Goal: Task Accomplishment & Management: Manage account settings

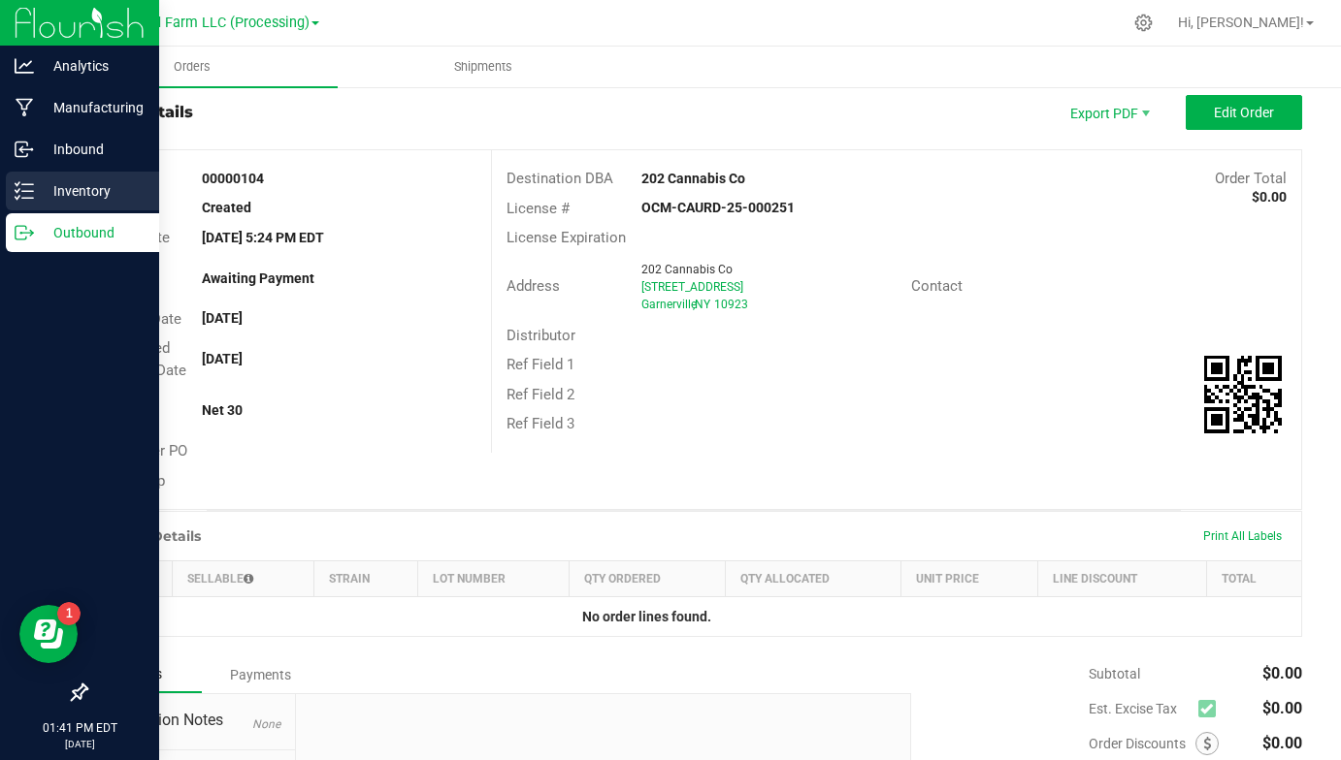
scroll to position [41, 0]
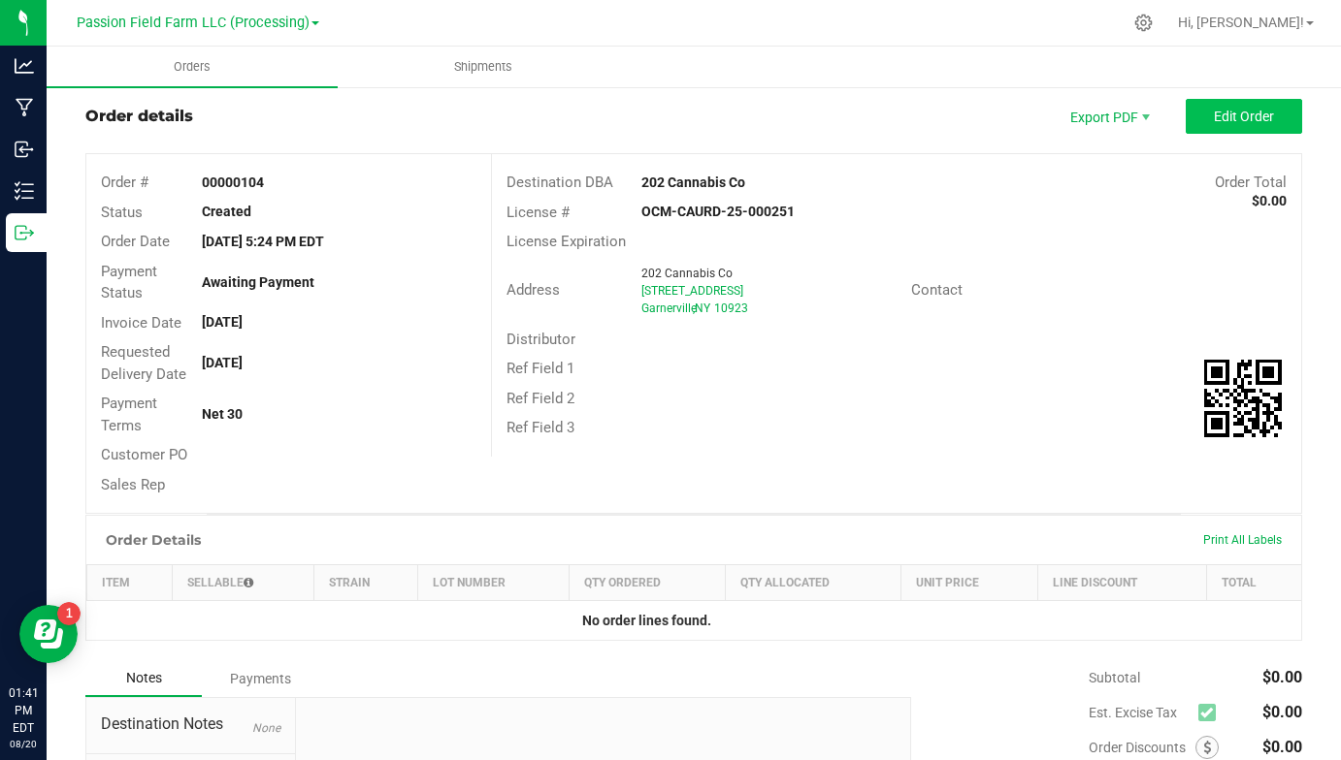
click at [1218, 118] on span "Edit Order" at bounding box center [1243, 117] width 60 height 16
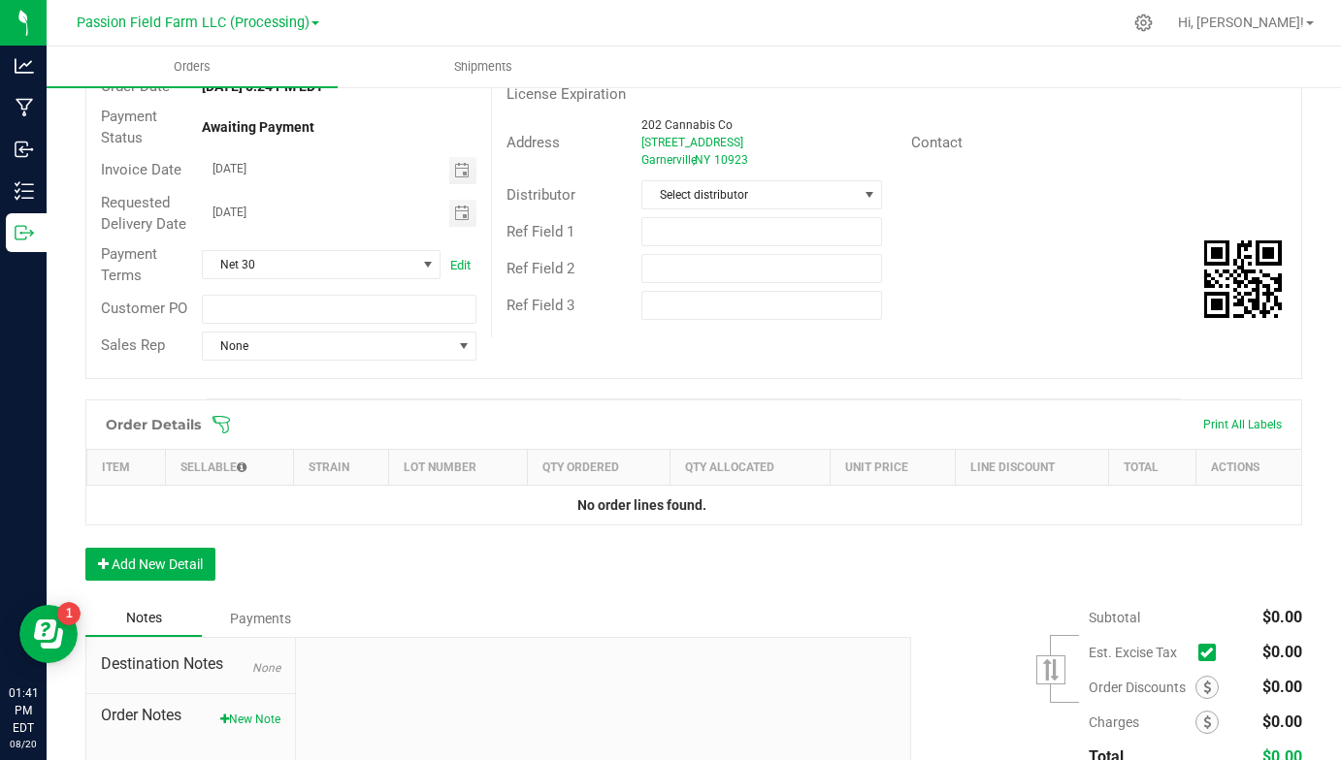
scroll to position [215, 0]
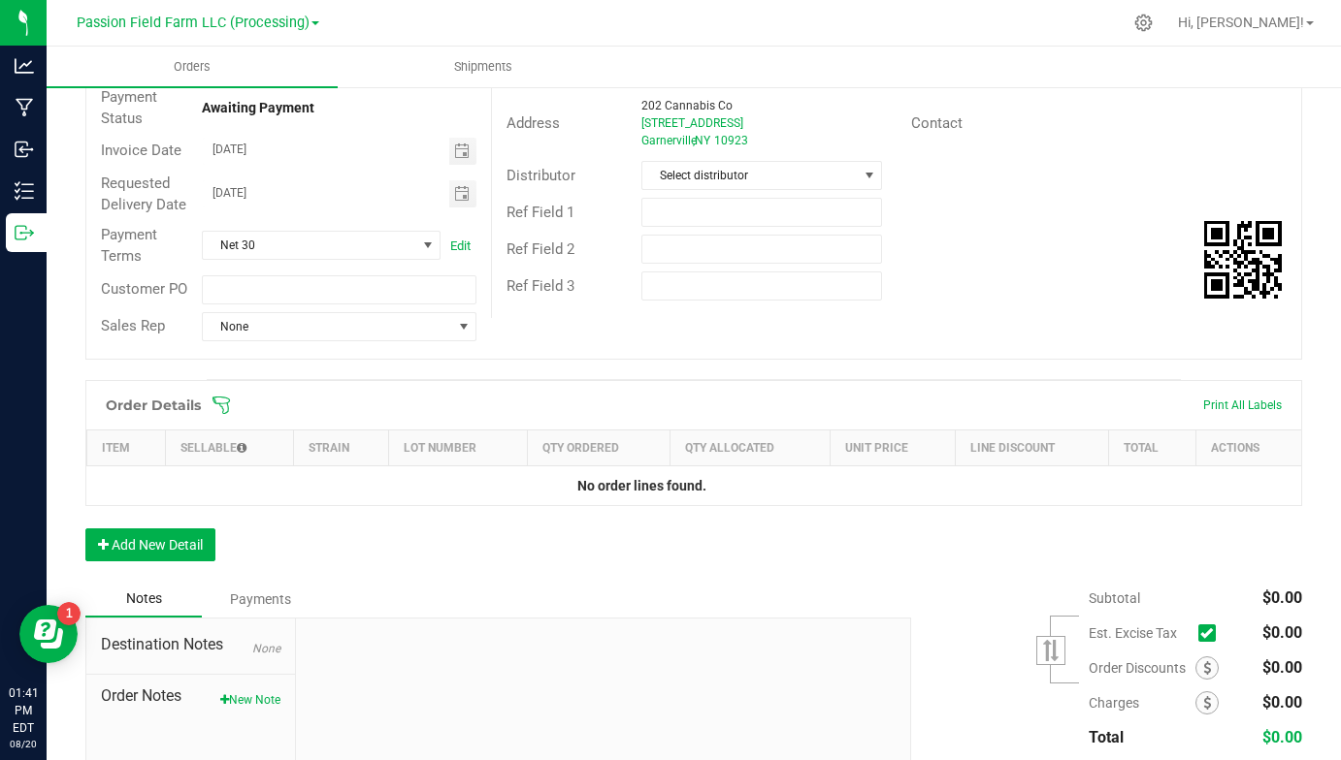
click at [1211, 633] on icon at bounding box center [1206, 633] width 13 height 0
click at [0, 0] on input "checkbox" at bounding box center [0, 0] width 0 height 0
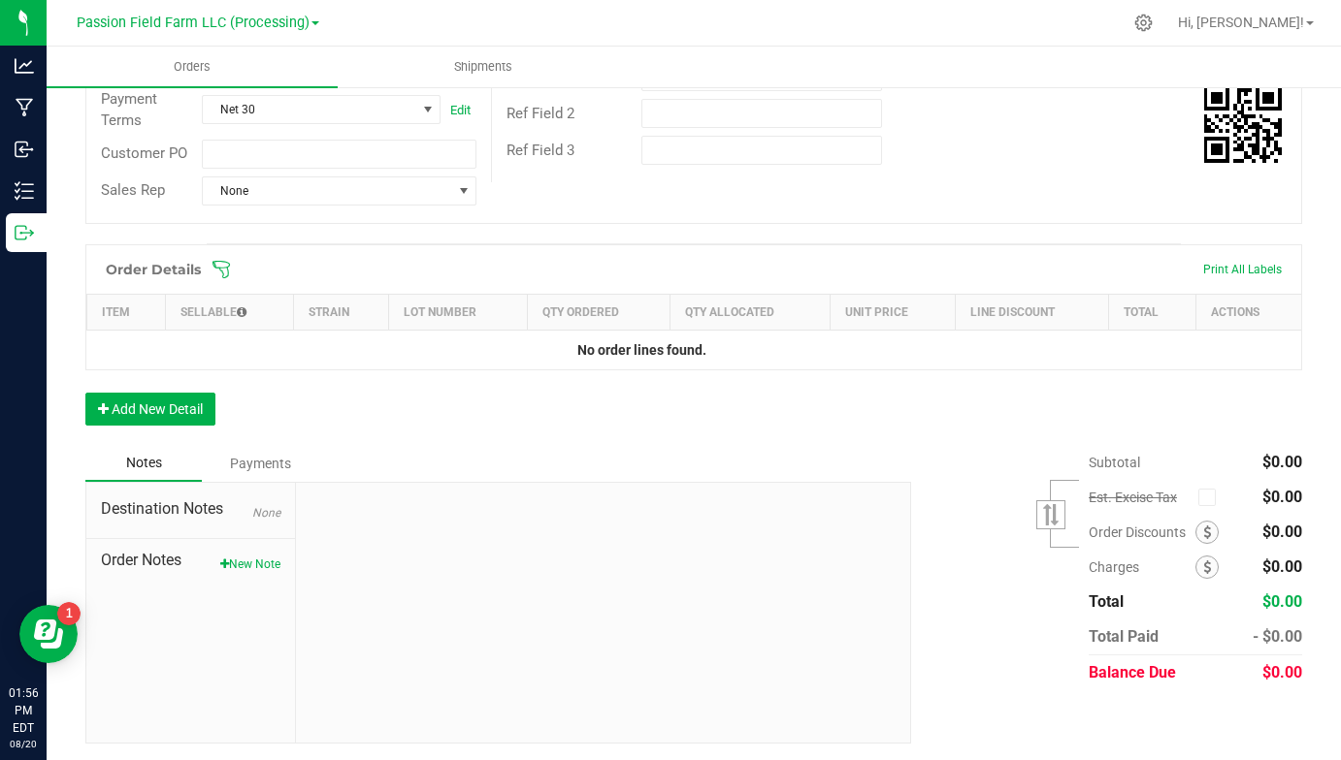
scroll to position [349, 0]
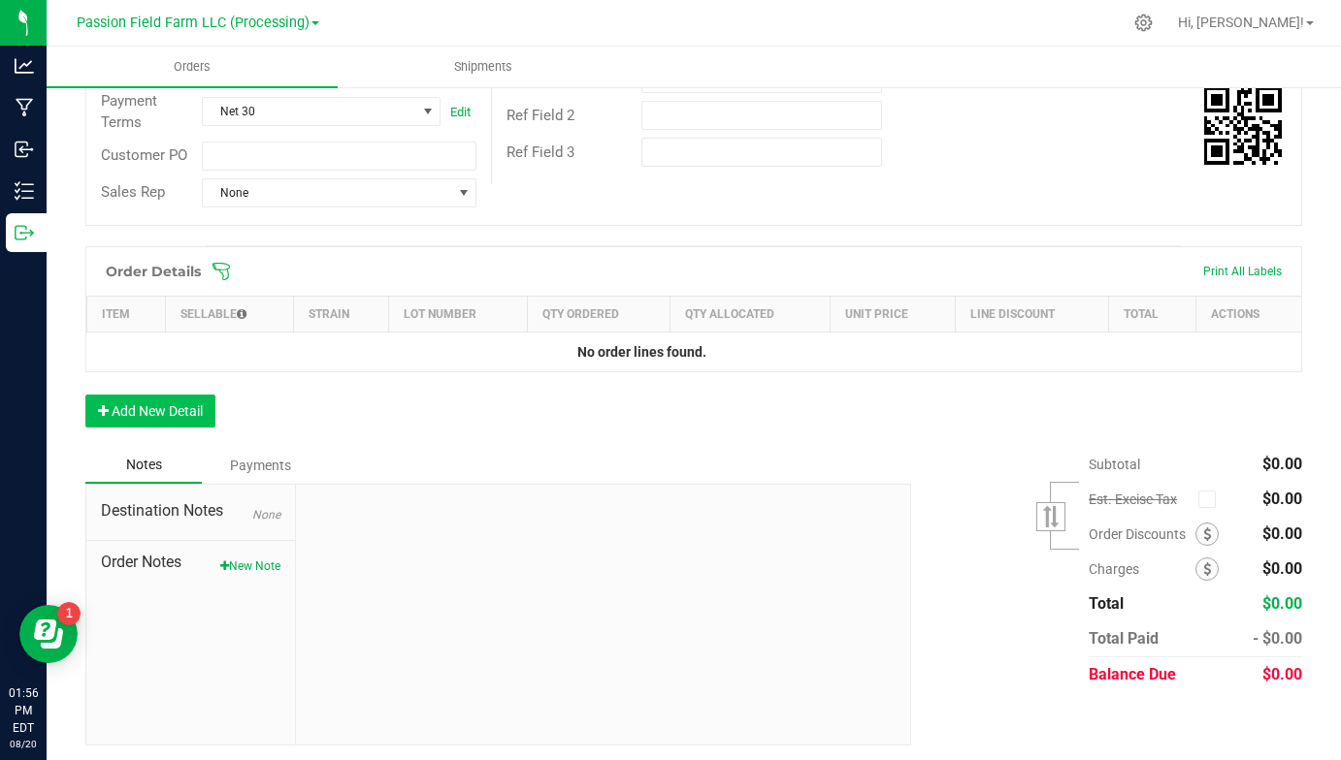
click at [192, 404] on button "Add New Detail" at bounding box center [150, 411] width 130 height 33
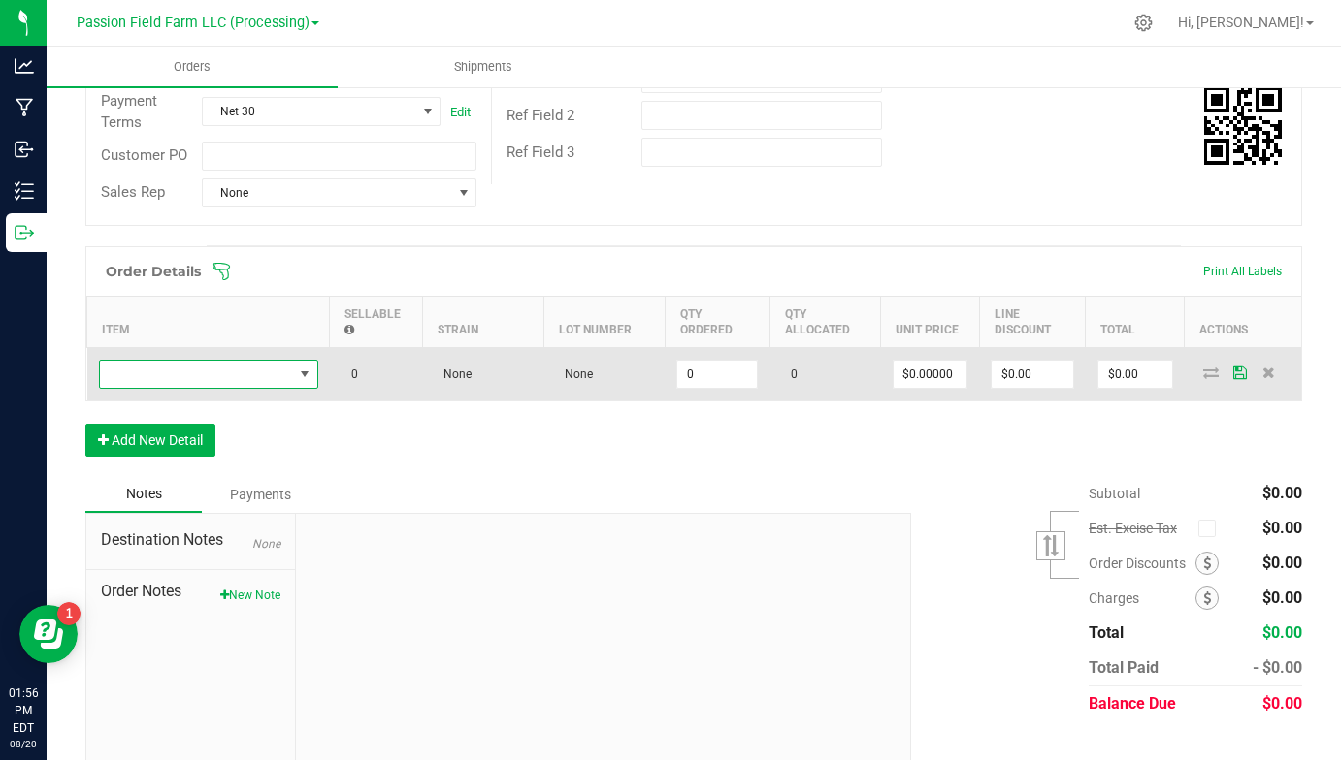
click at [186, 368] on span "NO DATA FOUND" at bounding box center [196, 374] width 193 height 27
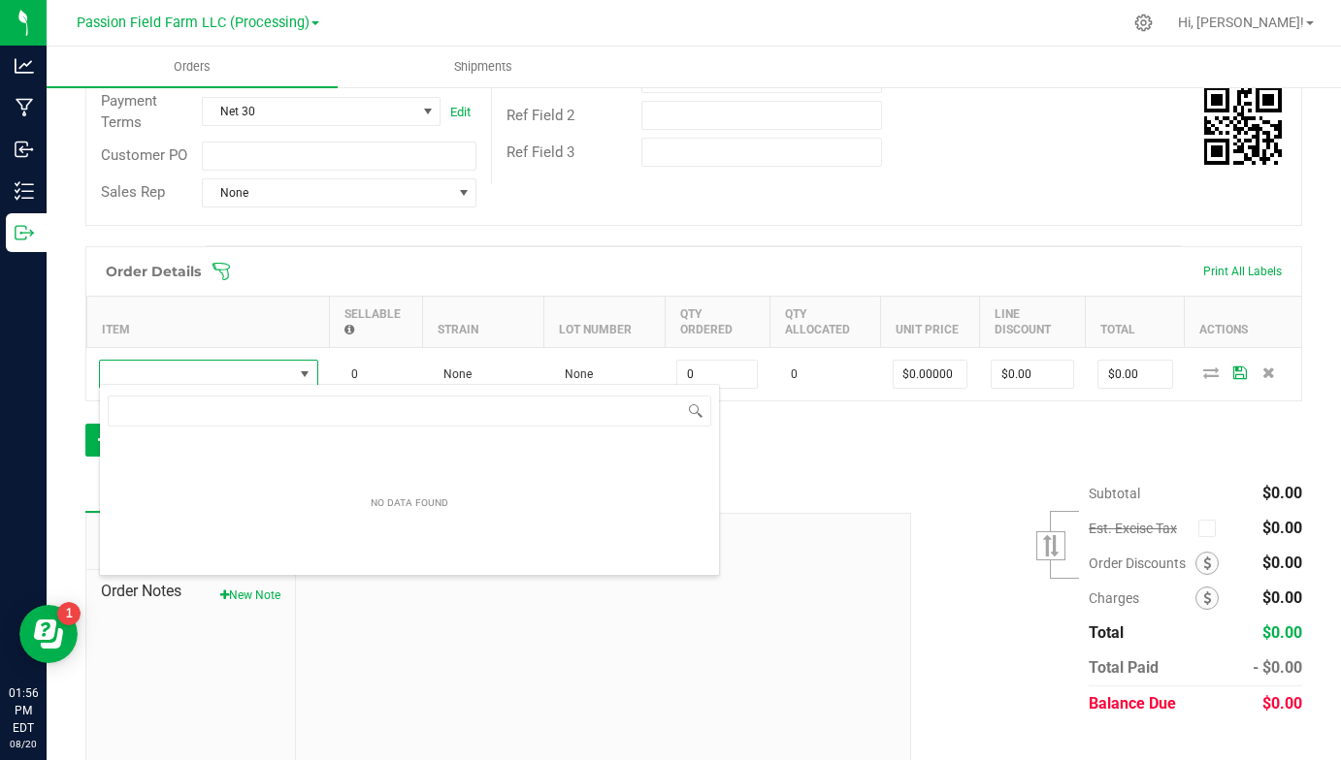
scroll to position [29, 219]
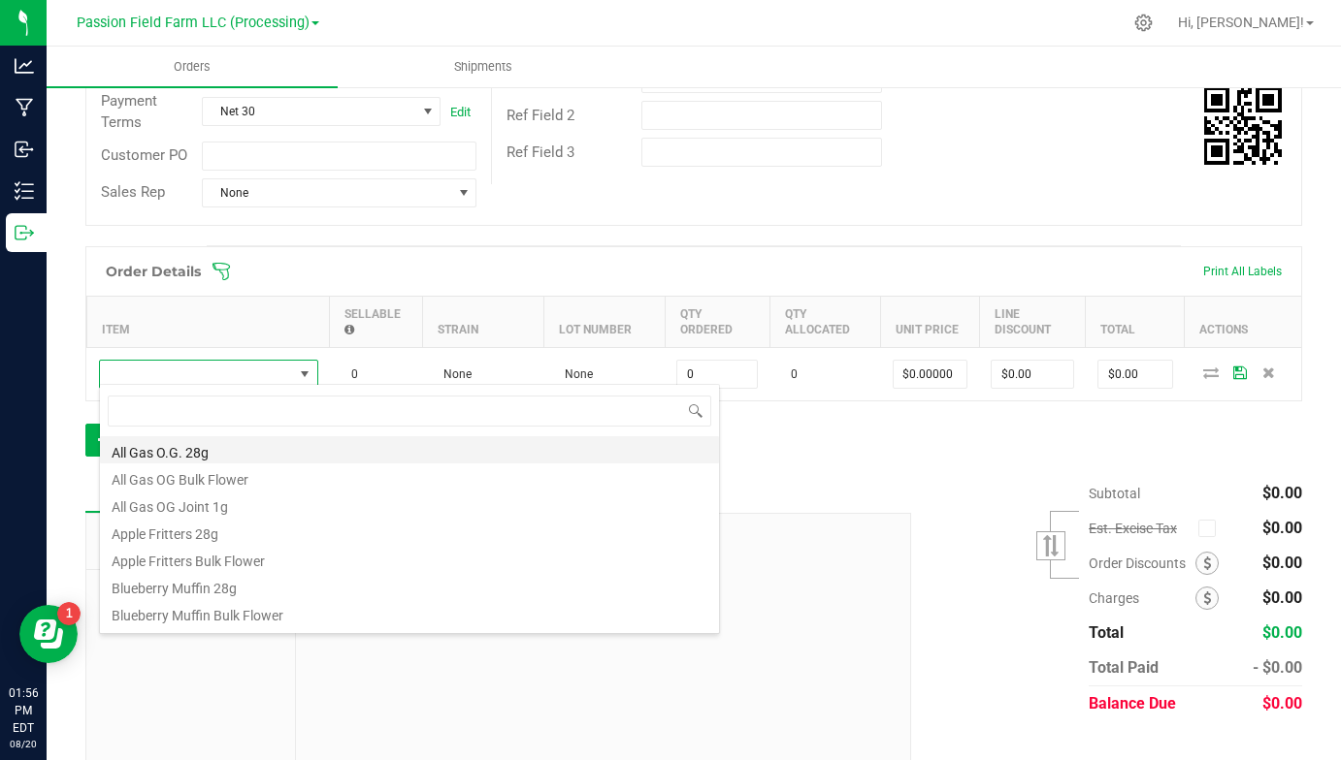
click at [225, 452] on li "All Gas O.G. 28g" at bounding box center [409, 449] width 619 height 27
type input "0 ea"
type input "$75.00000"
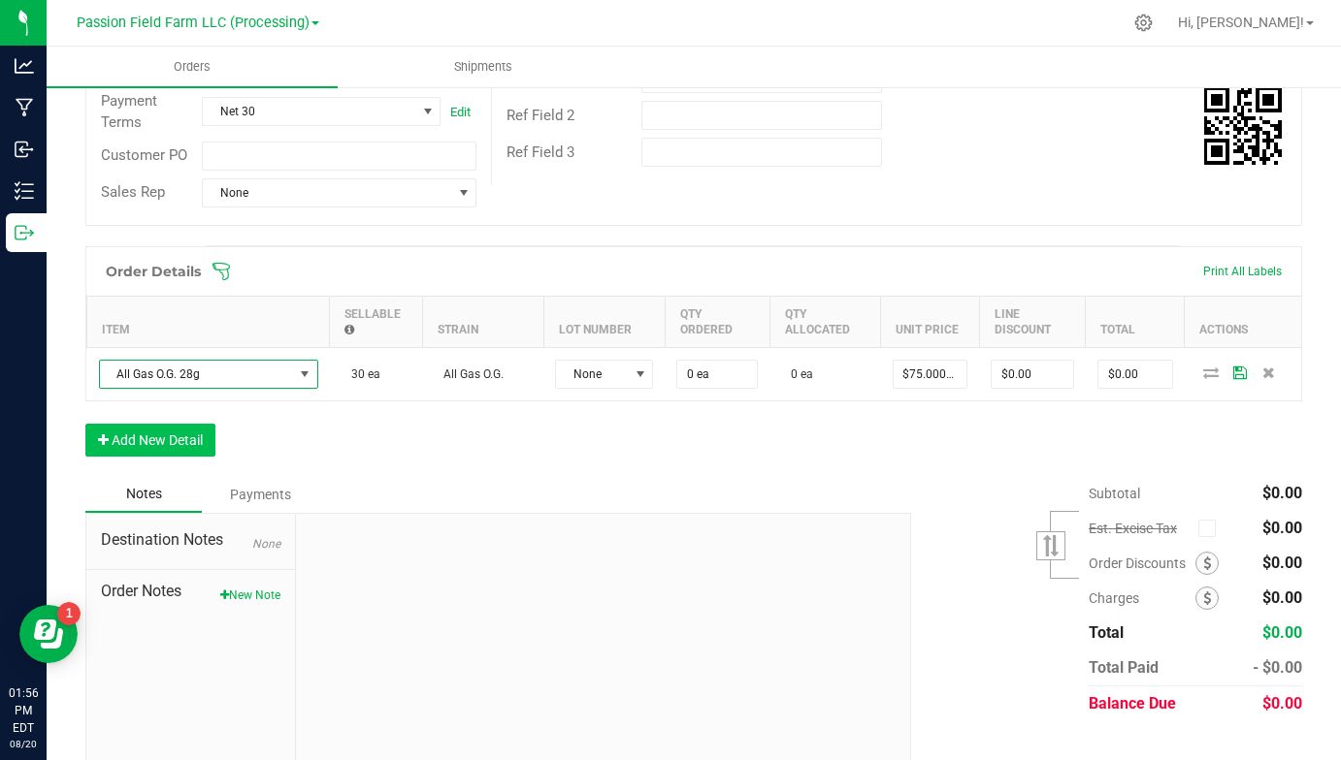
click at [192, 440] on button "Add New Detail" at bounding box center [150, 440] width 130 height 33
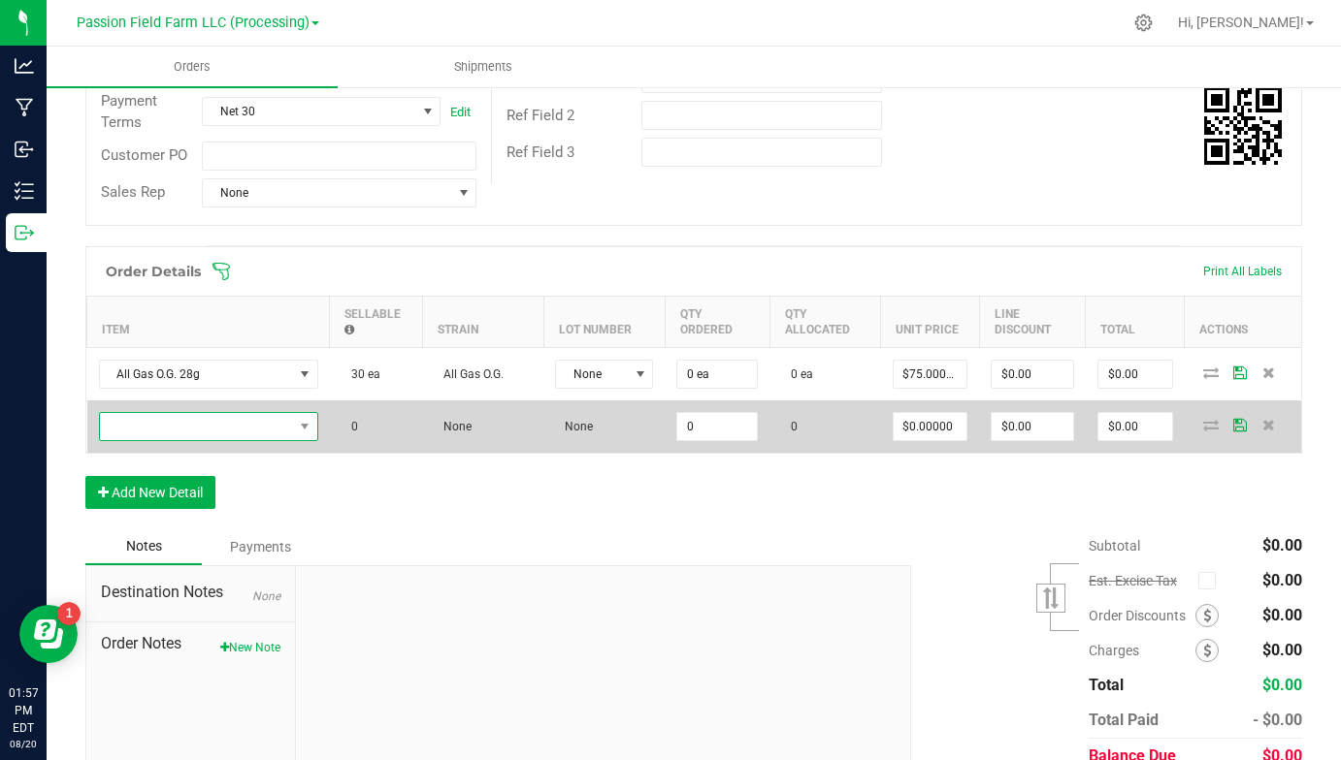
click at [206, 419] on span "NO DATA FOUND" at bounding box center [196, 426] width 193 height 27
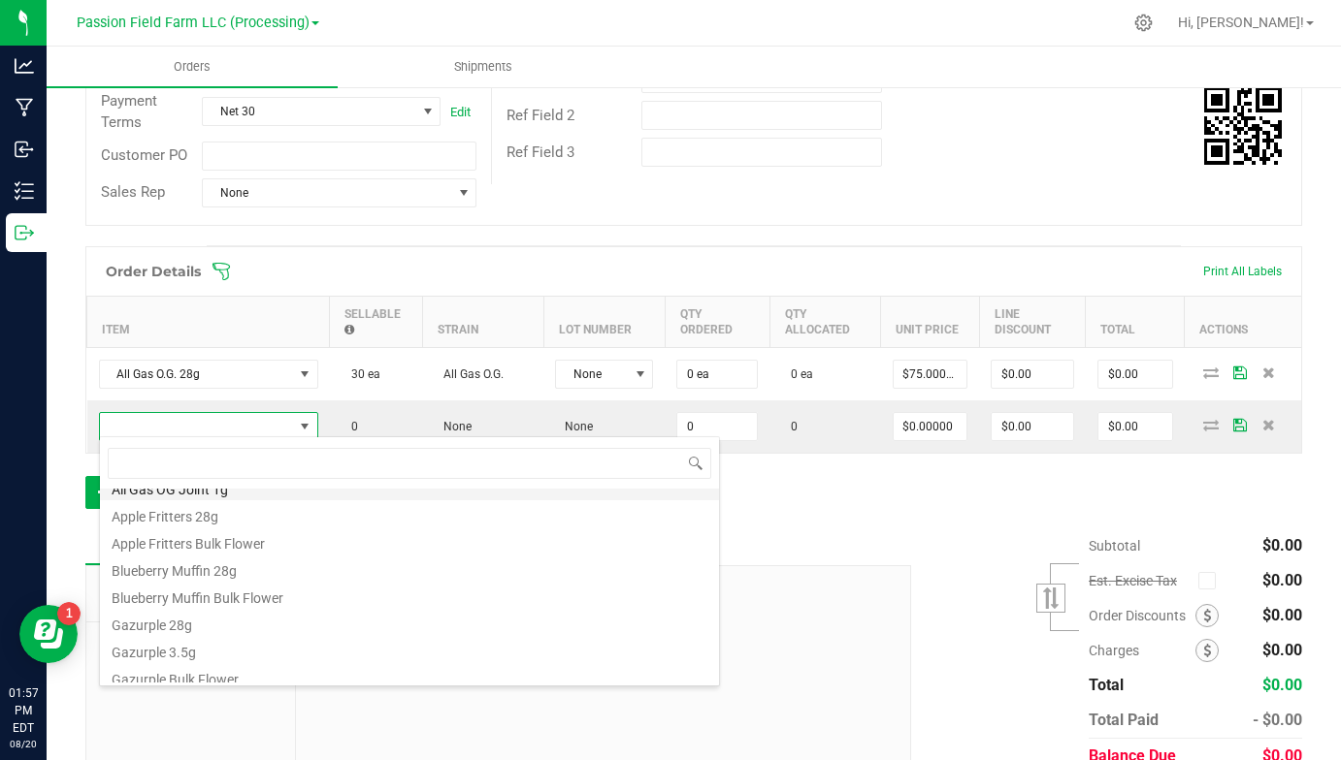
scroll to position [87, 0]
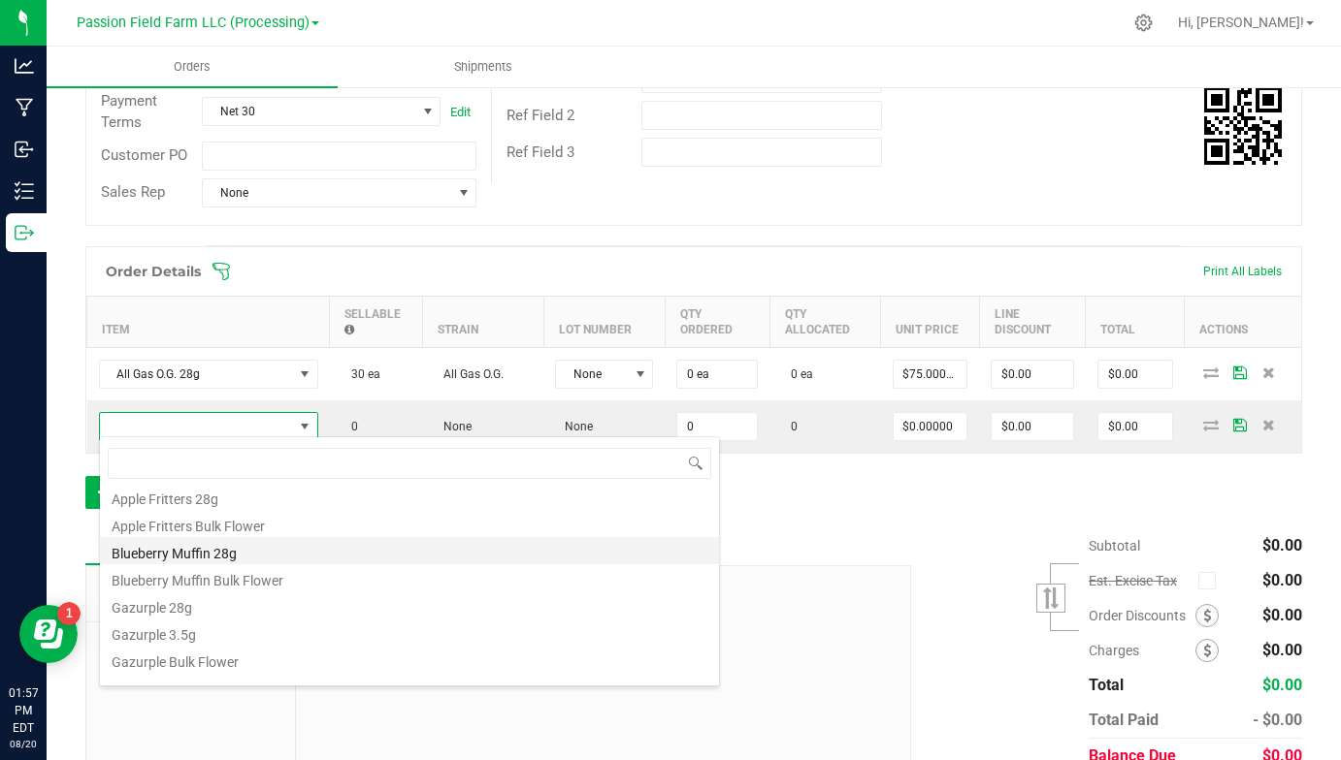
click at [180, 552] on li "Blueberry Muffin 28g" at bounding box center [409, 550] width 619 height 27
type input "0 ea"
type input "$75.00000"
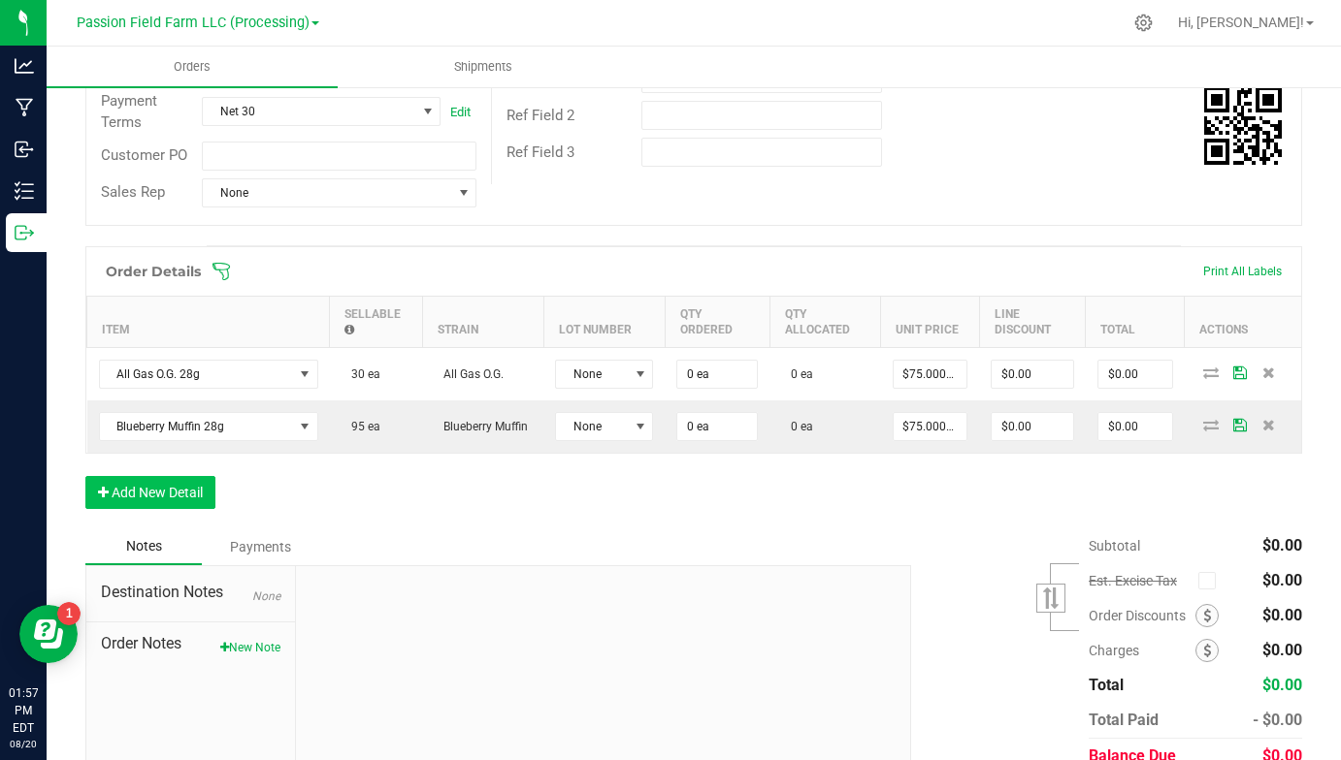
click at [188, 490] on button "Add New Detail" at bounding box center [150, 492] width 130 height 33
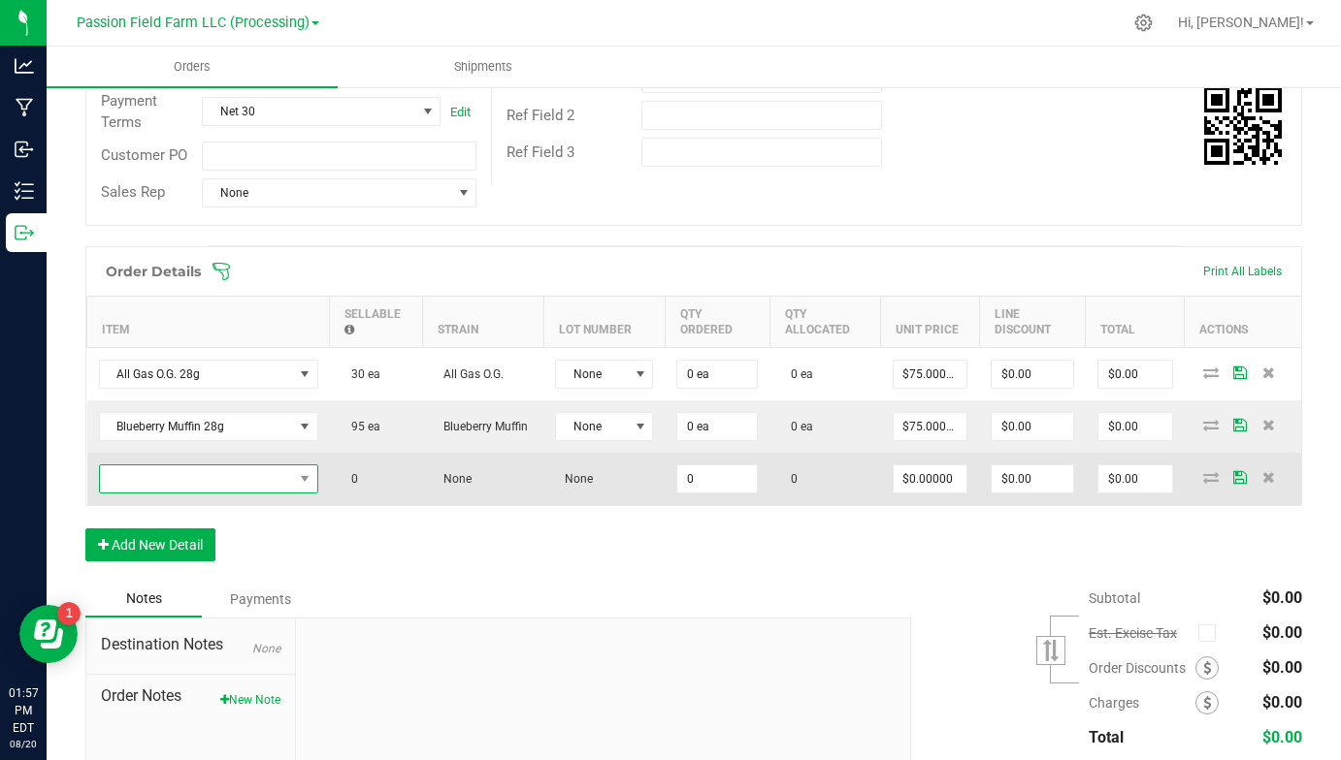
click at [197, 471] on span "NO DATA FOUND" at bounding box center [196, 479] width 193 height 27
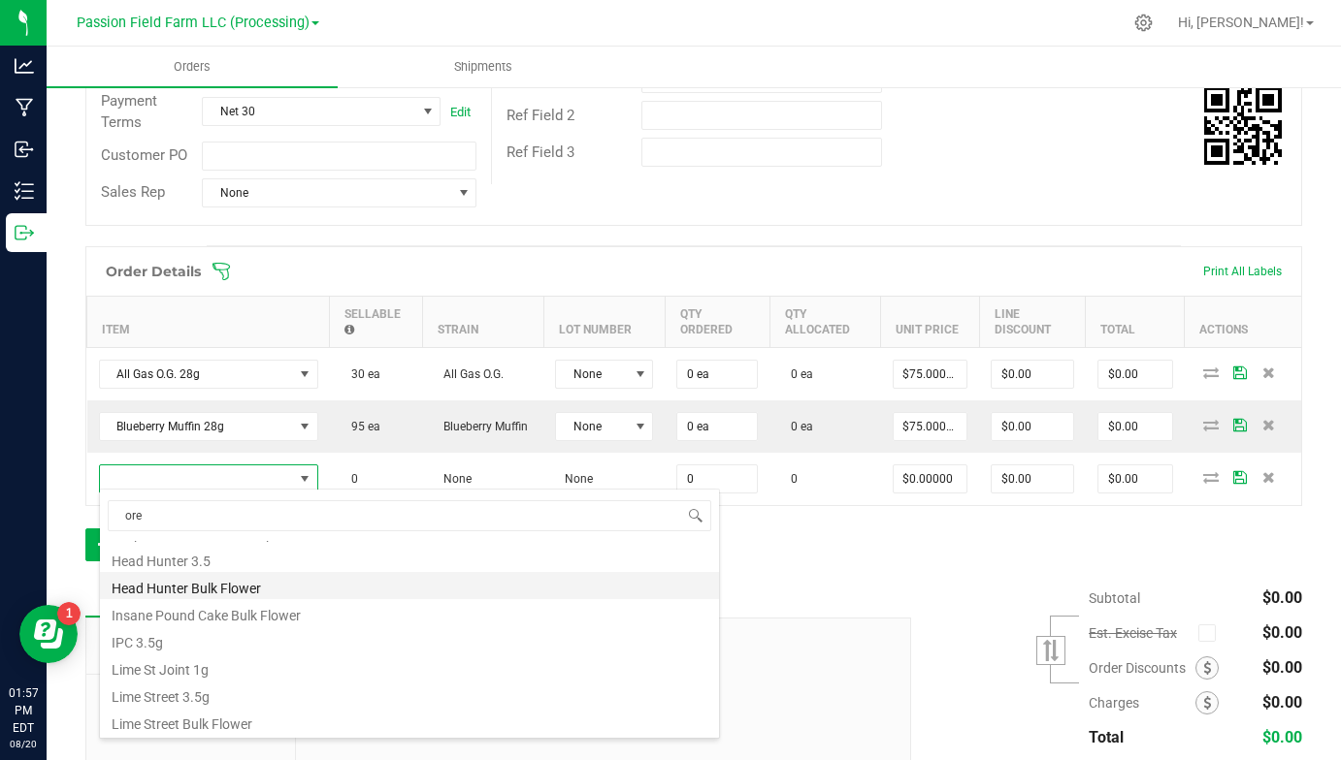
scroll to position [0, 0]
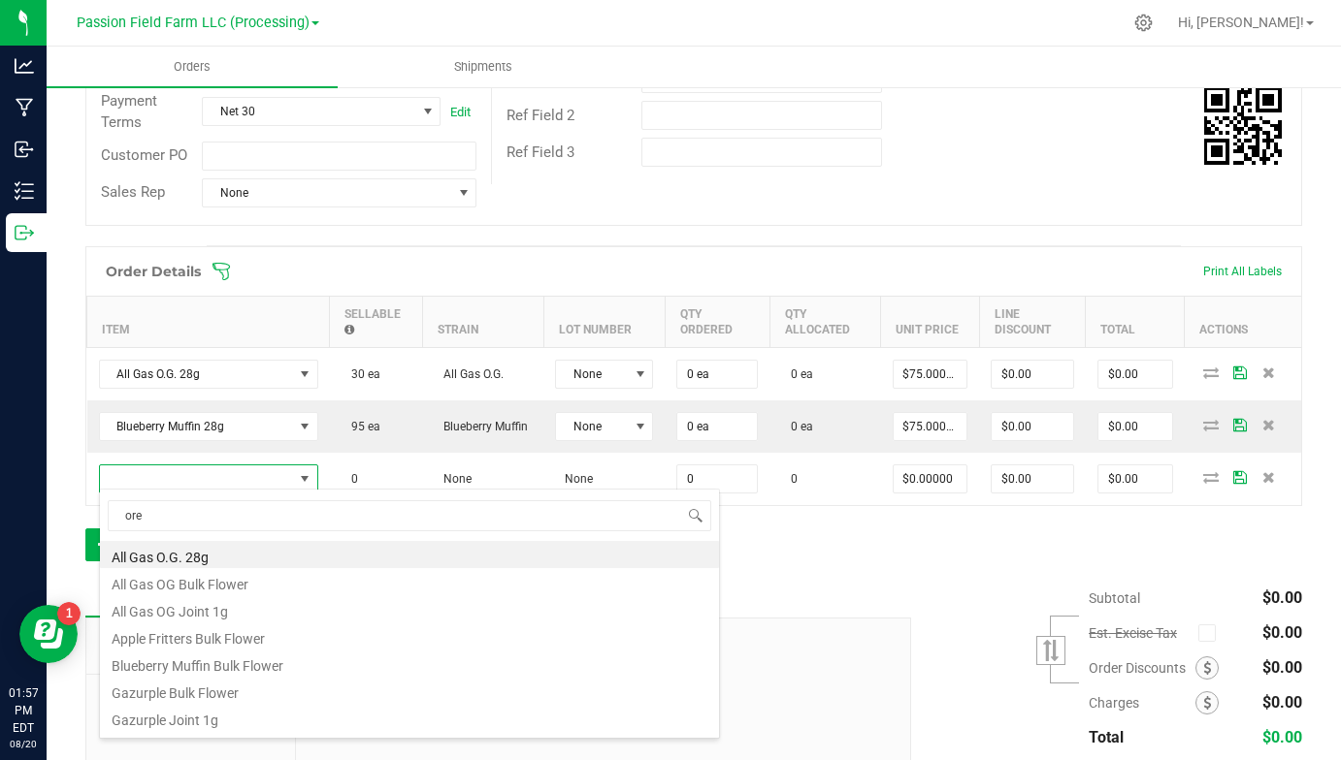
type input "oreo"
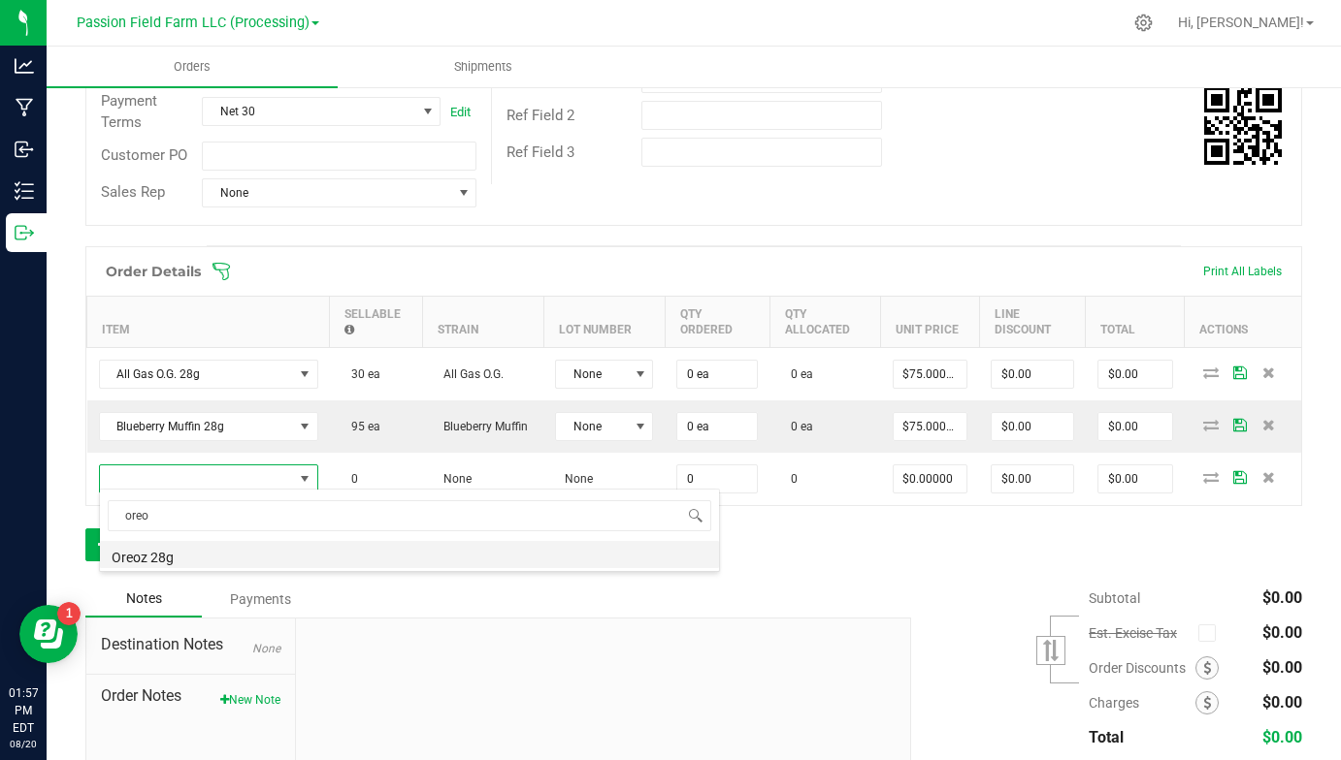
click at [150, 556] on li "Oreoz 28g" at bounding box center [409, 554] width 619 height 27
type input "0 ea"
type input "$75.00000"
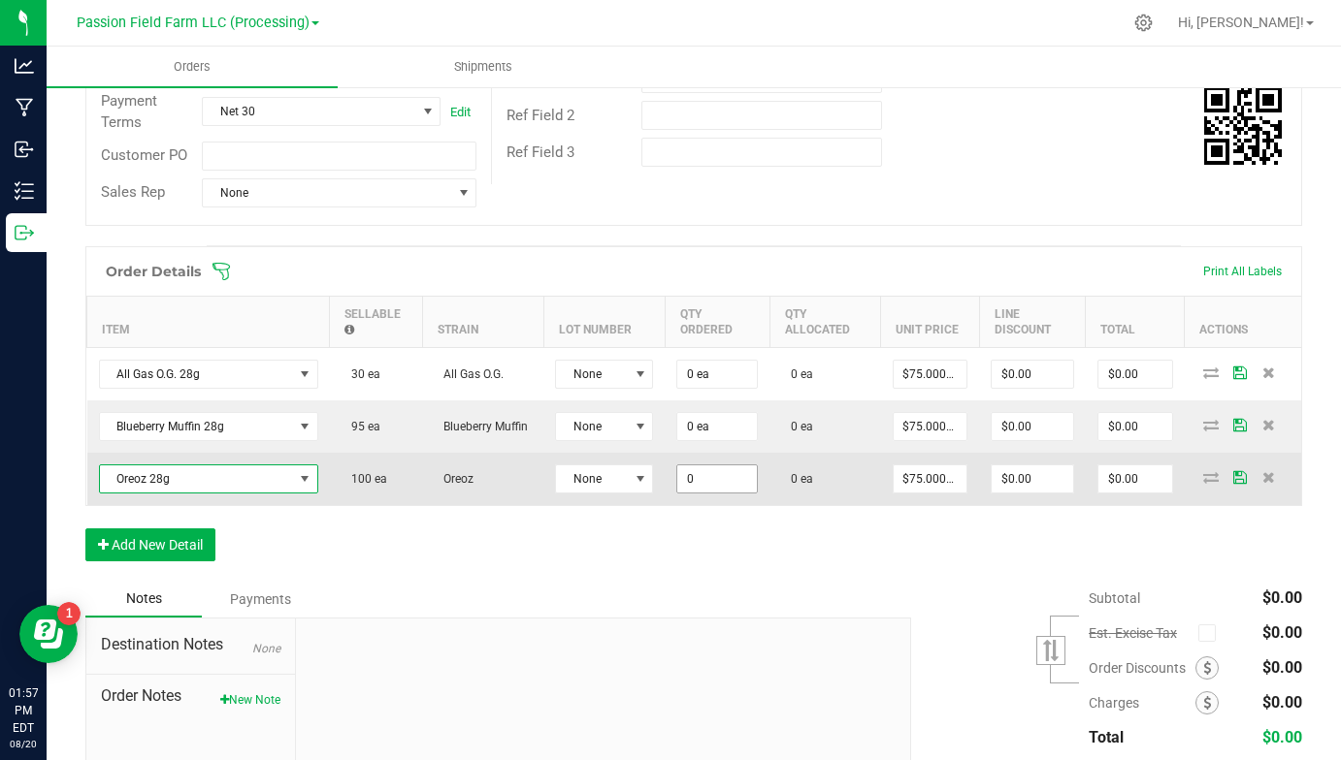
click at [683, 470] on input "0" at bounding box center [717, 479] width 80 height 27
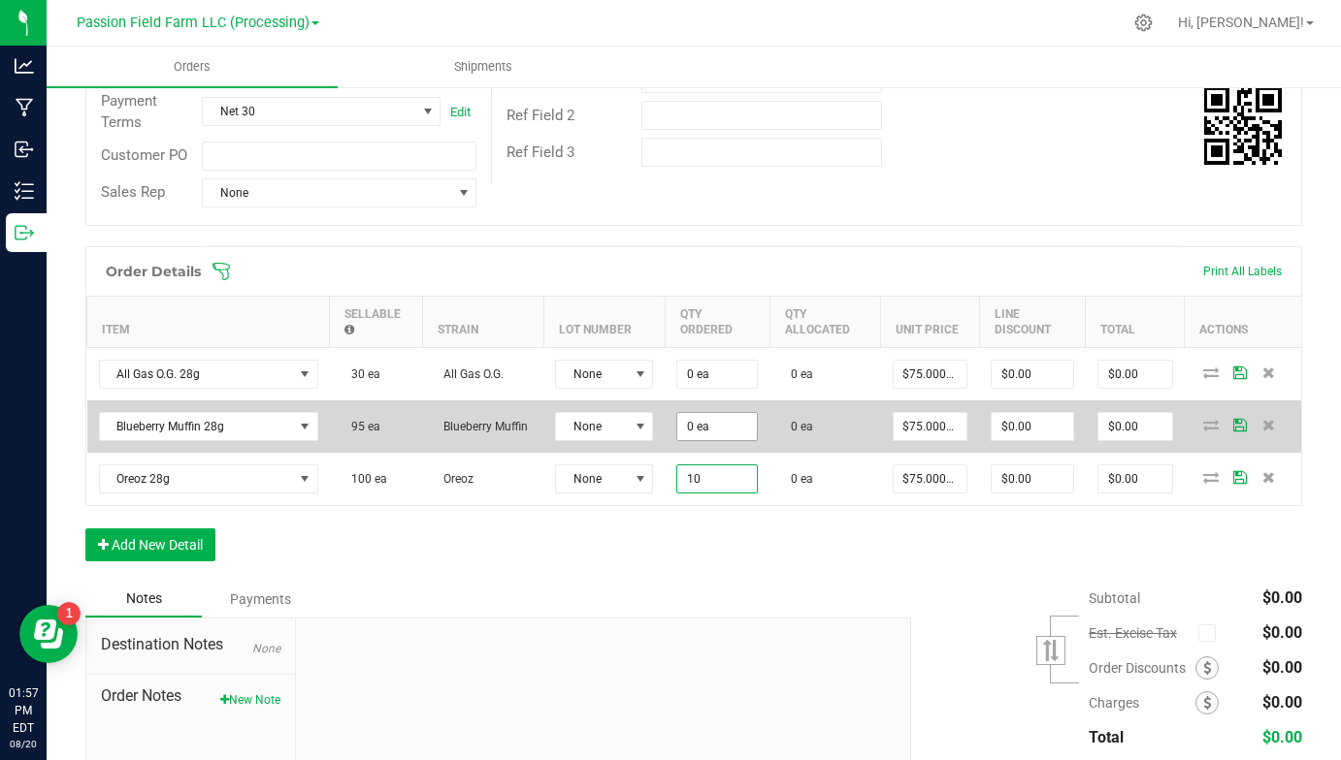
type input "10"
type input "0"
type input "10 ea"
type input "$750.00"
click at [722, 423] on input "0" at bounding box center [717, 426] width 80 height 27
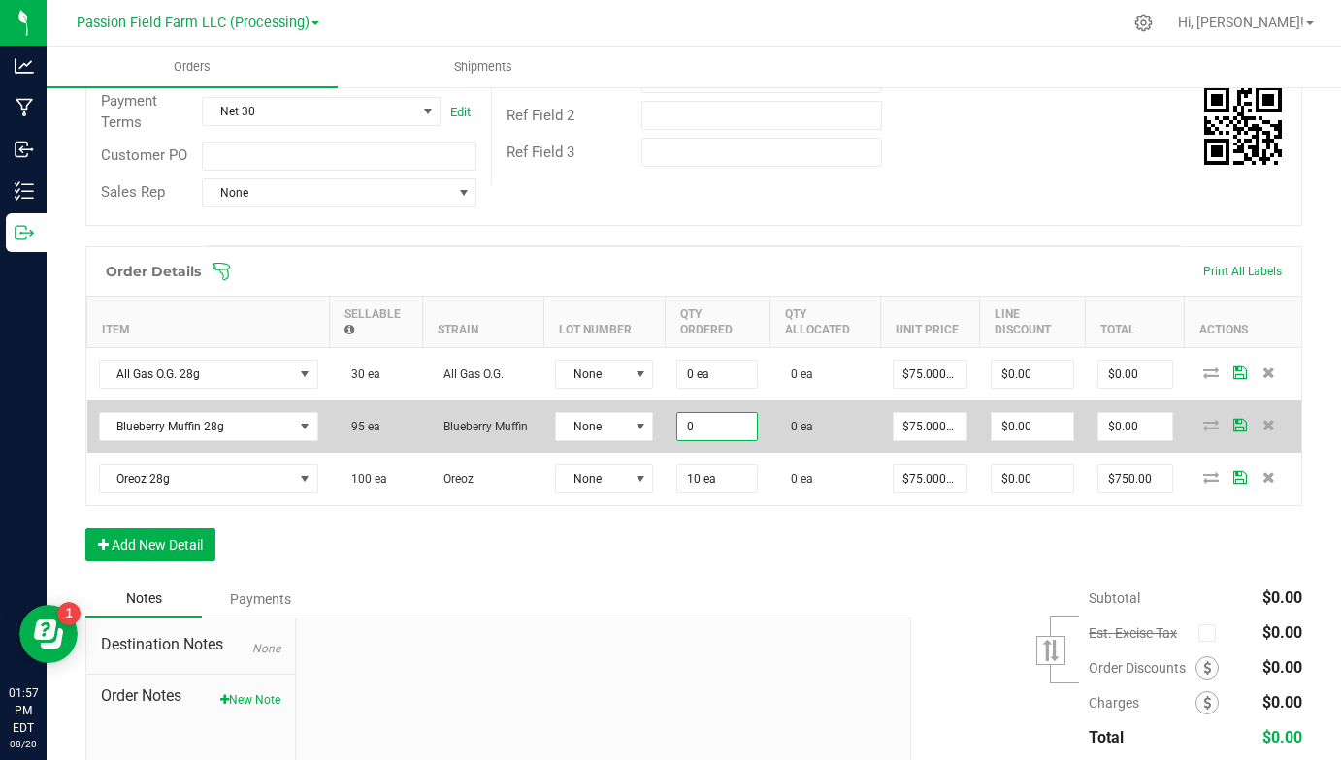
click at [722, 423] on input "0" at bounding box center [717, 426] width 80 height 27
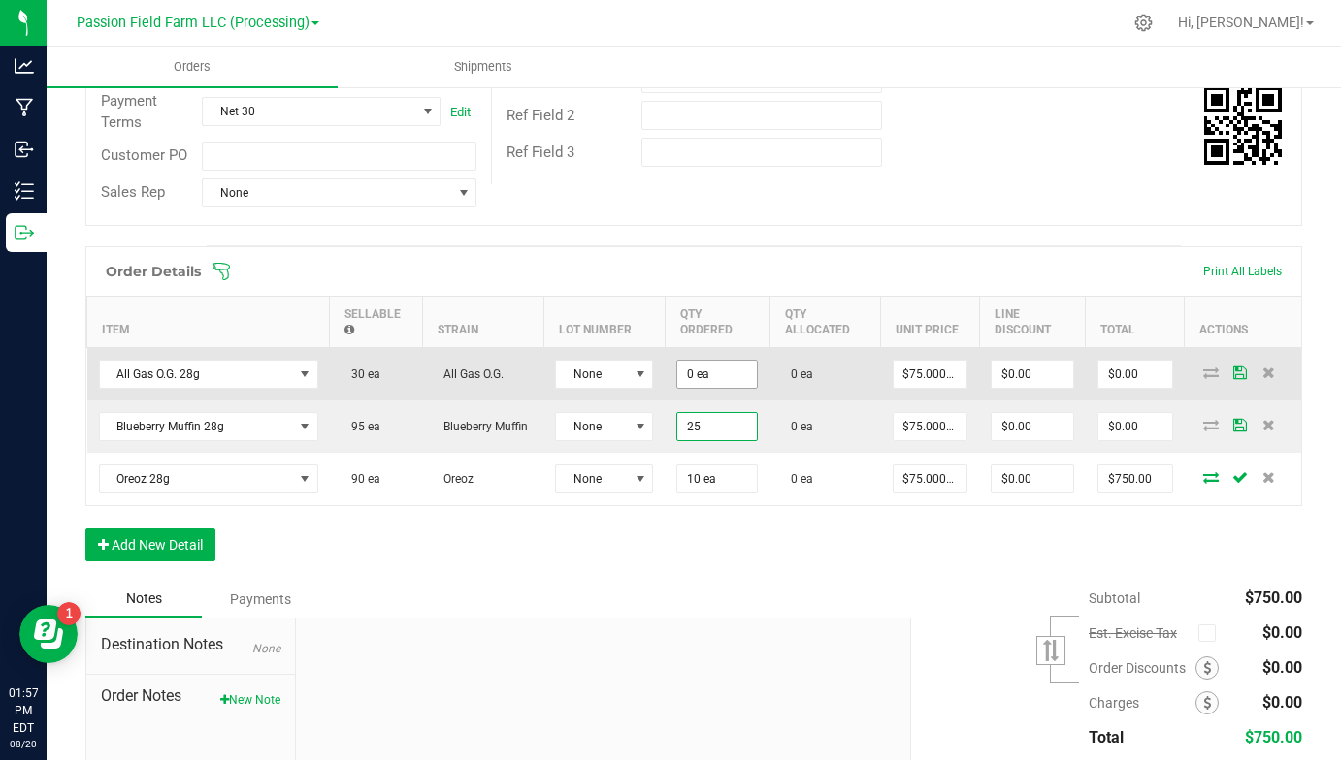
type input "25"
type input "0"
type input "25 ea"
type input "$1,875.00"
click at [723, 374] on input "0" at bounding box center [717, 374] width 80 height 27
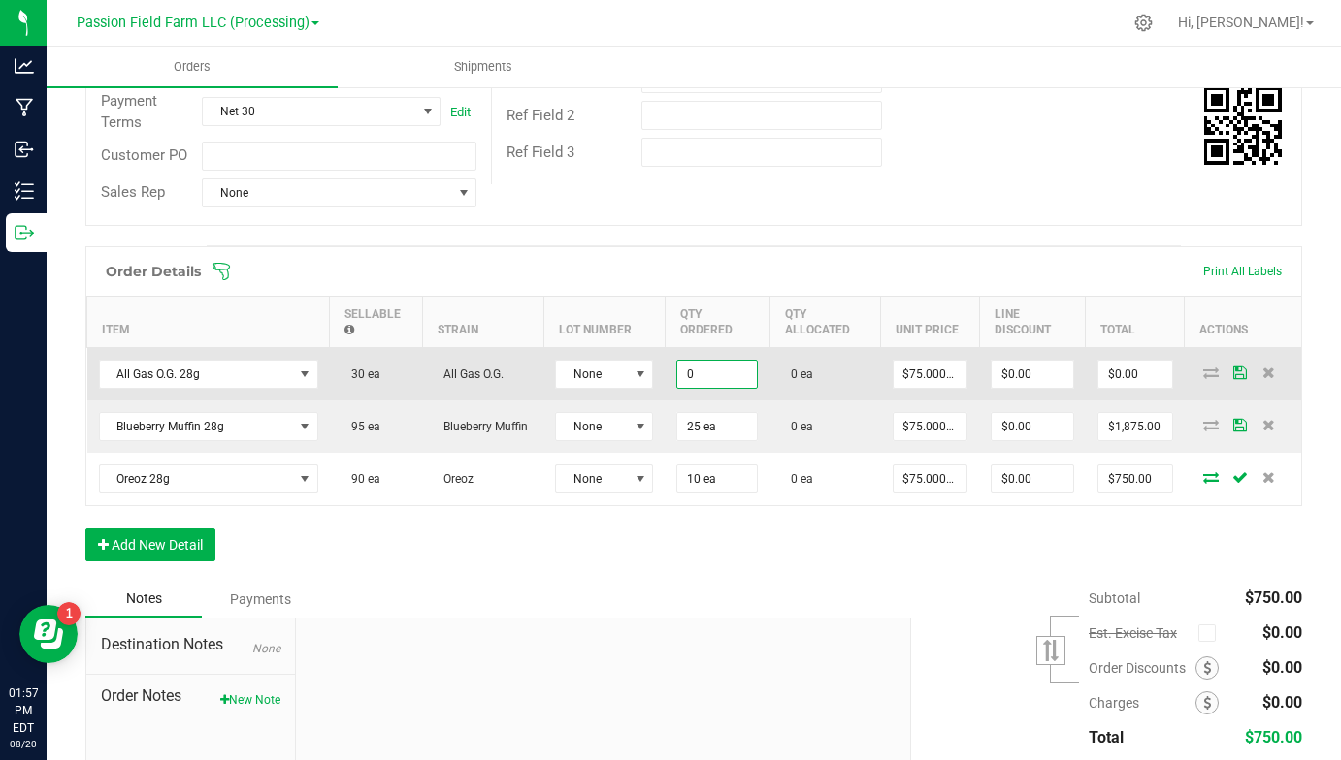
click at [723, 374] on input "0" at bounding box center [717, 374] width 80 height 27
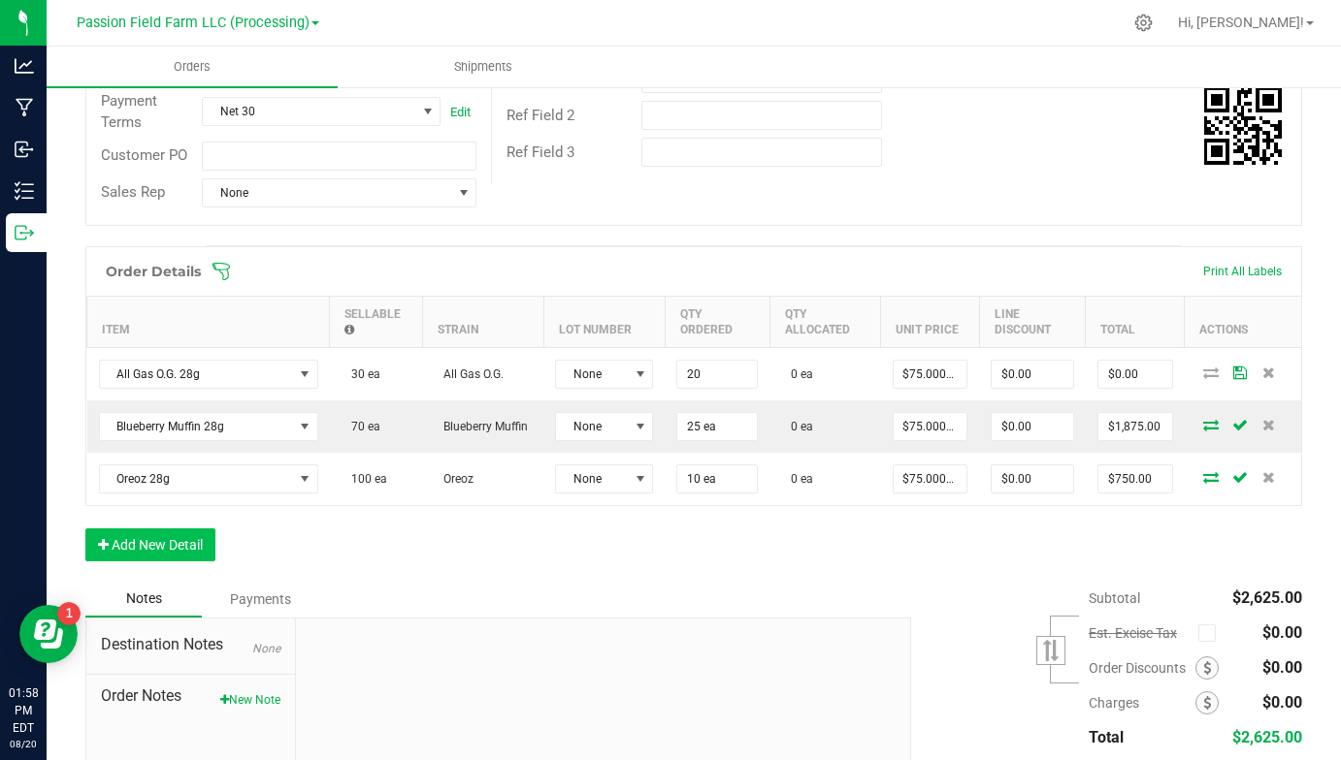
type input "20 ea"
type input "$1,500.00"
click at [201, 531] on button "Add New Detail" at bounding box center [150, 545] width 130 height 33
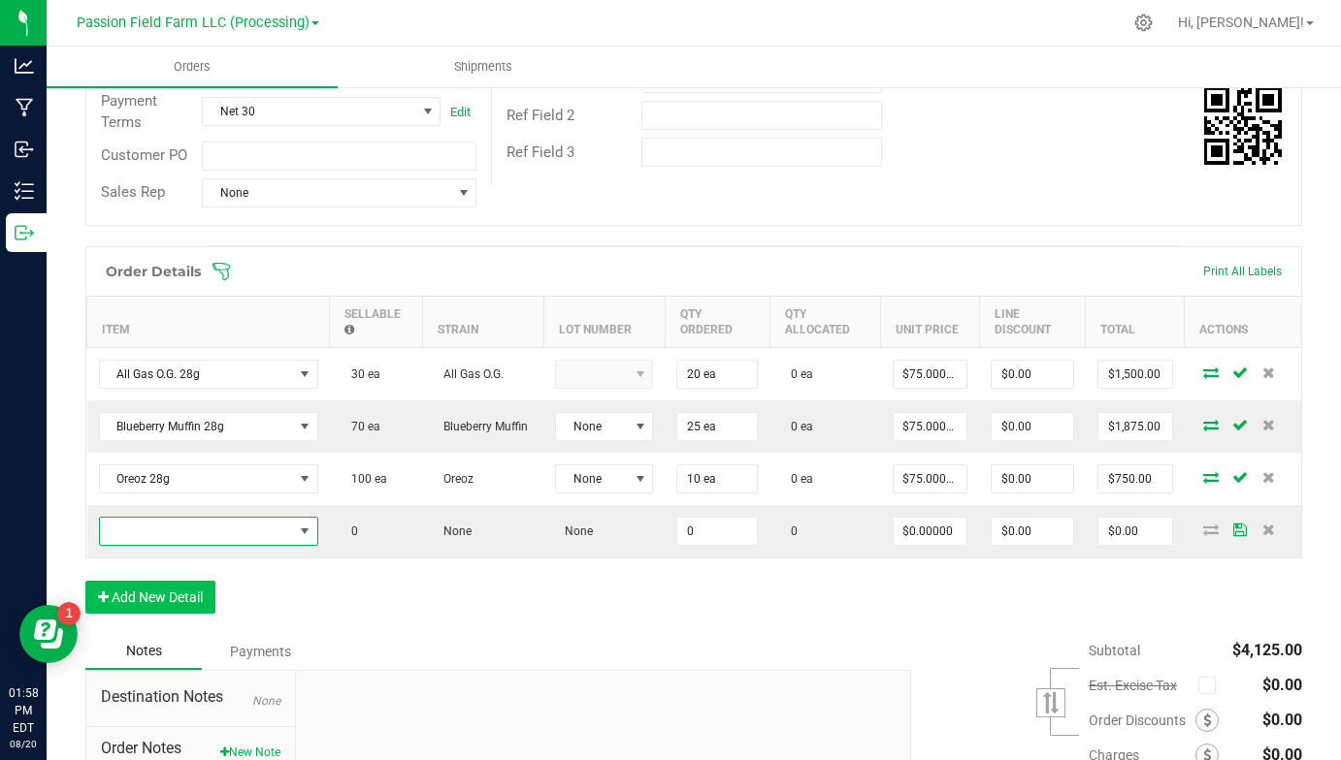
click at [201, 531] on span "NO DATA FOUND" at bounding box center [196, 531] width 193 height 27
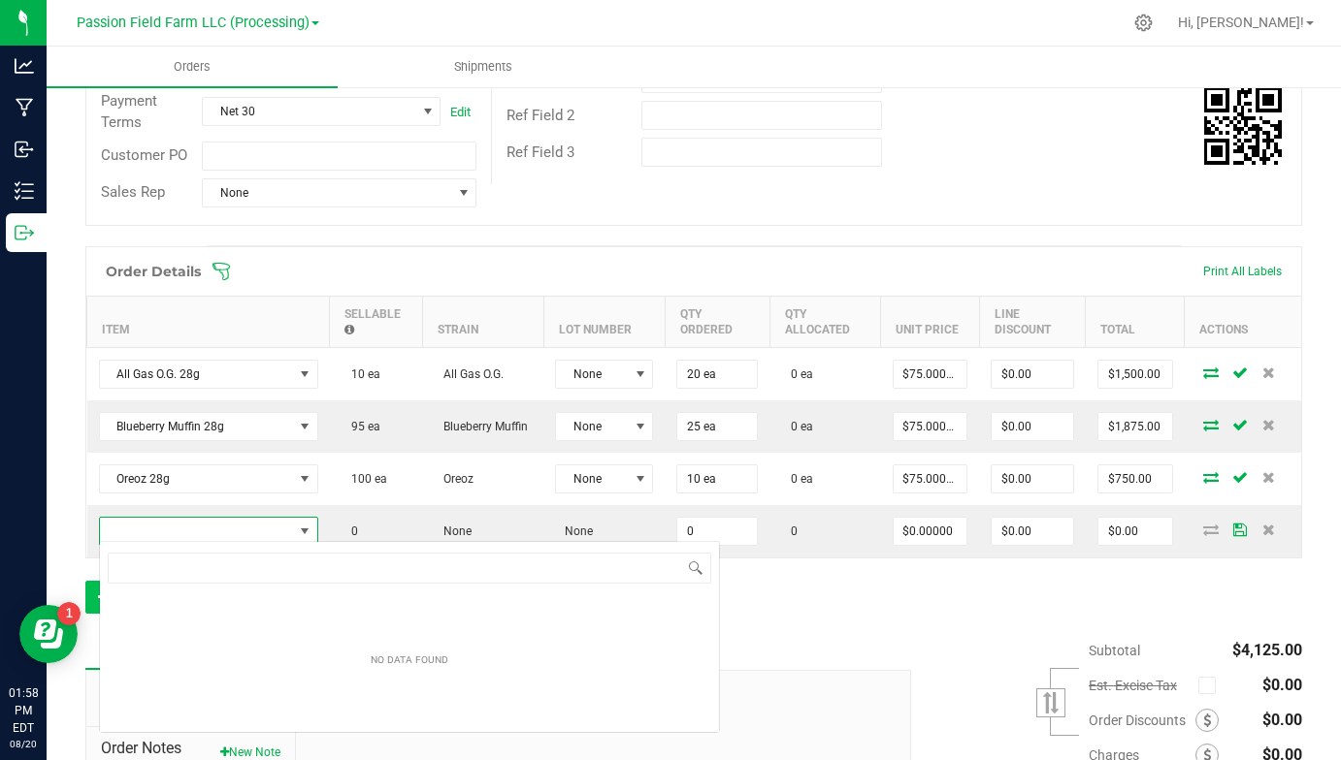
scroll to position [29, 219]
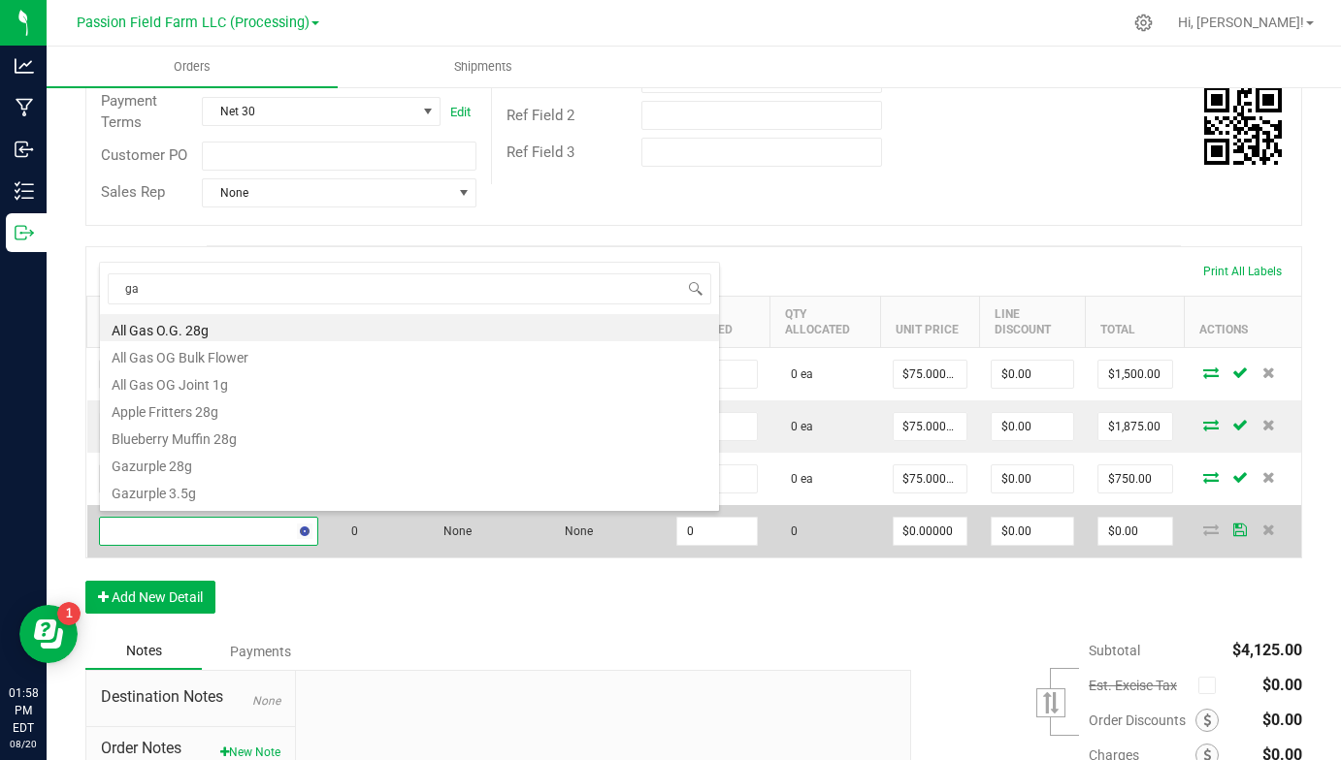
type input "gaz"
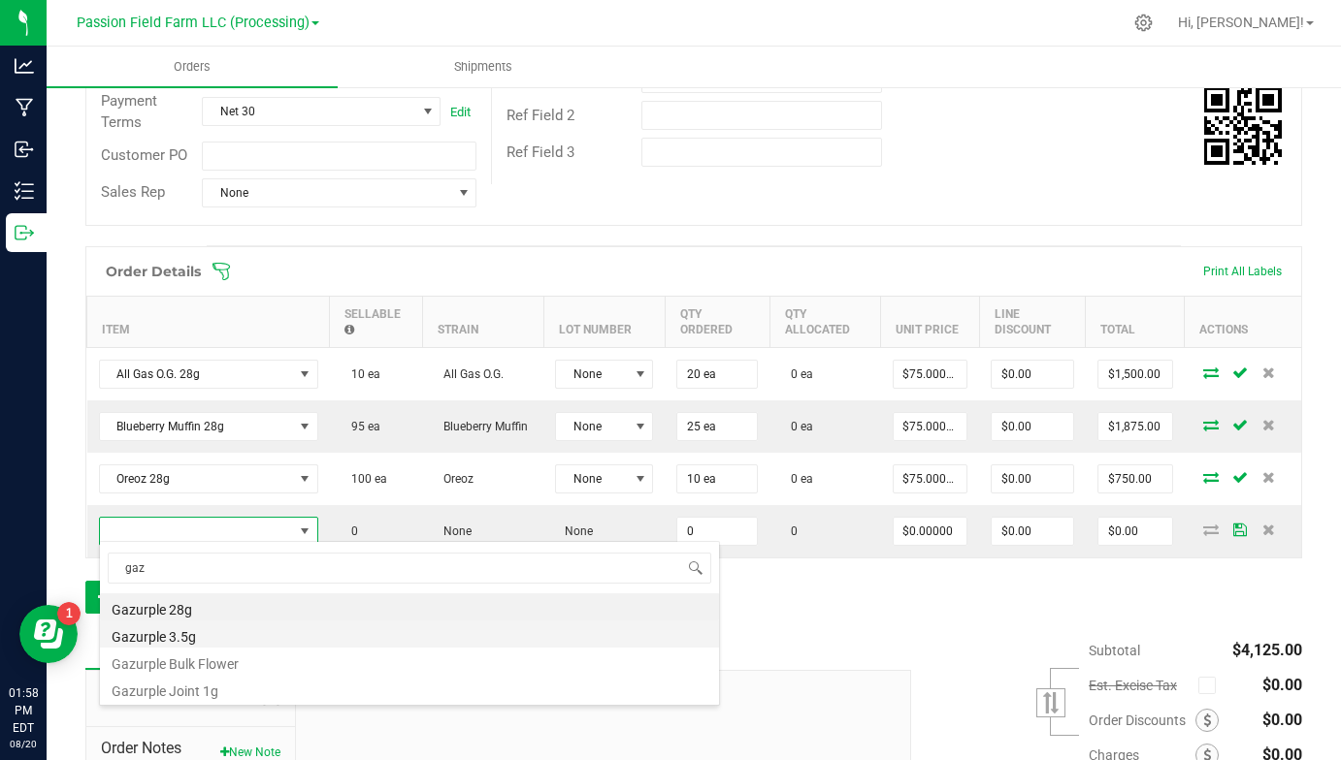
click at [157, 630] on li "Gazurple 3.5g" at bounding box center [409, 634] width 619 height 27
type input "0 ea"
type input "$17.50000"
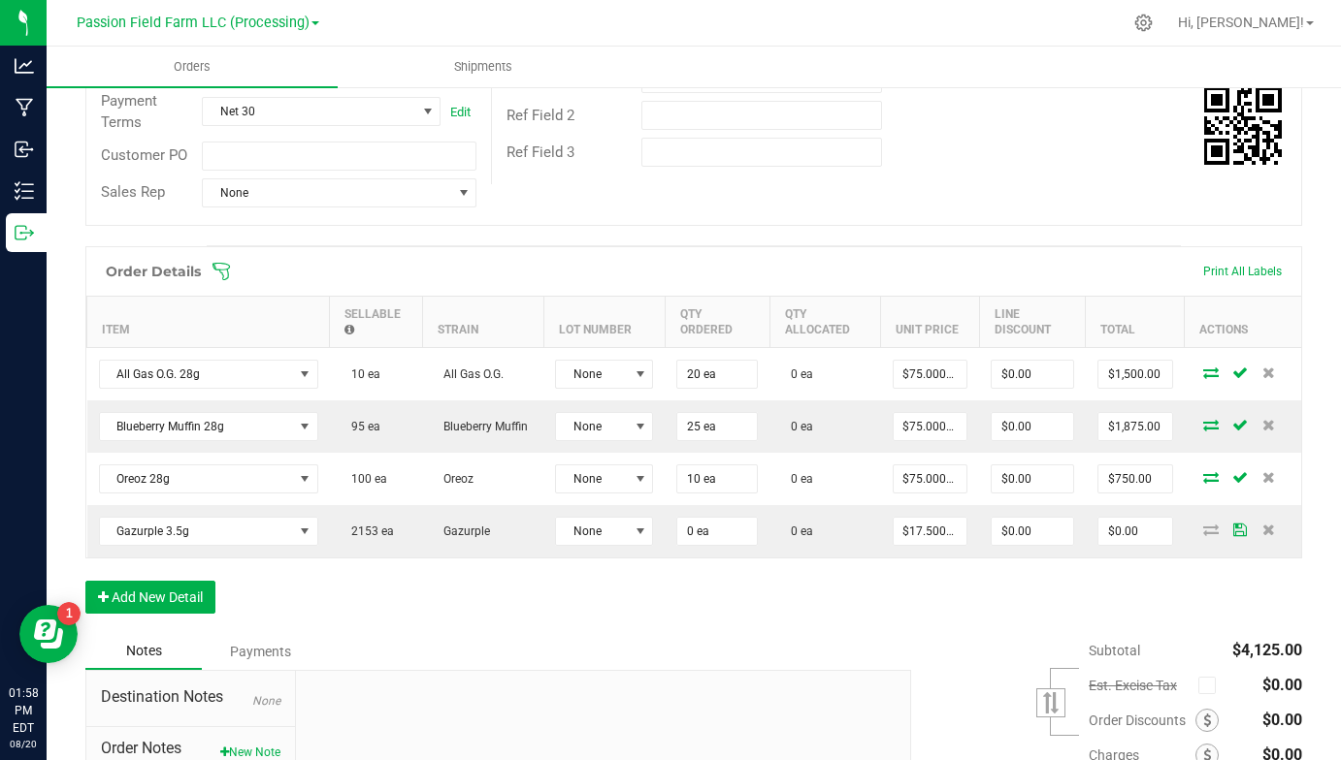
click at [165, 575] on div "Order Details Print All Labels Item Sellable Strain Lot Number Qty Ordered Qty …" at bounding box center [693, 439] width 1216 height 387
click at [156, 593] on button "Add New Detail" at bounding box center [150, 597] width 130 height 33
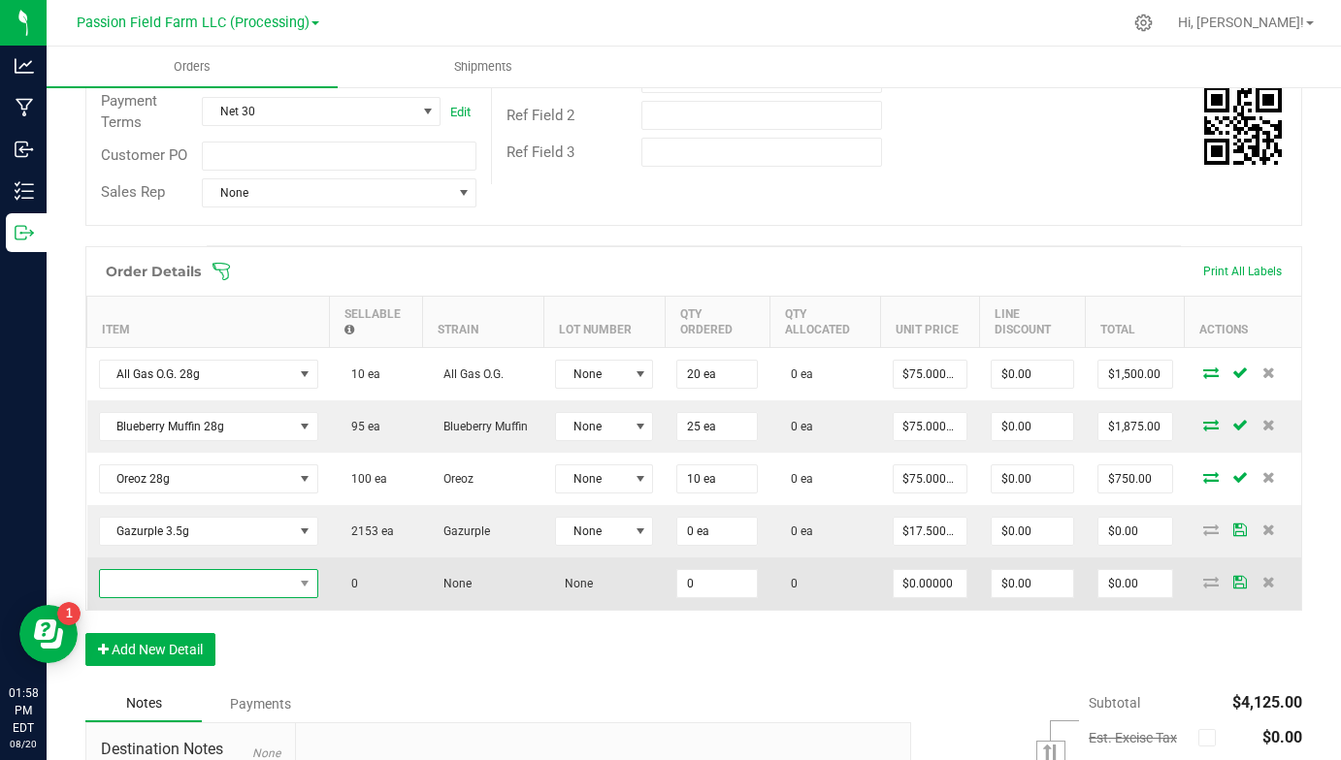
click at [160, 581] on span "NO DATA FOUND" at bounding box center [196, 583] width 193 height 27
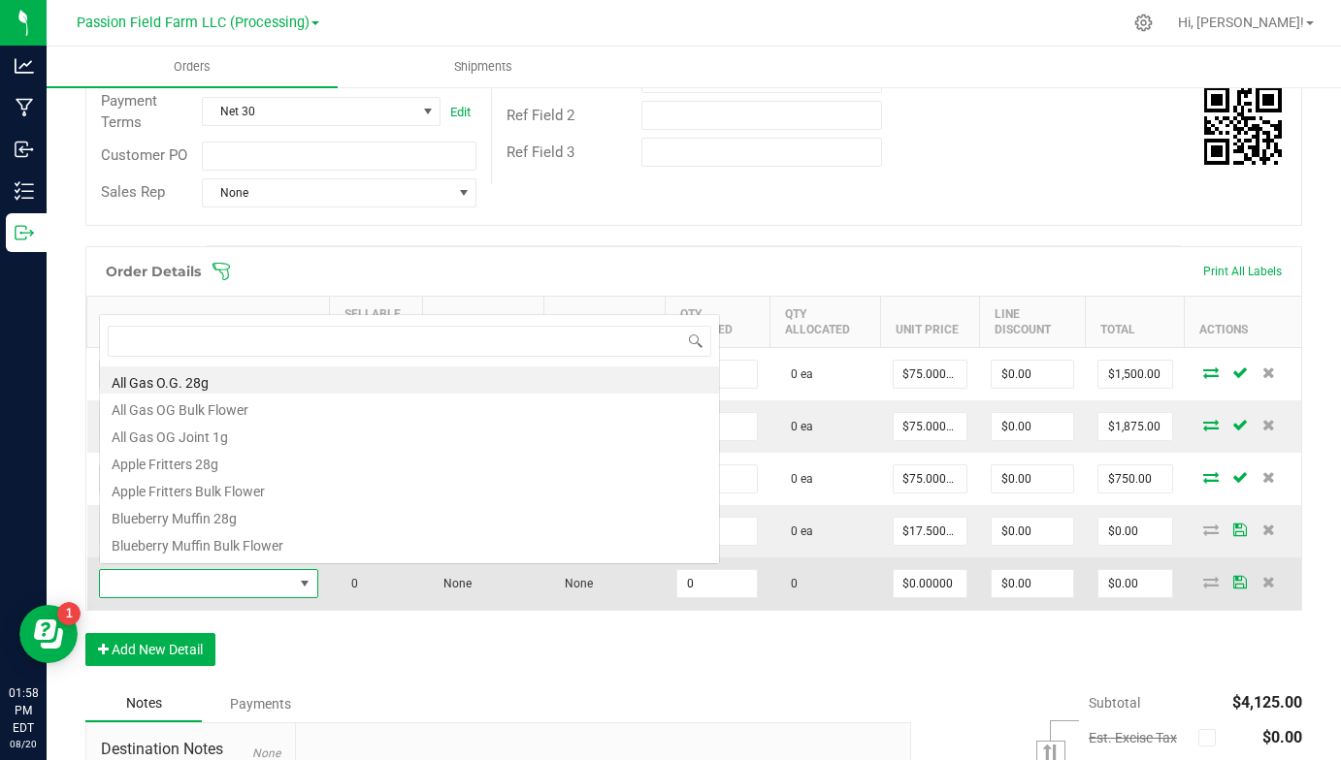
scroll to position [153, 0]
type input "grap"
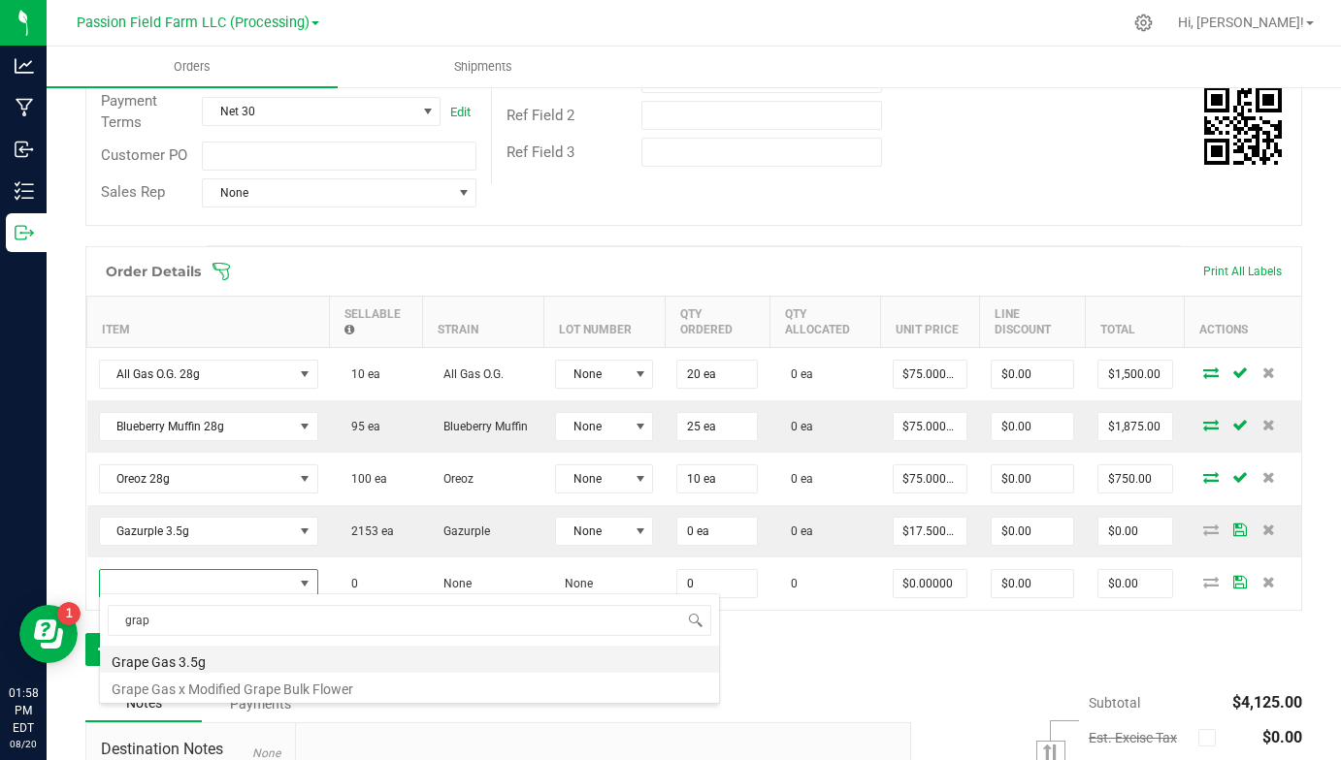
click at [159, 657] on li "Grape Gas 3.5g" at bounding box center [409, 659] width 619 height 27
type input "0 ea"
type input "$17.50000"
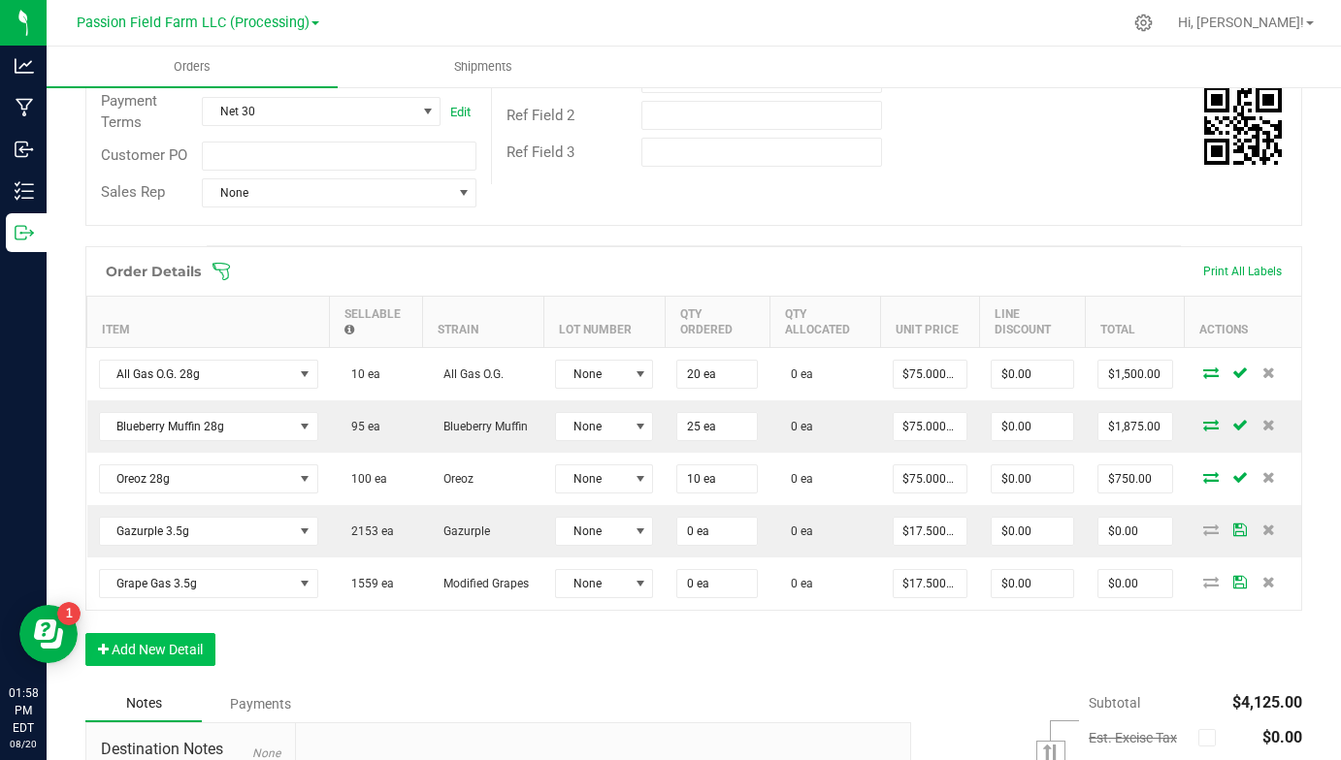
click at [159, 649] on button "Add New Detail" at bounding box center [150, 649] width 130 height 33
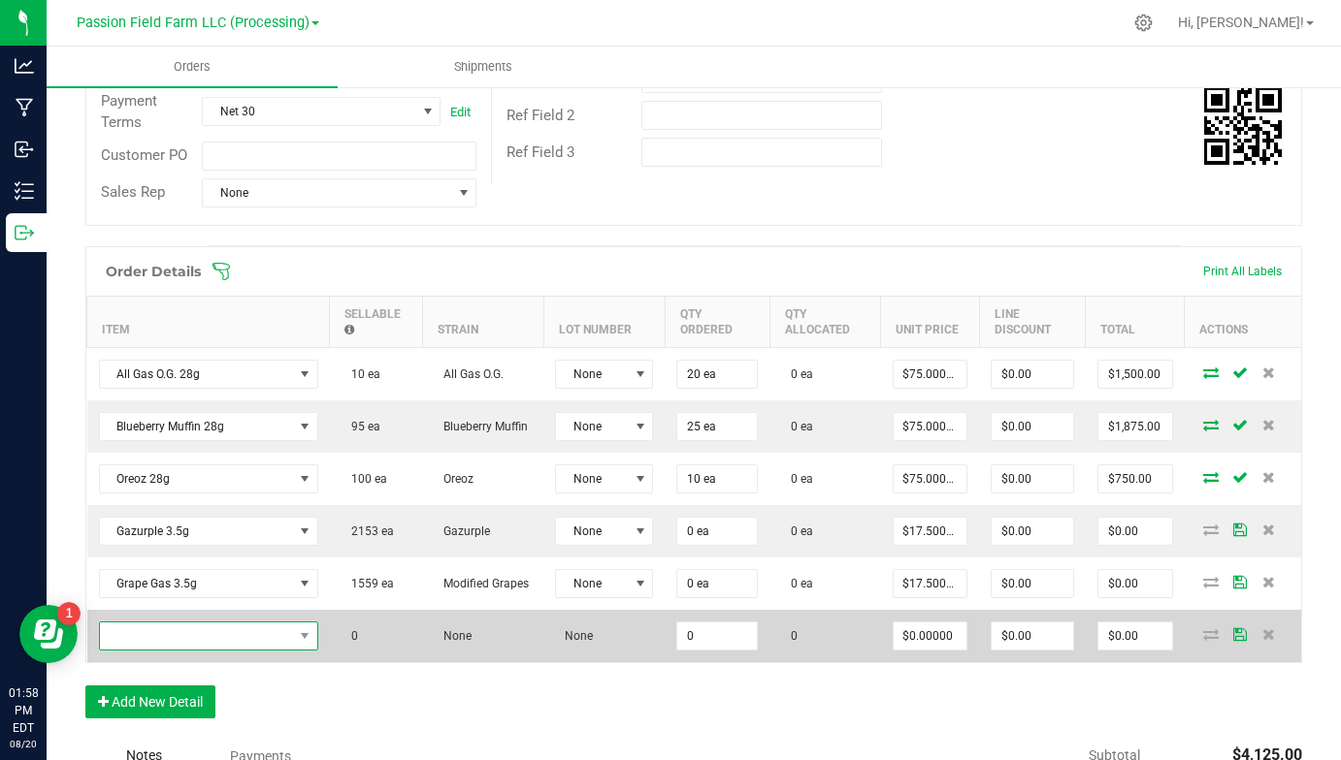
click at [169, 634] on span "NO DATA FOUND" at bounding box center [196, 636] width 193 height 27
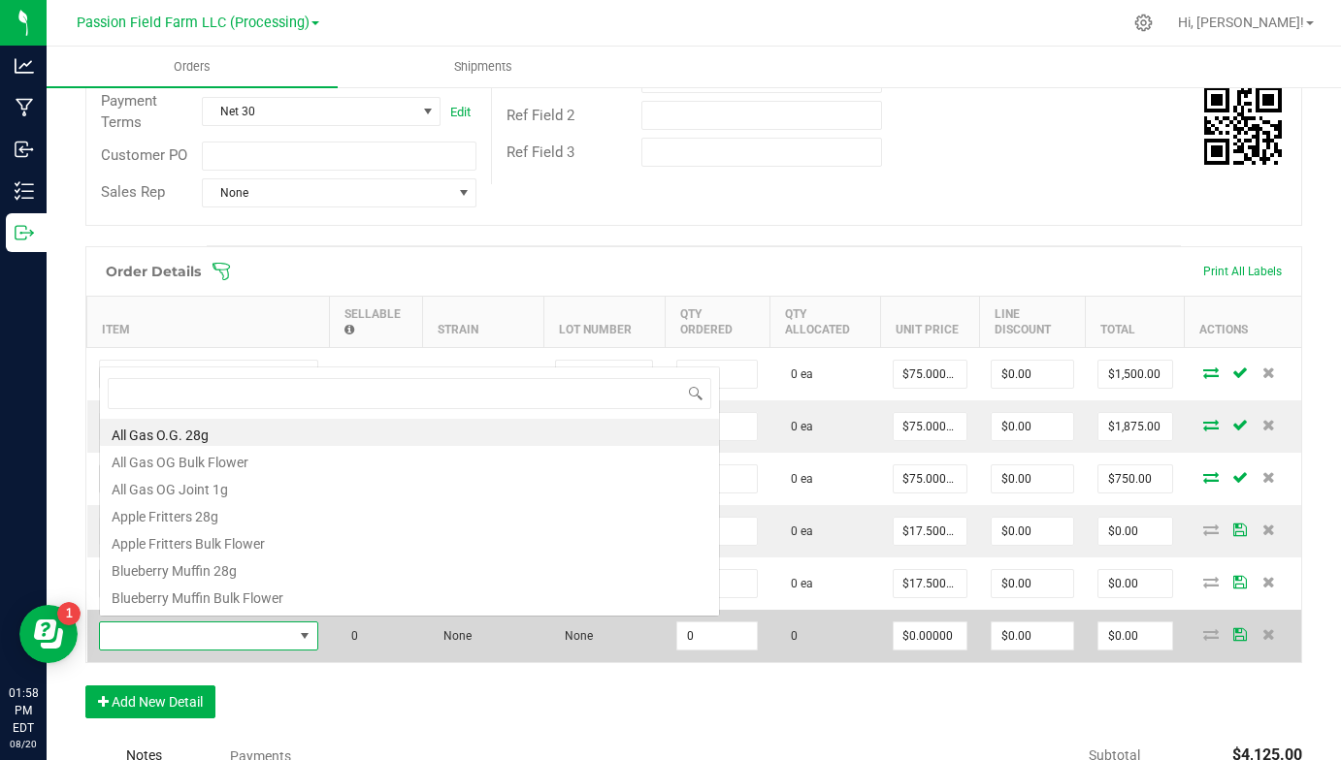
scroll to position [153, 0]
type input "hea"
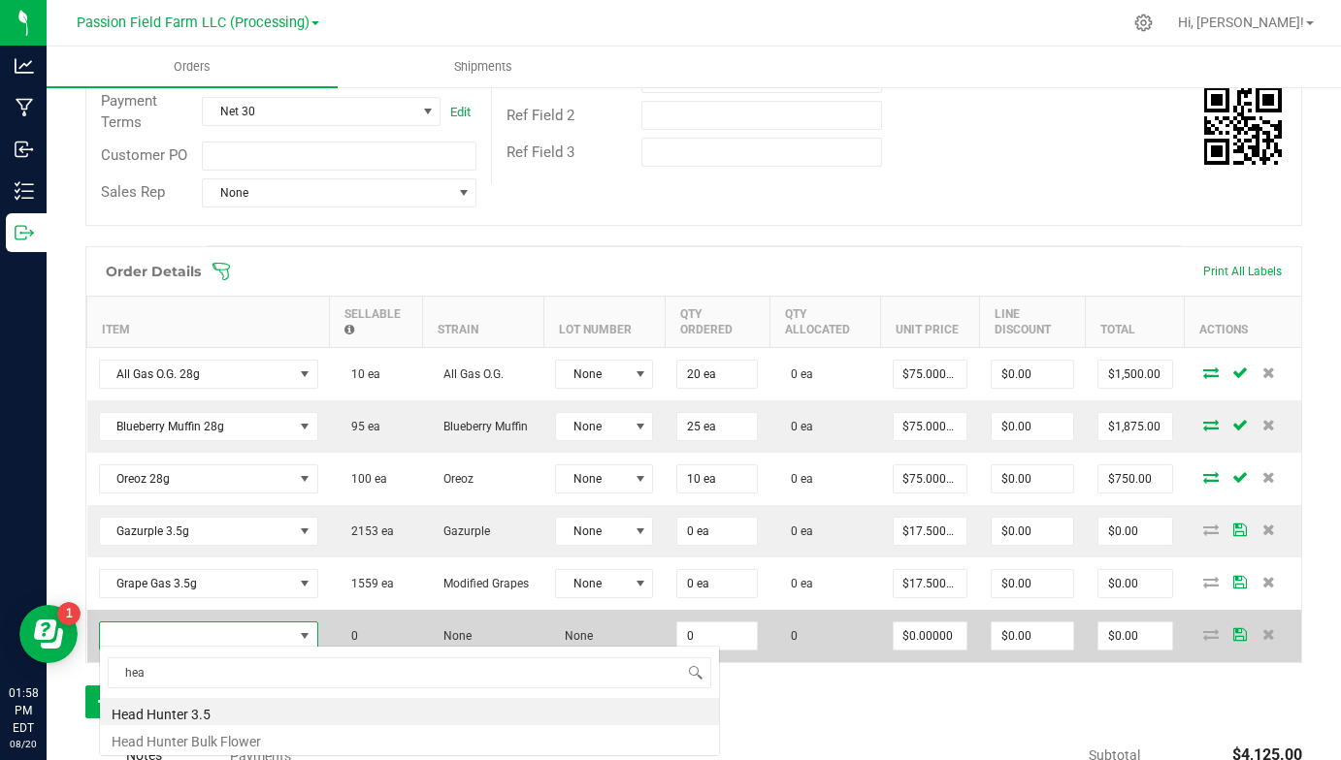
scroll to position [0, 0]
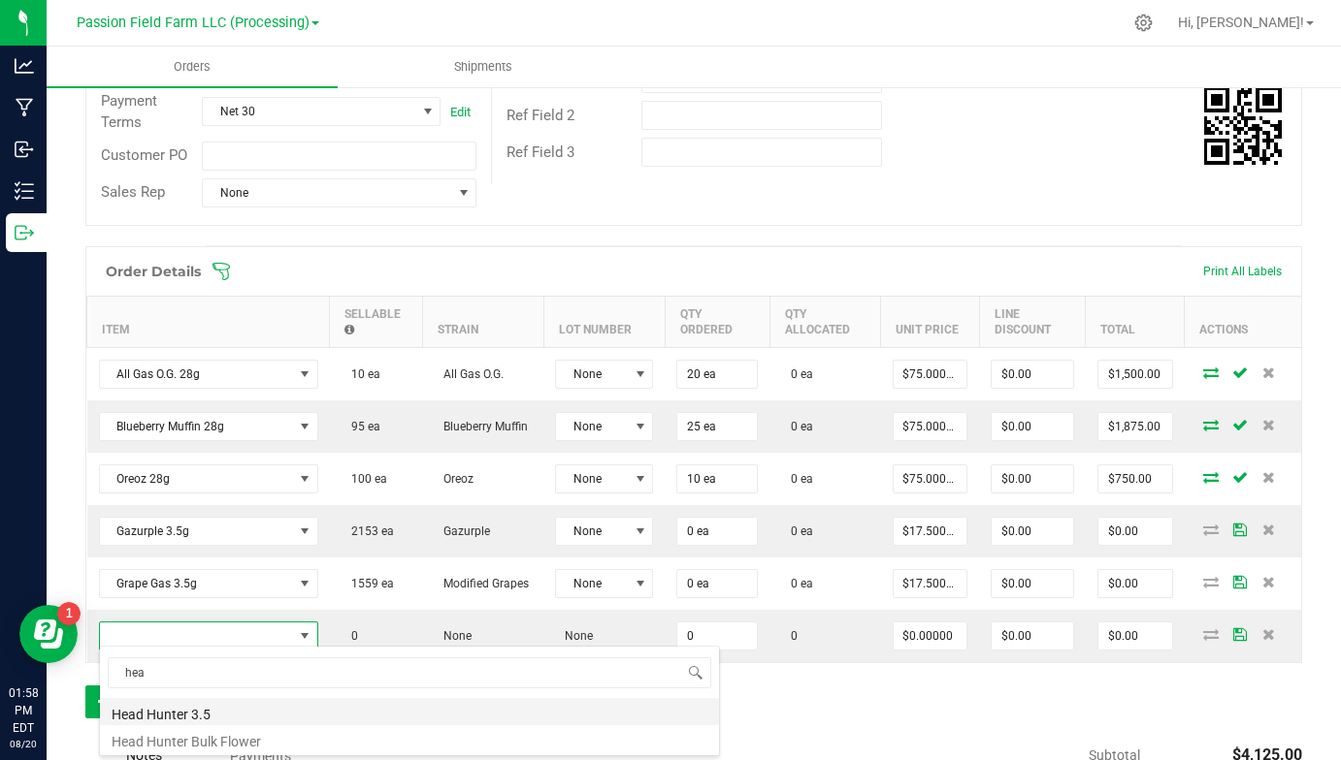
click at [160, 704] on li "Head Hunter 3.5" at bounding box center [409, 711] width 619 height 27
type input "0 ea"
type input "$17.50000"
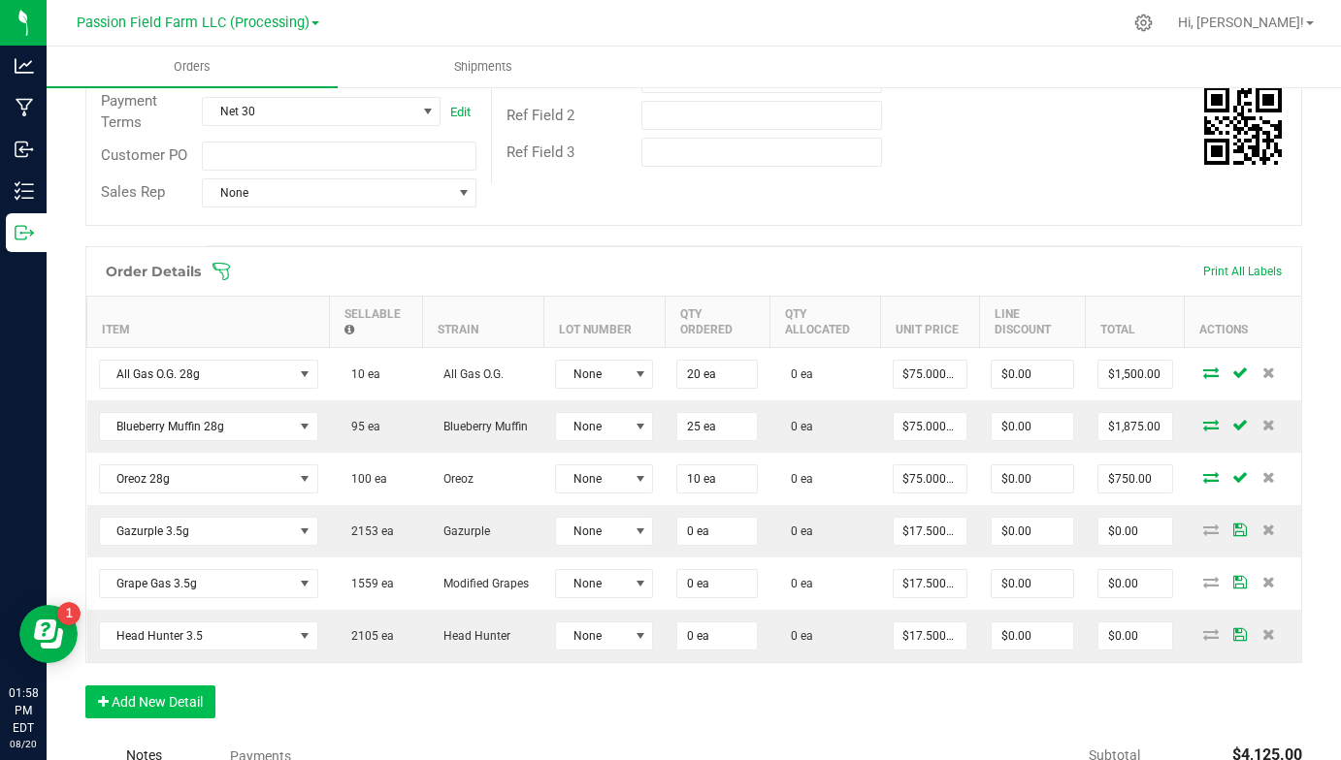
click at [160, 699] on button "Add New Detail" at bounding box center [150, 702] width 130 height 33
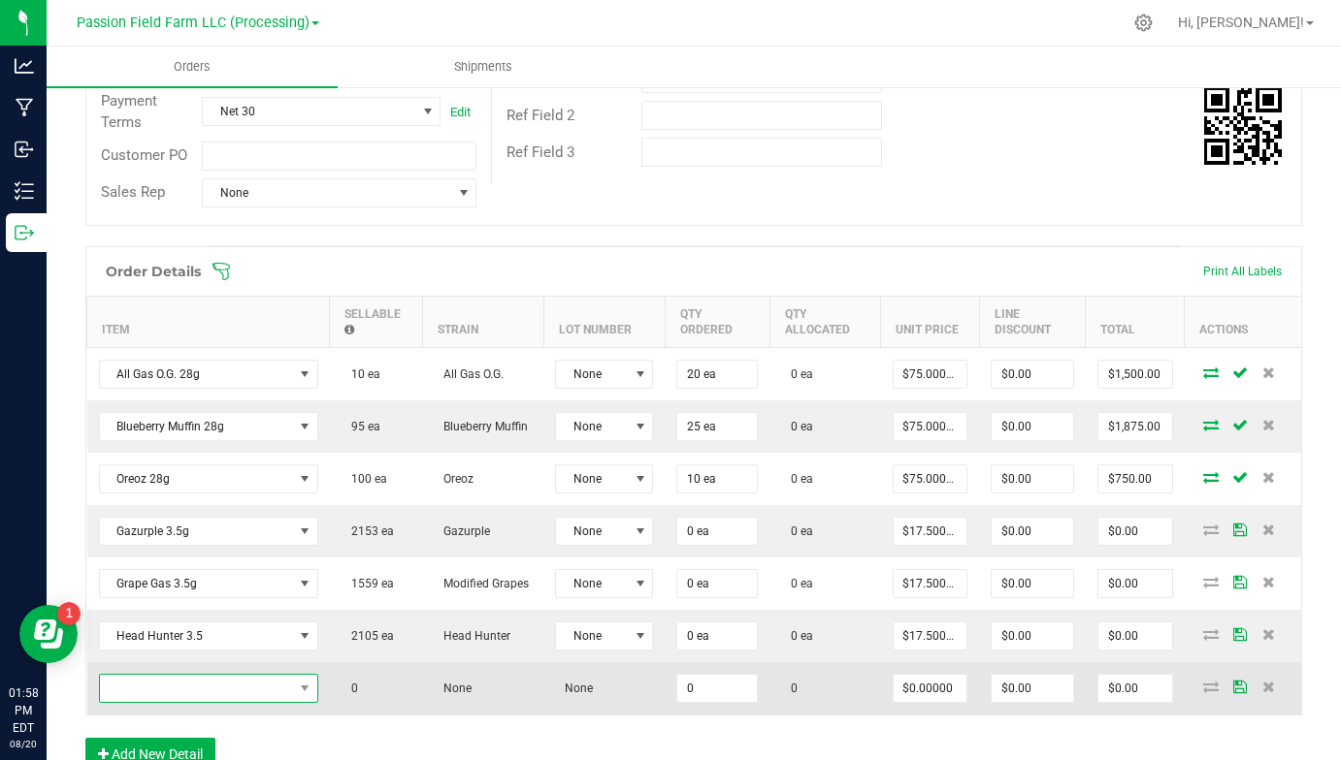
click at [171, 685] on span "NO DATA FOUND" at bounding box center [196, 688] width 193 height 27
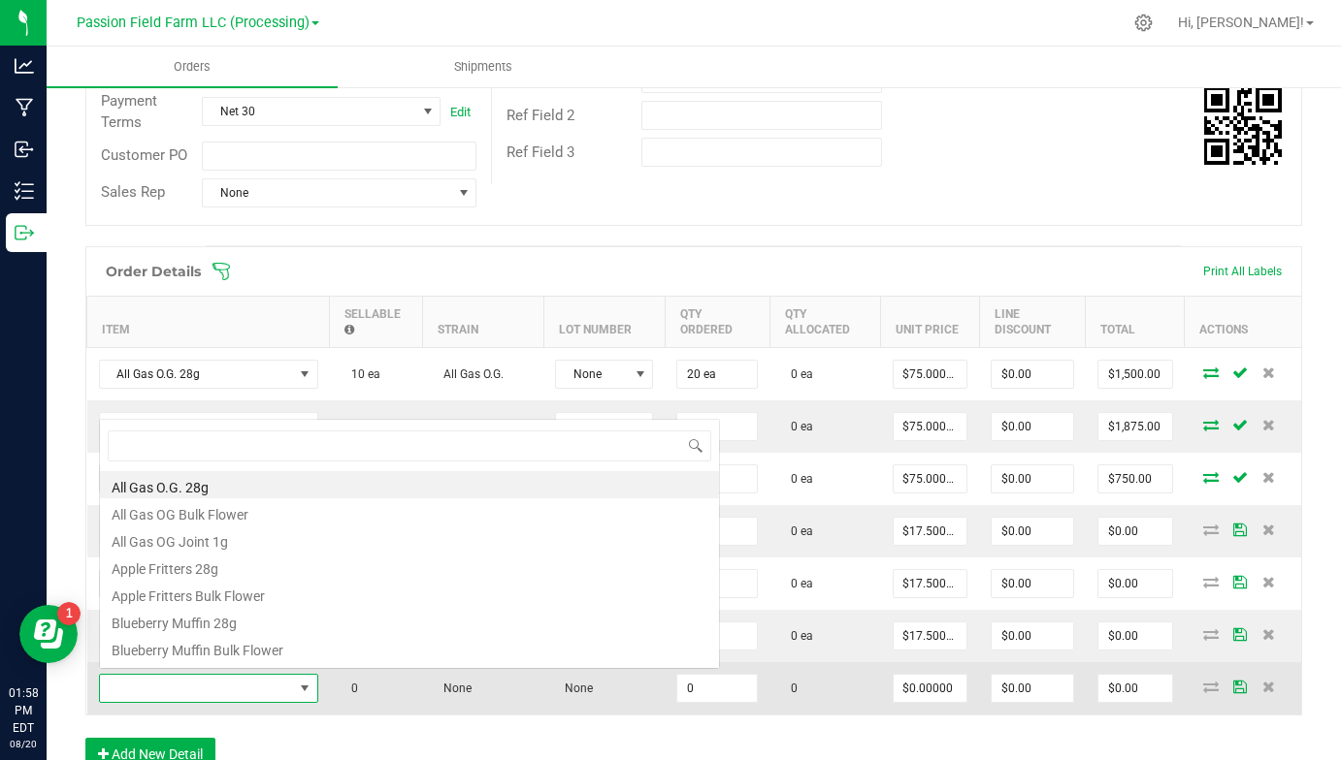
scroll to position [29, 219]
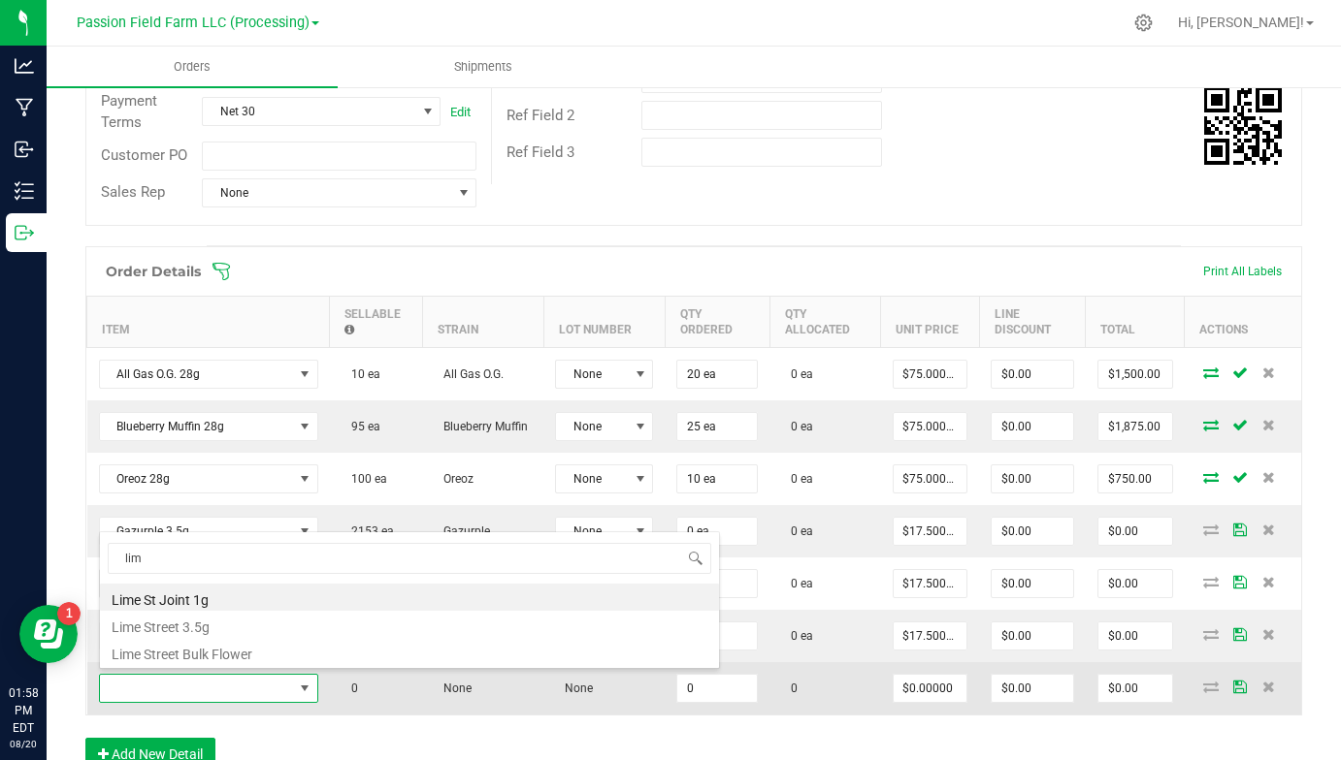
type input "lime"
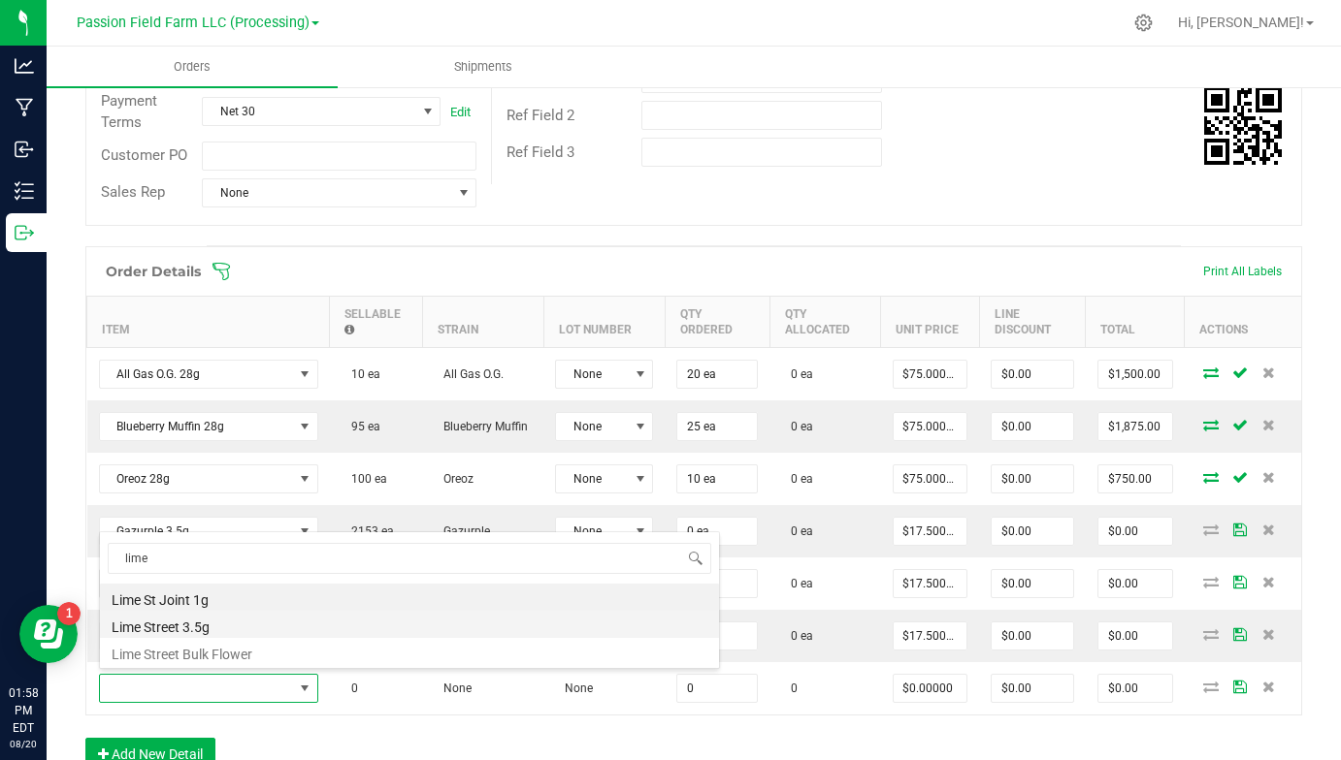
click at [183, 630] on li "Lime Street 3.5g" at bounding box center [409, 624] width 619 height 27
type input "0 ea"
type input "$17.50000"
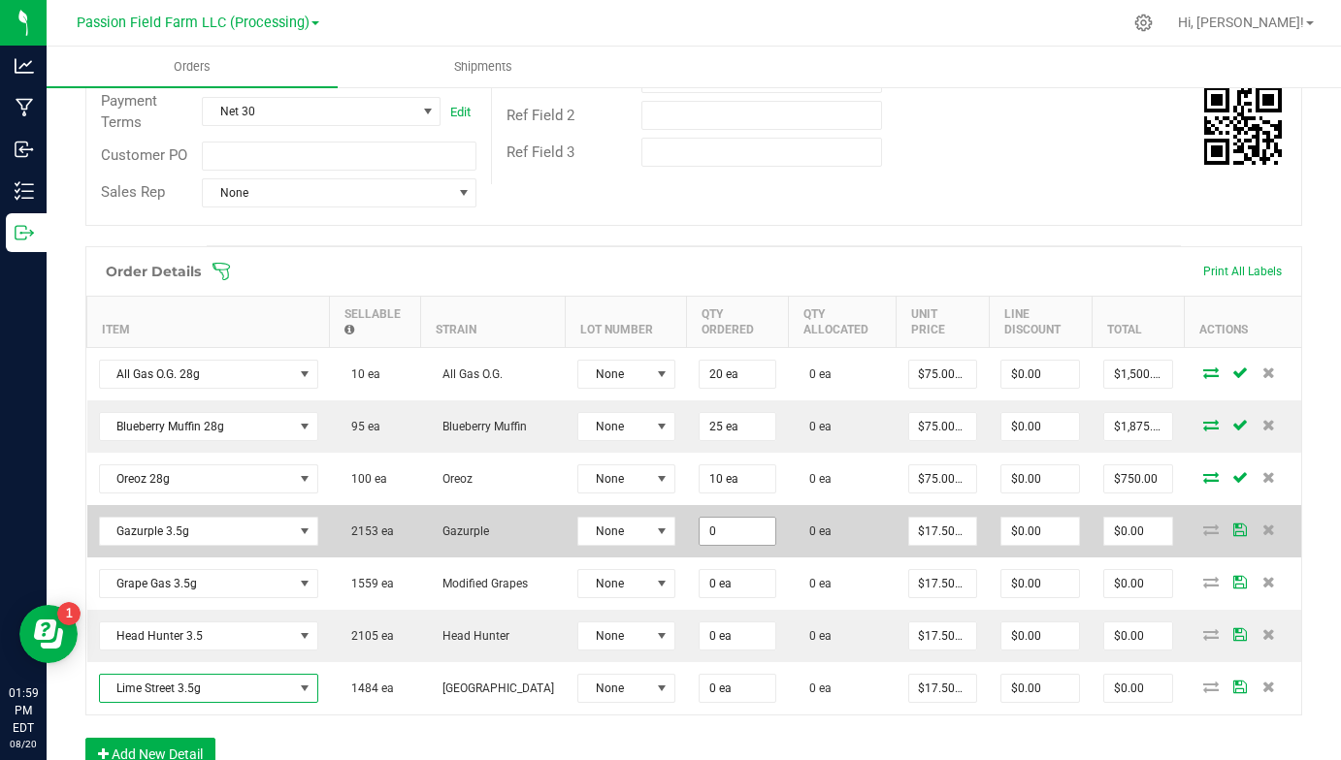
click at [699, 531] on input "0" at bounding box center [737, 531] width 76 height 27
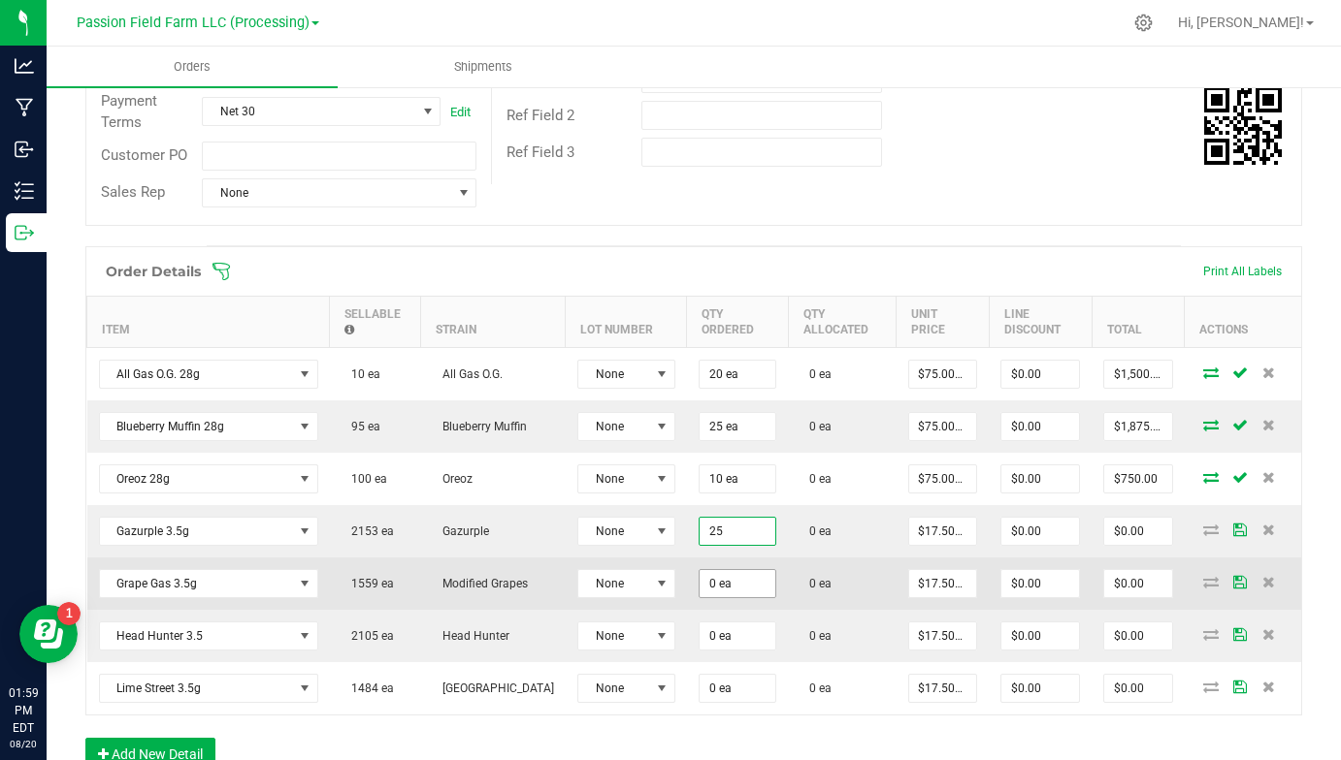
type input "25 ea"
type input "$437.50"
click at [700, 578] on input "0" at bounding box center [737, 583] width 76 height 27
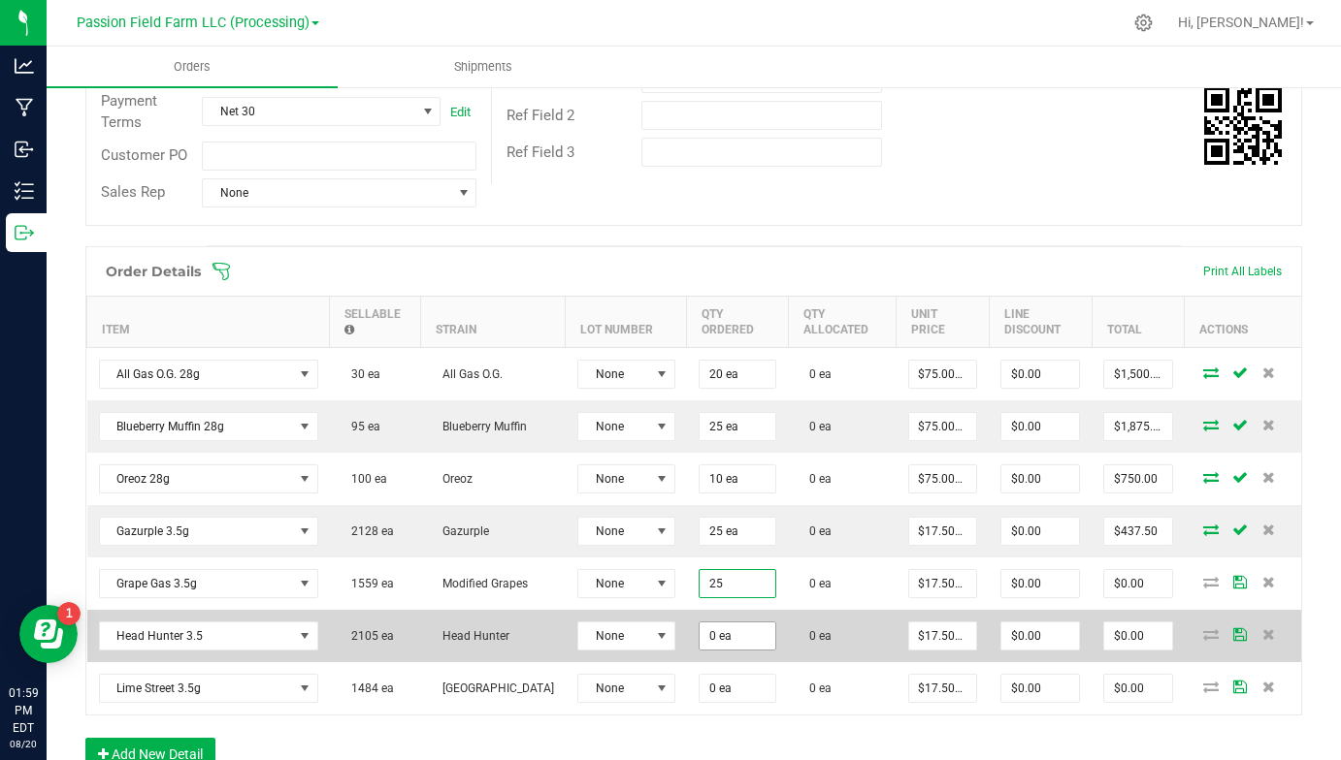
type input "25 ea"
type input "$437.50"
click at [700, 628] on input "0" at bounding box center [737, 636] width 76 height 27
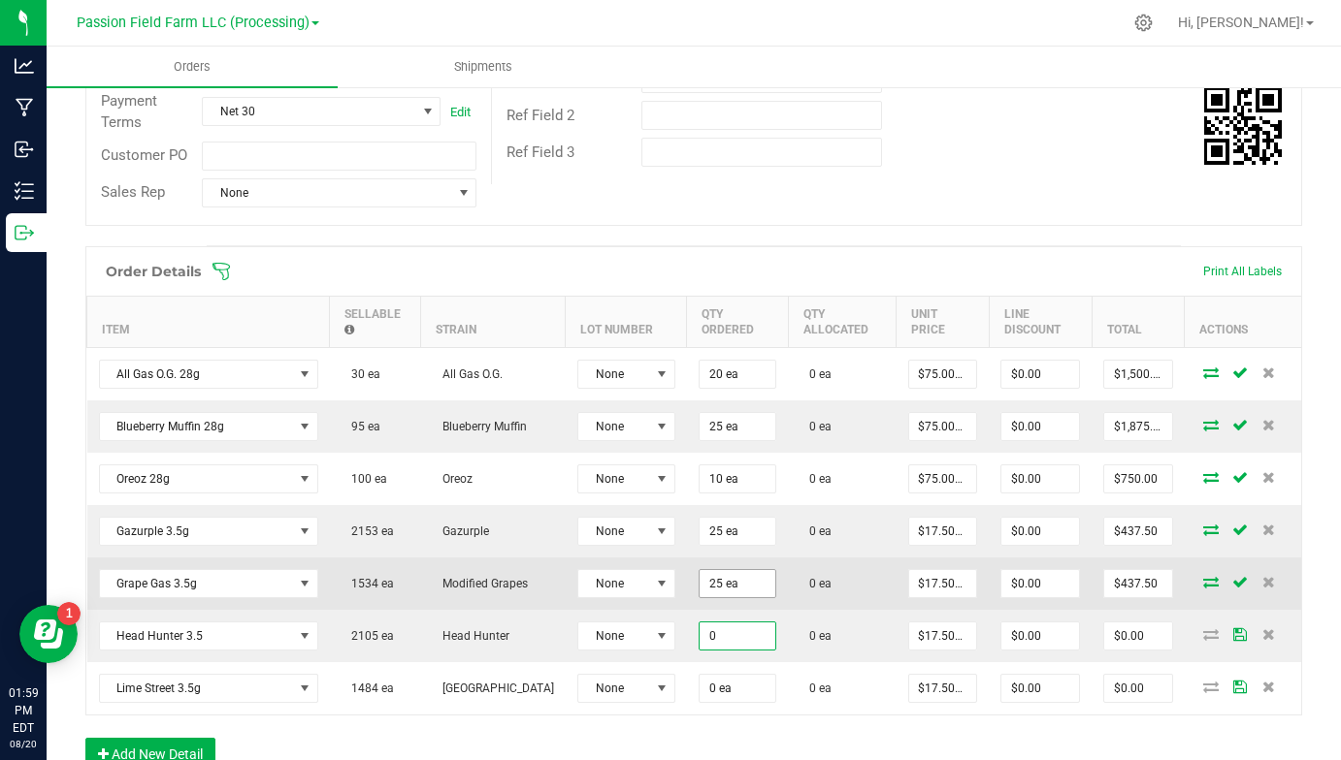
type input "0 ea"
click at [699, 592] on input "25" at bounding box center [737, 583] width 76 height 27
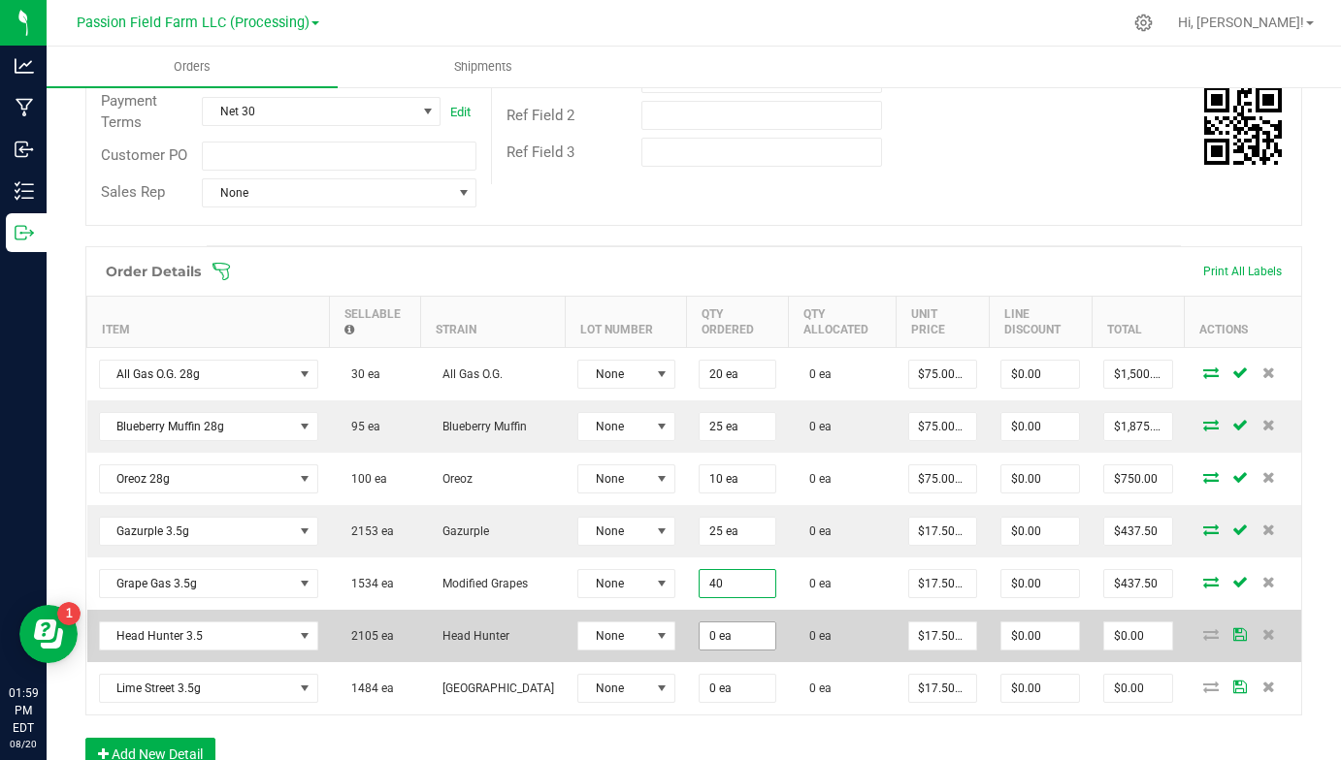
type input "40"
type input "0"
type input "40 ea"
type input "$700.00"
click at [699, 637] on input "0" at bounding box center [737, 636] width 76 height 27
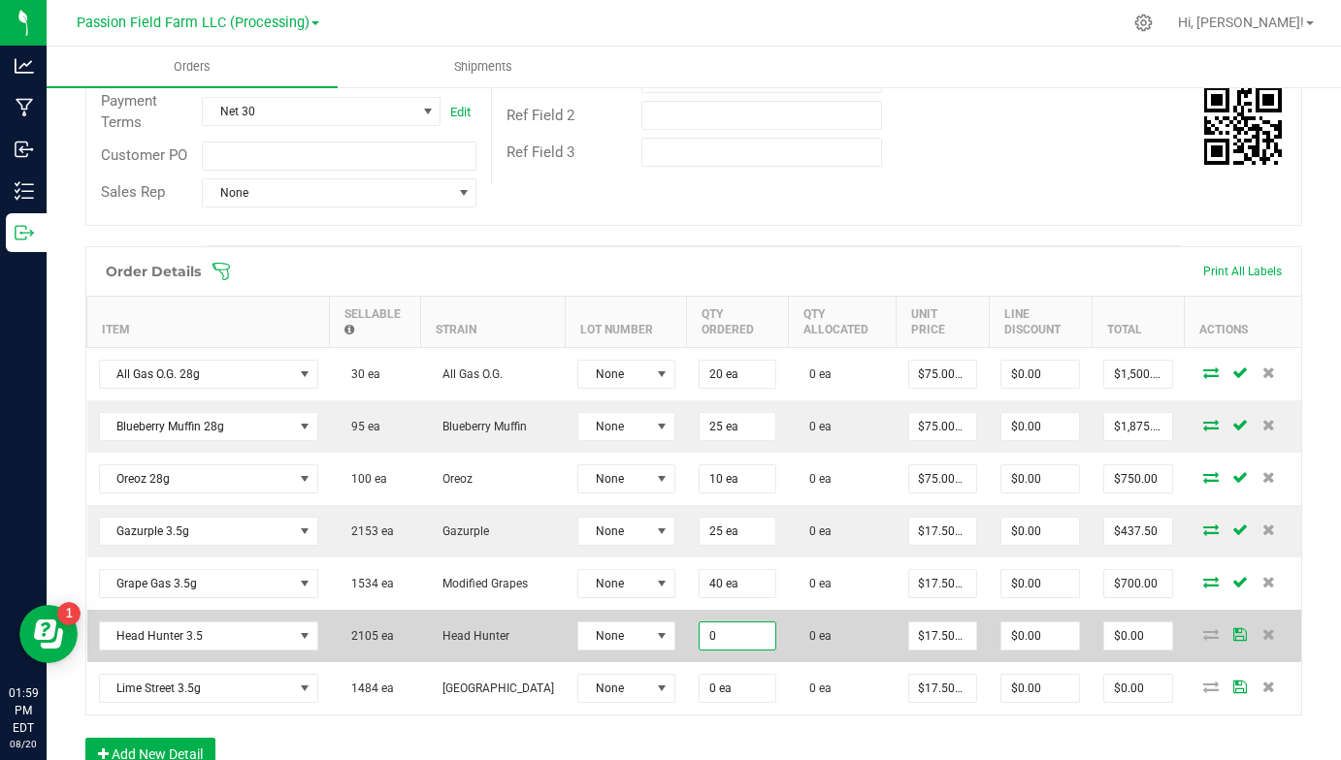
click at [699, 637] on input "0" at bounding box center [737, 636] width 76 height 27
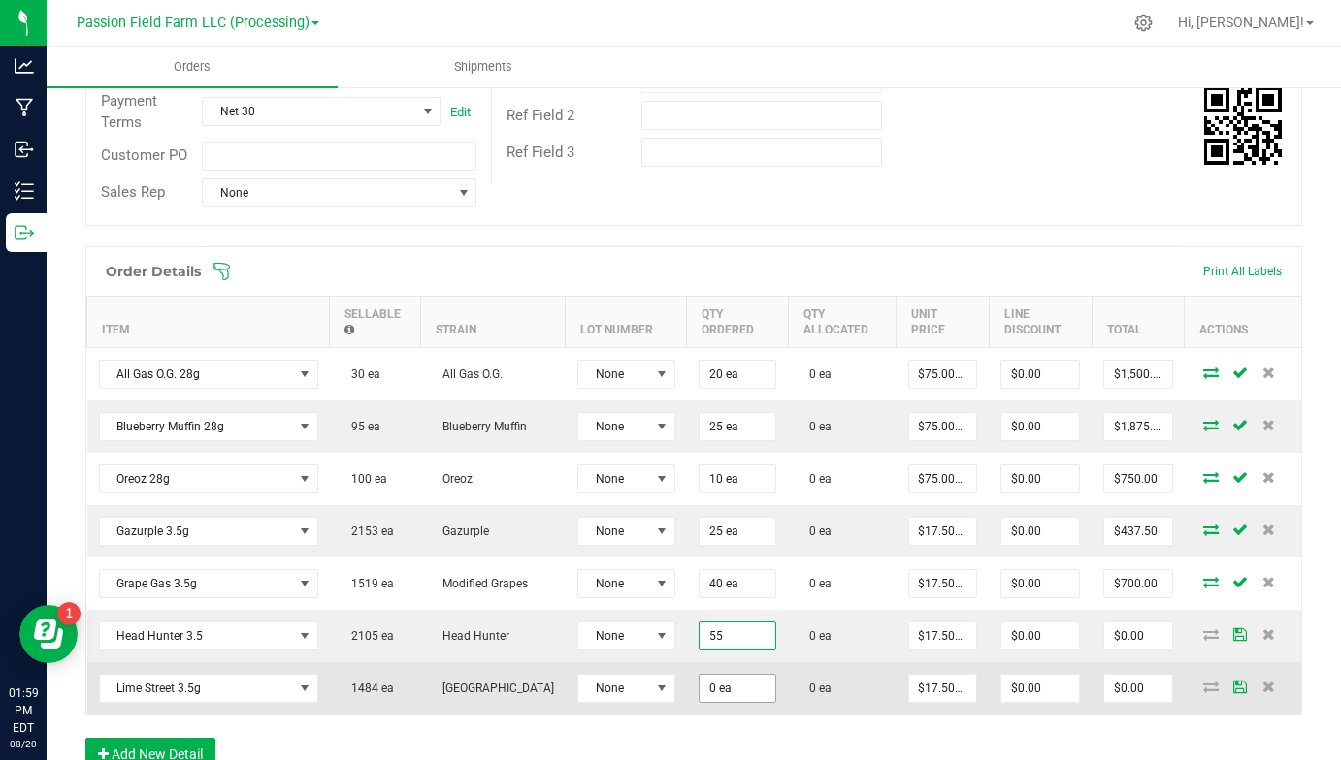
type input "55 ea"
type input "$962.50"
click at [699, 687] on input "0" at bounding box center [737, 688] width 76 height 27
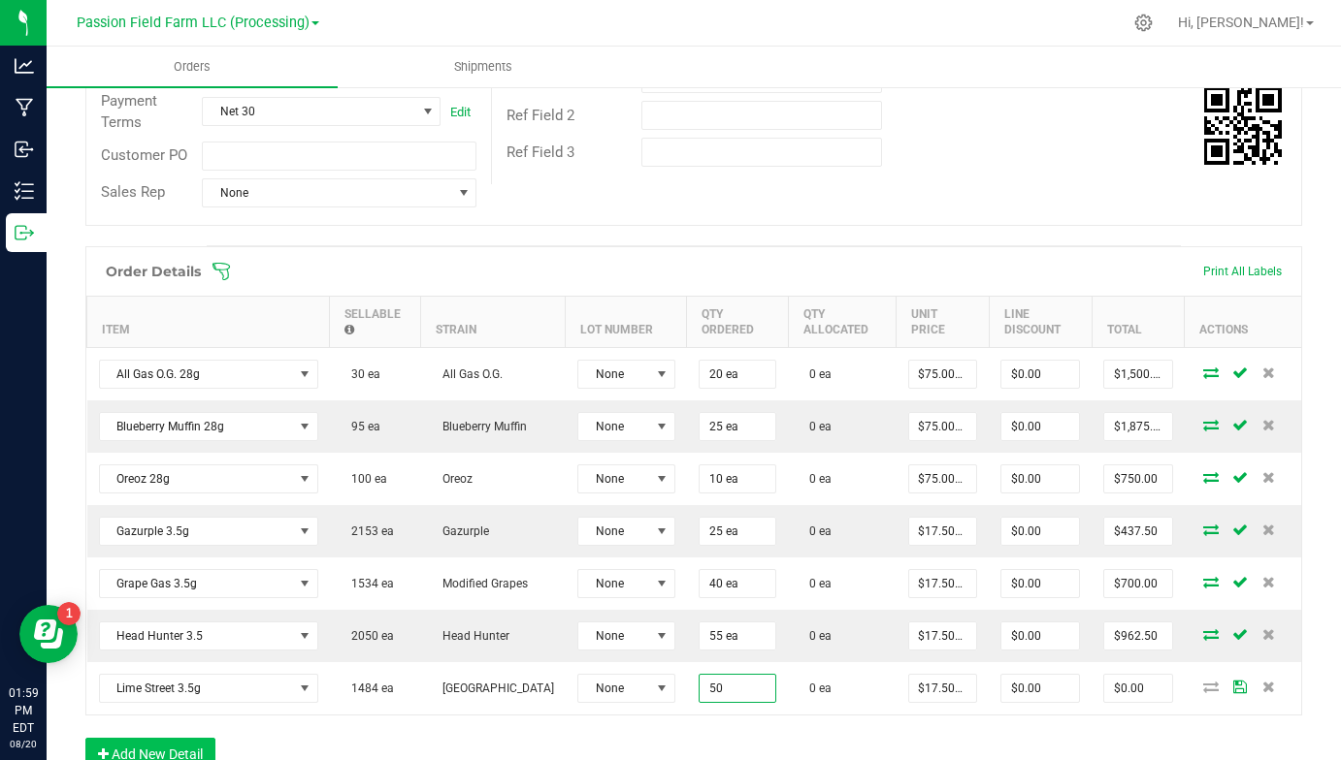
type input "50 ea"
type input "$875.00"
click at [206, 742] on button "Add New Detail" at bounding box center [150, 754] width 130 height 33
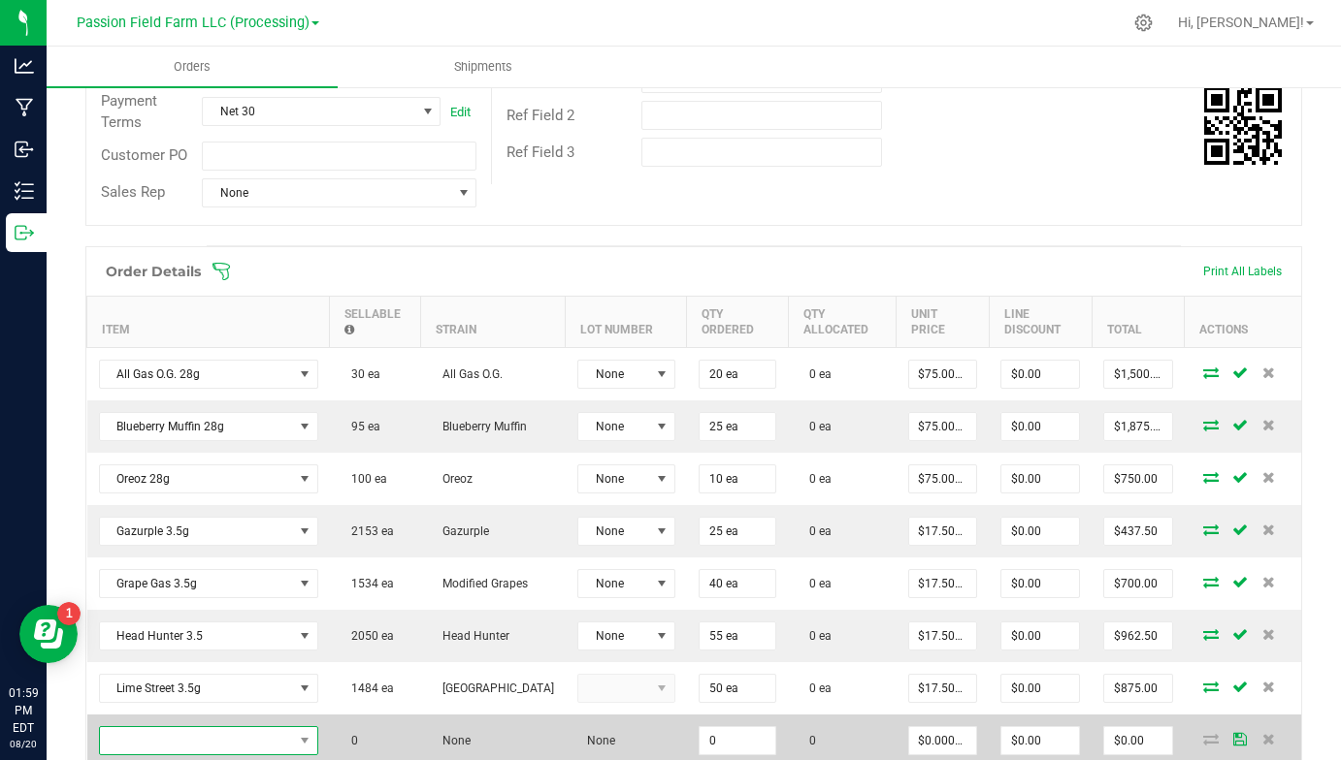
click at [210, 730] on span "NO DATA FOUND" at bounding box center [196, 740] width 193 height 27
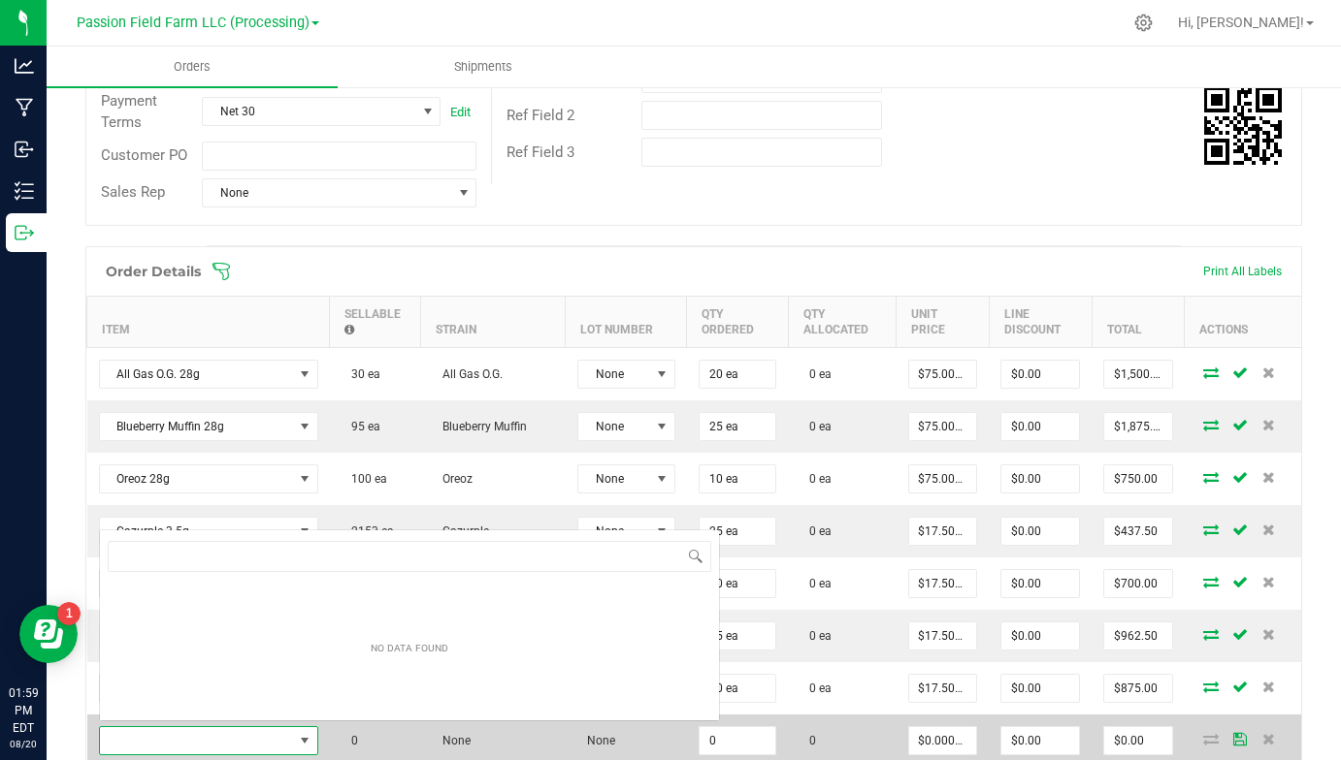
scroll to position [124, 0]
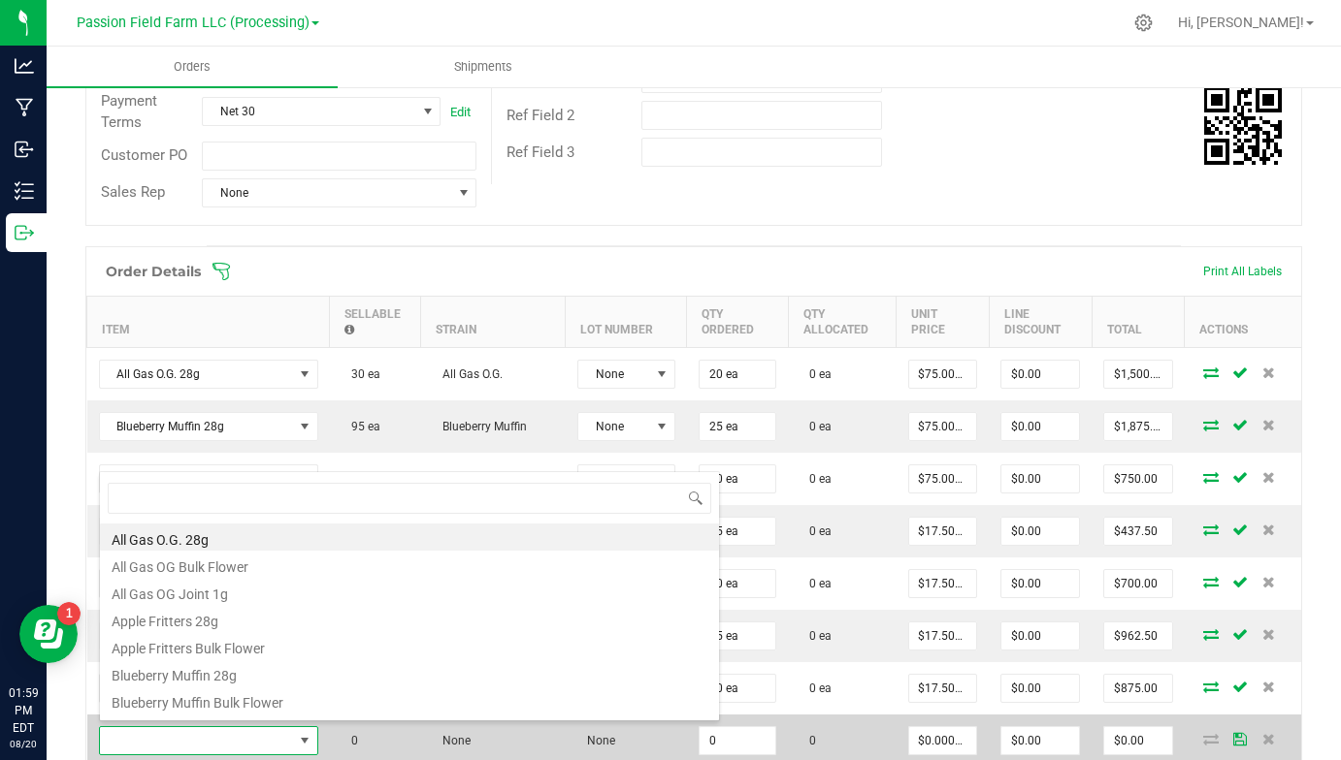
click at [210, 730] on span at bounding box center [196, 740] width 193 height 27
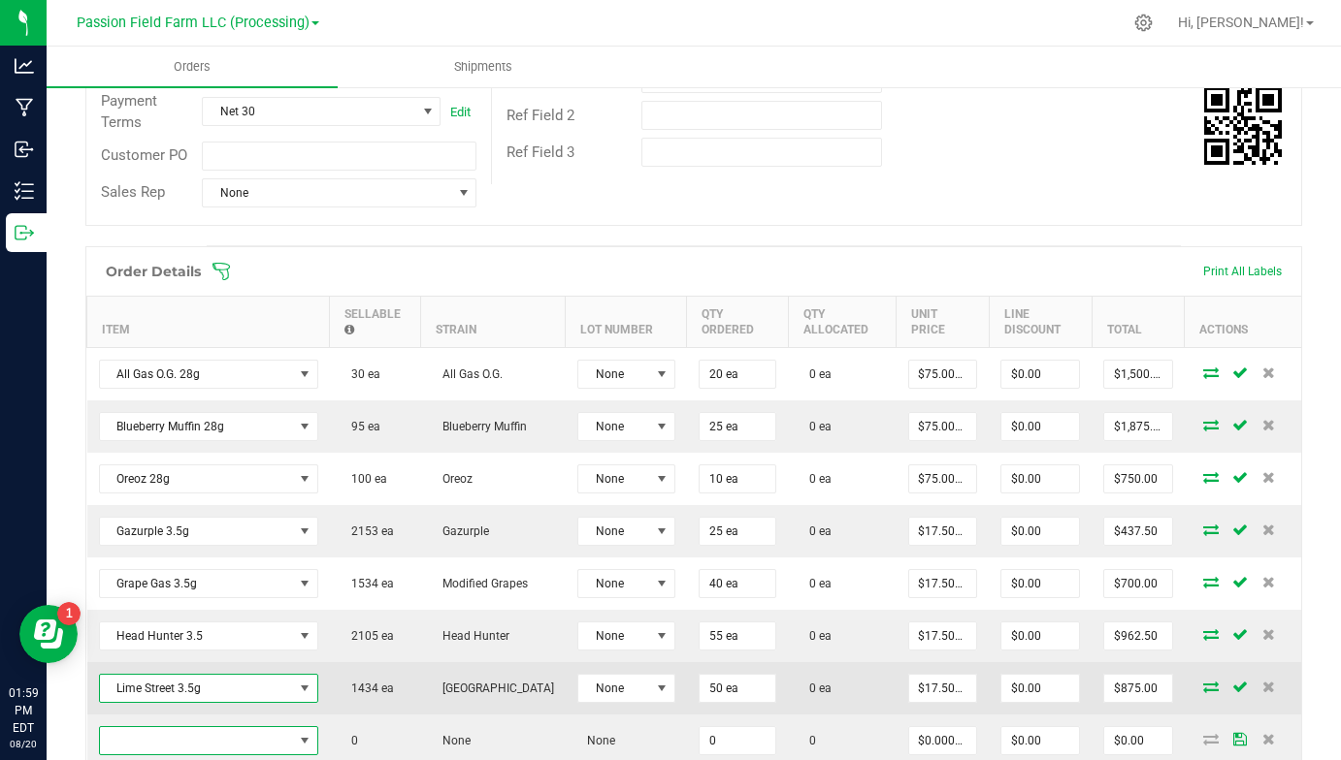
click at [220, 685] on span "Lime Street 3.5g" at bounding box center [196, 688] width 193 height 27
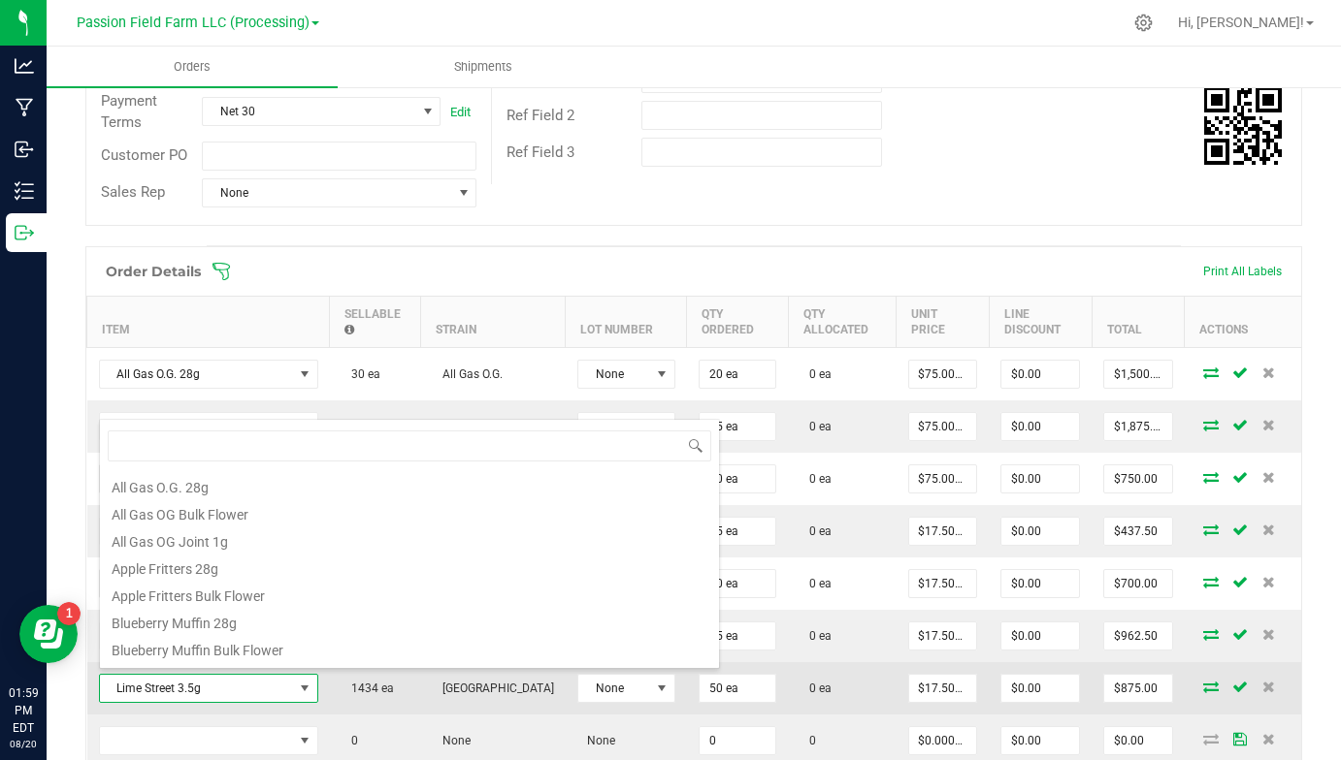
scroll to position [29, 219]
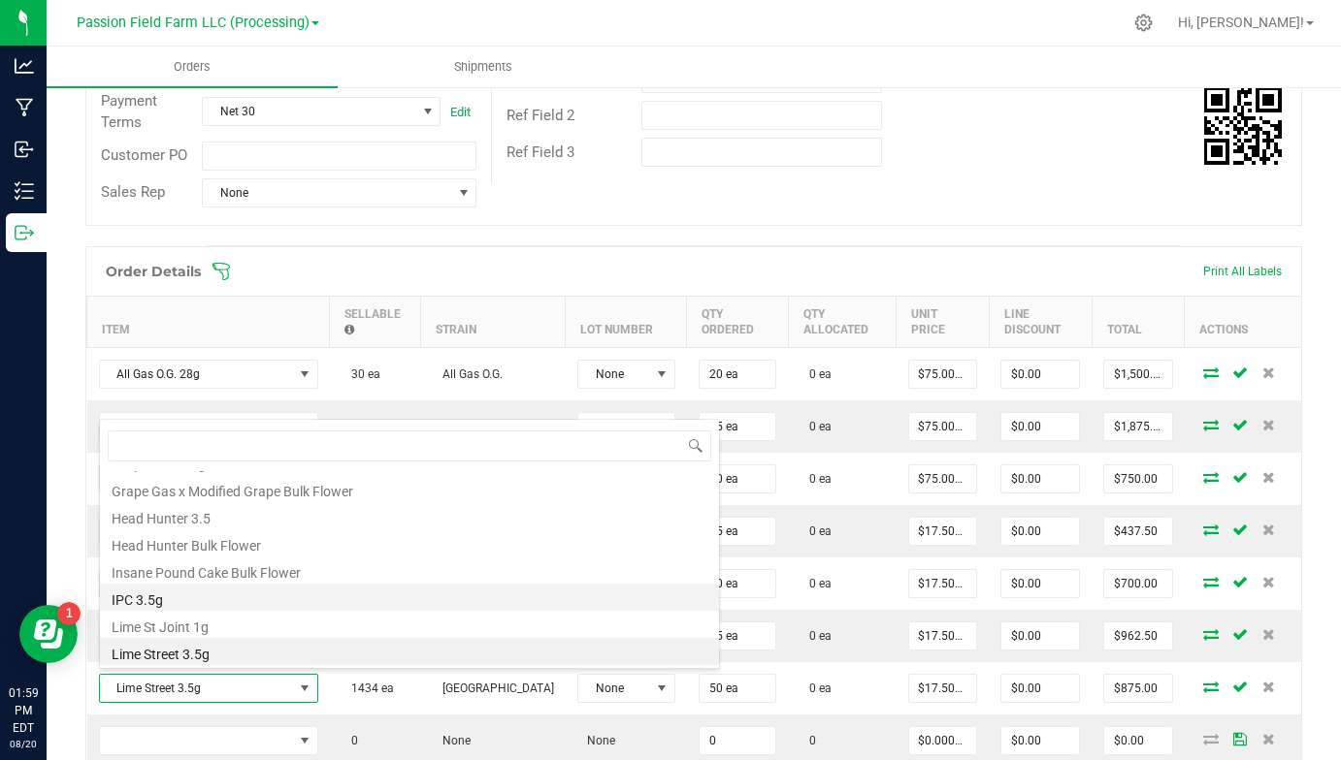
click at [232, 607] on li "IPC 3.5g" at bounding box center [409, 597] width 619 height 27
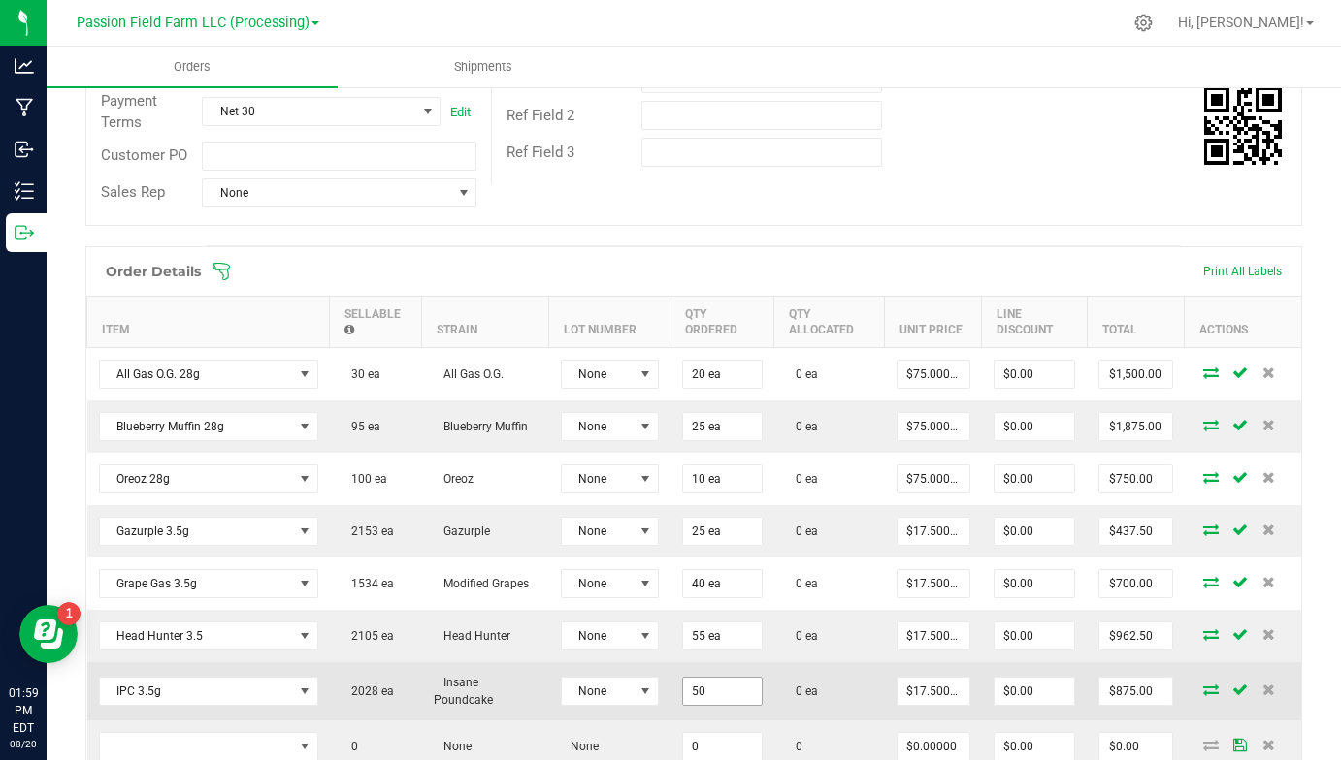
click at [691, 691] on input "50" at bounding box center [722, 691] width 79 height 27
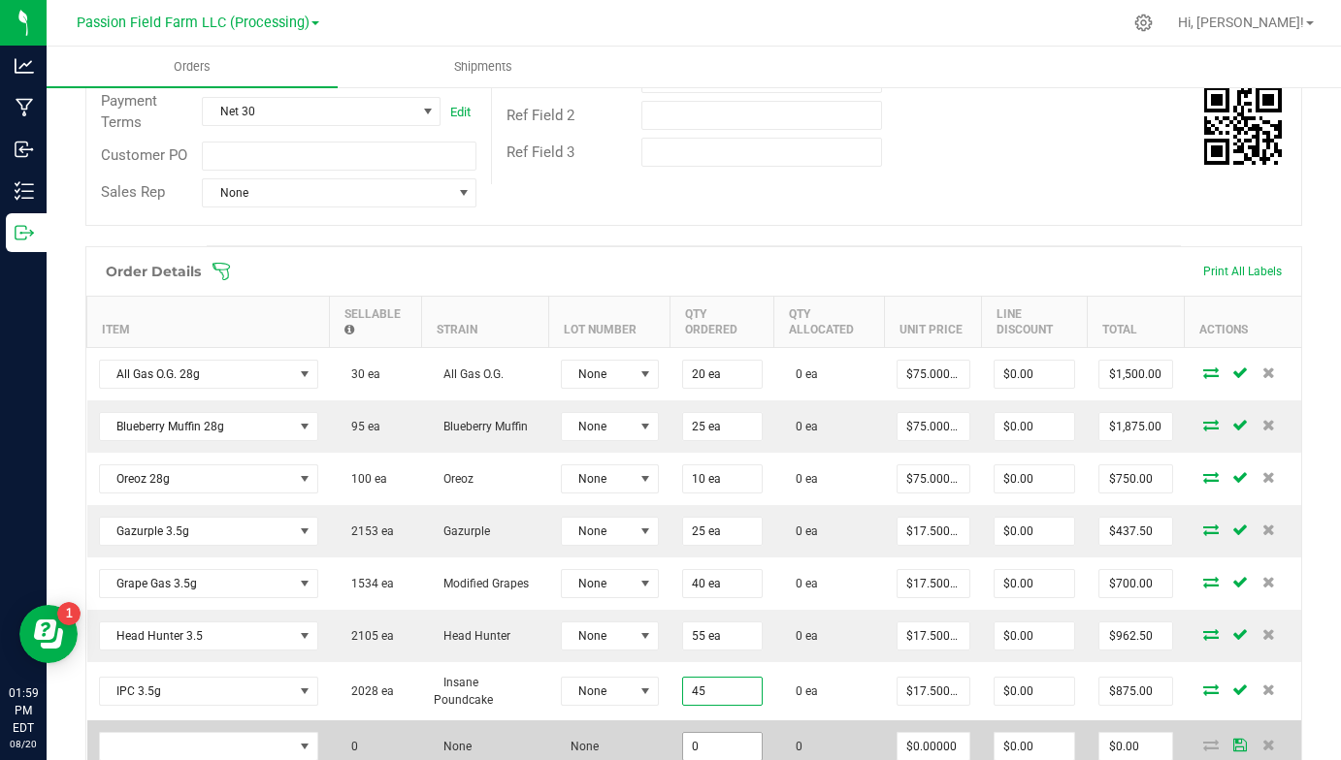
type input "45 ea"
type input "$787.50"
click at [696, 742] on input "0" at bounding box center [722, 746] width 79 height 27
click at [289, 738] on span "NO DATA FOUND" at bounding box center [196, 746] width 193 height 27
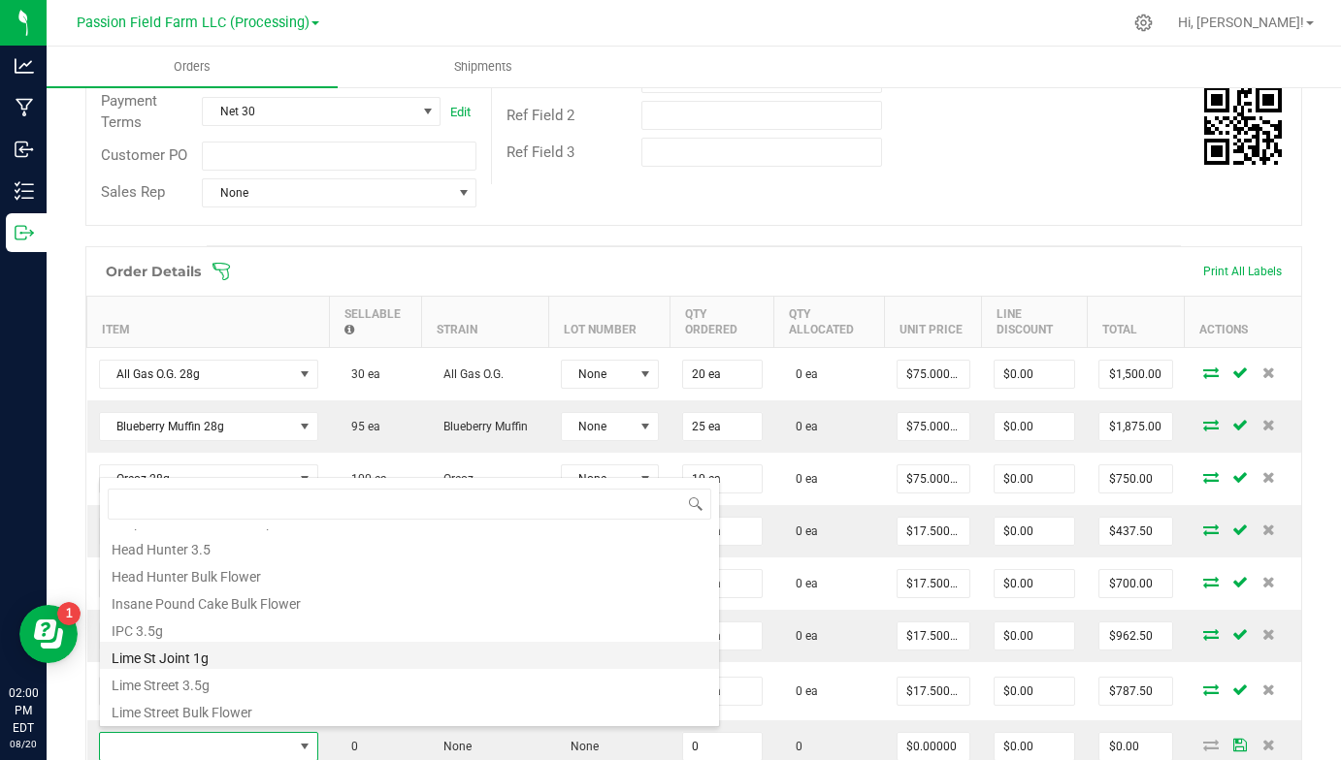
scroll to position [349, 0]
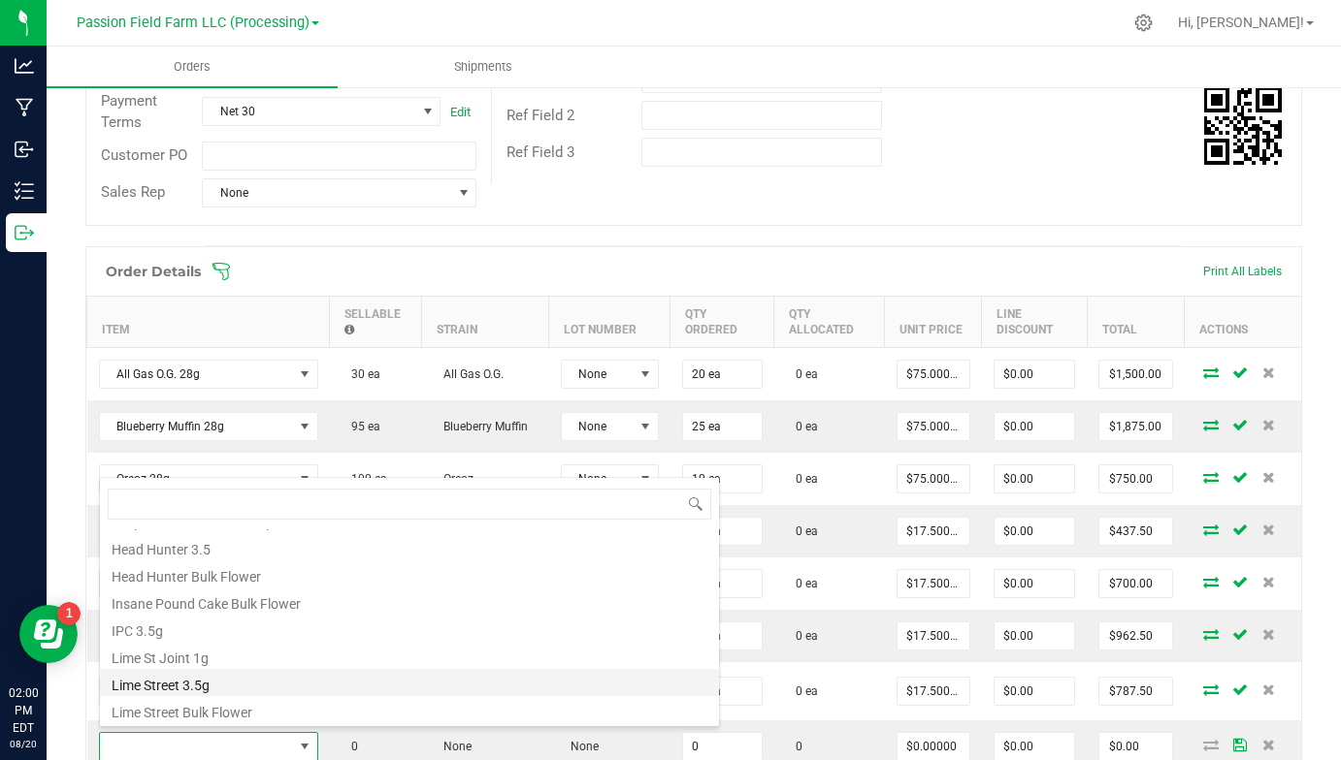
click at [242, 682] on li "Lime Street 3.5g" at bounding box center [409, 682] width 619 height 27
type input "0 ea"
type input "$17.50000"
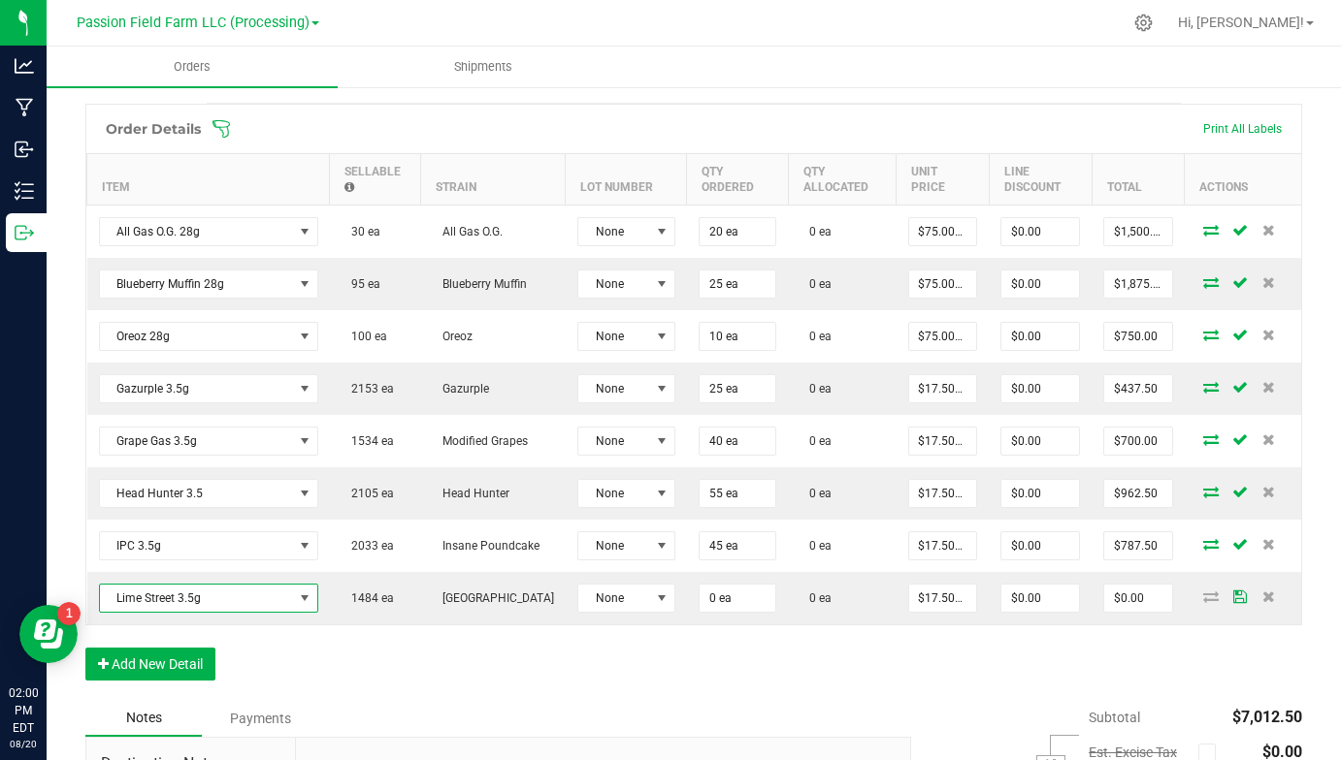
scroll to position [495, 0]
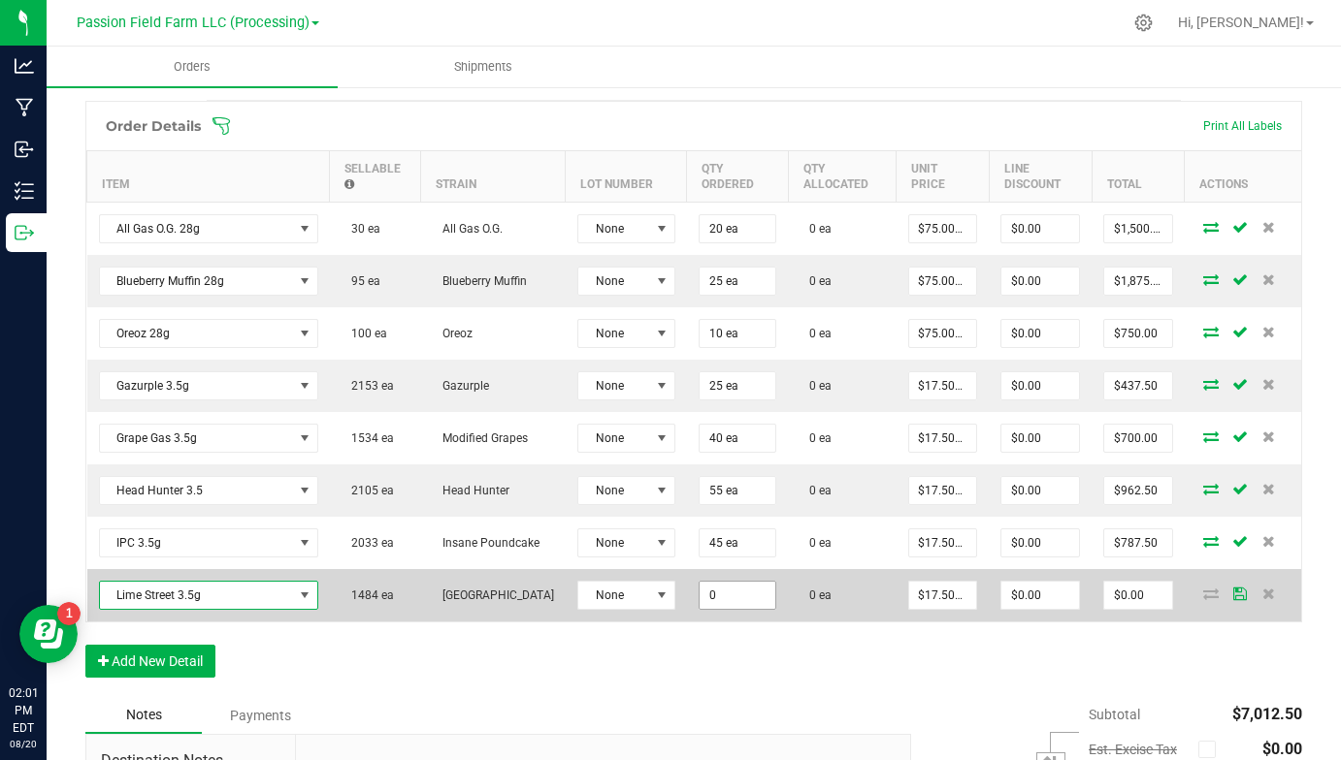
click at [699, 601] on input "0" at bounding box center [737, 595] width 76 height 27
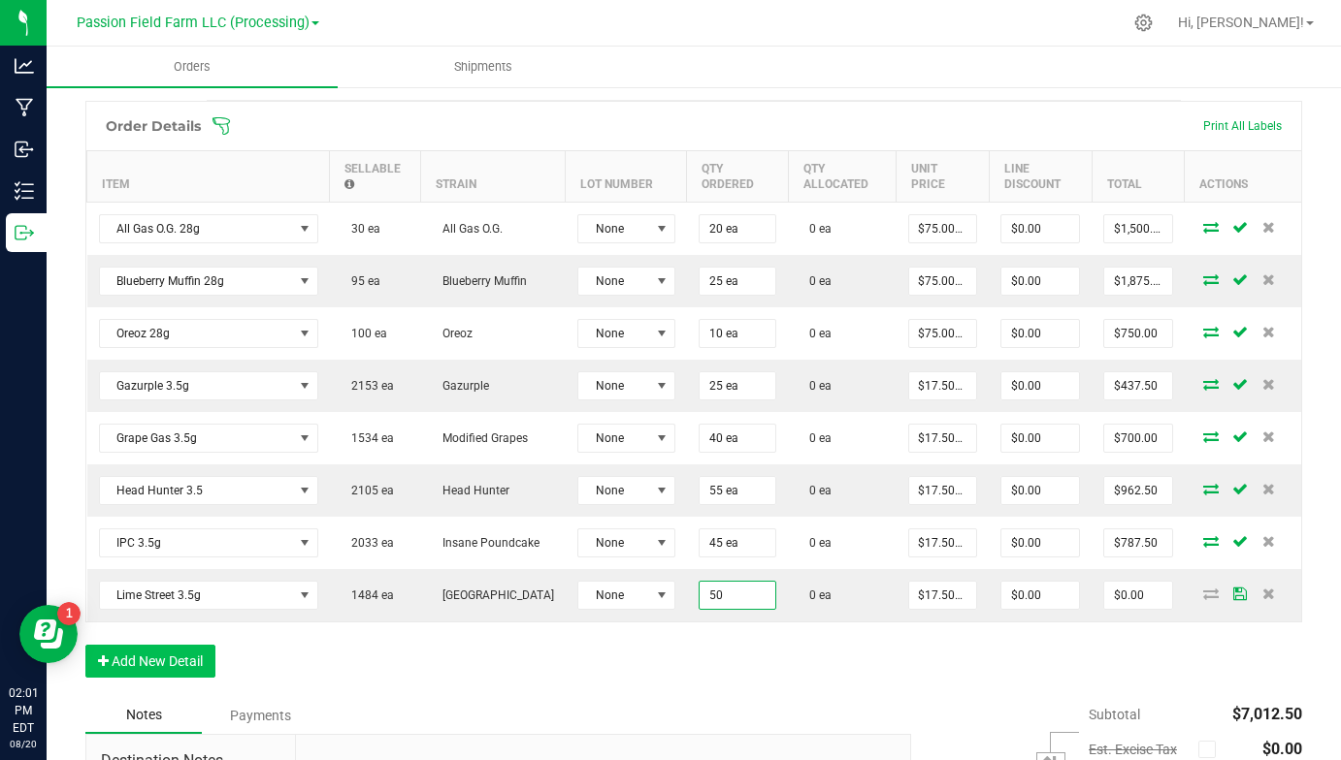
type input "50 ea"
type input "$875.00"
click at [208, 666] on button "Add New Detail" at bounding box center [150, 661] width 130 height 33
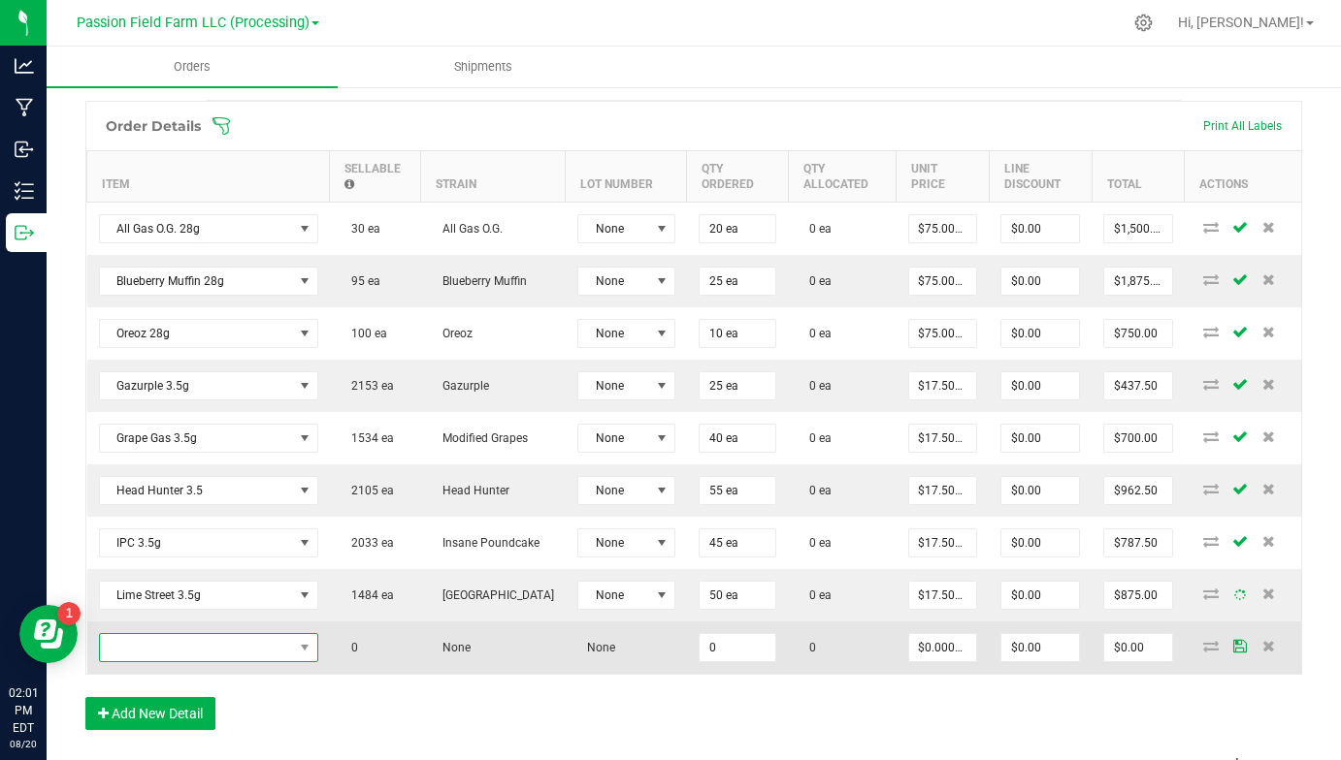
click at [210, 651] on span "NO DATA FOUND" at bounding box center [196, 647] width 193 height 27
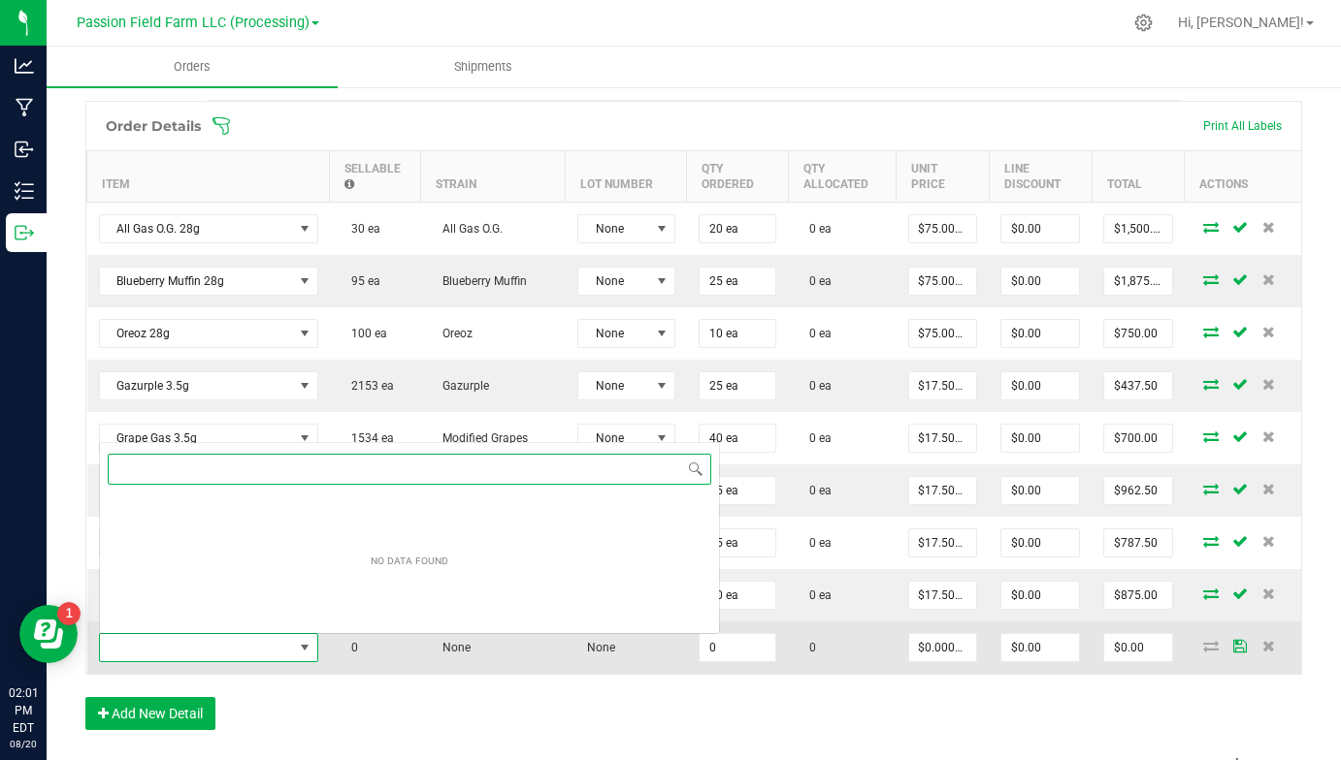
scroll to position [124, 0]
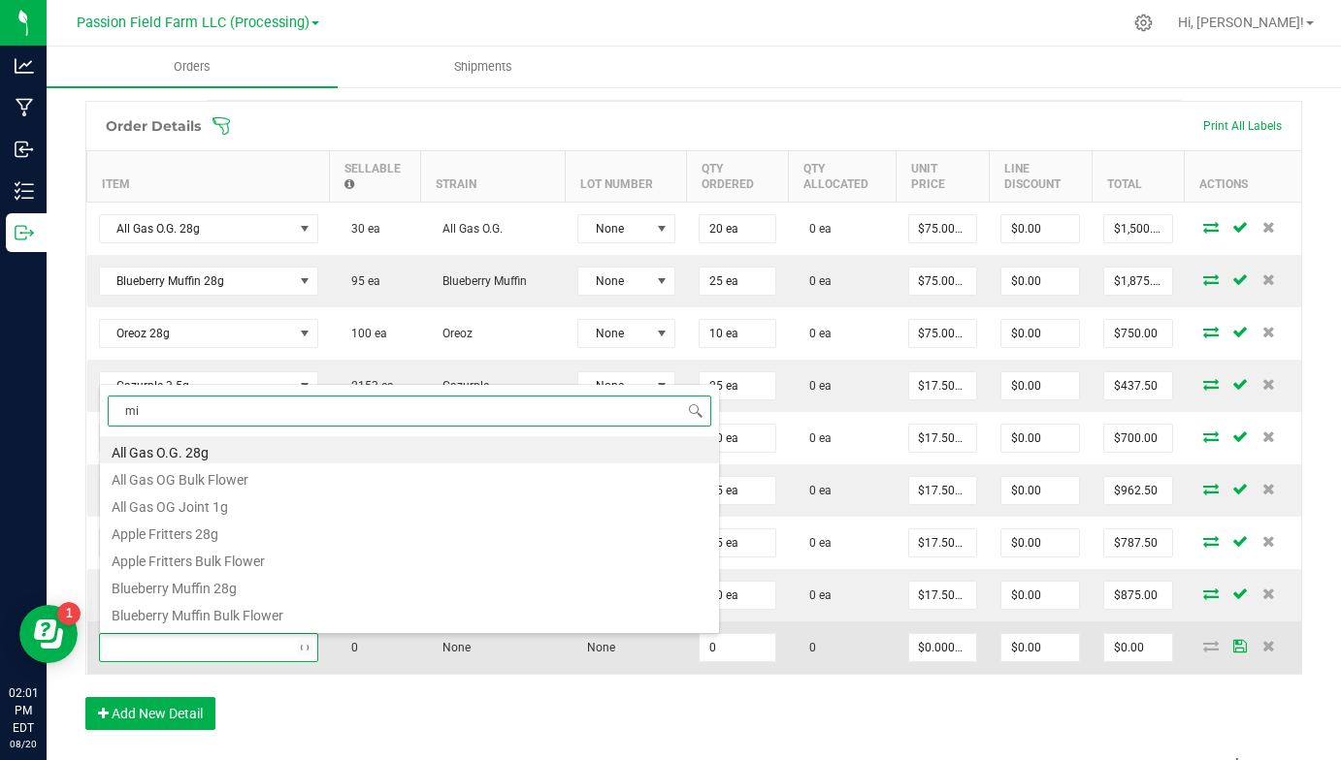
type input "mim"
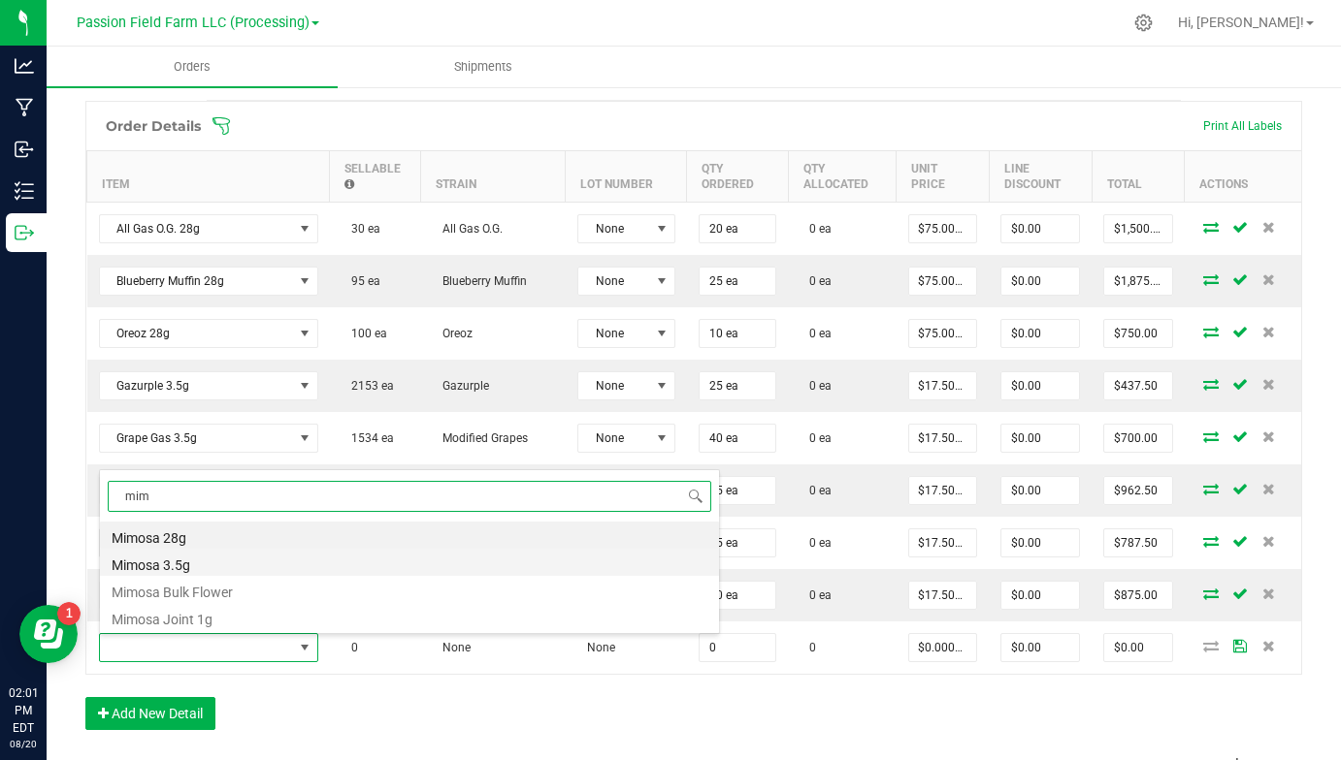
click at [217, 560] on li "Mimosa 3.5g" at bounding box center [409, 562] width 619 height 27
type input "0 ea"
type input "$17.50000"
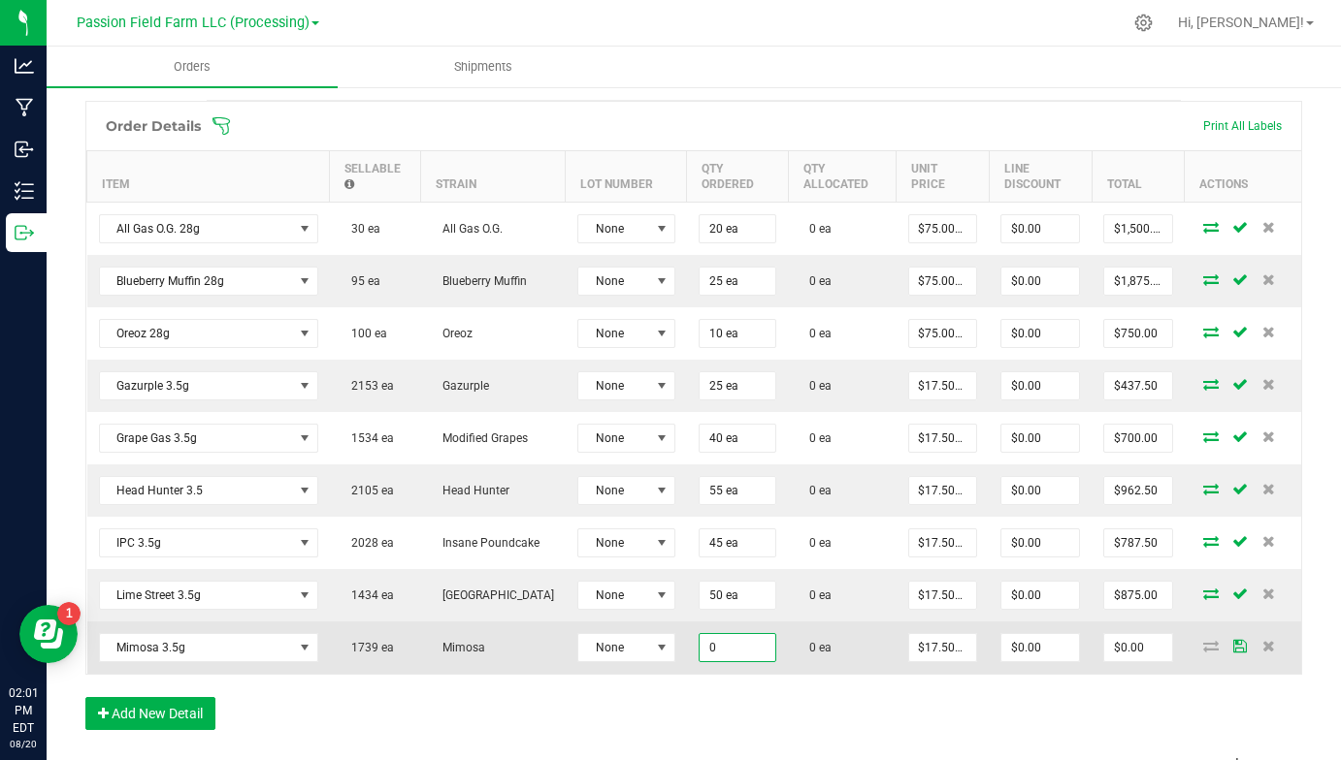
click at [699, 656] on input "0" at bounding box center [737, 647] width 76 height 27
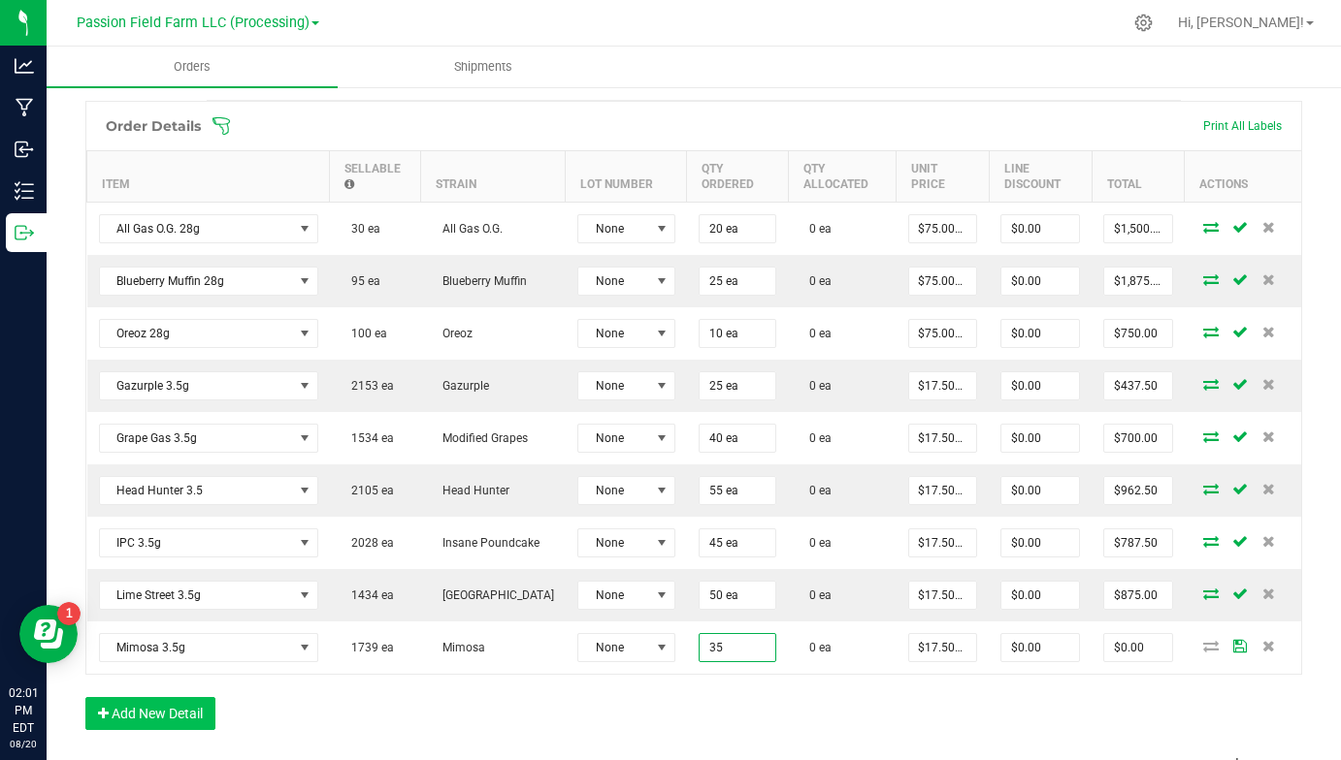
type input "35 ea"
type input "$612.50"
click at [182, 702] on button "Add New Detail" at bounding box center [150, 713] width 130 height 33
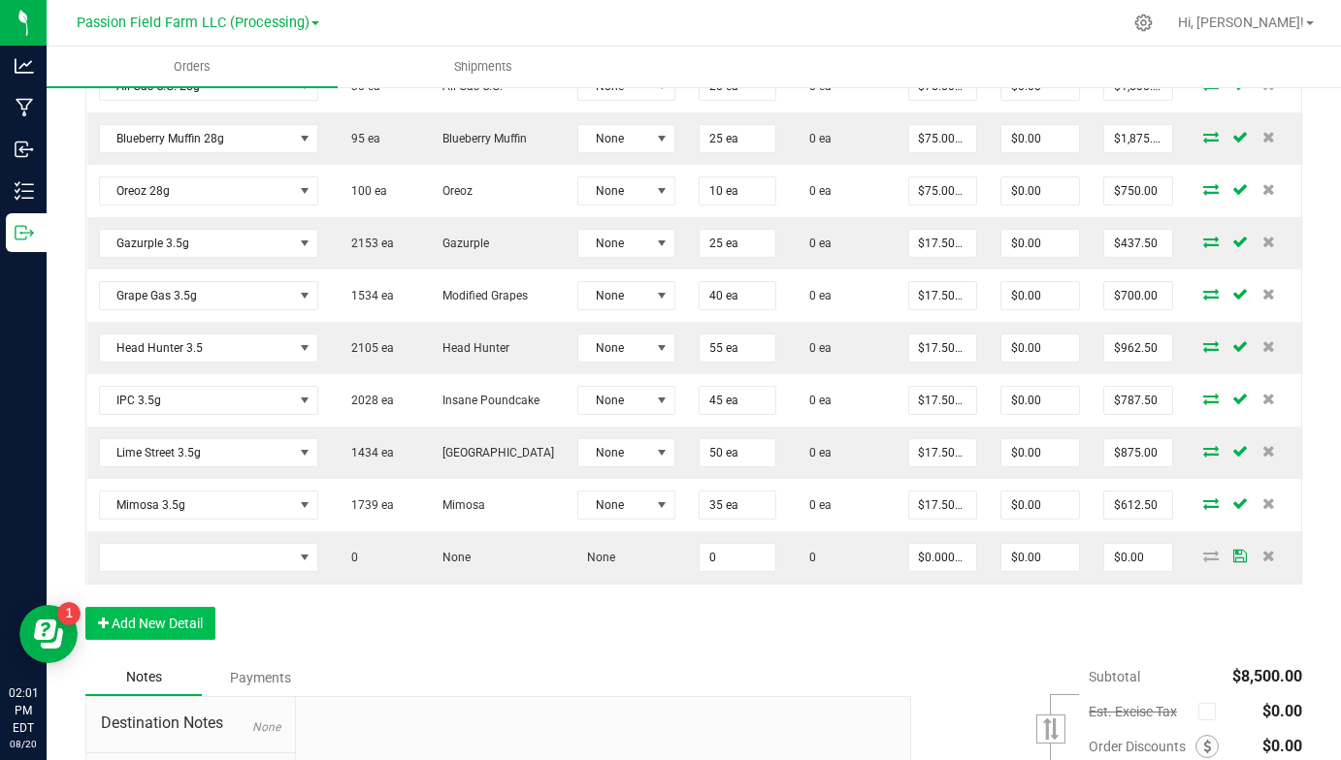
scroll to position [653, 0]
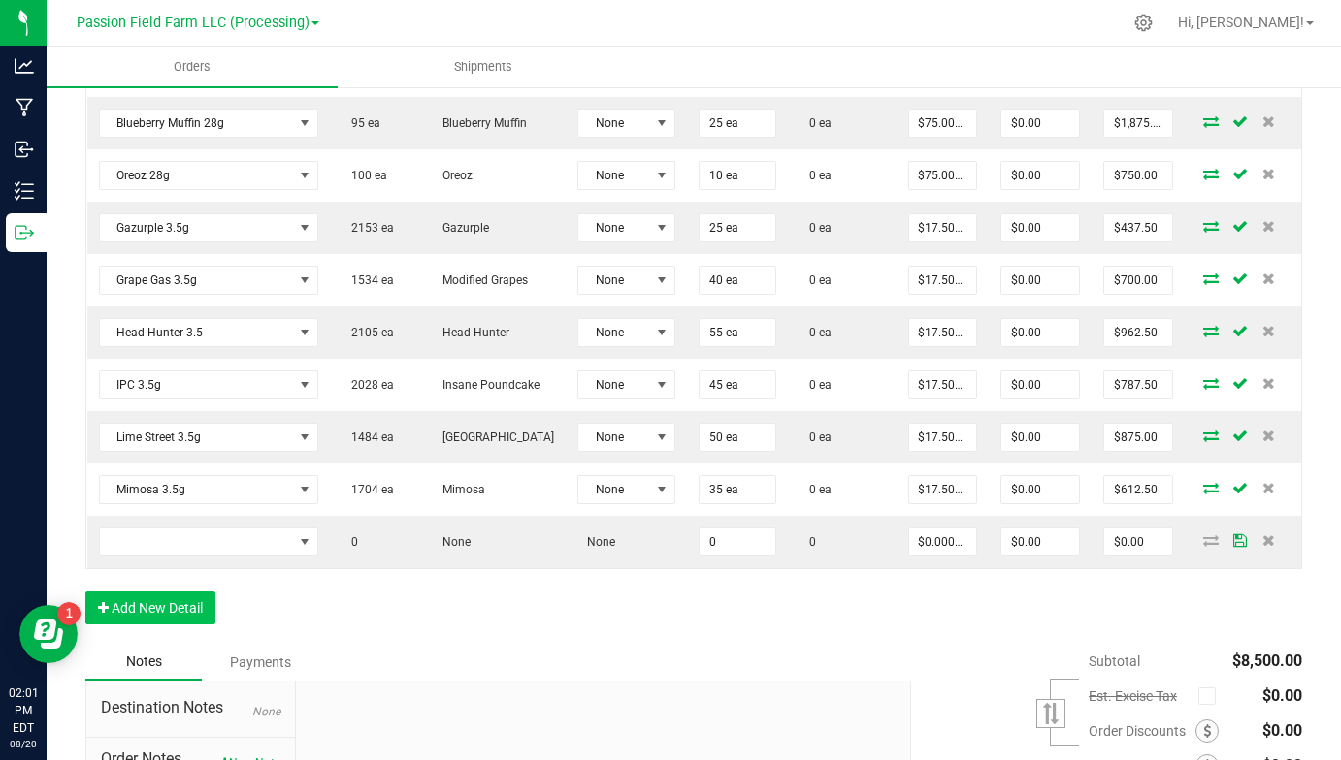
click at [188, 604] on button "Add New Detail" at bounding box center [150, 608] width 130 height 33
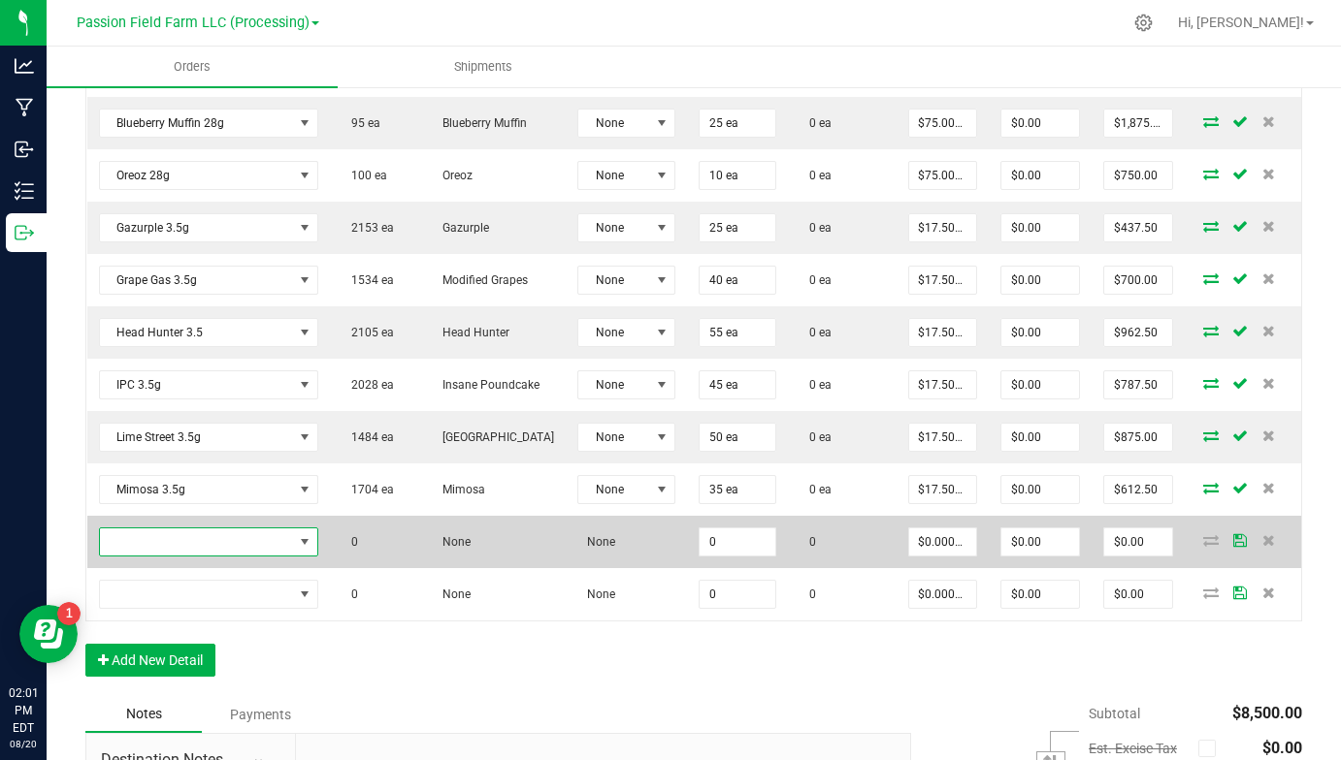
click at [217, 551] on span "NO DATA FOUND" at bounding box center [196, 542] width 193 height 27
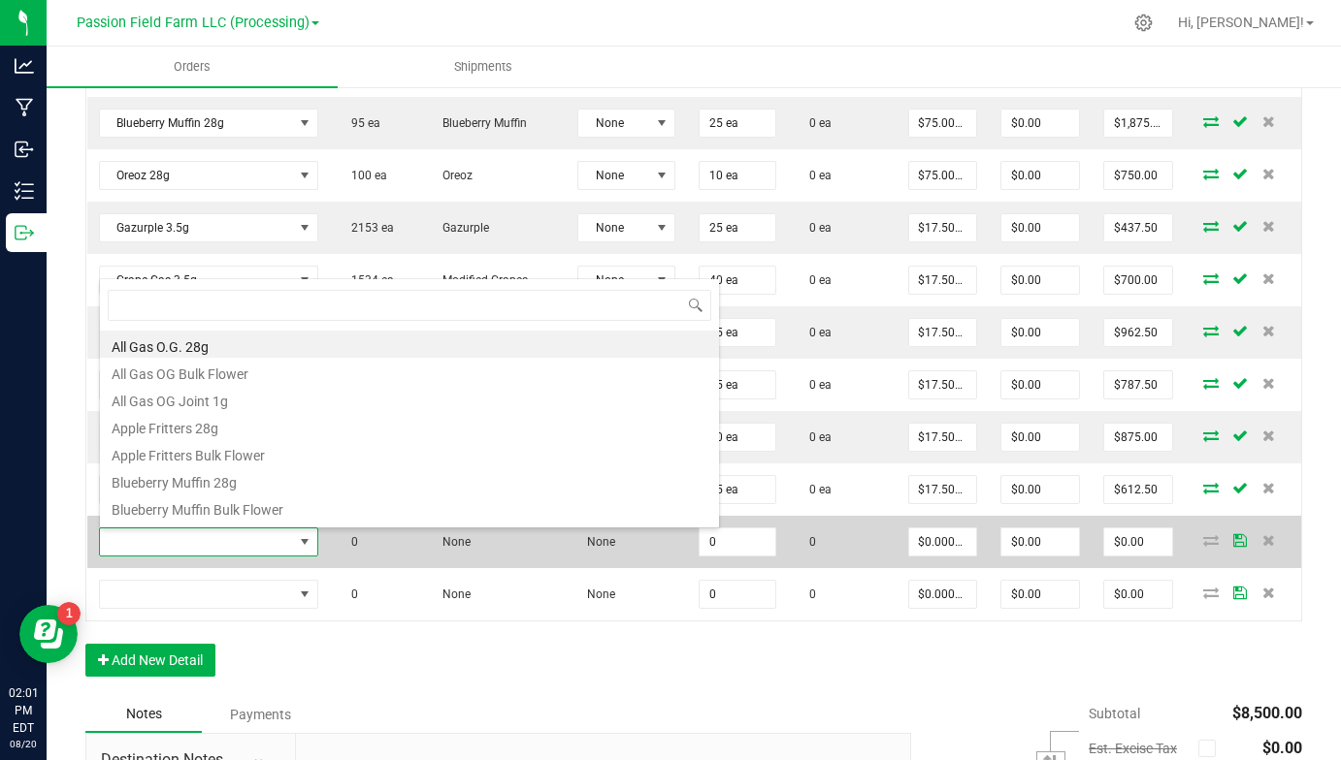
scroll to position [29, 219]
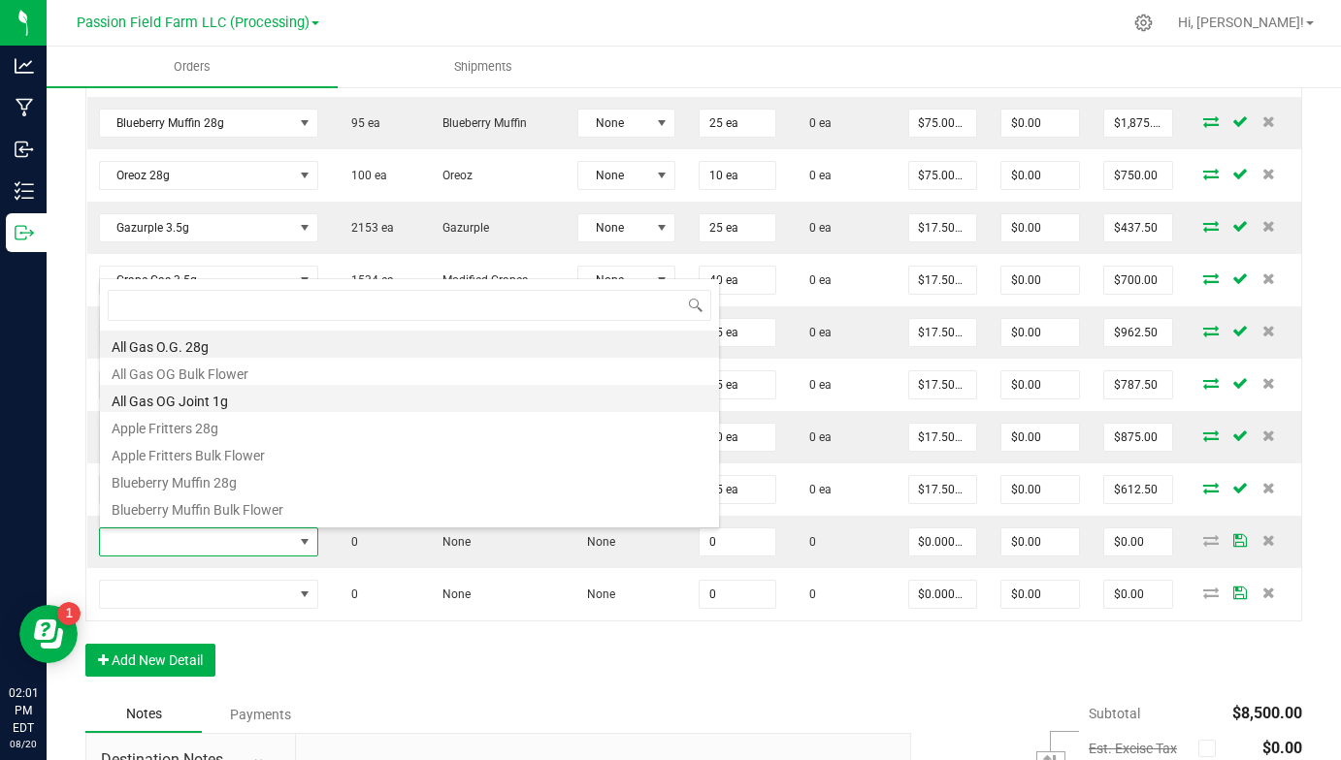
click at [230, 404] on li "All Gas OG Joint 1g" at bounding box center [409, 398] width 619 height 27
type input "0 ea"
type input "$5.00000"
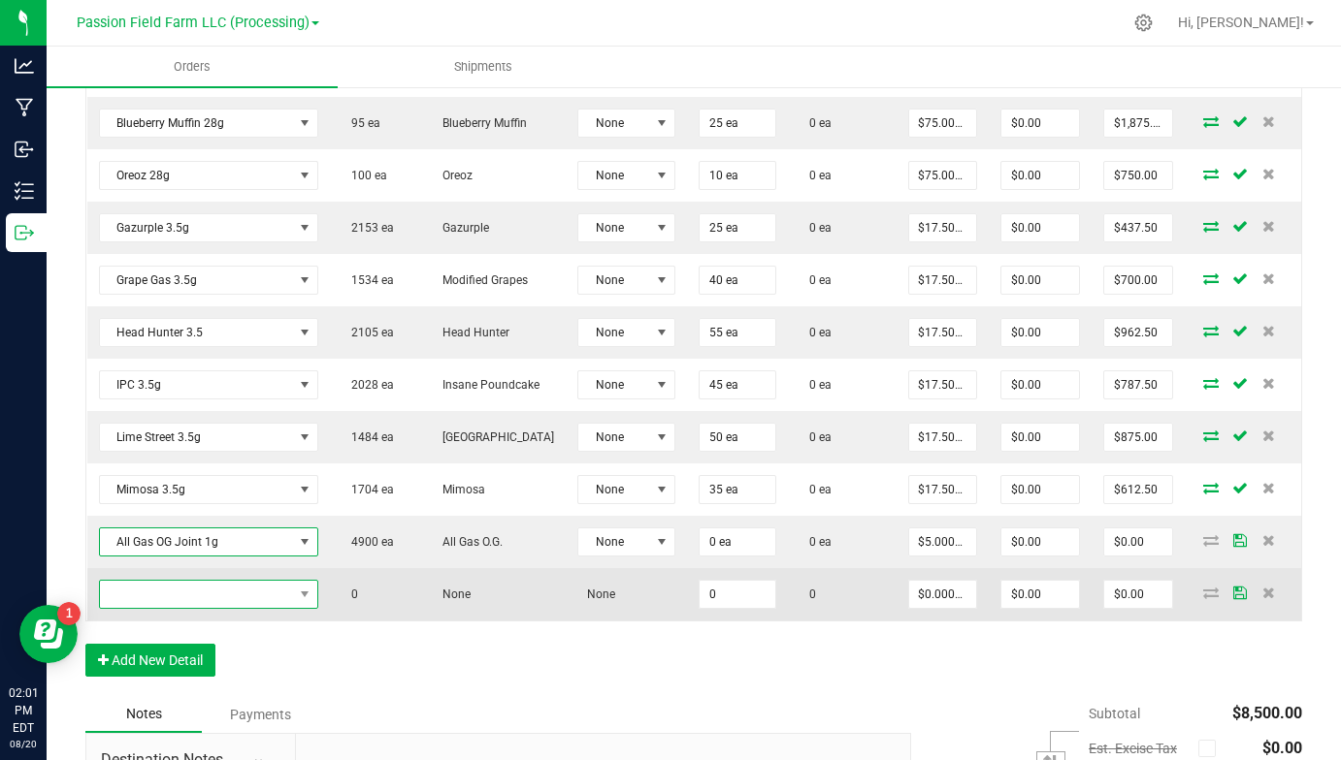
click at [210, 592] on span "NO DATA FOUND" at bounding box center [196, 594] width 193 height 27
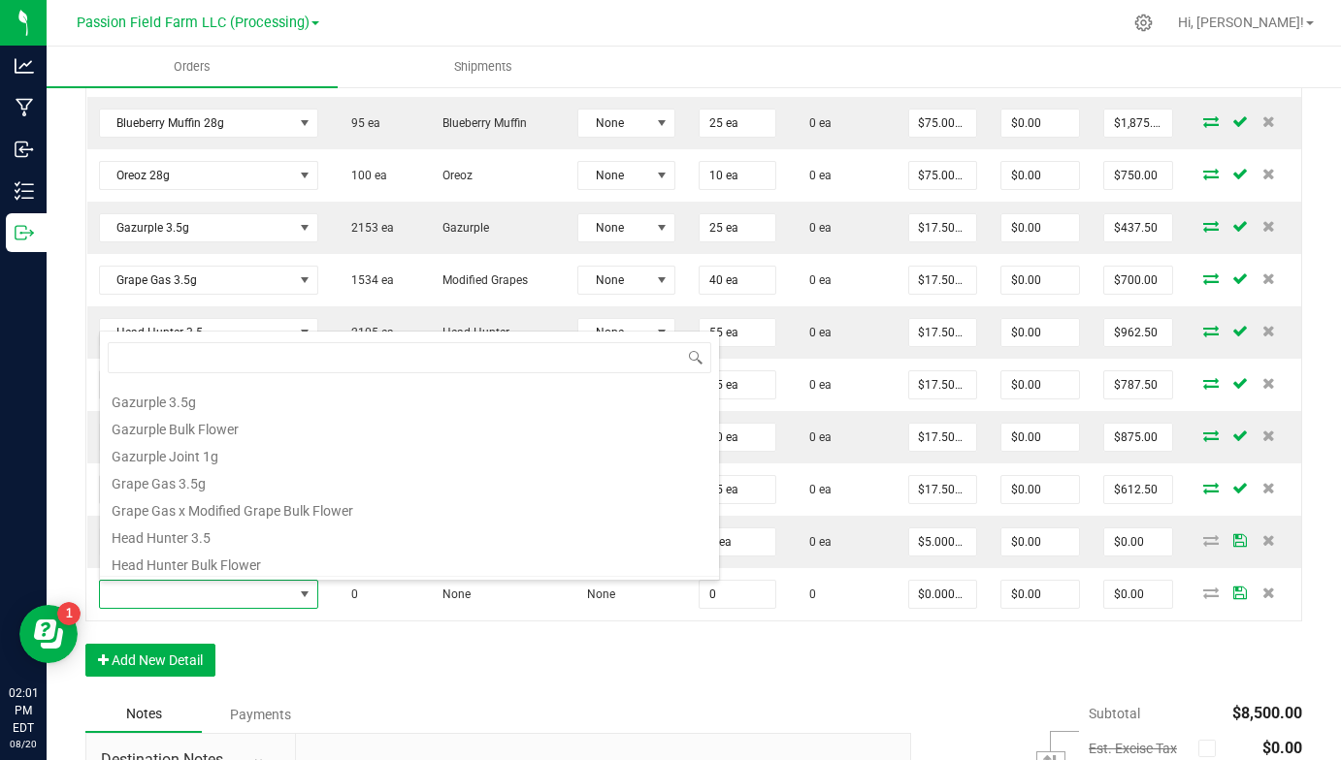
scroll to position [212, 0]
click at [225, 459] on li "Gazurple Joint 1g" at bounding box center [409, 455] width 619 height 27
type input "0 ea"
type input "$5.00000"
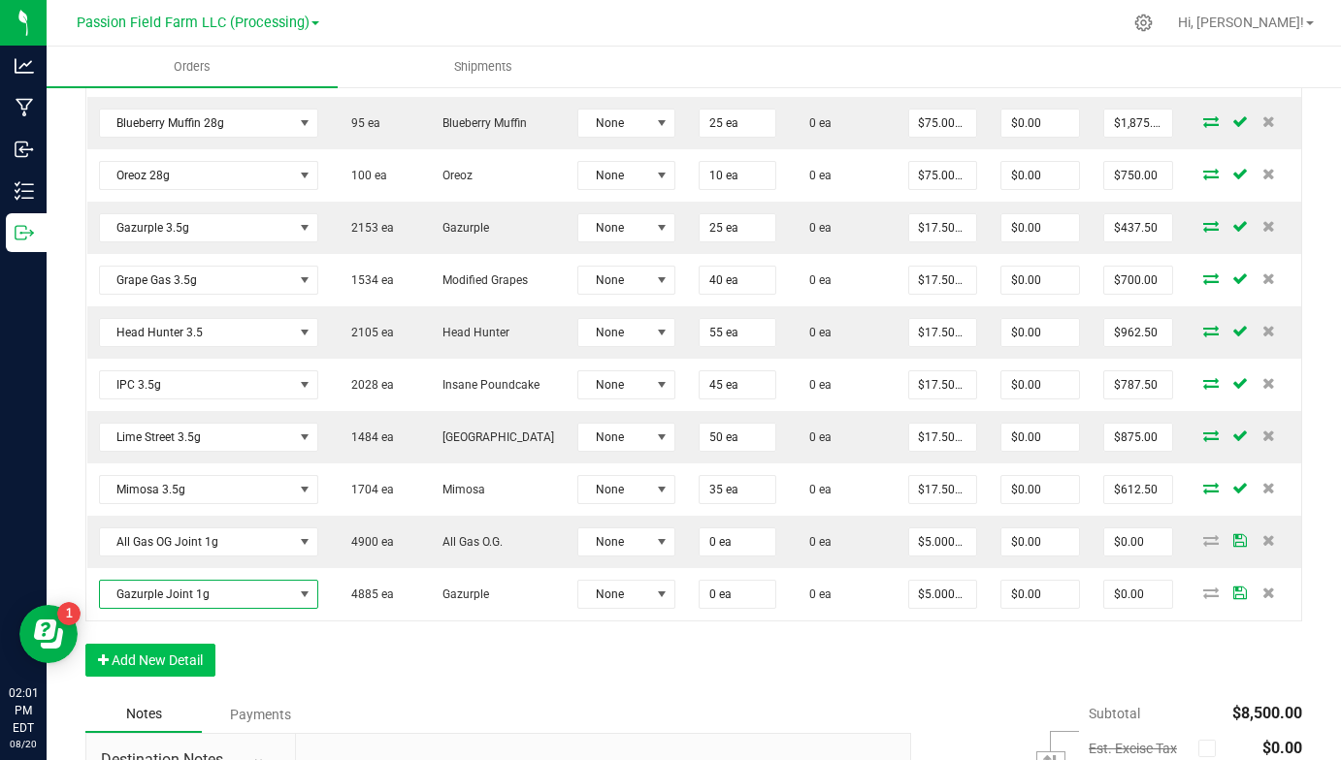
click at [198, 666] on button "Add New Detail" at bounding box center [150, 660] width 130 height 33
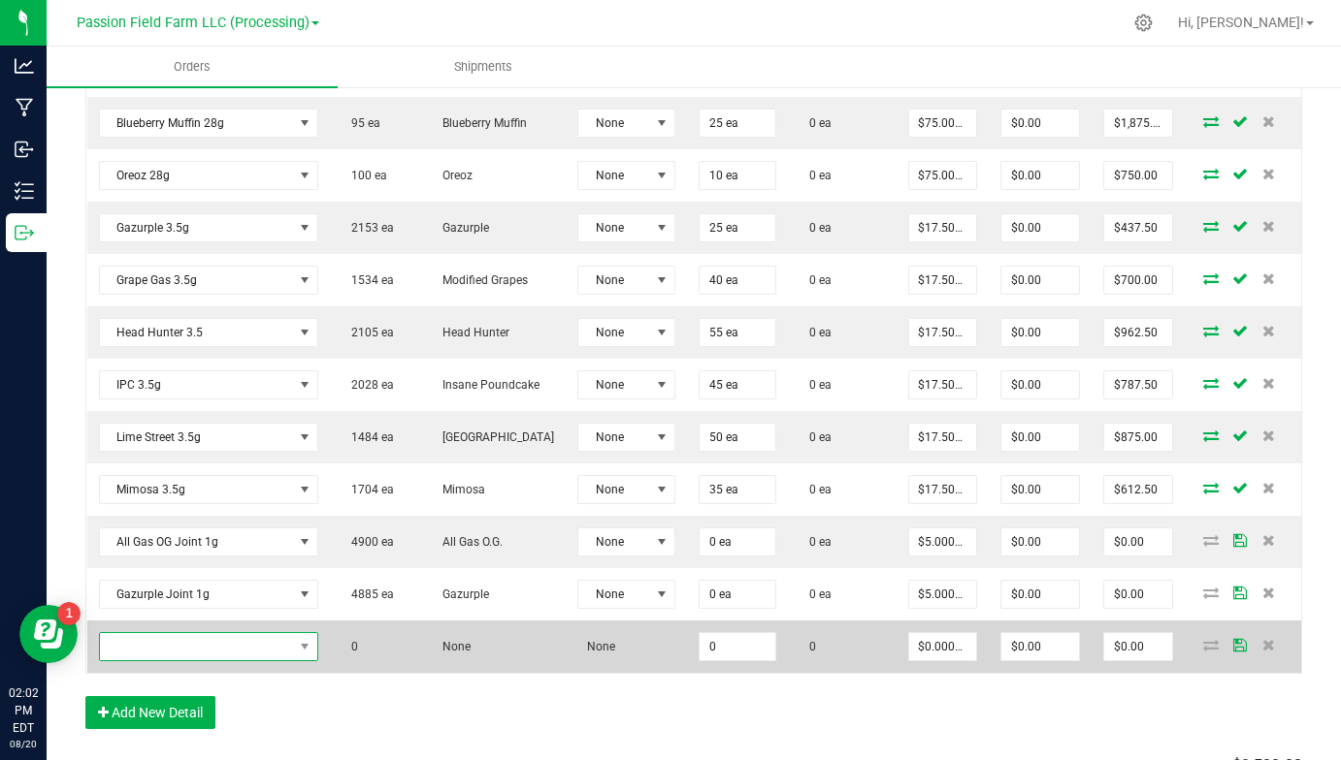
click at [233, 637] on span "NO DATA FOUND" at bounding box center [196, 646] width 193 height 27
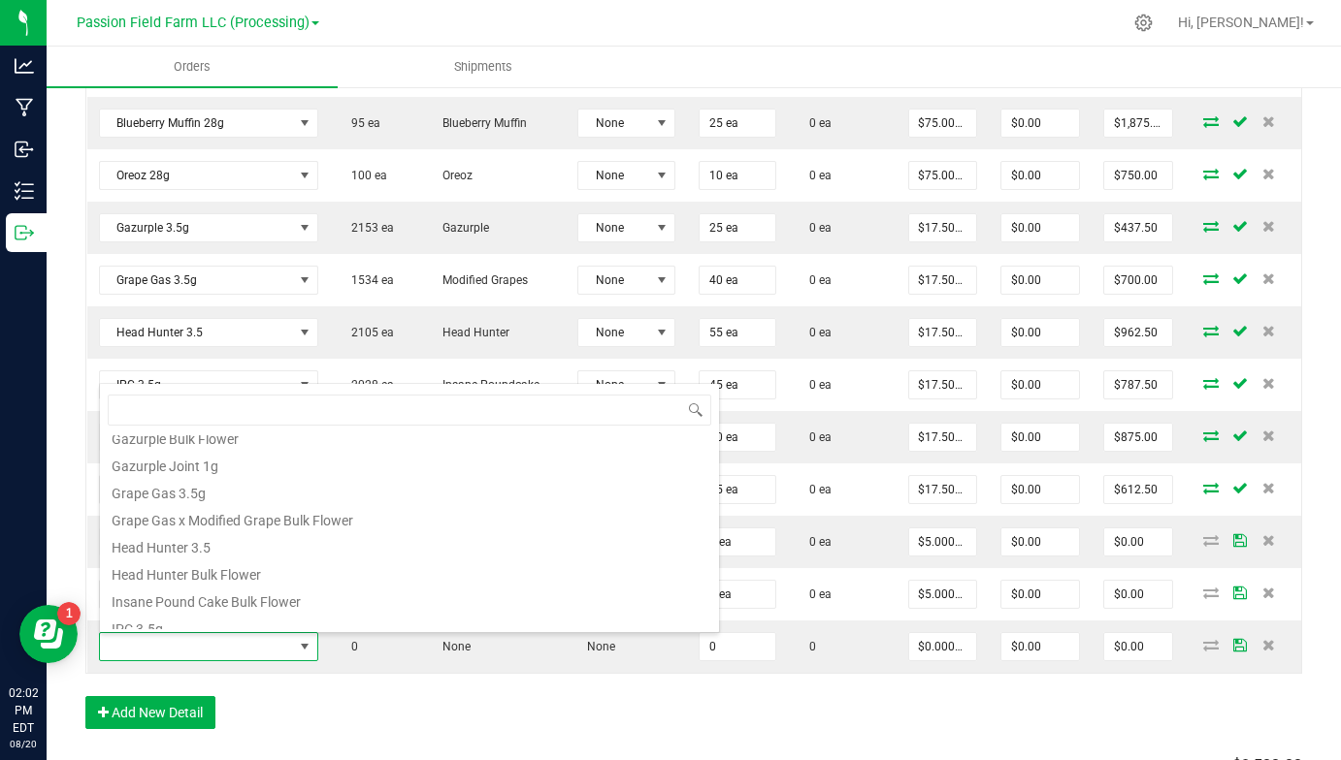
scroll to position [237, 0]
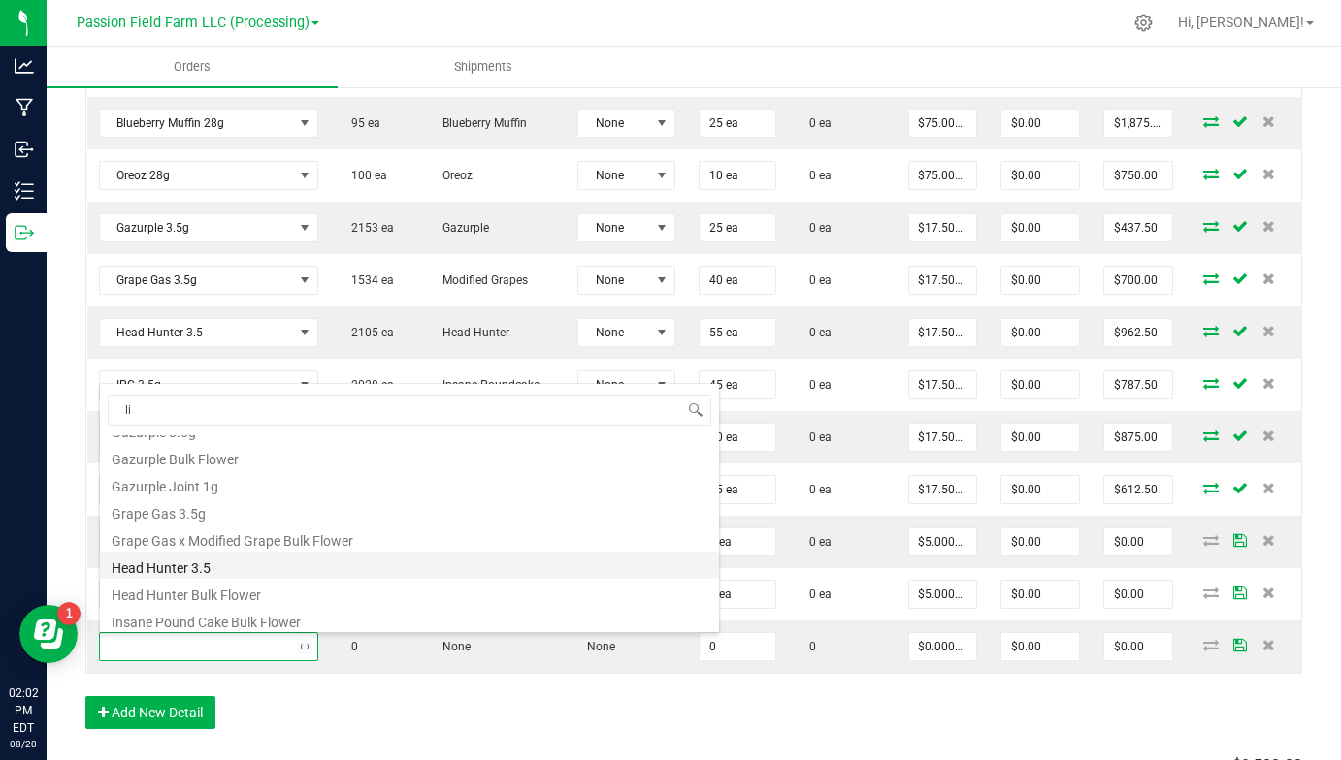
type input "lim"
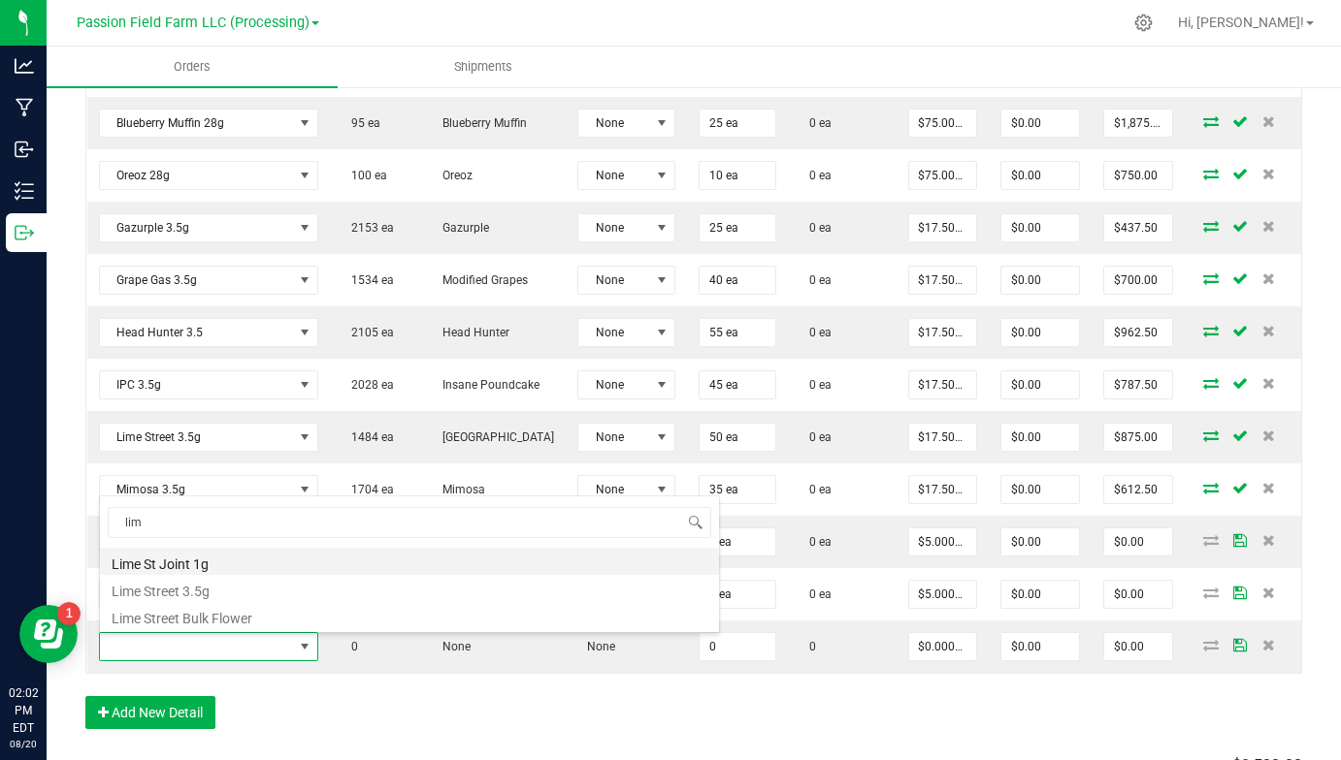
click at [242, 569] on li "Lime St Joint 1g" at bounding box center [409, 561] width 619 height 27
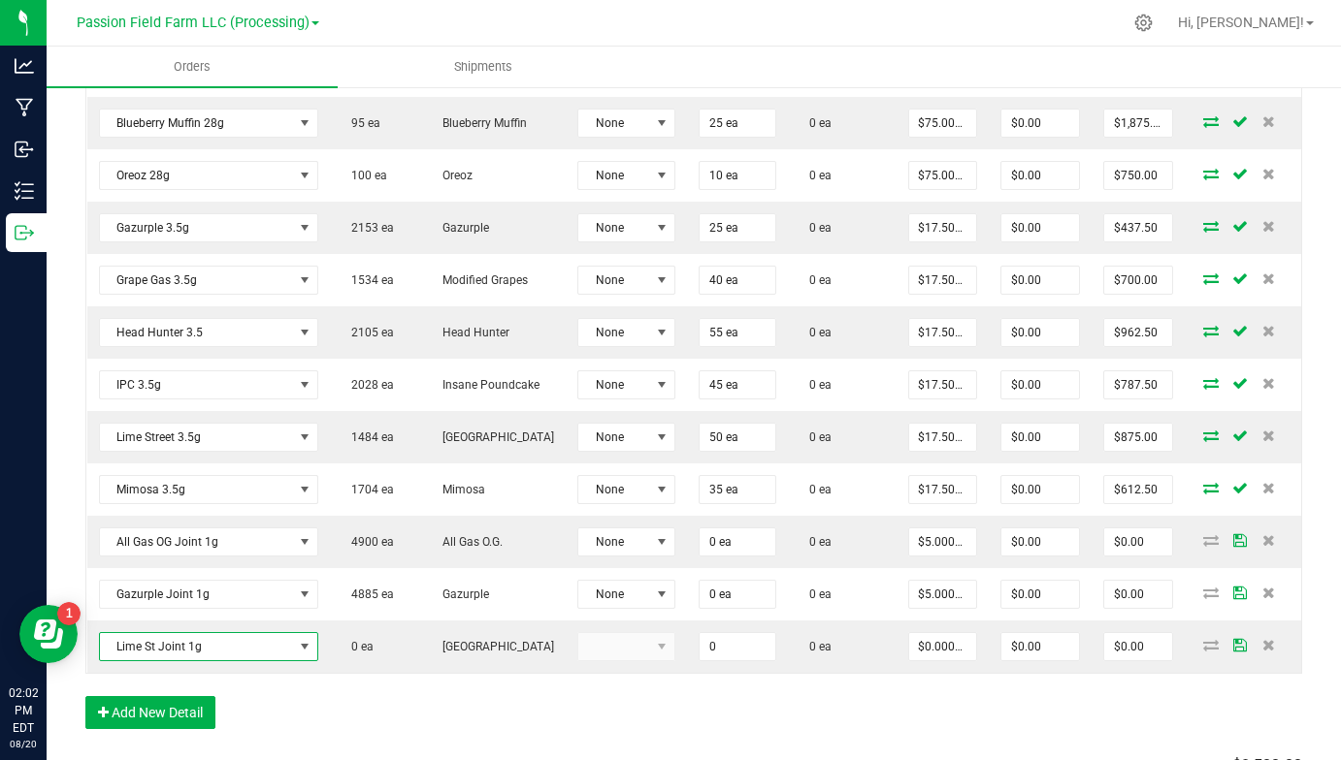
type input "0 ea"
type input "$5.00000"
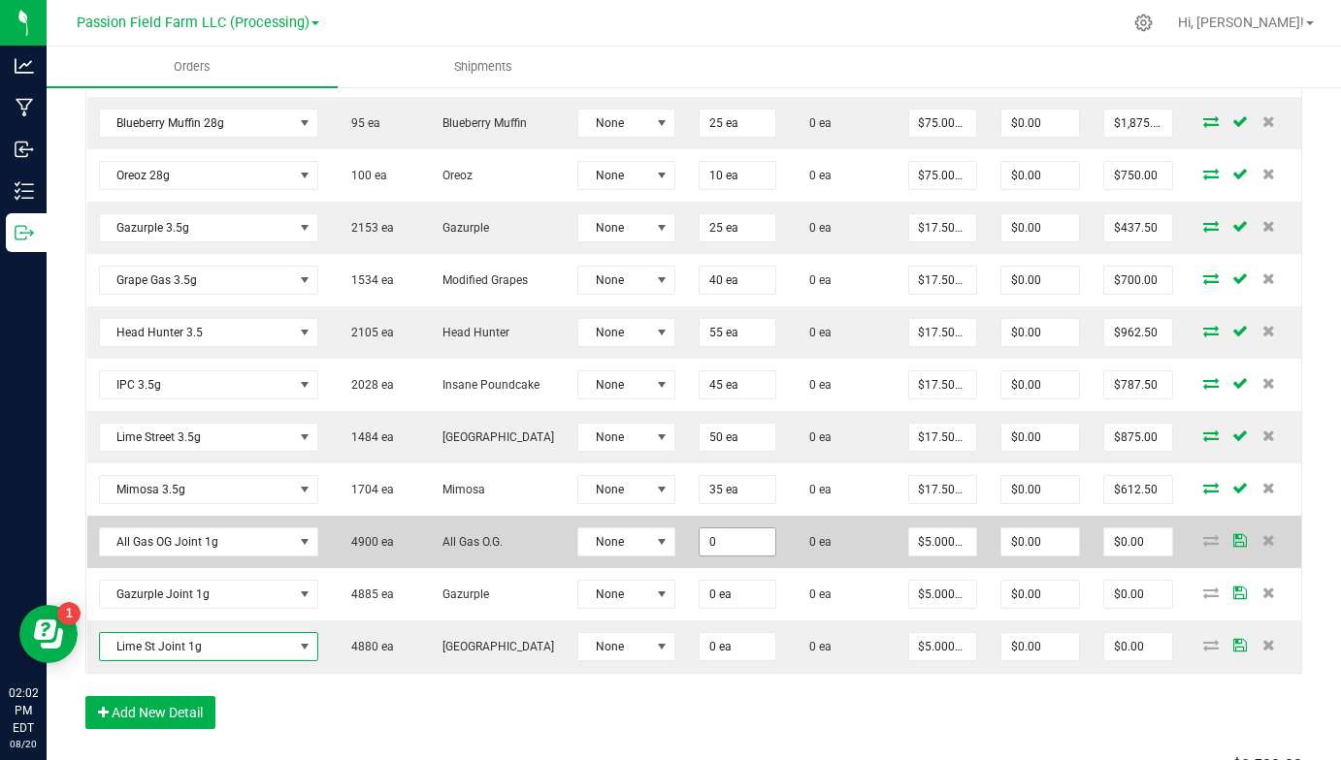
click at [699, 551] on input "0" at bounding box center [737, 542] width 76 height 27
click at [699, 545] on input "0" at bounding box center [737, 542] width 76 height 27
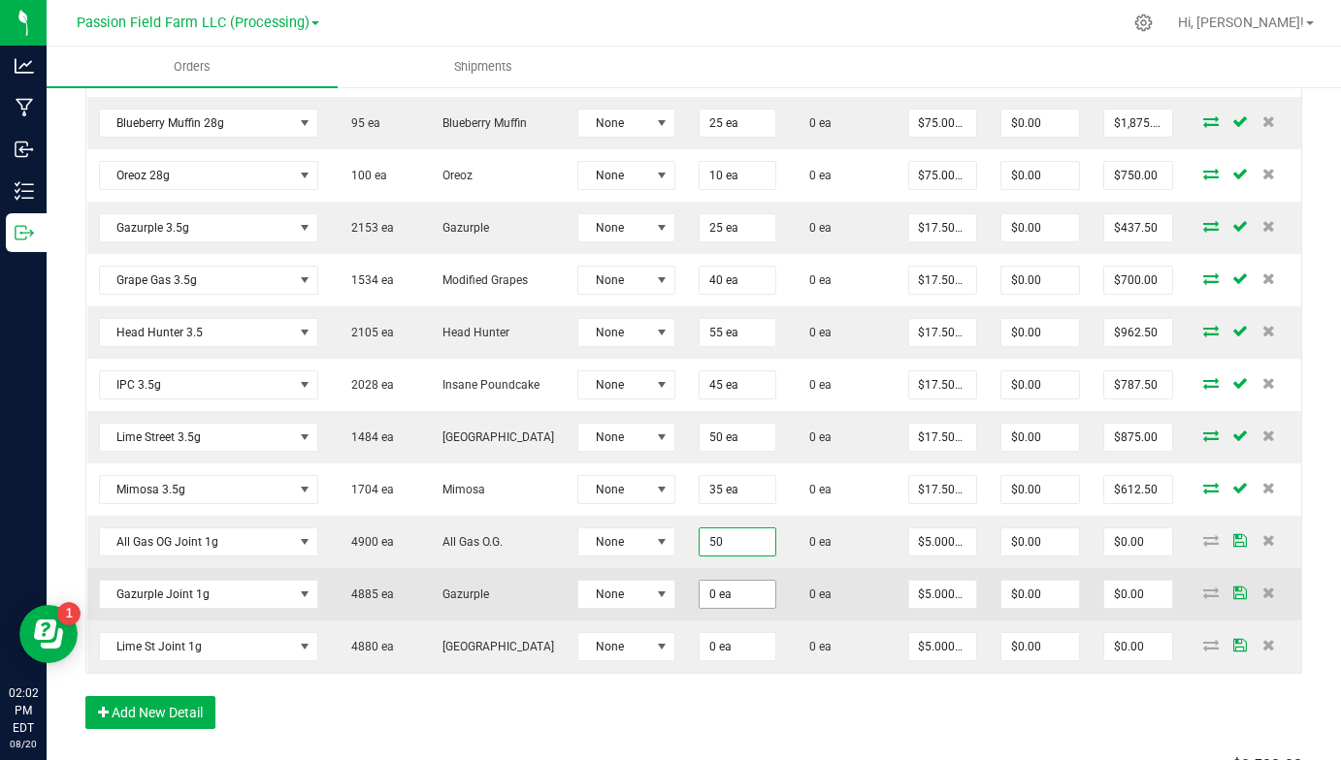
type input "50 ea"
type input "$250.00"
click at [699, 596] on input "0" at bounding box center [737, 594] width 76 height 27
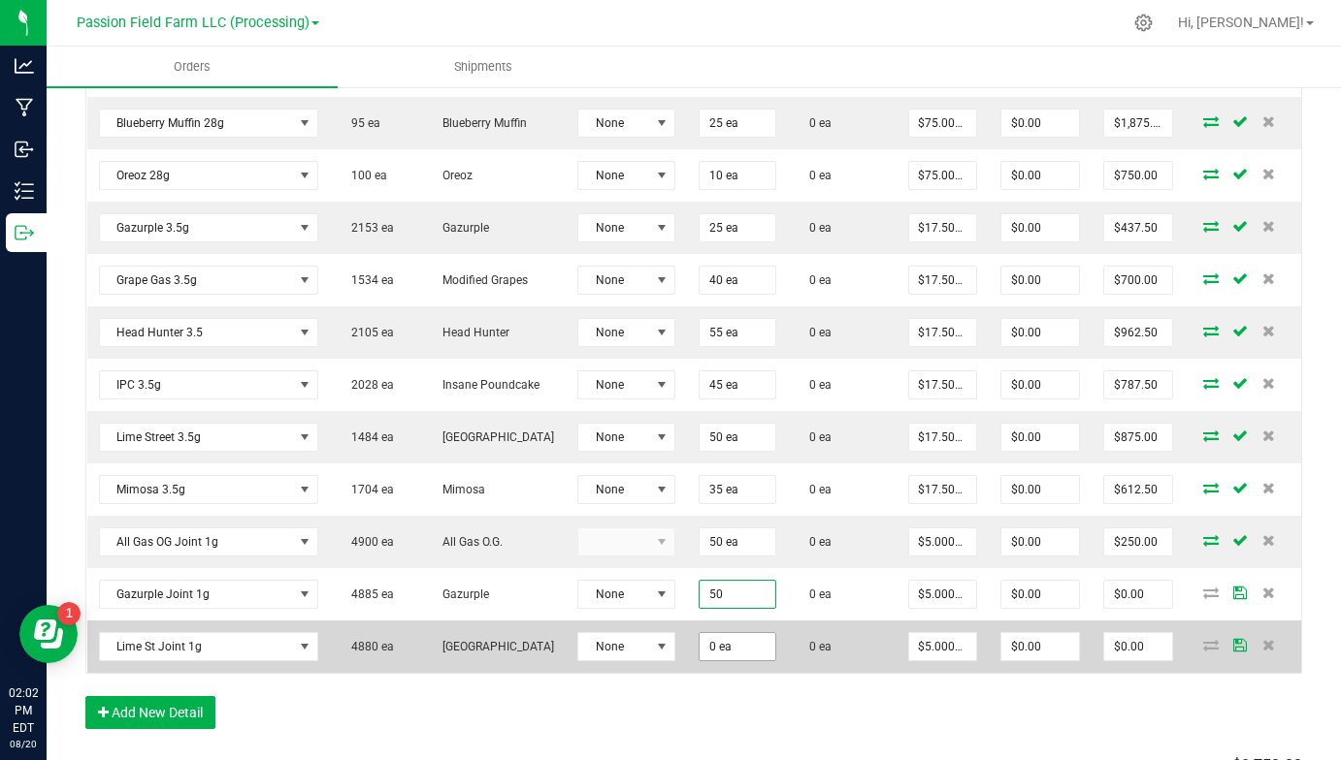
type input "50 ea"
type input "$250.00"
click at [699, 645] on input "0" at bounding box center [737, 646] width 76 height 27
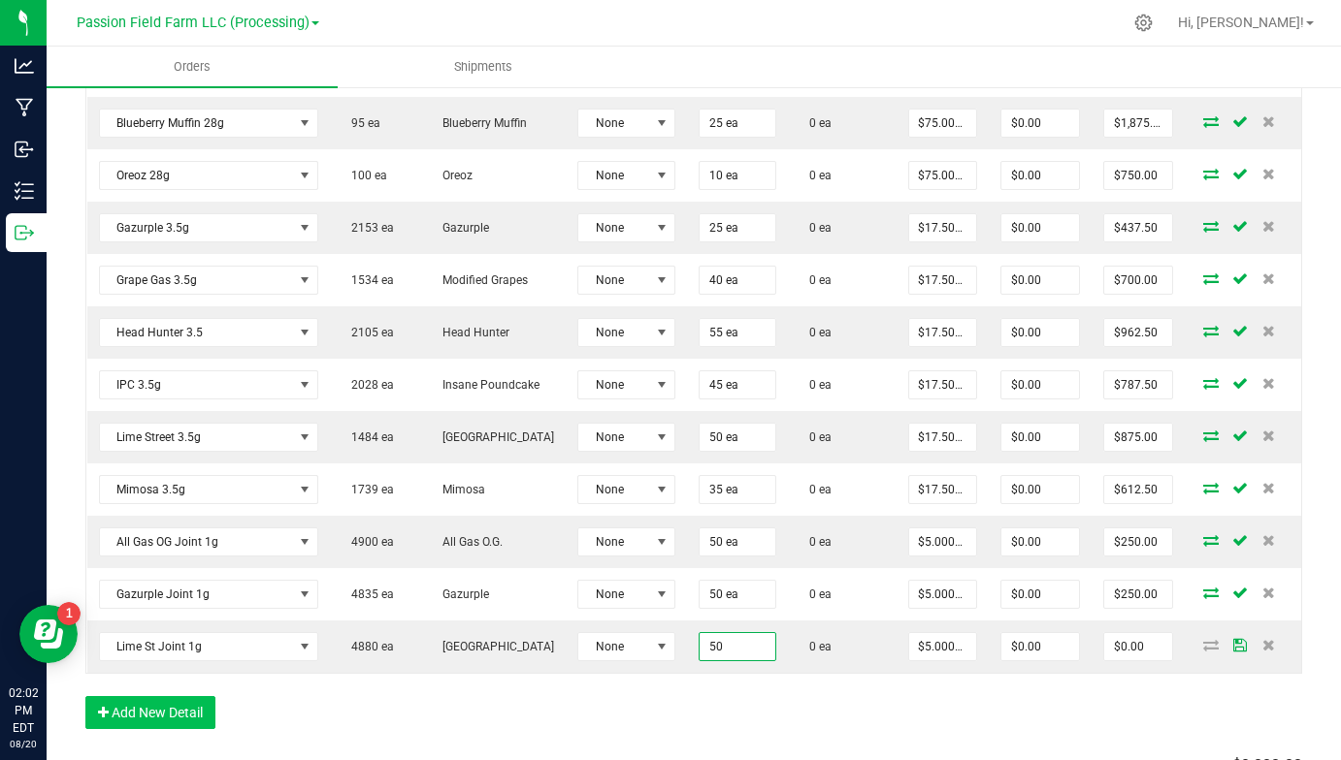
type input "50 ea"
type input "$250.00"
click at [172, 705] on button "Add New Detail" at bounding box center [150, 712] width 130 height 33
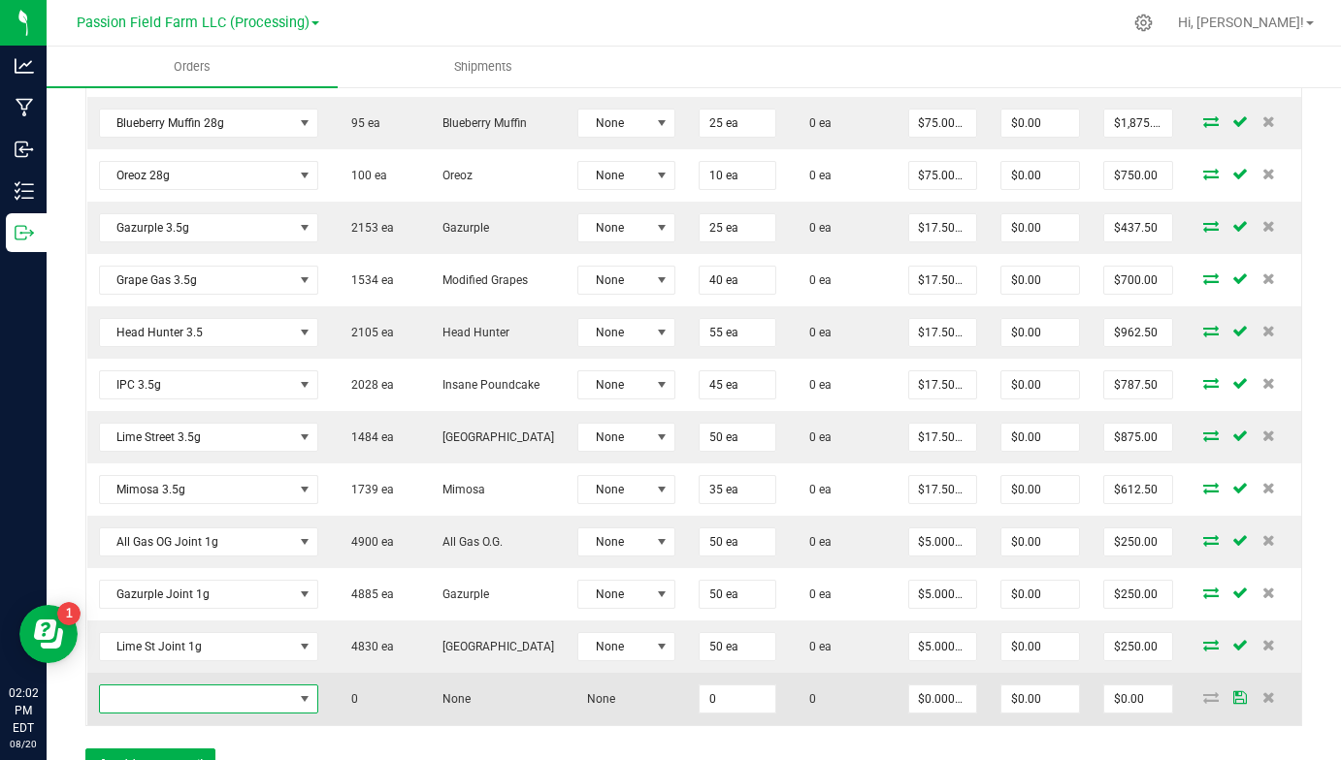
click at [172, 702] on span "NO DATA FOUND" at bounding box center [196, 699] width 193 height 27
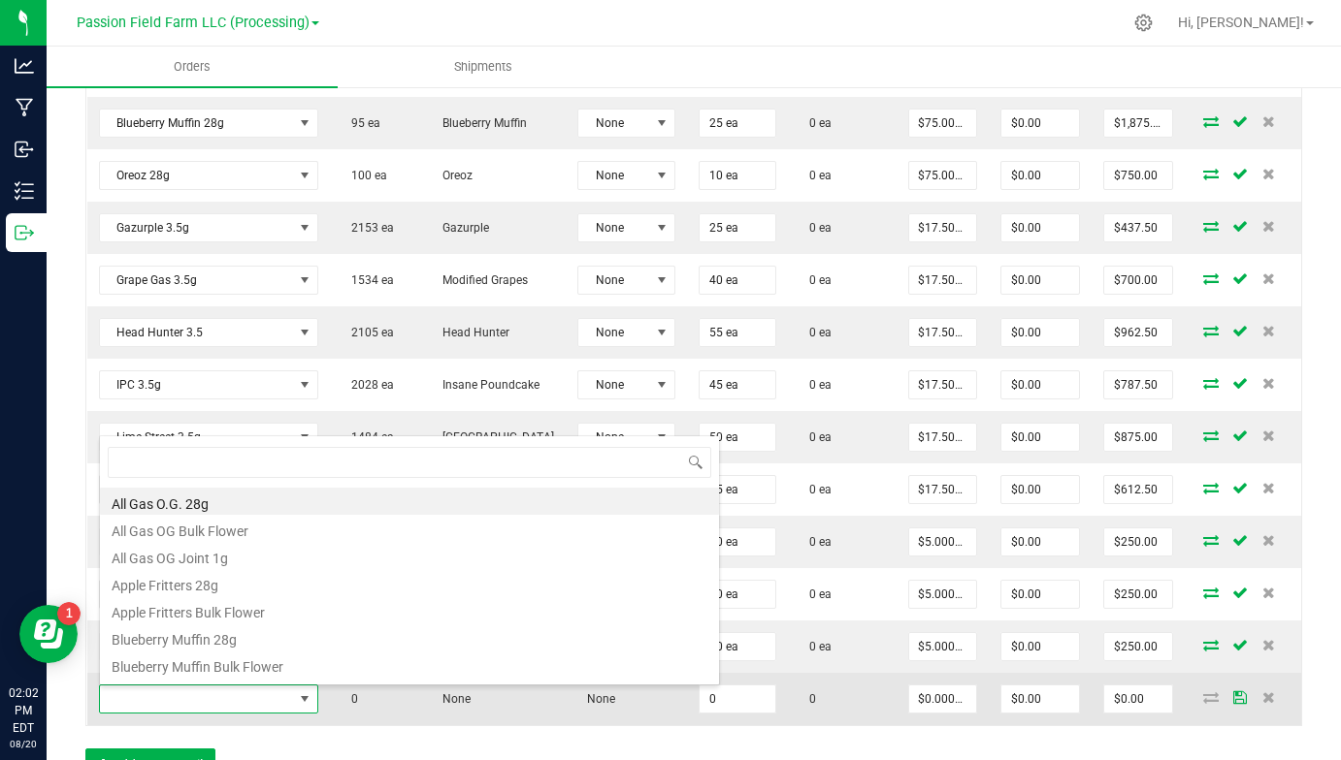
scroll to position [29, 219]
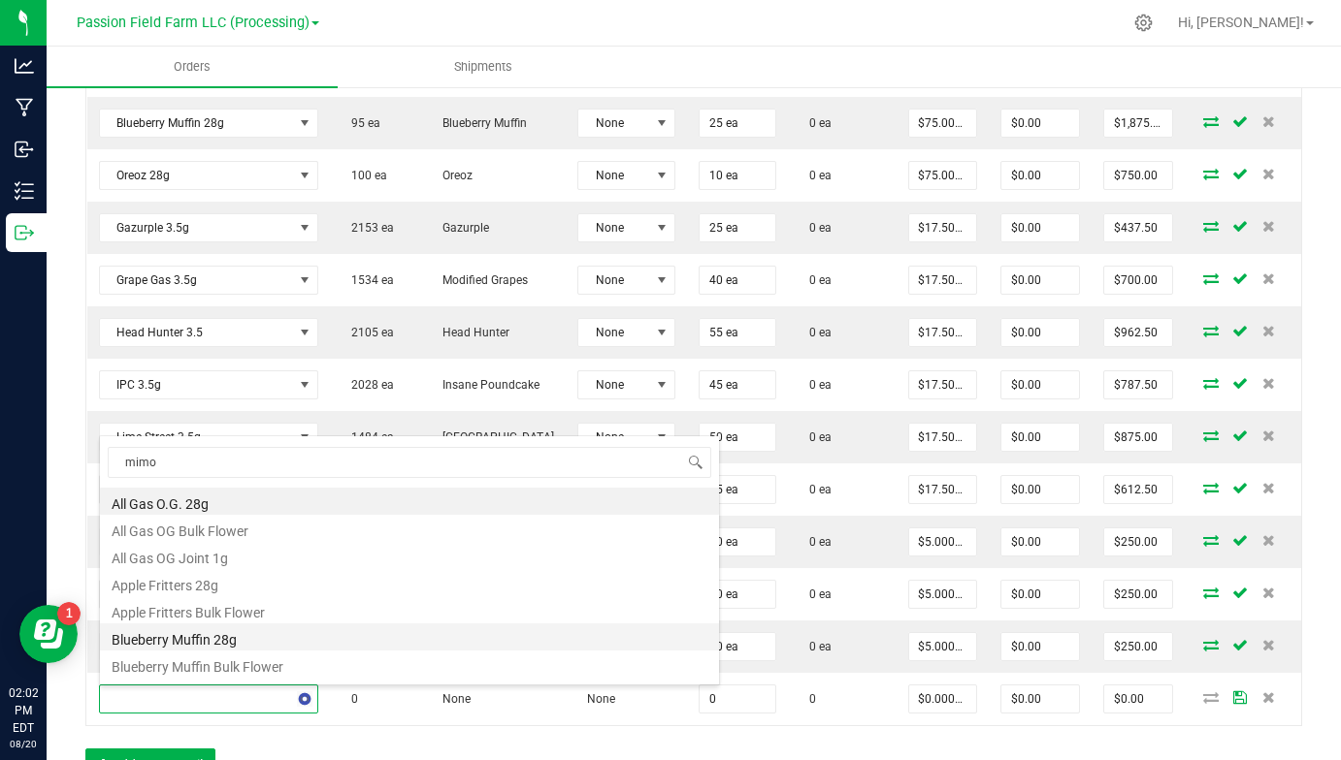
type input "mimos"
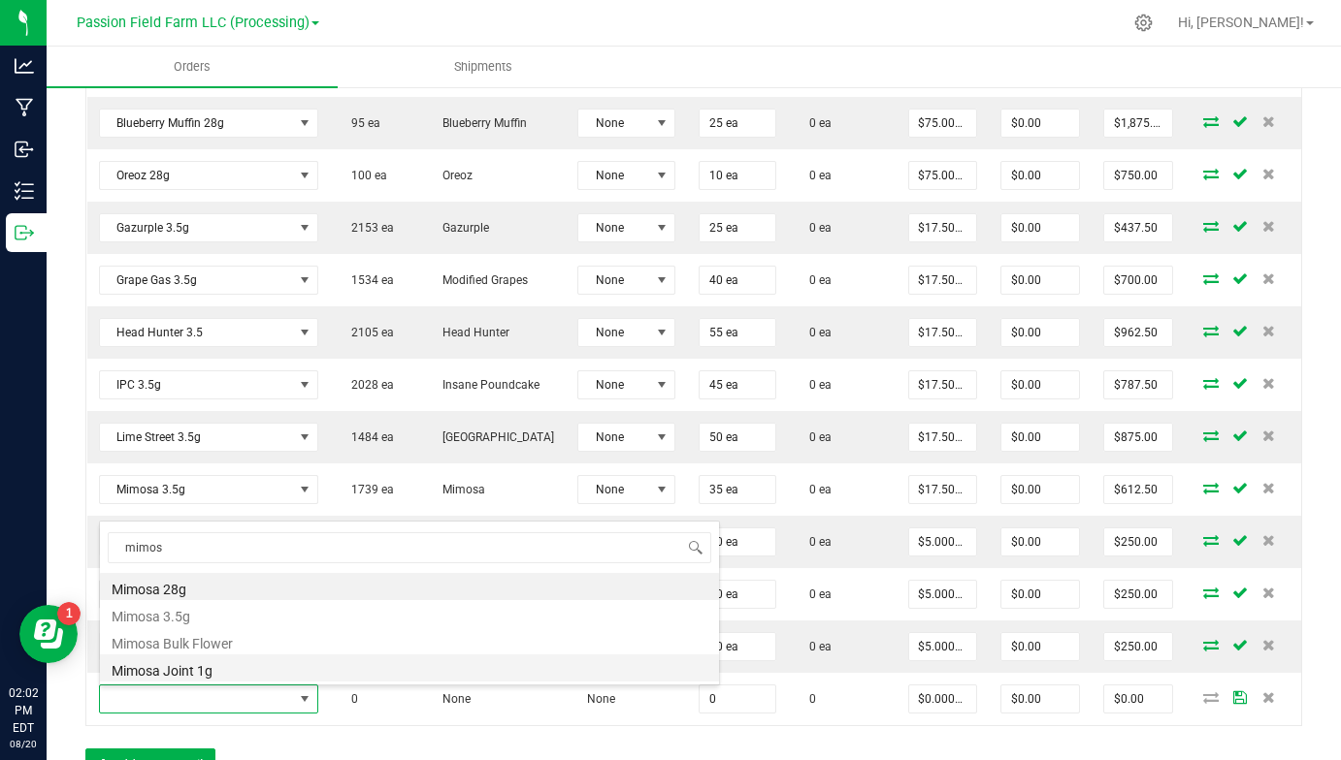
click at [176, 667] on li "Mimosa Joint 1g" at bounding box center [409, 668] width 619 height 27
type input "0 ea"
type input "$5.00000"
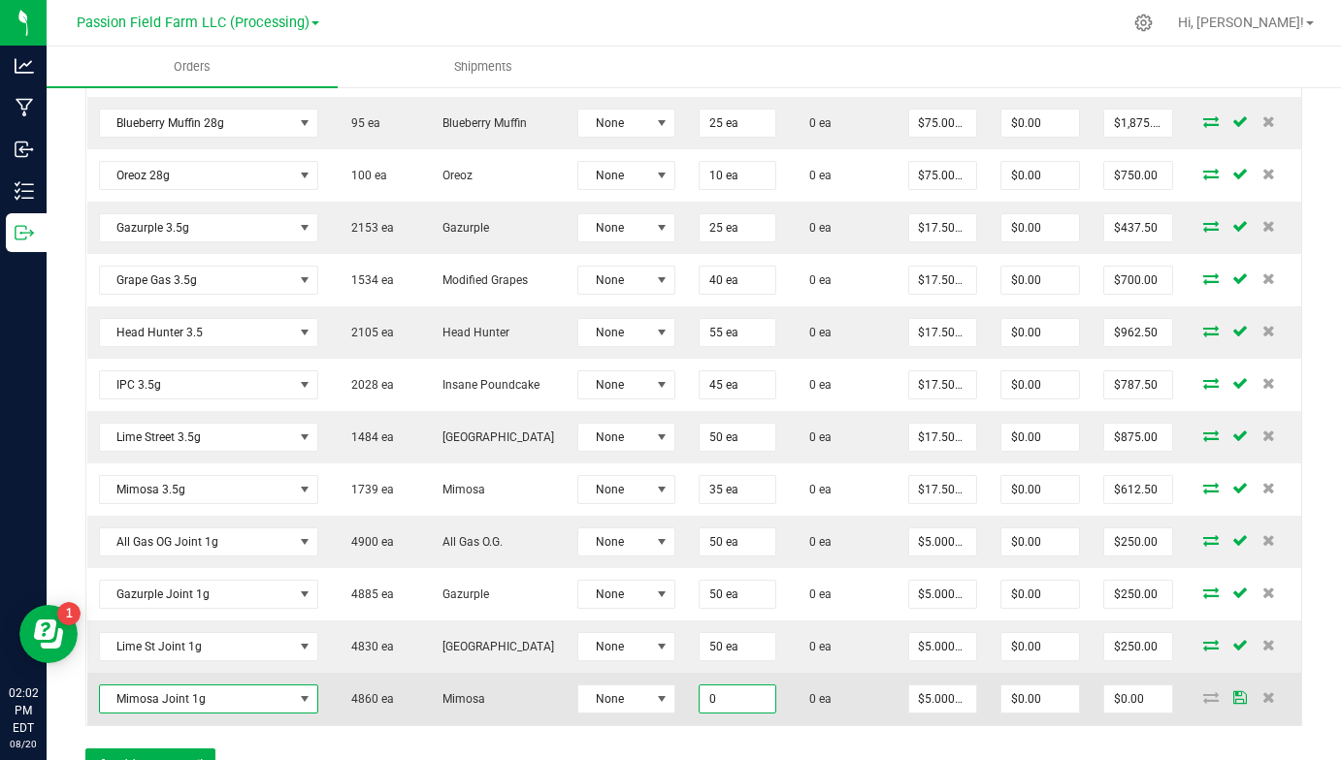
click at [699, 700] on input "0" at bounding box center [737, 699] width 76 height 27
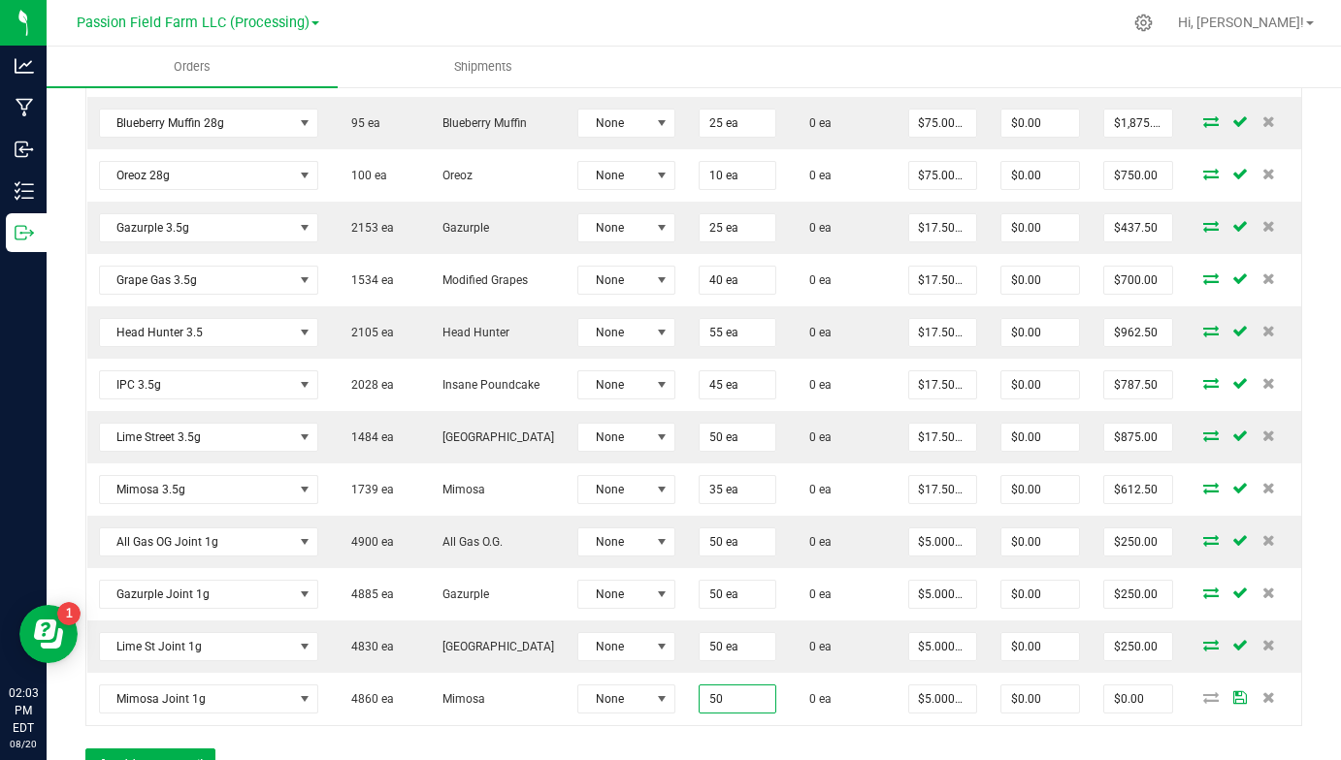
type input "50 ea"
type input "$250.00"
click at [766, 727] on div "Order Details Print All Labels Item Sellable Strain Lot Number Qty Ordered Qty …" at bounding box center [693, 335] width 1216 height 784
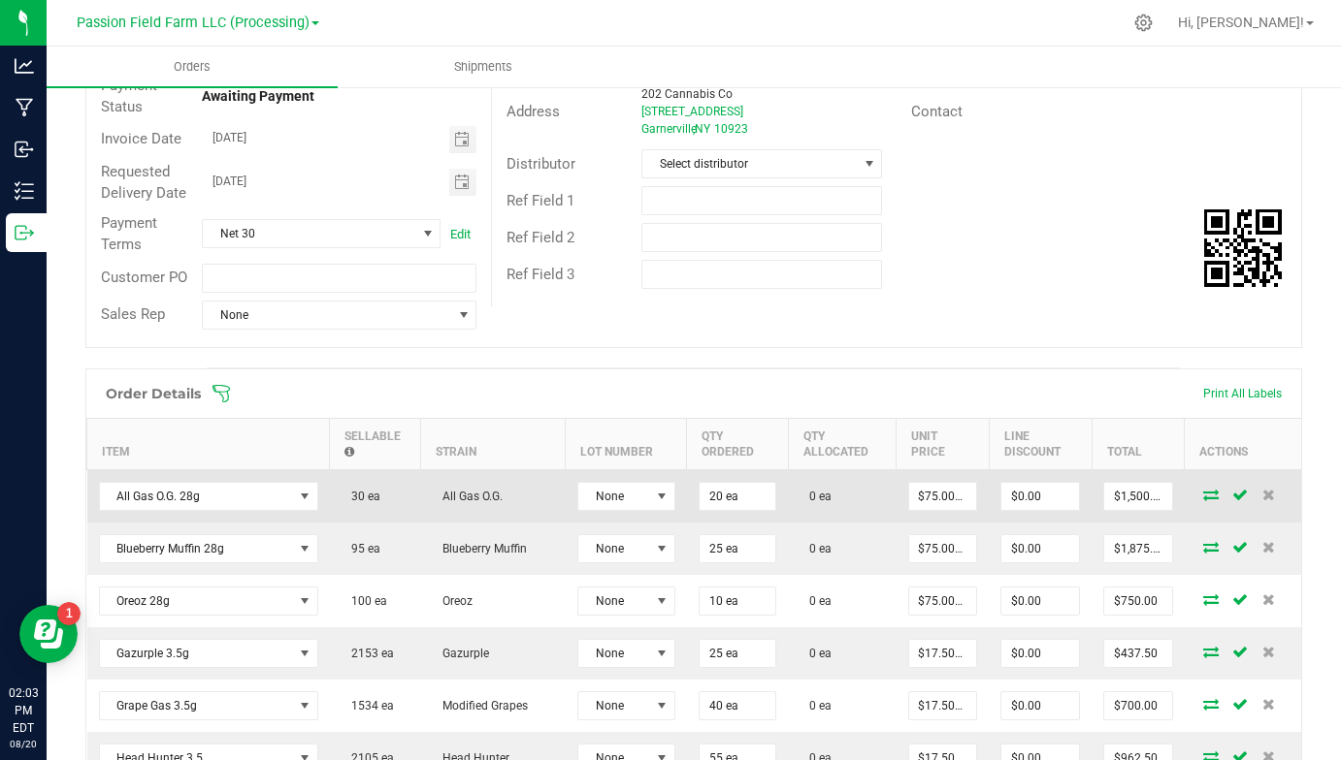
scroll to position [231, 0]
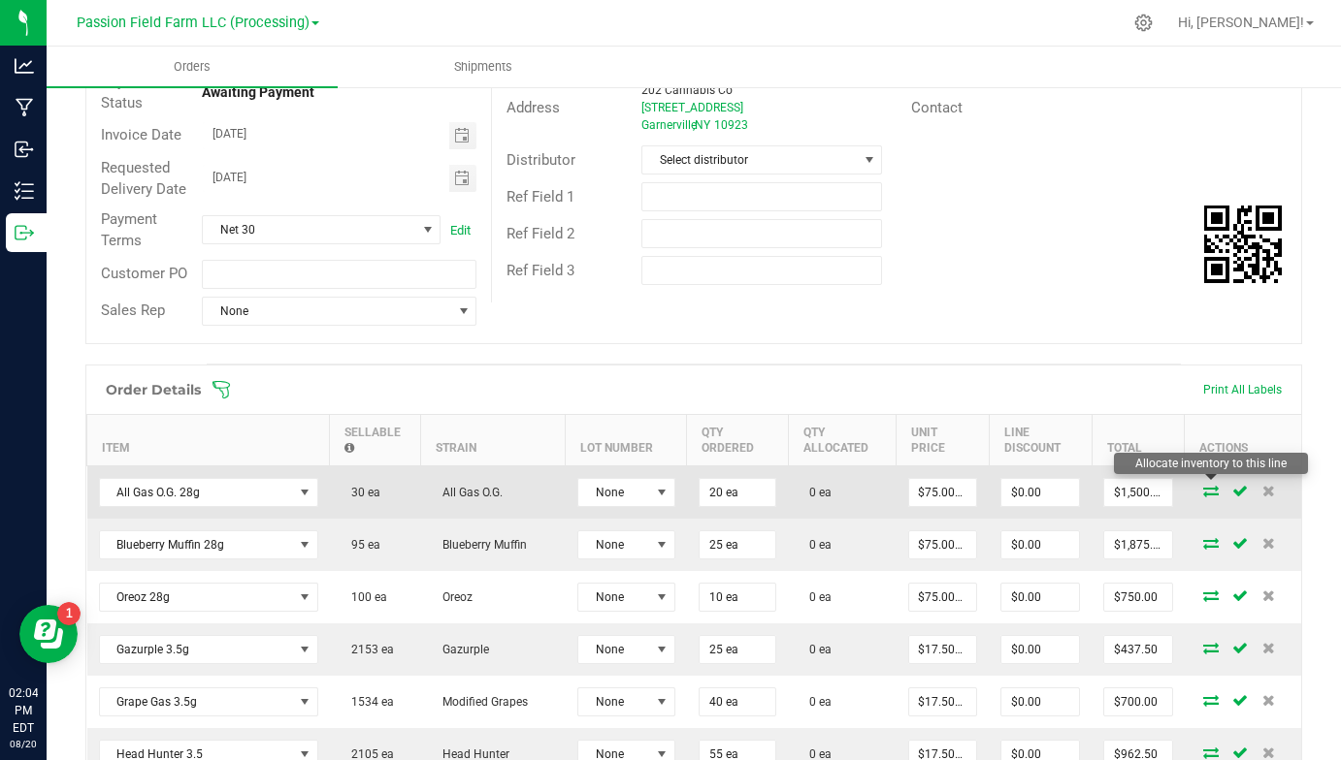
click at [1212, 485] on icon at bounding box center [1211, 491] width 16 height 12
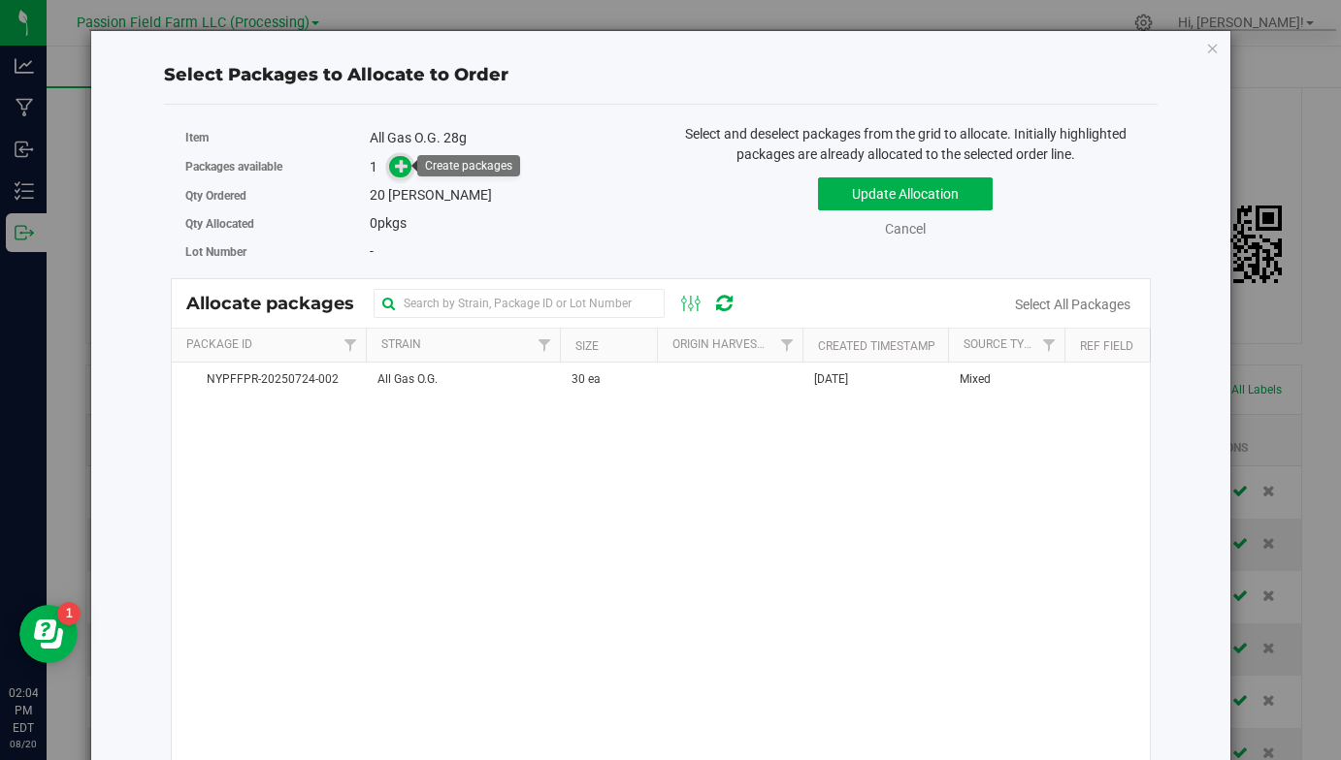
click at [393, 161] on span at bounding box center [400, 167] width 22 height 22
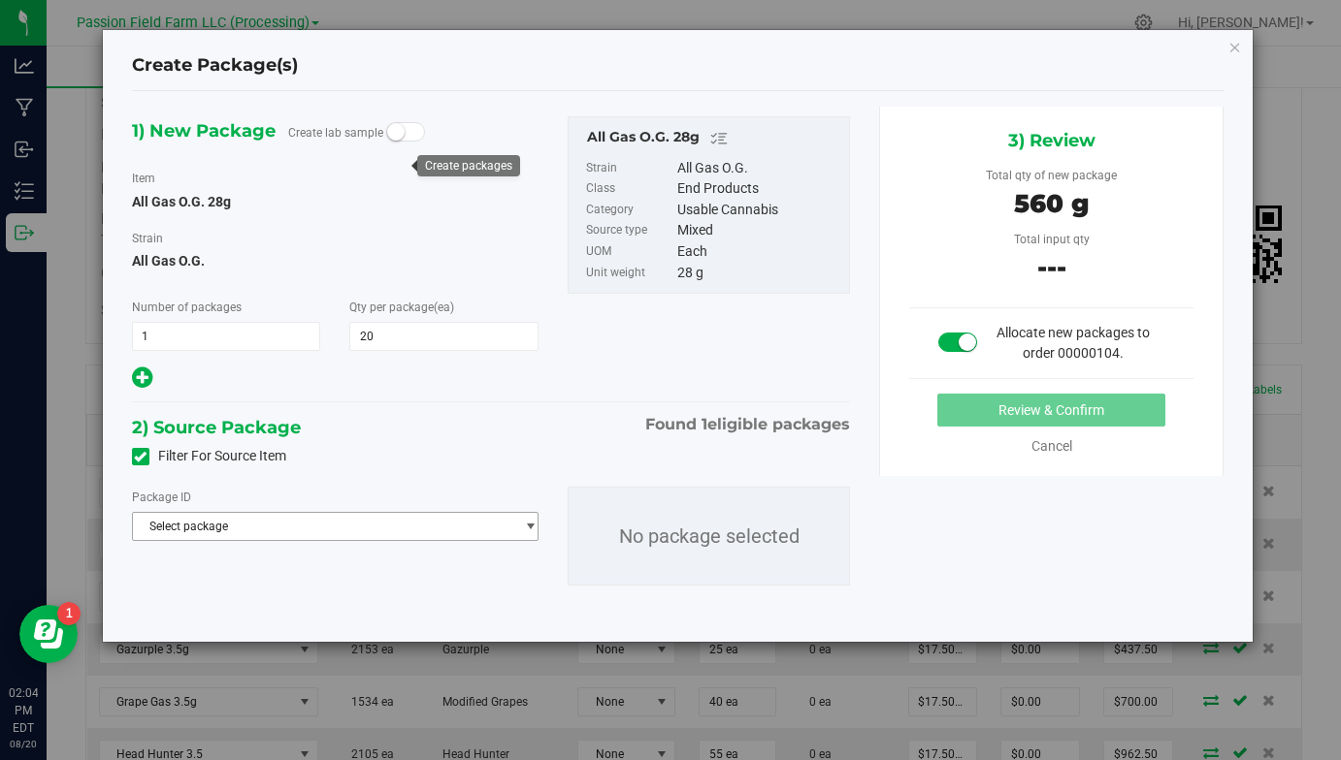
click at [380, 518] on span "Select package" at bounding box center [323, 526] width 380 height 27
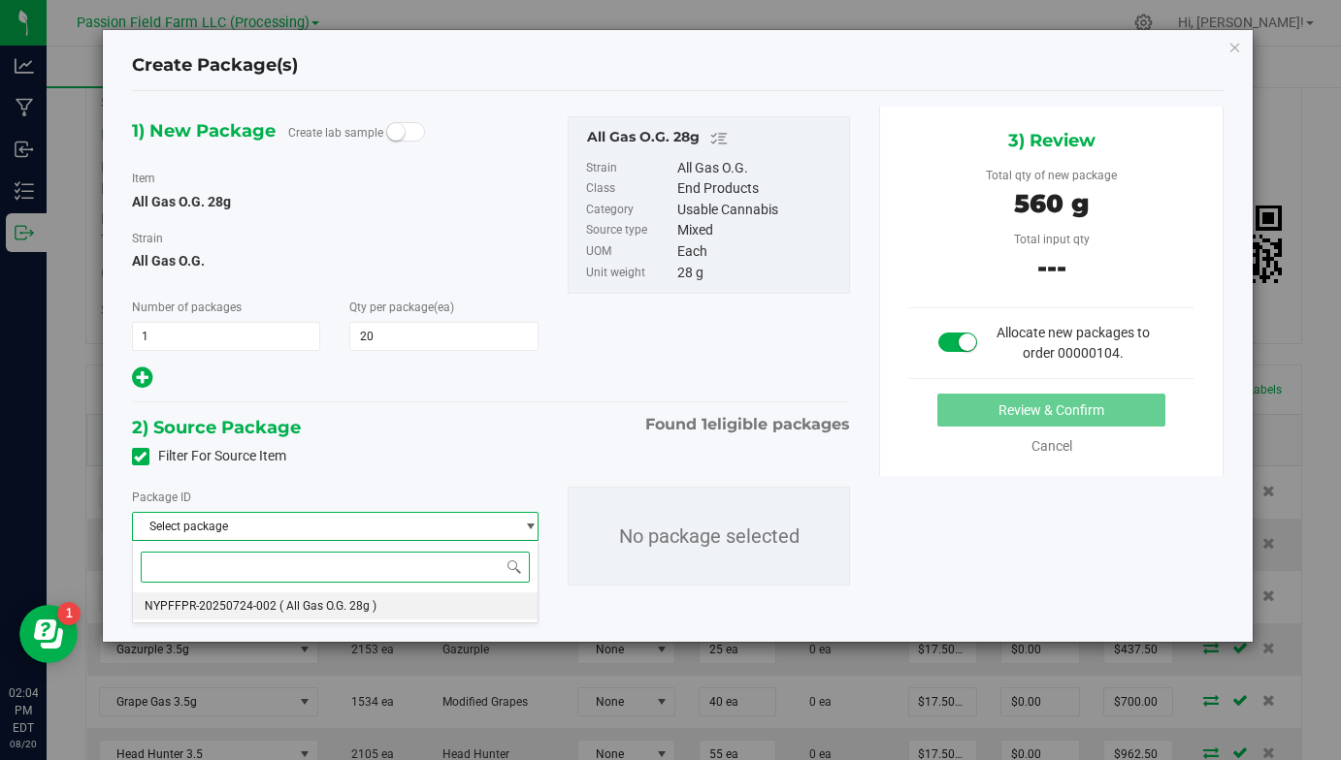
click at [376, 606] on li "NYPFFPR-20250724-002 ( All Gas O.G. 28g )" at bounding box center [335, 606] width 404 height 27
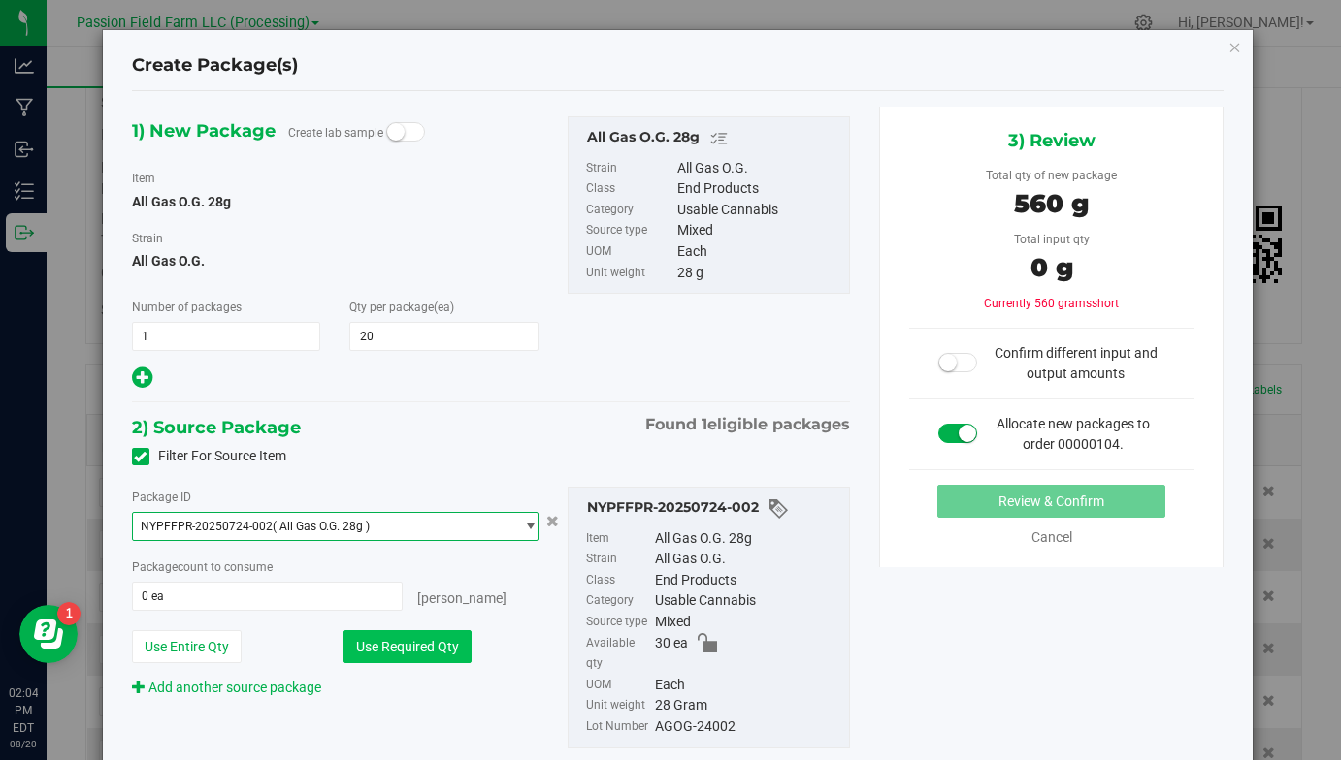
click at [427, 651] on button "Use Required Qty" at bounding box center [407, 646] width 128 height 33
type input "20 ea"
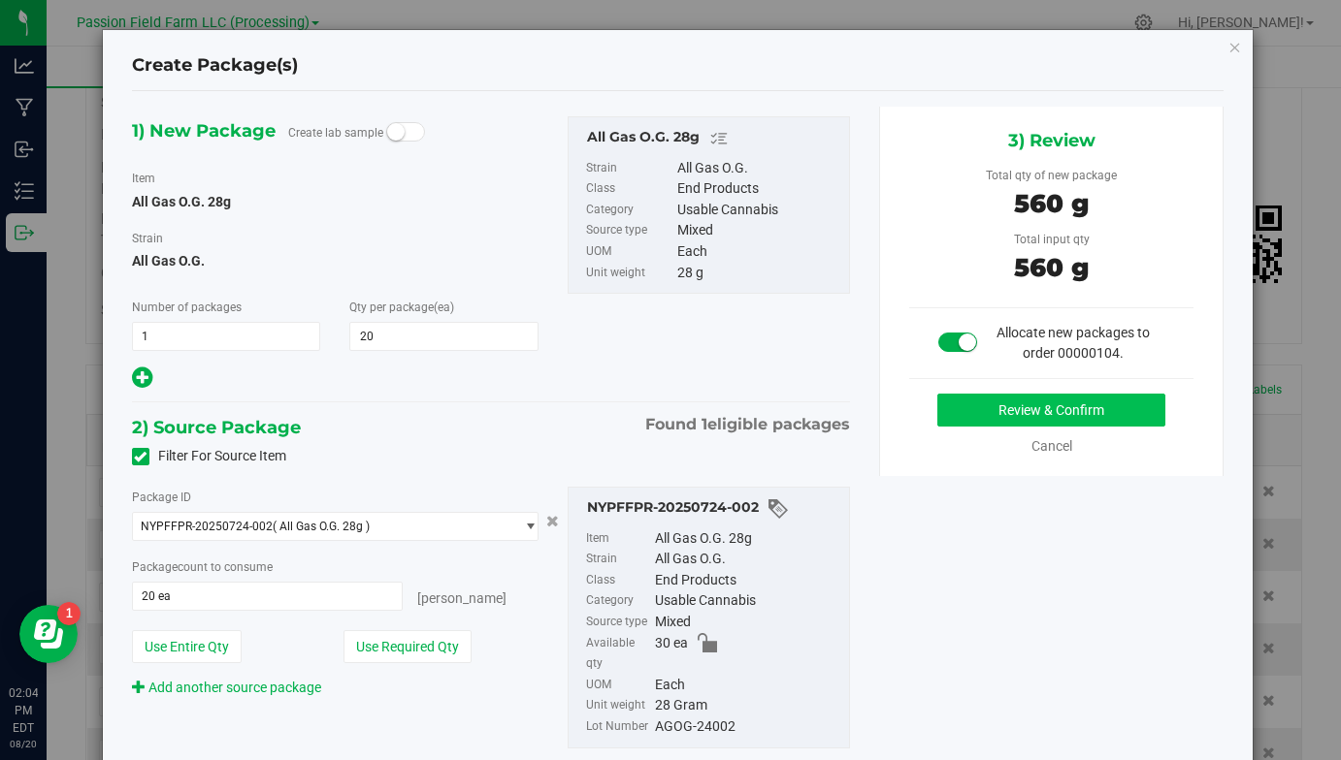
click at [1007, 400] on button "Review & Confirm" at bounding box center [1051, 410] width 228 height 33
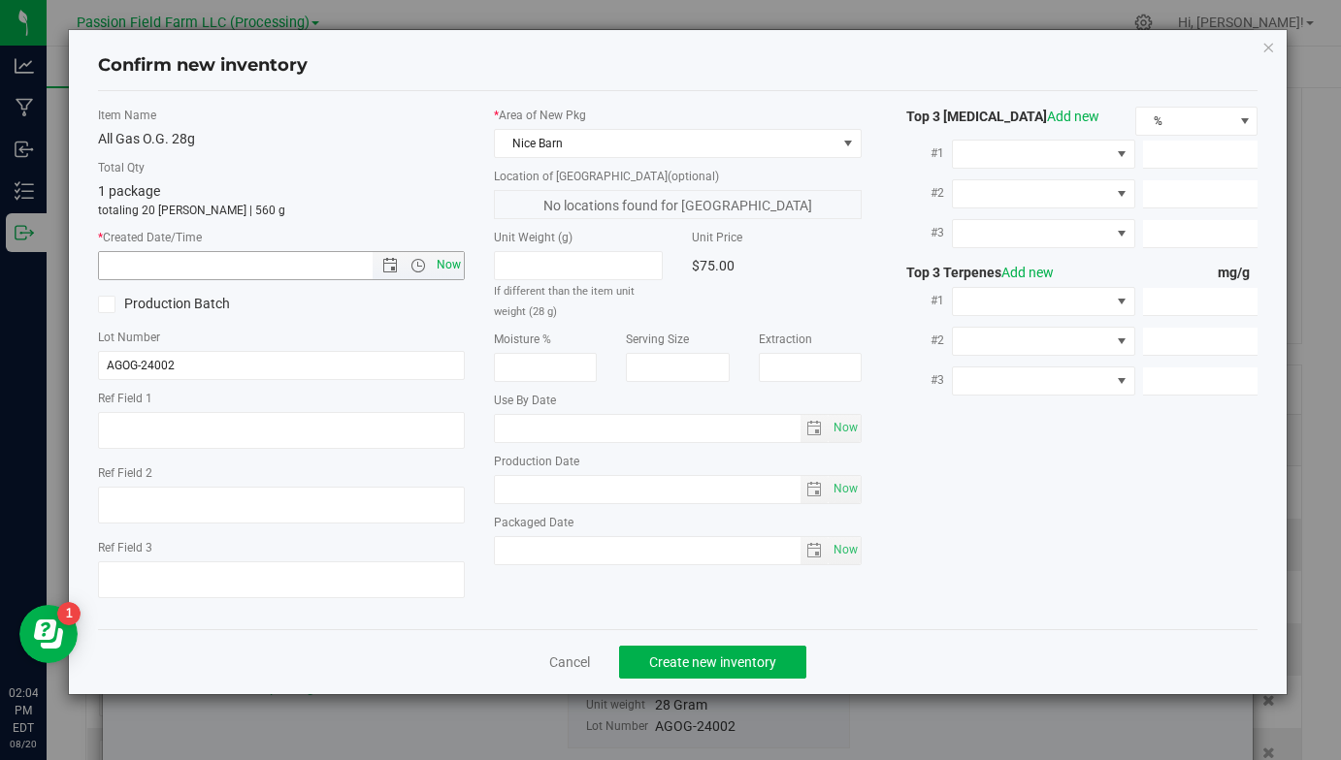
click at [455, 264] on span "Now" at bounding box center [449, 265] width 33 height 28
type input "[DATE] 2:04 PM"
click at [722, 655] on span "Create new inventory" at bounding box center [712, 663] width 127 height 16
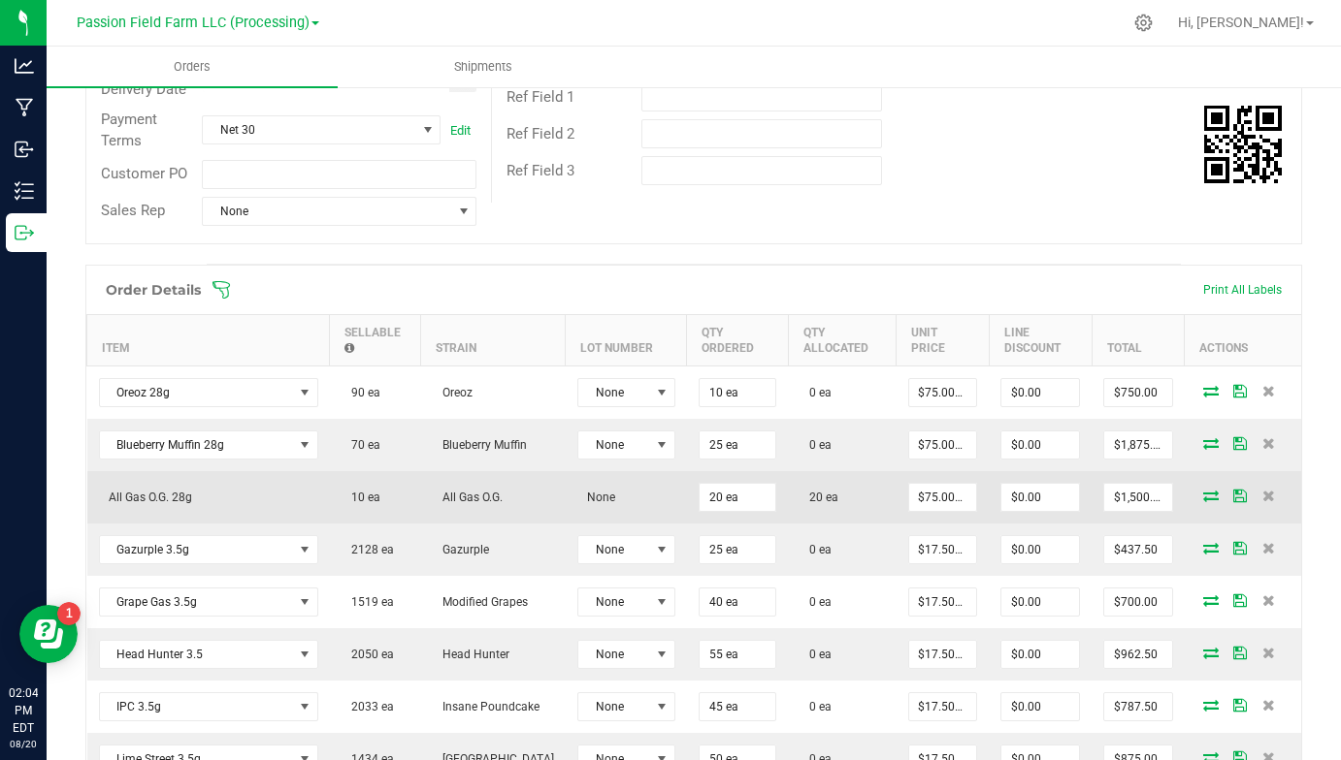
scroll to position [332, 0]
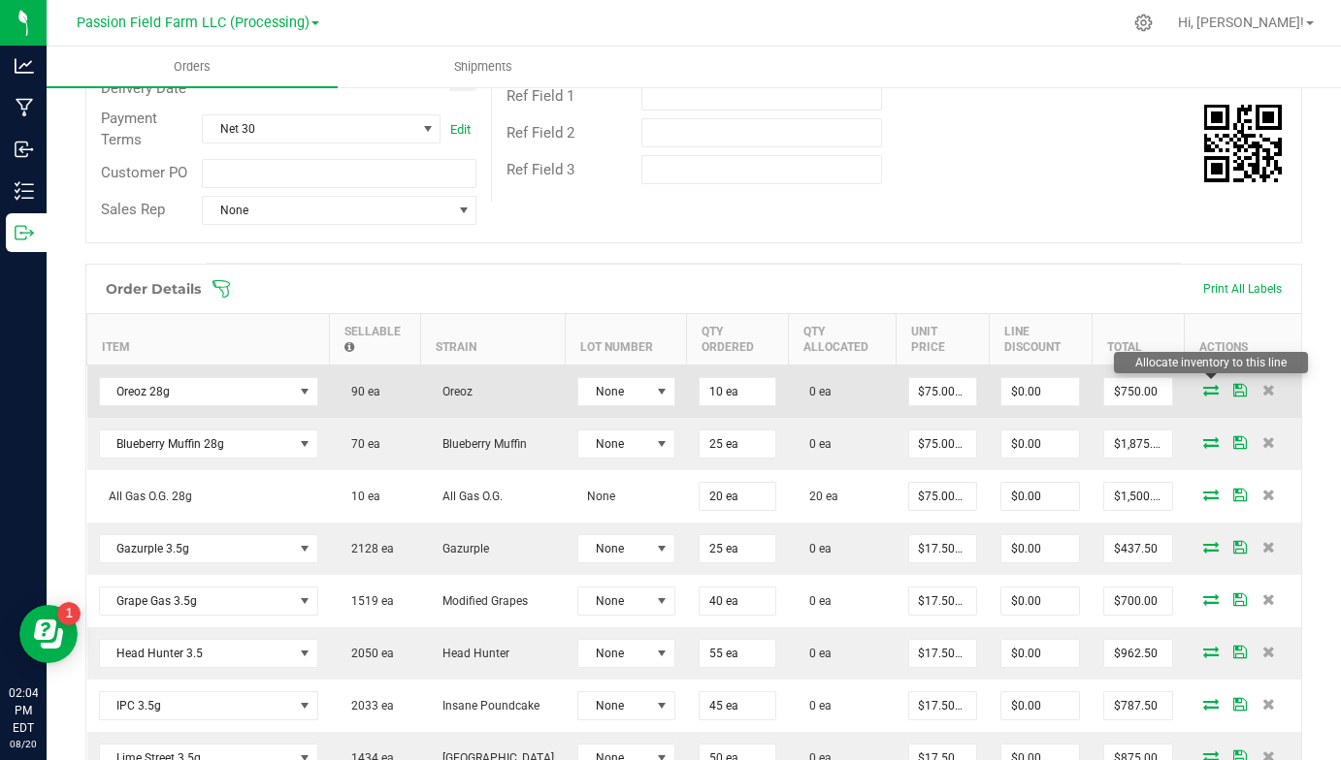
click at [1208, 389] on icon at bounding box center [1211, 390] width 16 height 12
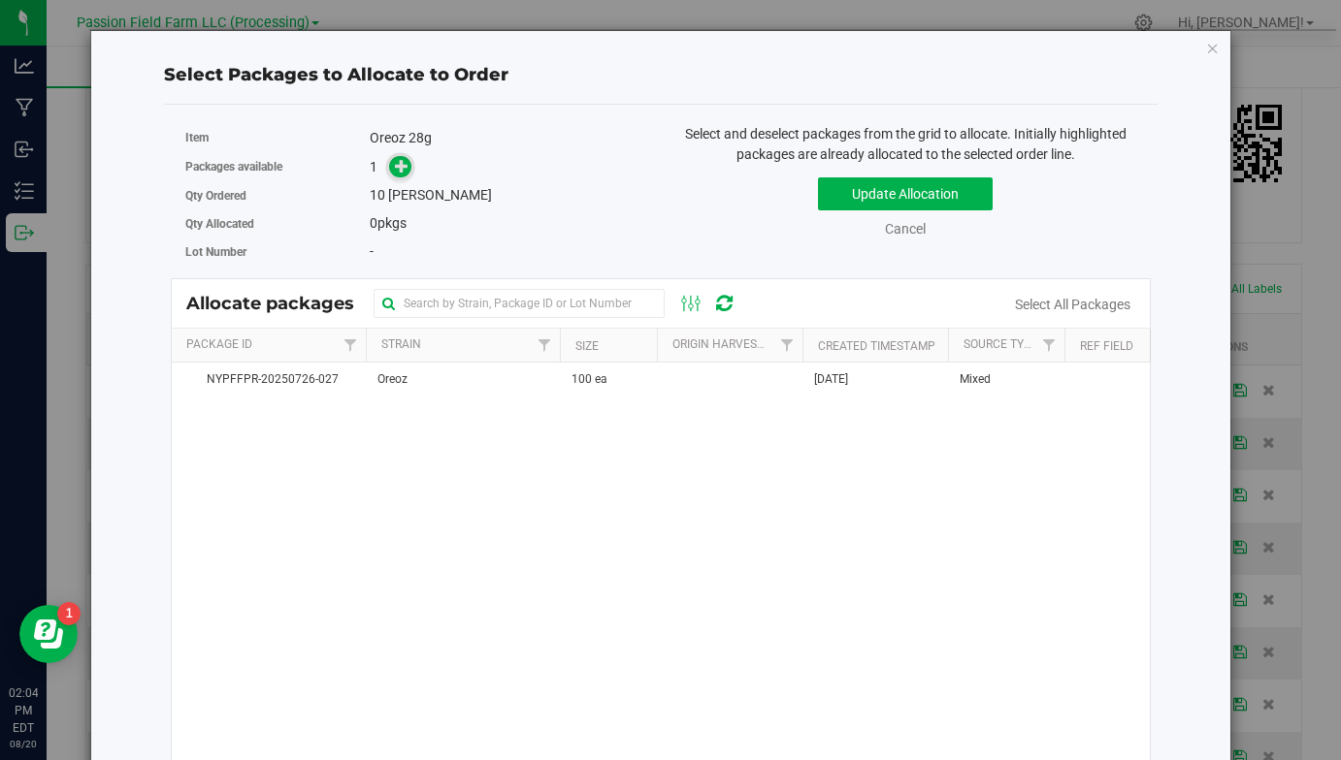
click at [398, 170] on icon at bounding box center [402, 166] width 14 height 14
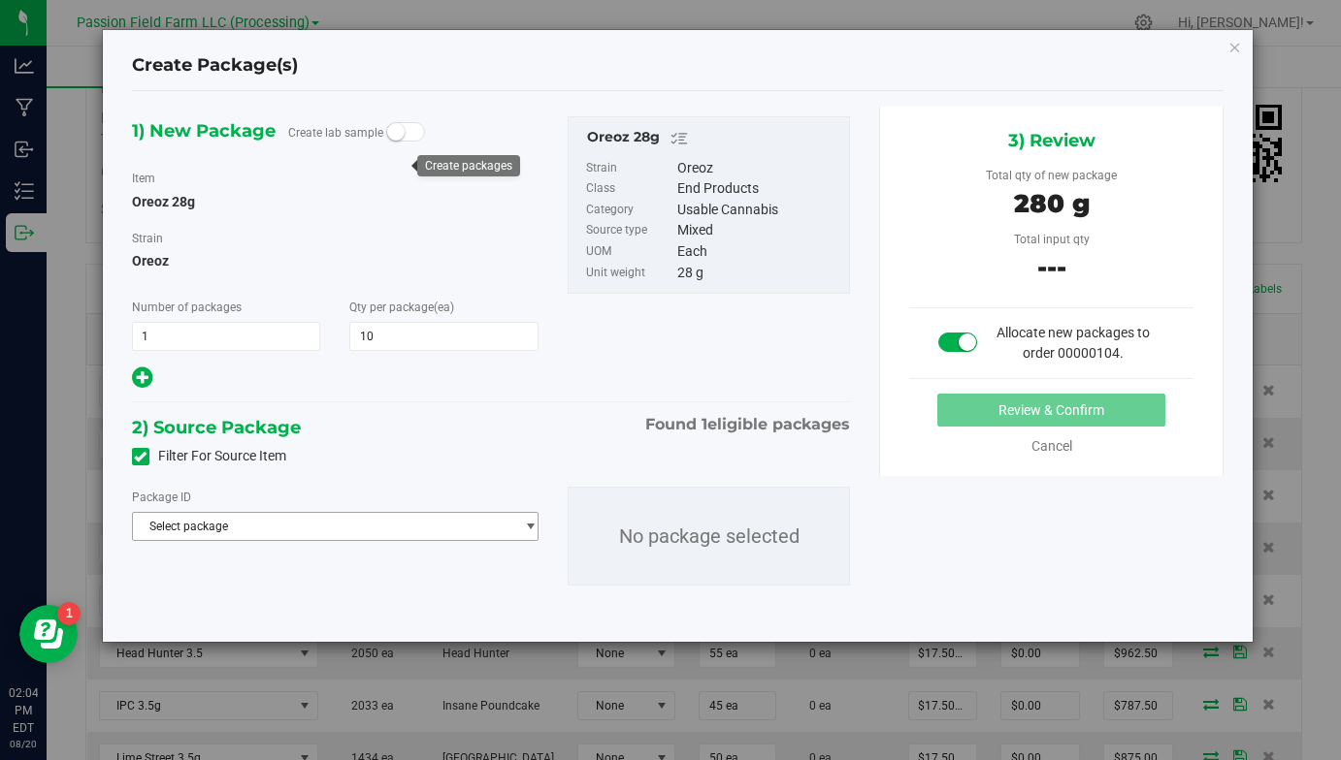
click at [364, 525] on span "Select package" at bounding box center [323, 526] width 380 height 27
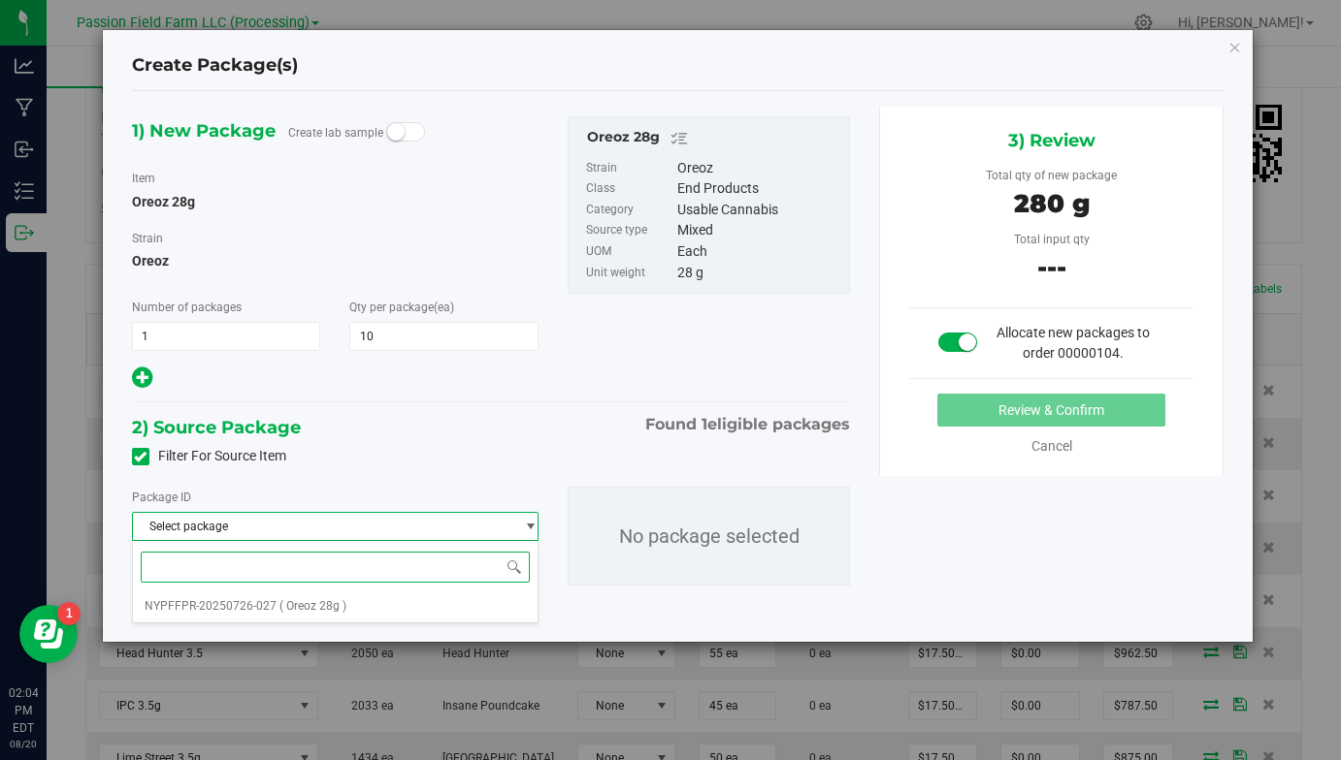
click at [340, 591] on div "Select package NYPFFPR-20250726-027 ( Oreoz 28g ) No data found." at bounding box center [335, 581] width 406 height 83
click at [337, 611] on span "( Oreoz 28g )" at bounding box center [312, 606] width 67 height 14
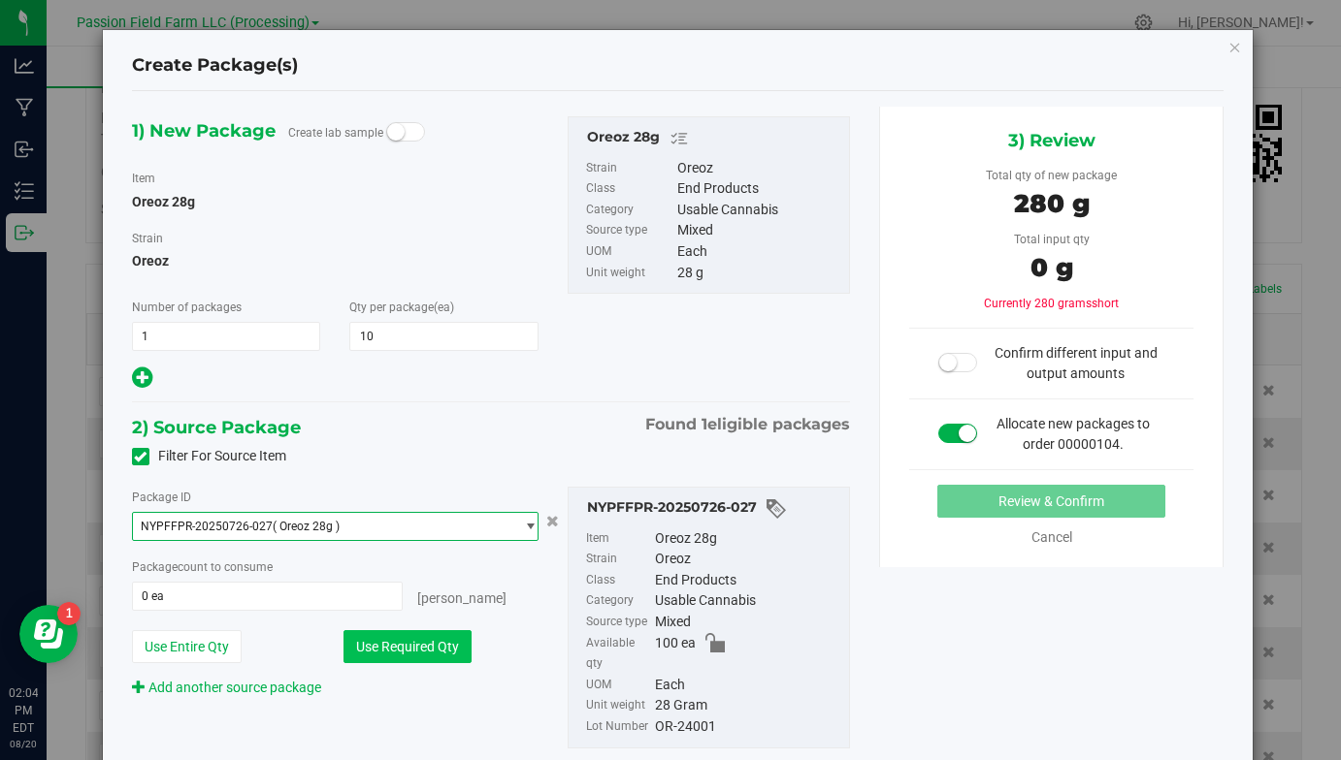
click at [379, 657] on button "Use Required Qty" at bounding box center [407, 646] width 128 height 33
type input "10 ea"
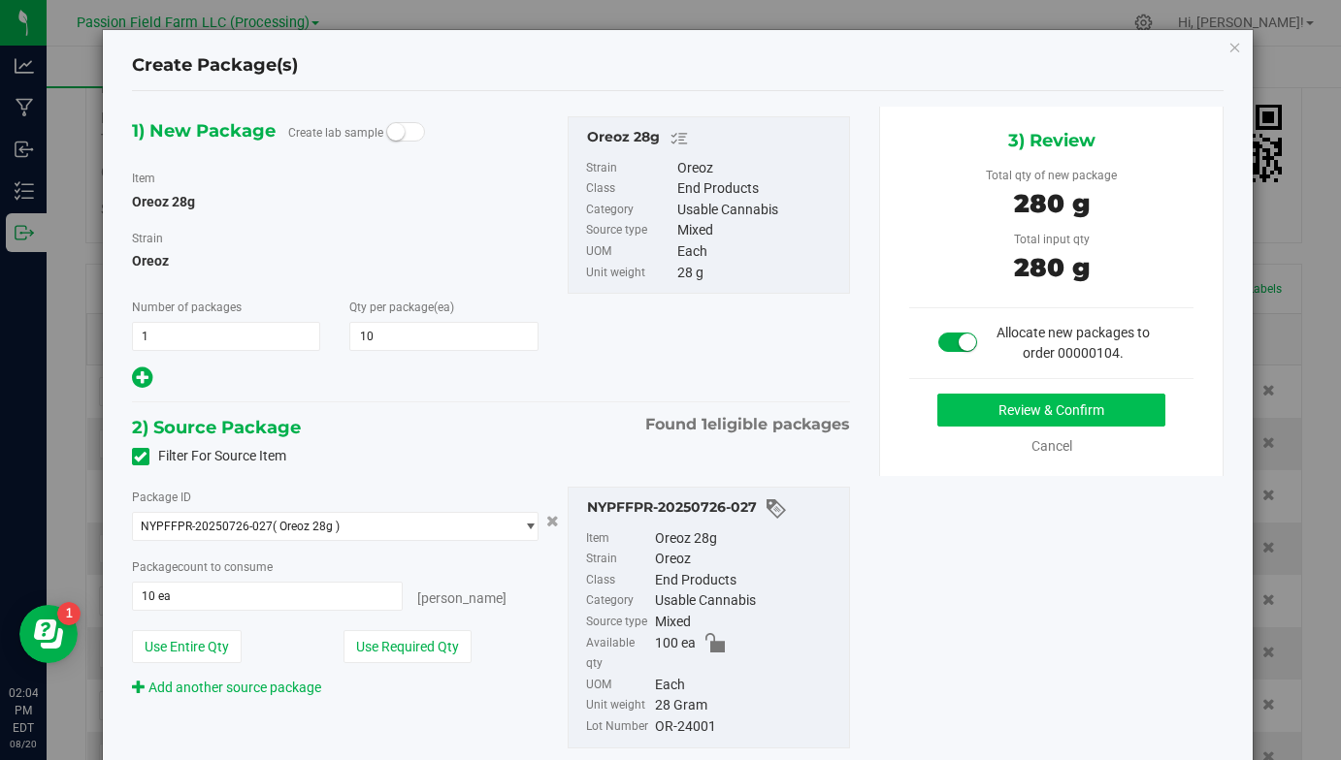
click at [1024, 414] on button "Review & Confirm" at bounding box center [1051, 410] width 228 height 33
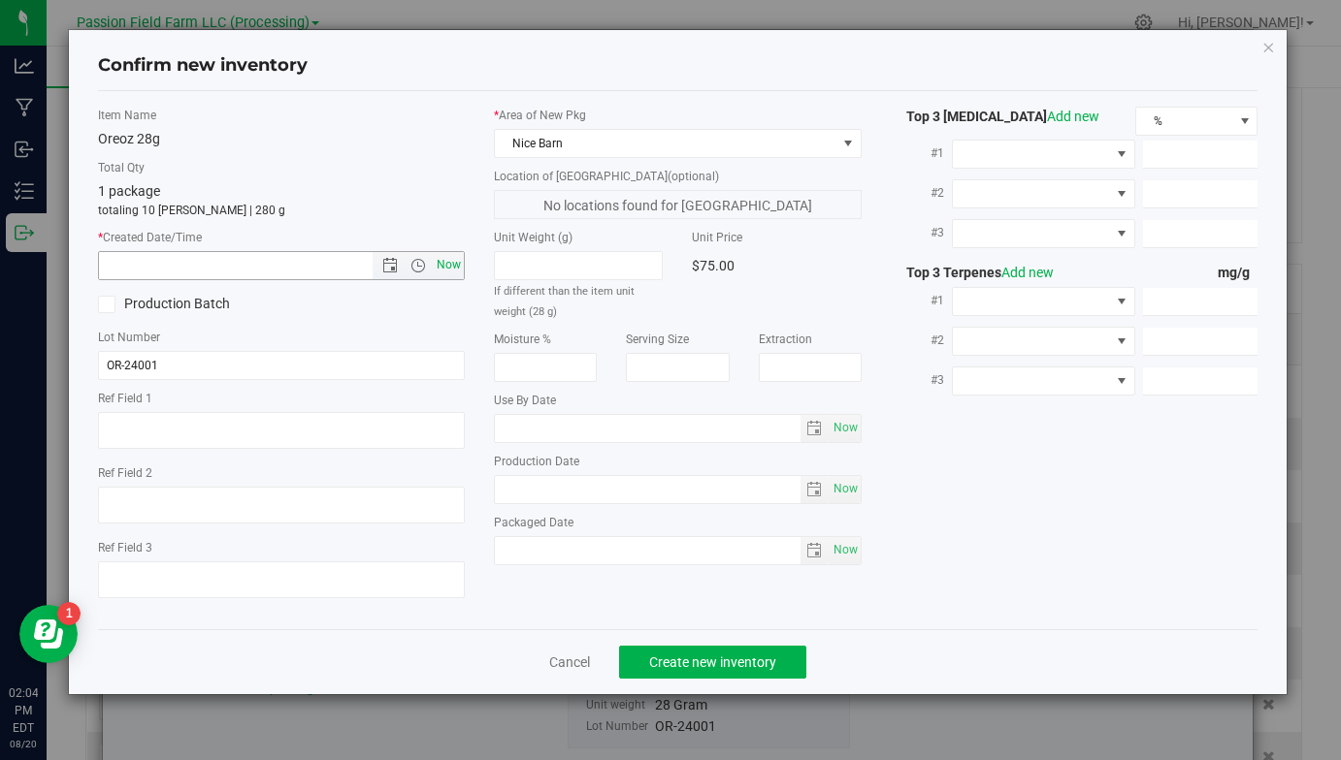
click at [444, 265] on span "Now" at bounding box center [449, 265] width 33 height 28
type input "[DATE] 2:04 PM"
click at [679, 653] on button "Create new inventory" at bounding box center [712, 662] width 187 height 33
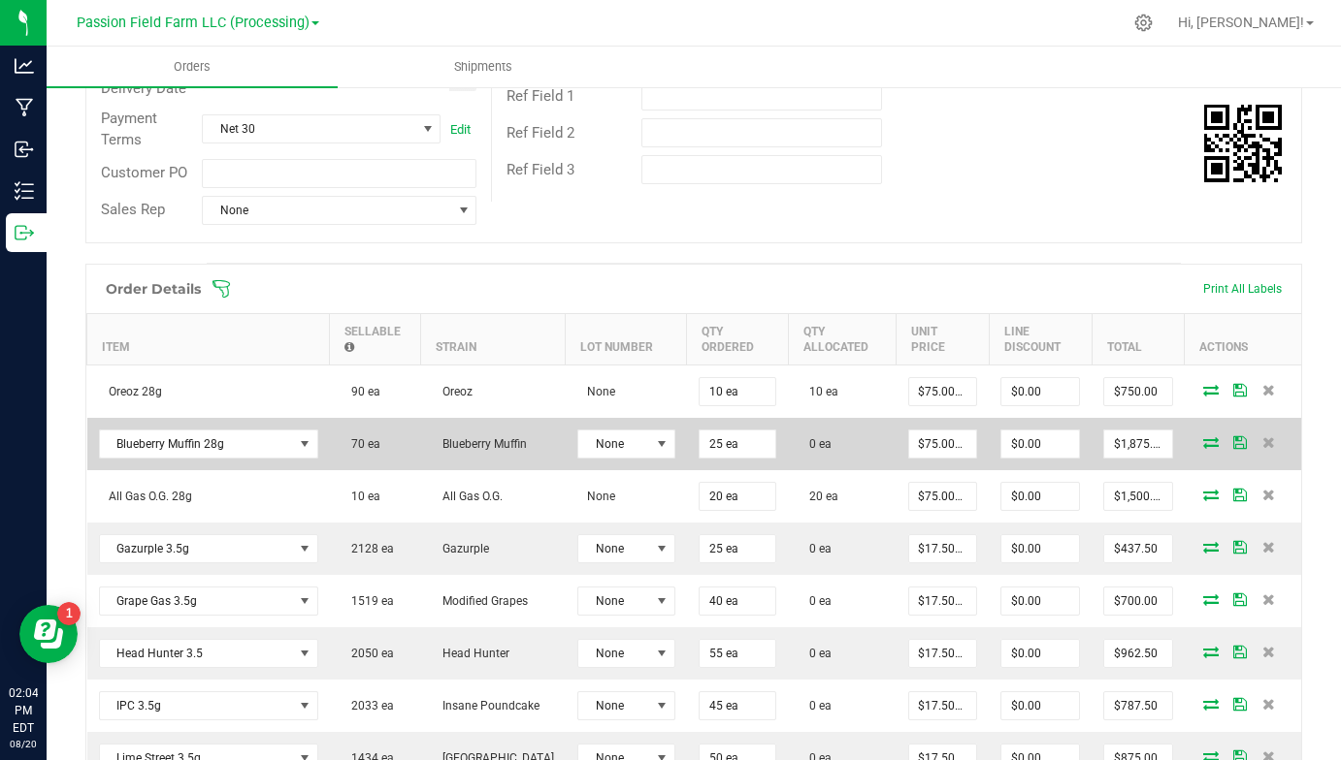
click at [1208, 436] on icon at bounding box center [1211, 442] width 16 height 12
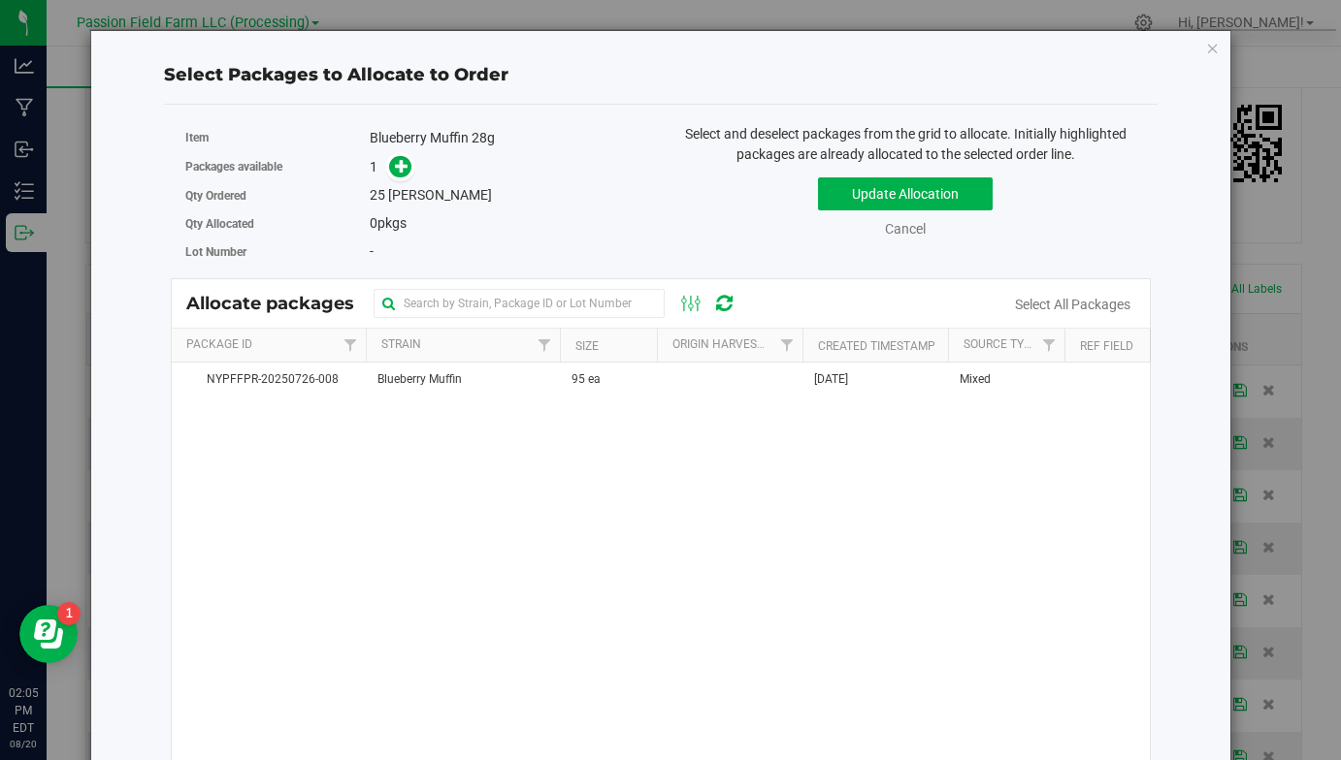
click at [394, 177] on span at bounding box center [395, 167] width 31 height 22
click at [399, 173] on icon at bounding box center [402, 166] width 14 height 14
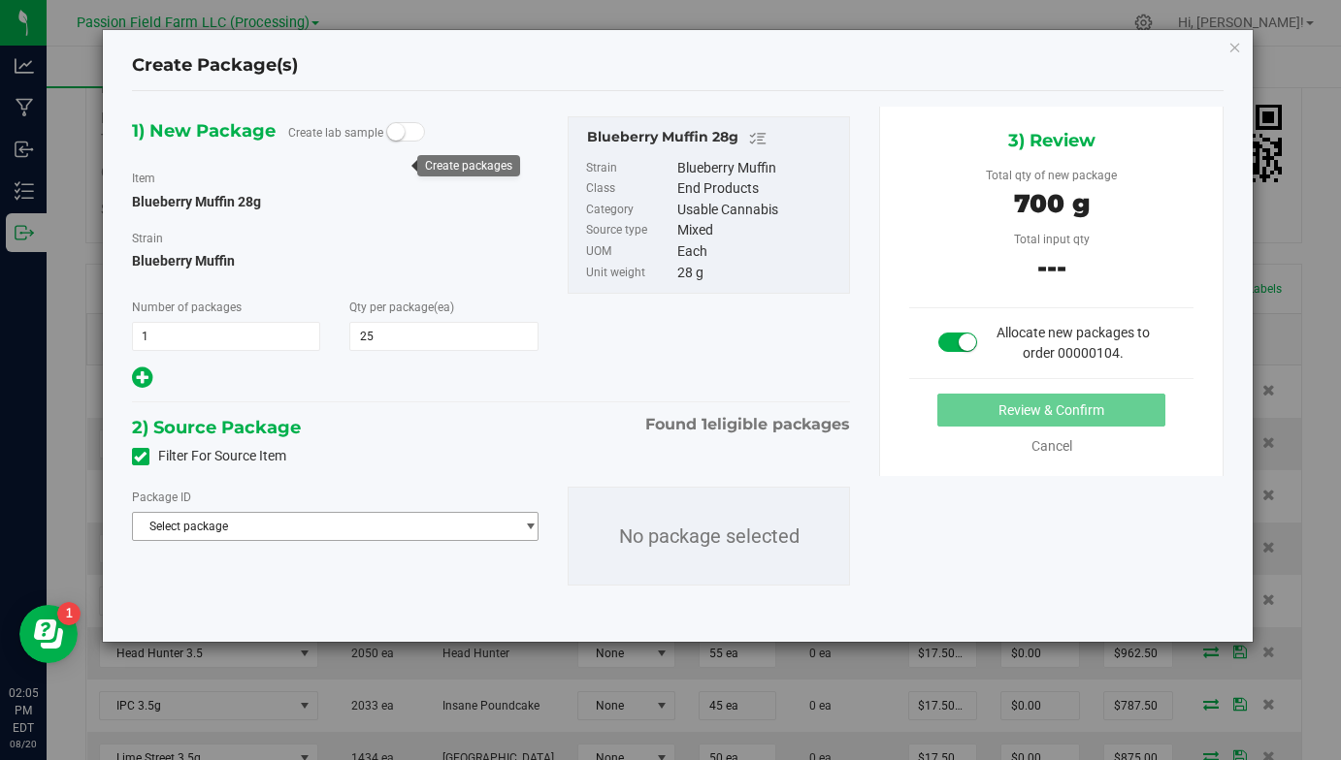
click at [330, 525] on span "Select package" at bounding box center [323, 526] width 380 height 27
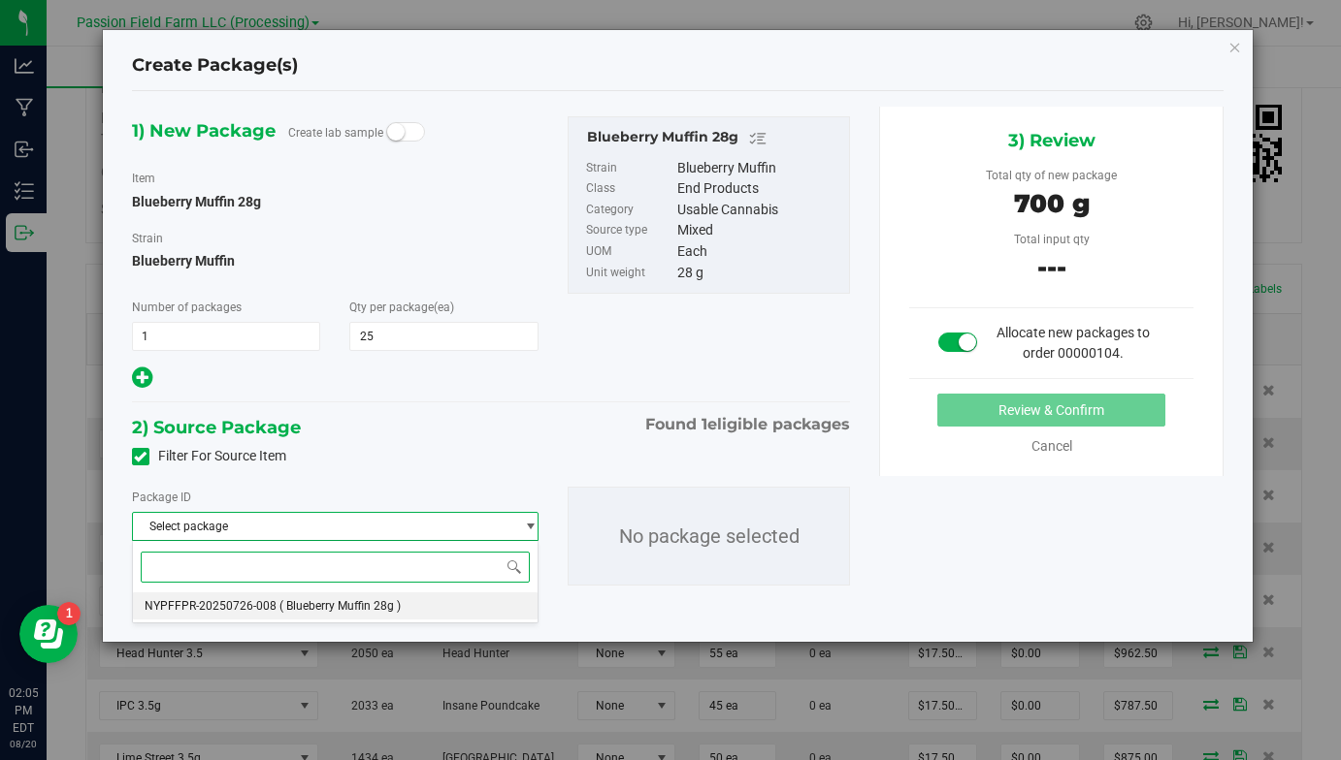
click at [308, 594] on li "NYPFFPR-20250726-008 ( Blueberry Muffin 28g )" at bounding box center [335, 606] width 404 height 27
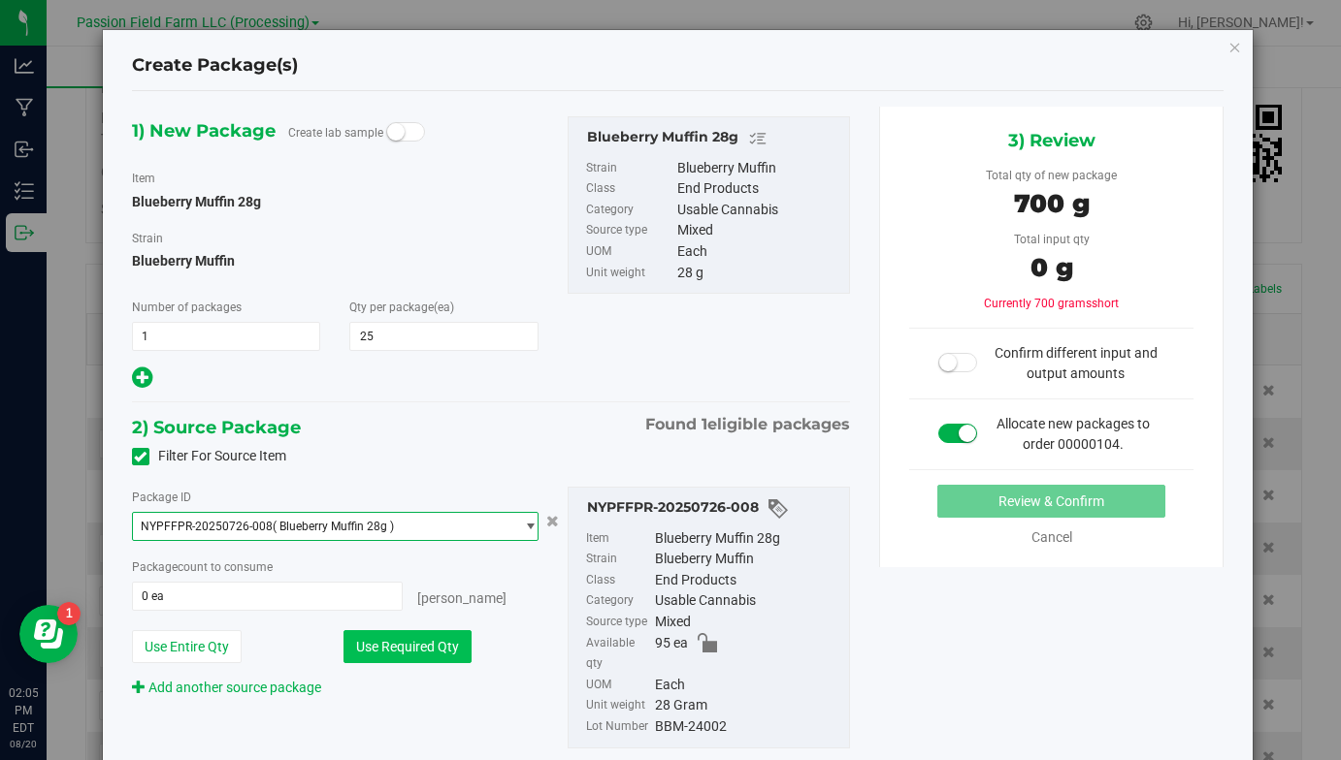
click at [411, 652] on button "Use Required Qty" at bounding box center [407, 646] width 128 height 33
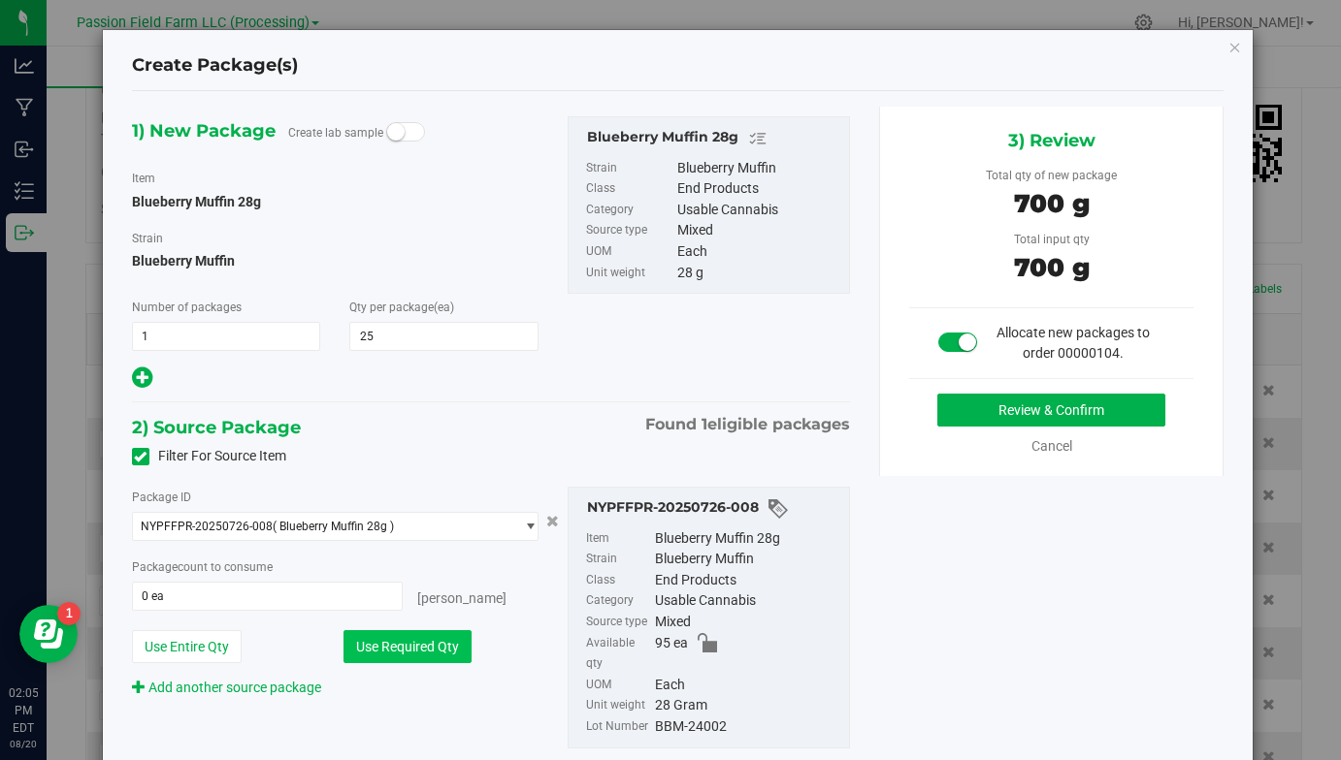
type input "25 ea"
click at [990, 420] on button "Review & Confirm" at bounding box center [1051, 410] width 228 height 33
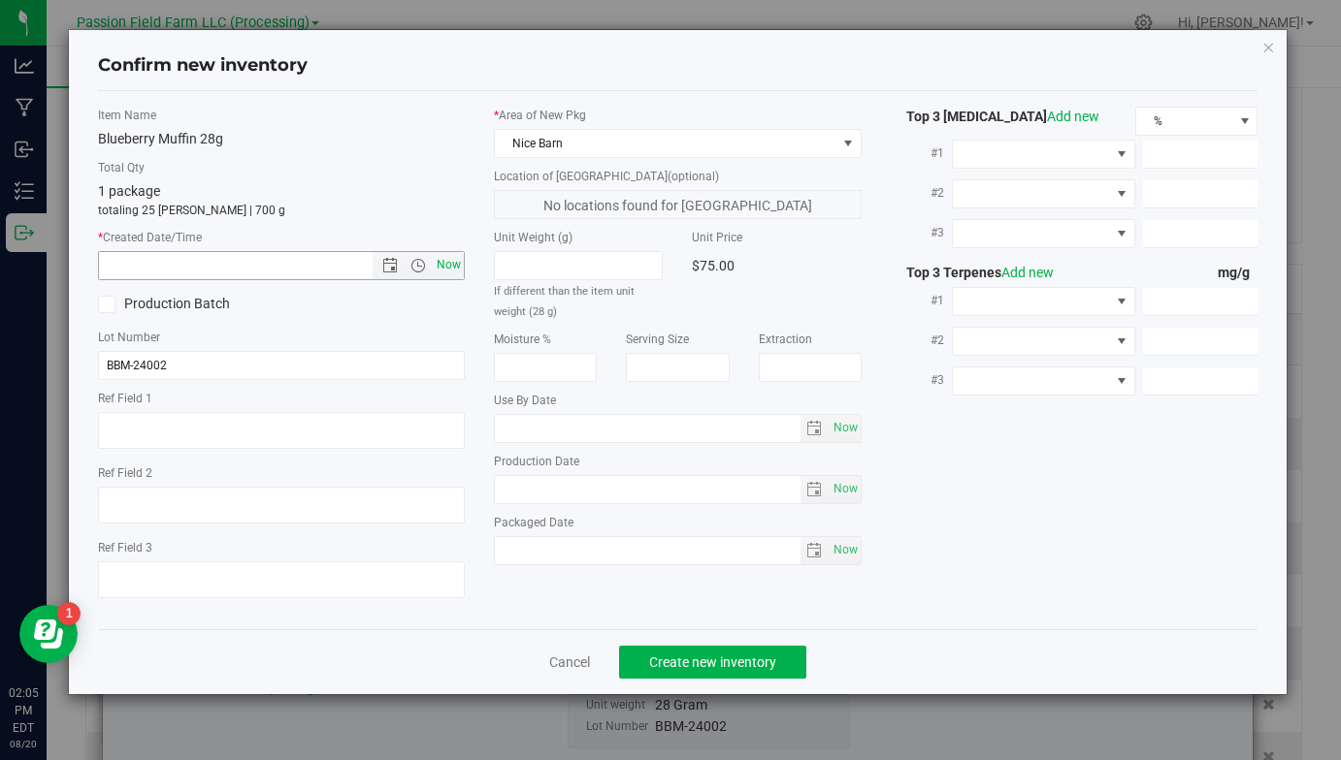
click at [461, 260] on span "Now" at bounding box center [449, 265] width 33 height 28
type input "[DATE] 2:05 PM"
click at [668, 647] on button "Create new inventory" at bounding box center [712, 662] width 187 height 33
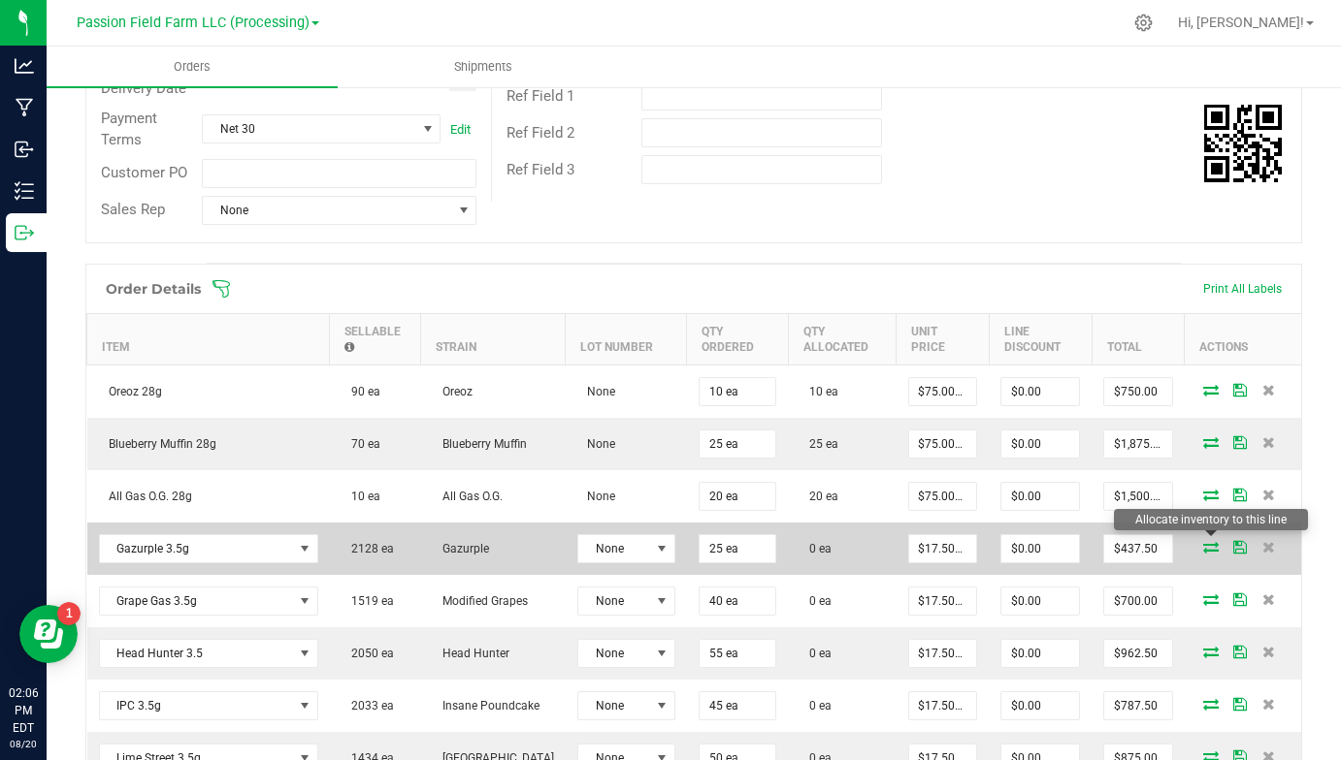
click at [1211, 544] on icon at bounding box center [1211, 547] width 16 height 12
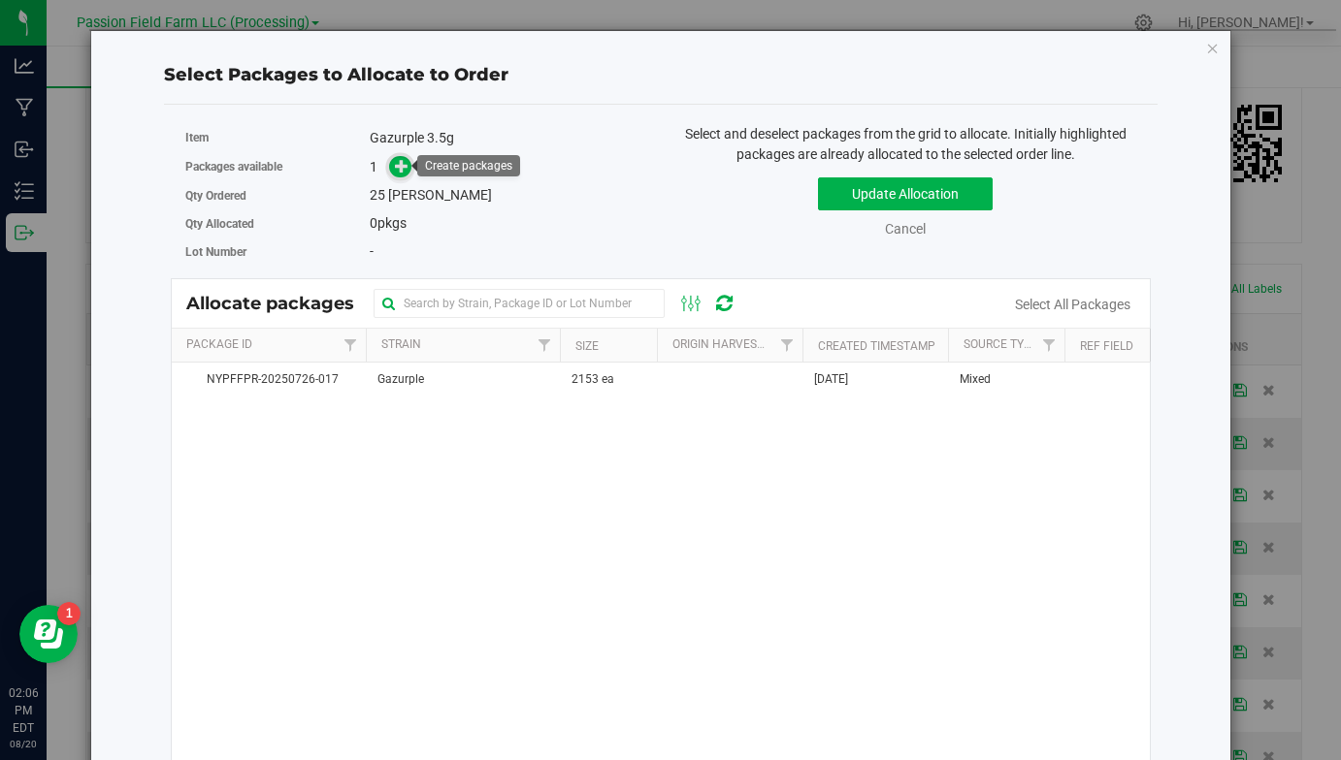
click at [402, 167] on icon at bounding box center [402, 166] width 14 height 14
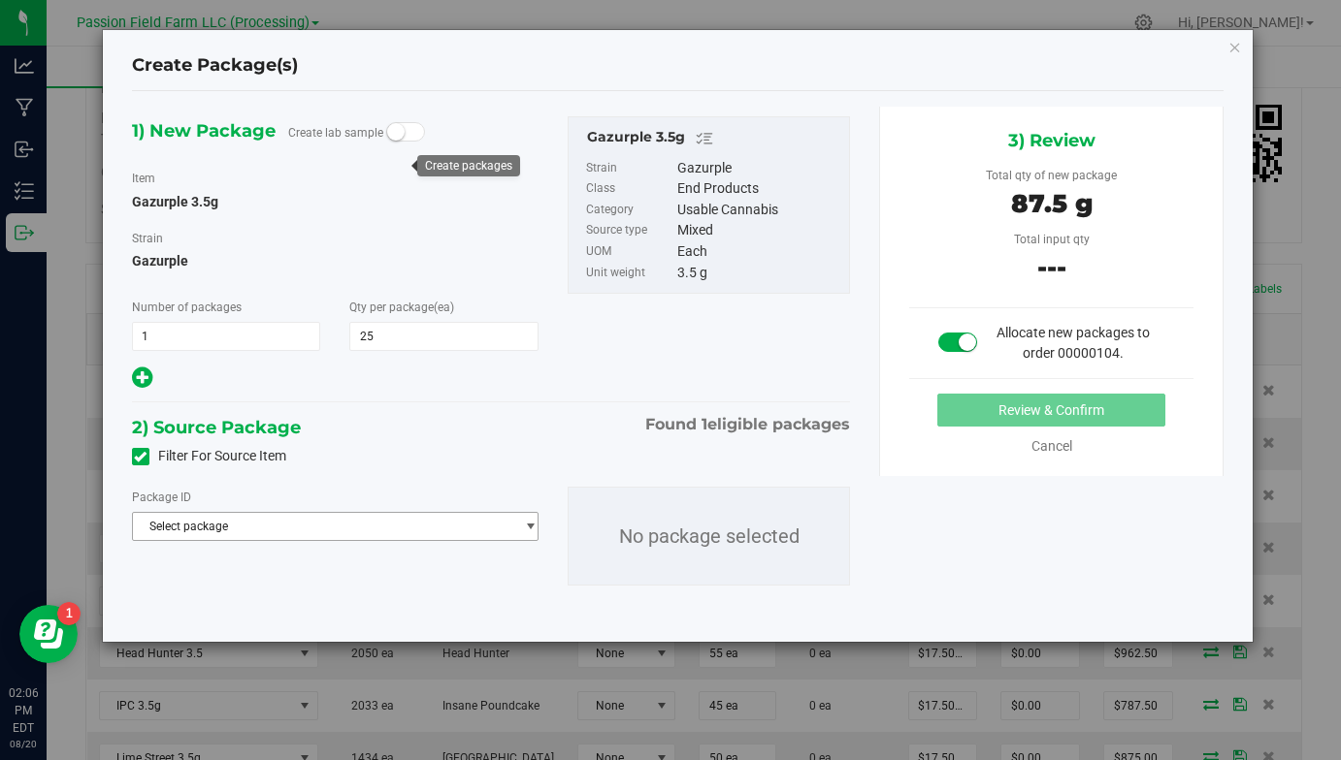
click at [325, 522] on span "Select package" at bounding box center [323, 526] width 380 height 27
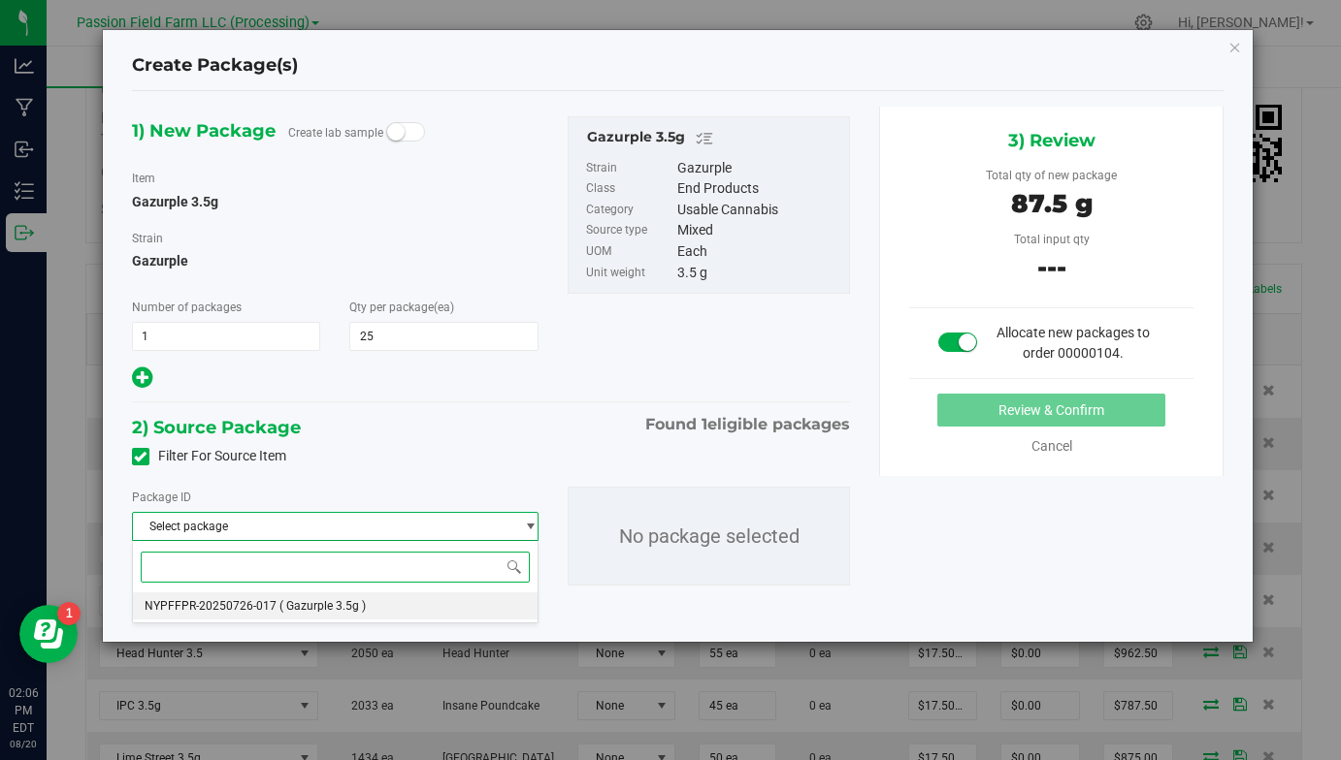
click at [290, 607] on span "( Gazurple 3.5g )" at bounding box center [322, 606] width 86 height 14
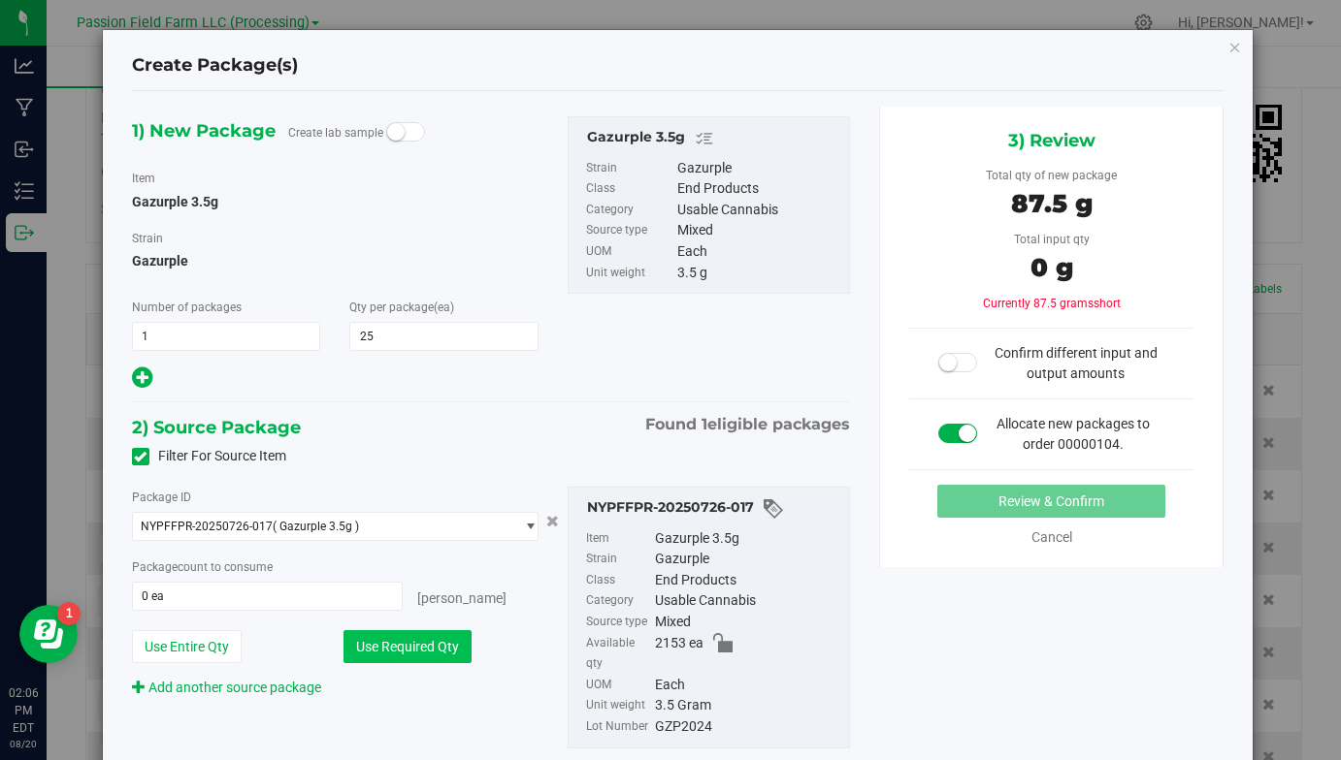
click at [400, 650] on button "Use Required Qty" at bounding box center [407, 646] width 128 height 33
type input "25 ea"
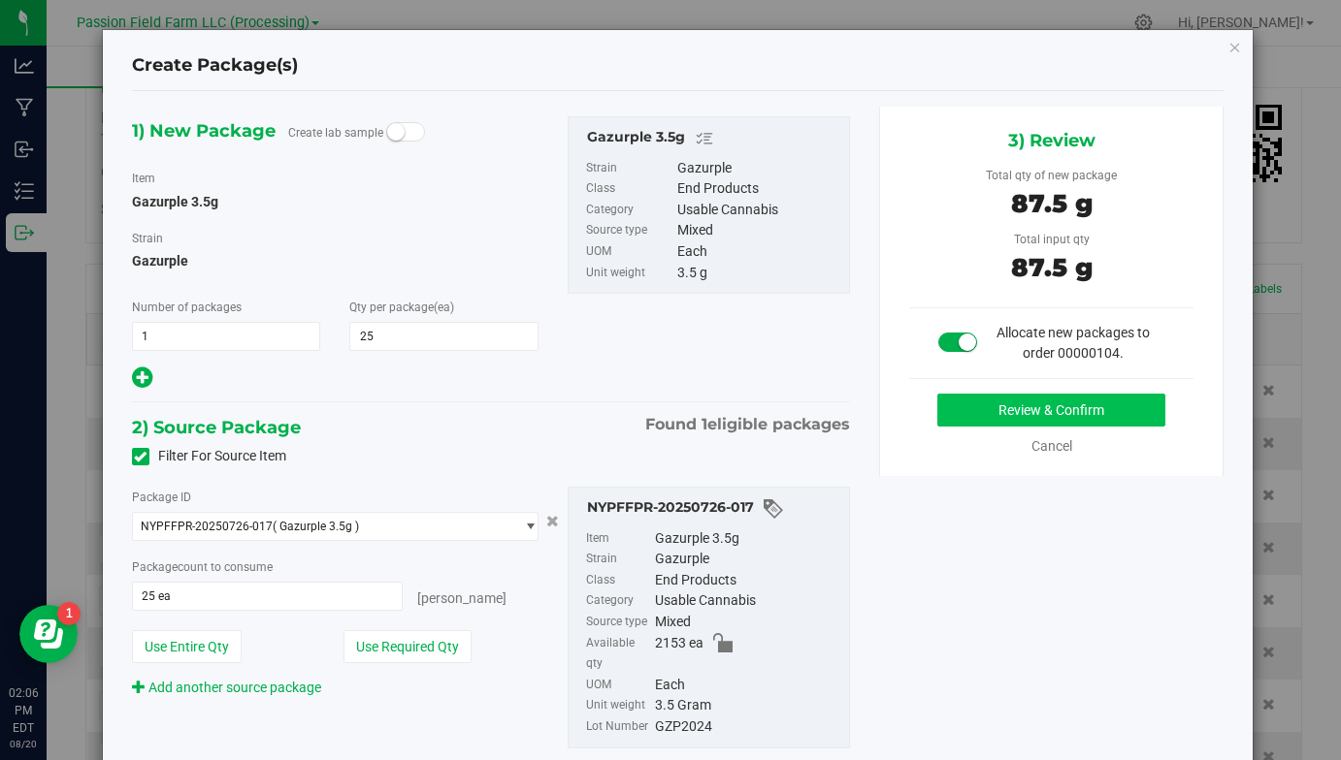
click at [1026, 411] on button "Review & Confirm" at bounding box center [1051, 410] width 228 height 33
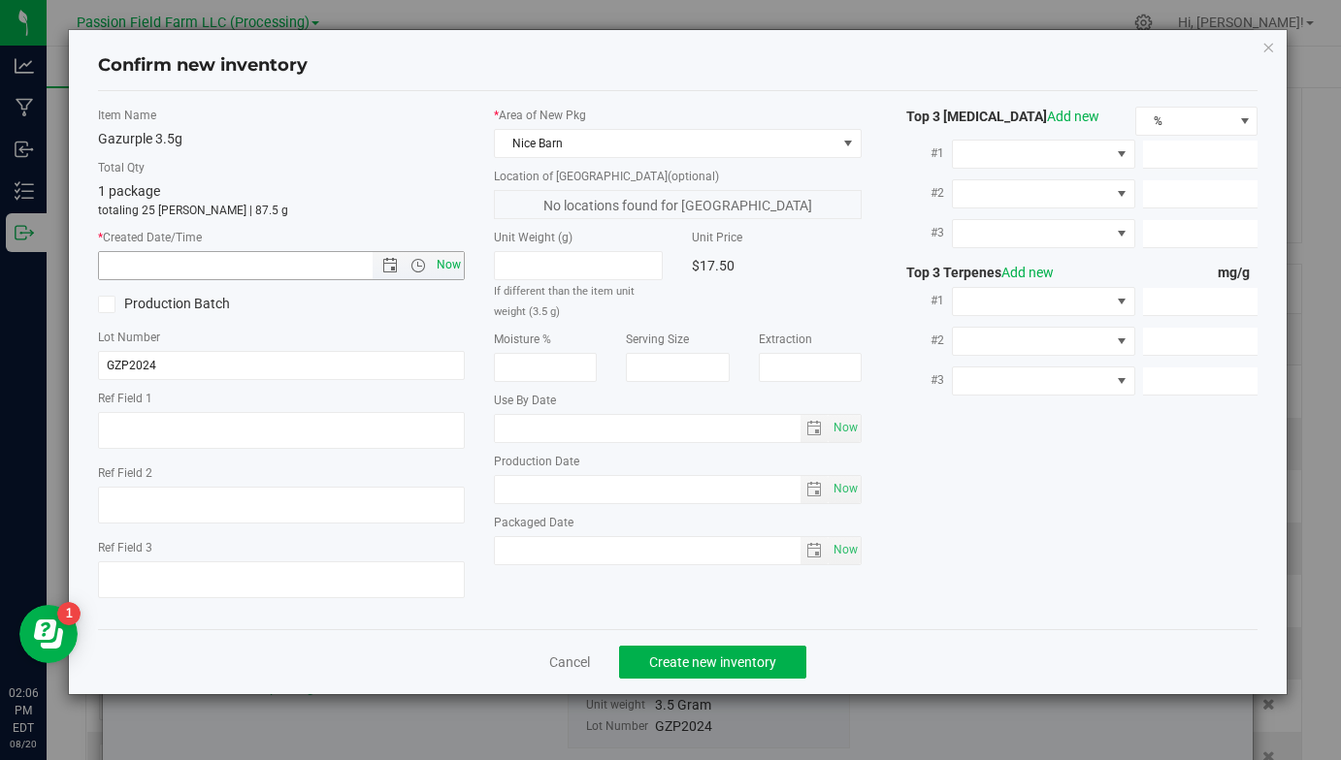
click at [445, 272] on span "Now" at bounding box center [449, 265] width 33 height 28
type input "[DATE] 2:06 PM"
click at [686, 658] on span "Create new inventory" at bounding box center [712, 663] width 127 height 16
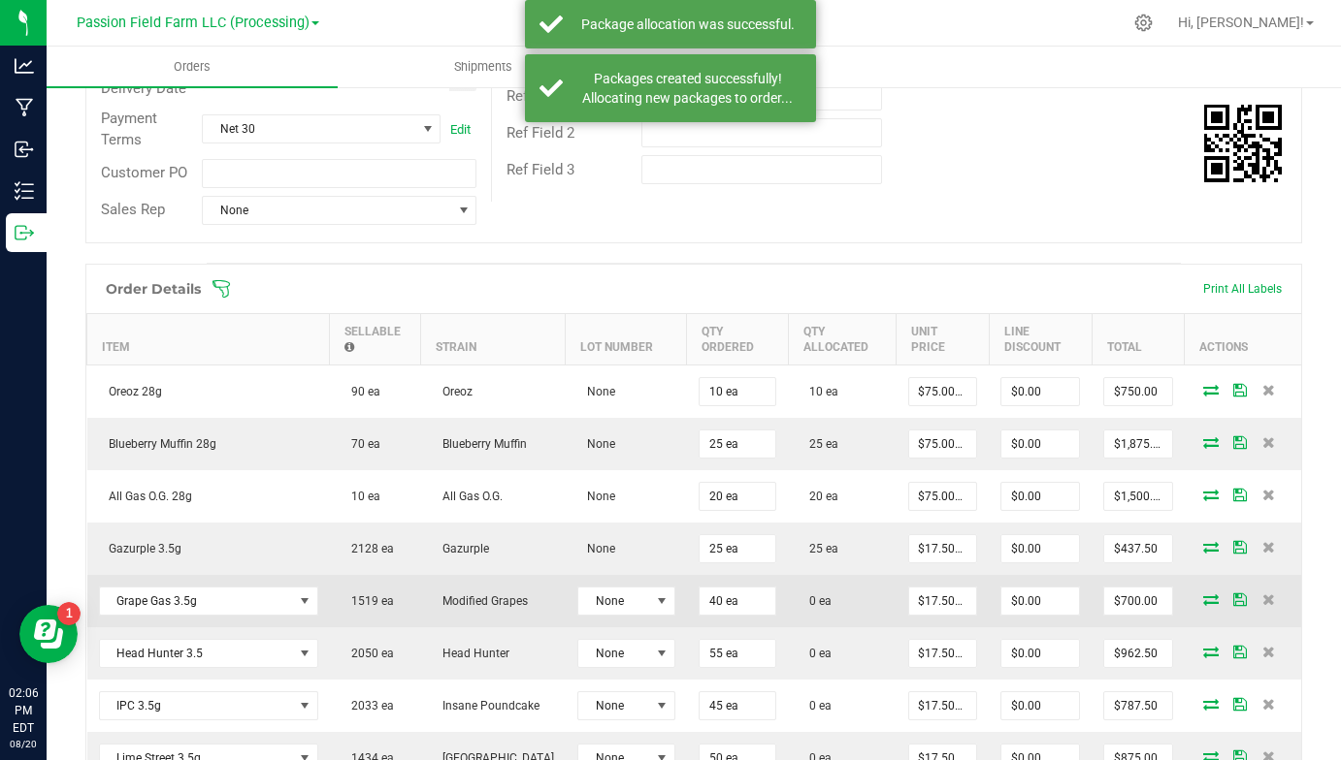
click at [1206, 598] on icon at bounding box center [1211, 600] width 16 height 12
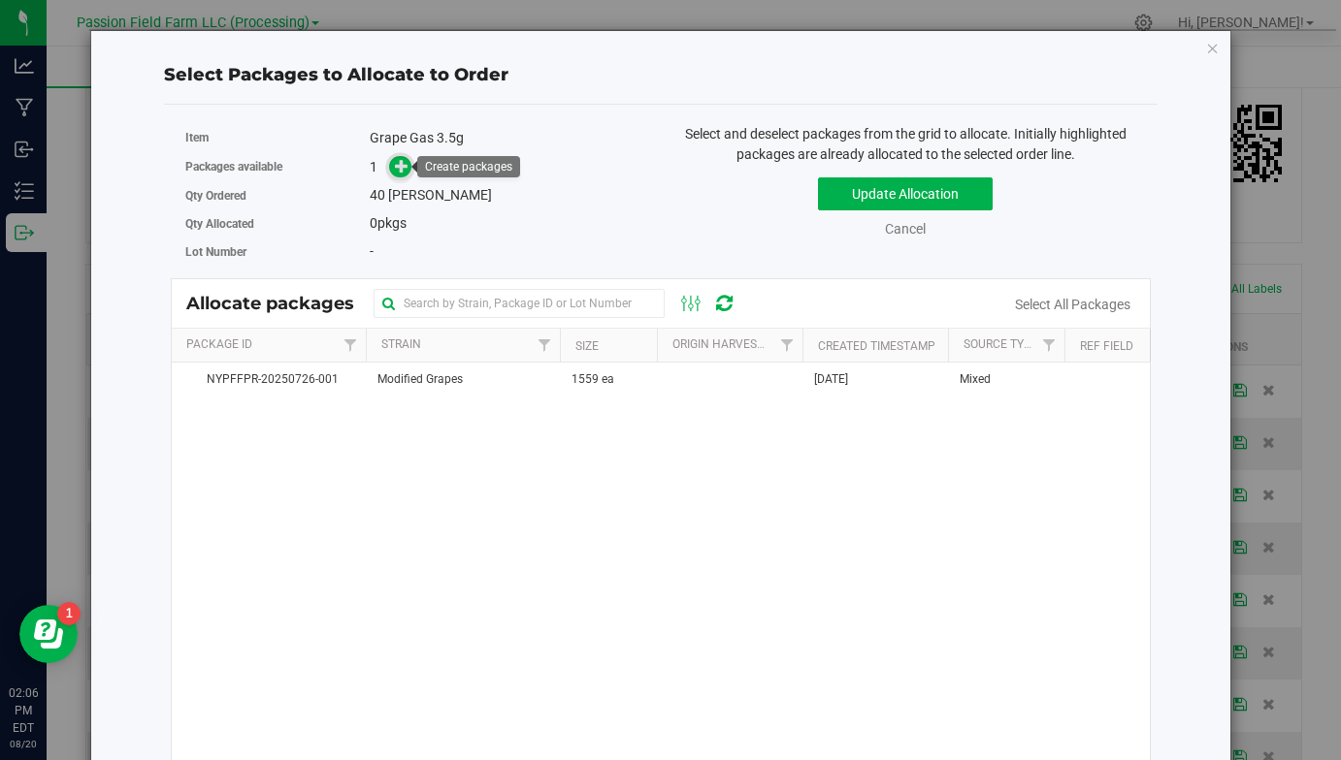
click at [392, 173] on span at bounding box center [400, 167] width 22 height 22
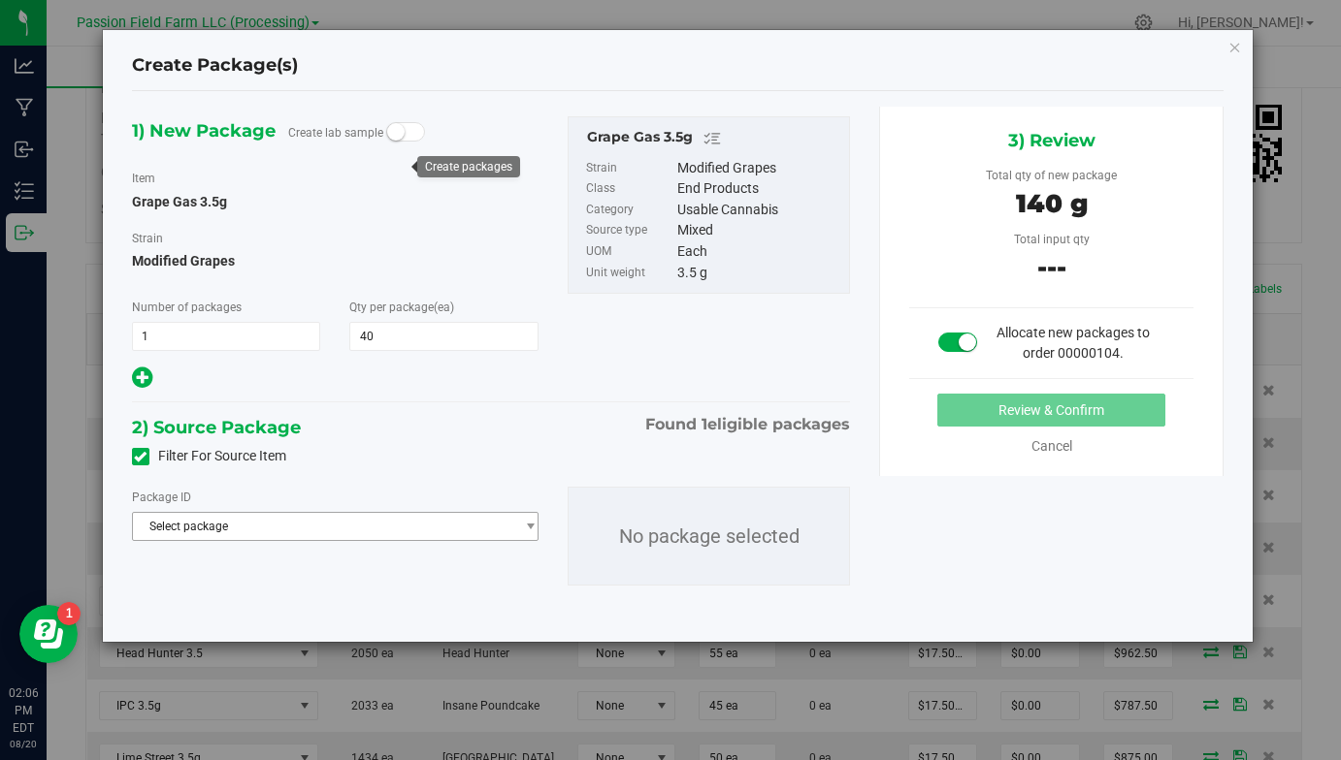
click at [487, 526] on span "Select package" at bounding box center [323, 526] width 380 height 27
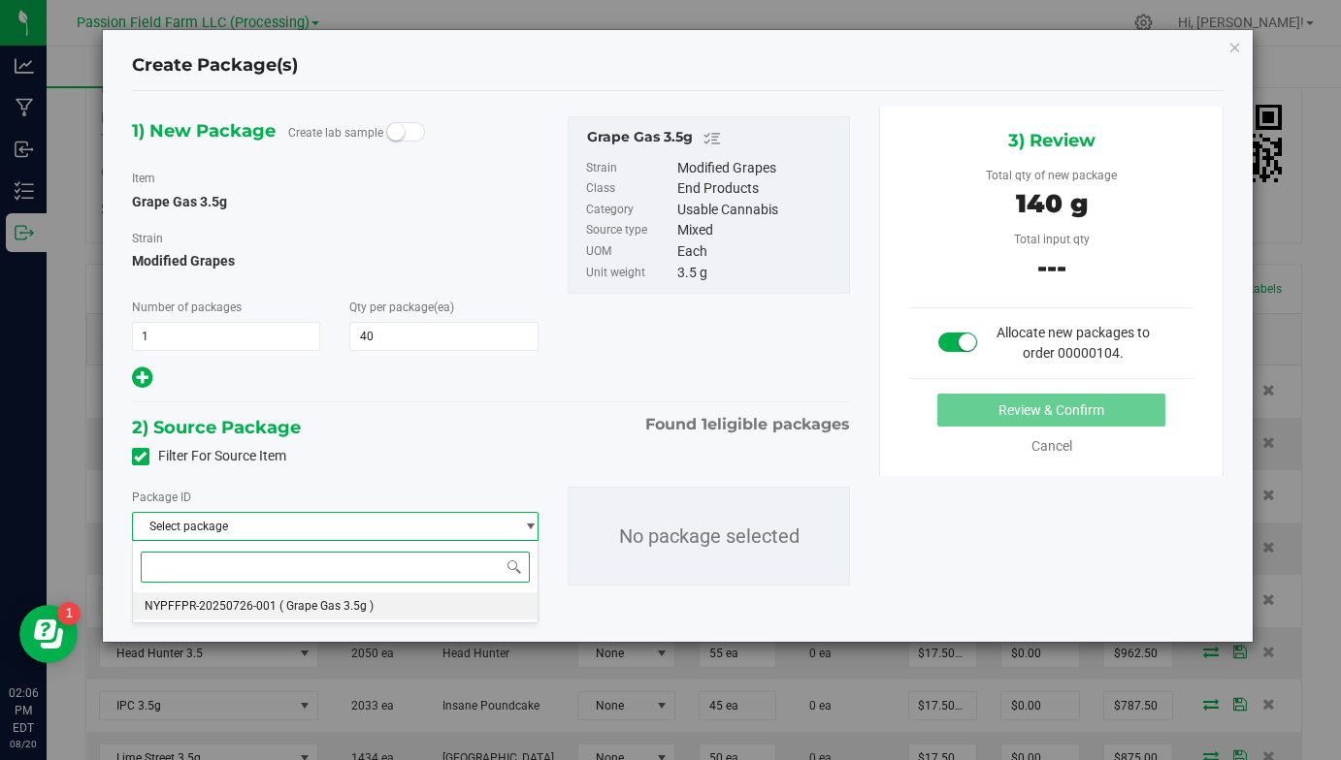
click at [443, 601] on li "NYPFFPR-20250726-001 ( Grape Gas 3.5g )" at bounding box center [335, 606] width 404 height 27
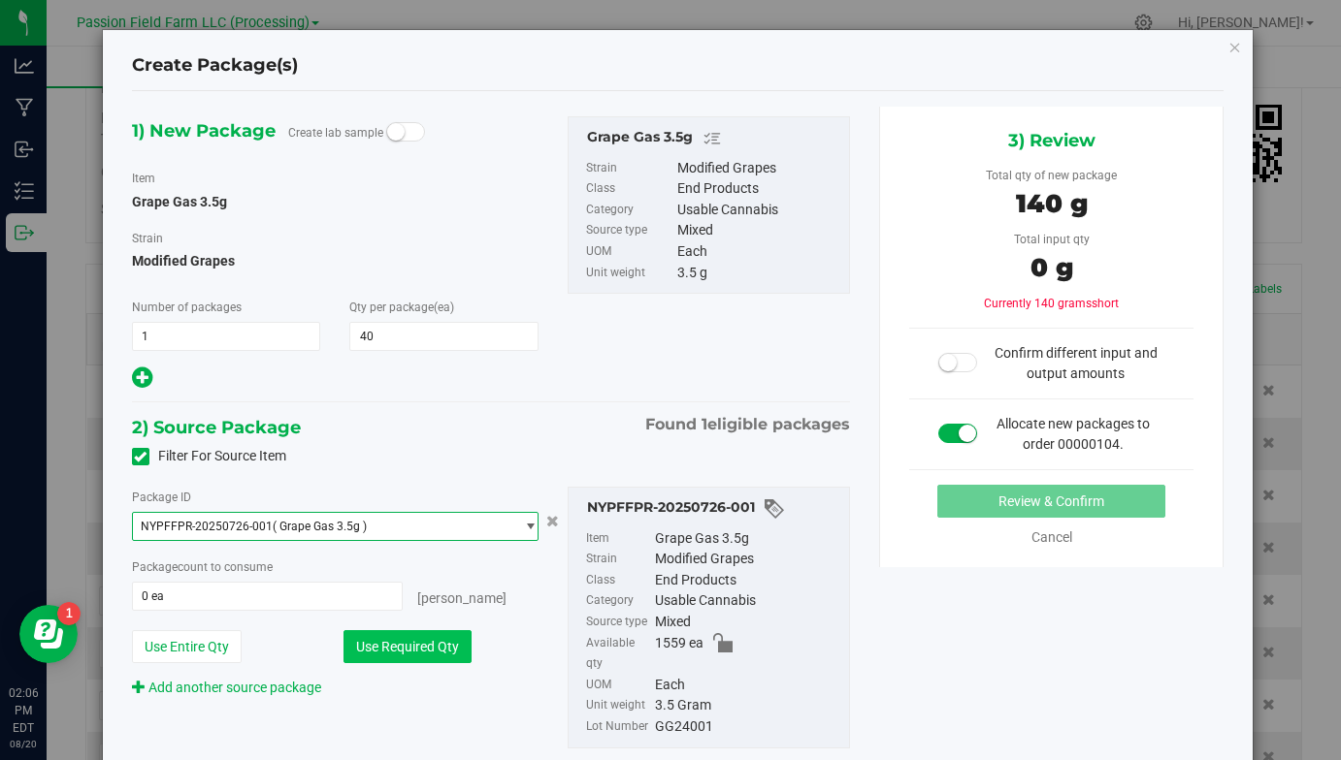
click at [443, 638] on button "Use Required Qty" at bounding box center [407, 646] width 128 height 33
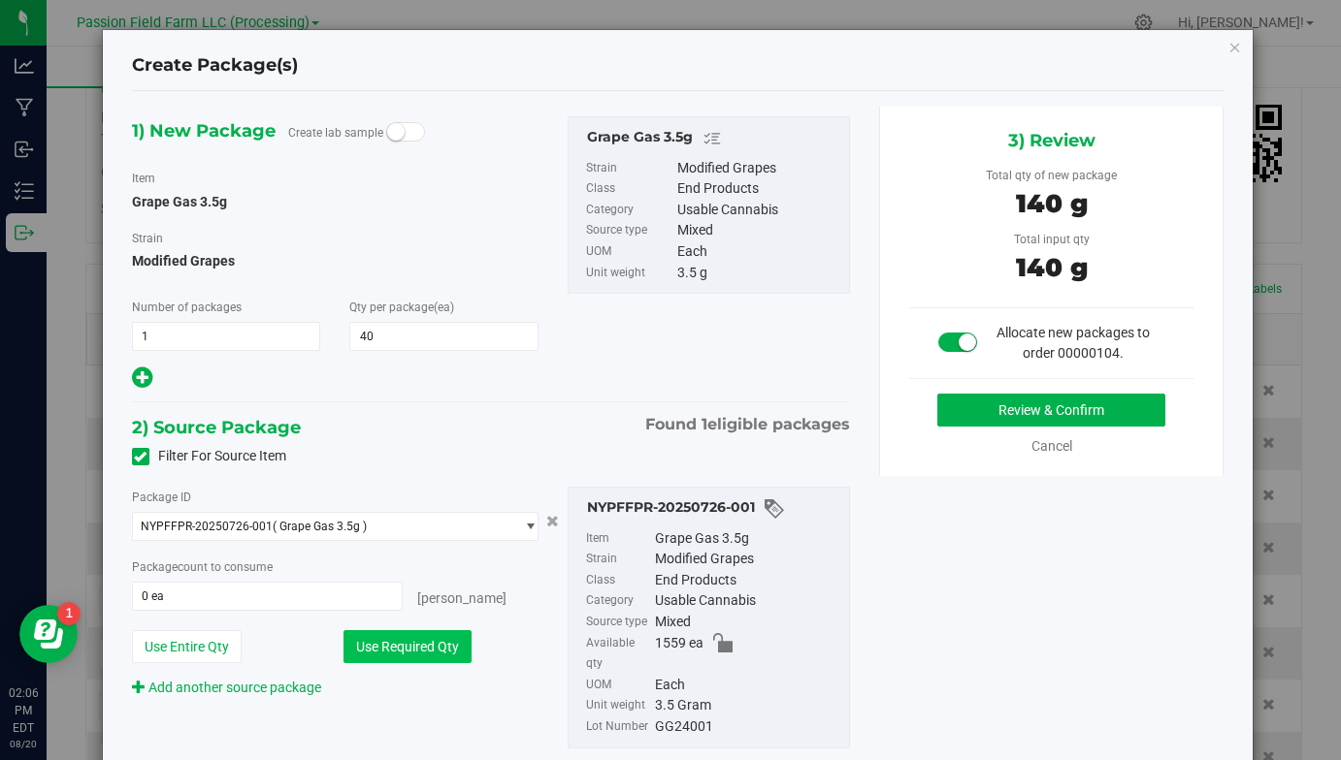
type input "40 ea"
click at [1028, 415] on button "Review & Confirm" at bounding box center [1051, 410] width 228 height 33
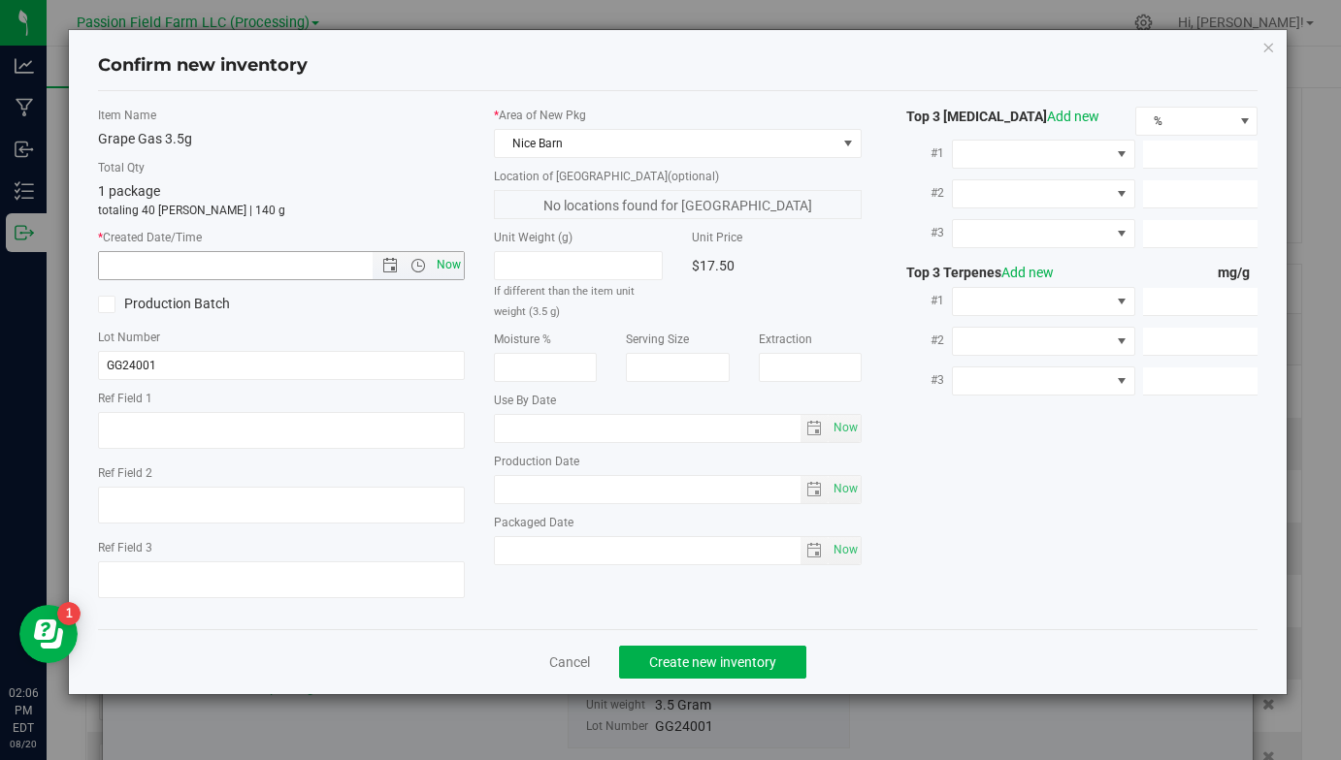
click at [446, 268] on span "Now" at bounding box center [449, 265] width 33 height 28
type input "[DATE] 2:06 PM"
click at [690, 655] on span "Create new inventory" at bounding box center [712, 663] width 127 height 16
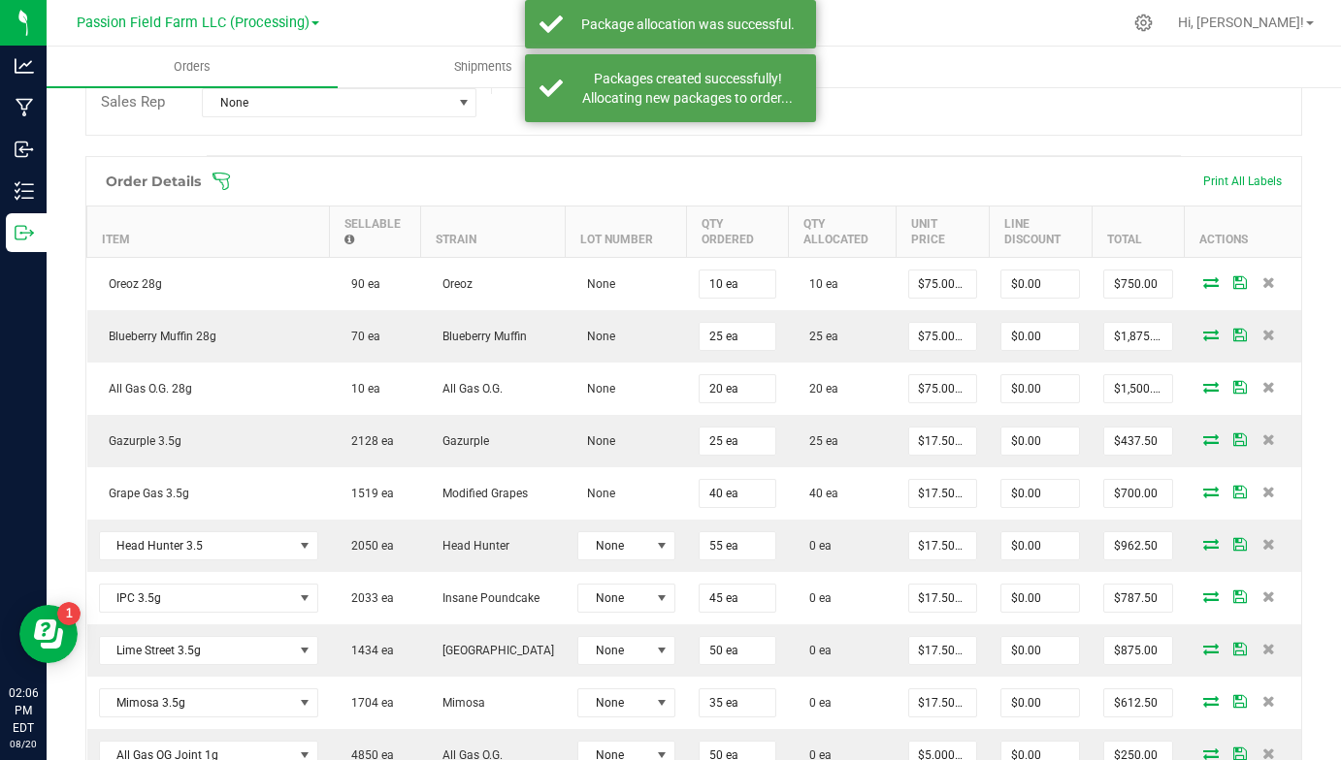
scroll to position [446, 0]
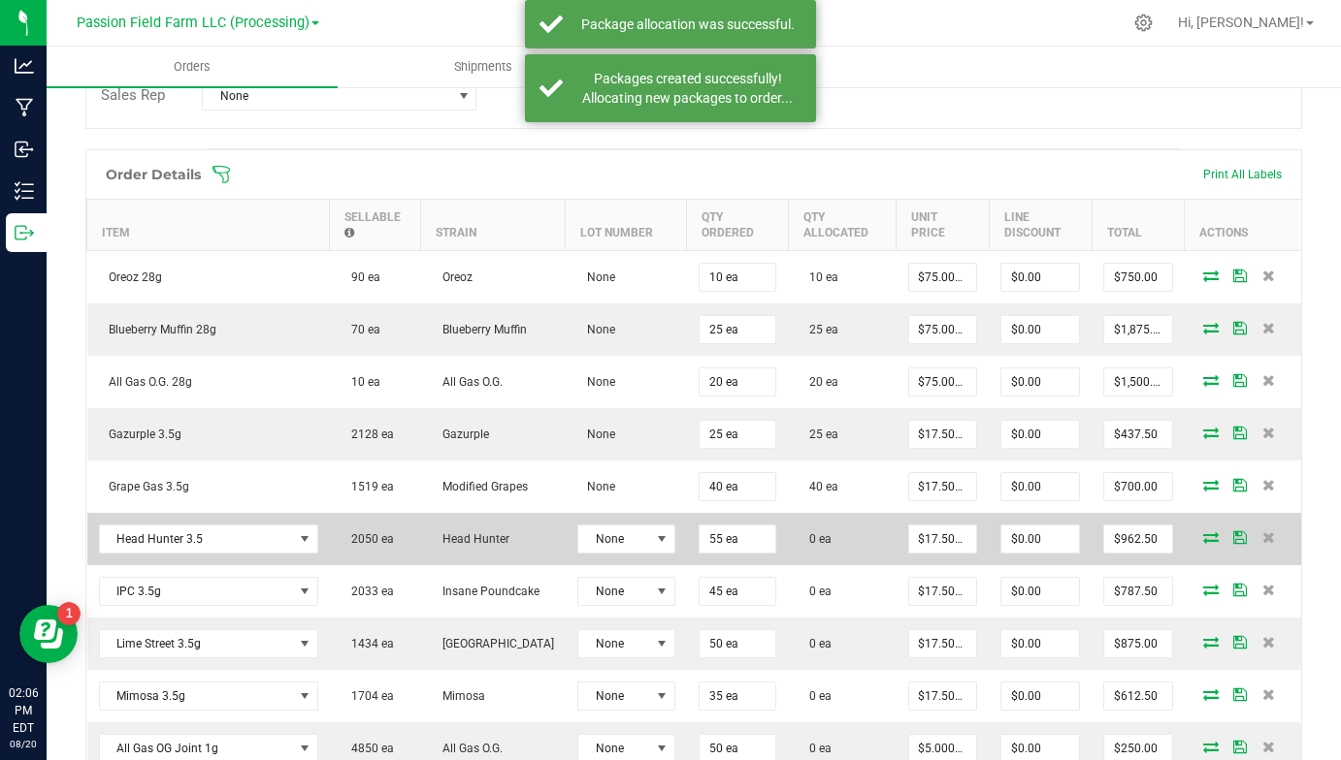
click at [1211, 533] on icon at bounding box center [1211, 538] width 16 height 12
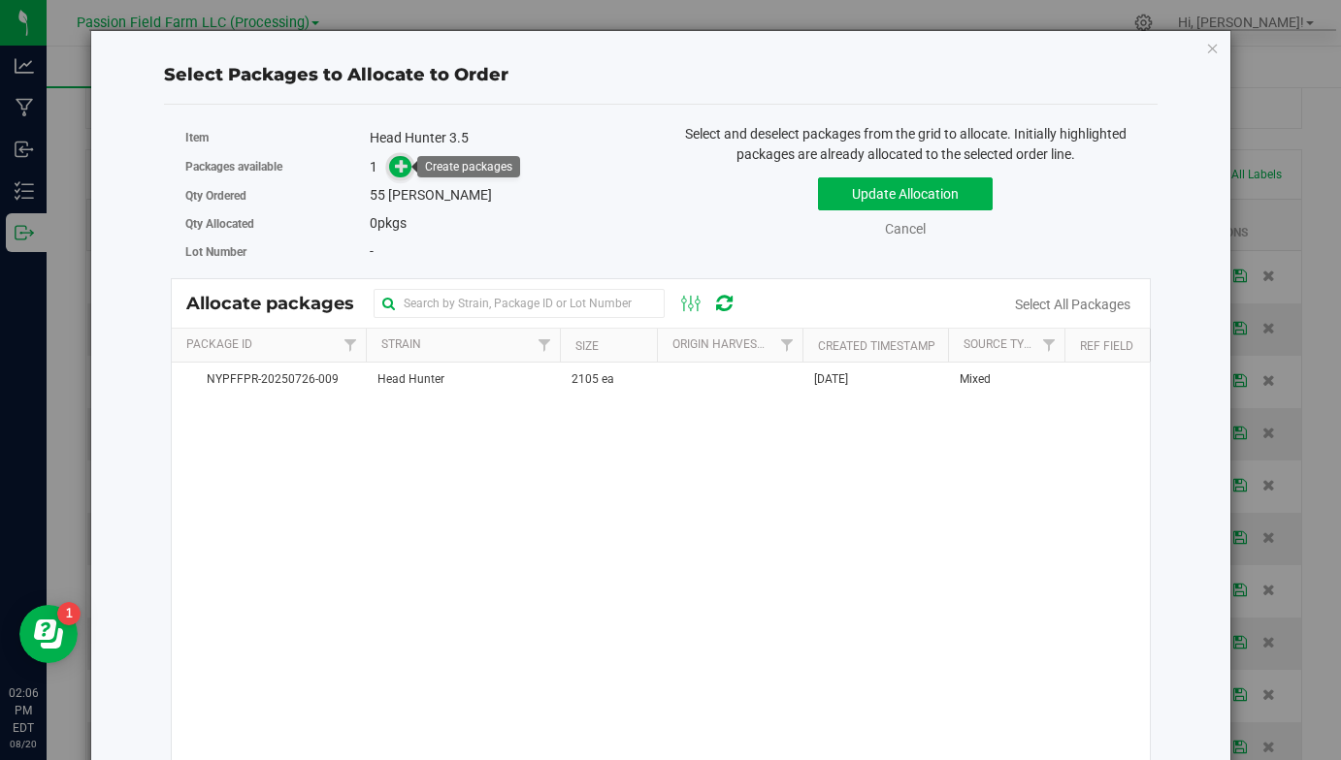
click at [408, 170] on icon at bounding box center [402, 166] width 14 height 14
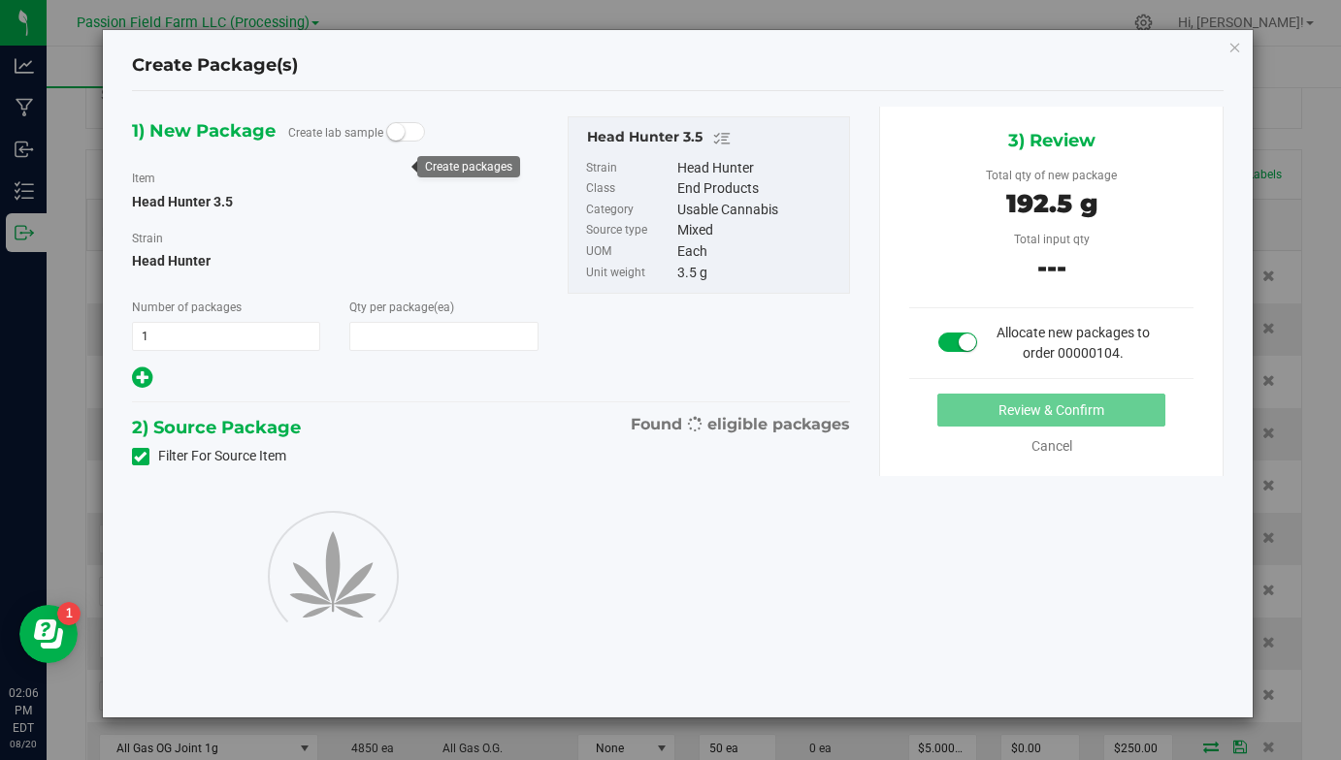
type input "55"
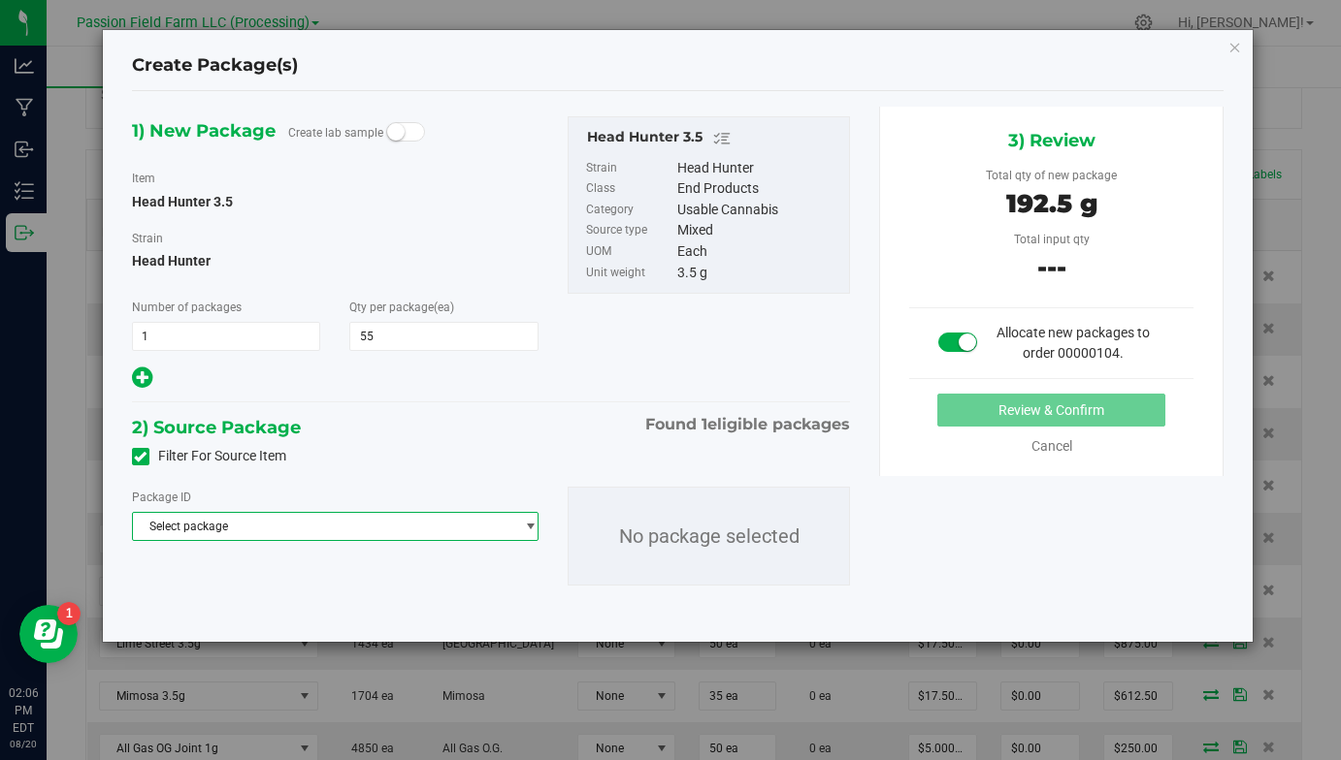
click at [374, 524] on span "Select package" at bounding box center [323, 526] width 380 height 27
click at [339, 615] on li "NYPFFPR-20250726-009 ( Head Hunter 3.5 )" at bounding box center [335, 606] width 404 height 27
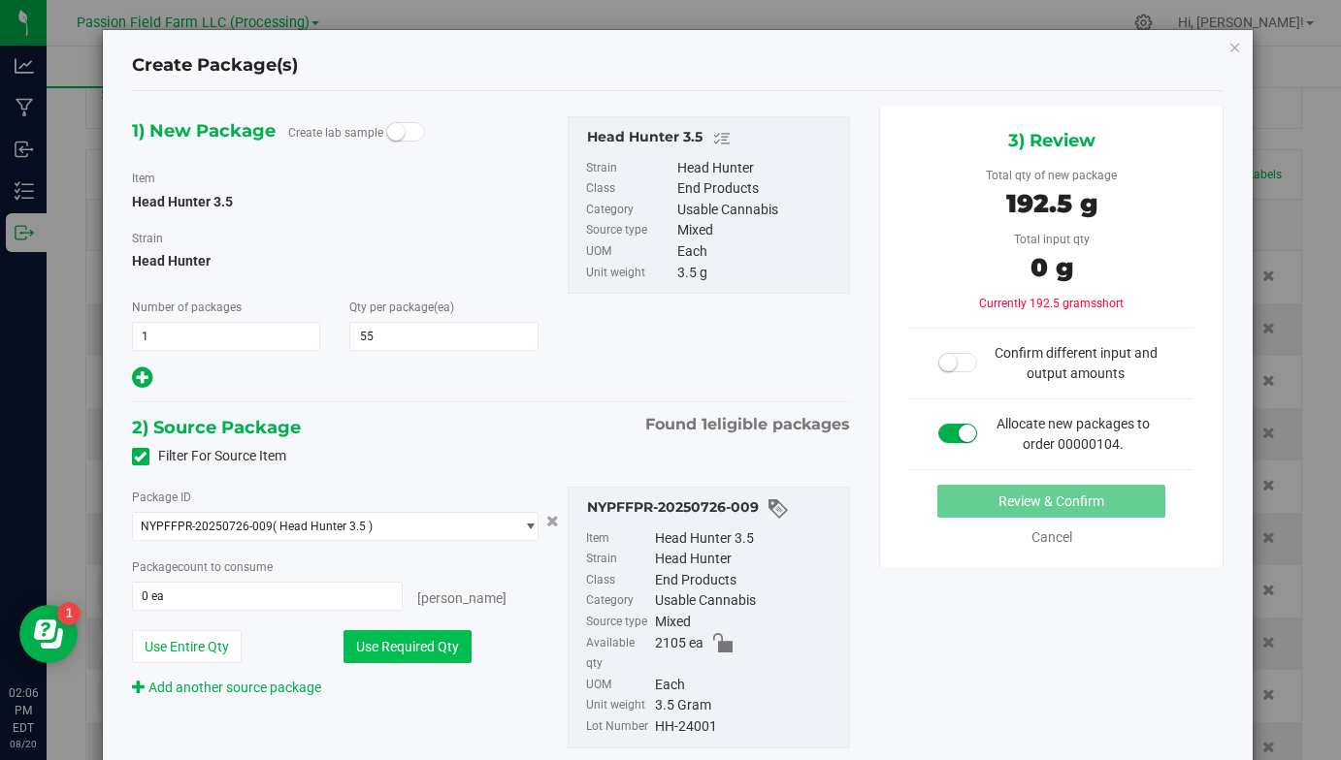
click at [377, 653] on button "Use Required Qty" at bounding box center [407, 646] width 128 height 33
type input "55 ea"
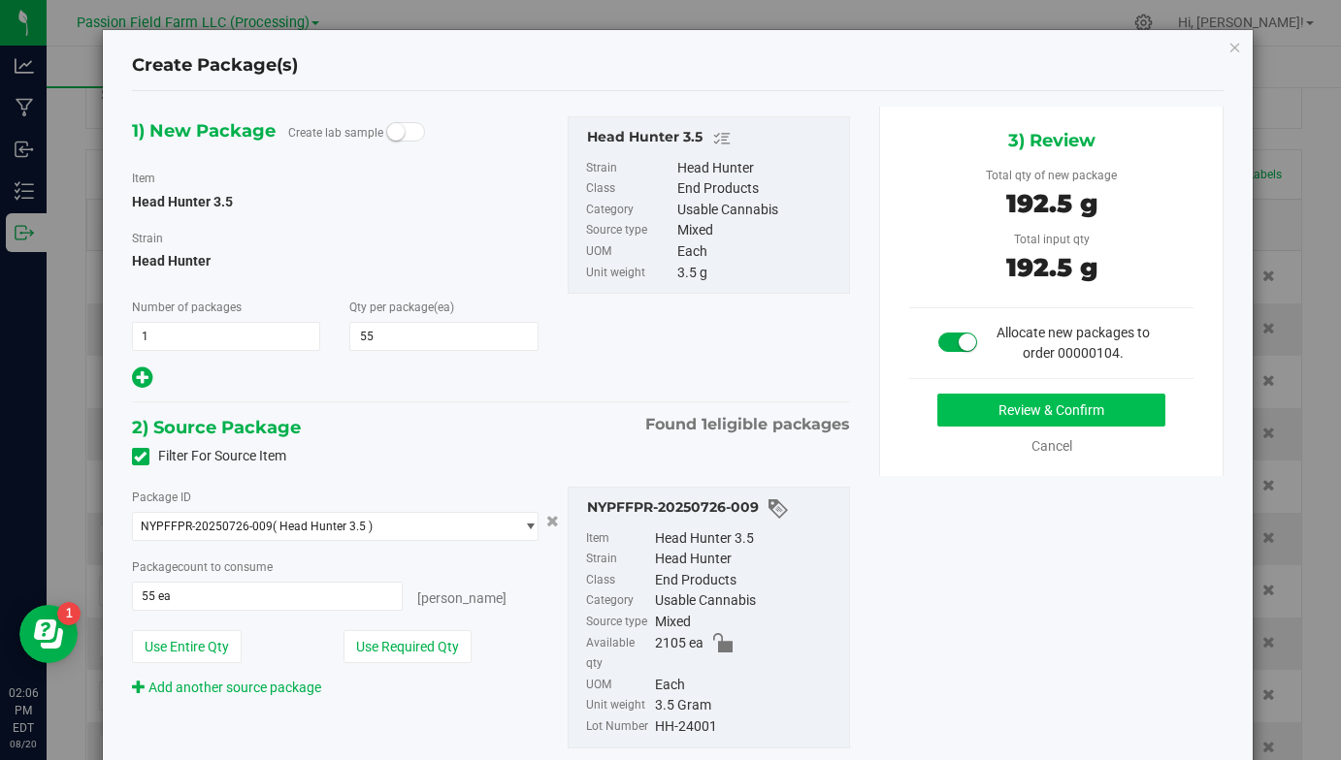
click at [973, 424] on button "Review & Confirm" at bounding box center [1051, 410] width 228 height 33
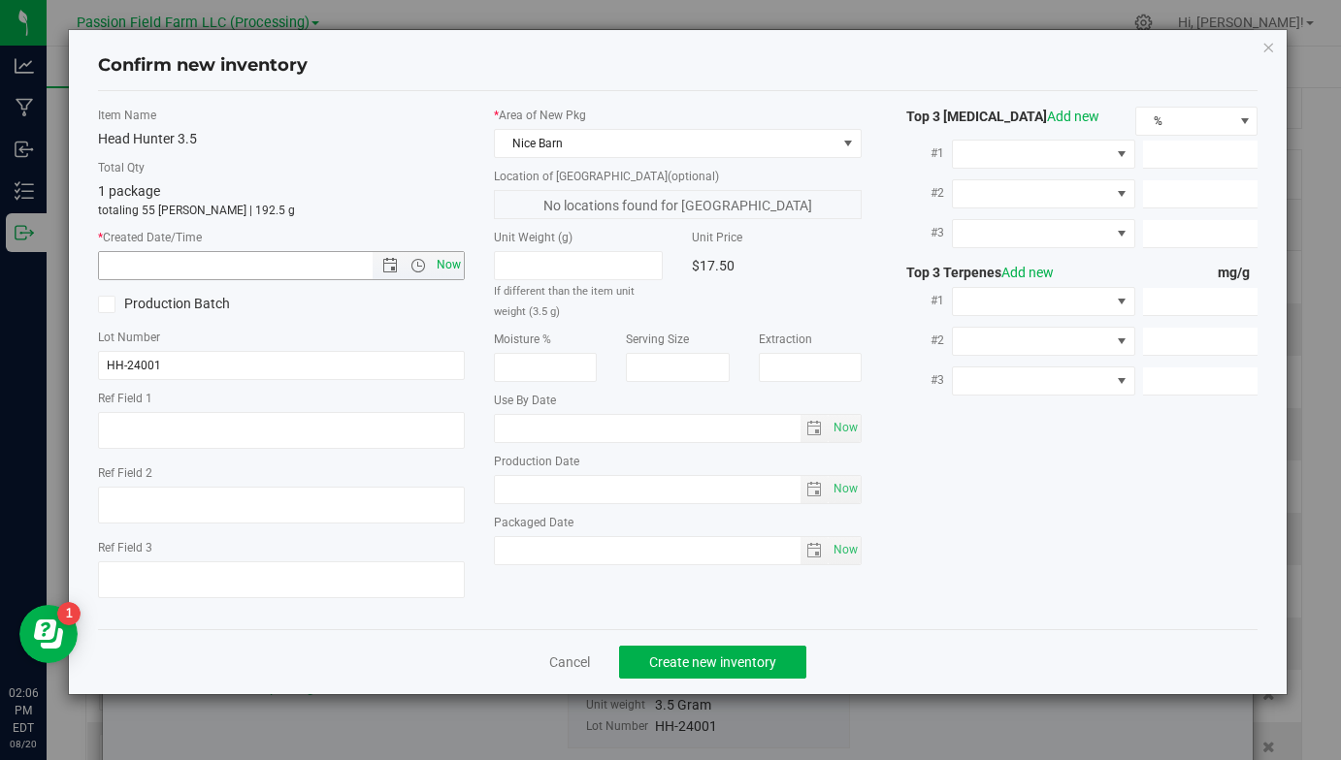
click at [447, 263] on span "Now" at bounding box center [449, 265] width 33 height 28
type input "[DATE] 2:06 PM"
click at [755, 648] on button "Create new inventory" at bounding box center [712, 662] width 187 height 33
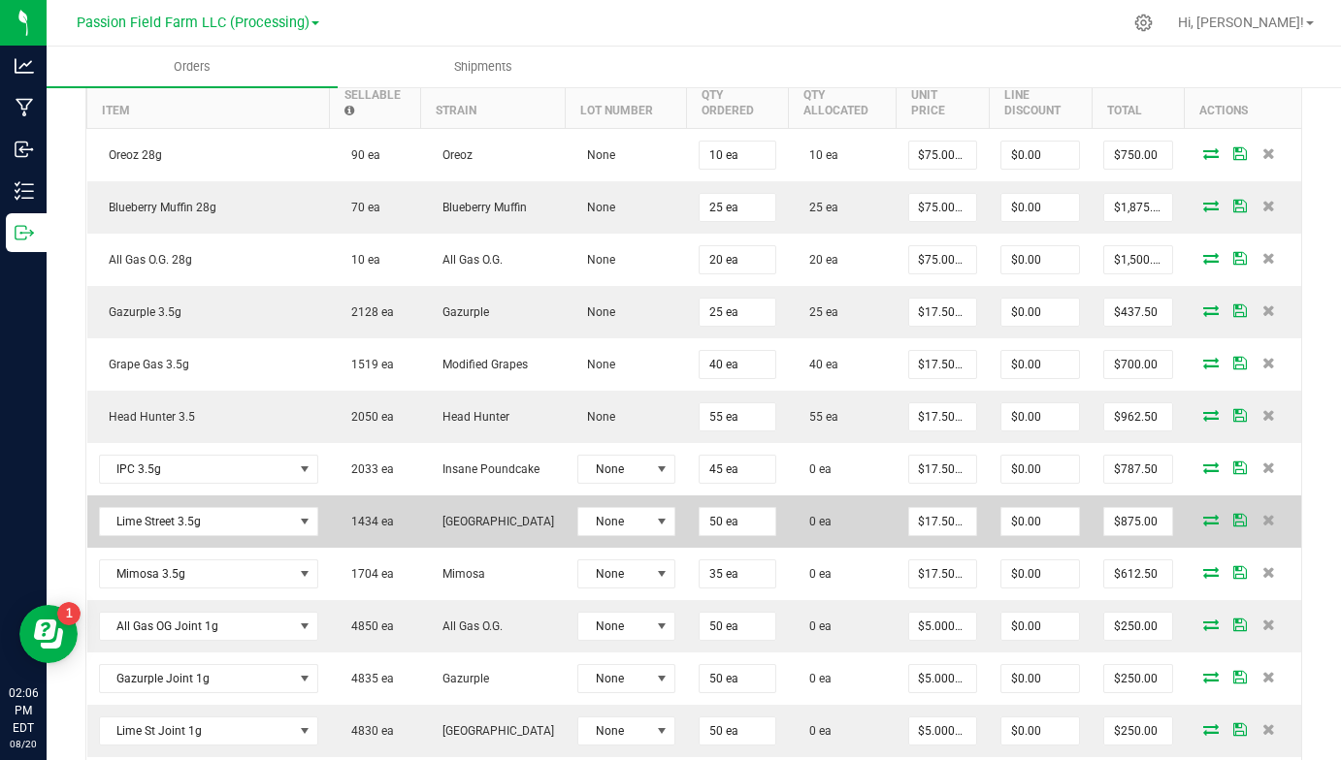
scroll to position [582, 0]
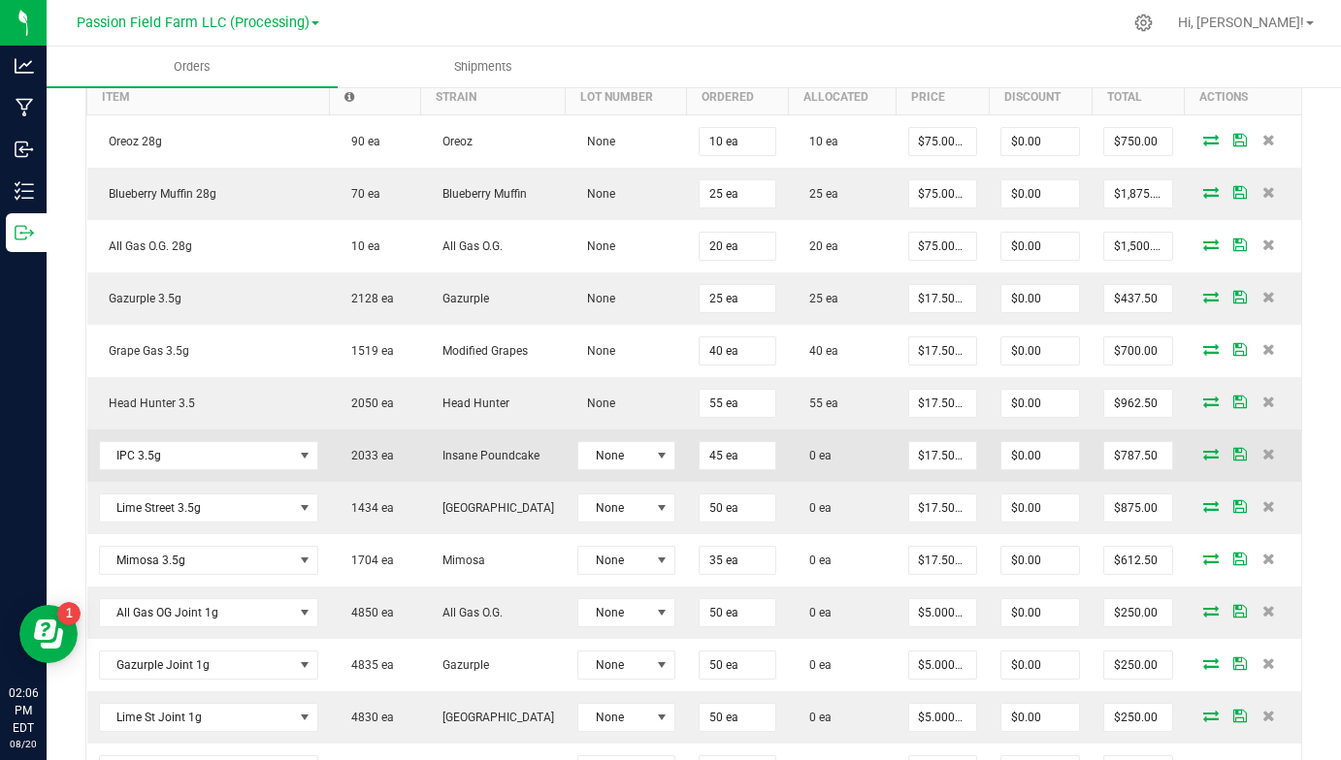
click at [1205, 448] on icon at bounding box center [1211, 454] width 16 height 12
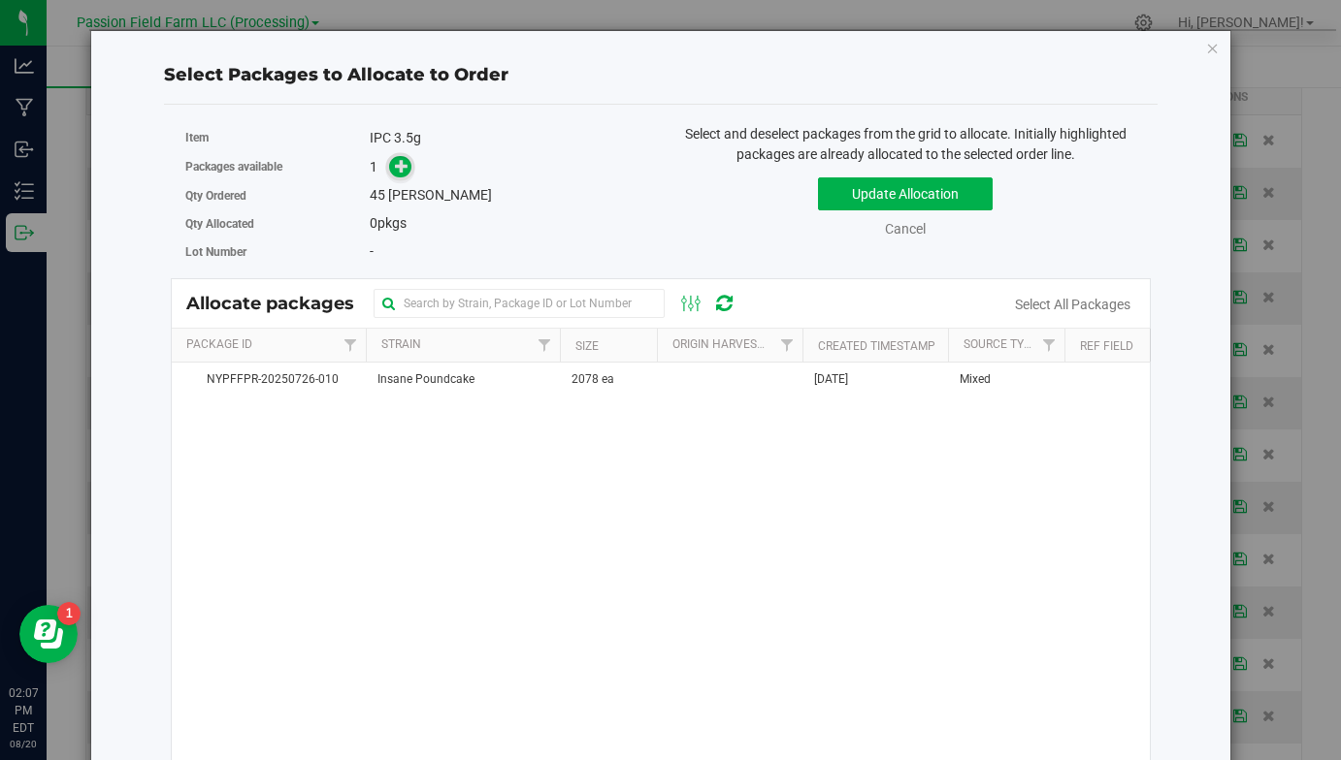
click at [400, 169] on icon at bounding box center [402, 166] width 14 height 14
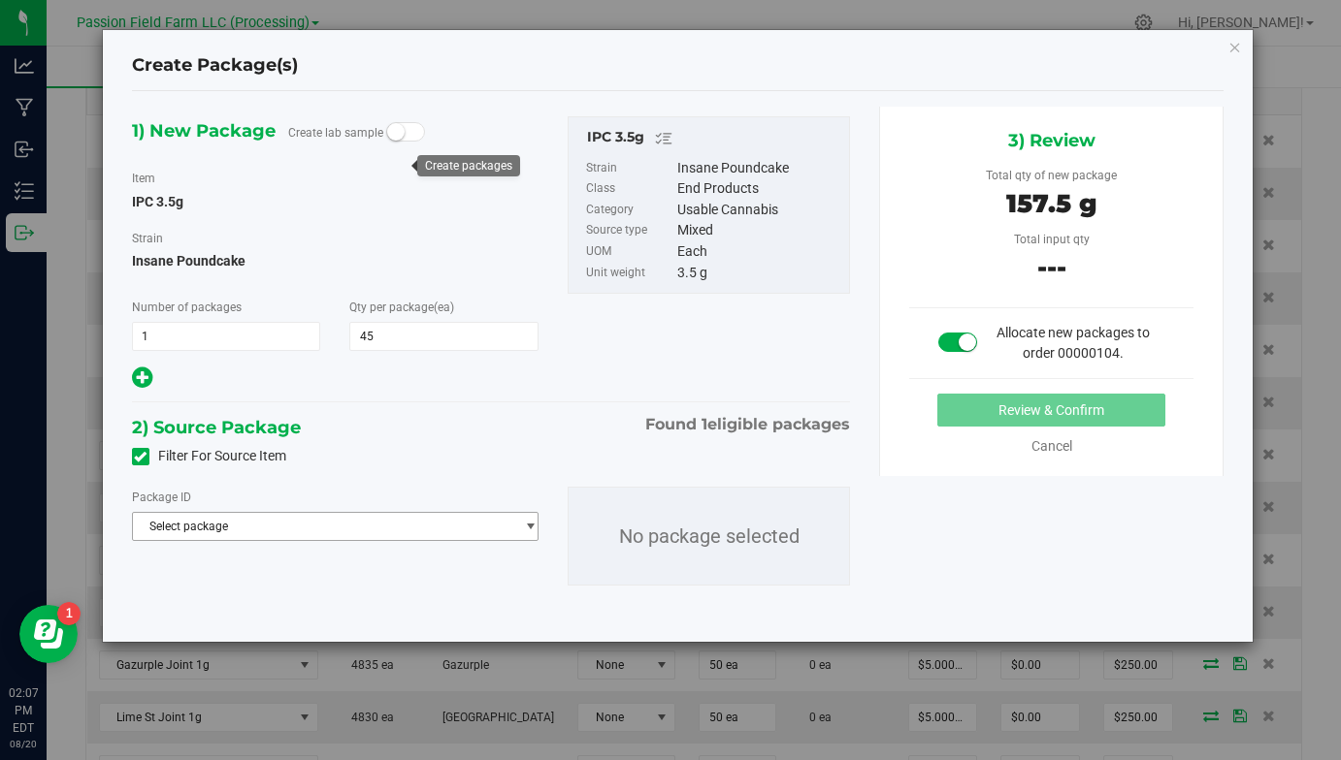
click at [297, 526] on span "Select package" at bounding box center [323, 526] width 380 height 27
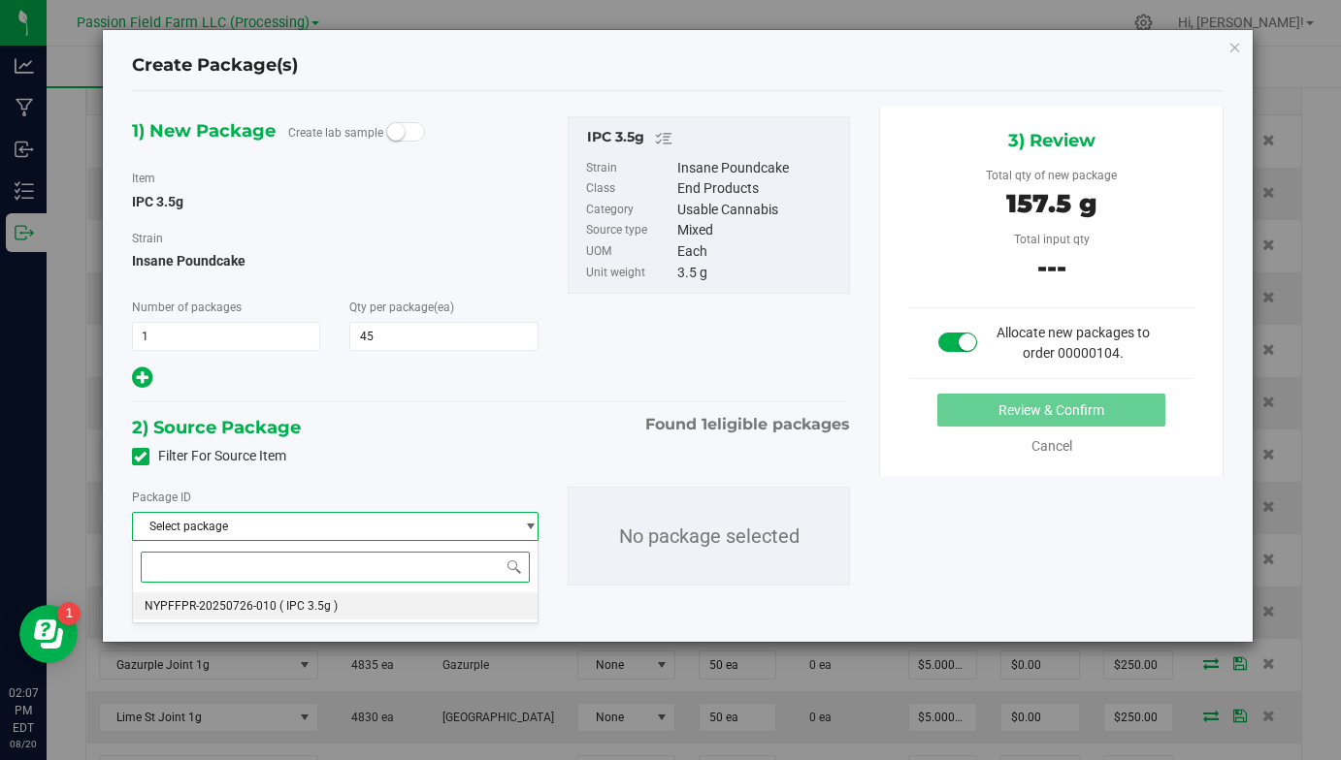
click at [291, 599] on span "( IPC 3.5g )" at bounding box center [308, 606] width 58 height 14
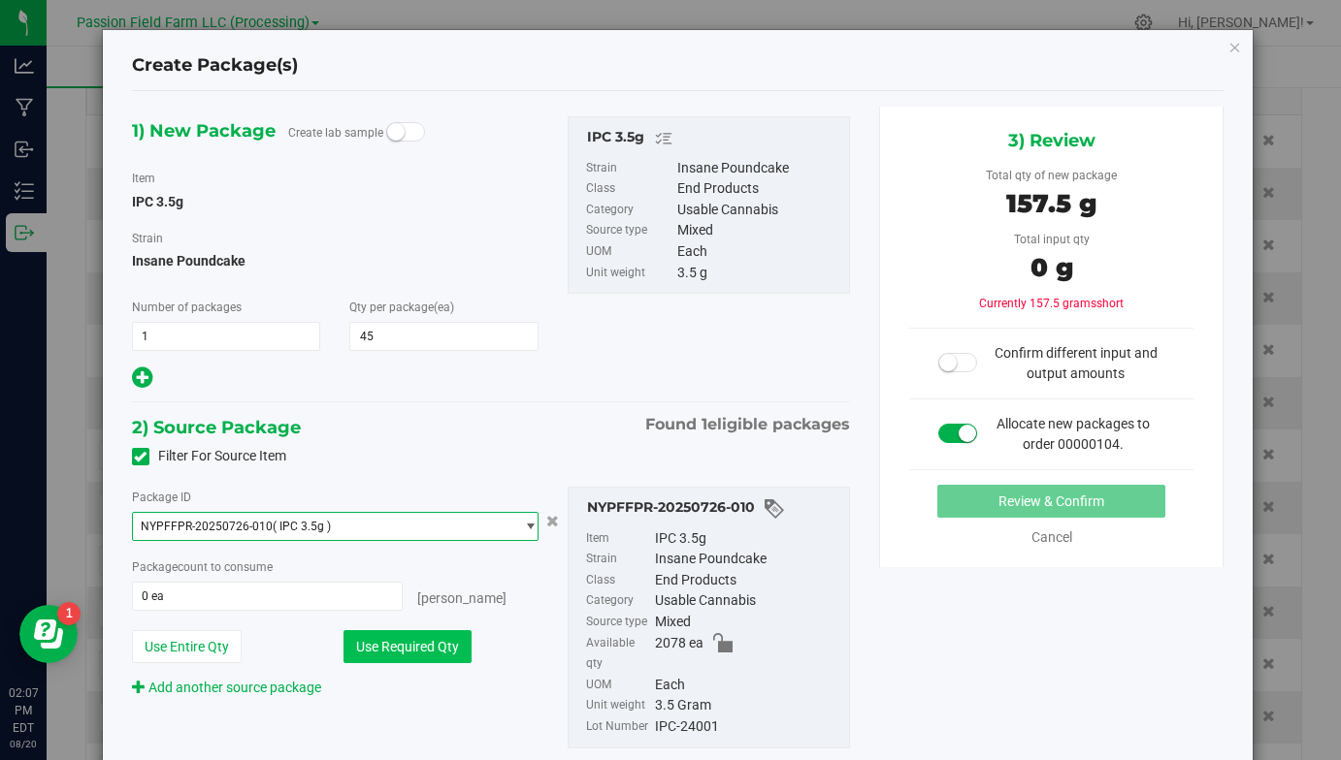
click at [402, 646] on button "Use Required Qty" at bounding box center [407, 646] width 128 height 33
type input "45 ea"
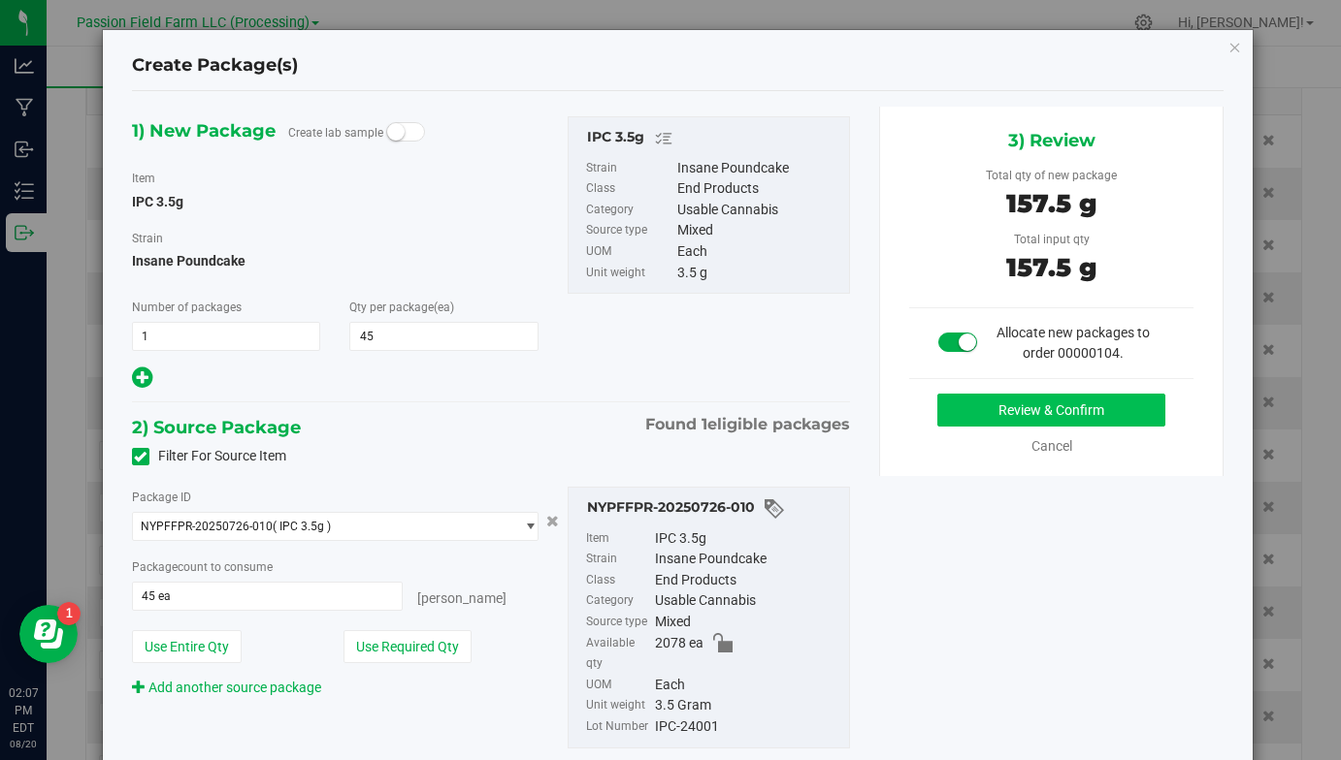
click at [981, 402] on button "Review & Confirm" at bounding box center [1051, 410] width 228 height 33
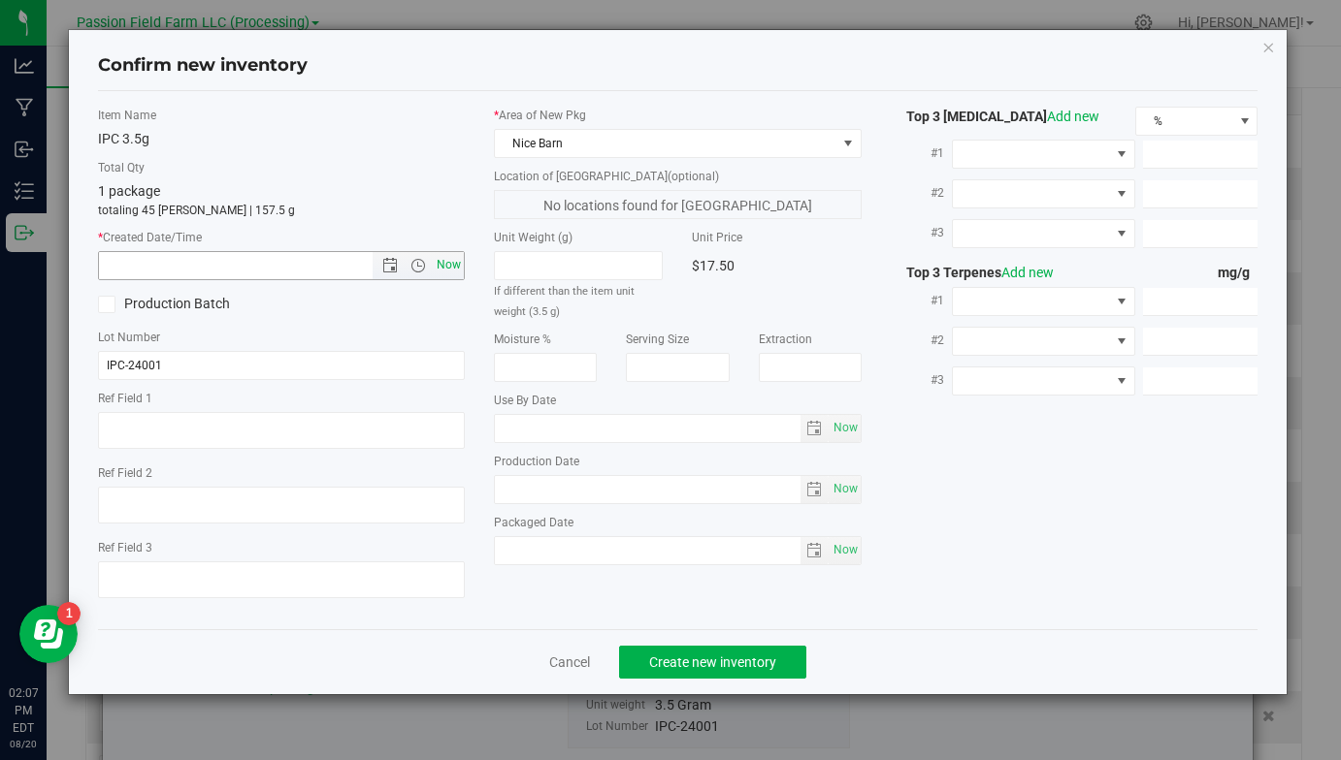
click at [447, 256] on span "Now" at bounding box center [449, 265] width 33 height 28
type input "[DATE] 2:07 PM"
click at [663, 663] on span "Create new inventory" at bounding box center [712, 663] width 127 height 16
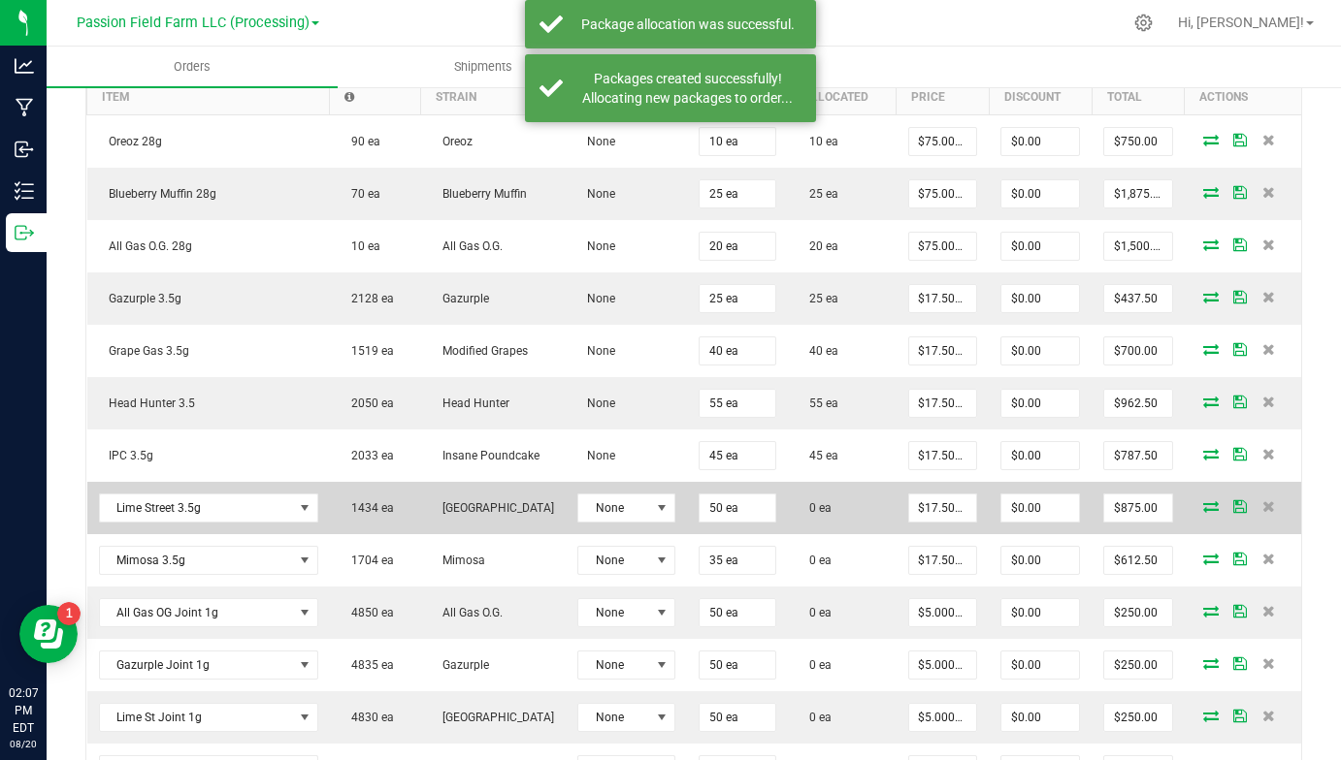
click at [1217, 510] on icon at bounding box center [1211, 507] width 16 height 12
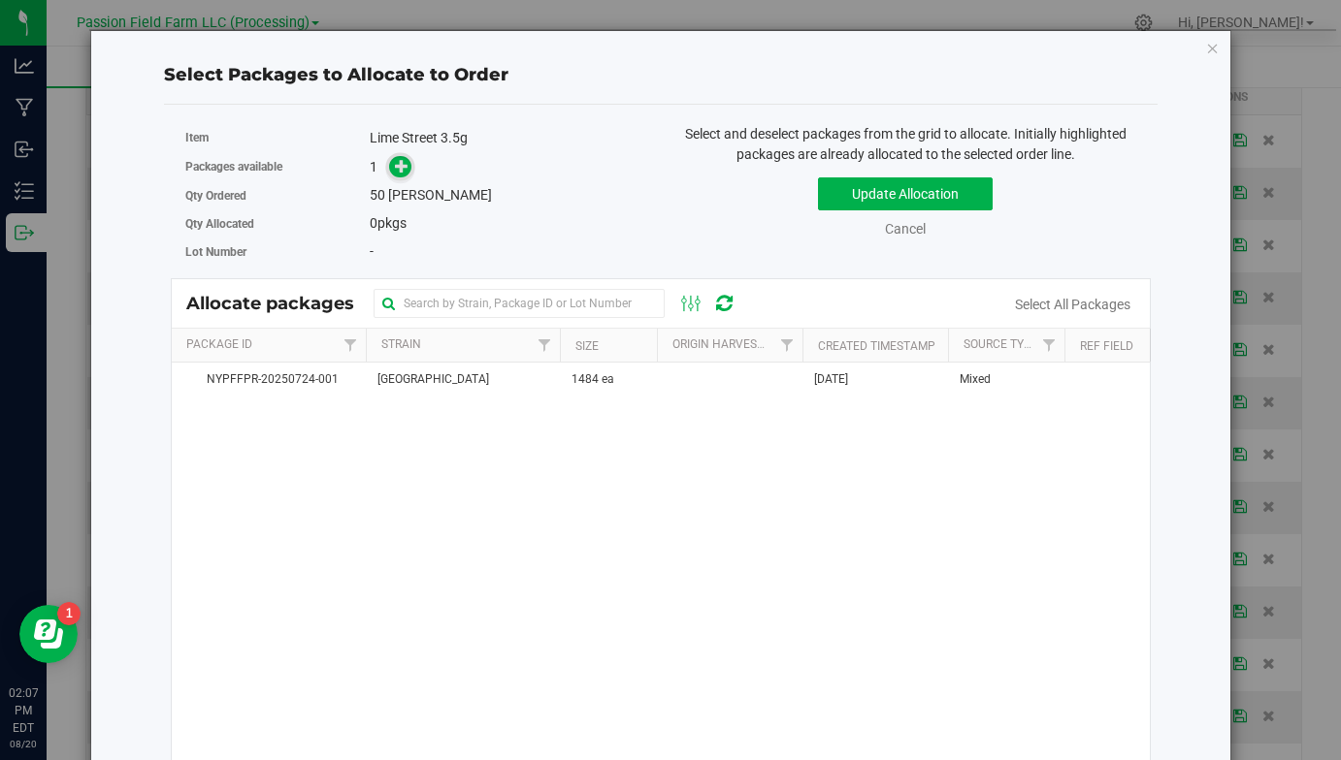
click at [400, 166] on icon at bounding box center [402, 166] width 14 height 14
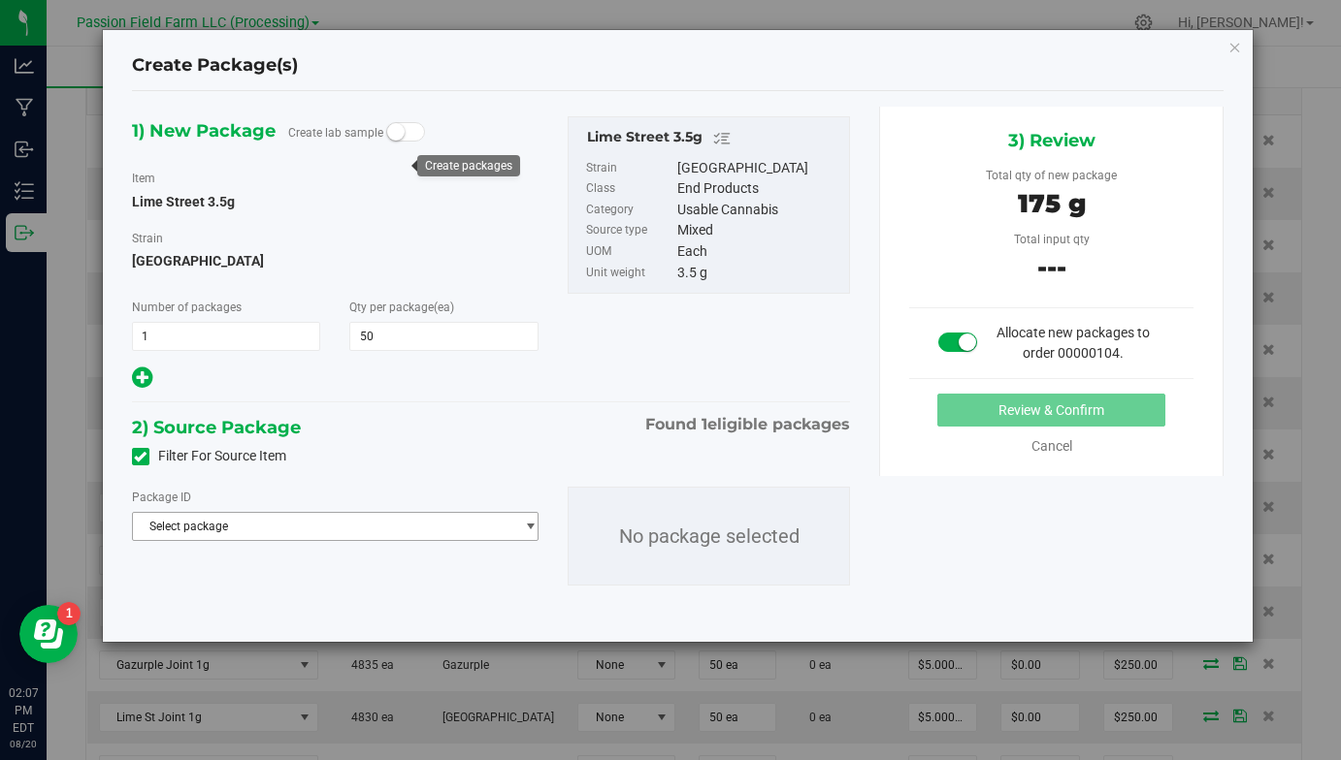
click at [491, 531] on span "Select package" at bounding box center [323, 526] width 380 height 27
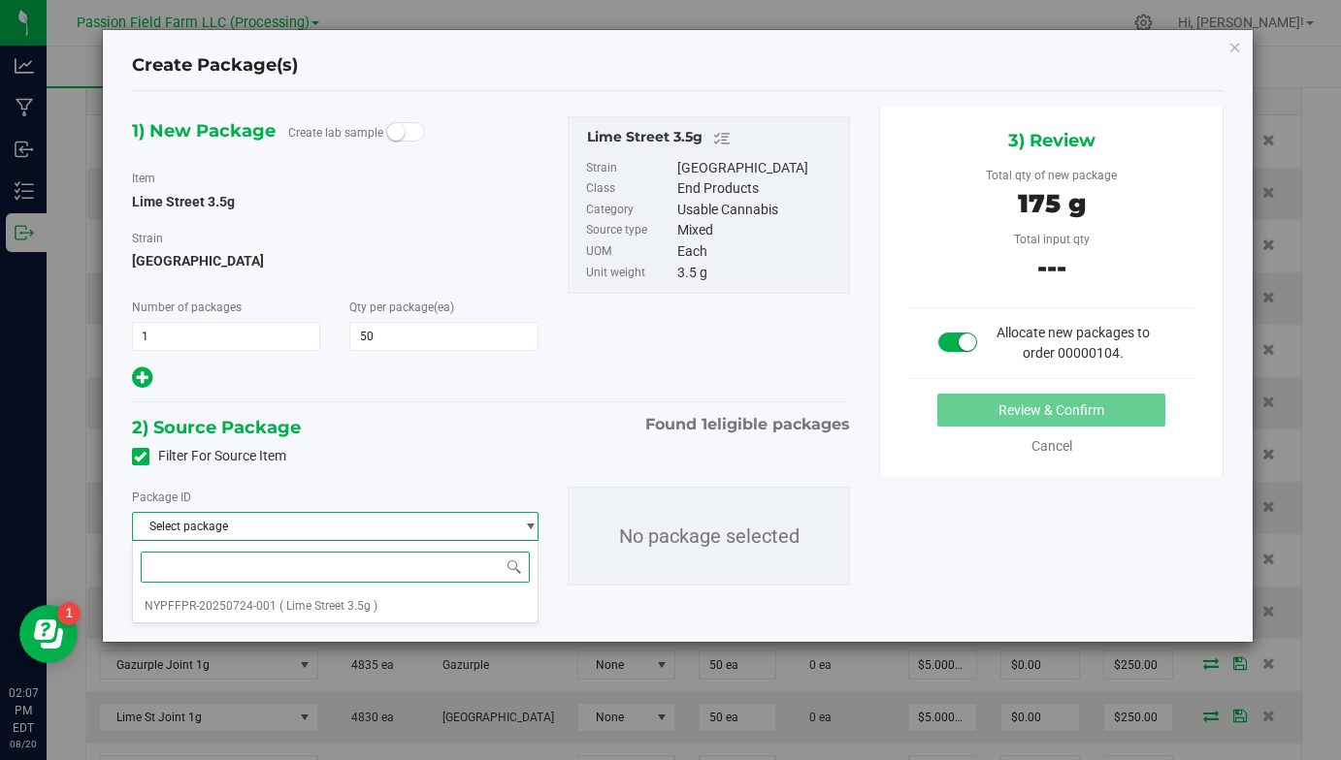
click at [469, 582] on input at bounding box center [335, 567] width 389 height 30
click at [460, 601] on li "NYPFFPR-20250724-001 ( Lime Street 3.5g )" at bounding box center [335, 606] width 404 height 27
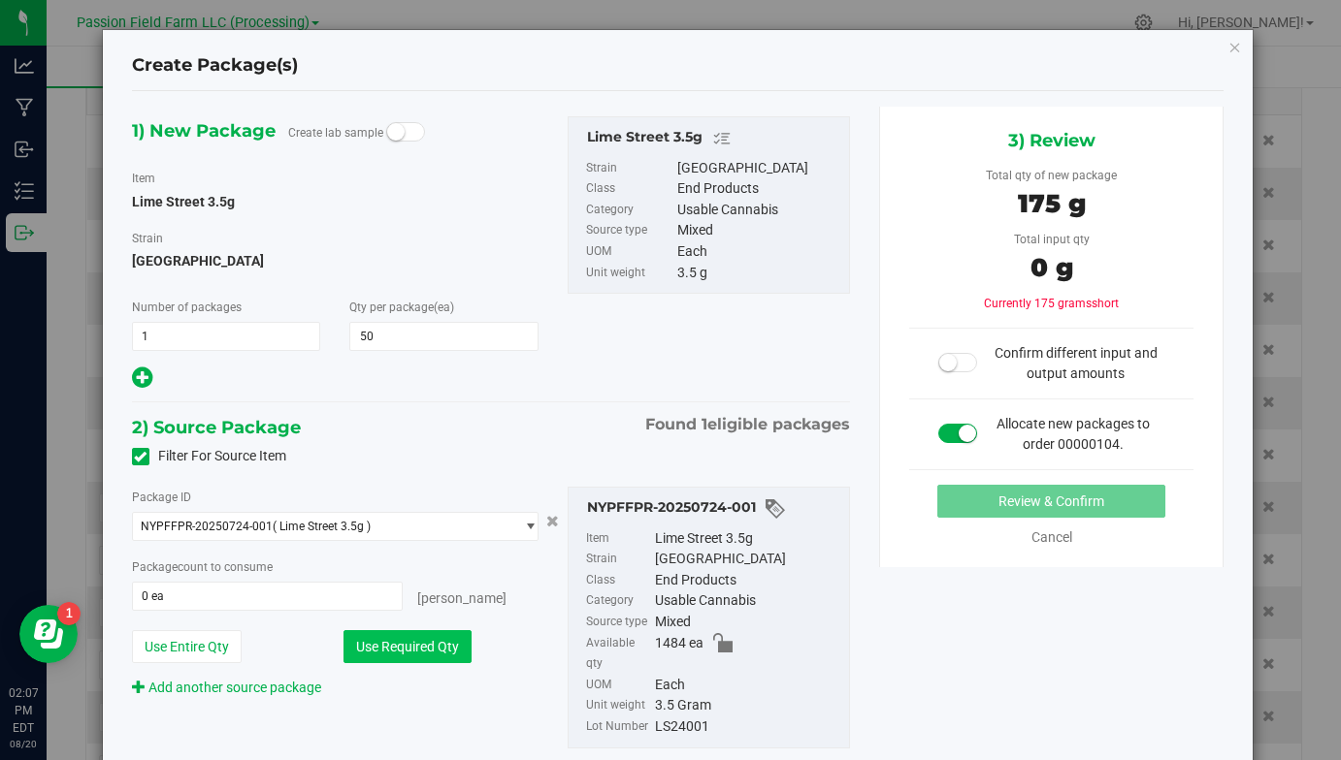
click at [446, 630] on button "Use Required Qty" at bounding box center [407, 646] width 128 height 33
type input "50 ea"
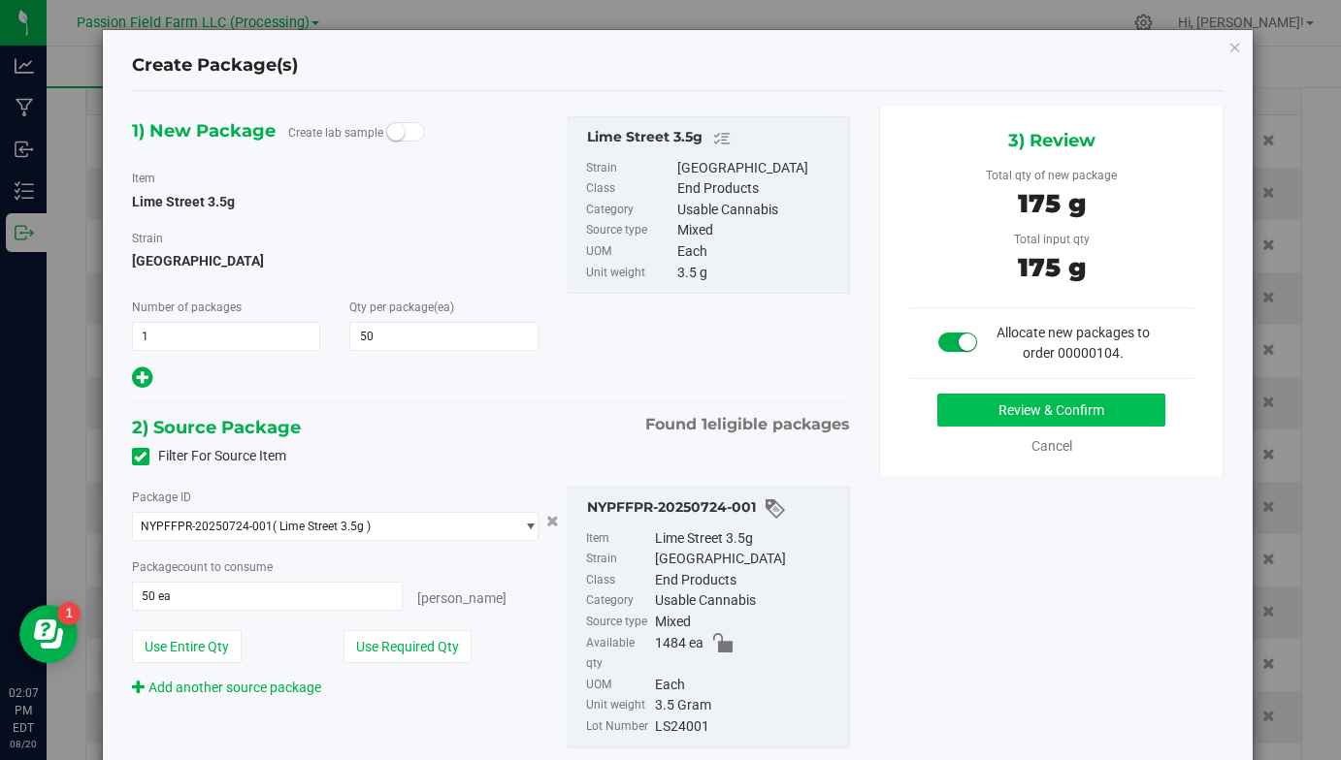
click at [954, 413] on button "Review & Confirm" at bounding box center [1051, 410] width 228 height 33
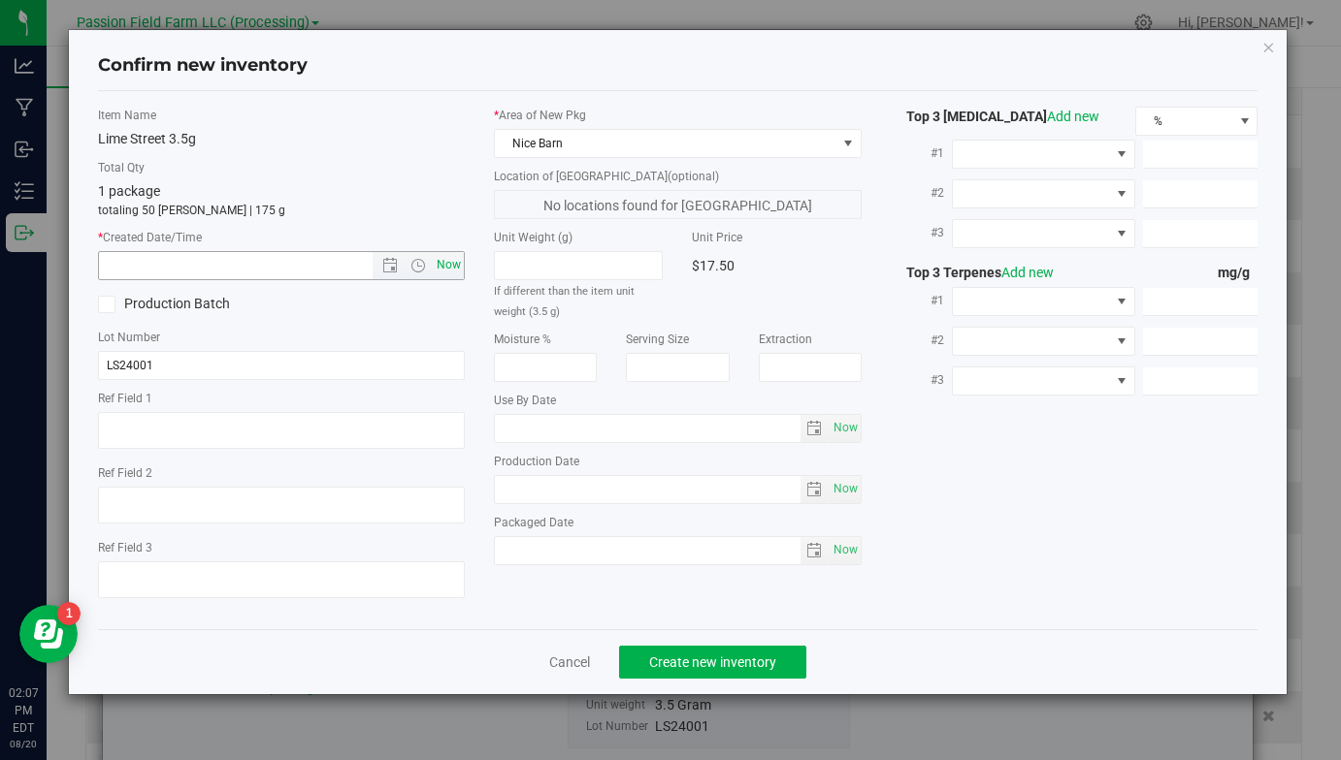
click at [459, 258] on span "Now" at bounding box center [449, 265] width 33 height 28
type input "[DATE] 2:07 PM"
click at [672, 663] on span "Create new inventory" at bounding box center [712, 663] width 127 height 16
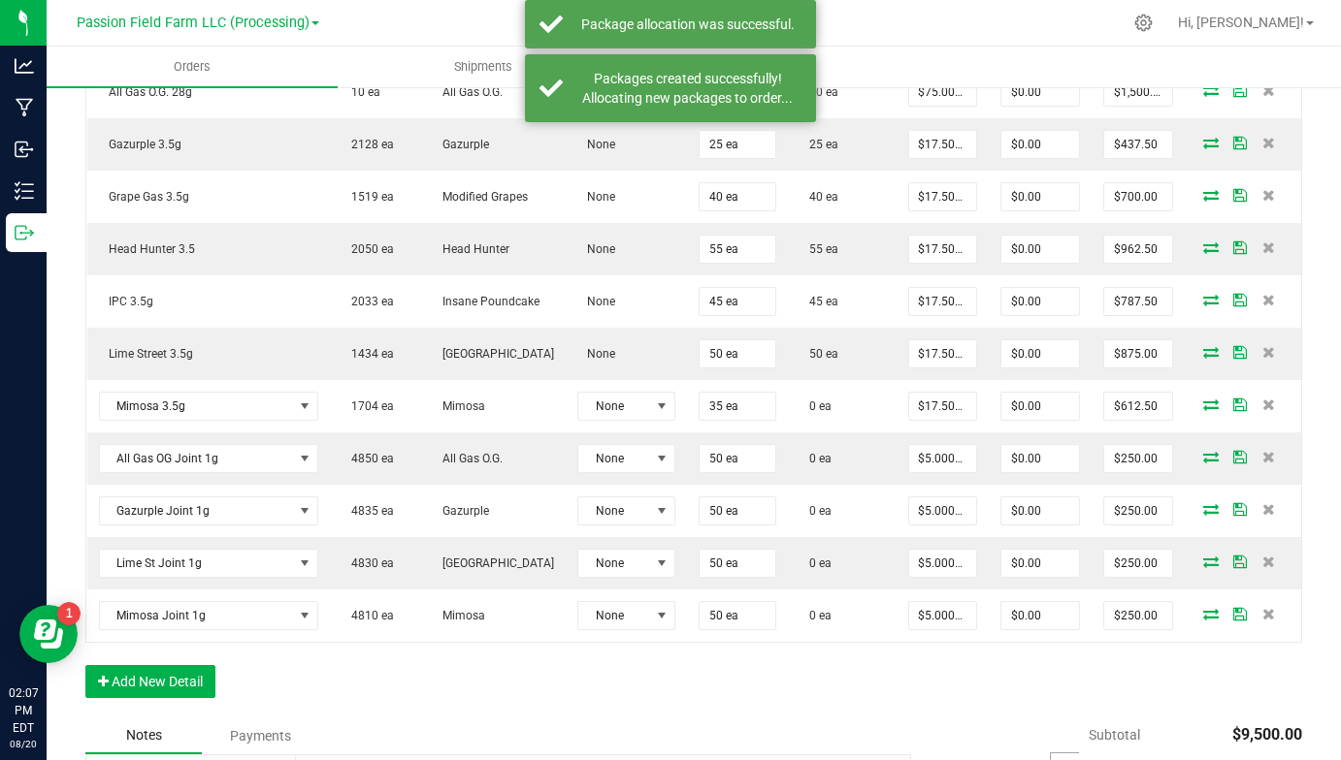
scroll to position [757, 0]
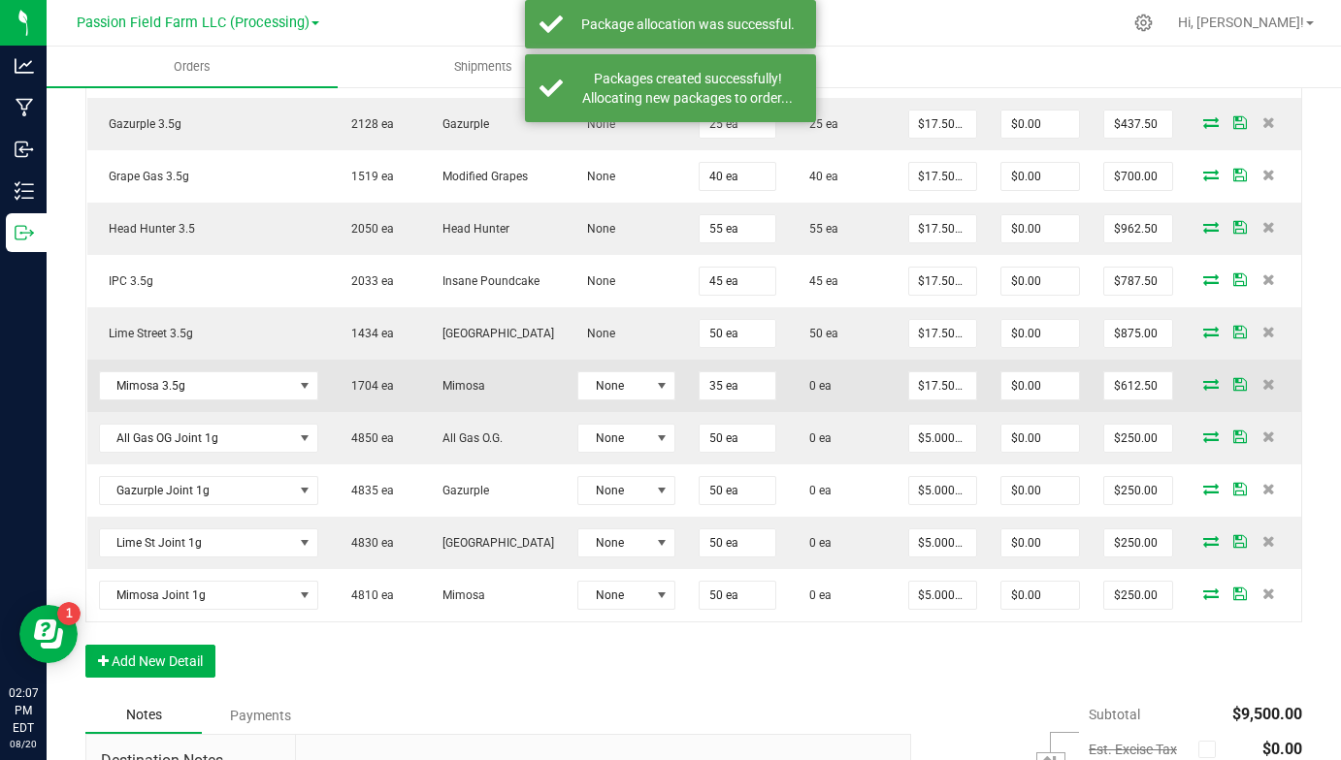
click at [1210, 386] on icon at bounding box center [1211, 384] width 16 height 12
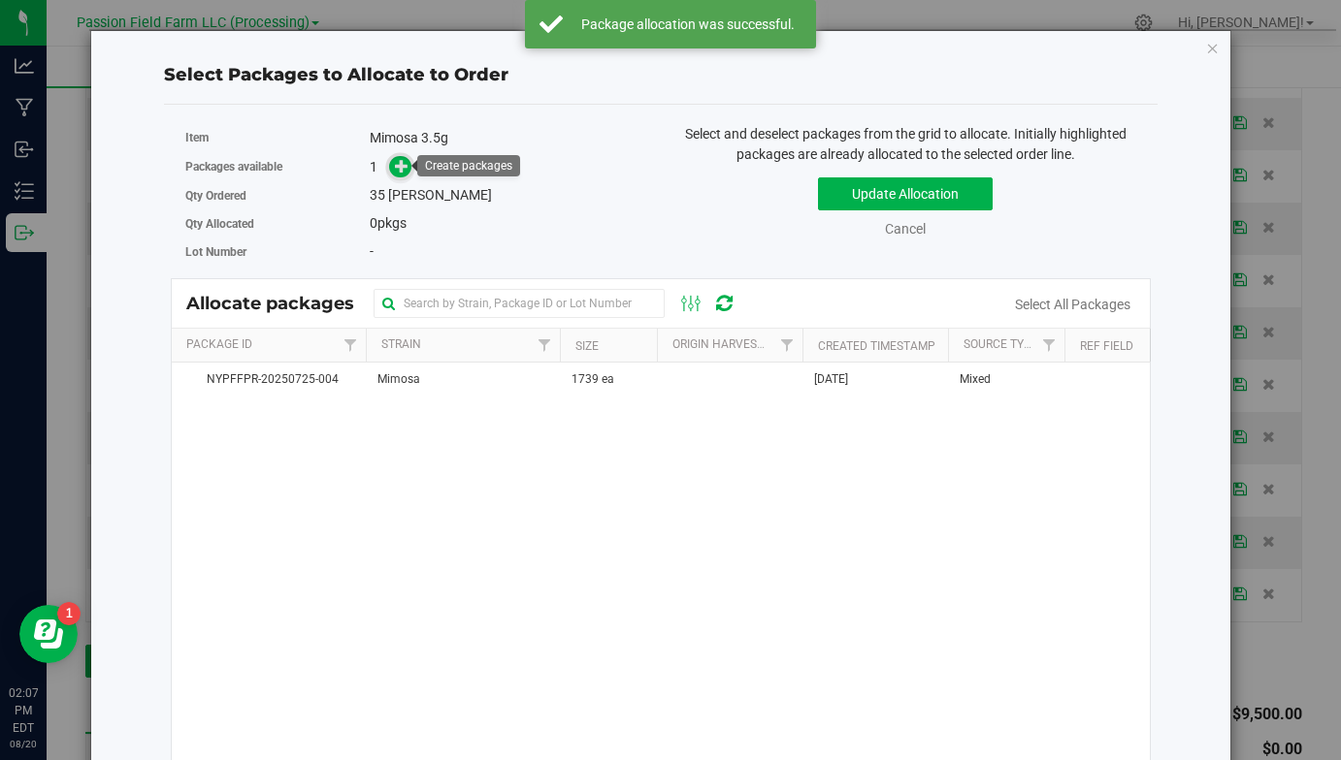
click at [394, 160] on span at bounding box center [400, 167] width 22 height 22
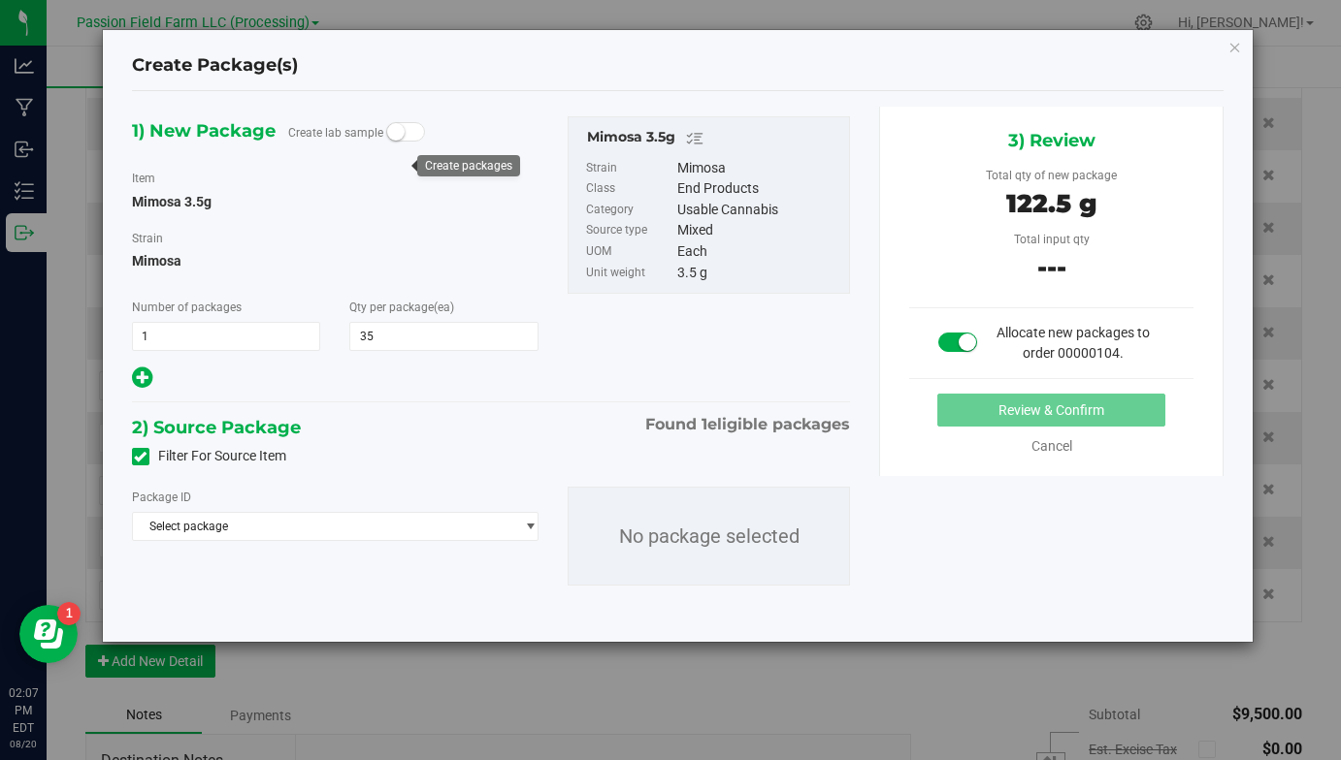
click at [321, 568] on div "Package ID Select package NYPFFPR-20250725-004 No package selected" at bounding box center [490, 536] width 747 height 130
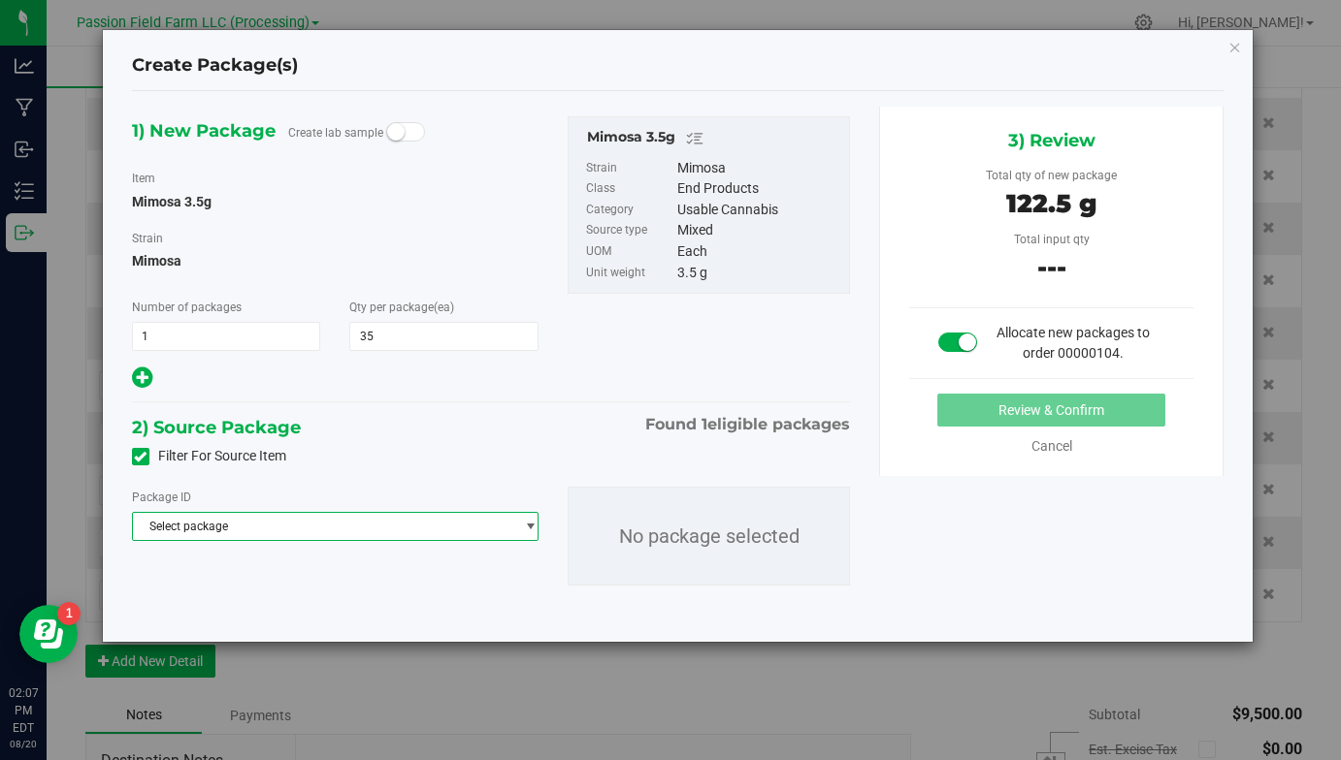
click at [321, 533] on span "Select package" at bounding box center [323, 526] width 380 height 27
click at [319, 609] on span "( Mimosa 3.5g )" at bounding box center [320, 606] width 82 height 14
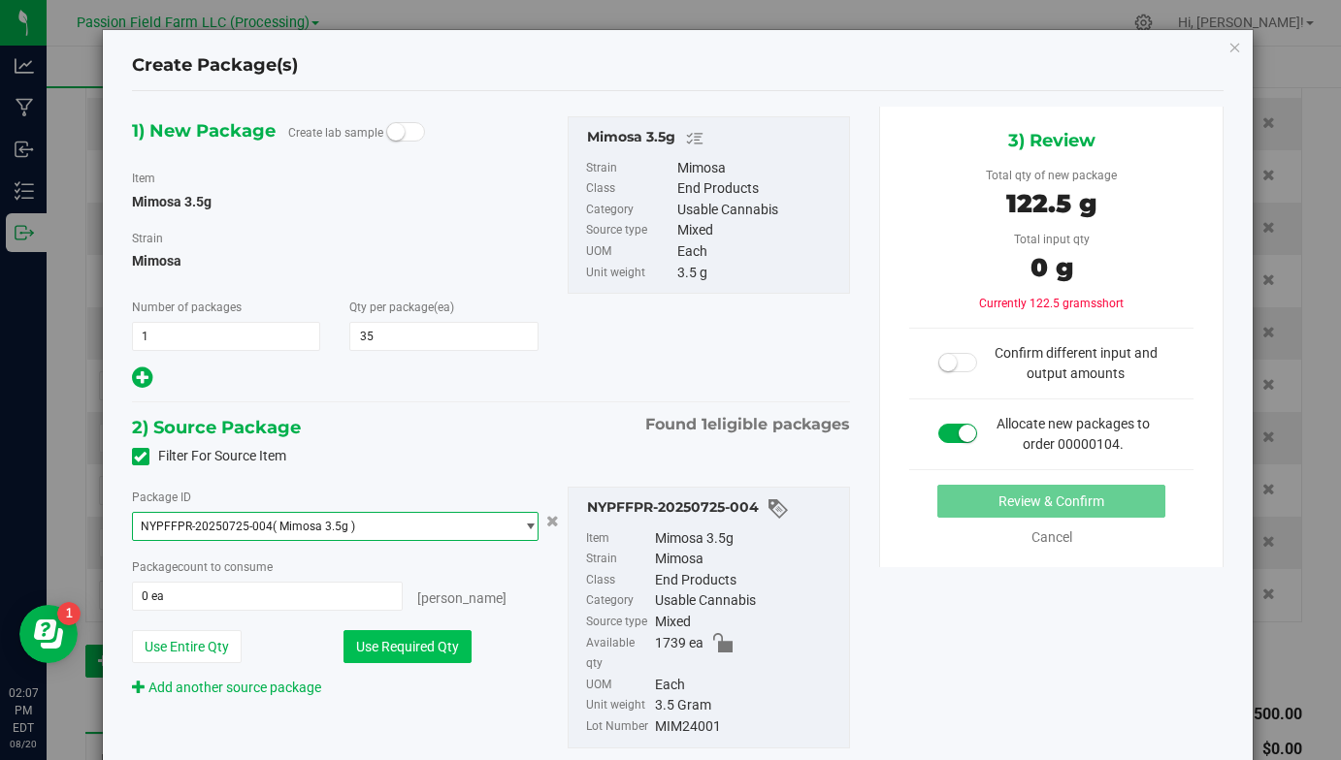
click at [404, 661] on button "Use Required Qty" at bounding box center [407, 646] width 128 height 33
type input "35 ea"
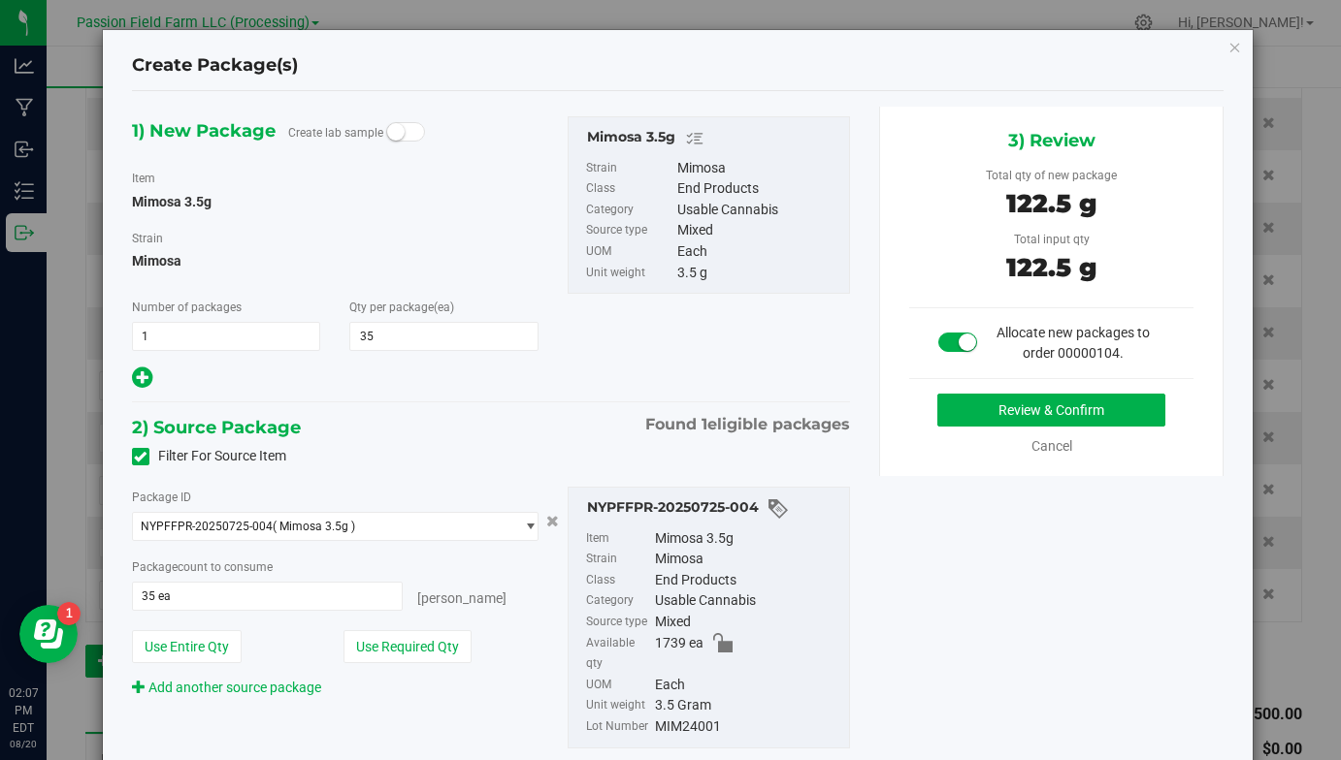
click at [1013, 426] on div "Review & Confirm Cancel" at bounding box center [1051, 425] width 284 height 63
click at [1013, 408] on button "Review & Confirm" at bounding box center [1051, 410] width 228 height 33
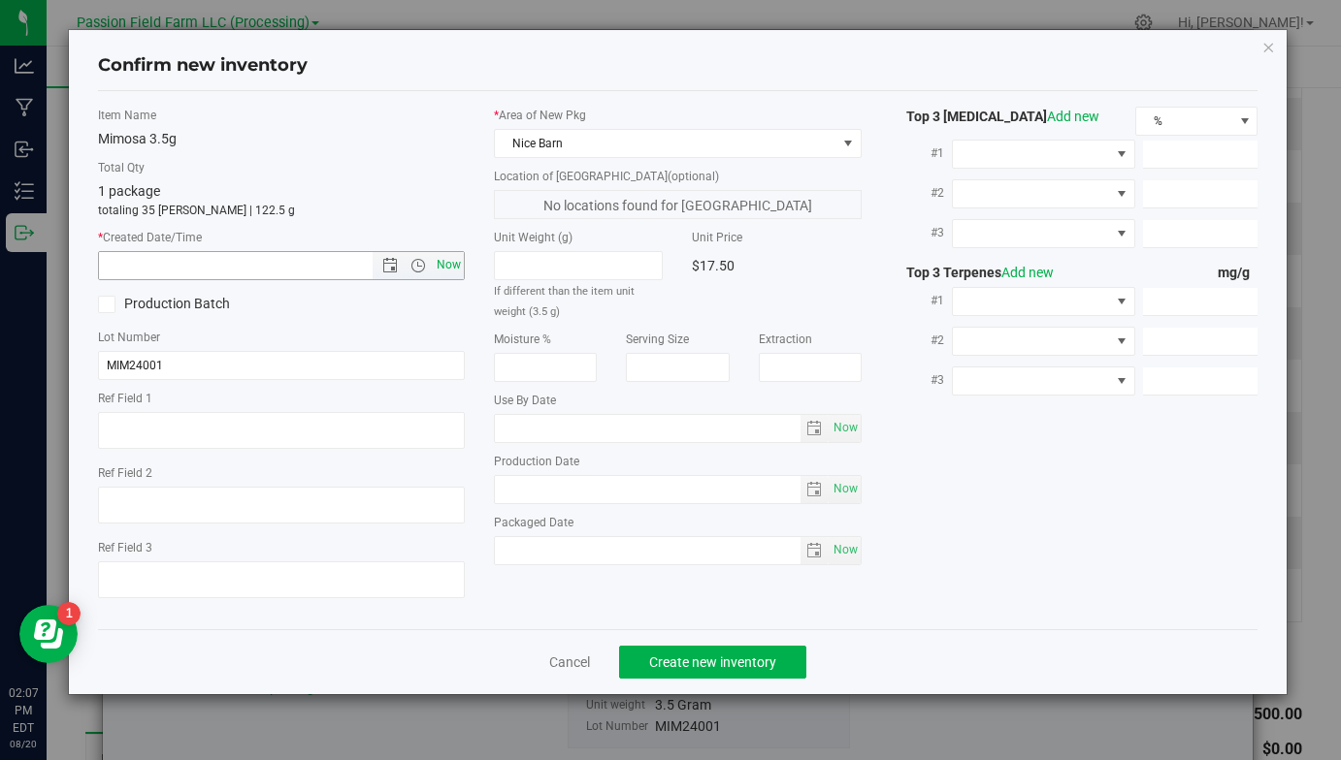
click at [446, 261] on span "Now" at bounding box center [449, 265] width 33 height 28
type input "[DATE] 2:07 PM"
click at [662, 663] on span "Create new inventory" at bounding box center [712, 663] width 127 height 16
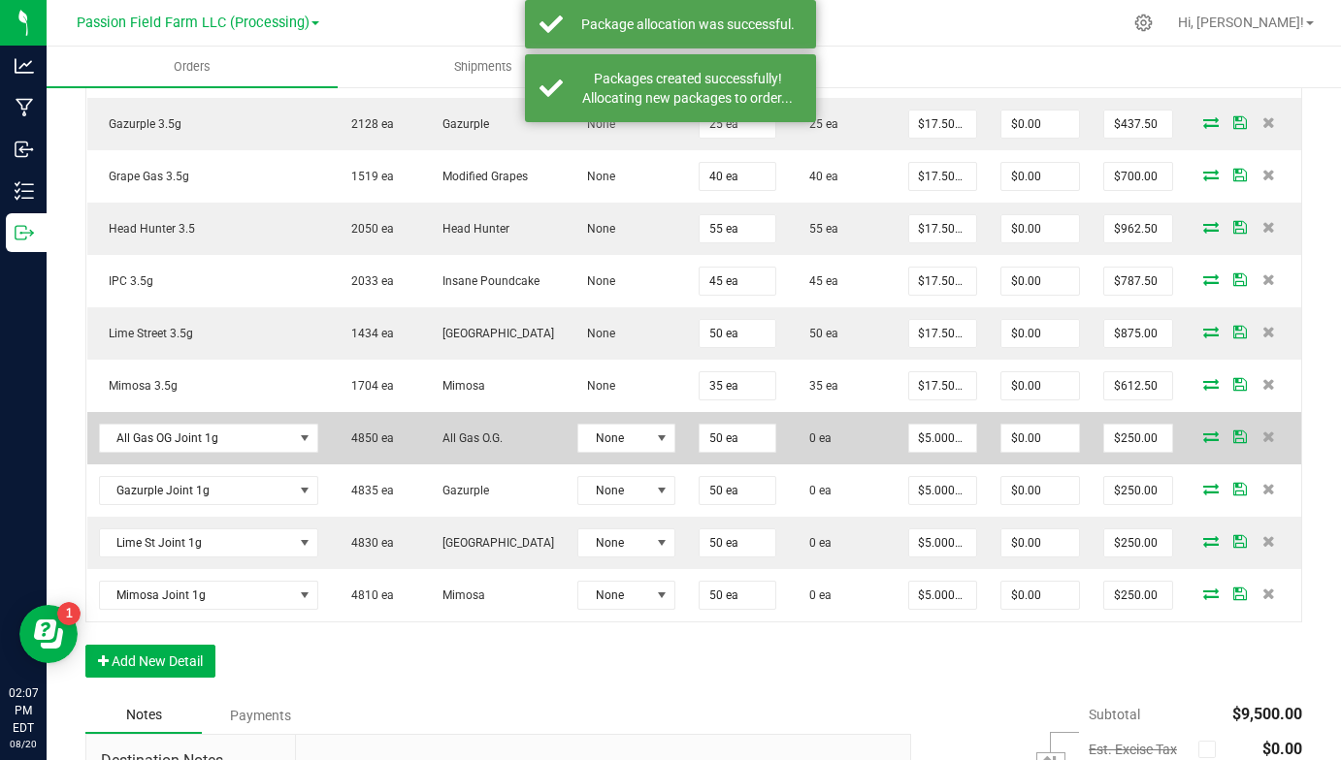
click at [1211, 431] on icon at bounding box center [1211, 437] width 16 height 12
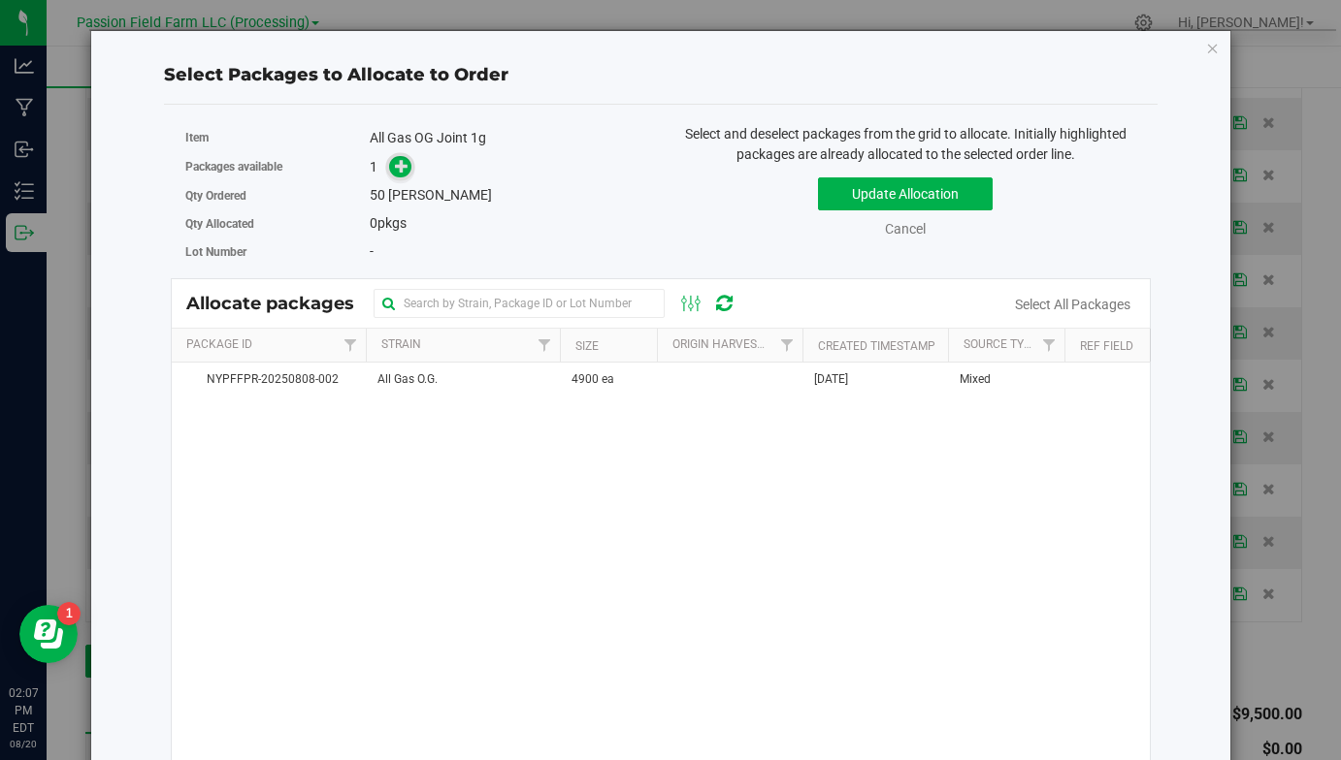
click at [406, 166] on icon at bounding box center [402, 166] width 14 height 14
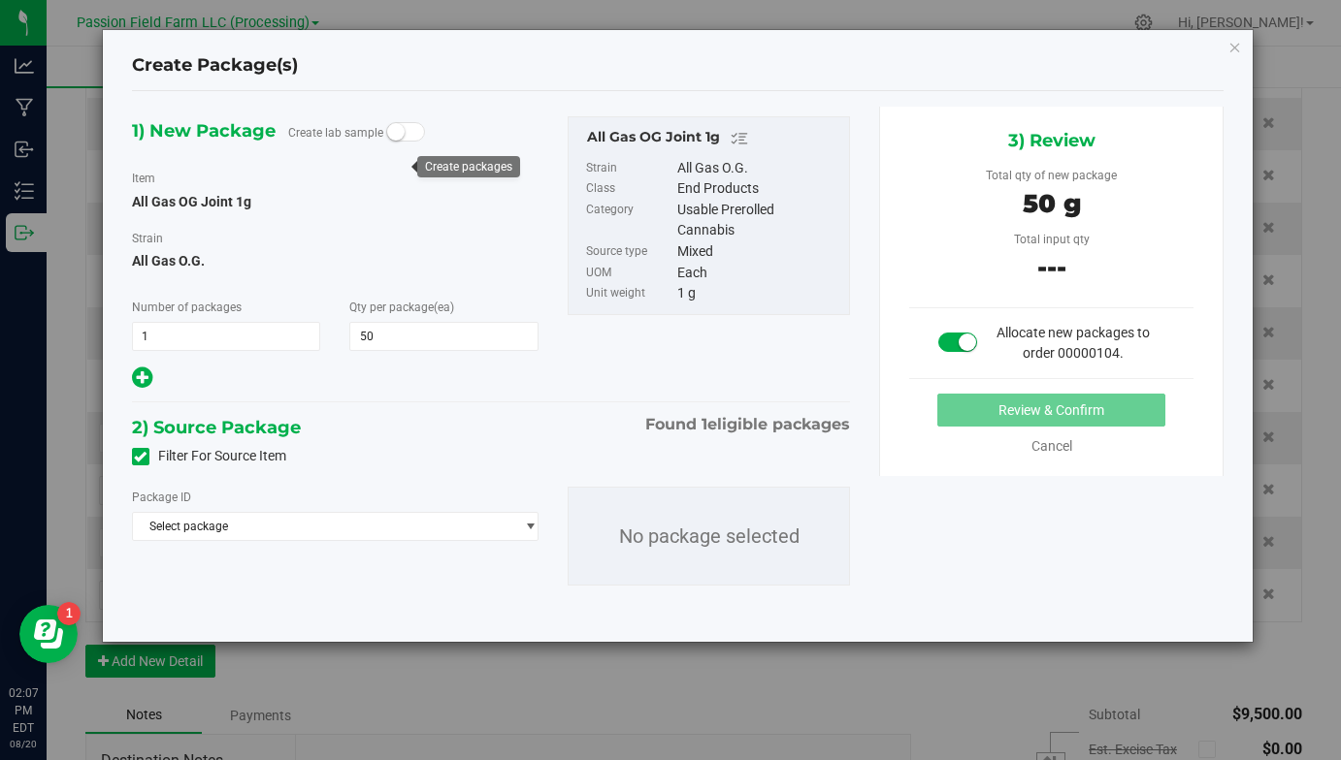
click at [348, 543] on div "Package ID Select package NYPFFPR-20250808-002 No package selected" at bounding box center [490, 536] width 747 height 130
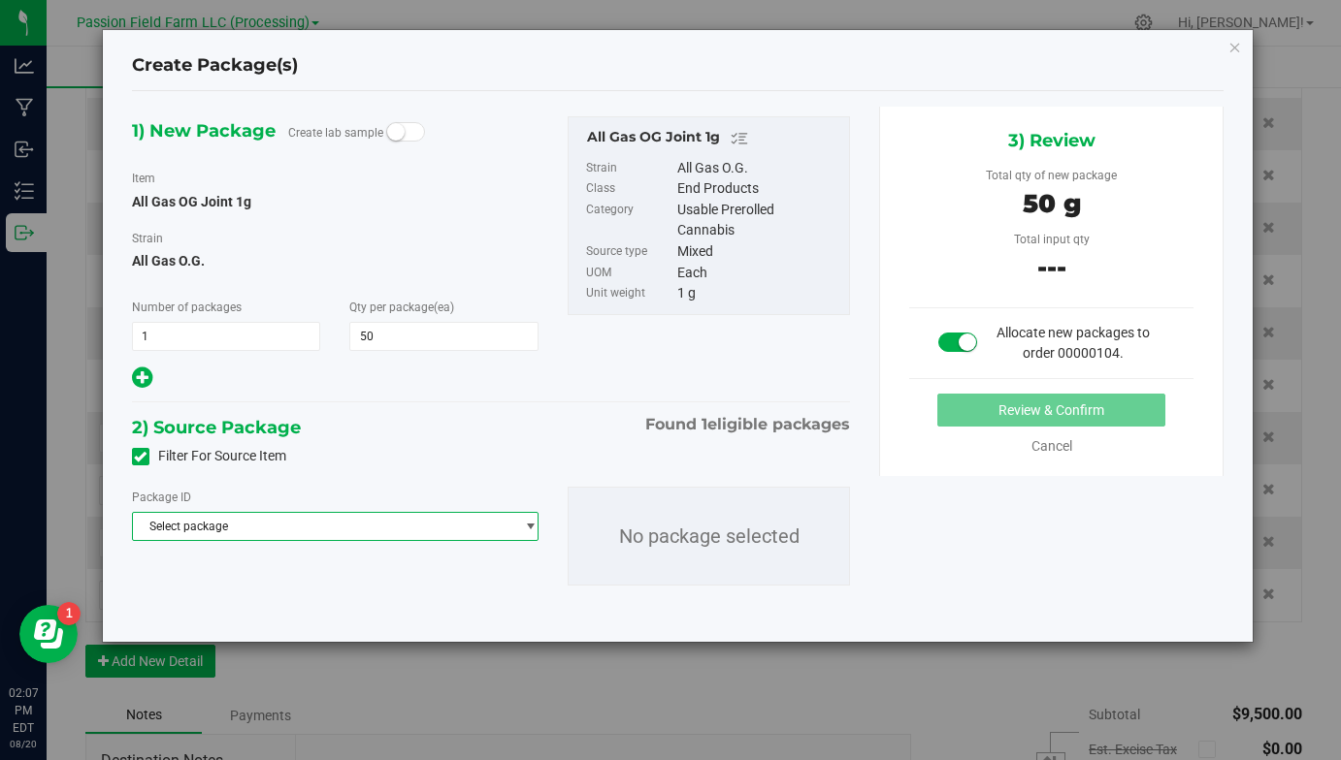
click at [348, 522] on span "Select package" at bounding box center [323, 526] width 380 height 27
click at [332, 612] on span "( All Gas OG Joint 1g )" at bounding box center [336, 606] width 115 height 14
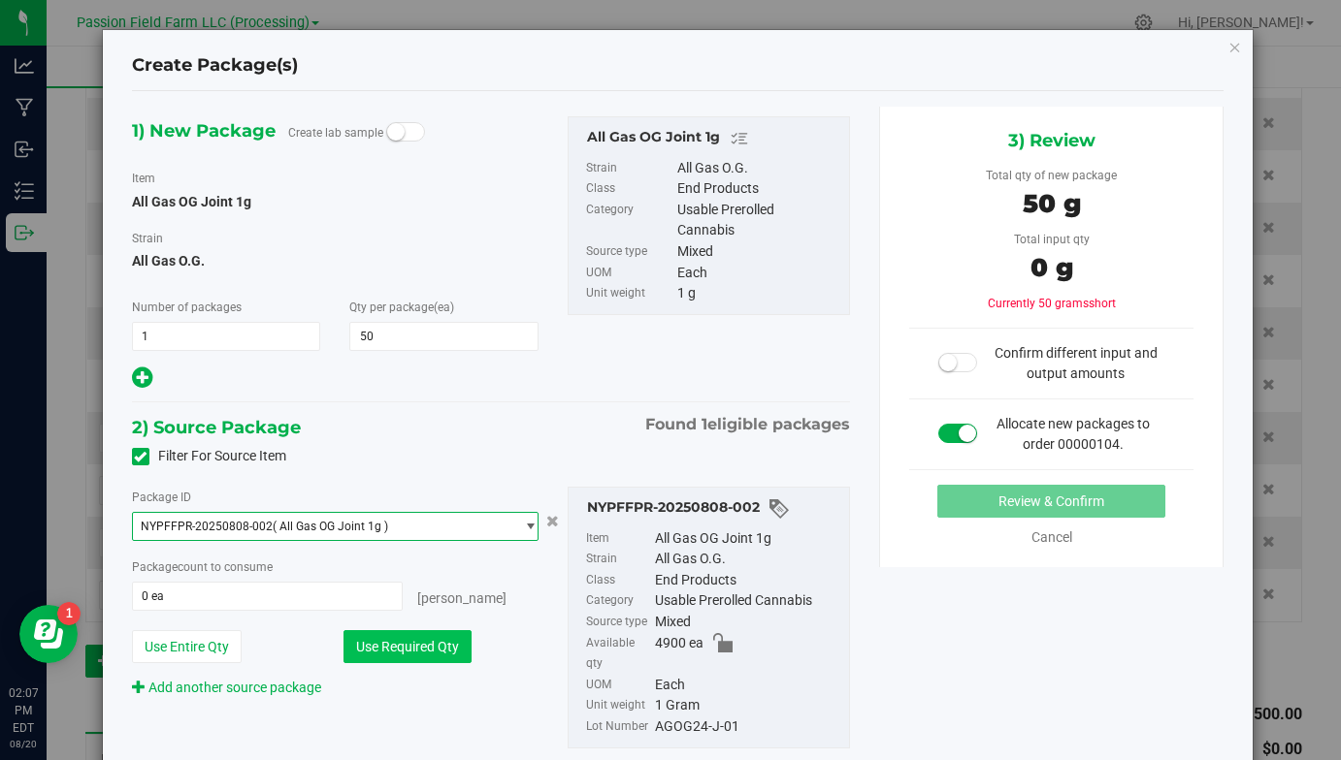
click at [402, 662] on button "Use Required Qty" at bounding box center [407, 646] width 128 height 33
type input "50 ea"
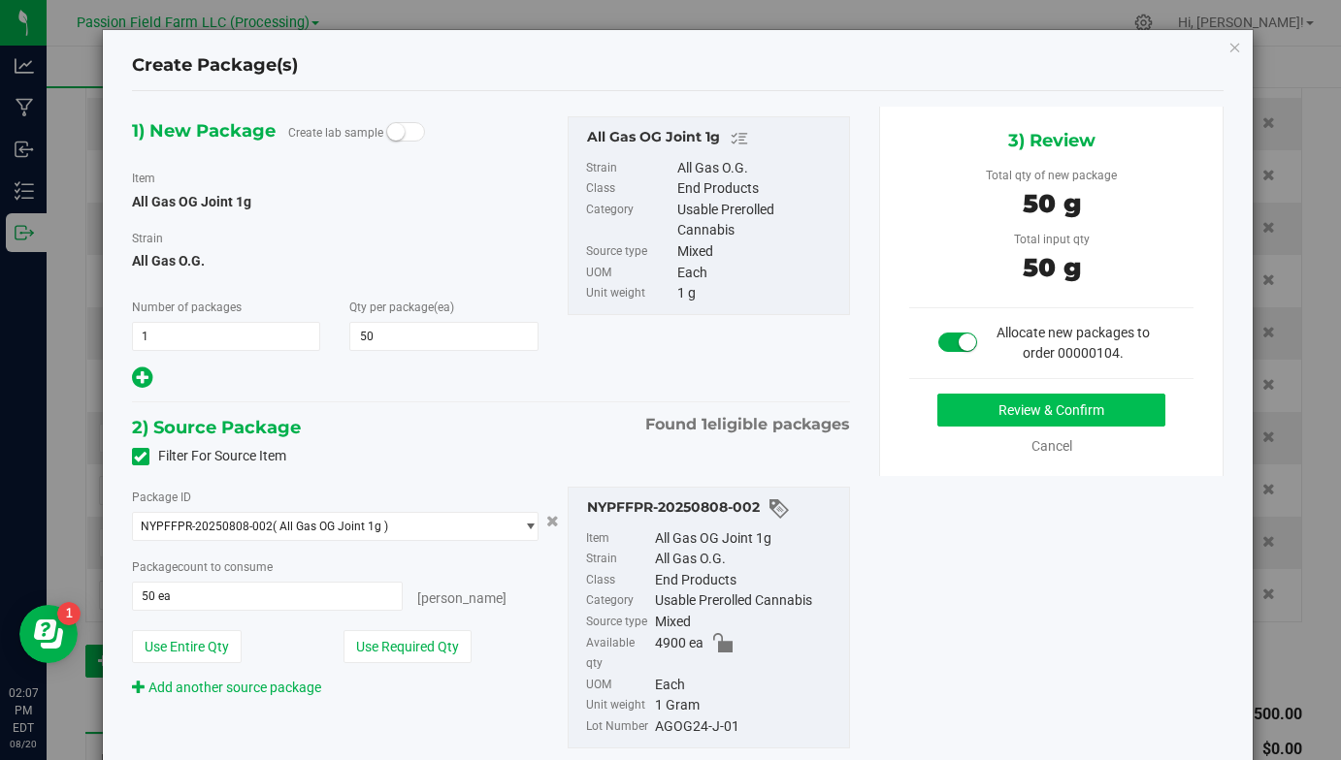
click at [963, 413] on button "Review & Confirm" at bounding box center [1051, 410] width 228 height 33
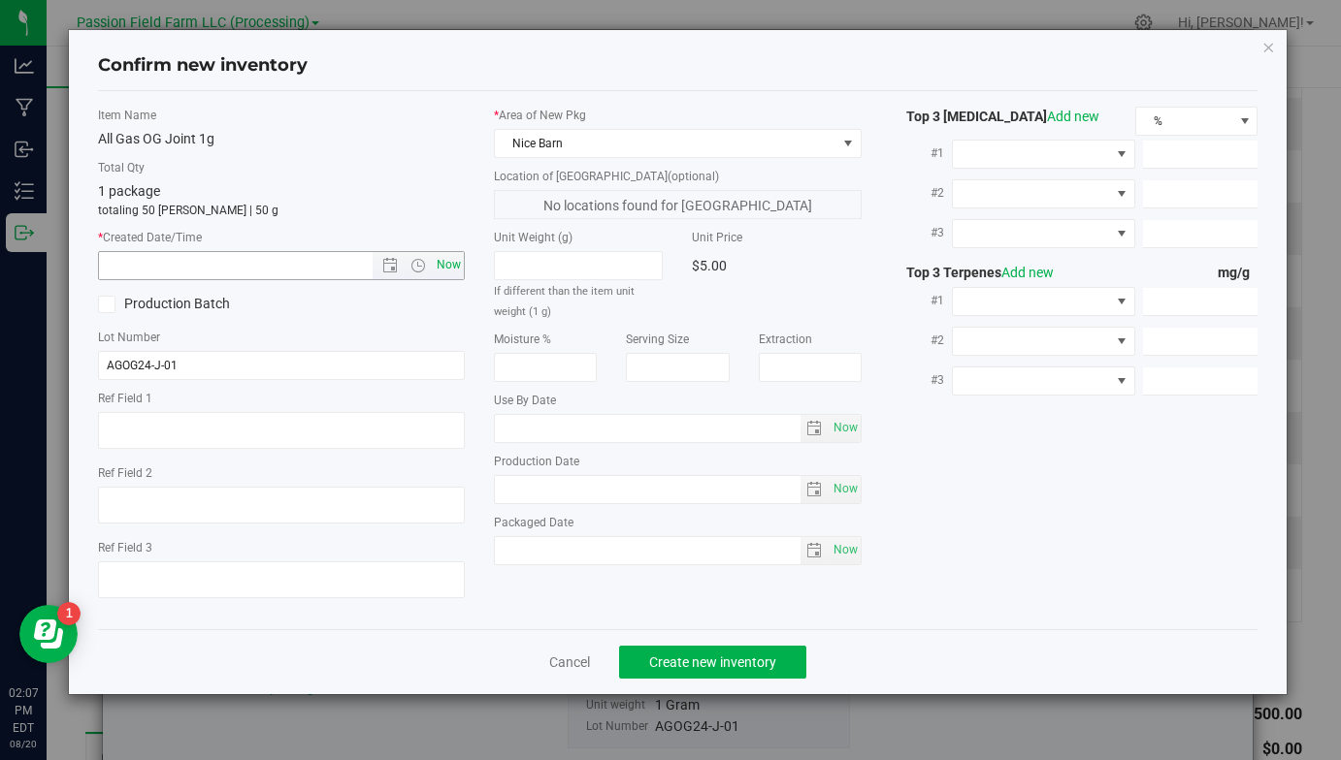
click at [447, 260] on span "Now" at bounding box center [449, 265] width 33 height 28
type input "[DATE] 2:07 PM"
click at [711, 690] on div "Cancel Create new inventory" at bounding box center [677, 662] width 1159 height 65
click at [711, 678] on div "Cancel Create new inventory" at bounding box center [677, 662] width 1159 height 65
click at [706, 662] on span "Create new inventory" at bounding box center [712, 663] width 127 height 16
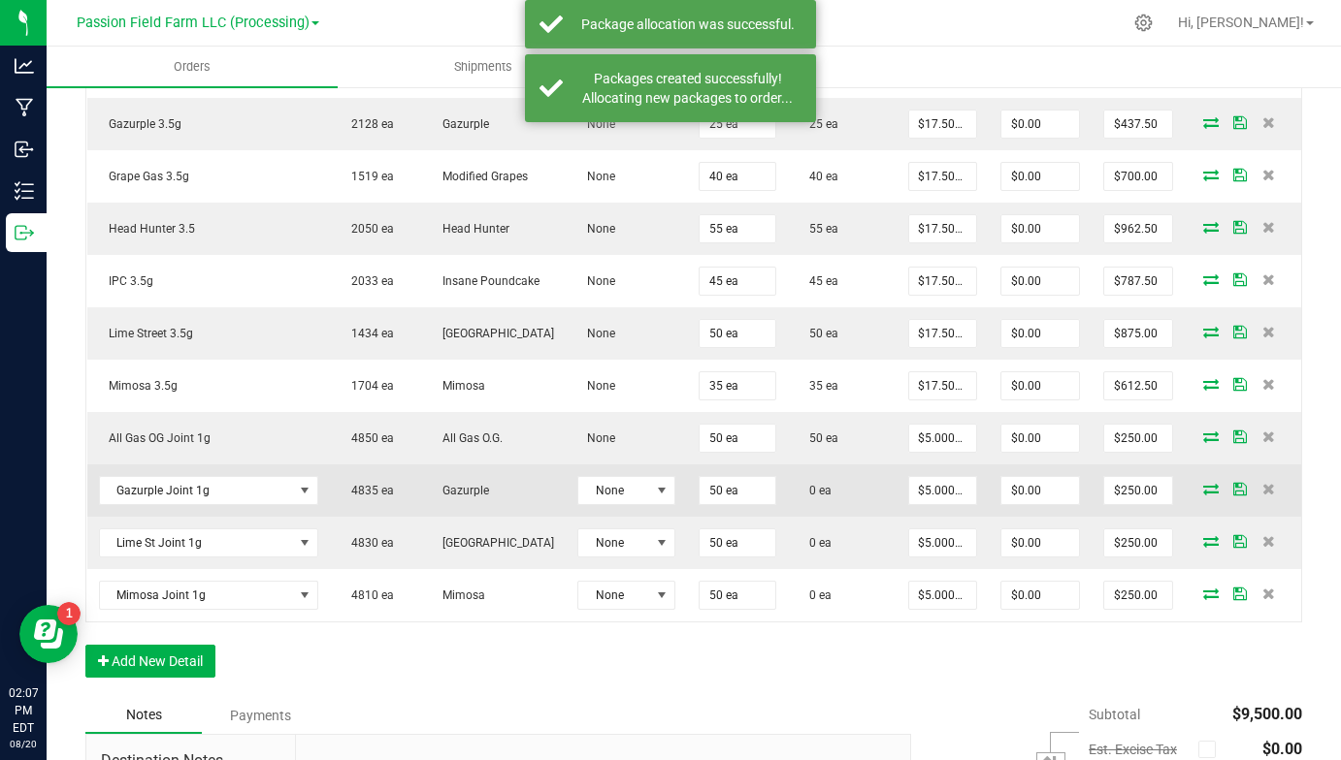
click at [1209, 489] on icon at bounding box center [1211, 489] width 16 height 12
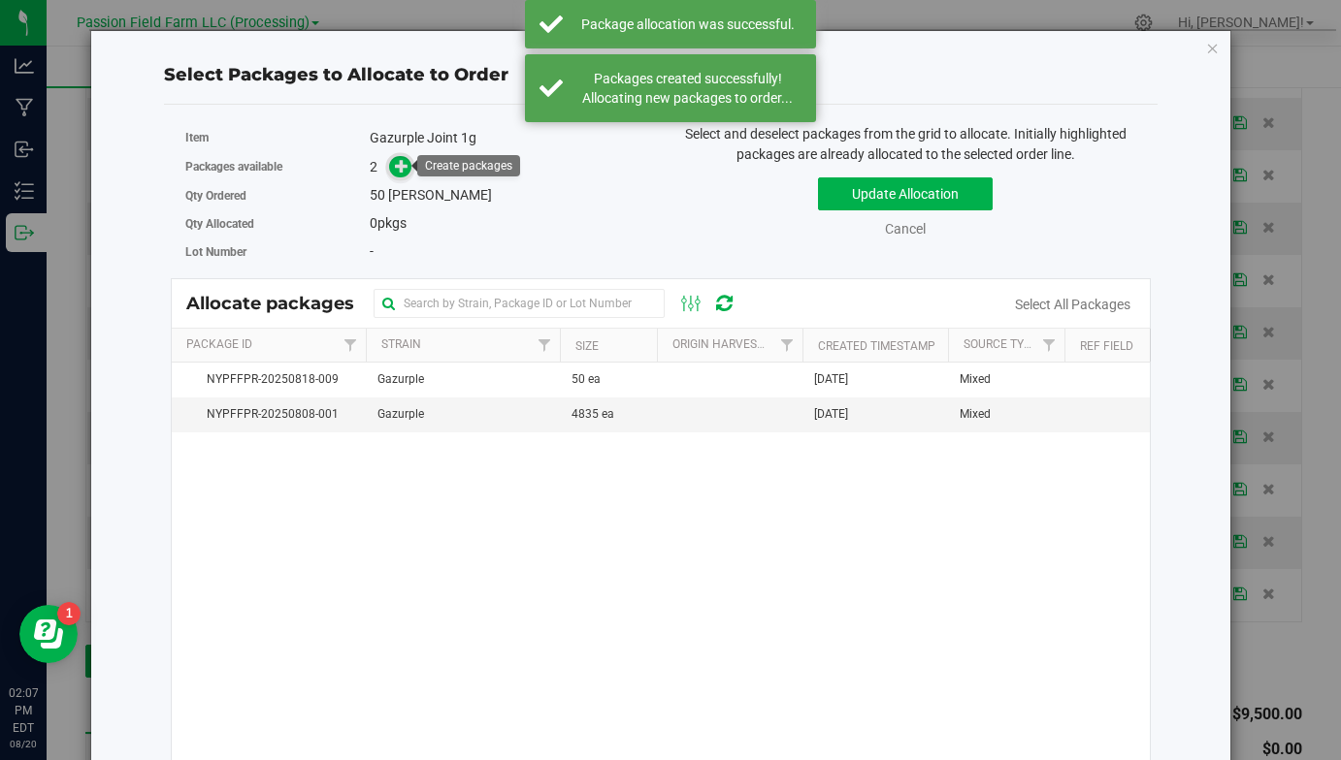
click at [403, 171] on icon at bounding box center [402, 166] width 14 height 14
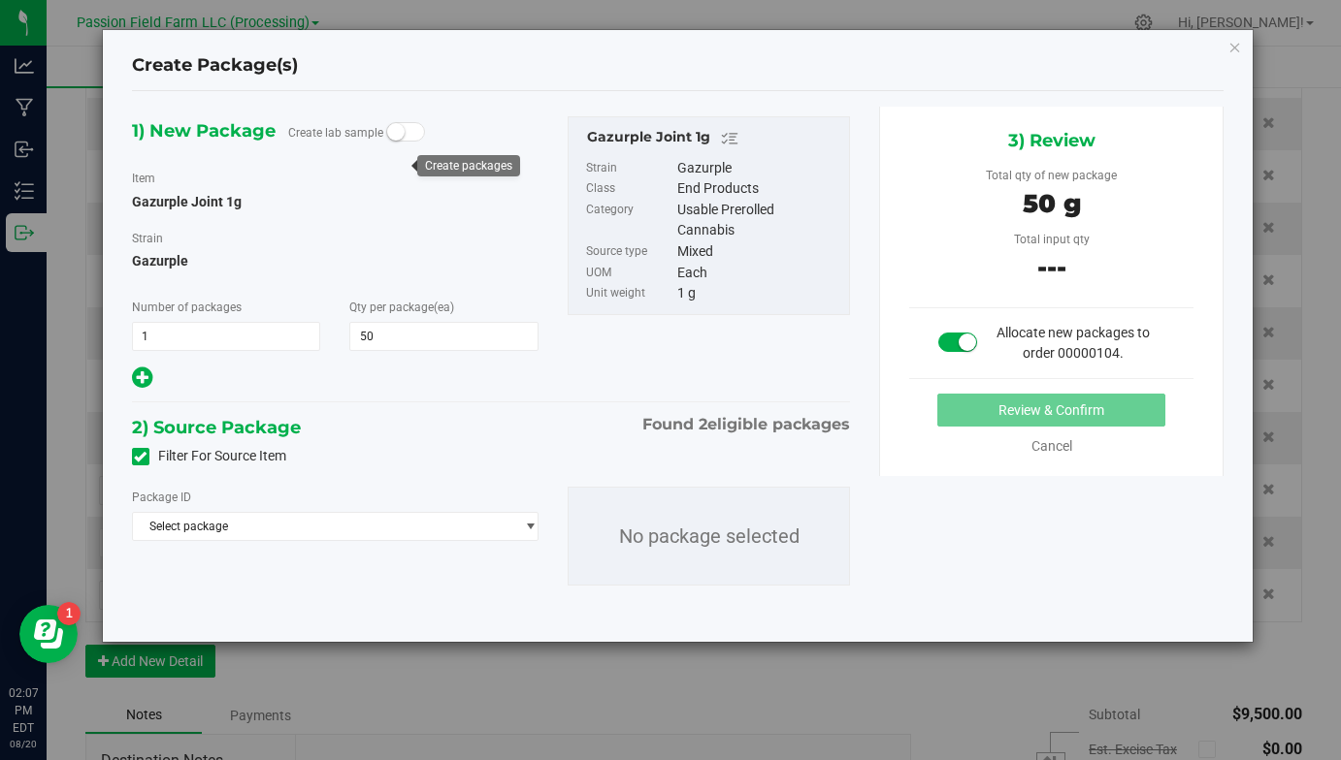
click at [435, 542] on div "Package ID Select package NYPFFPR-20250808-001 NYPFFPR-20250818-009 No package …" at bounding box center [490, 536] width 747 height 130
click at [435, 533] on span "Select package" at bounding box center [323, 526] width 380 height 27
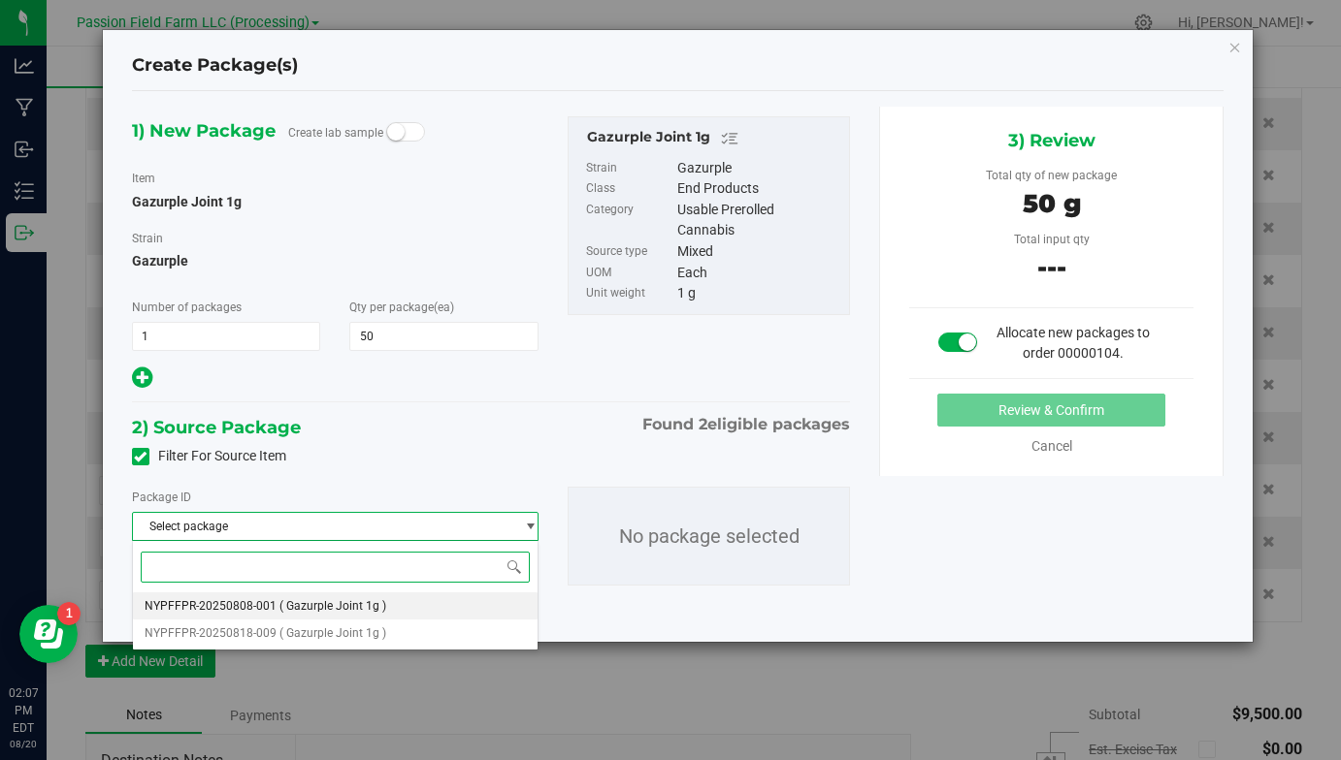
click at [414, 615] on li "NYPFFPR-20250808-001 ( Gazurple Joint 1g )" at bounding box center [335, 606] width 404 height 27
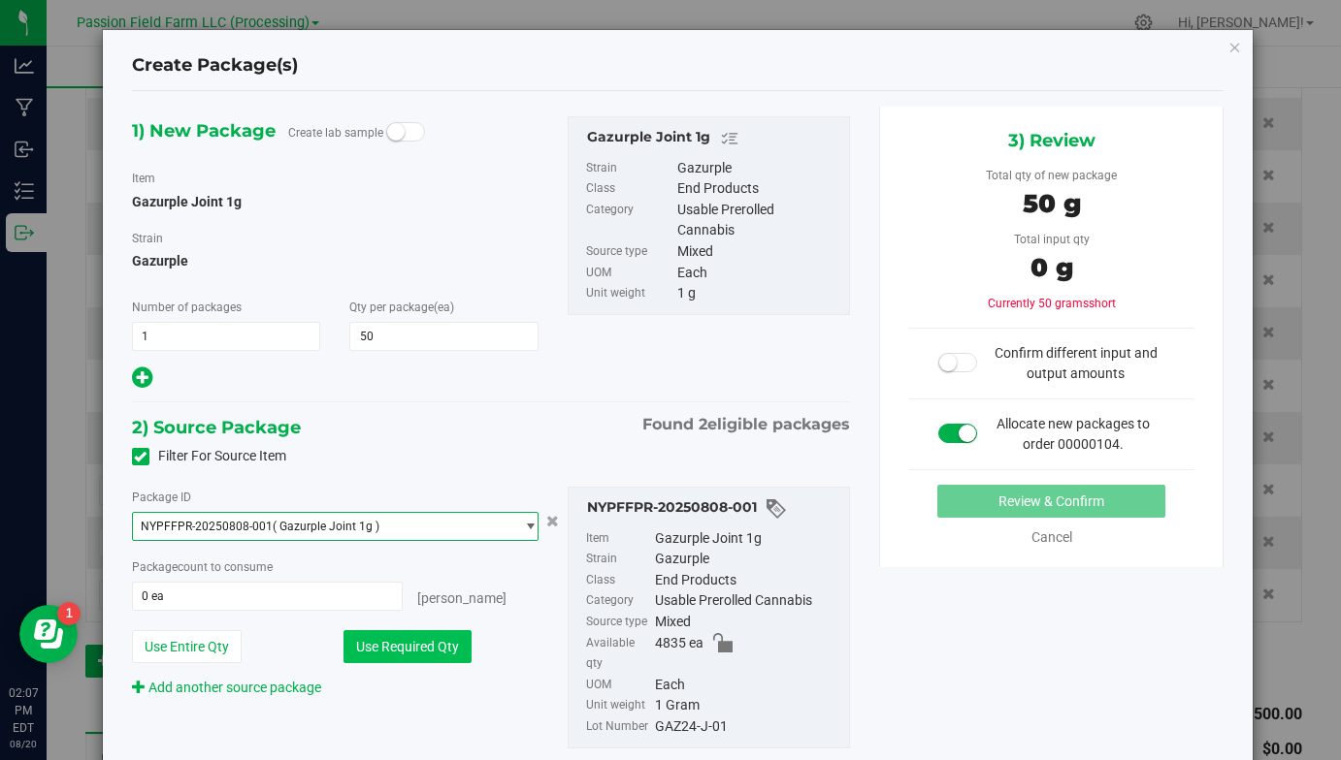
click at [403, 656] on button "Use Required Qty" at bounding box center [407, 646] width 128 height 33
type input "50 ea"
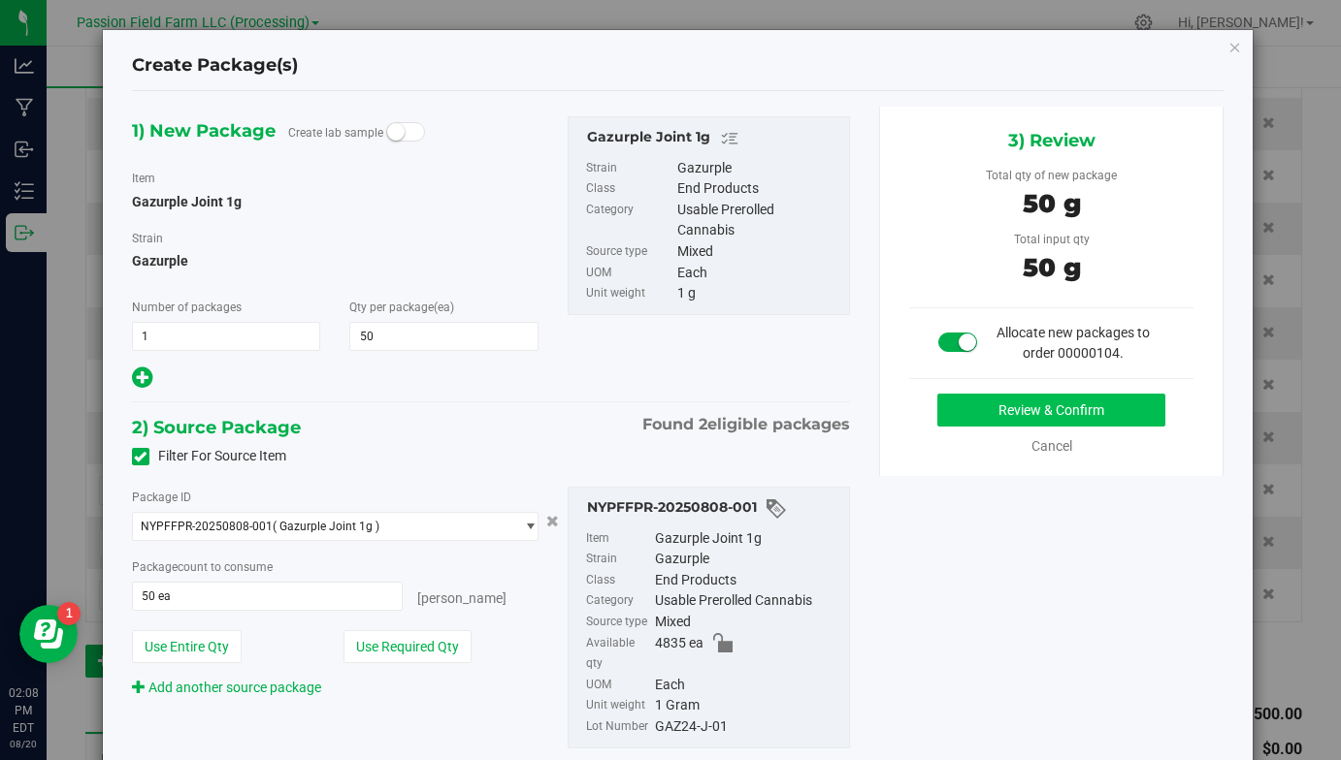
click at [988, 418] on button "Review & Confirm" at bounding box center [1051, 410] width 228 height 33
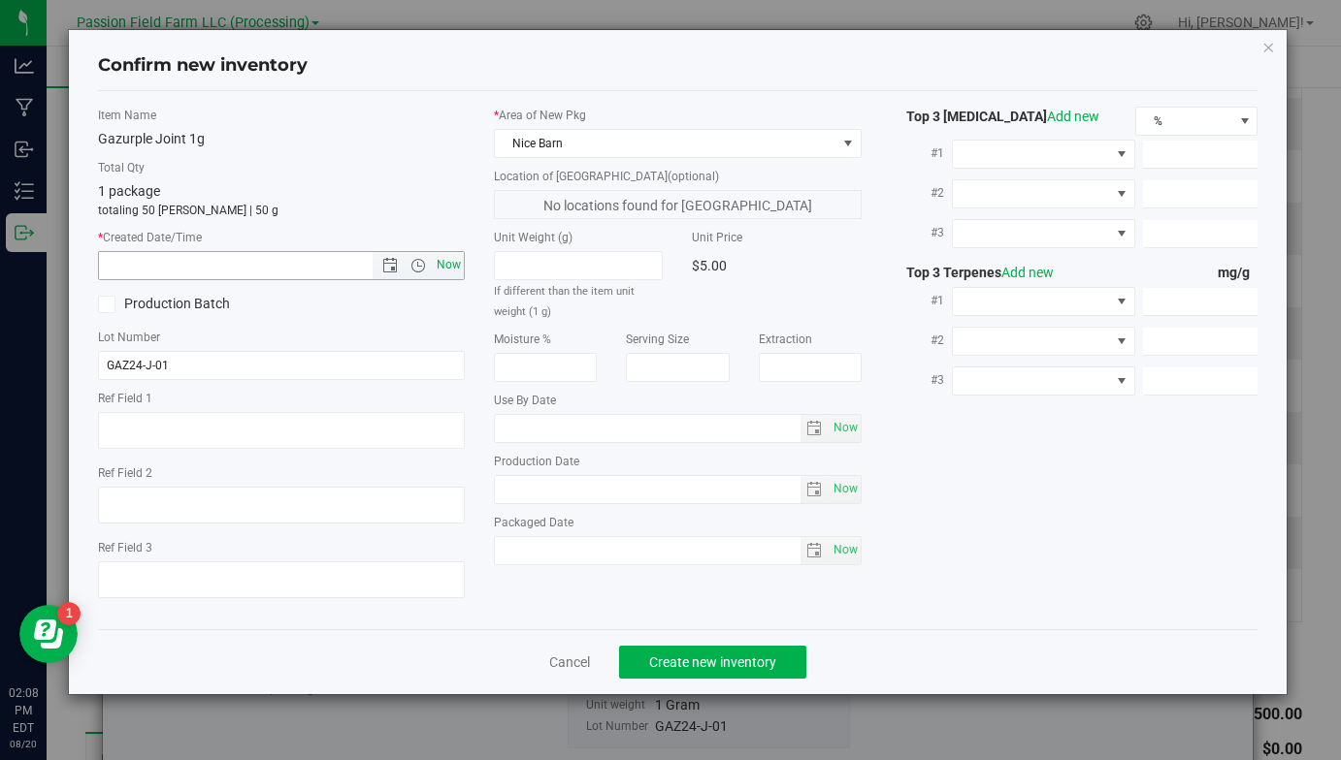
click at [450, 270] on span "Now" at bounding box center [449, 265] width 33 height 28
type input "[DATE] 2:08 PM"
click at [676, 648] on button "Create new inventory" at bounding box center [712, 662] width 187 height 33
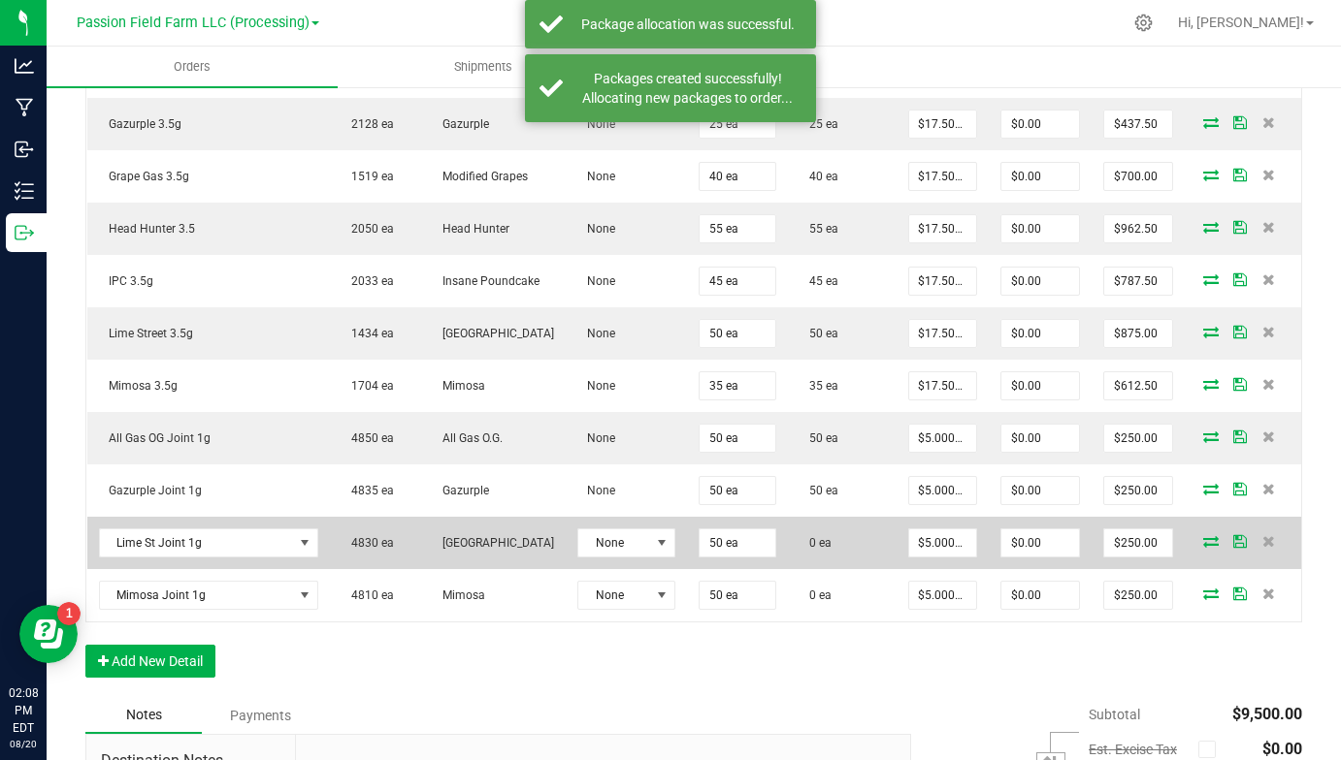
click at [1212, 542] on icon at bounding box center [1211, 541] width 16 height 12
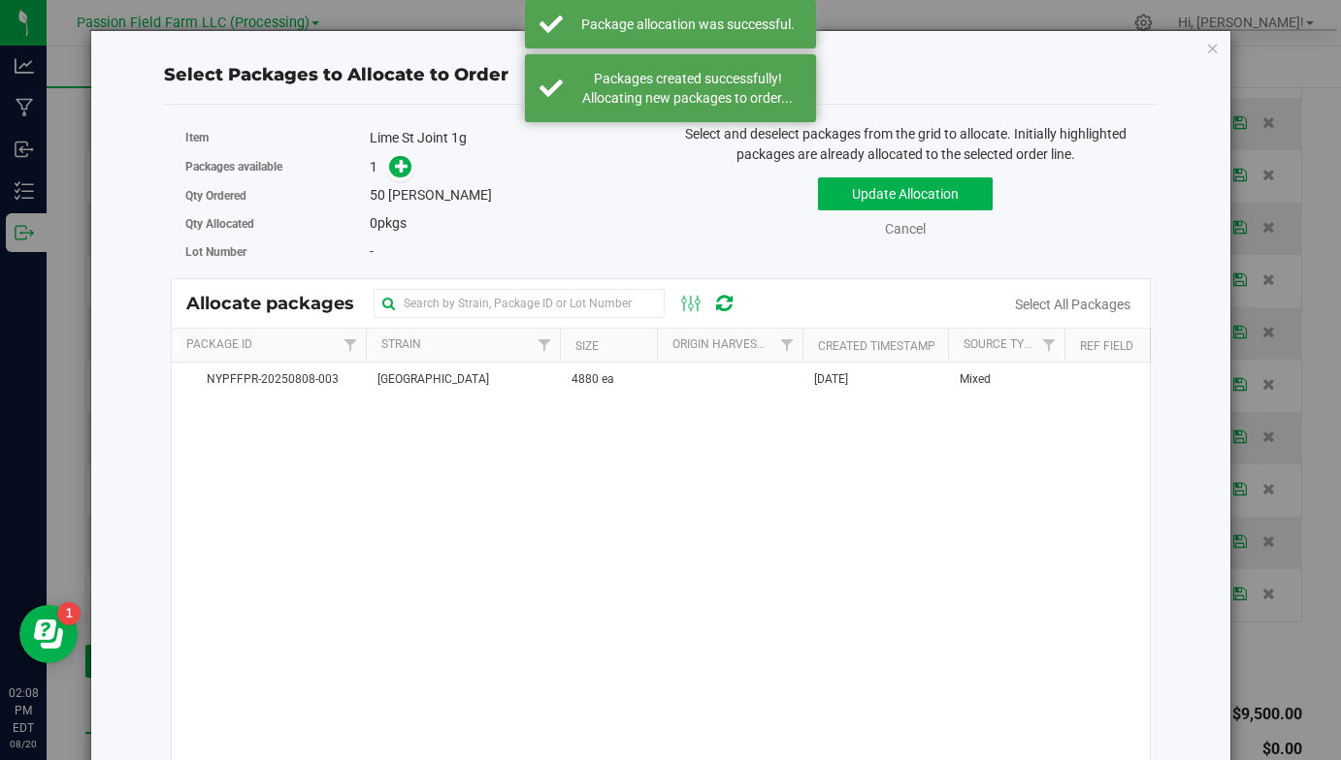
click at [418, 154] on div "Packages available 1" at bounding box center [415, 167] width 461 height 30
click at [402, 159] on icon at bounding box center [402, 166] width 14 height 14
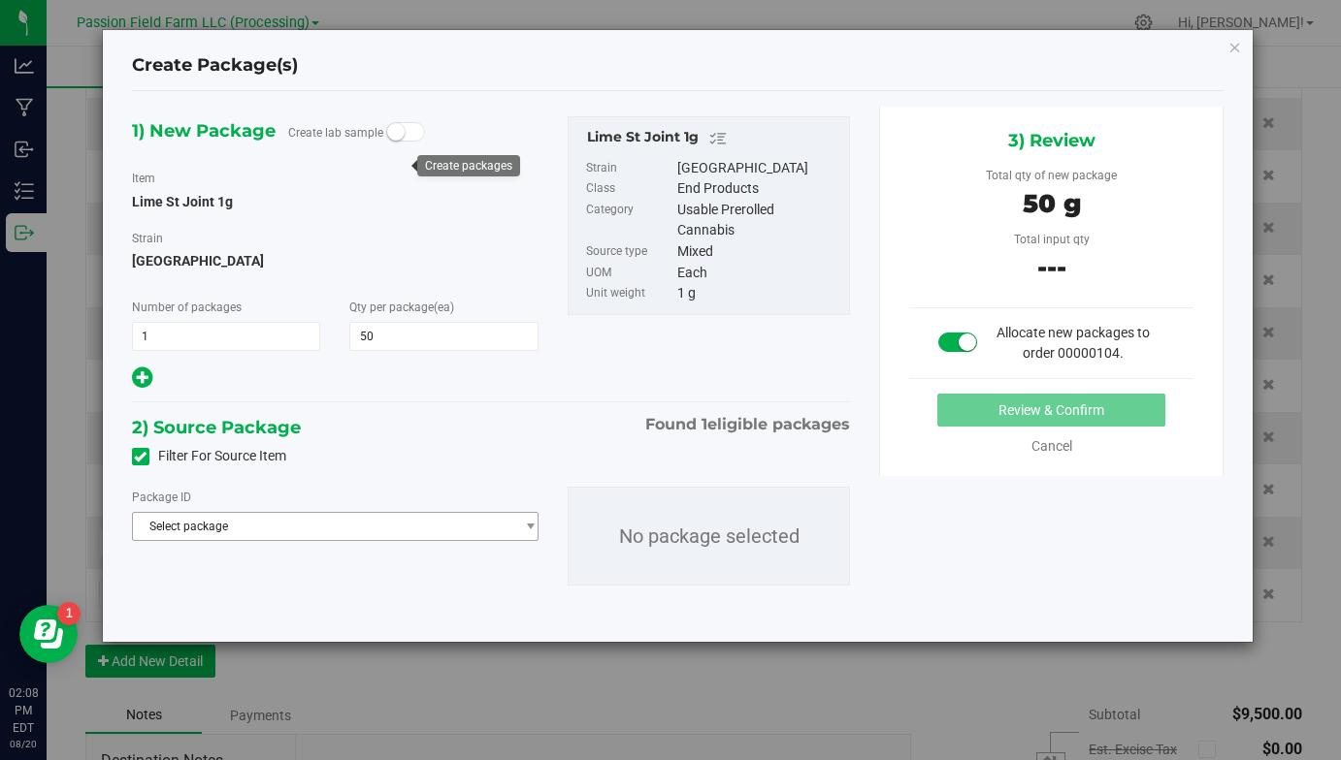
click at [344, 539] on span "Select package" at bounding box center [335, 526] width 406 height 29
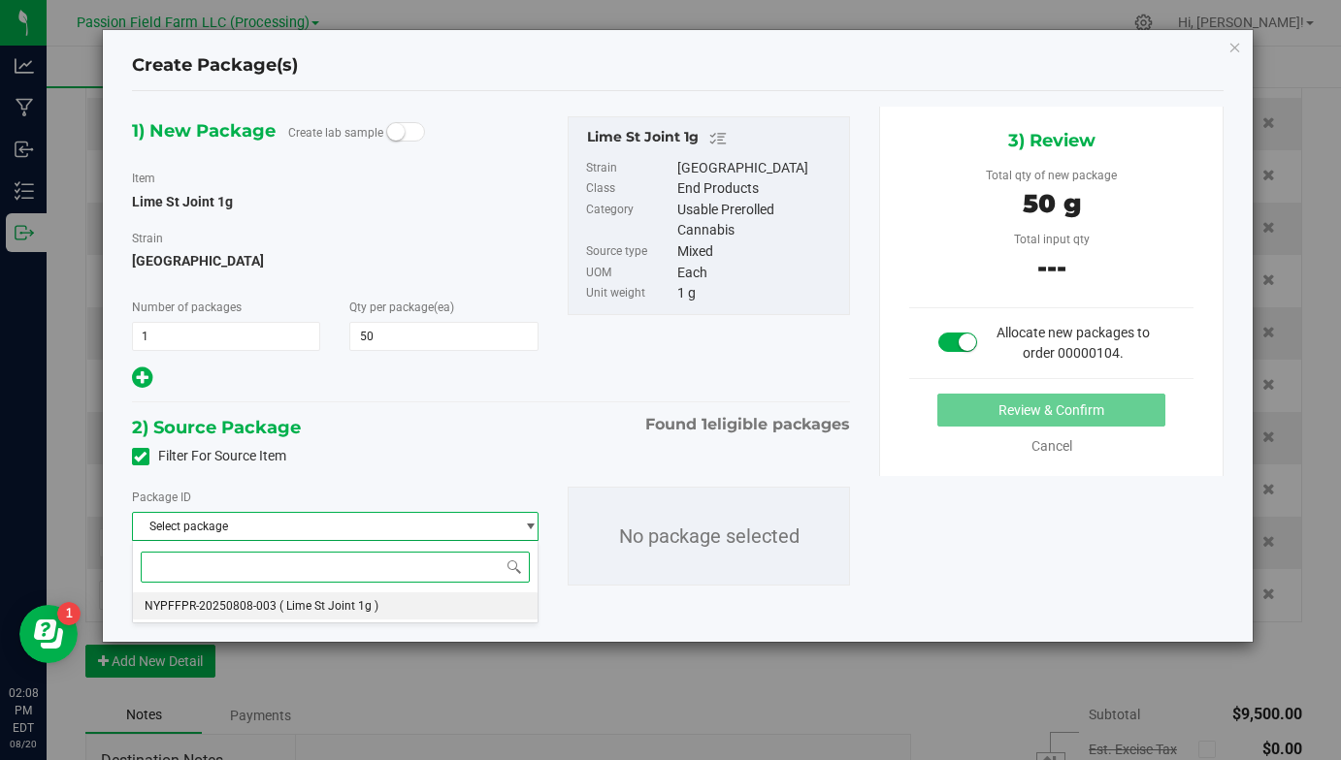
click at [319, 610] on span "( Lime St Joint 1g )" at bounding box center [328, 606] width 99 height 14
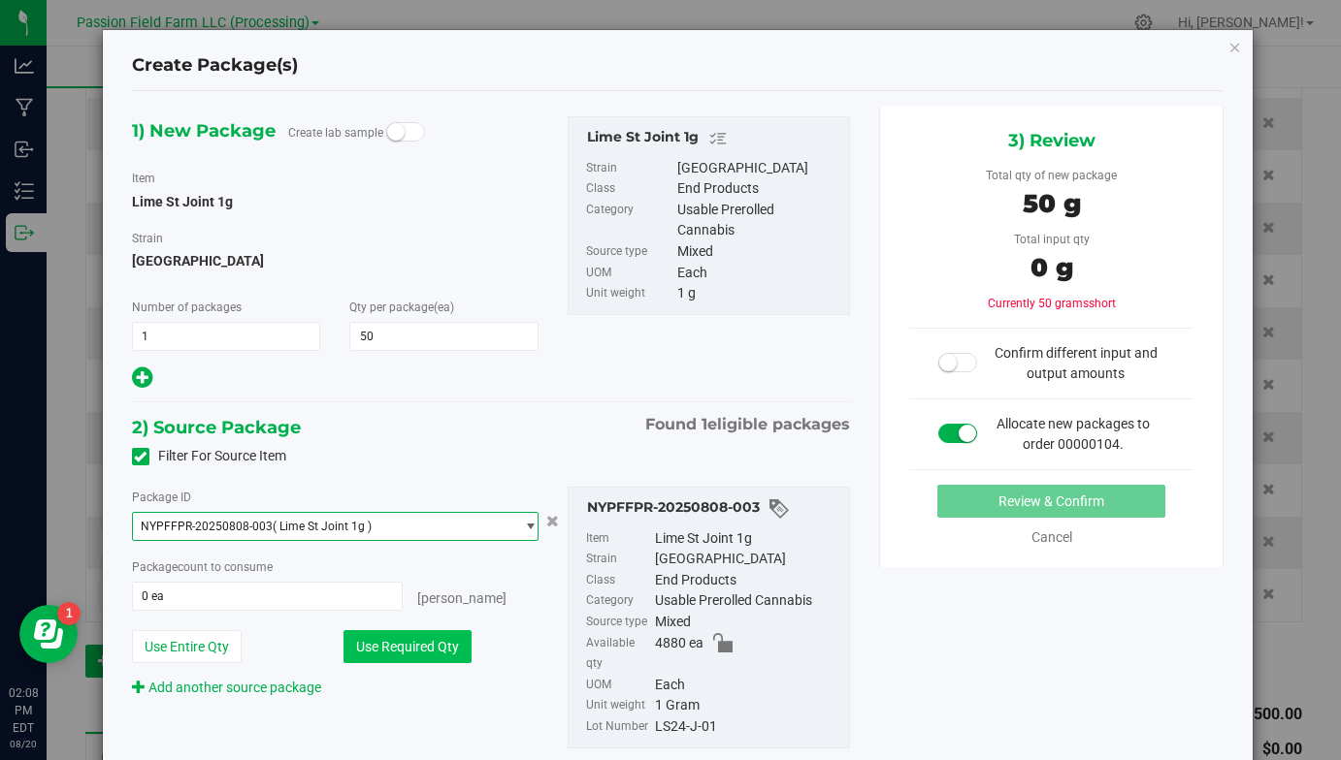
click at [444, 638] on button "Use Required Qty" at bounding box center [407, 646] width 128 height 33
type input "50 ea"
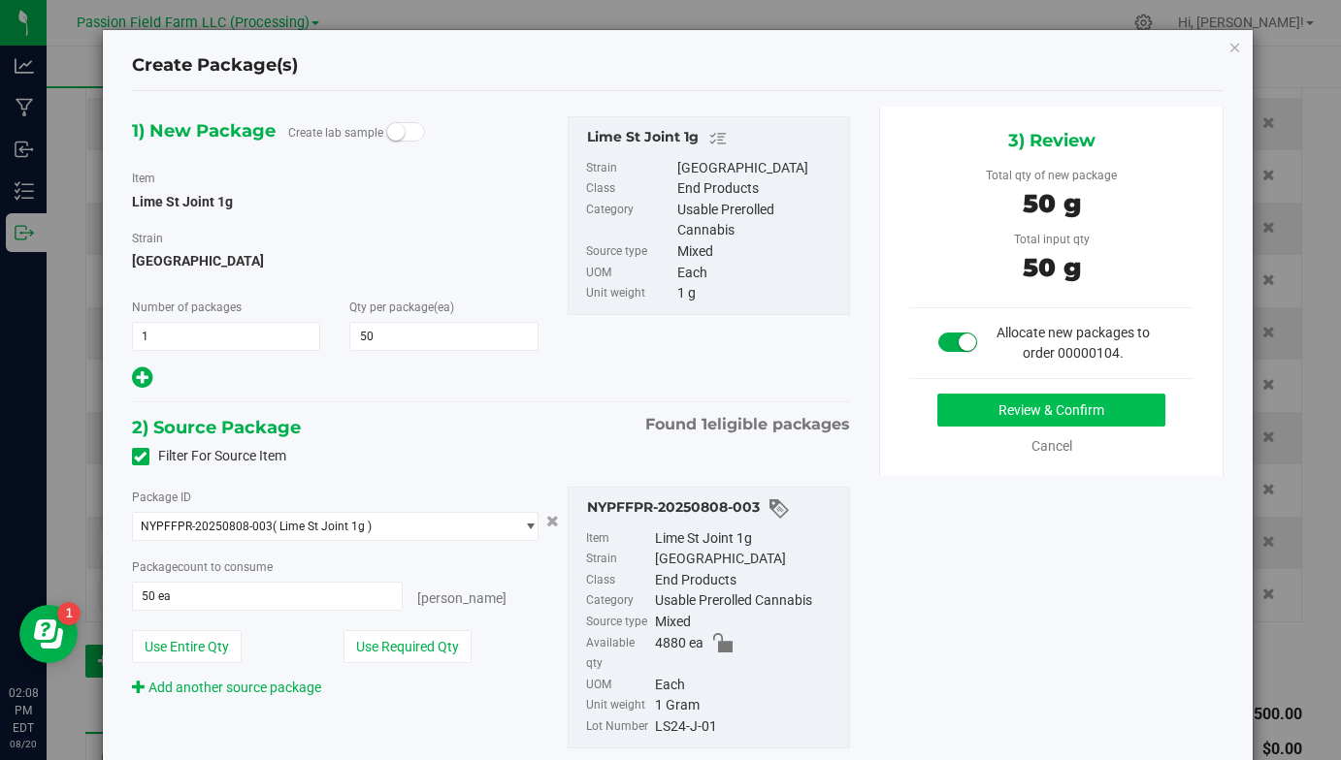
click at [963, 413] on button "Review & Confirm" at bounding box center [1051, 410] width 228 height 33
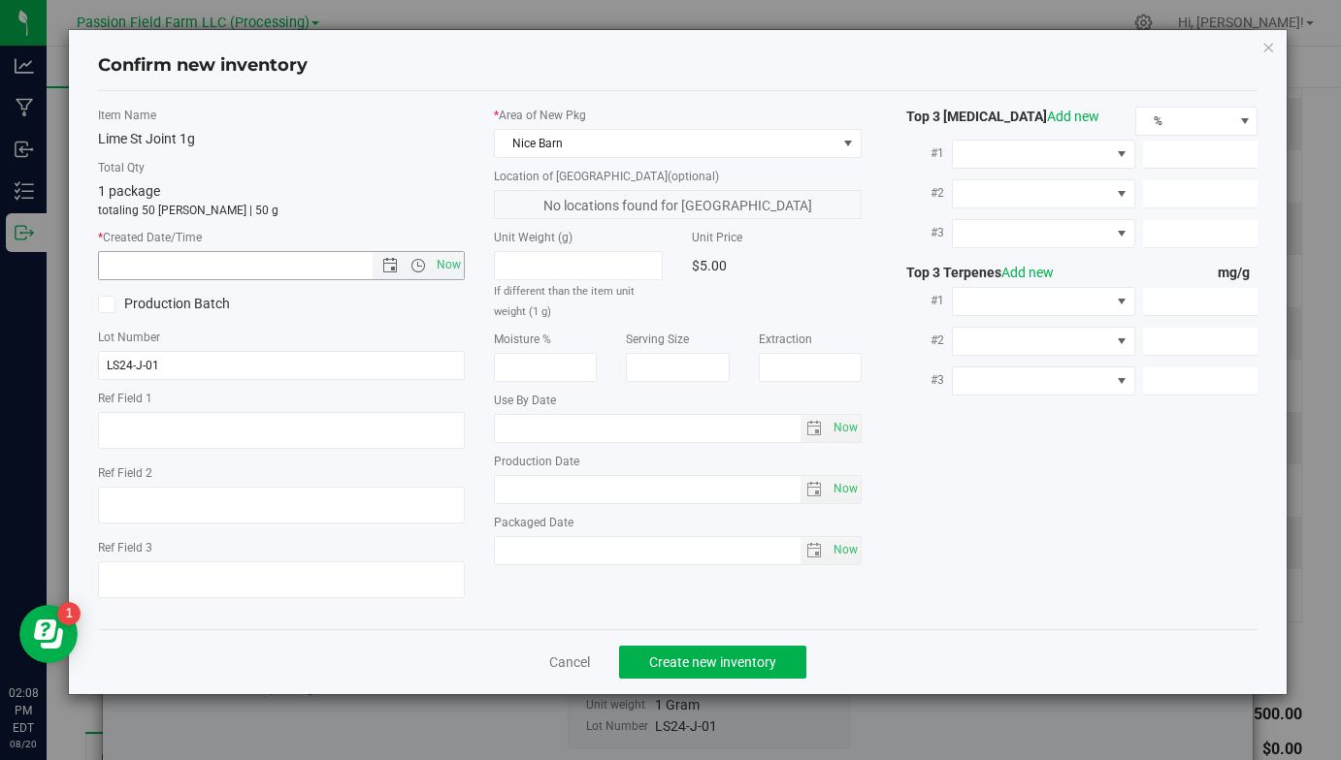
click at [465, 273] on span "Now" at bounding box center [281, 265] width 367 height 29
click at [455, 265] on span "Now" at bounding box center [449, 265] width 33 height 28
type input "[DATE] 2:08 PM"
click at [695, 665] on span "Create new inventory" at bounding box center [712, 663] width 127 height 16
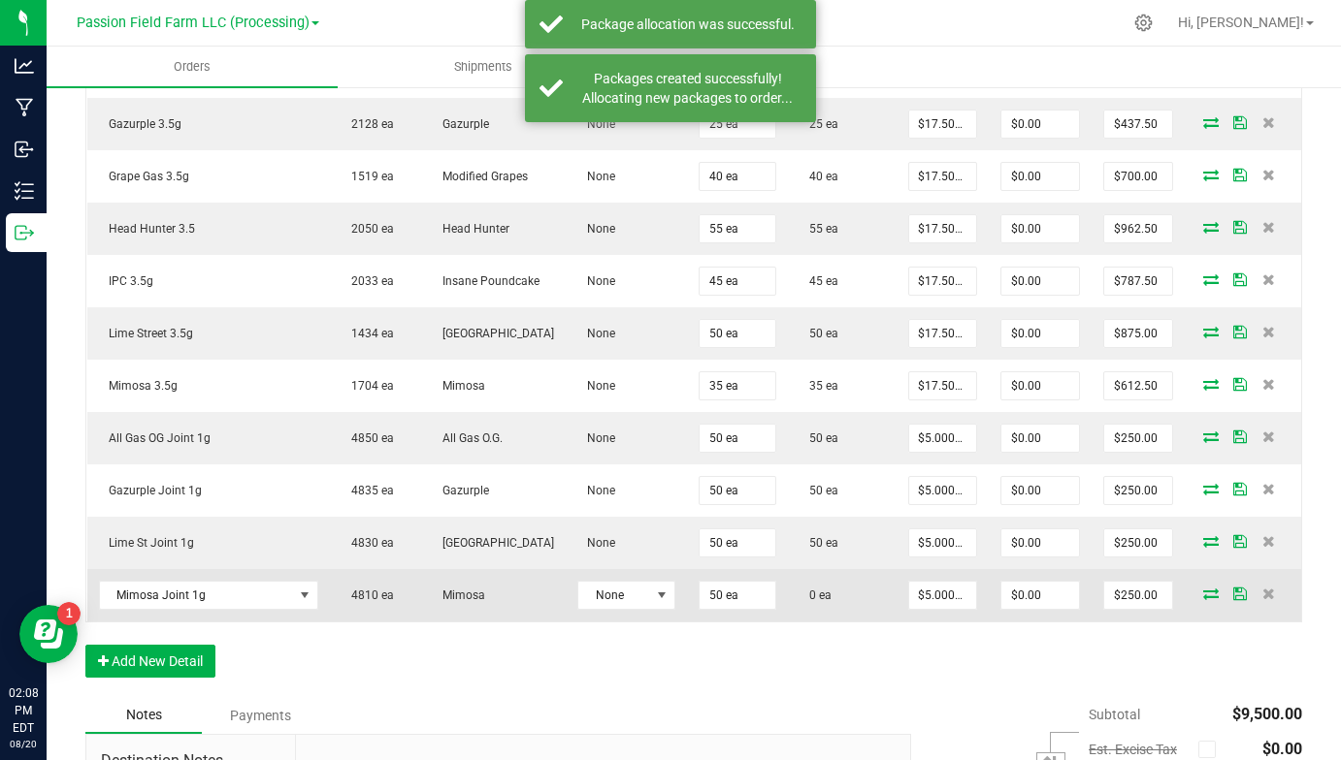
click at [1211, 598] on icon at bounding box center [1211, 594] width 16 height 12
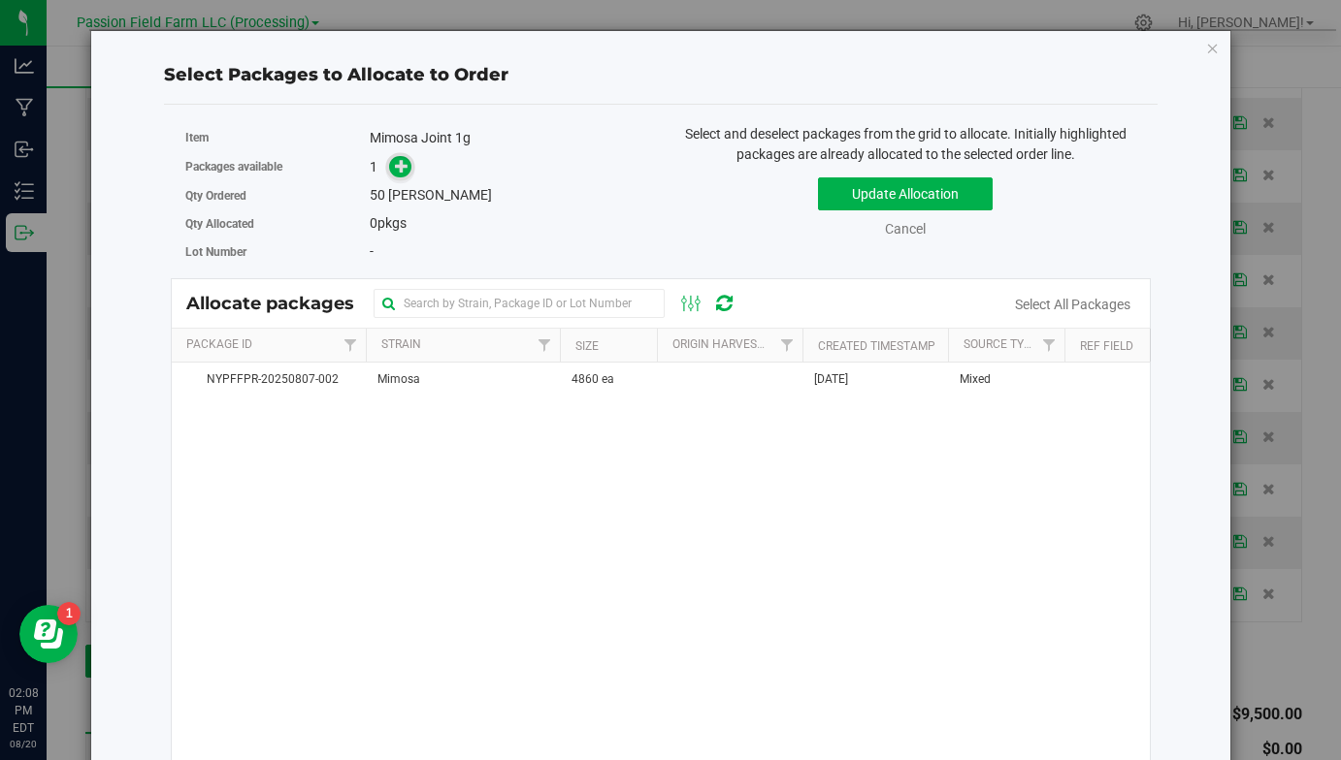
click at [405, 167] on icon at bounding box center [402, 166] width 14 height 14
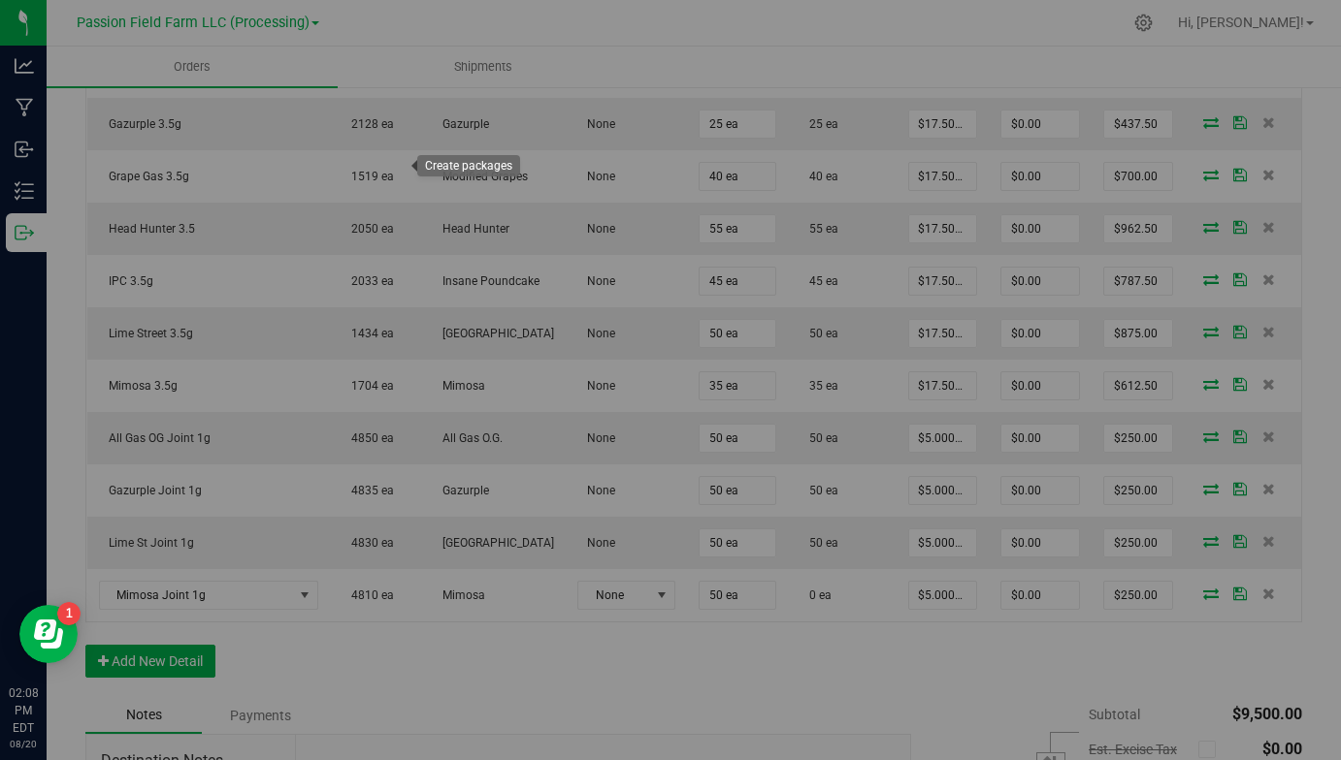
type input "1"
type input "50"
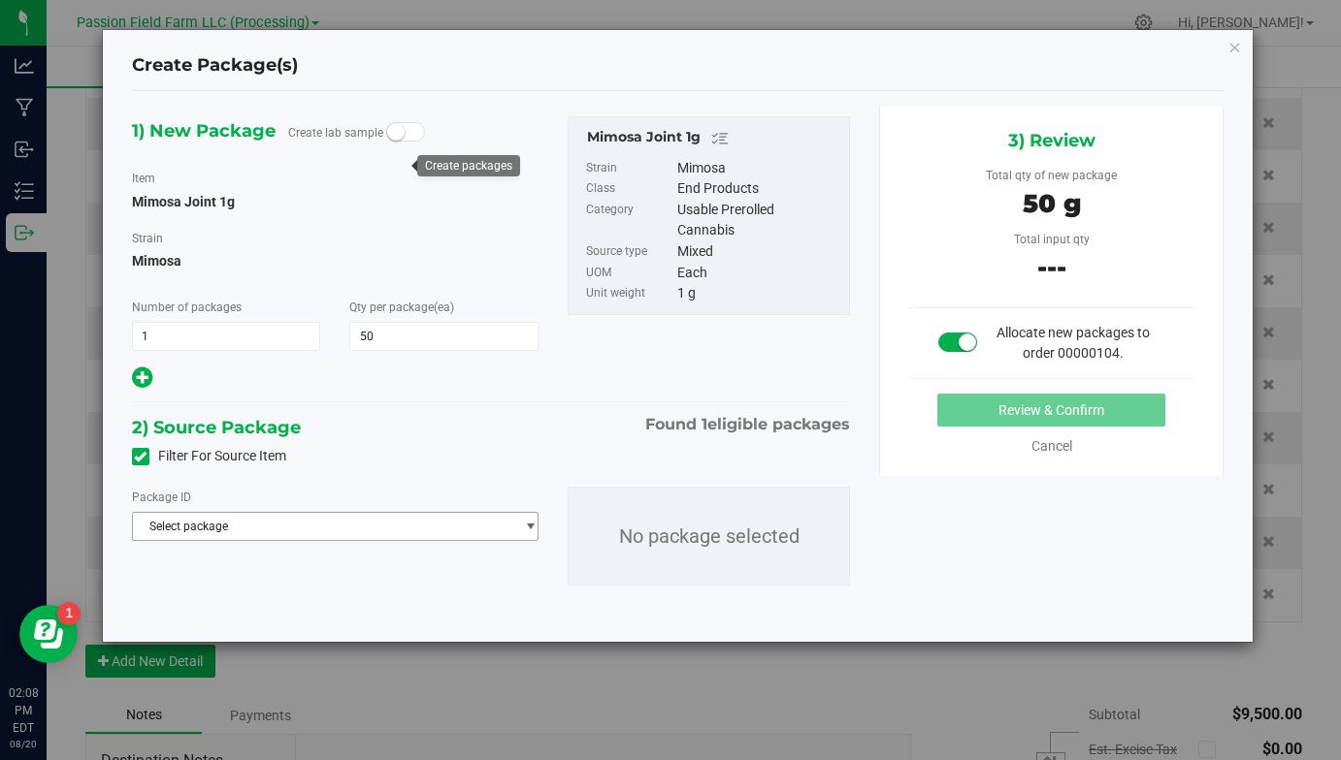
click at [391, 518] on span "Select package" at bounding box center [323, 526] width 380 height 27
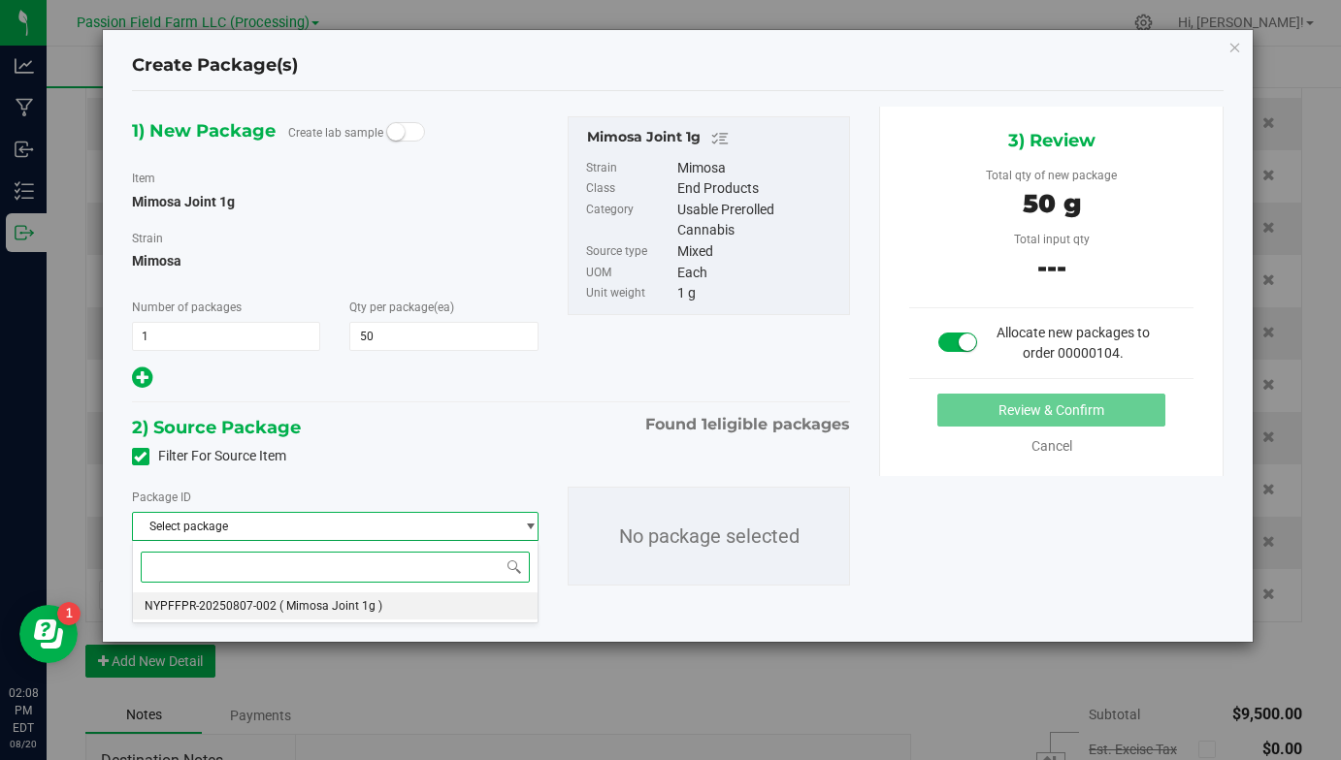
click at [376, 604] on span "( Mimosa Joint 1g )" at bounding box center [330, 606] width 103 height 14
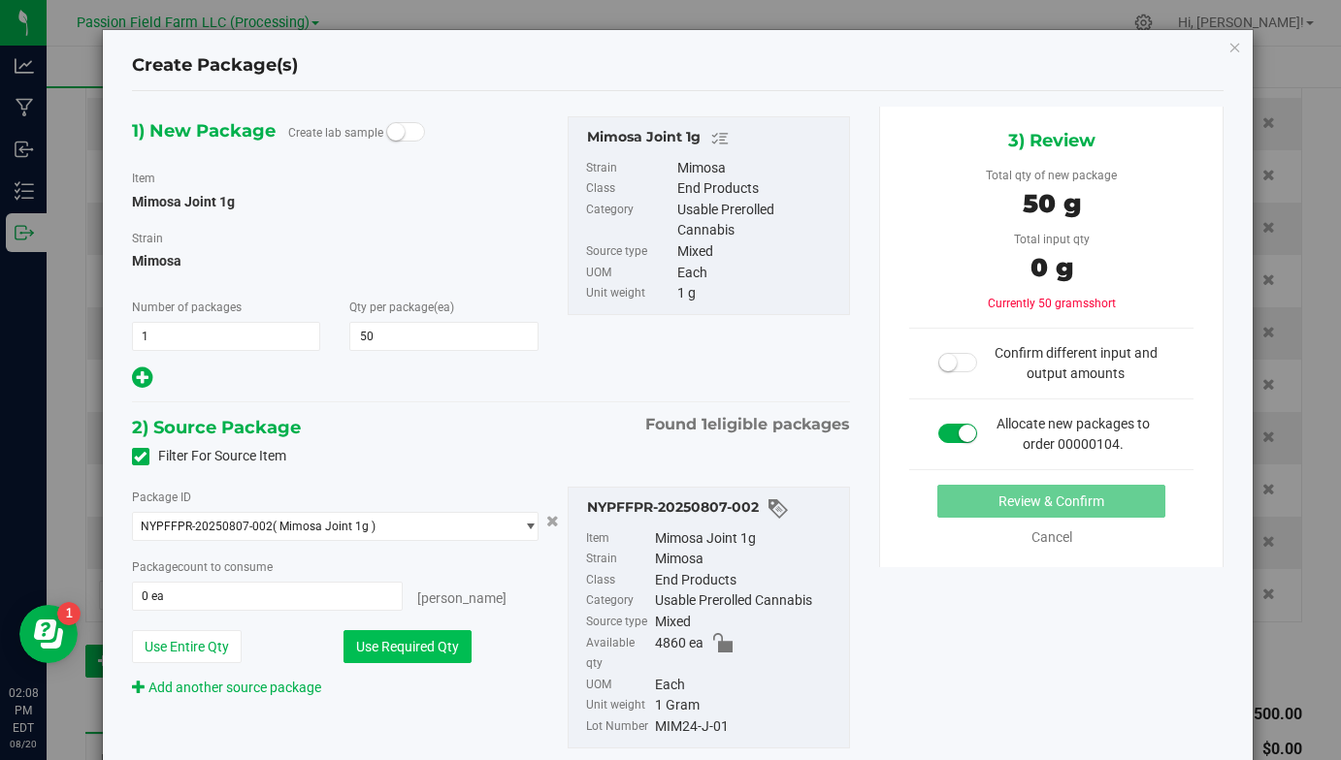
click at [379, 639] on button "Use Required Qty" at bounding box center [407, 646] width 128 height 33
type input "50 ea"
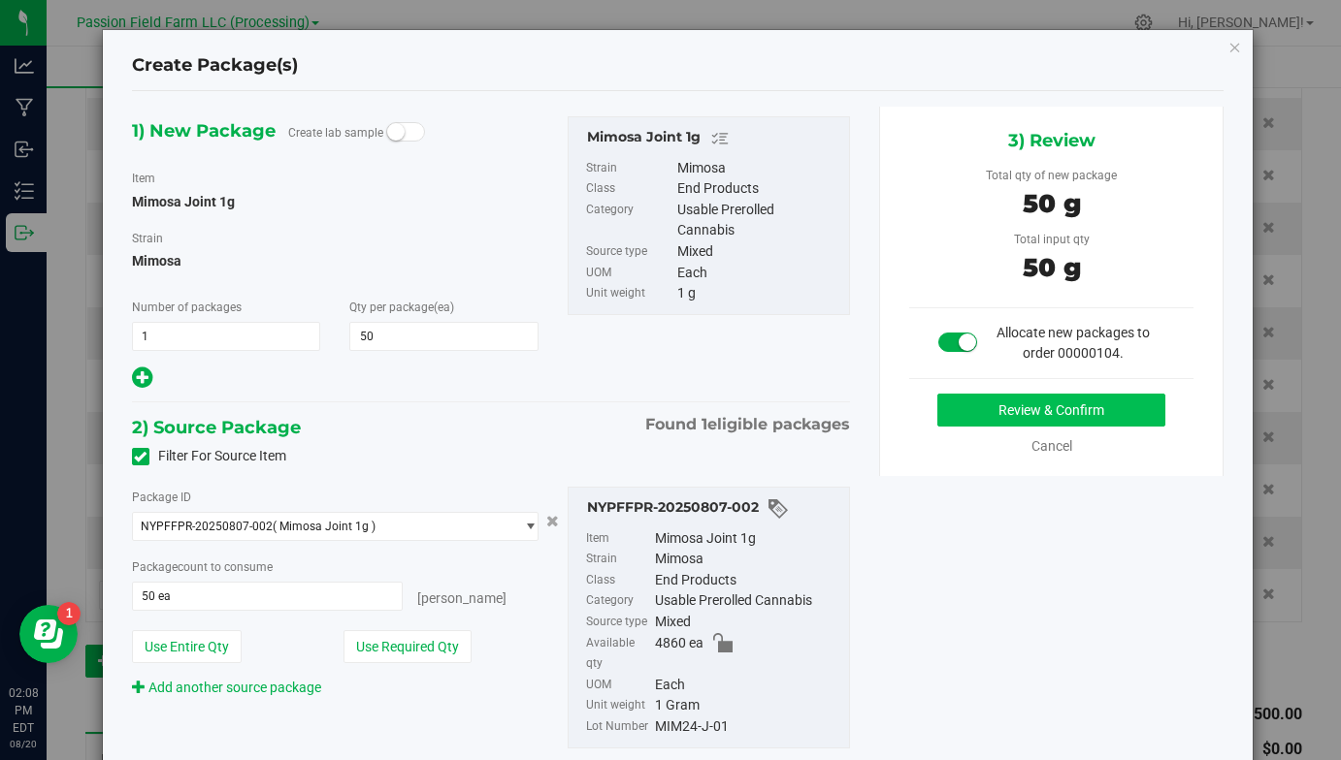
click at [975, 418] on button "Review & Confirm" at bounding box center [1051, 410] width 228 height 33
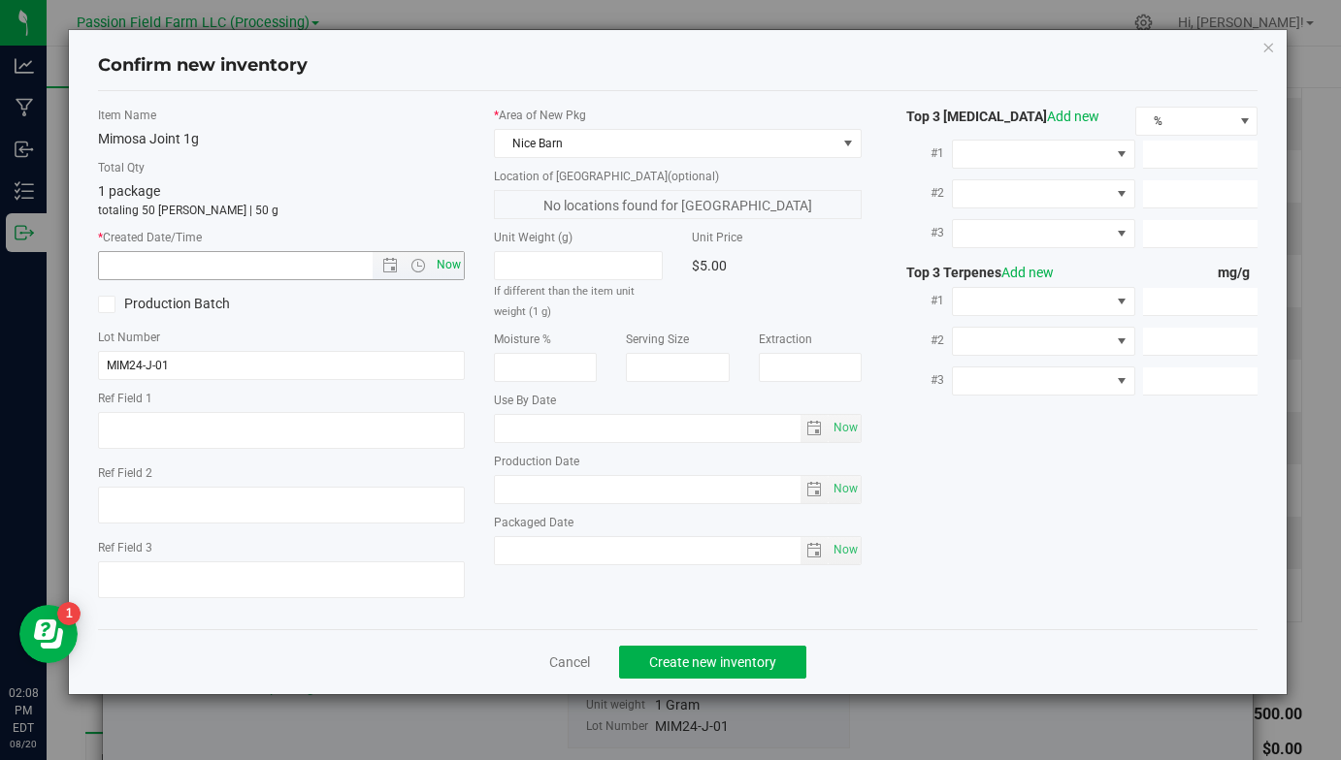
click at [450, 263] on span "Now" at bounding box center [449, 265] width 33 height 28
type input "[DATE] 2:08 PM"
click at [702, 667] on span "Create new inventory" at bounding box center [712, 663] width 127 height 16
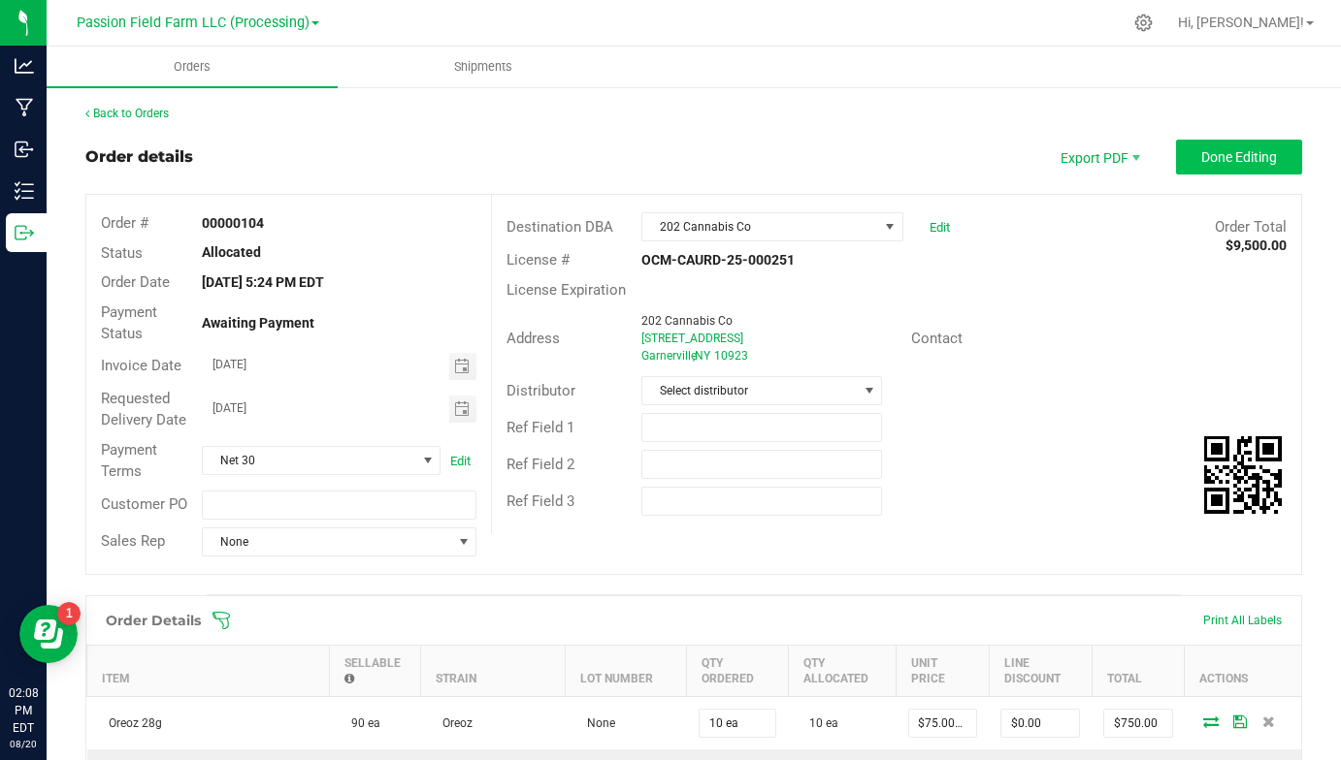
click at [1215, 162] on span "Done Editing" at bounding box center [1239, 157] width 76 height 16
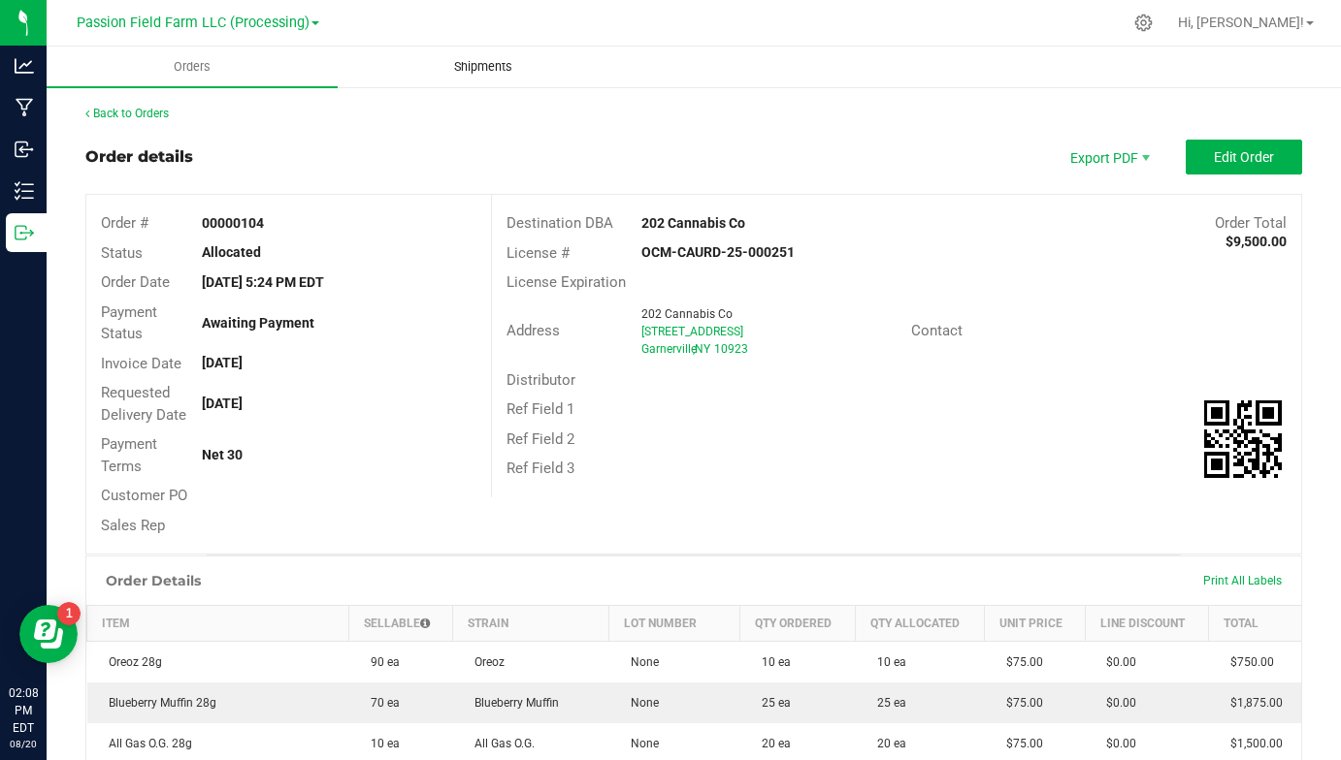
click at [474, 59] on span "Shipments" at bounding box center [483, 66] width 111 height 17
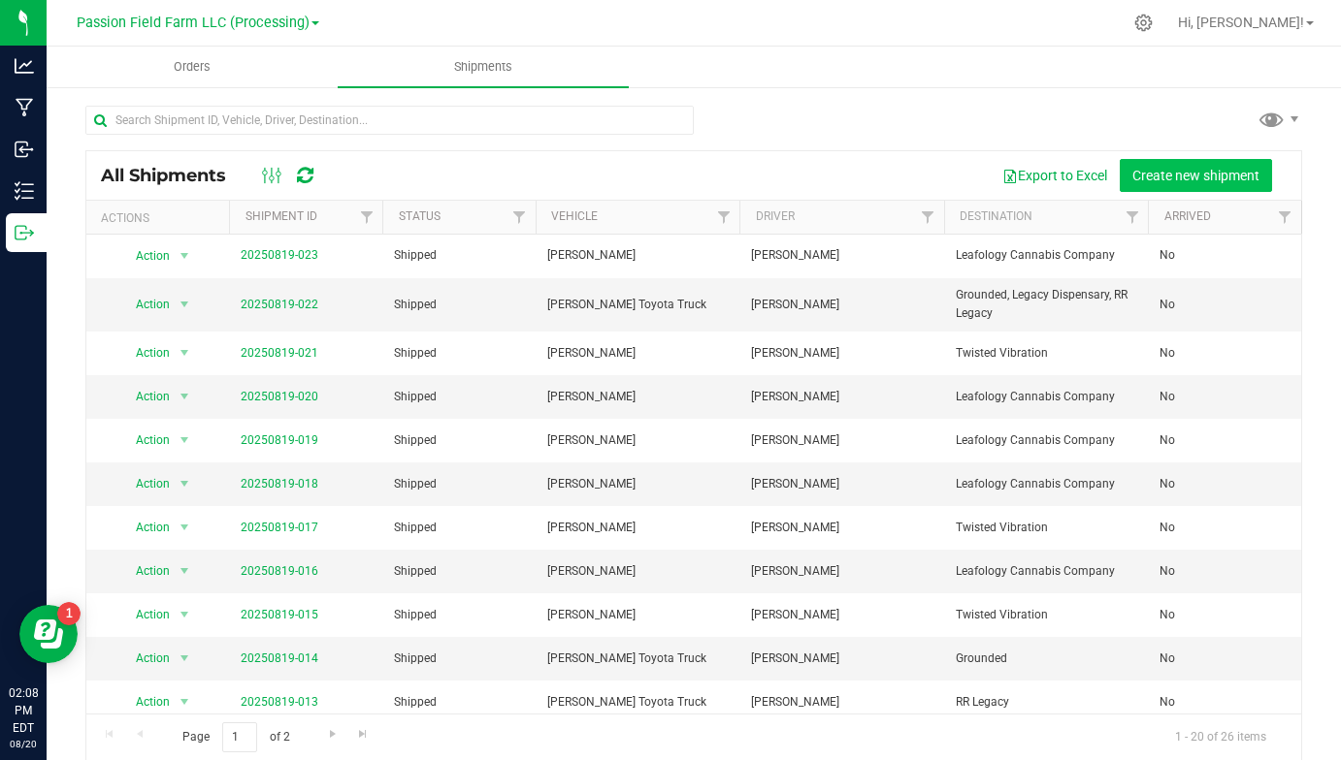
click at [1198, 174] on span "Create new shipment" at bounding box center [1195, 176] width 127 height 16
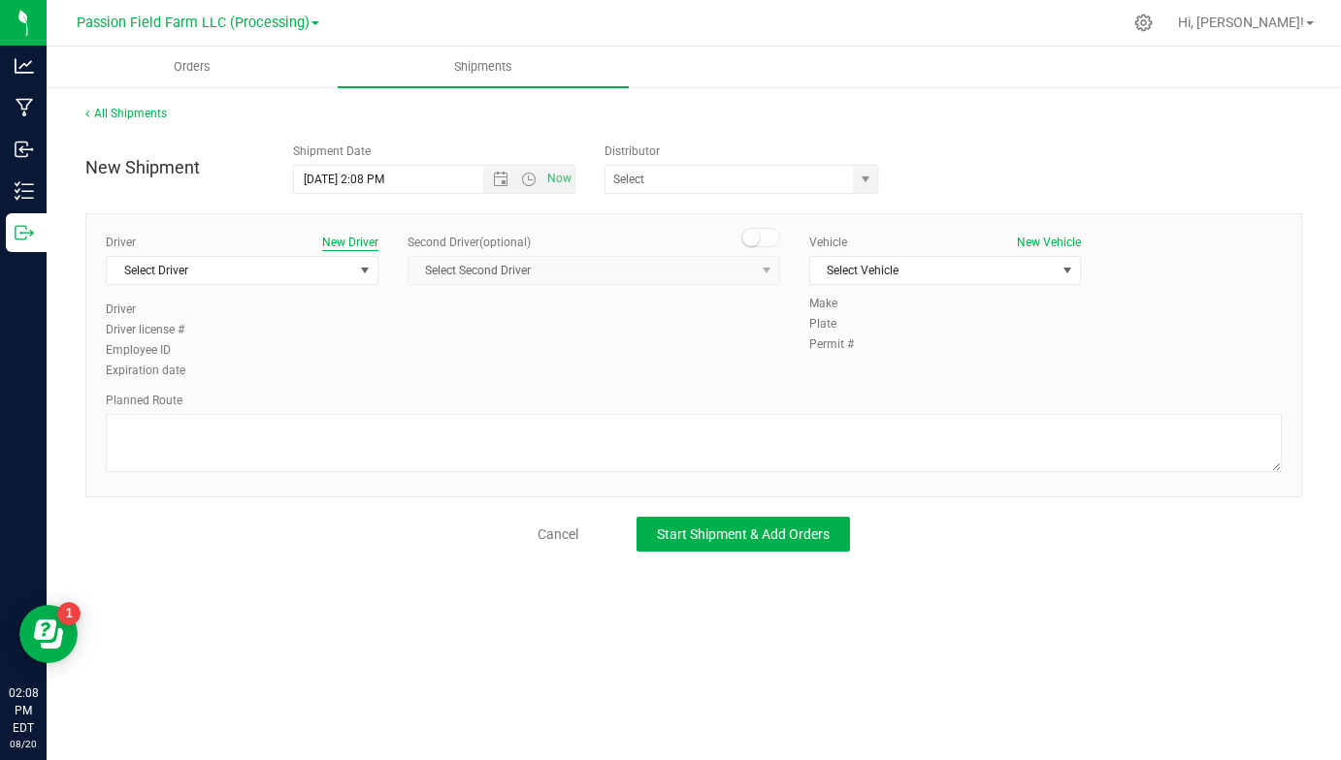
click at [361, 241] on button "New Driver" at bounding box center [350, 242] width 56 height 17
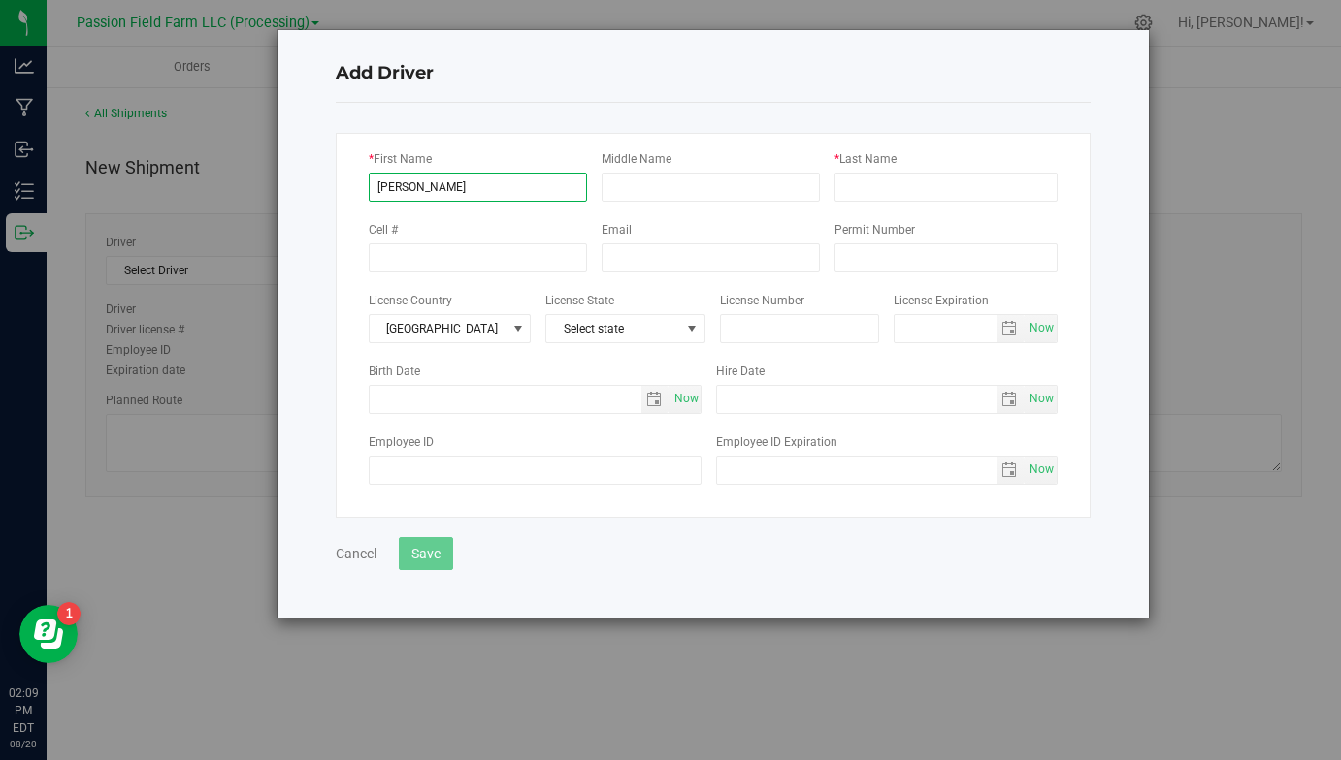
click at [451, 173] on input "[PERSON_NAME]" at bounding box center [478, 187] width 218 height 29
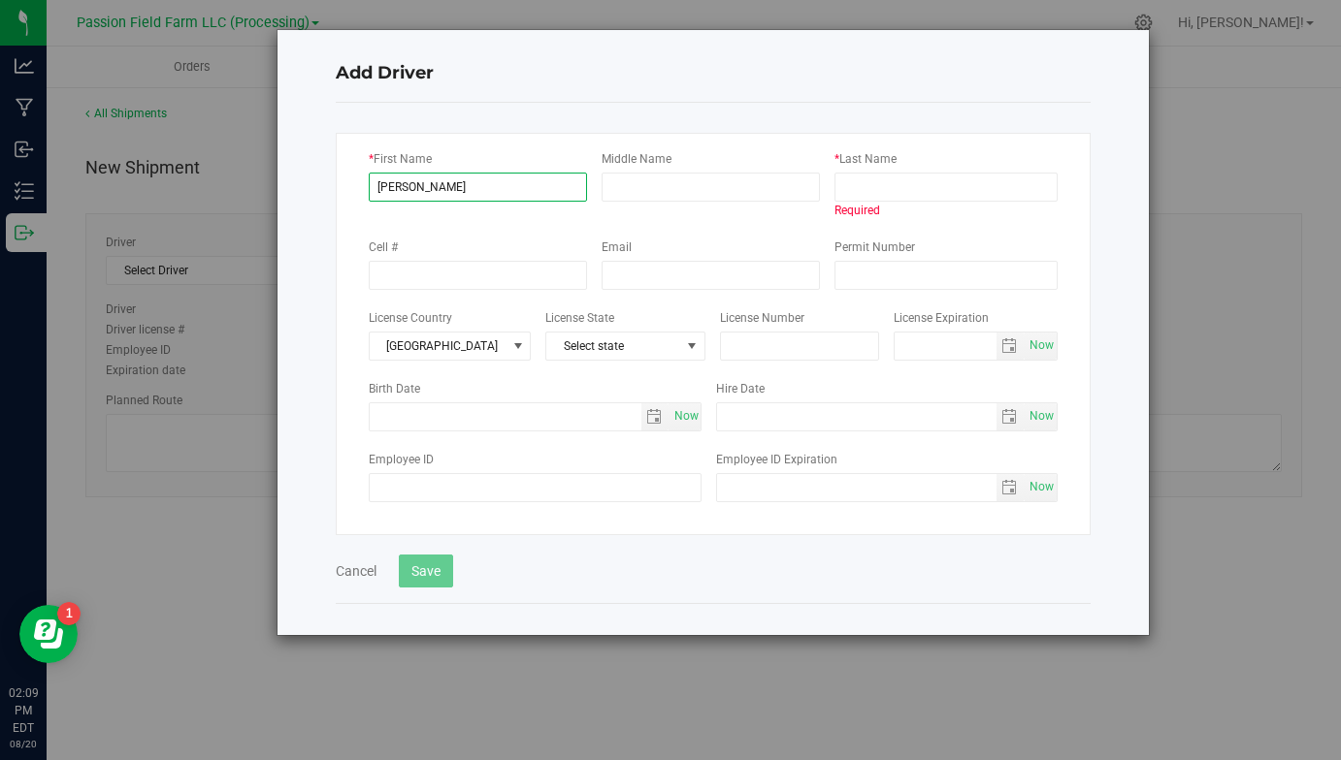
click at [451, 173] on input "[PERSON_NAME]" at bounding box center [478, 187] width 218 height 29
click at [447, 184] on input "[PERSON_NAME]" at bounding box center [478, 187] width 218 height 29
click at [447, 183] on input "[PERSON_NAME]" at bounding box center [478, 187] width 218 height 29
type input "[PERSON_NAME]"
click at [897, 179] on input "* Last Name" at bounding box center [945, 187] width 223 height 29
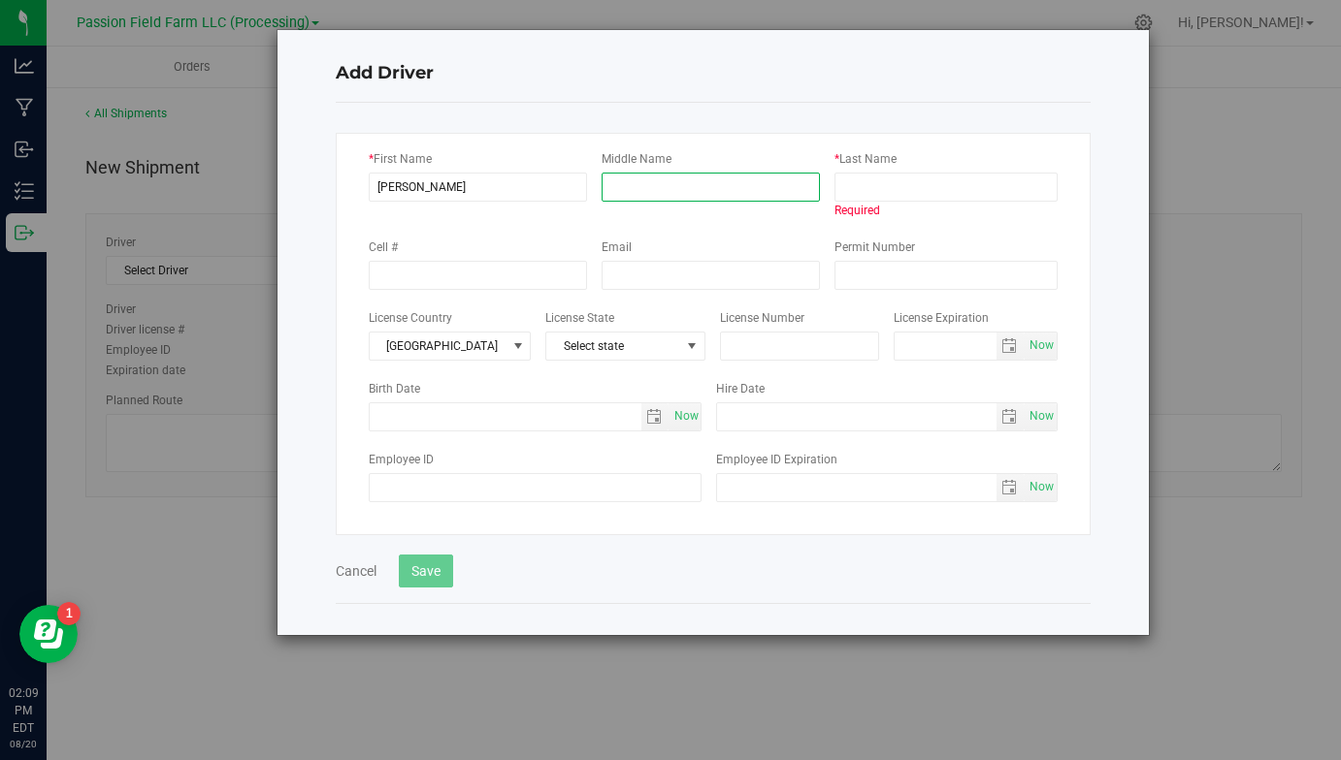
click at [799, 187] on input "Middle Name" at bounding box center [710, 187] width 218 height 29
type input "[PERSON_NAME]"
click at [993, 175] on input "* Last Name" at bounding box center [945, 187] width 223 height 29
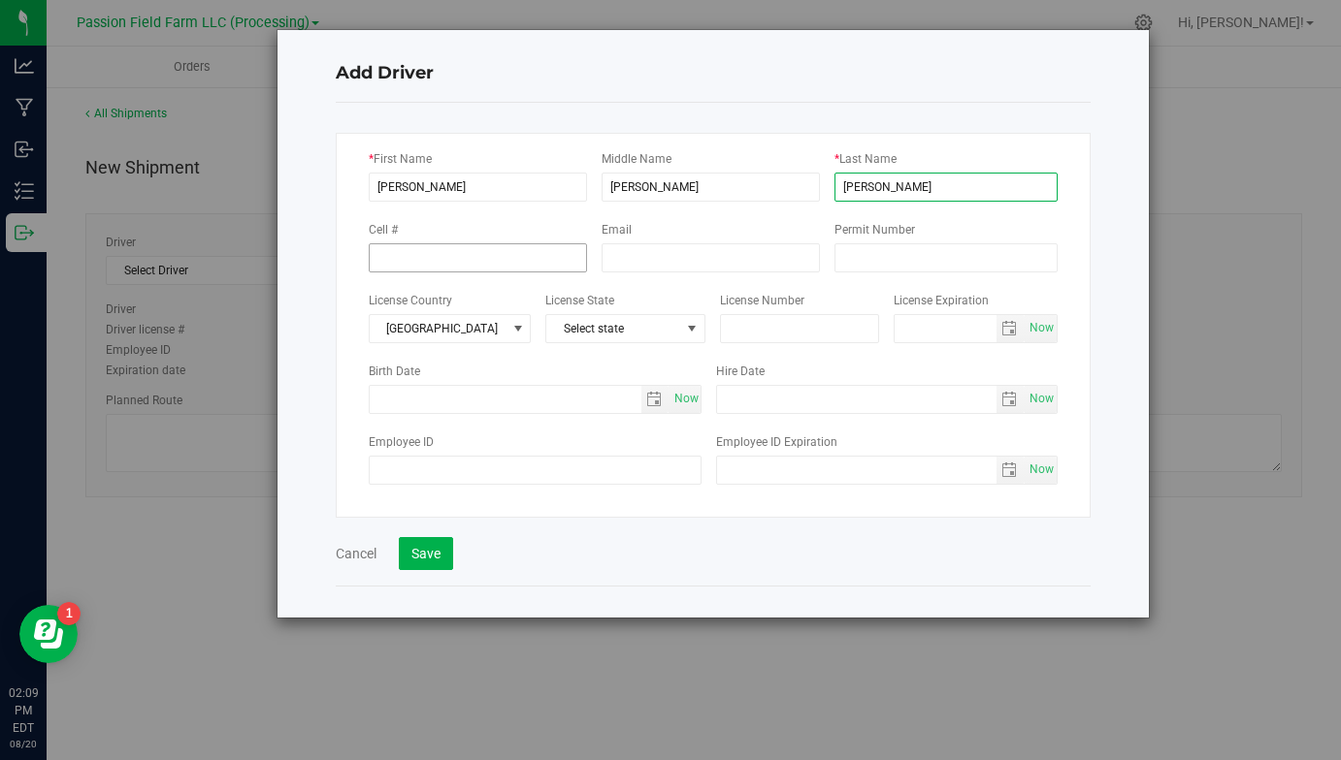
type input "[PERSON_NAME]"
click at [456, 329] on span "[GEOGRAPHIC_DATA]" at bounding box center [438, 328] width 137 height 27
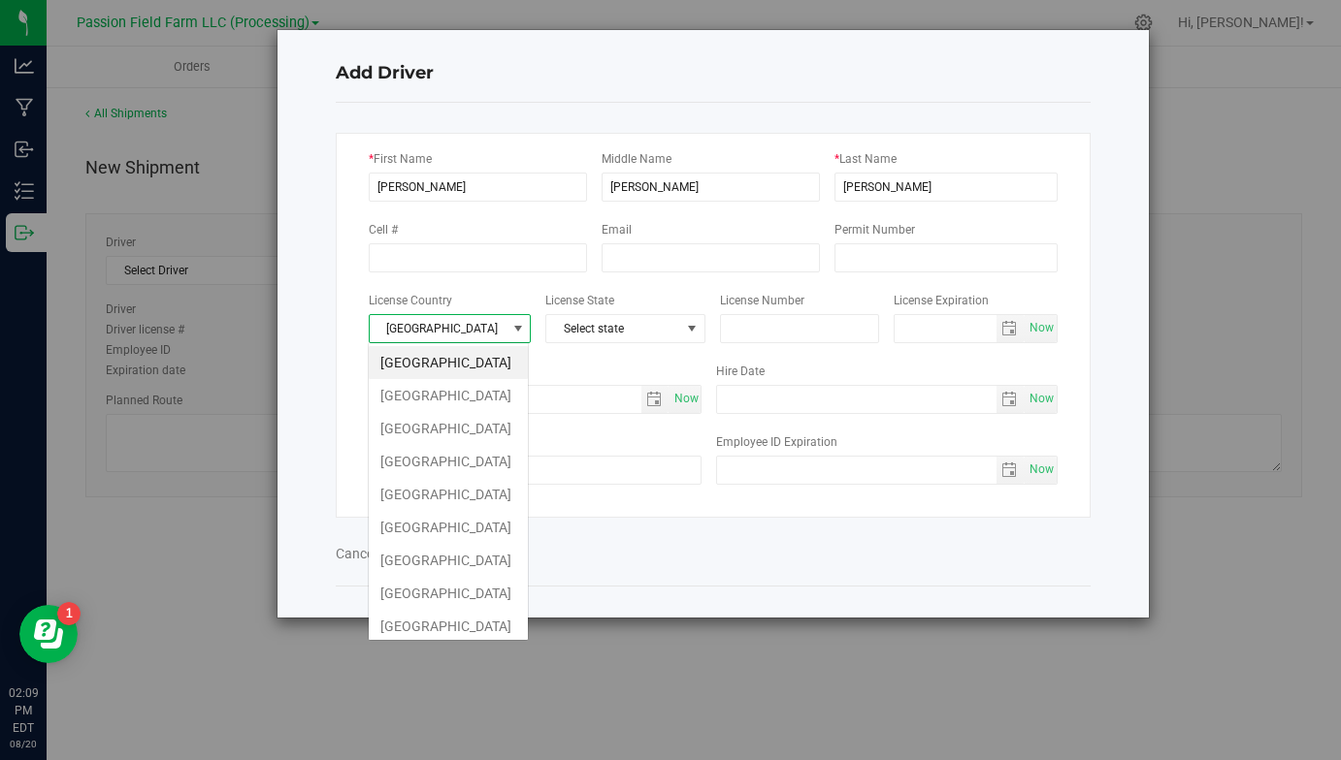
scroll to position [29, 160]
click at [456, 329] on span "[GEOGRAPHIC_DATA]" at bounding box center [438, 328] width 137 height 27
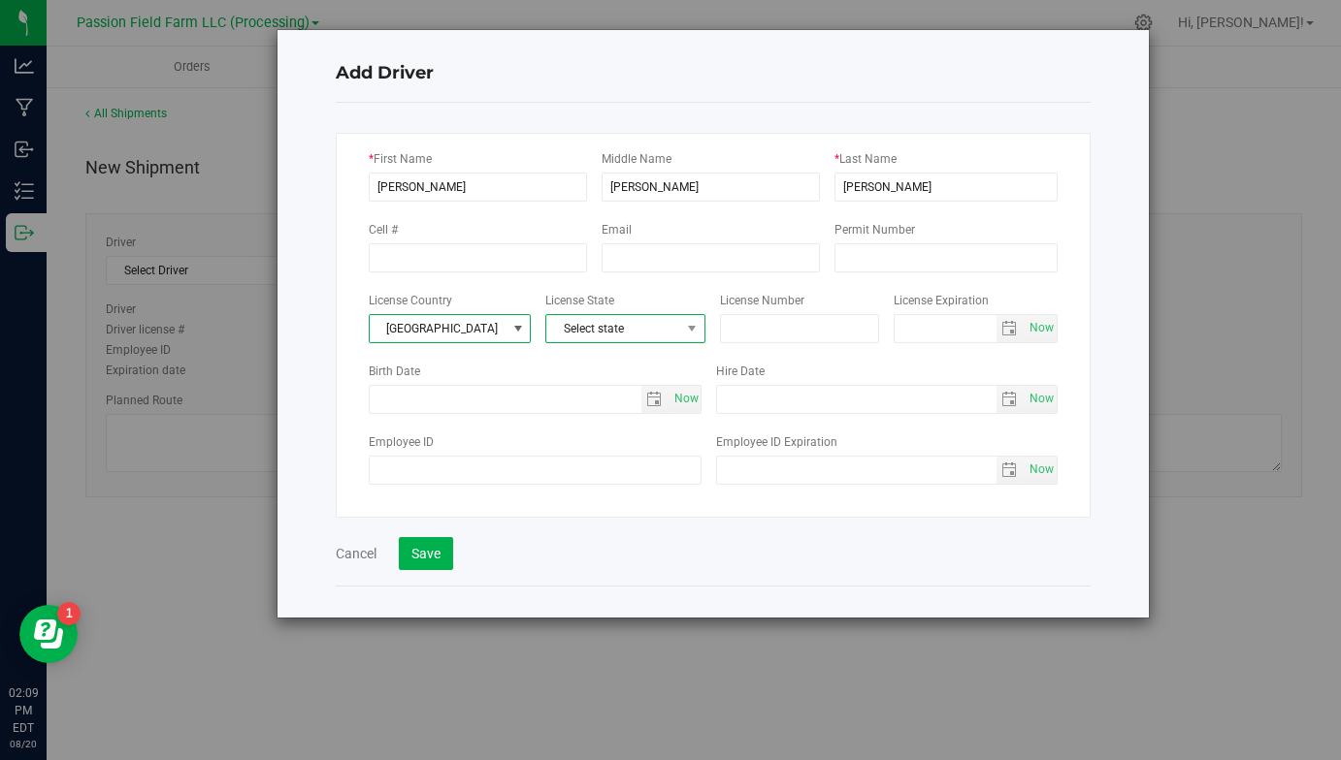
click at [575, 327] on span "Select state" at bounding box center [613, 328] width 134 height 27
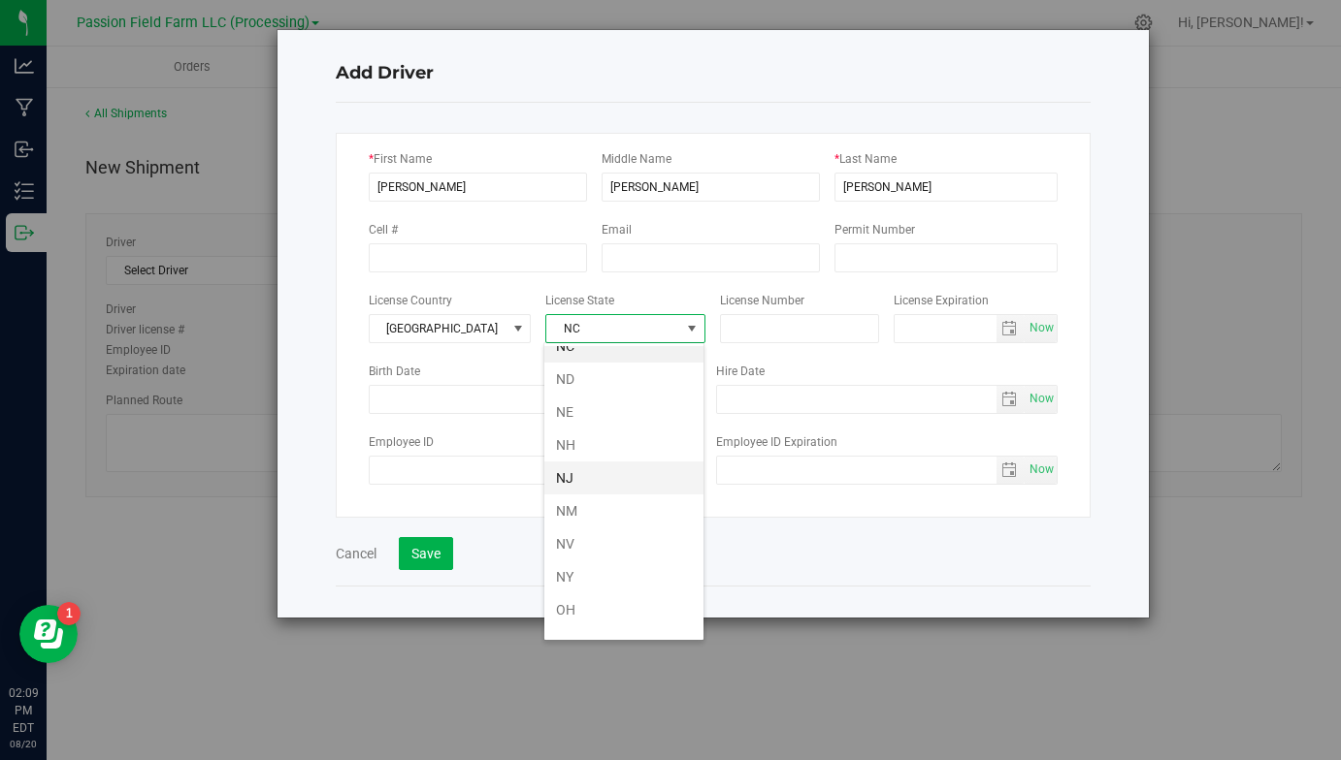
scroll to position [908, 0]
click at [578, 577] on li "NY" at bounding box center [623, 576] width 159 height 33
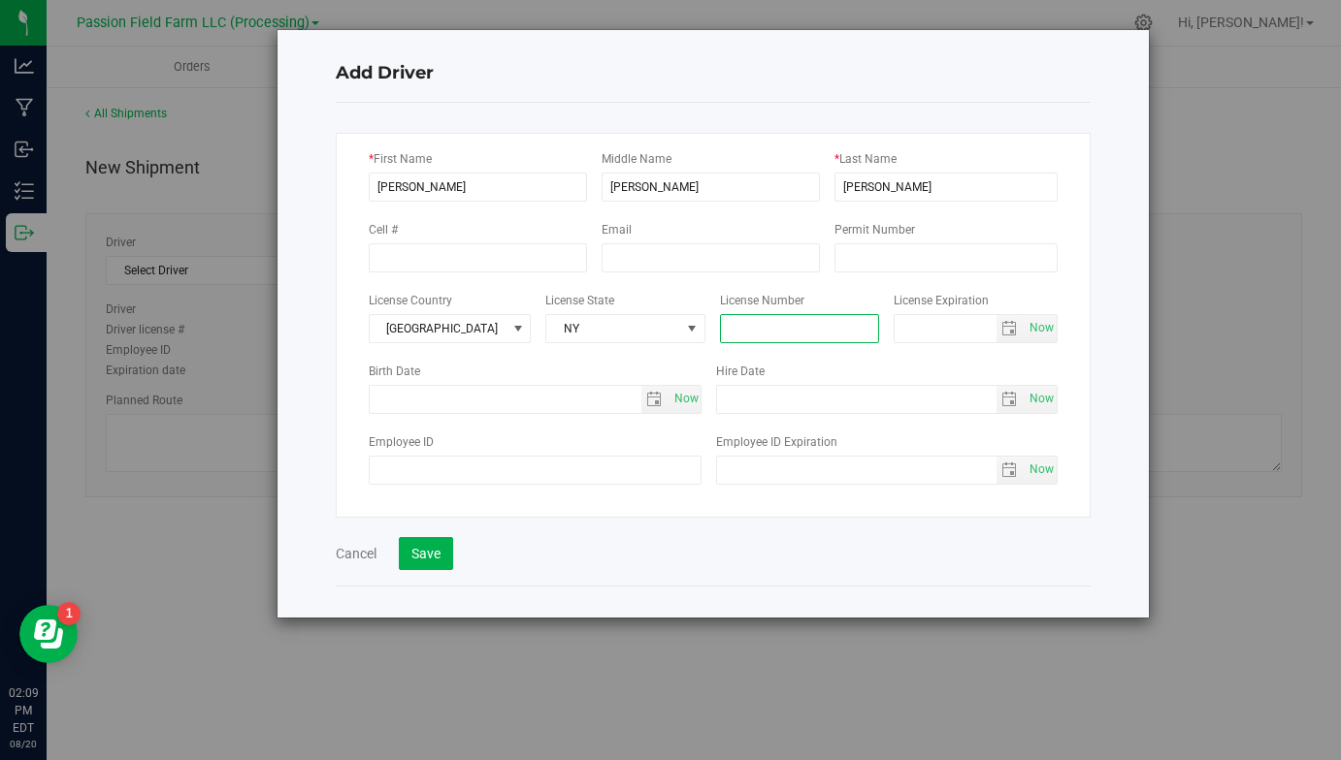
click at [763, 323] on input "text" at bounding box center [800, 328] width 160 height 29
type input "511719905"
click at [978, 333] on input "text" at bounding box center [944, 328] width 101 height 27
type input "[DATE]"
click at [982, 352] on div "* First Name [PERSON_NAME] Middle Name [PERSON_NAME] * Last Name [PERSON_NAME] …" at bounding box center [713, 325] width 755 height 385
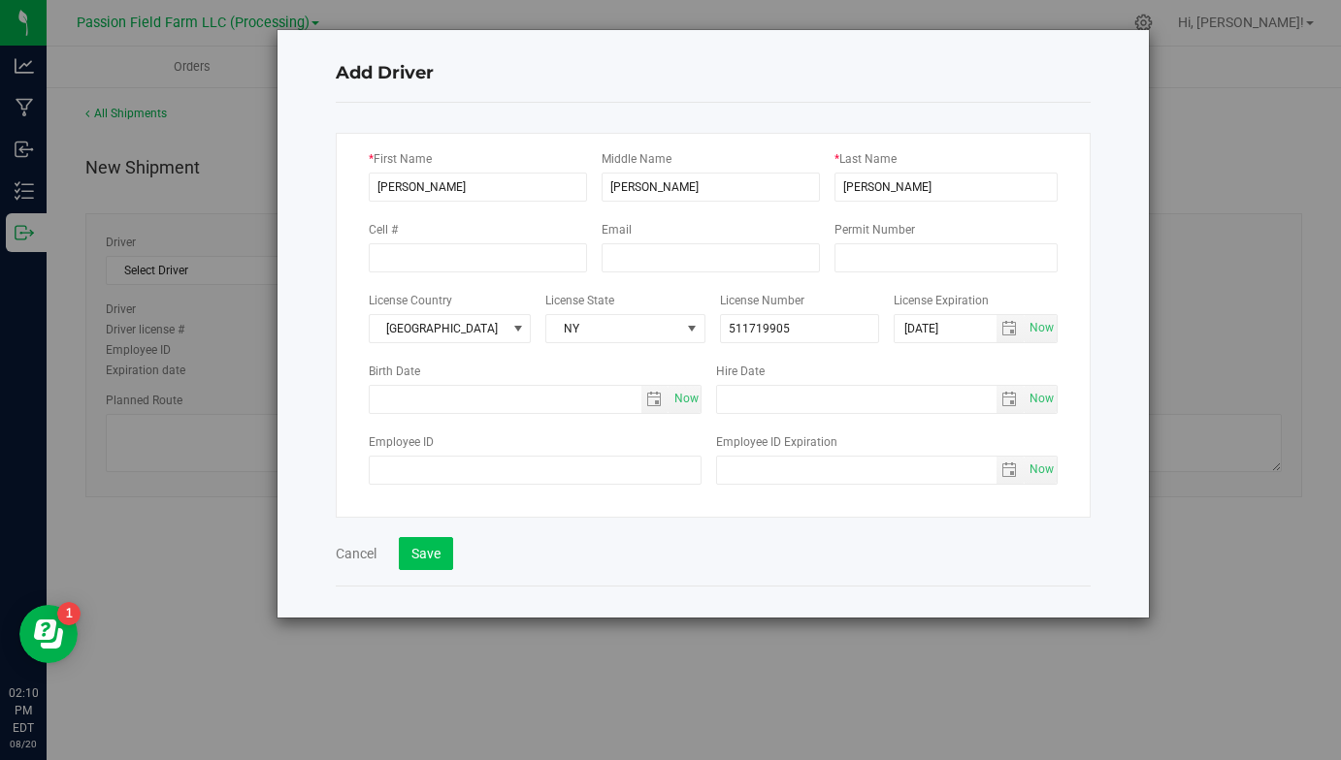
click at [429, 548] on button "Save" at bounding box center [426, 553] width 54 height 33
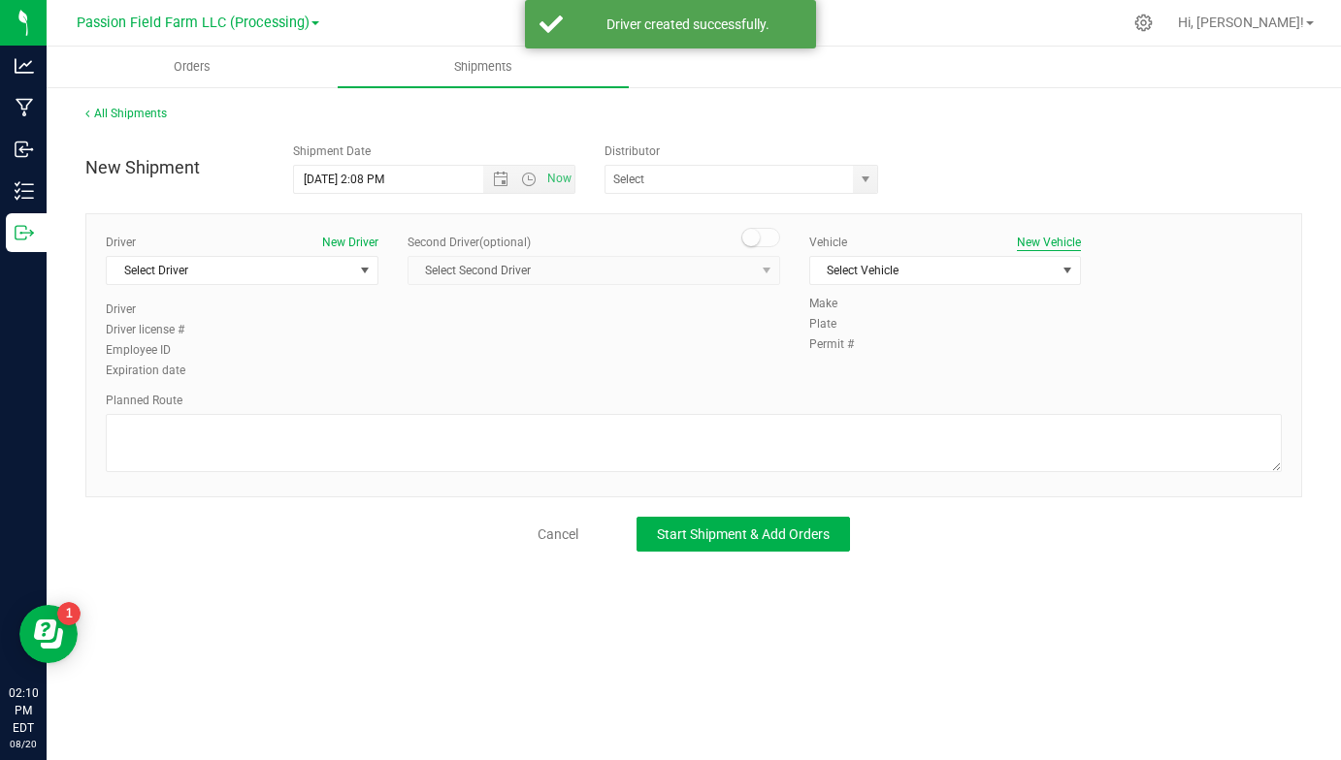
click at [1063, 239] on button "New Vehicle" at bounding box center [1049, 242] width 64 height 17
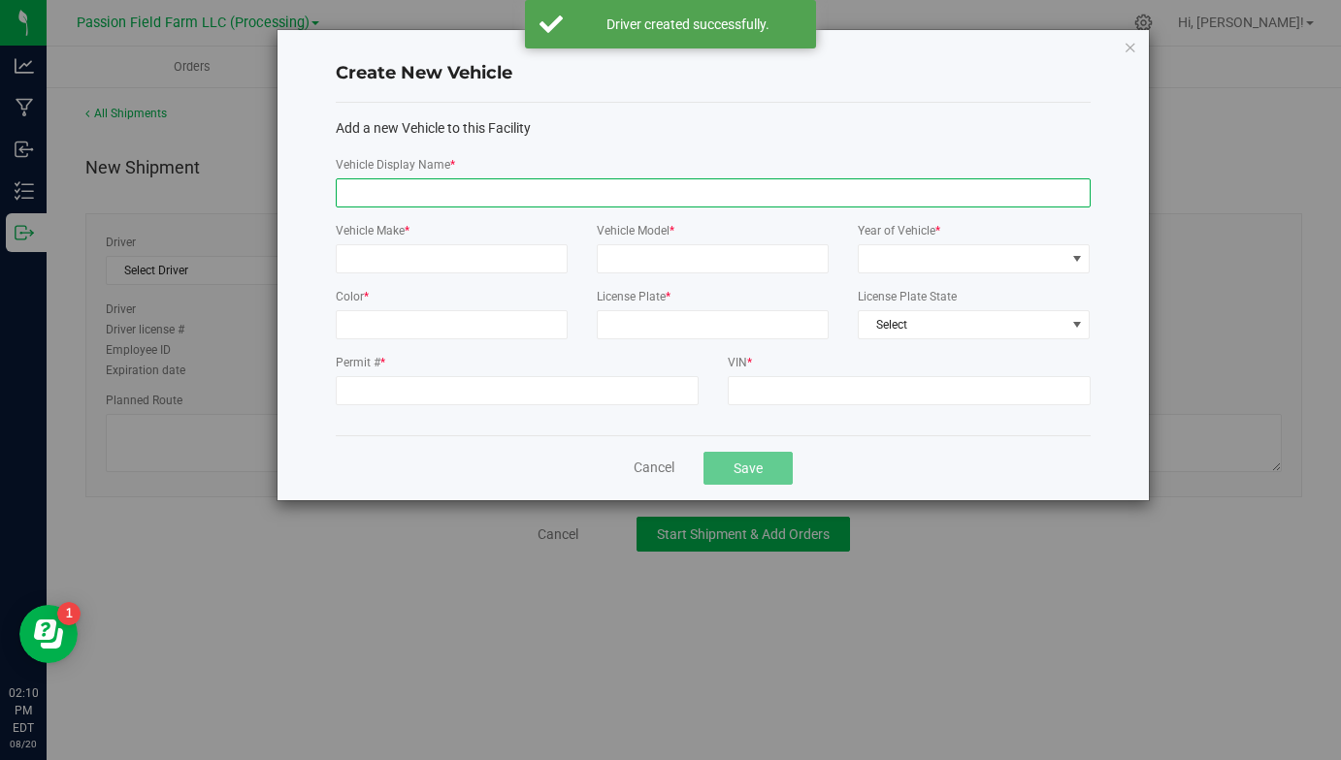
click at [526, 184] on input "Vehicle Display Name *" at bounding box center [713, 192] width 755 height 29
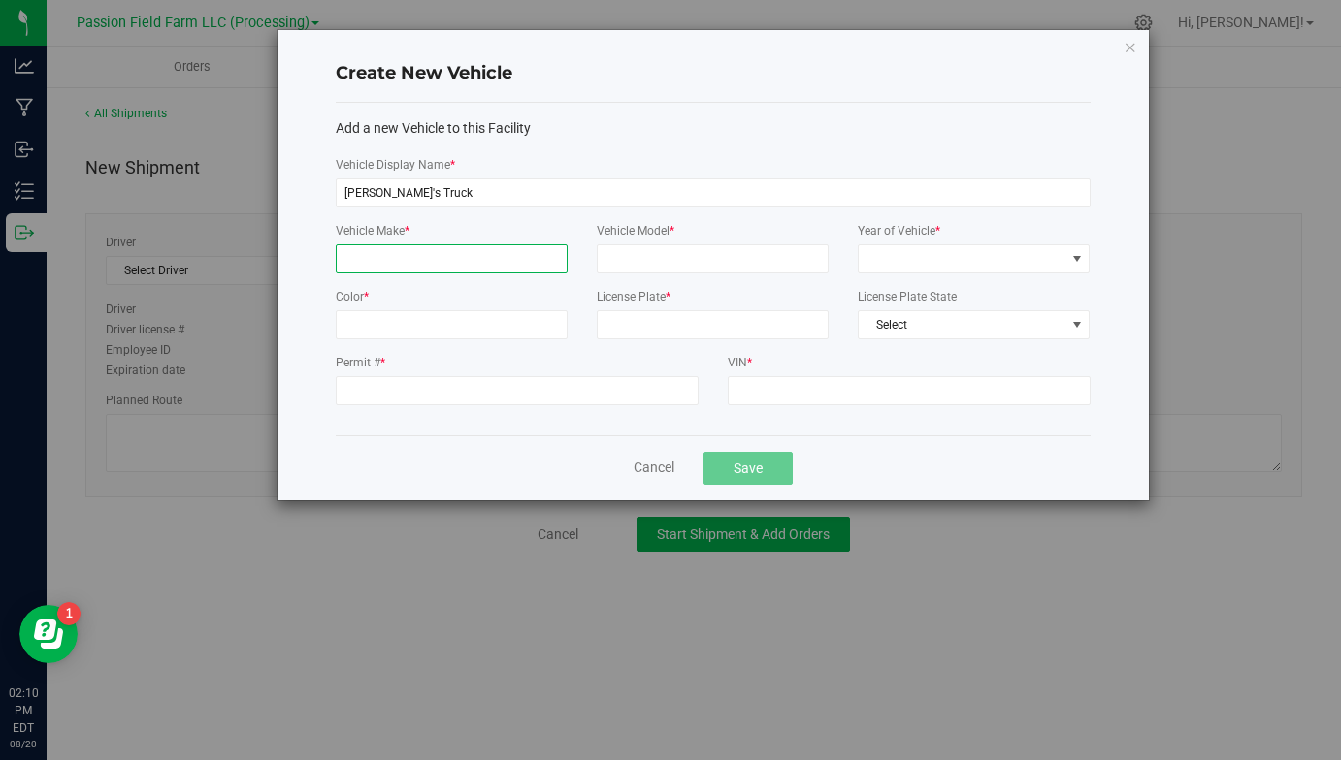
click at [450, 265] on input "Vehicle Make *" at bounding box center [452, 258] width 232 height 29
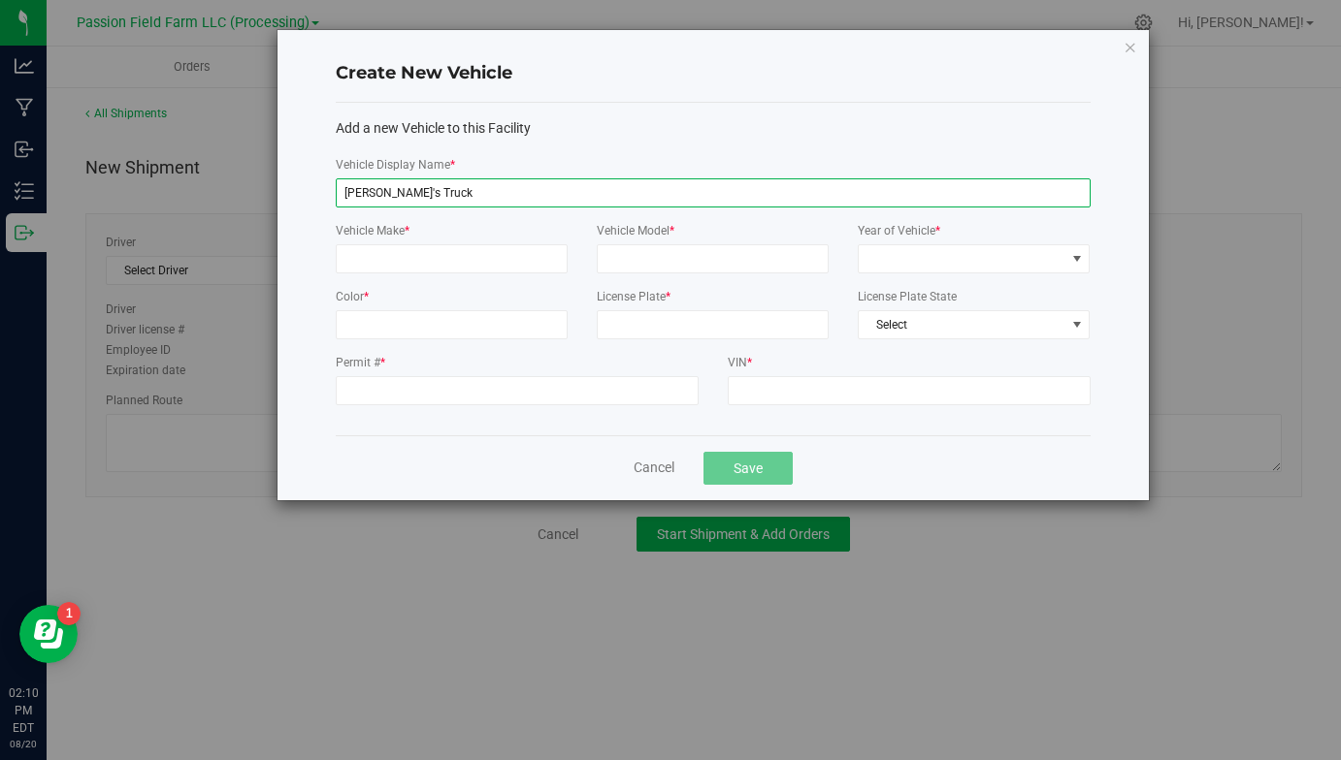
click at [438, 192] on input "[PERSON_NAME]'s Truck" at bounding box center [713, 192] width 755 height 29
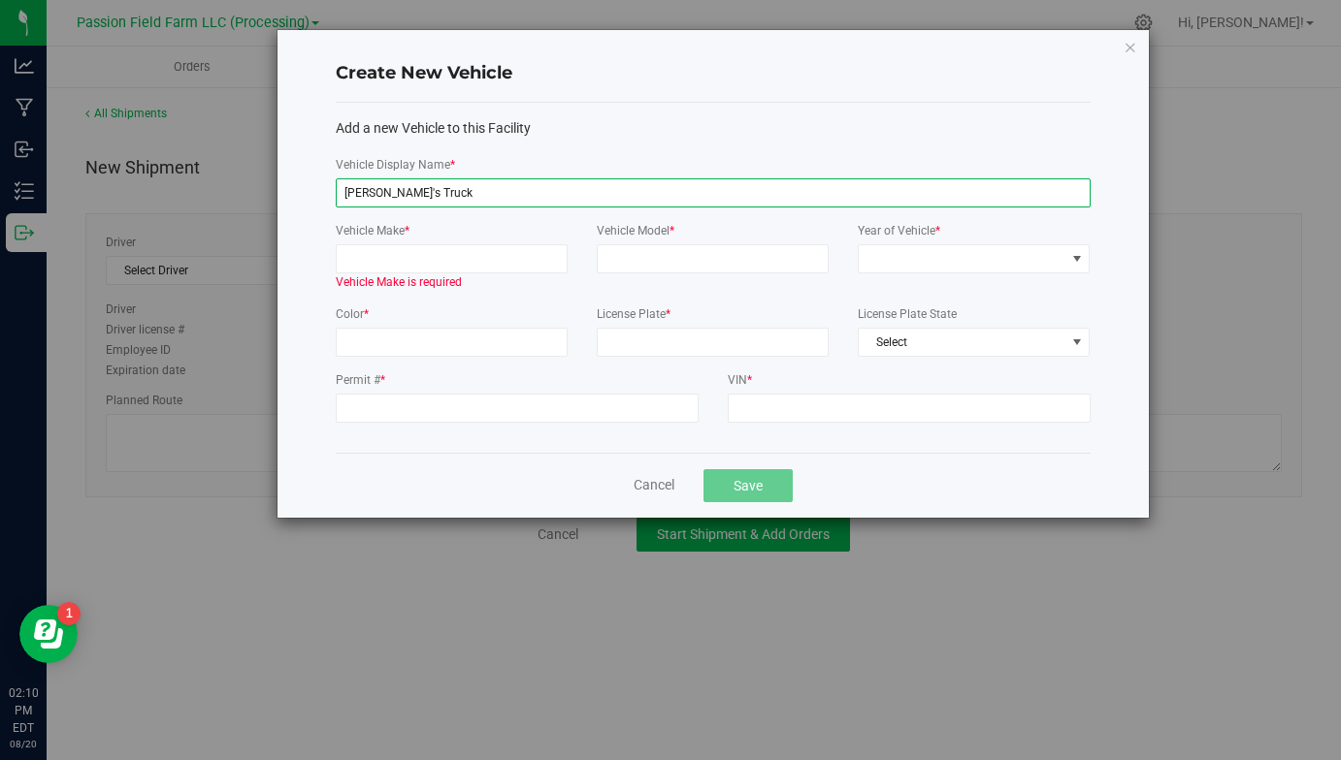
click at [438, 192] on input "[PERSON_NAME]'s Truck" at bounding box center [713, 192] width 755 height 29
type input "Fear City Cycles Truck"
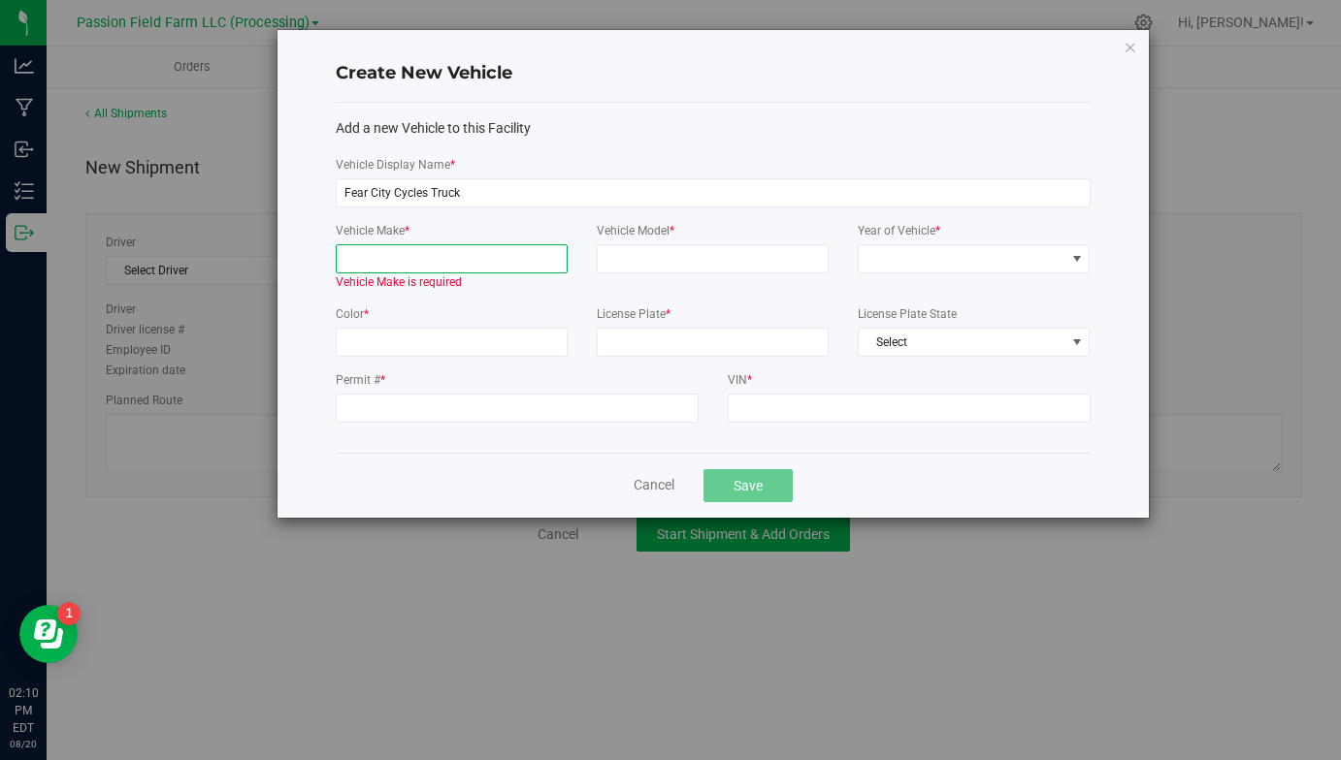
click at [428, 258] on input "Vehicle Make *" at bounding box center [452, 258] width 232 height 29
click at [741, 264] on input "Vehicle Model *" at bounding box center [713, 258] width 232 height 29
click at [528, 258] on input "Vehicle Make *" at bounding box center [452, 258] width 232 height 29
type input "Dodge"
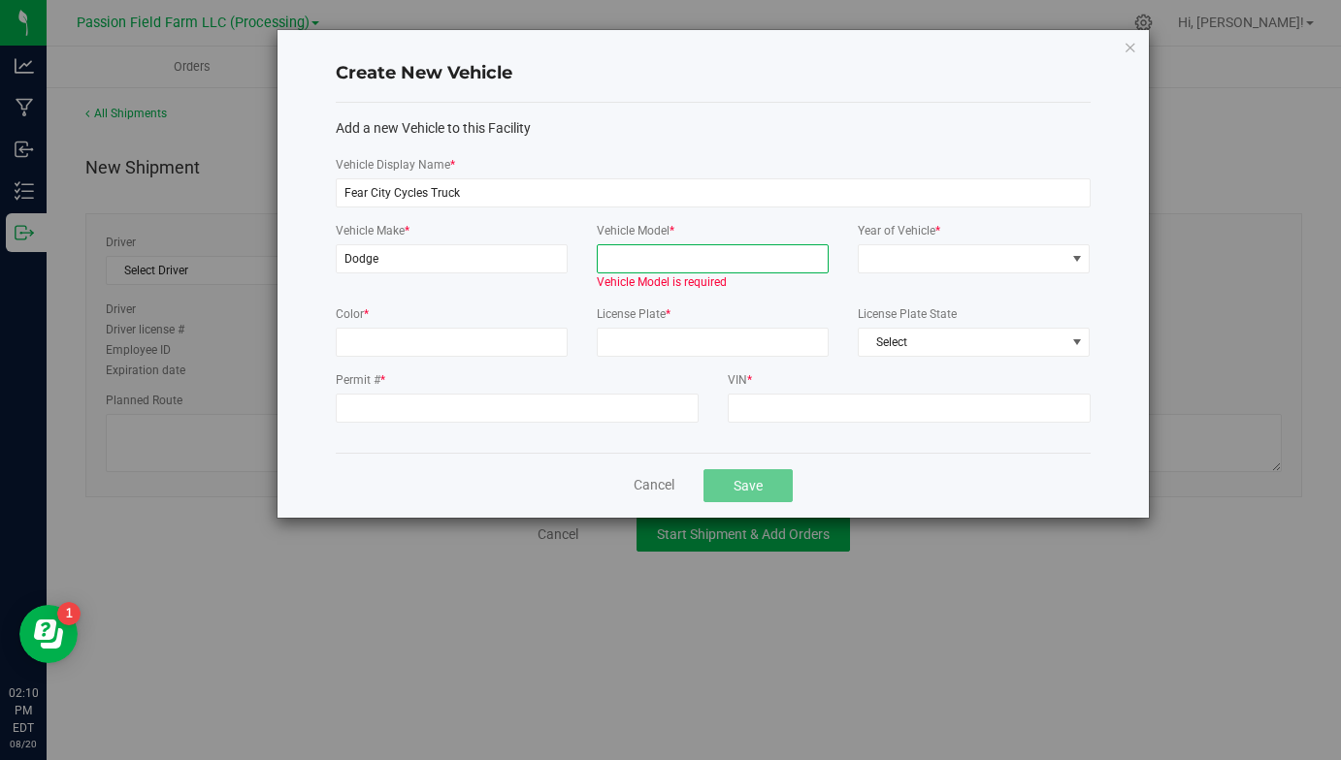
click at [655, 264] on input "Vehicle Model *" at bounding box center [713, 258] width 232 height 29
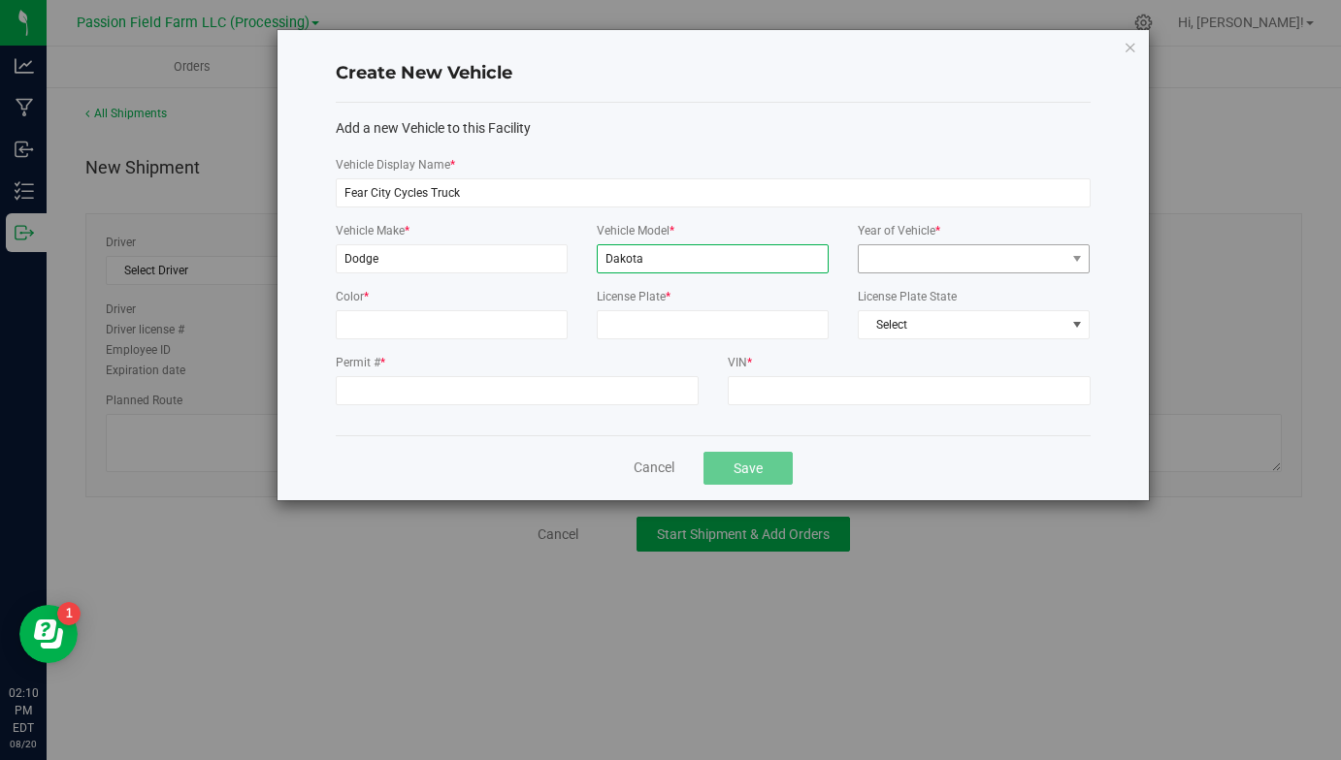
type input "Dakota"
click at [910, 262] on span at bounding box center [961, 258] width 206 height 27
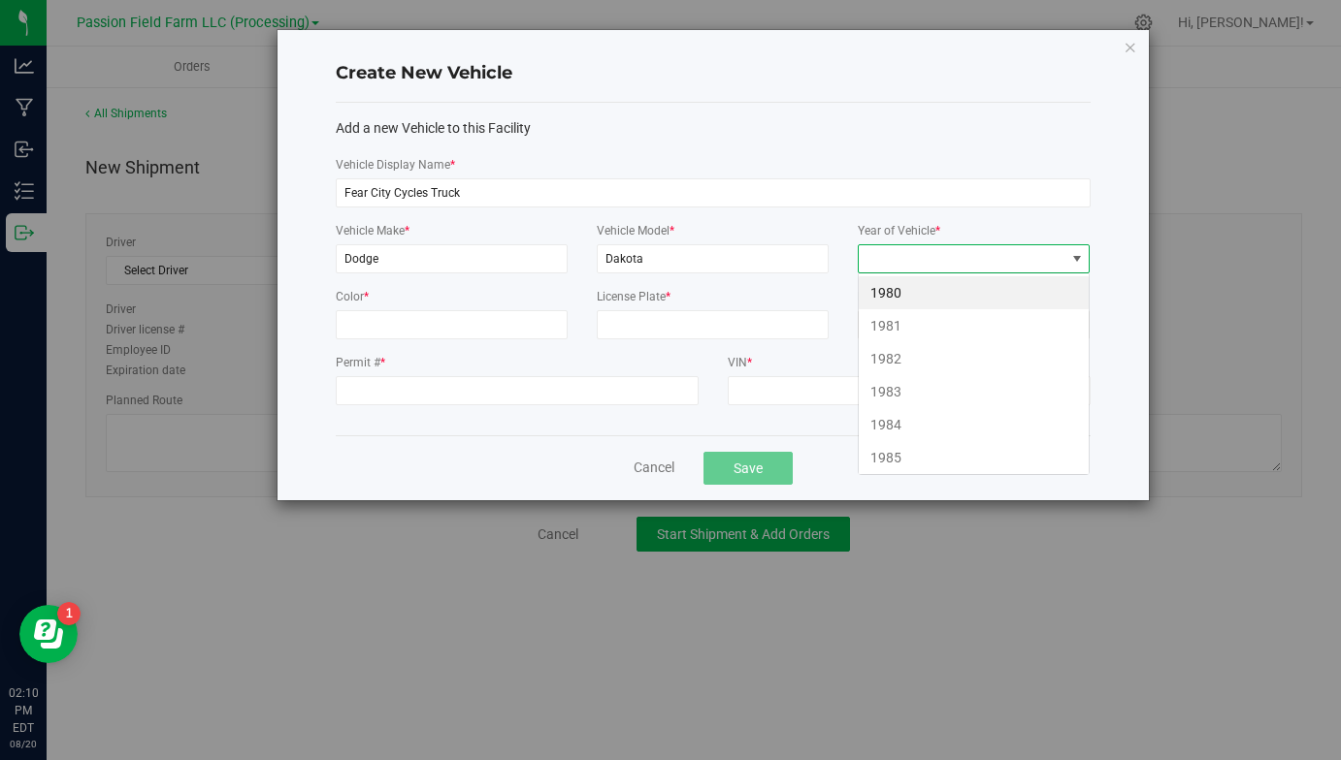
scroll to position [29, 233]
click at [910, 262] on span at bounding box center [961, 258] width 206 height 27
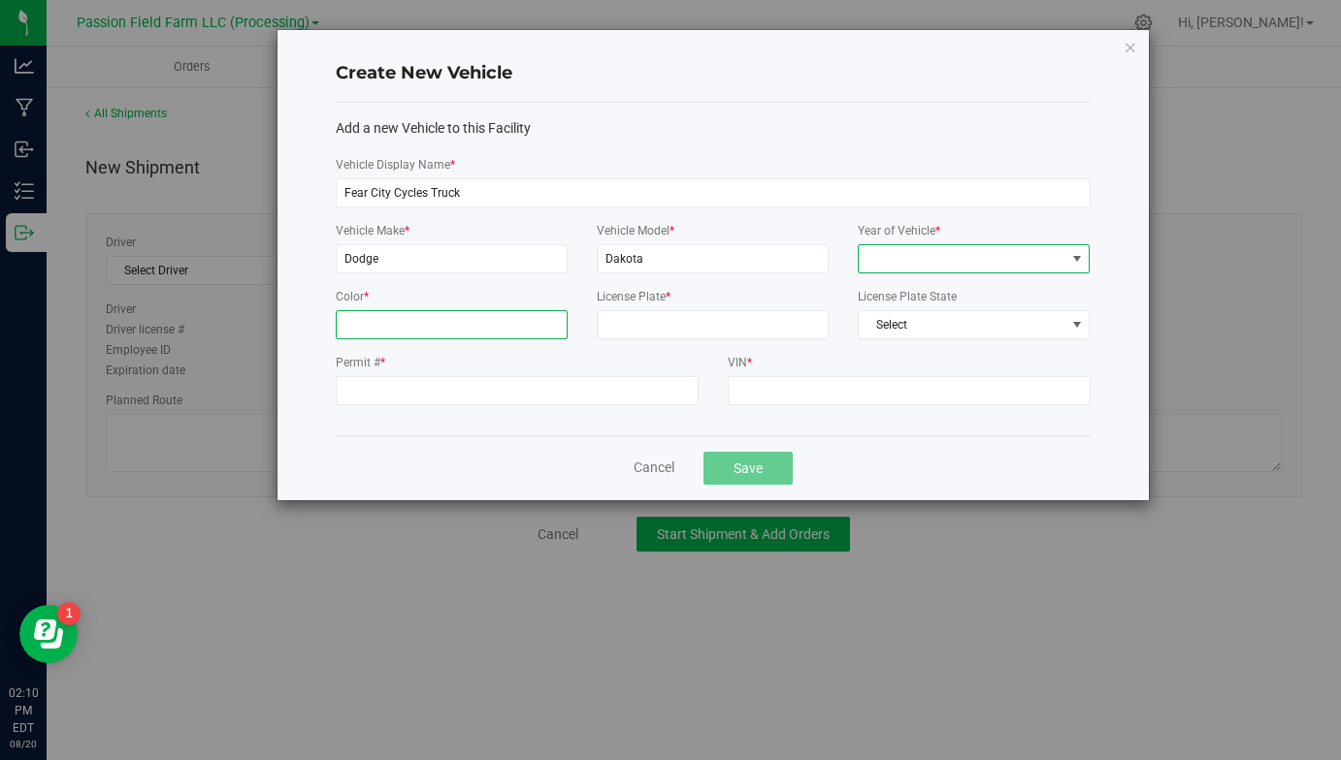
click at [513, 310] on input "Color *" at bounding box center [452, 324] width 232 height 29
type input "b"
type input "Black"
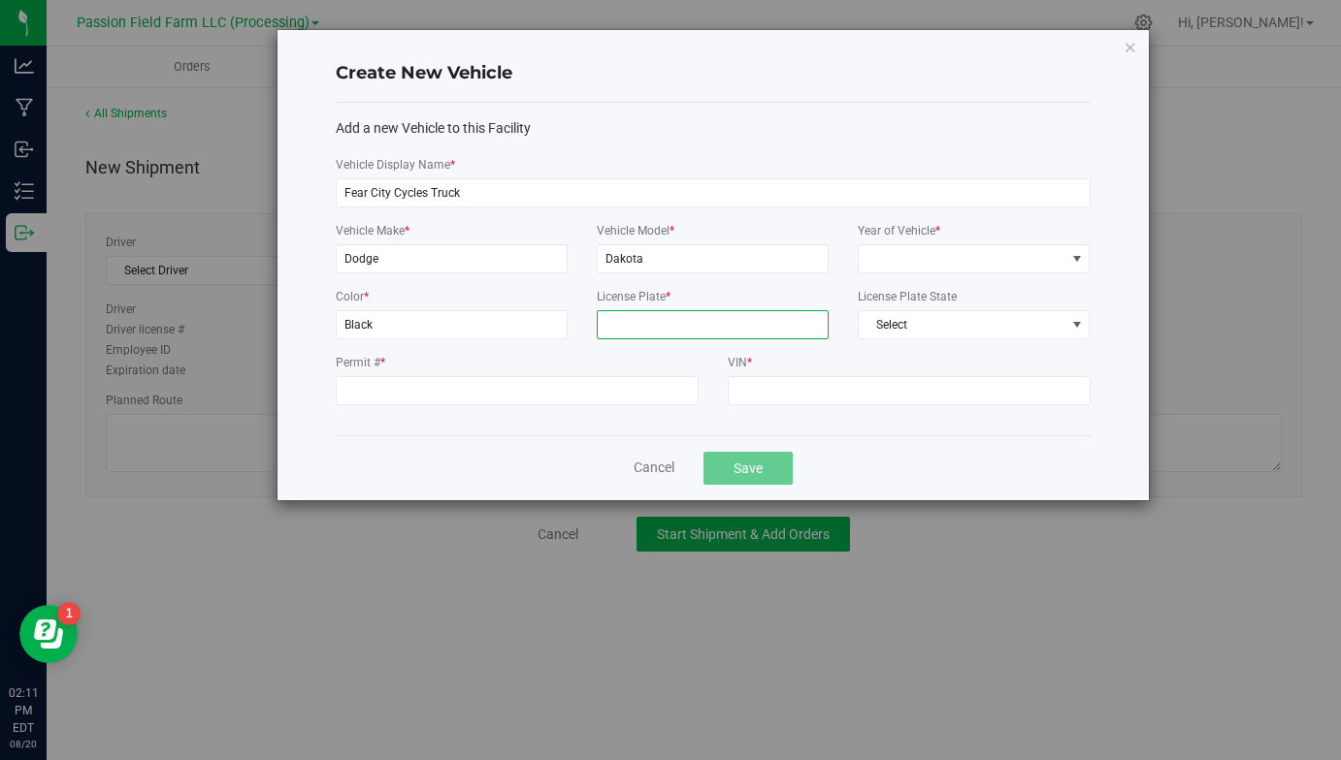
click at [637, 332] on input "License Plate *" at bounding box center [713, 324] width 232 height 29
type input "lvc2126"
click at [925, 325] on span "Select" at bounding box center [961, 324] width 206 height 27
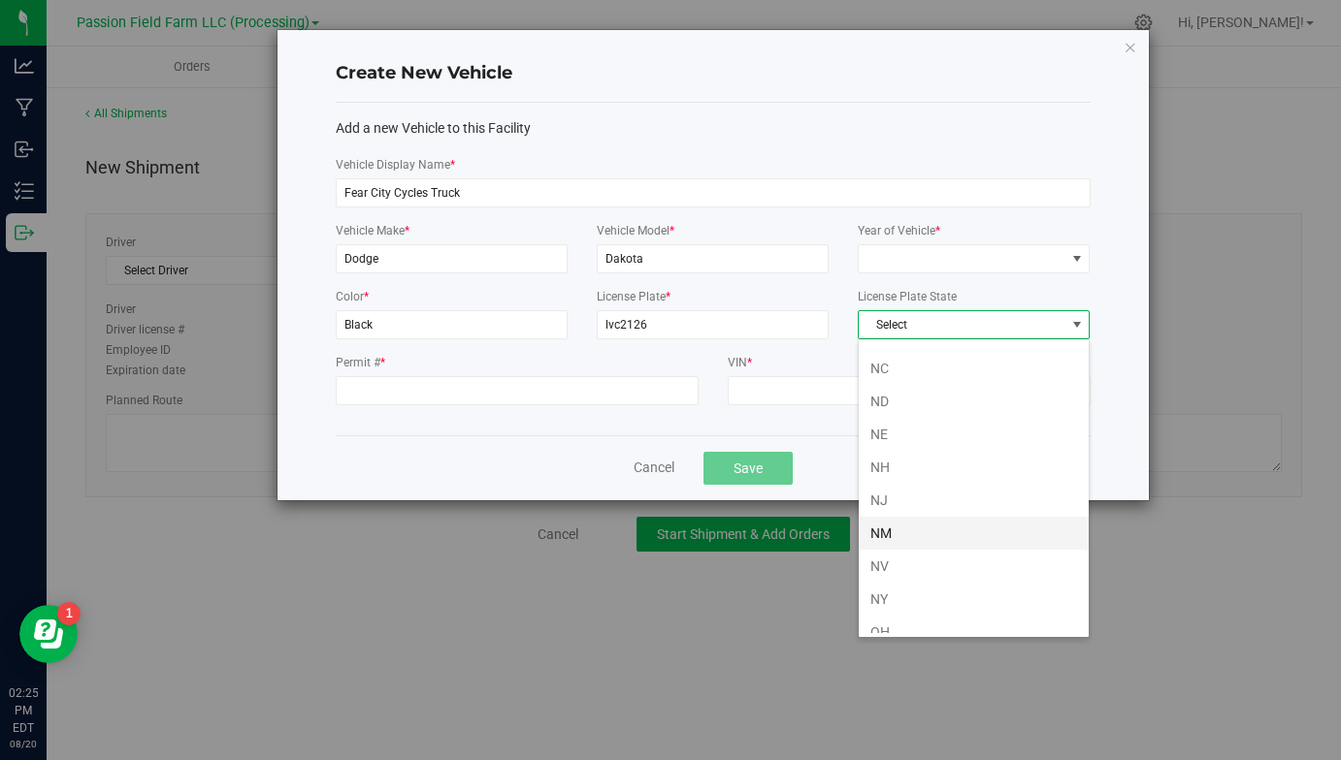
scroll to position [889, 0]
click at [905, 586] on li "NY" at bounding box center [973, 591] width 230 height 33
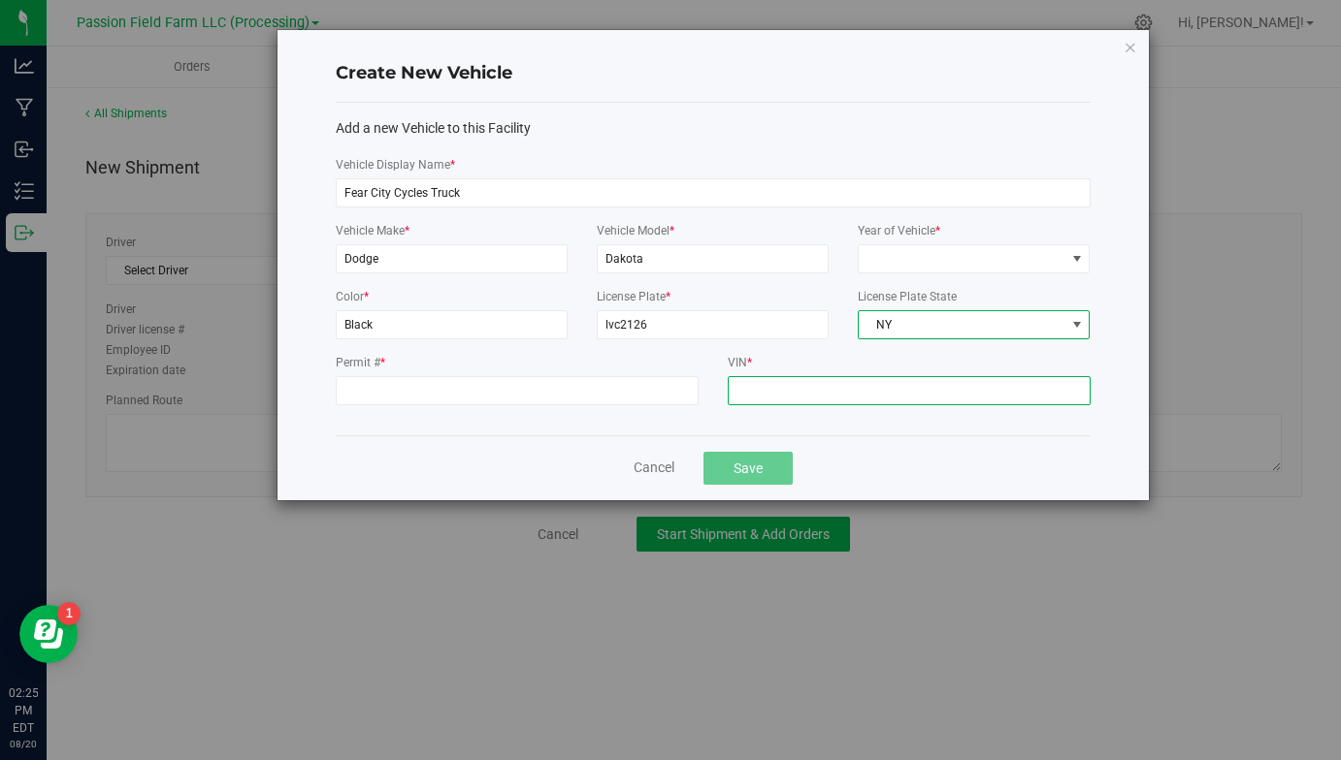
click at [823, 391] on input "VIN *" at bounding box center [908, 390] width 363 height 29
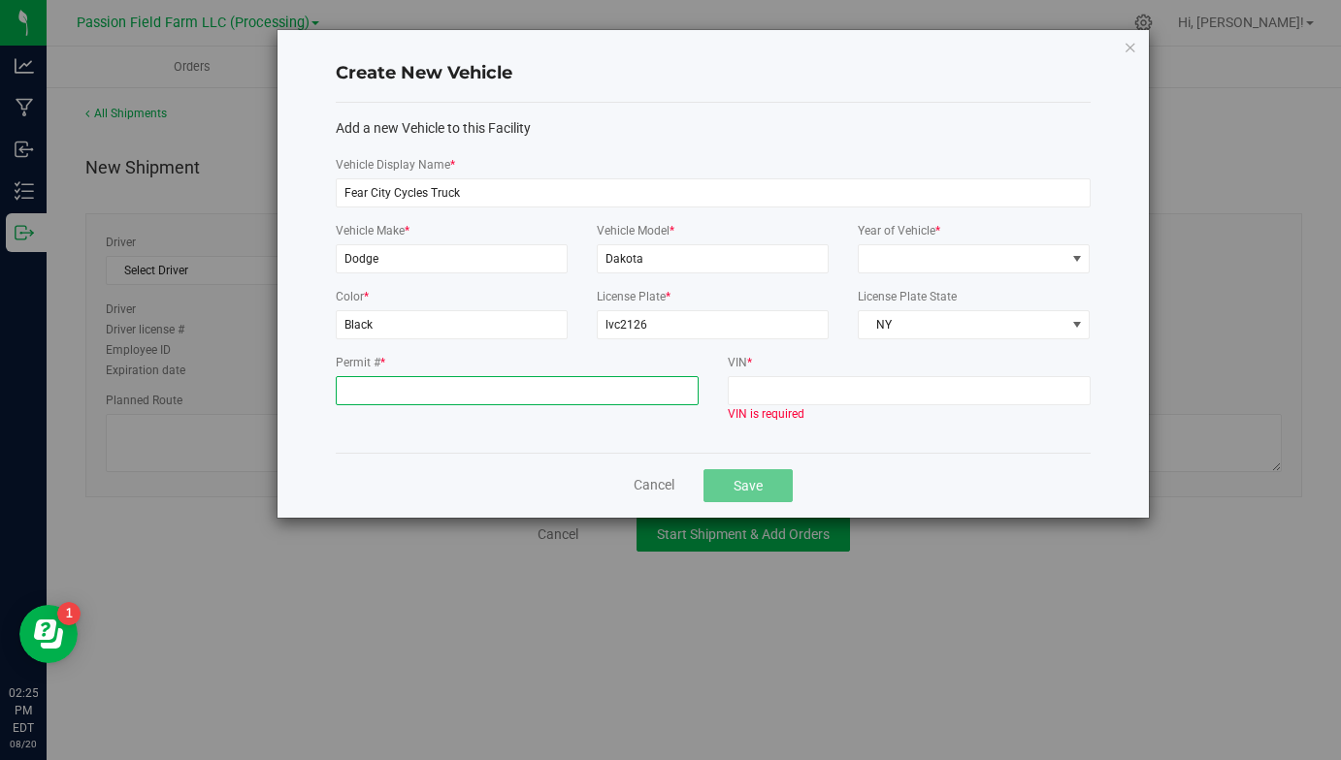
click at [605, 398] on input "Permit # *" at bounding box center [517, 390] width 363 height 29
click at [766, 370] on label "VIN *" at bounding box center [908, 362] width 363 height 17
click at [766, 376] on input "VIN *" at bounding box center [908, 390] width 363 height 29
click at [766, 370] on label "VIN *" at bounding box center [908, 362] width 363 height 17
click at [766, 376] on input "VIN *" at bounding box center [908, 390] width 363 height 29
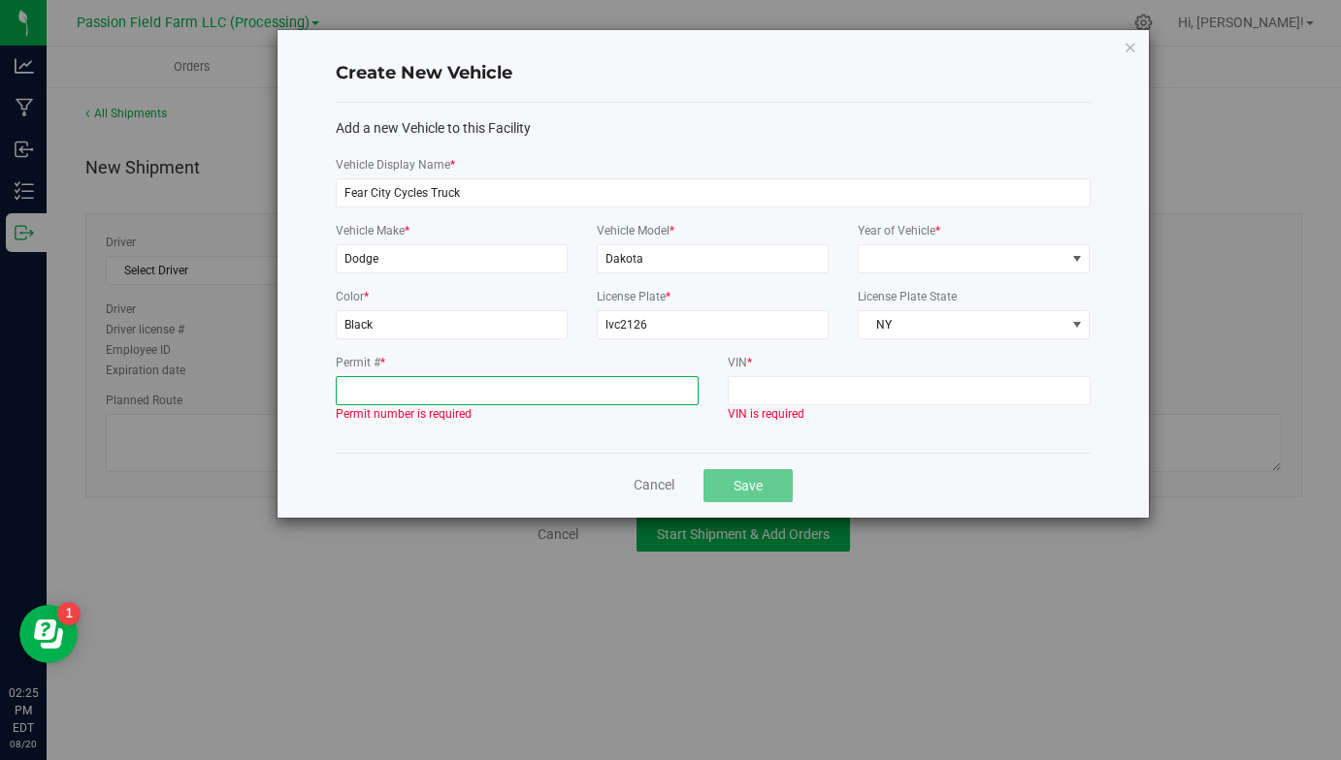
click at [657, 404] on input "Permit # *" at bounding box center [517, 390] width 363 height 29
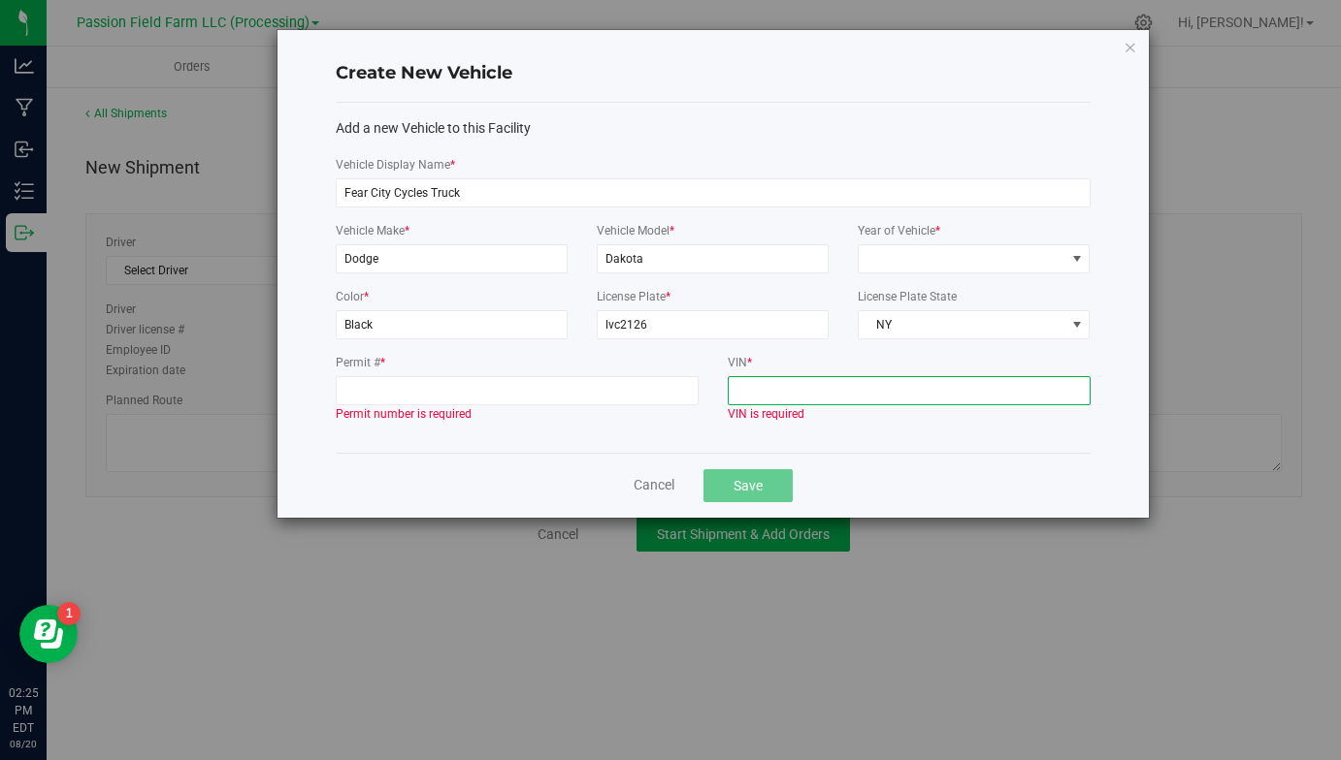
click at [797, 391] on input "VIN *" at bounding box center [908, 390] width 363 height 29
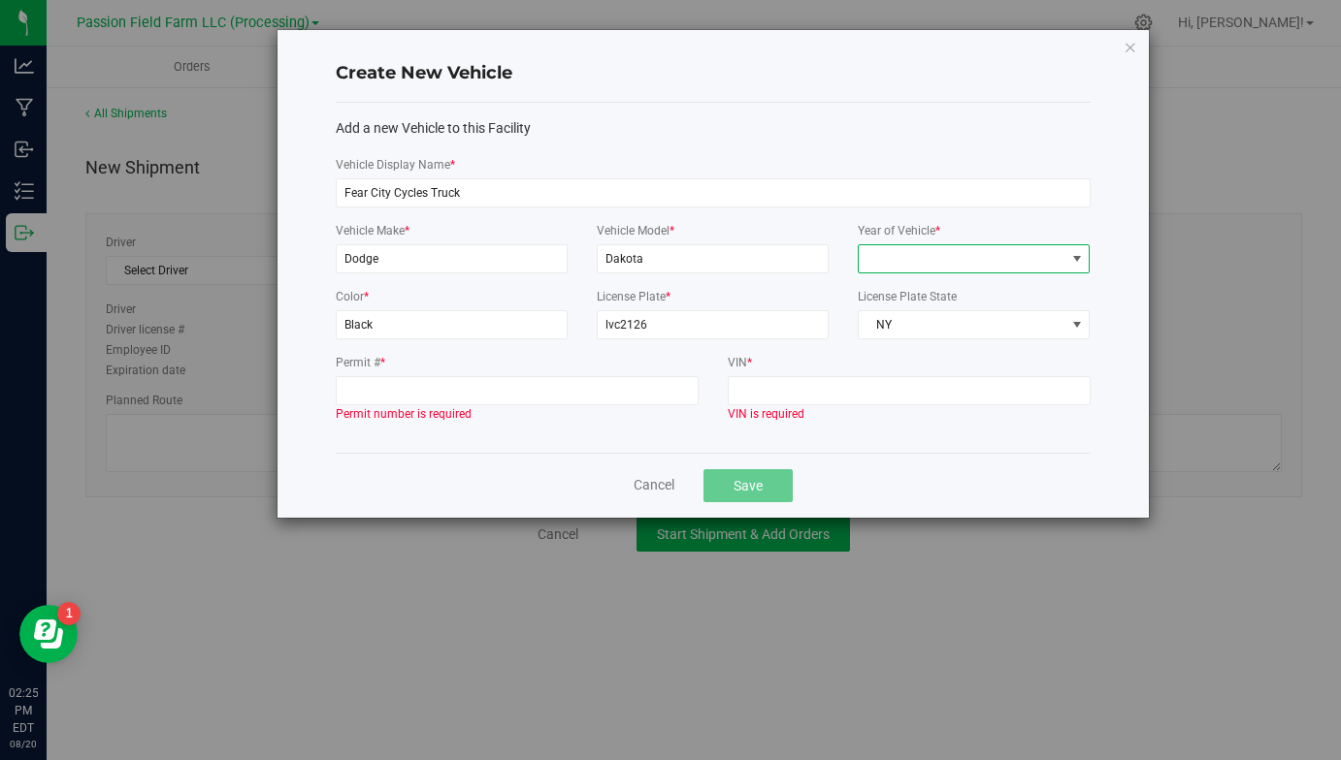
click at [892, 261] on span at bounding box center [961, 258] width 206 height 27
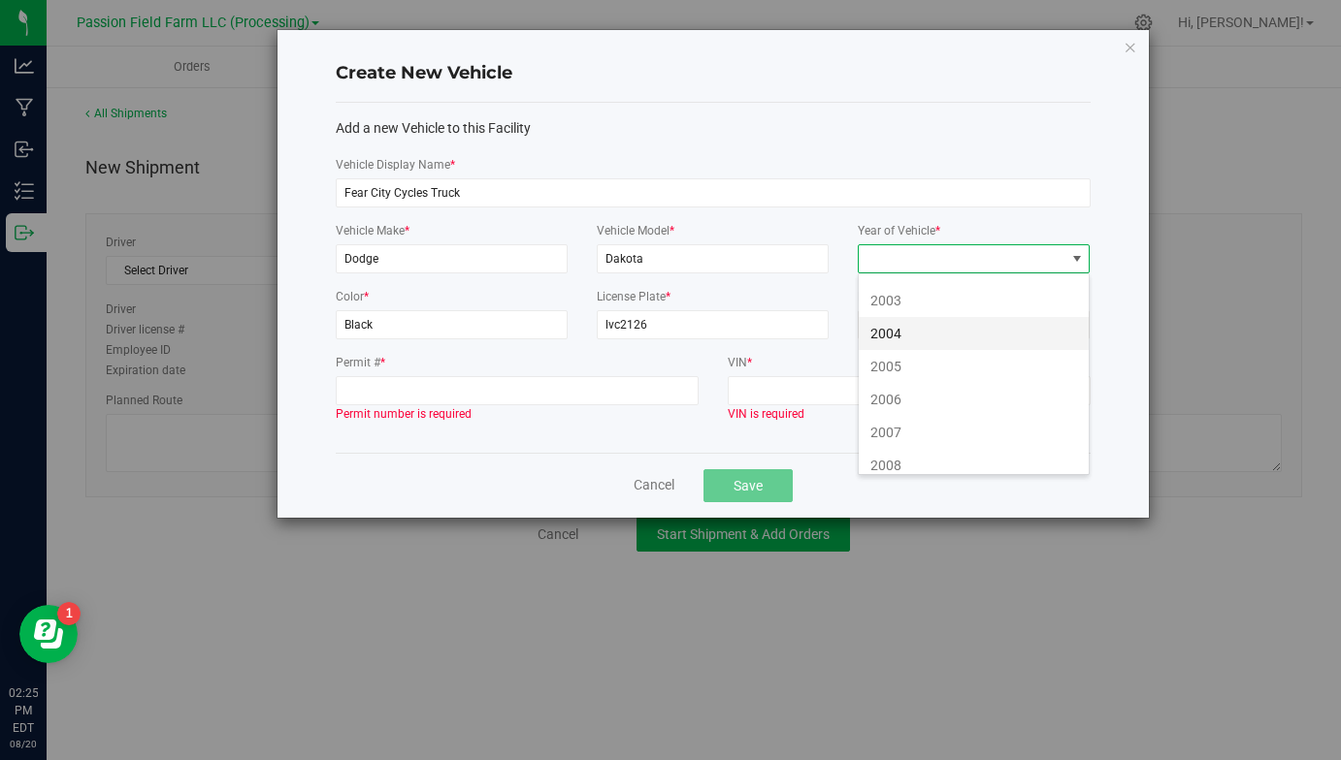
scroll to position [961, 0]
click at [938, 327] on li "2010" at bounding box center [973, 321] width 230 height 33
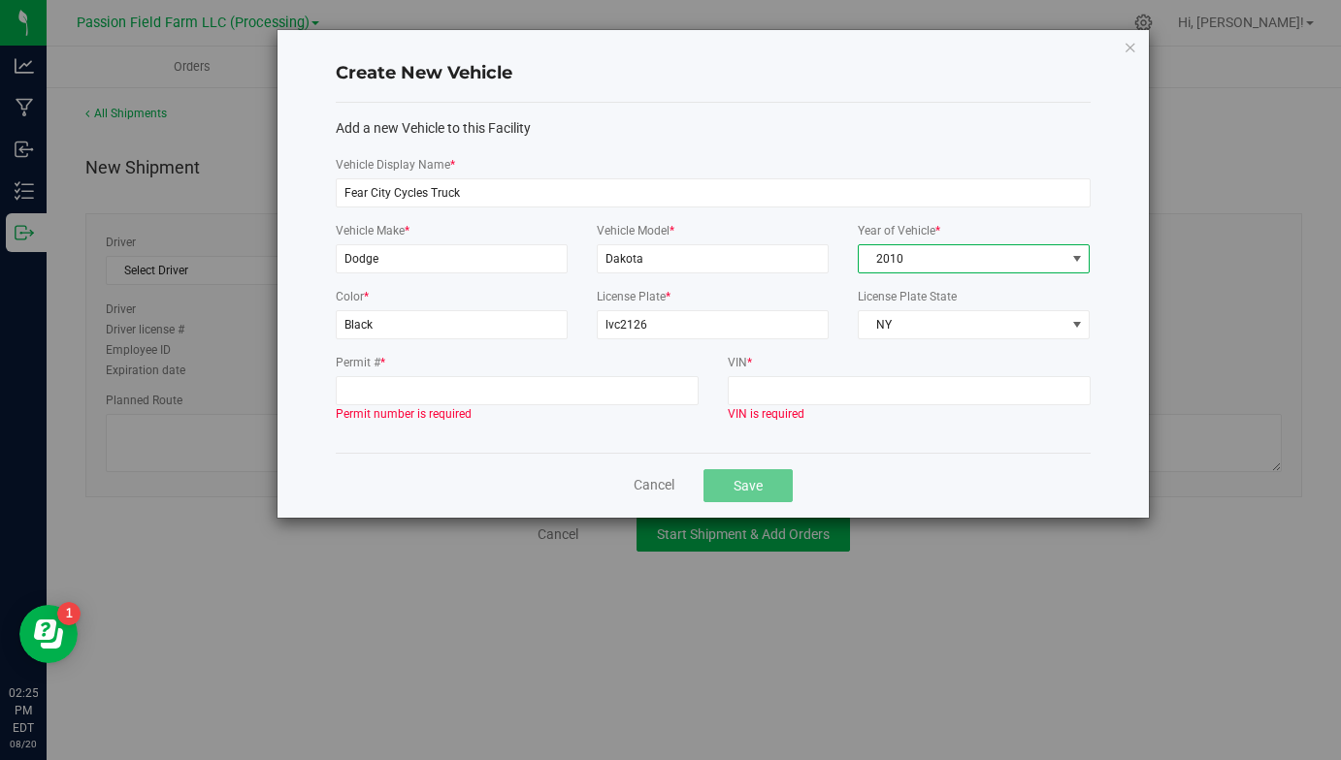
click at [960, 284] on div "Year of Vehicle * 2010" at bounding box center [973, 255] width 261 height 66
click at [974, 250] on span "2010" at bounding box center [961, 258] width 206 height 27
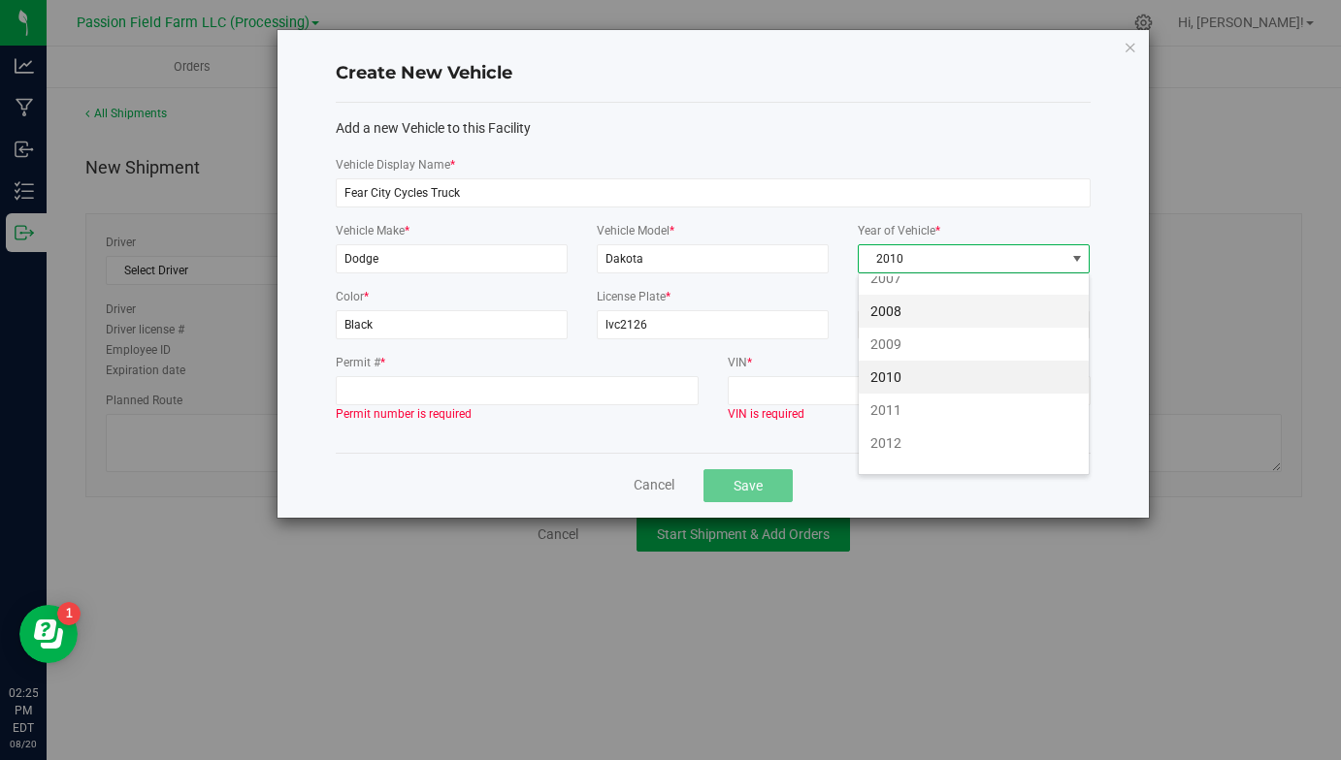
scroll to position [908, 0]
click at [901, 429] on li "2012" at bounding box center [973, 440] width 230 height 33
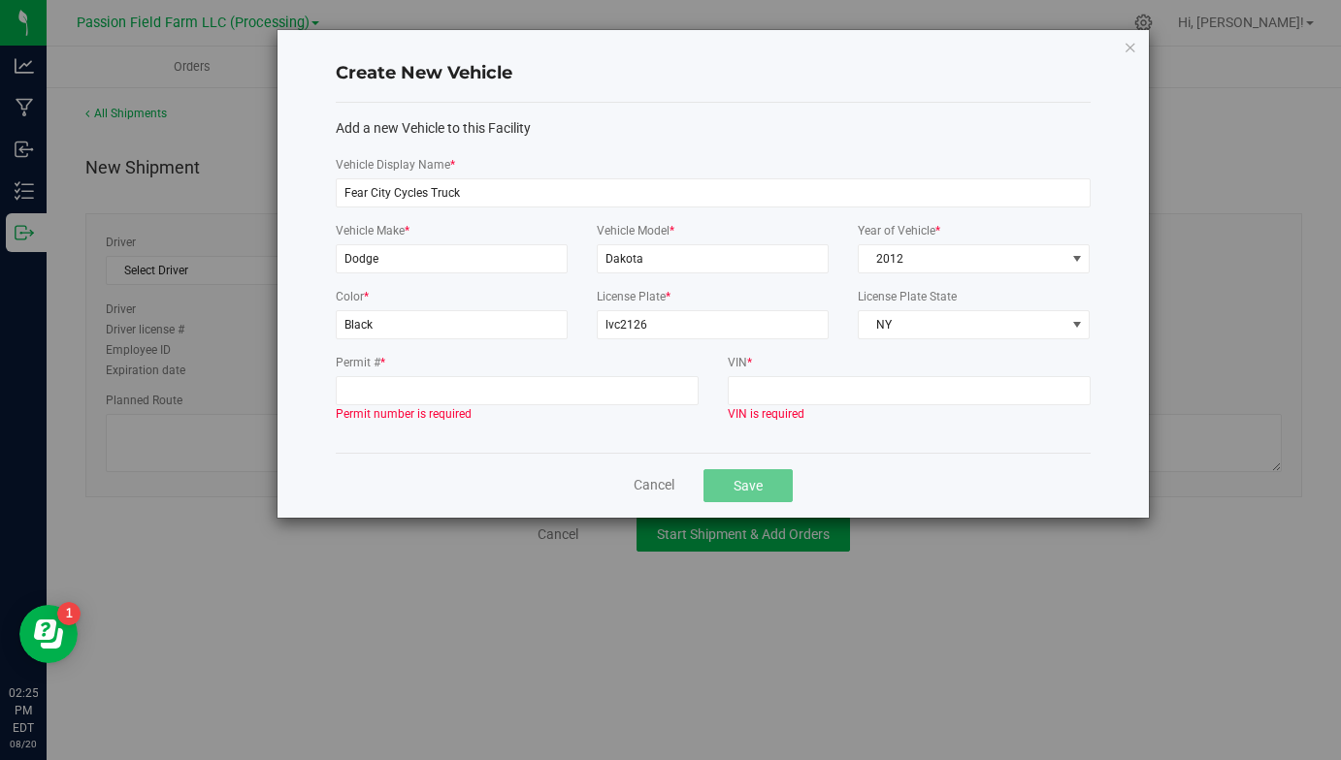
click at [924, 355] on label "VIN *" at bounding box center [908, 362] width 363 height 17
click at [924, 376] on input "VIN *" at bounding box center [908, 390] width 363 height 29
click at [517, 399] on input "Permit # *" at bounding box center [517, 390] width 363 height 29
click at [777, 398] on input "VIN *" at bounding box center [908, 390] width 363 height 29
click at [649, 393] on input "Permit # *" at bounding box center [517, 390] width 363 height 29
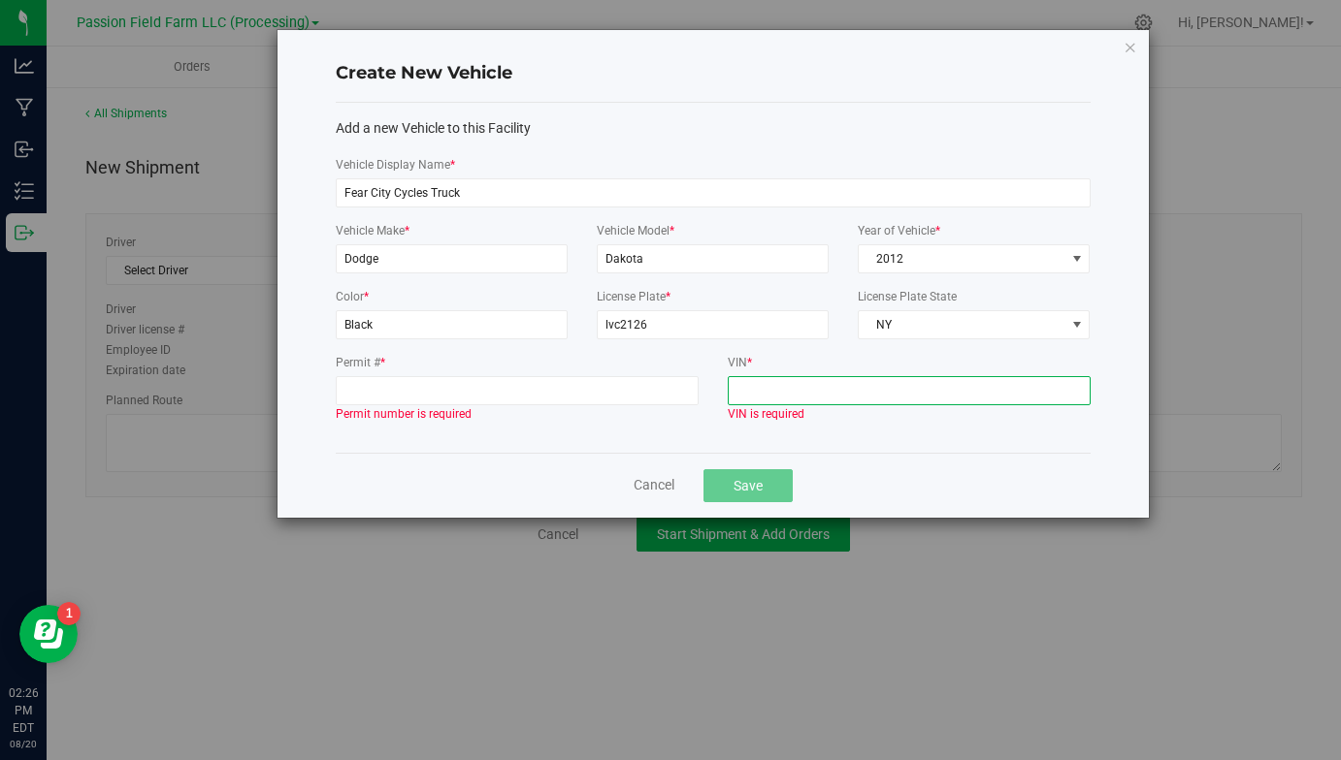
click at [741, 400] on input "VIN *" at bounding box center [908, 390] width 363 height 29
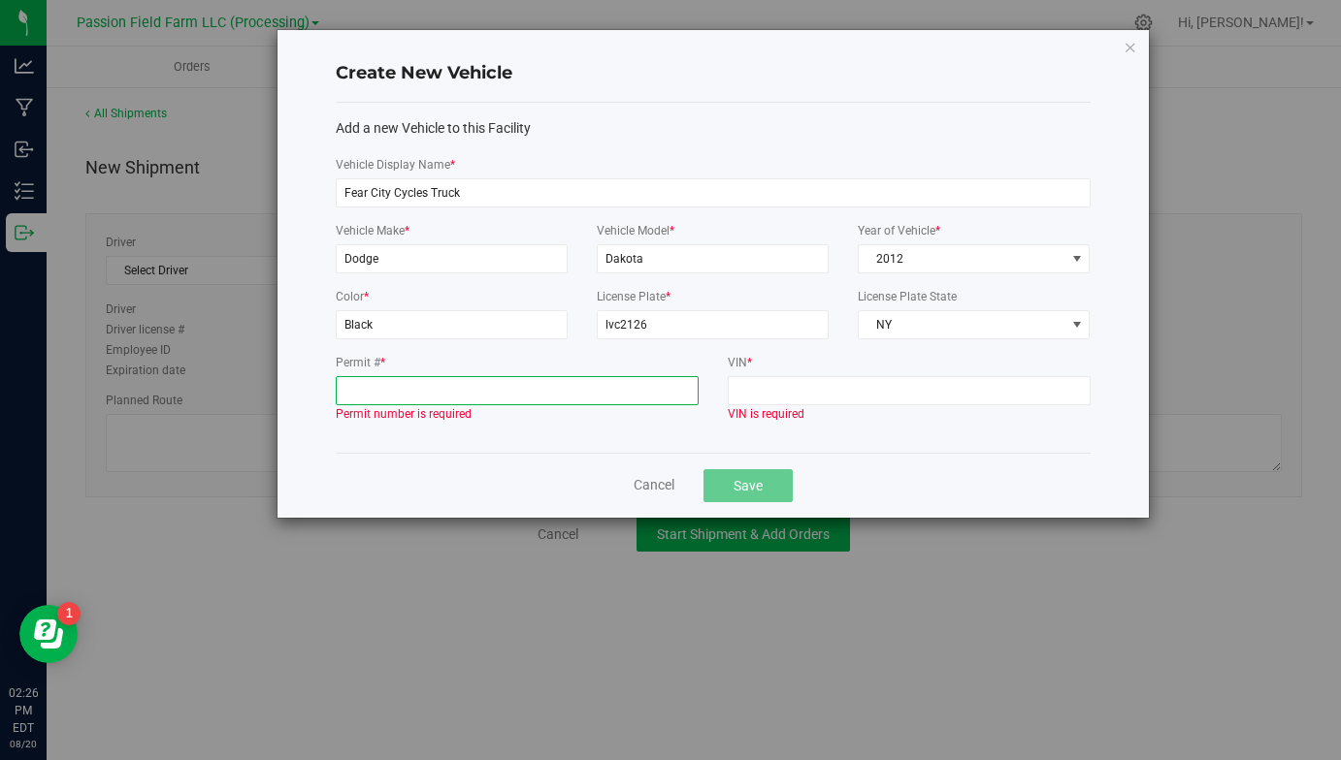
click at [602, 390] on input "Permit # *" at bounding box center [517, 390] width 363 height 29
type input "511719905"
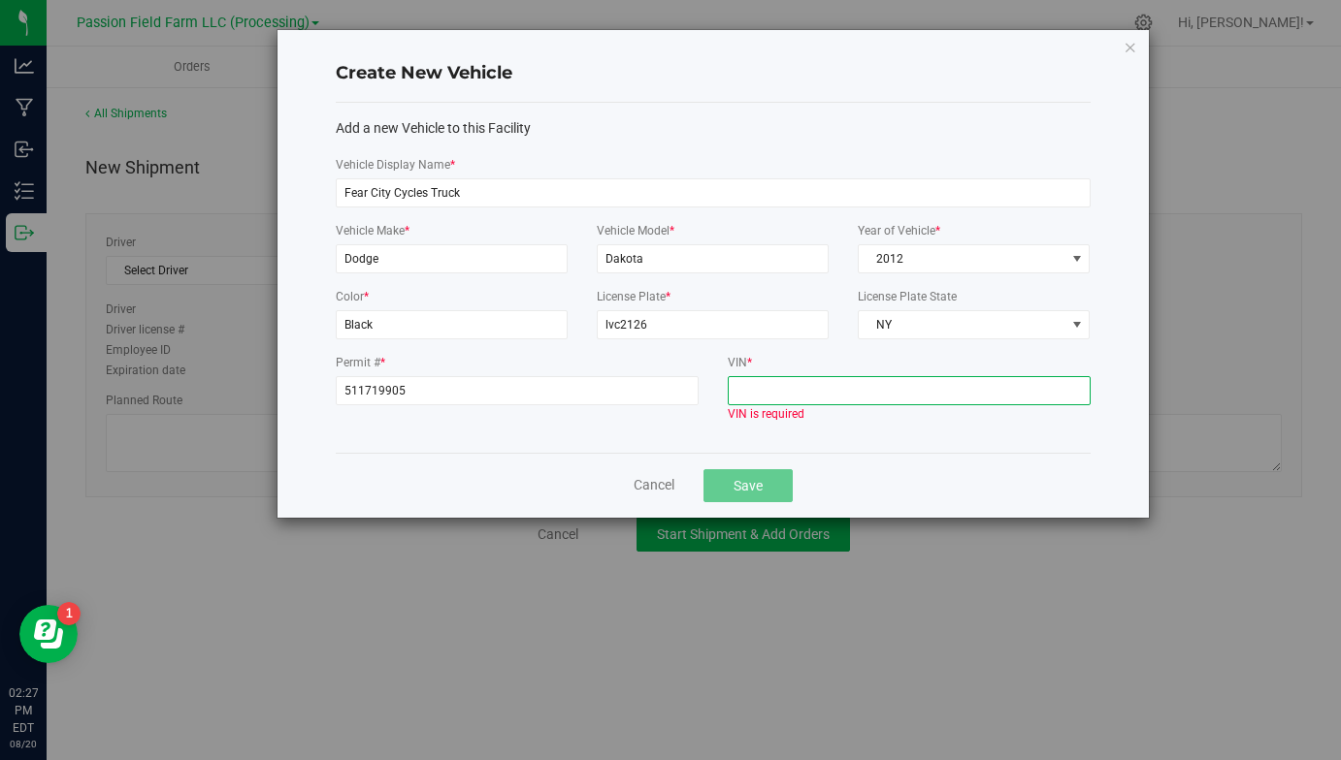
click at [950, 389] on input "VIN *" at bounding box center [908, 390] width 363 height 29
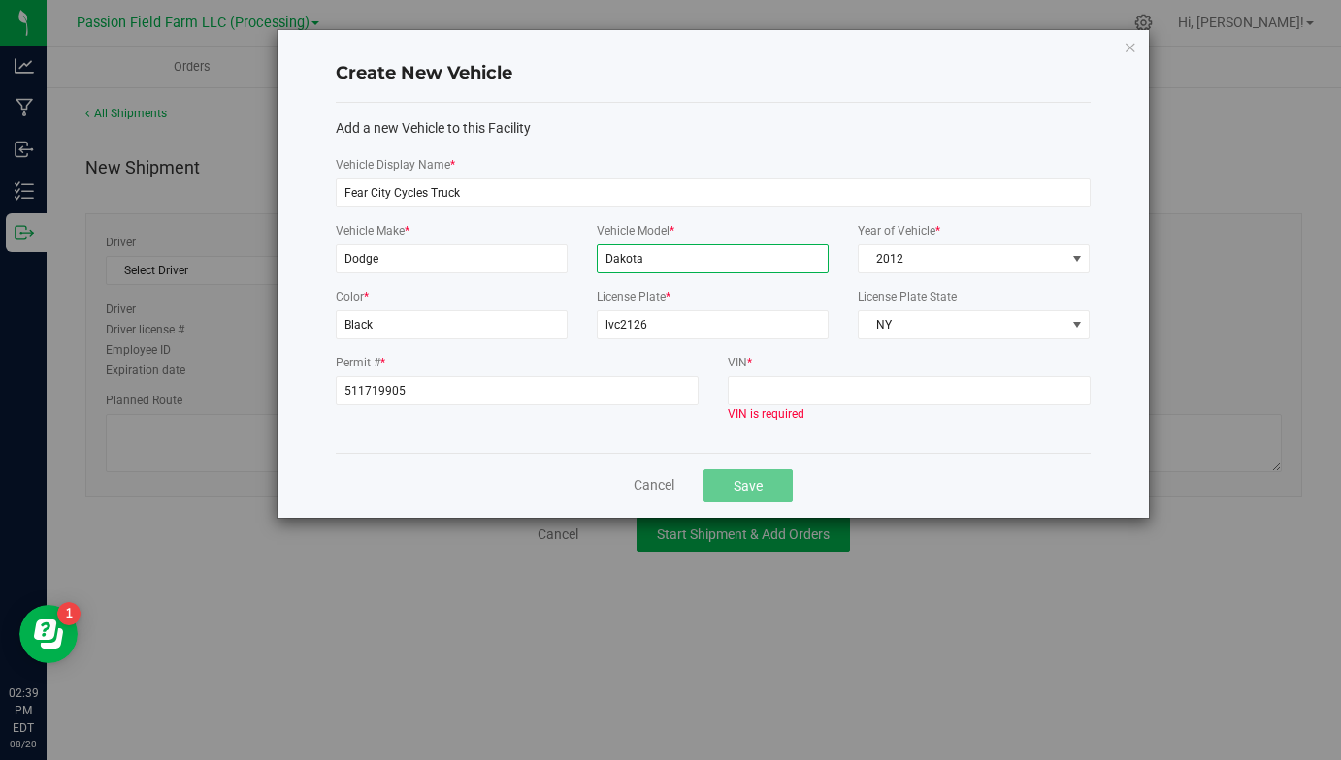
click at [680, 256] on input "Dakota" at bounding box center [713, 258] width 232 height 29
click at [877, 258] on span "2012" at bounding box center [961, 258] width 206 height 27
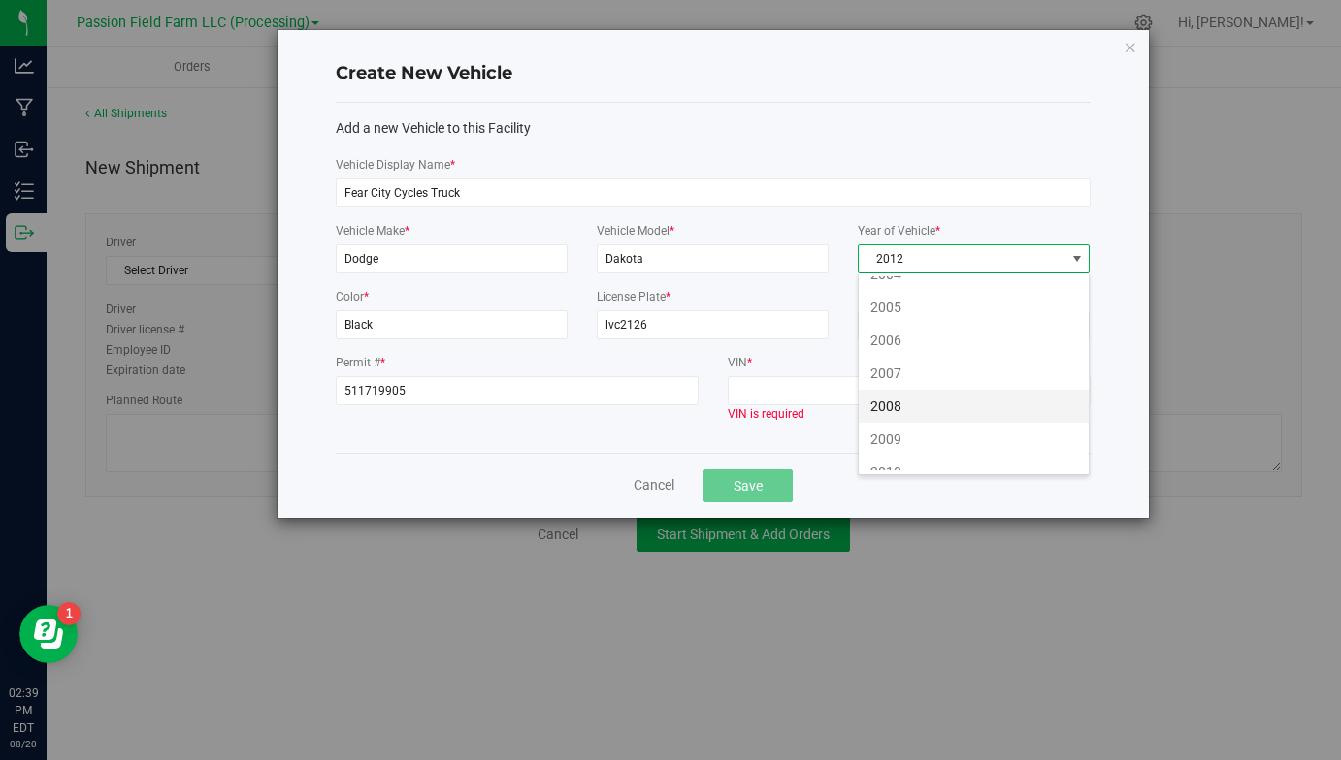
scroll to position [809, 0]
click at [916, 312] on li "2005" at bounding box center [973, 308] width 230 height 33
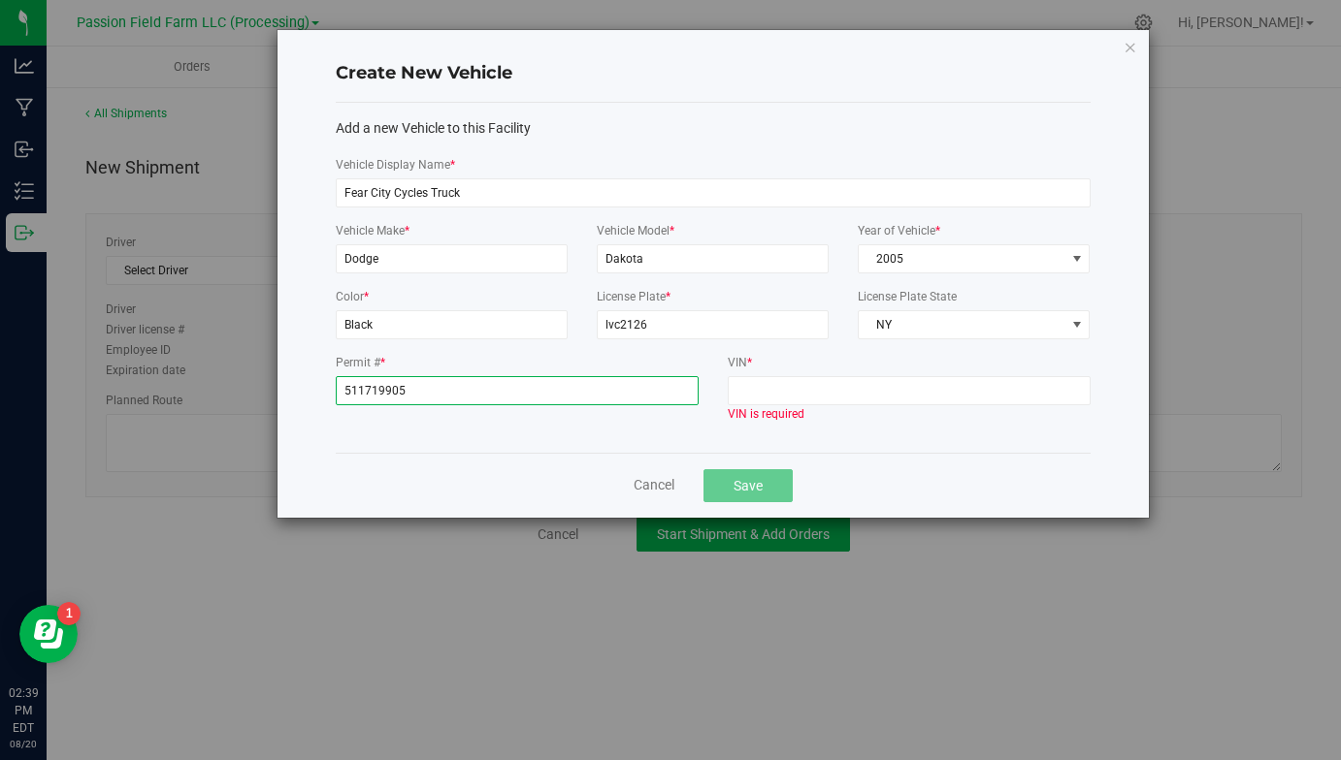
click at [578, 386] on input "511719905" at bounding box center [517, 390] width 363 height 29
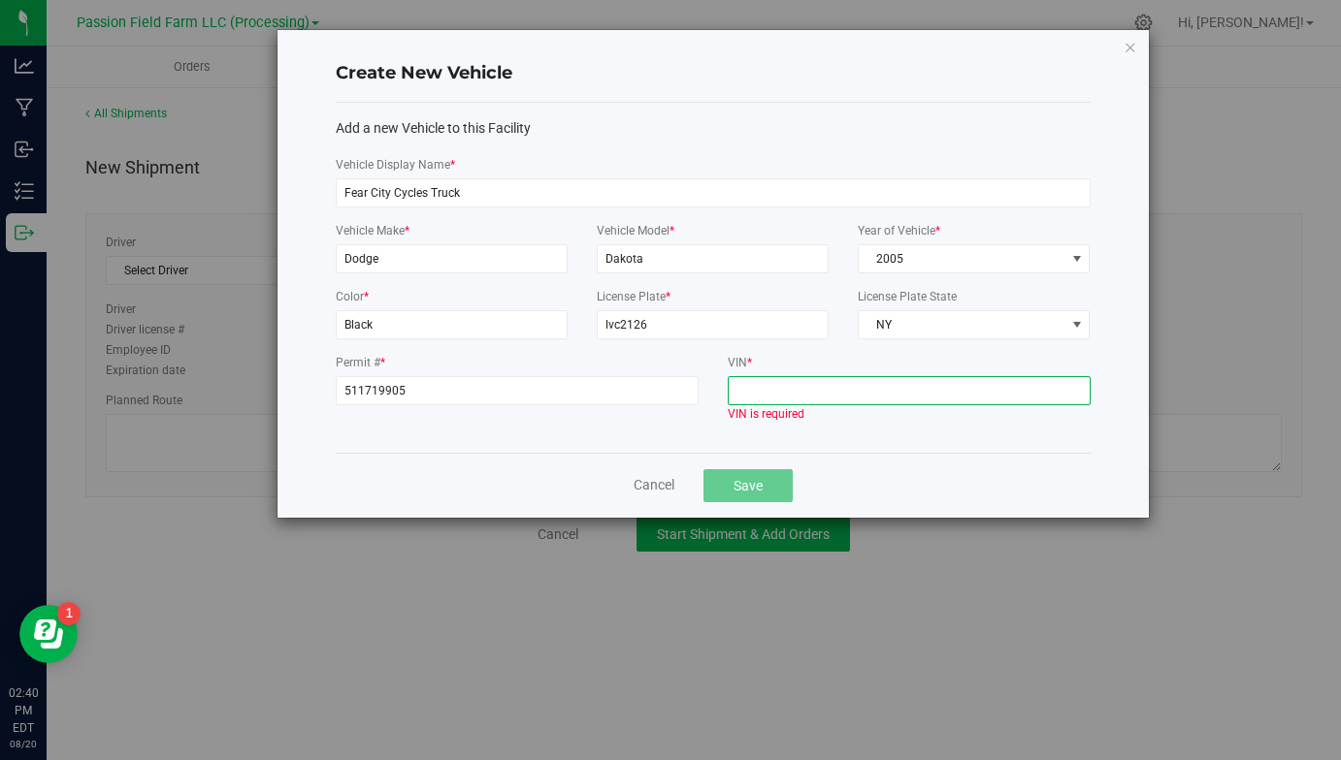
click at [809, 394] on input "VIN *" at bounding box center [908, 390] width 363 height 29
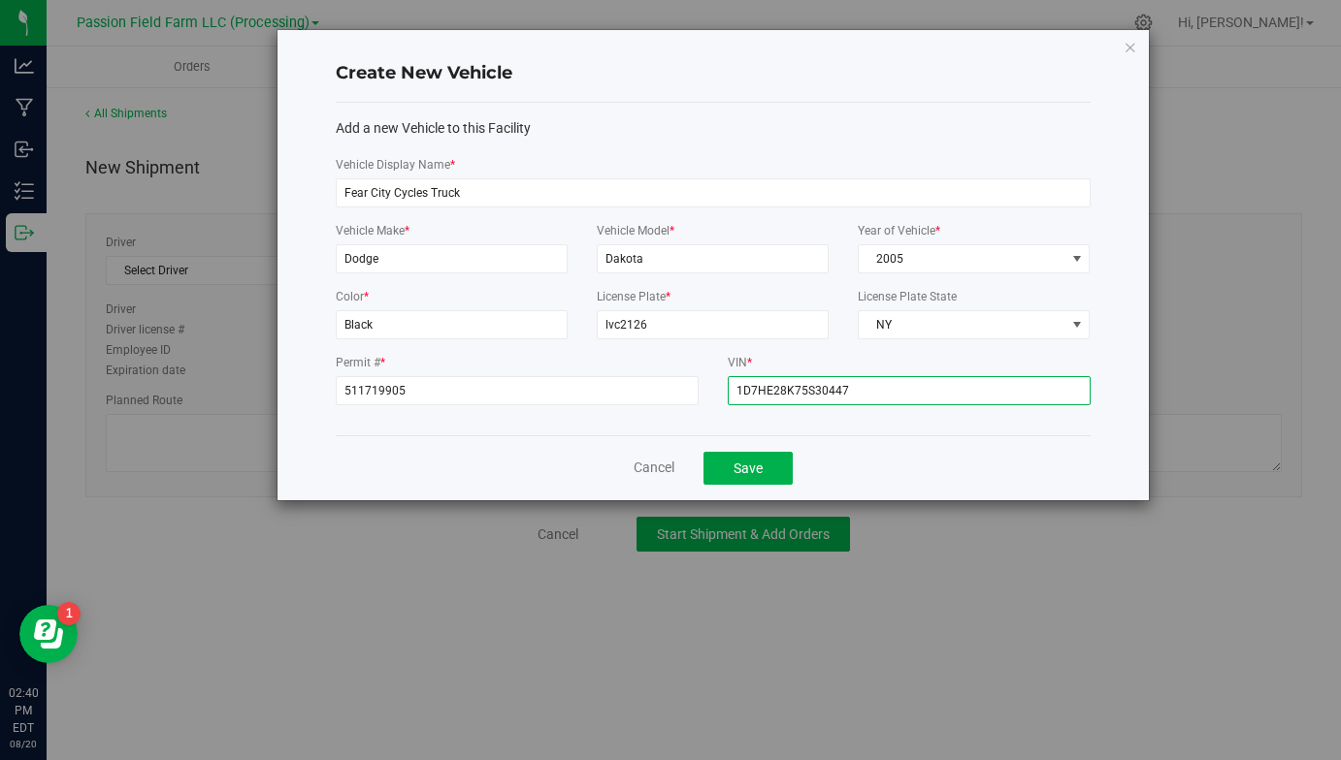
type input "[US_VEHICLE_IDENTIFICATION_NUMBER]"
click at [751, 470] on button "Save" at bounding box center [747, 468] width 89 height 33
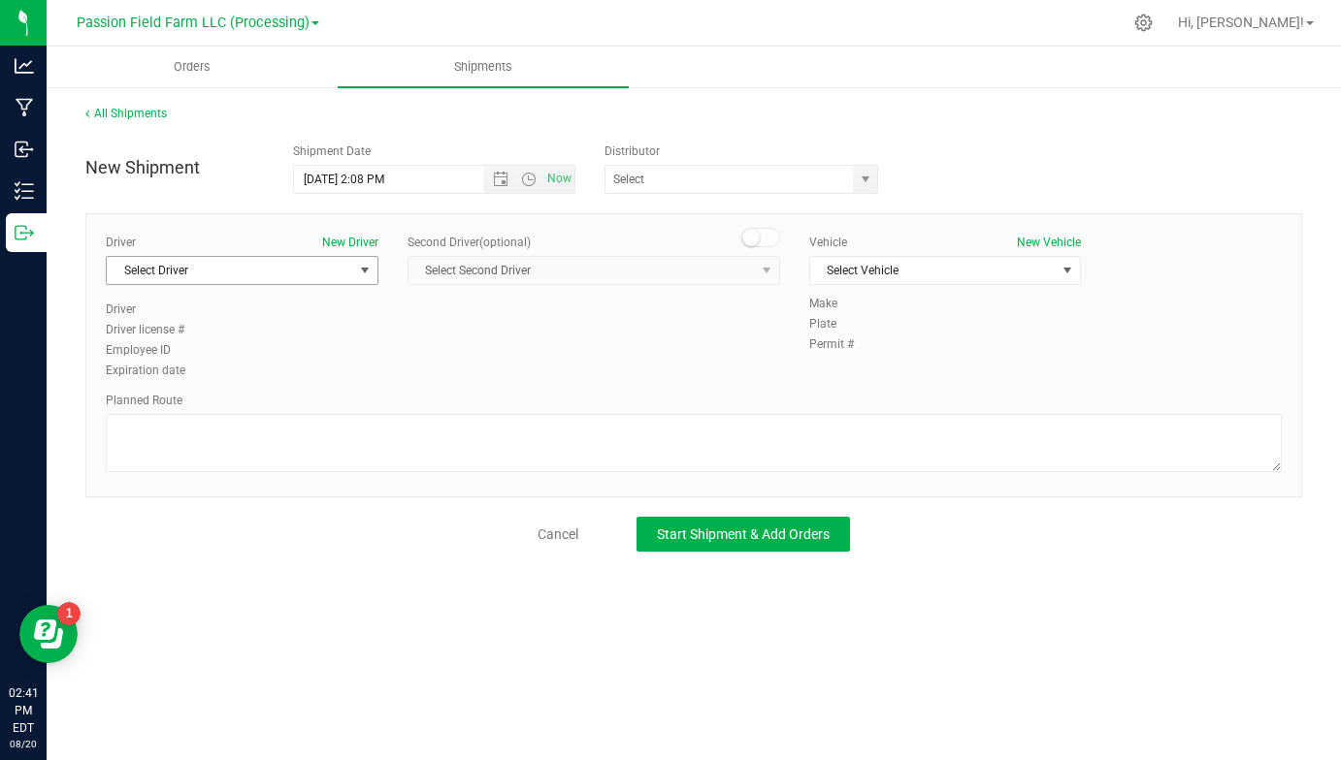
click at [317, 269] on span "Select Driver" at bounding box center [230, 270] width 246 height 27
click at [247, 284] on span "Select Driver" at bounding box center [242, 270] width 273 height 29
click at [255, 280] on span "Select Driver" at bounding box center [230, 270] width 246 height 27
click at [339, 277] on span "Select Driver" at bounding box center [230, 270] width 246 height 27
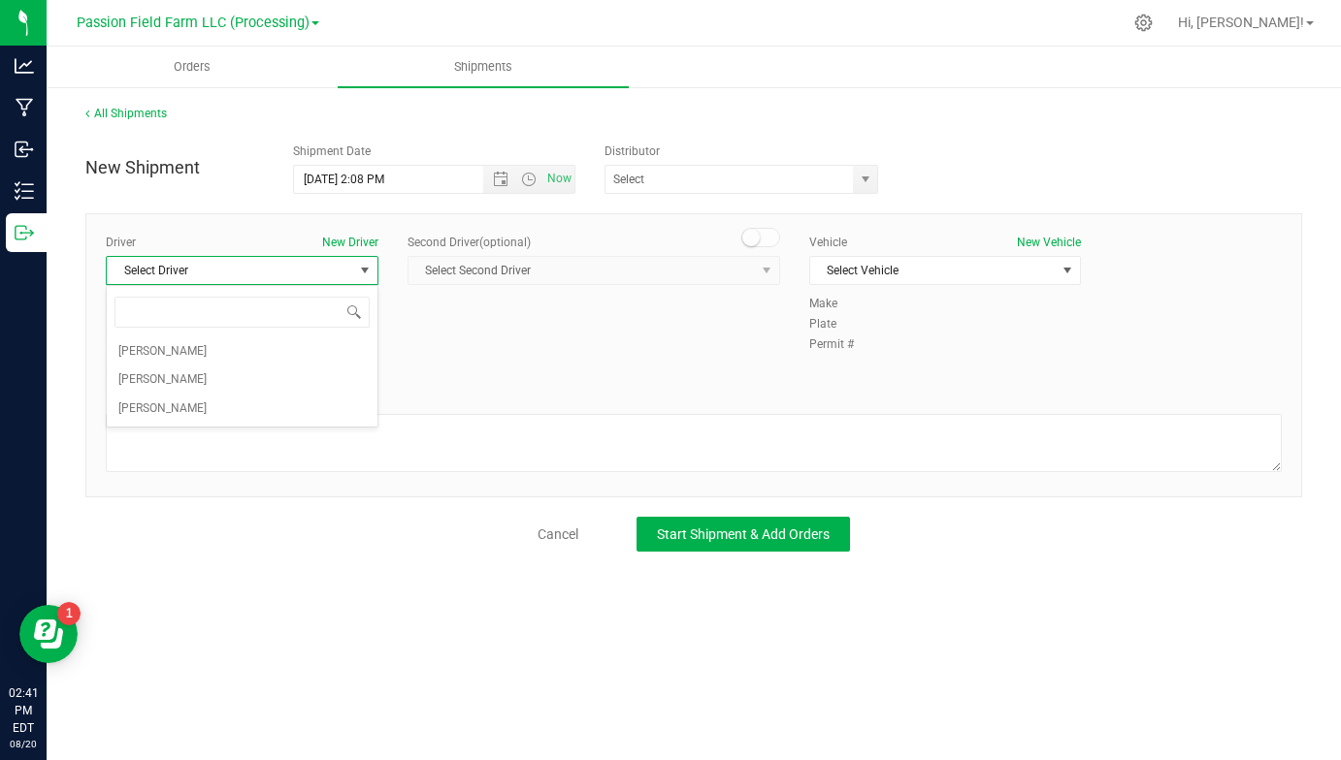
click at [207, 485] on div "Driver New Driver Select Driver Select Driver [PERSON_NAME] [PERSON_NAME] [PERS…" at bounding box center [693, 355] width 1216 height 284
click at [349, 260] on span "Select Driver" at bounding box center [230, 270] width 246 height 27
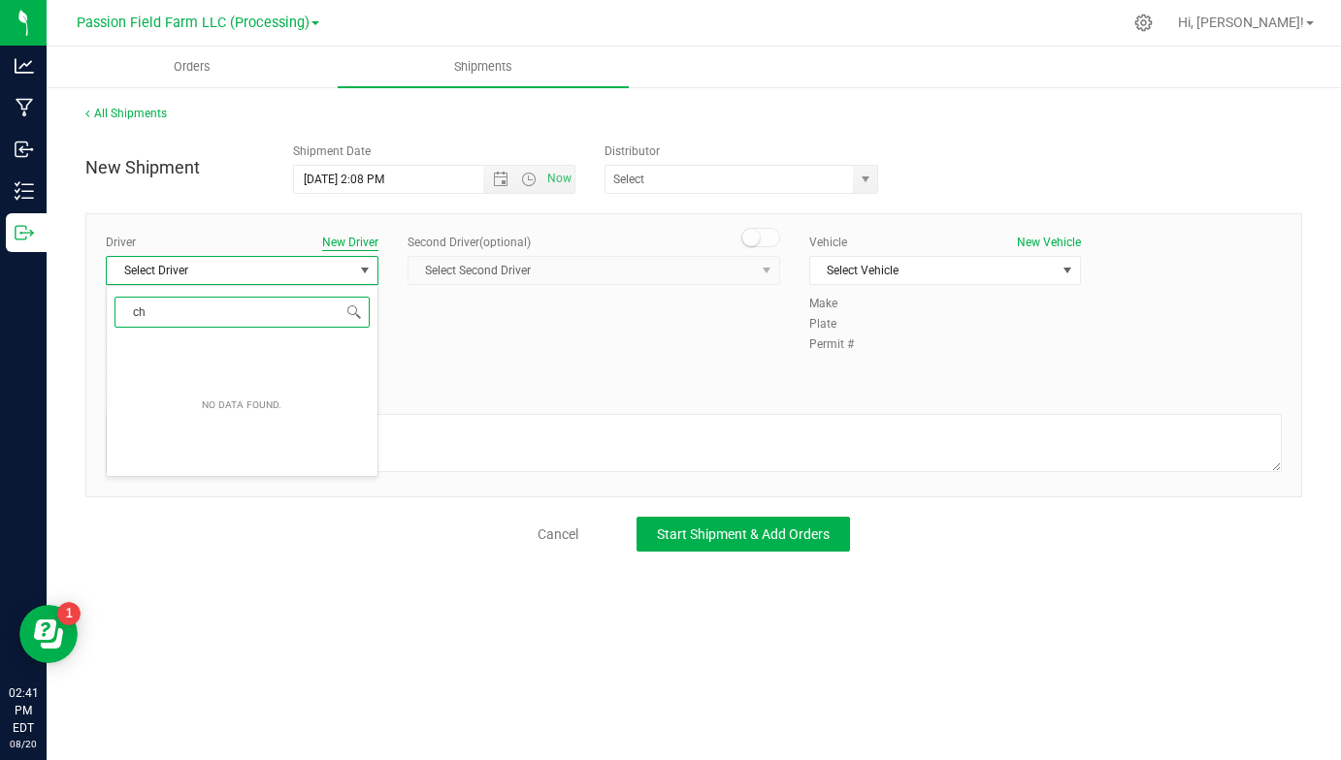
type input "ch"
click at [343, 249] on button "New Driver" at bounding box center [350, 242] width 56 height 17
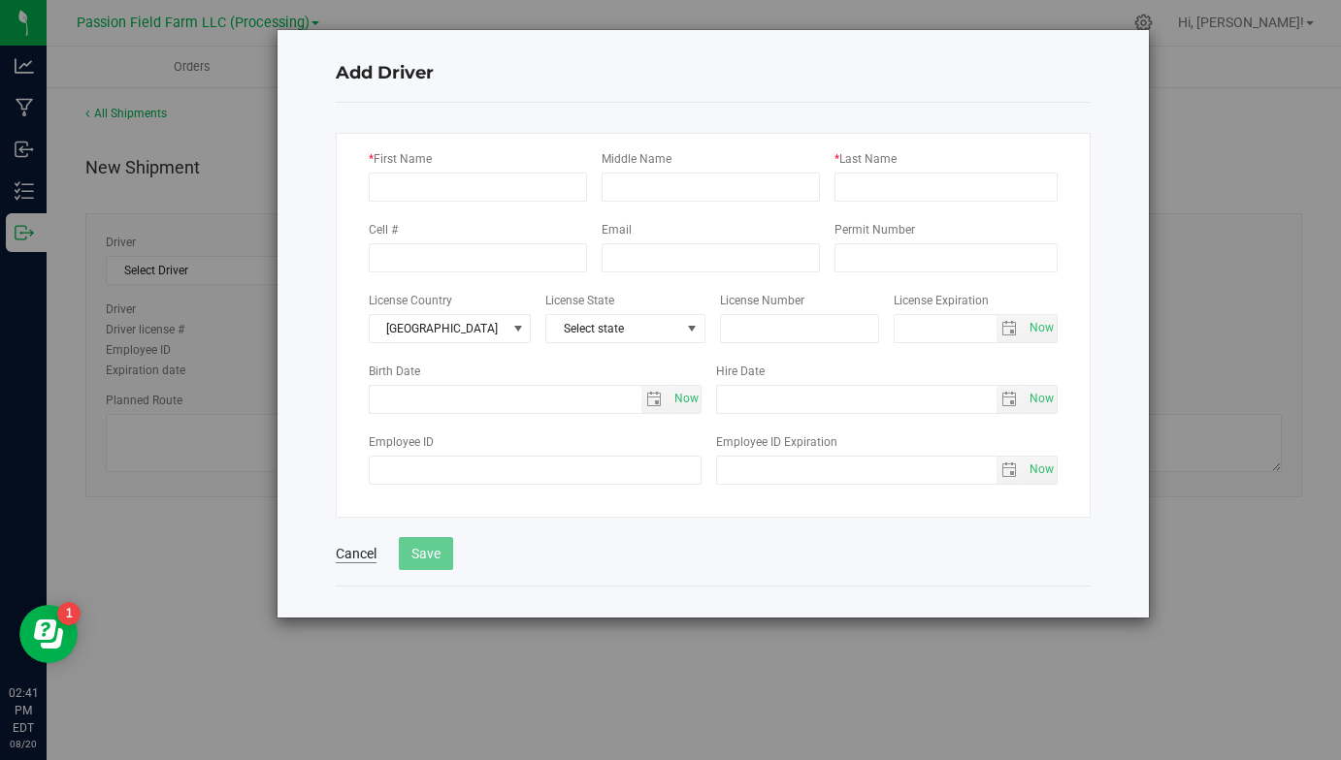
click at [348, 553] on button "Cancel" at bounding box center [356, 553] width 41 height 19
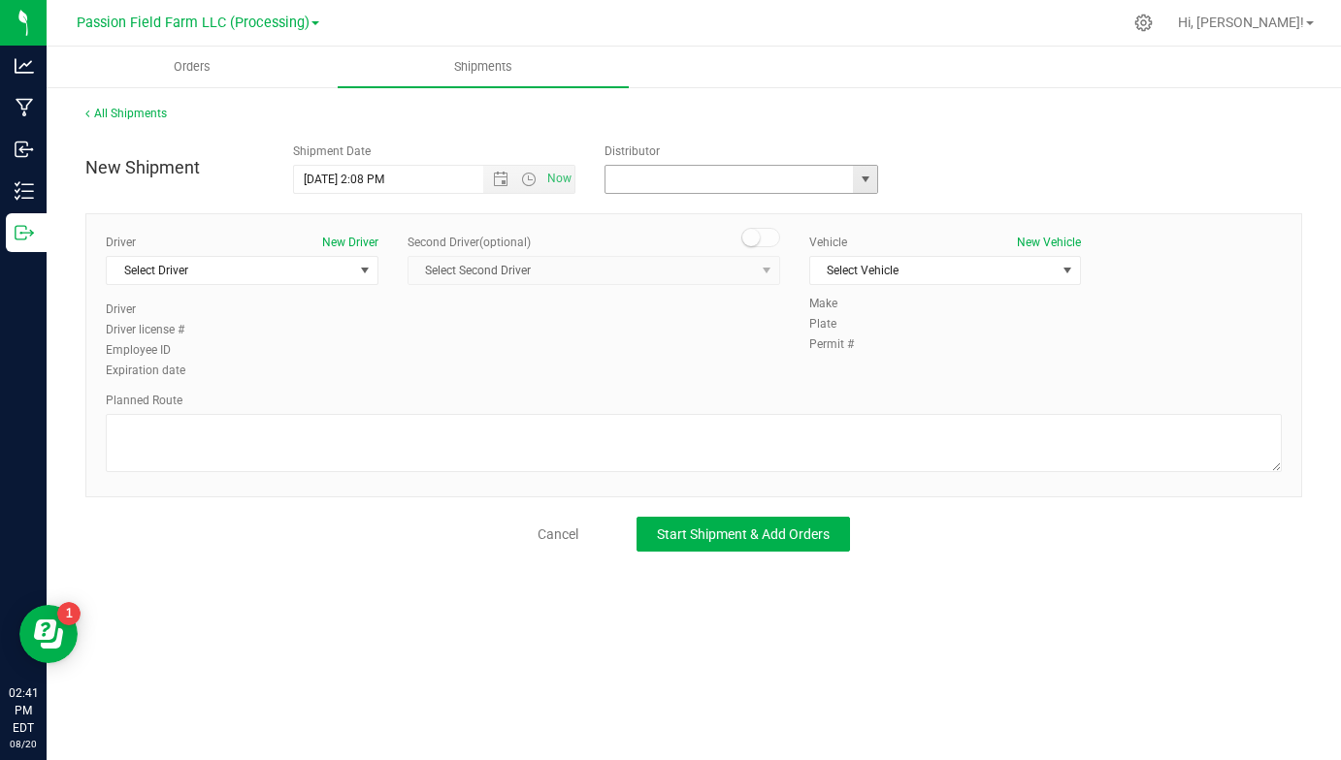
click at [672, 178] on input "text" at bounding box center [725, 179] width 241 height 27
click at [1040, 267] on span "Select Vehicle" at bounding box center [933, 270] width 246 height 27
click at [1033, 270] on span "Select Vehicle" at bounding box center [933, 270] width 246 height 27
click at [307, 280] on span "Select Driver" at bounding box center [230, 270] width 246 height 27
click at [352, 242] on button "New Driver" at bounding box center [350, 242] width 56 height 17
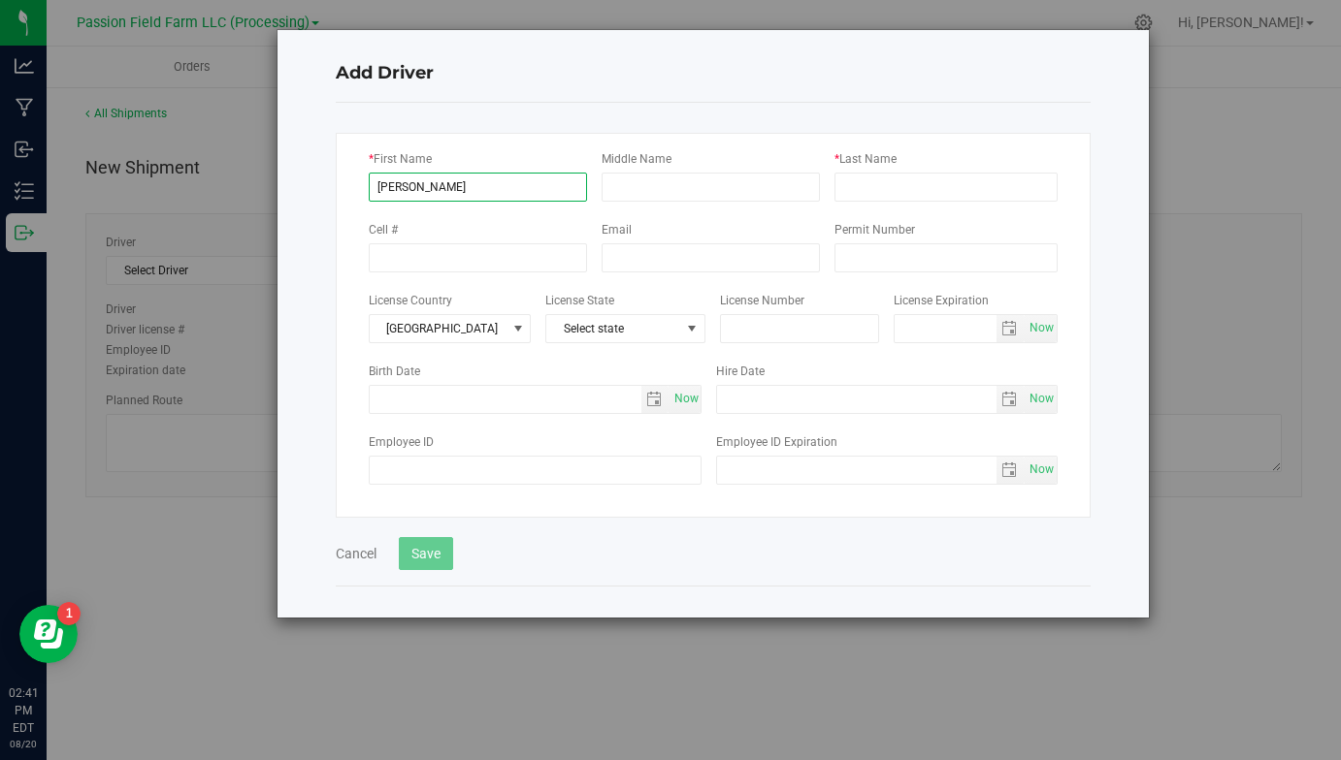
type input "[PERSON_NAME]"
type input "G"
type input "[PERSON_NAME]"
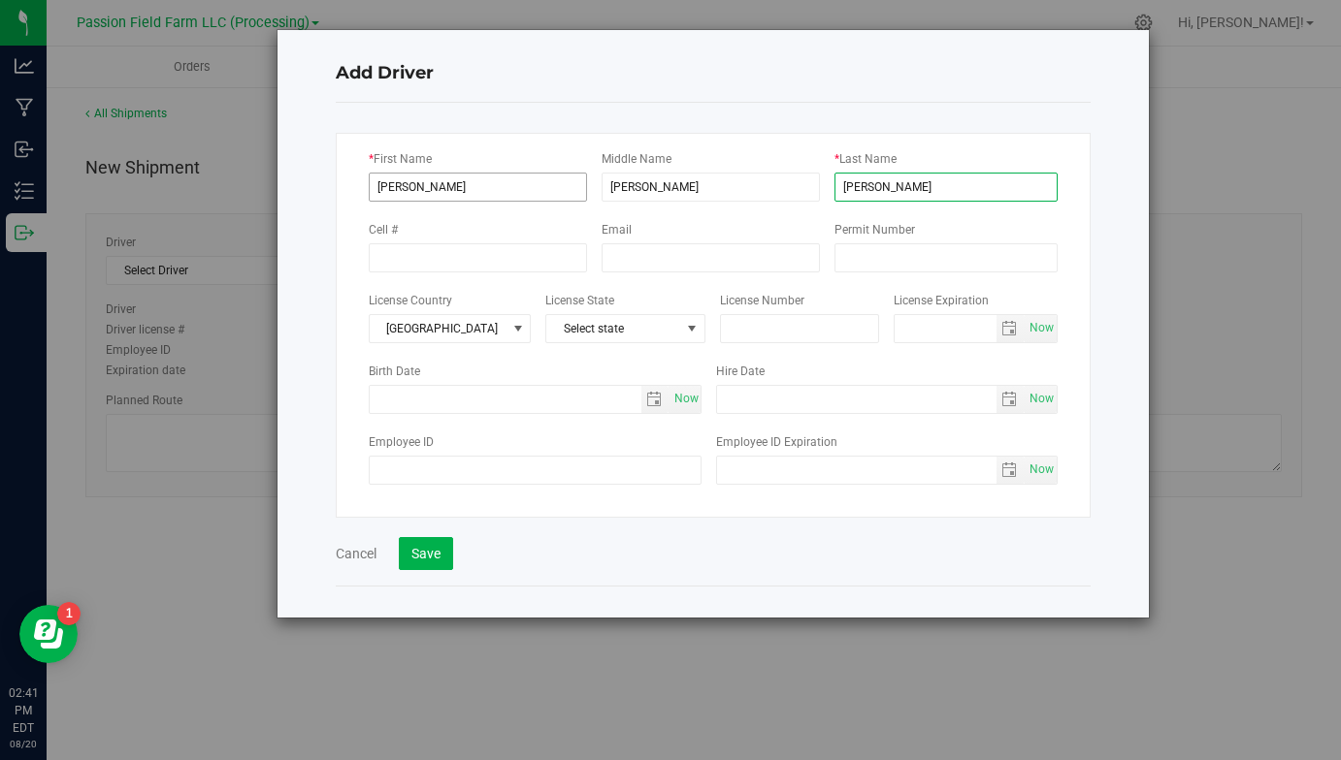
type input "[PERSON_NAME]"
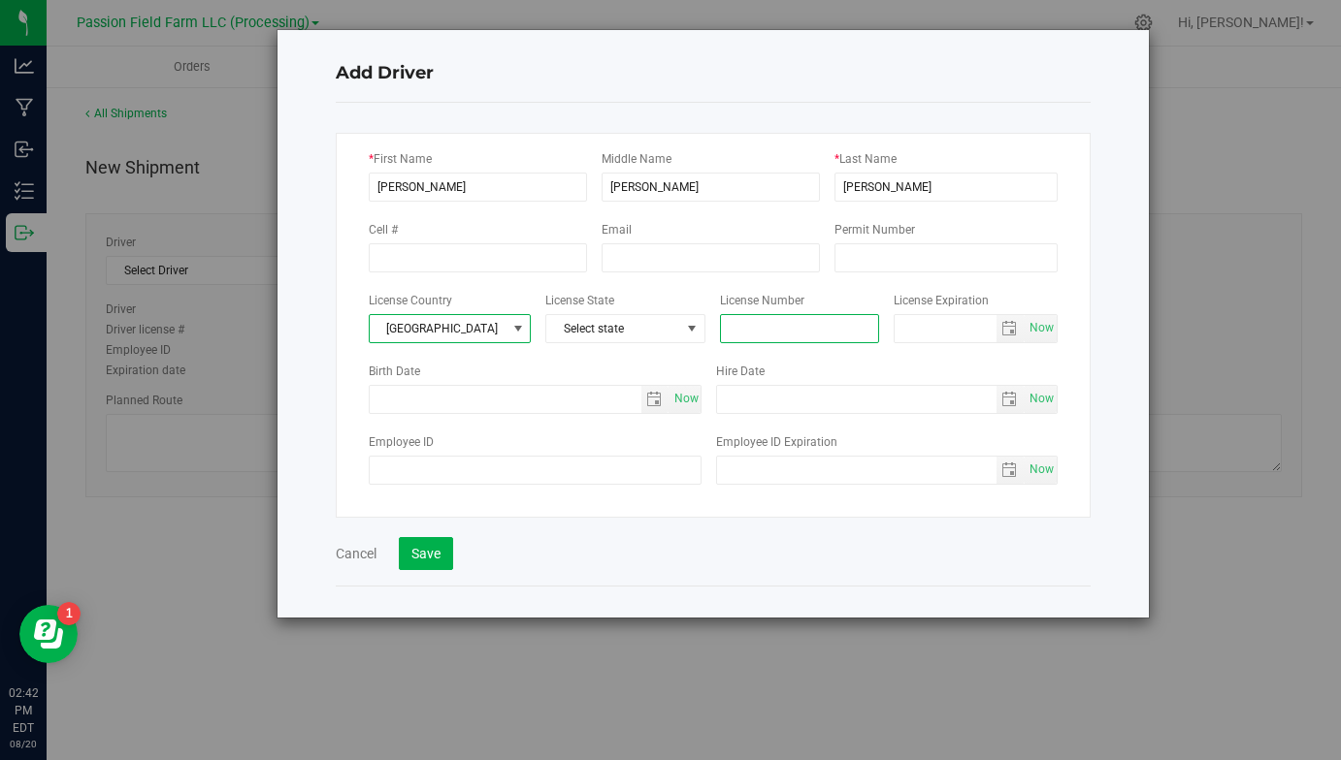
click at [808, 326] on input "text" at bounding box center [800, 328] width 160 height 29
type input "511719905"
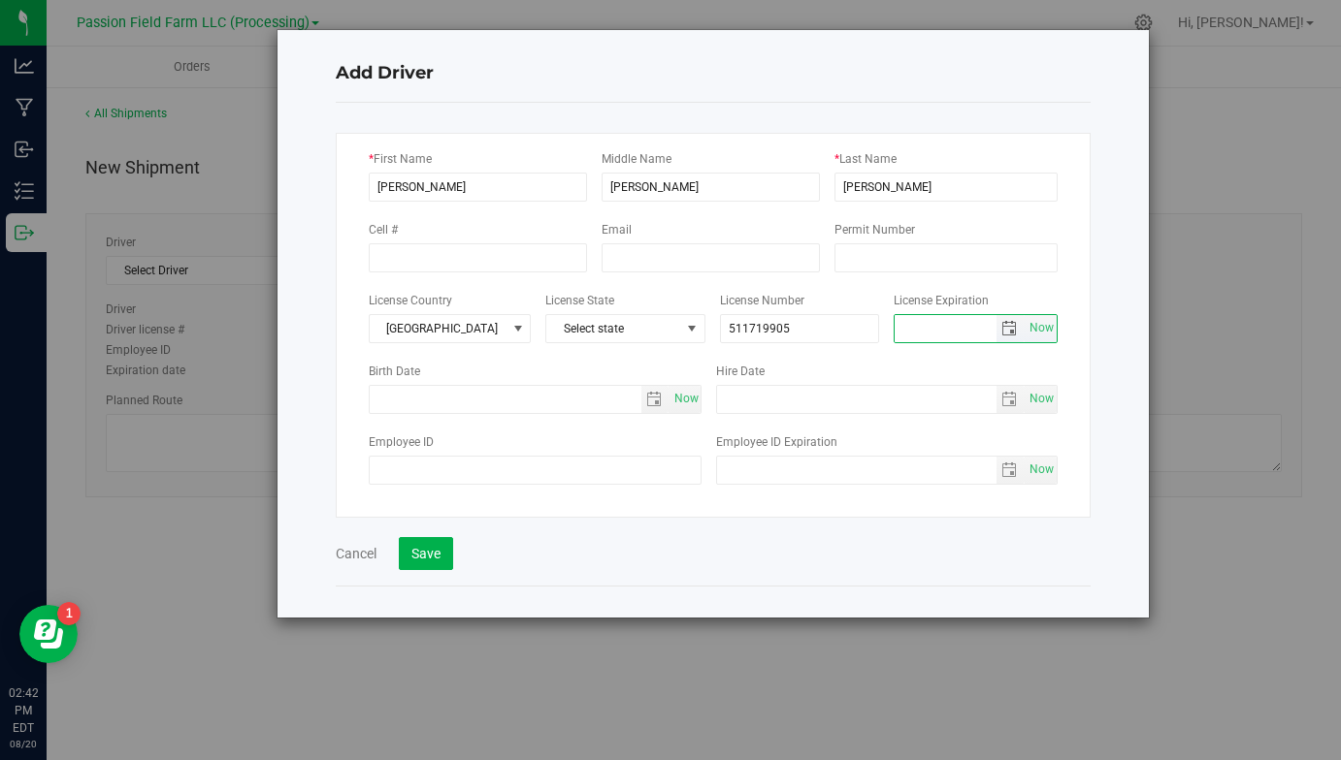
click at [921, 318] on input "text" at bounding box center [944, 328] width 101 height 27
type input "[DATE]"
click at [437, 558] on button "Save" at bounding box center [426, 553] width 54 height 33
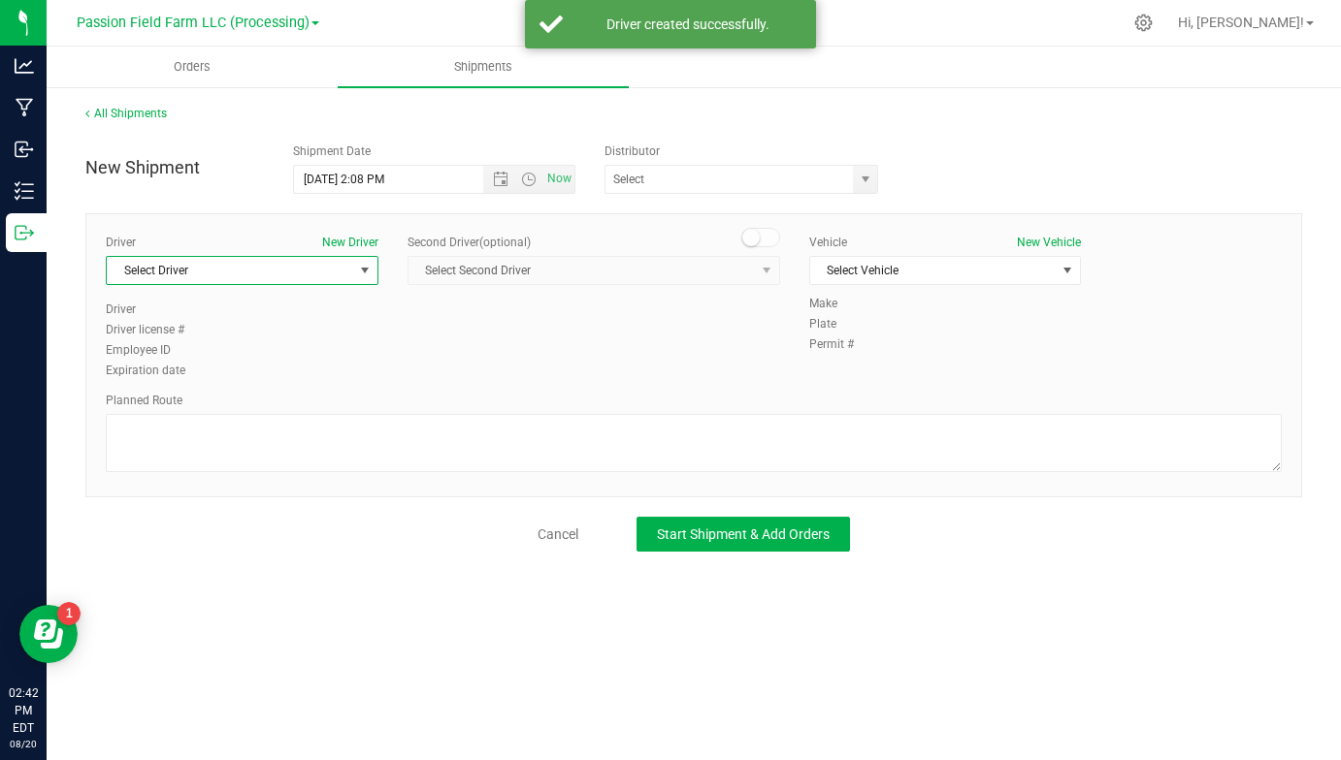
click at [347, 279] on span "Select Driver" at bounding box center [230, 270] width 246 height 27
click at [299, 272] on span "Select Driver" at bounding box center [230, 270] width 246 height 27
click at [295, 272] on span "Select Driver" at bounding box center [230, 270] width 246 height 27
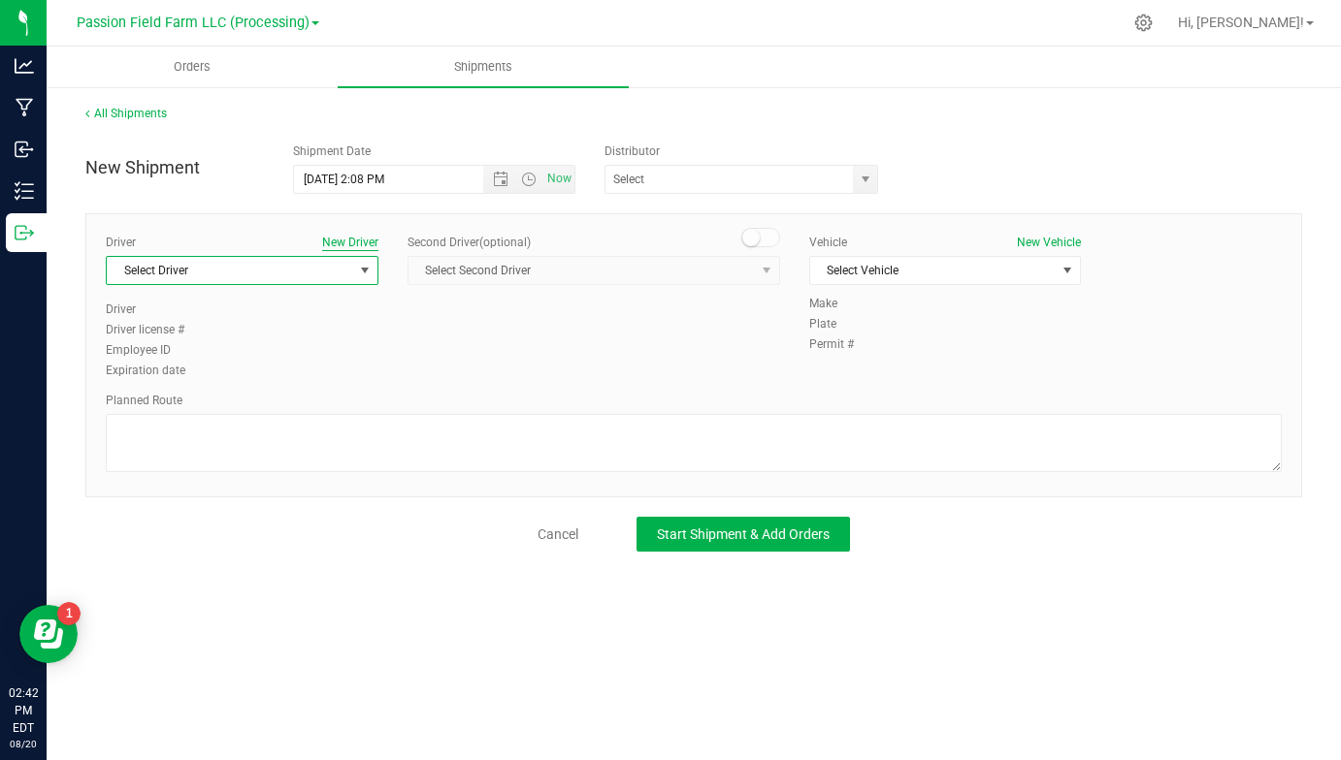
click at [364, 238] on button "New Driver" at bounding box center [350, 242] width 56 height 17
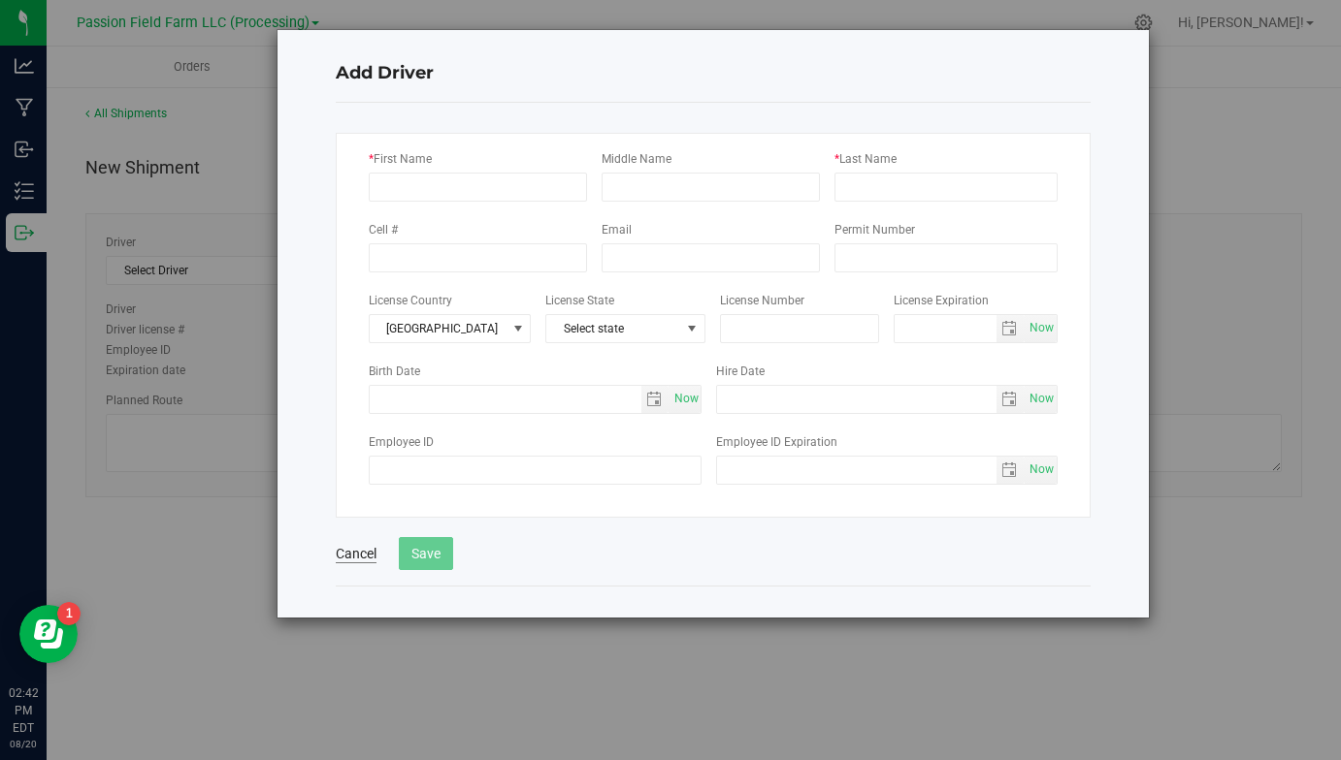
click at [350, 554] on button "Cancel" at bounding box center [356, 553] width 41 height 19
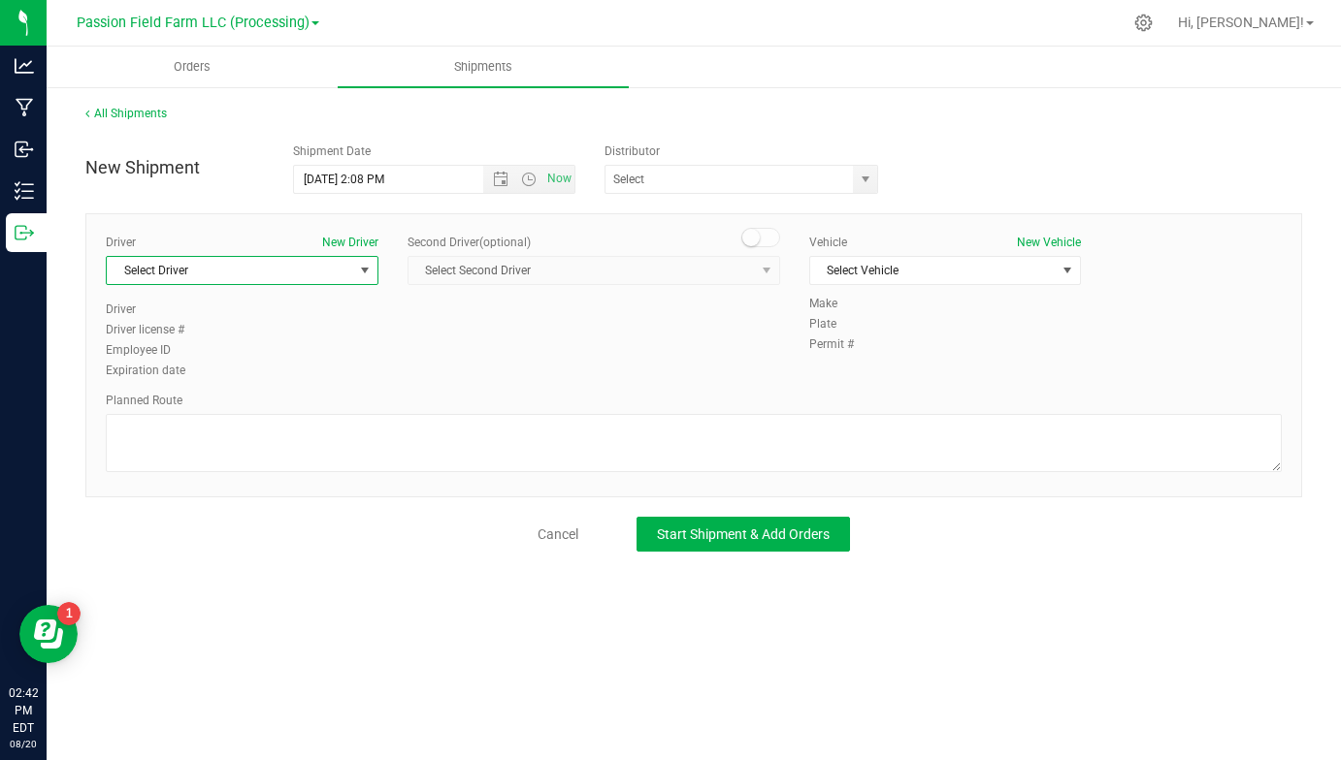
click at [267, 279] on span "Select Driver" at bounding box center [230, 270] width 246 height 27
click at [266, 279] on span "Select Driver" at bounding box center [230, 270] width 246 height 27
click at [1153, 23] on icon at bounding box center [1143, 23] width 20 height 20
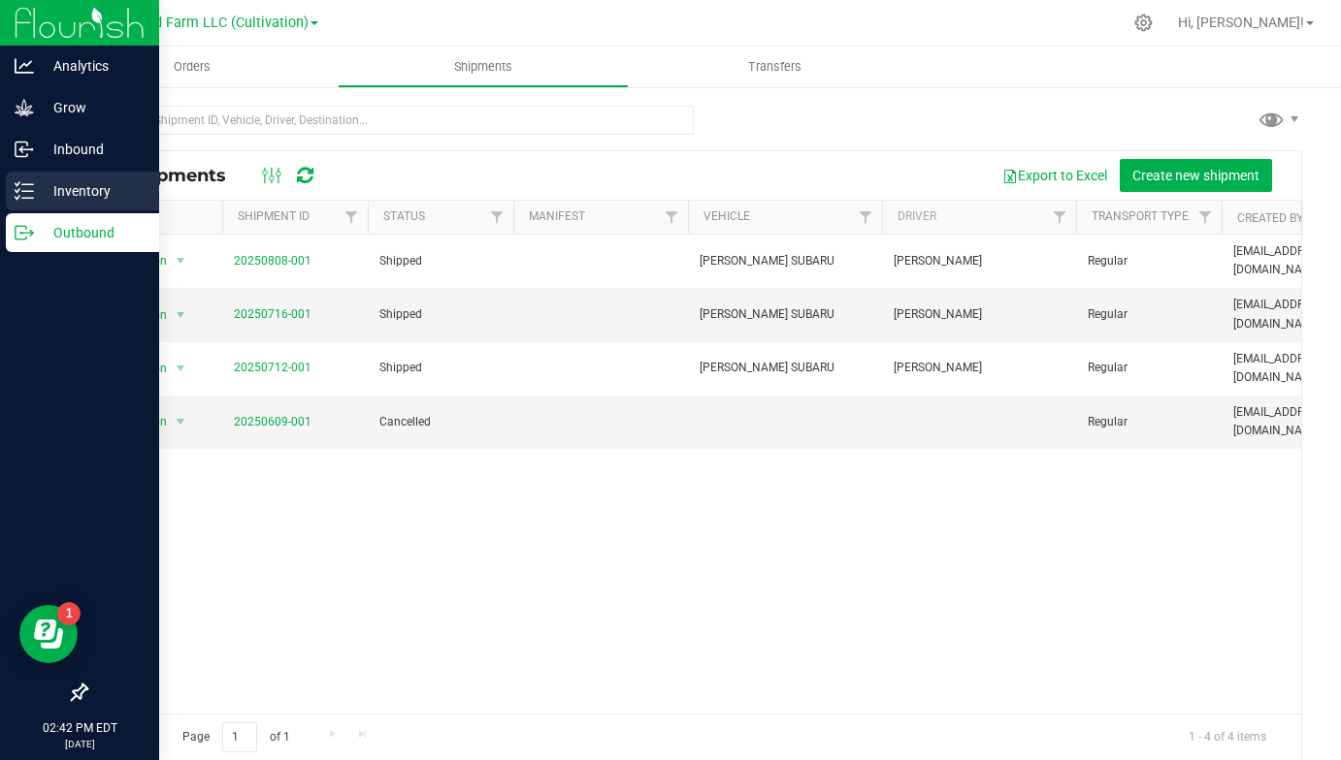
click at [59, 195] on p "Inventory" at bounding box center [92, 190] width 116 height 23
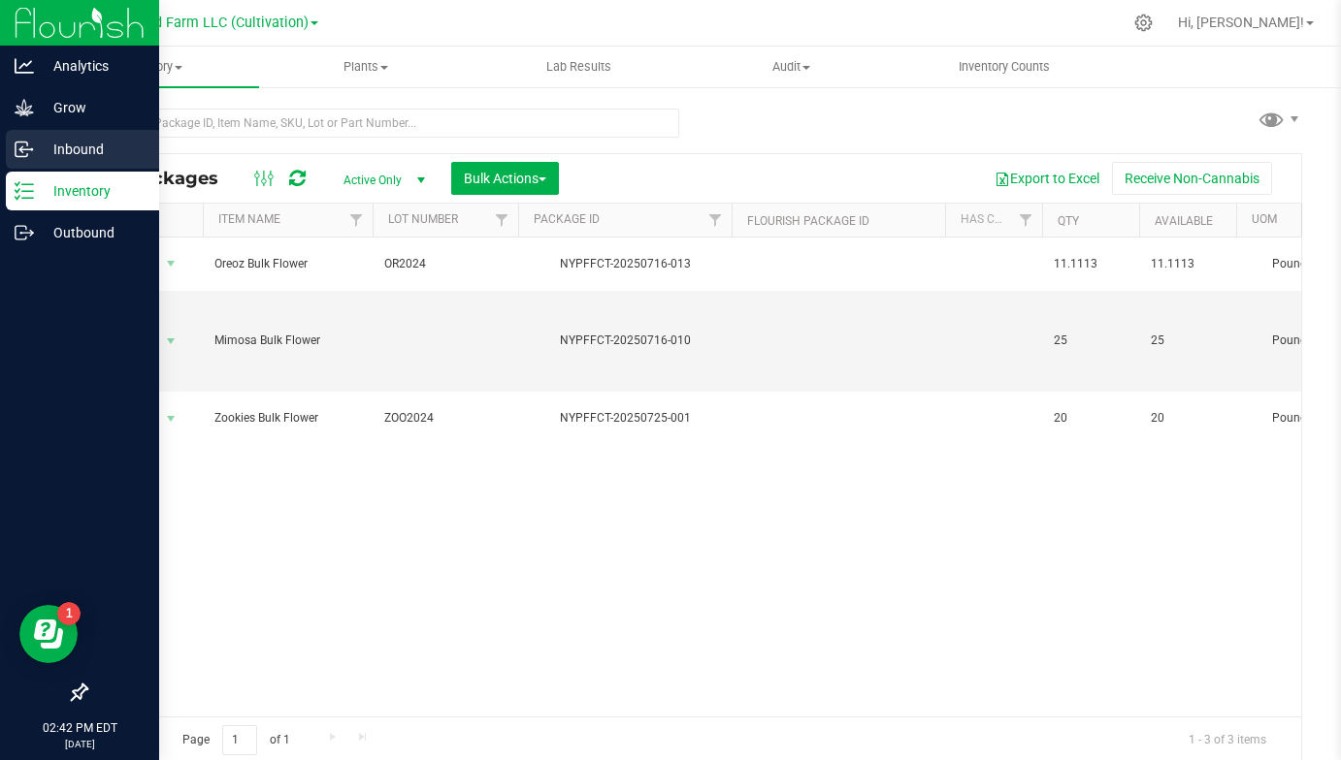
click at [27, 160] on div "Inbound" at bounding box center [82, 149] width 153 height 39
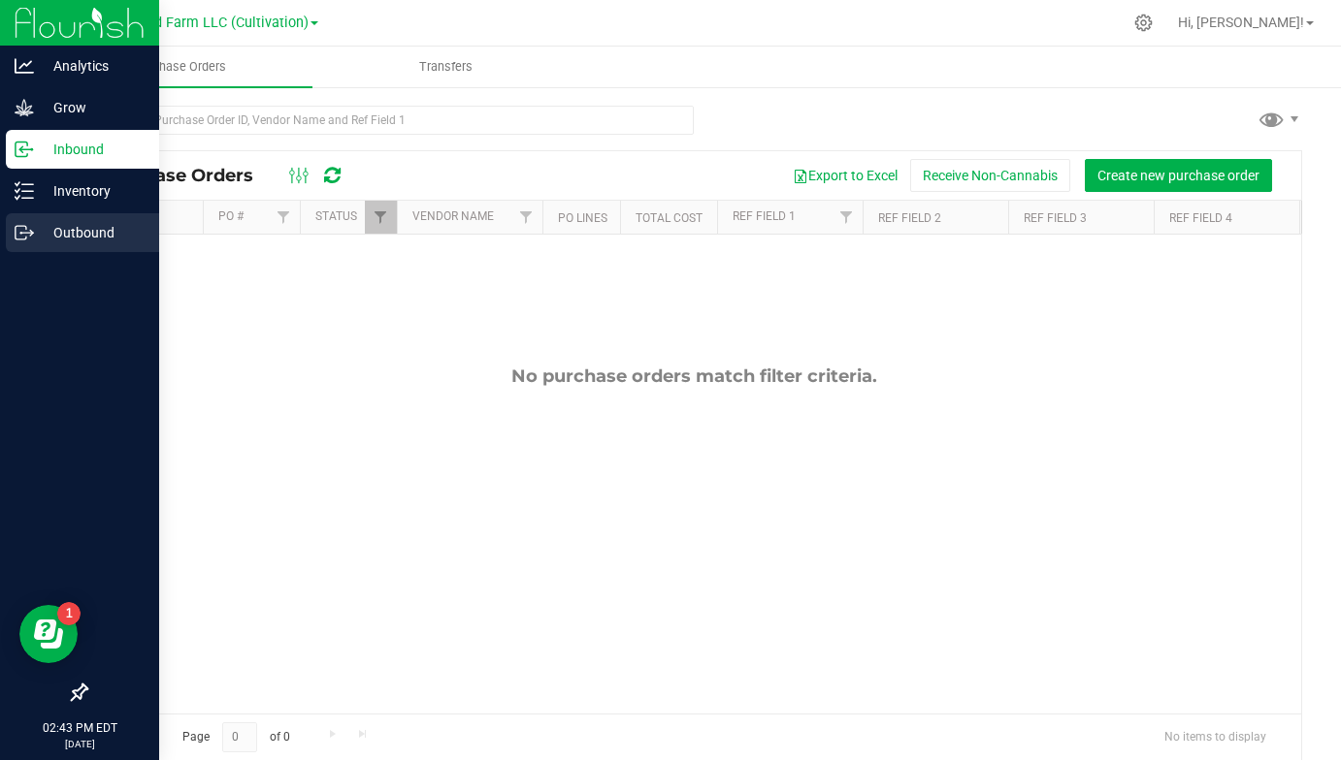
click at [66, 235] on p "Outbound" at bounding box center [92, 232] width 116 height 23
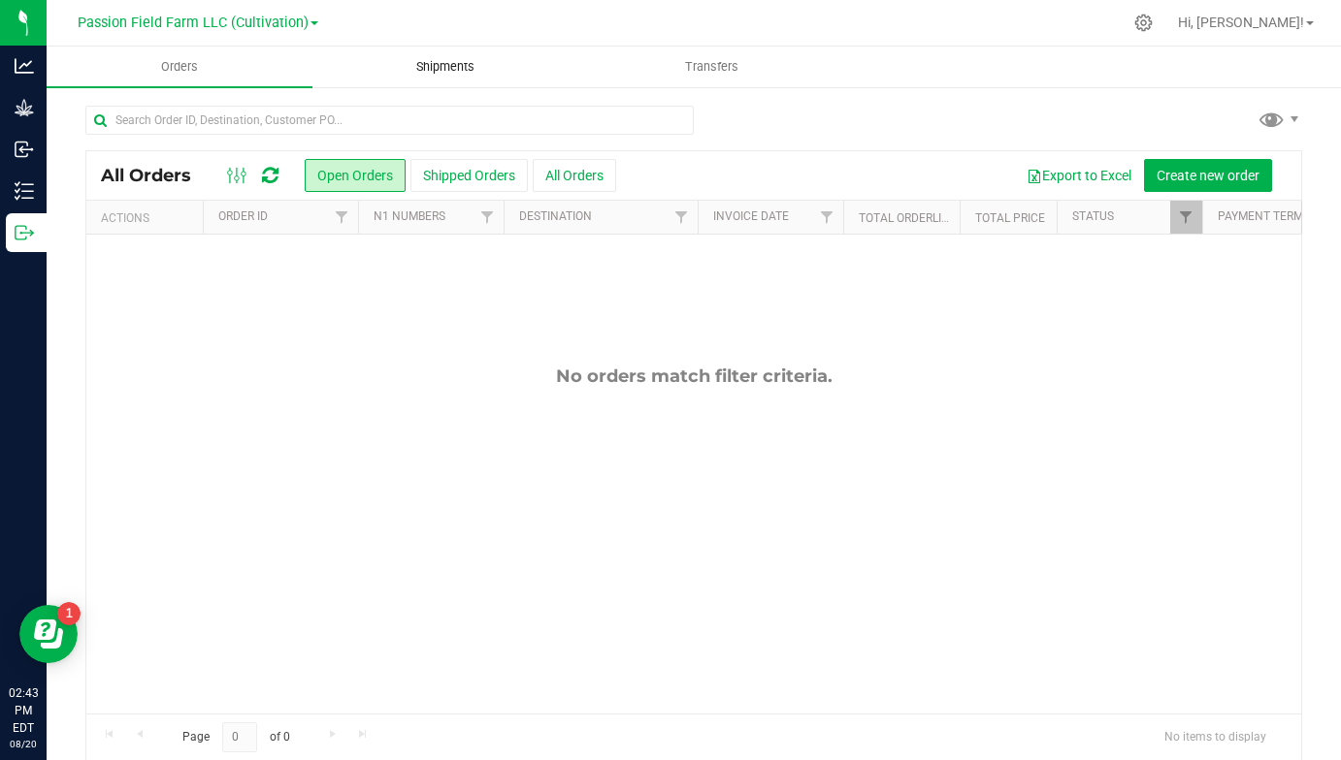
click at [513, 73] on uib-tab-heading "Shipments" at bounding box center [445, 67] width 264 height 39
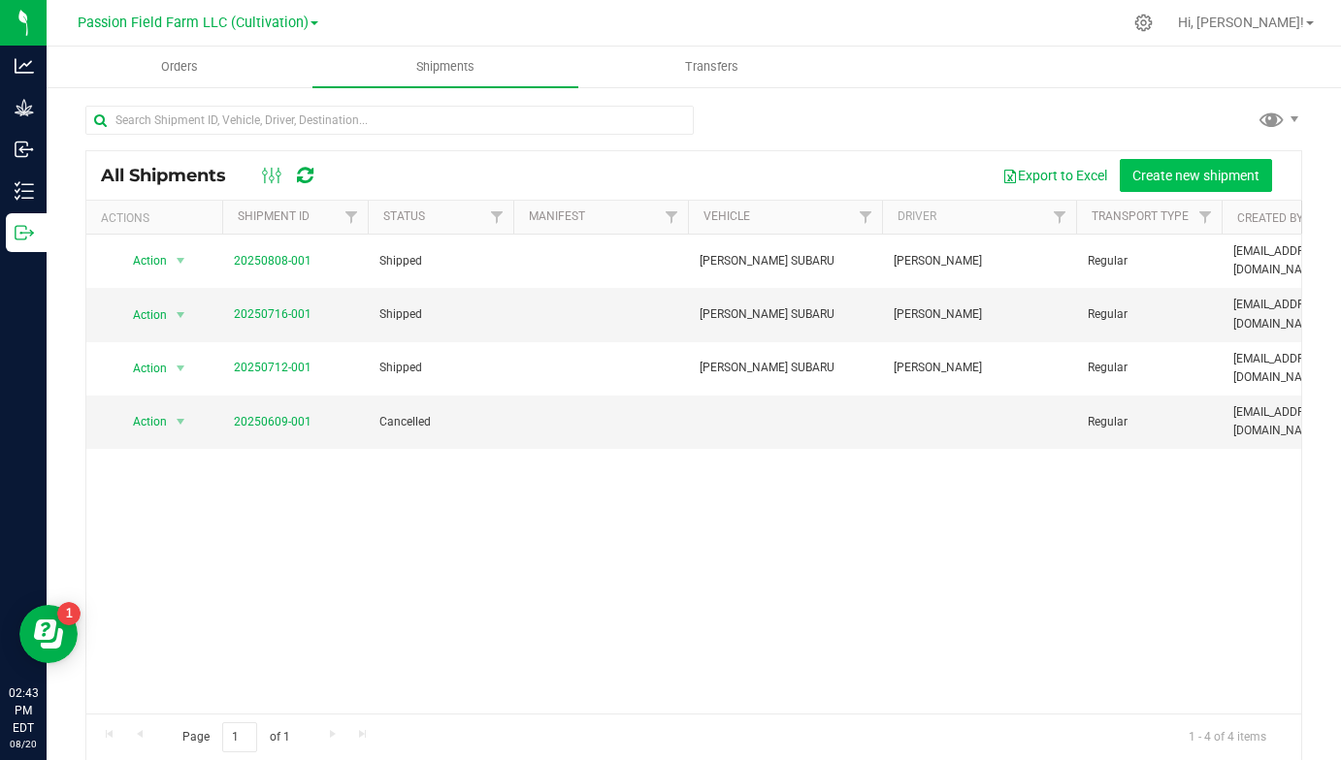
click at [1178, 178] on span "Create new shipment" at bounding box center [1195, 176] width 127 height 16
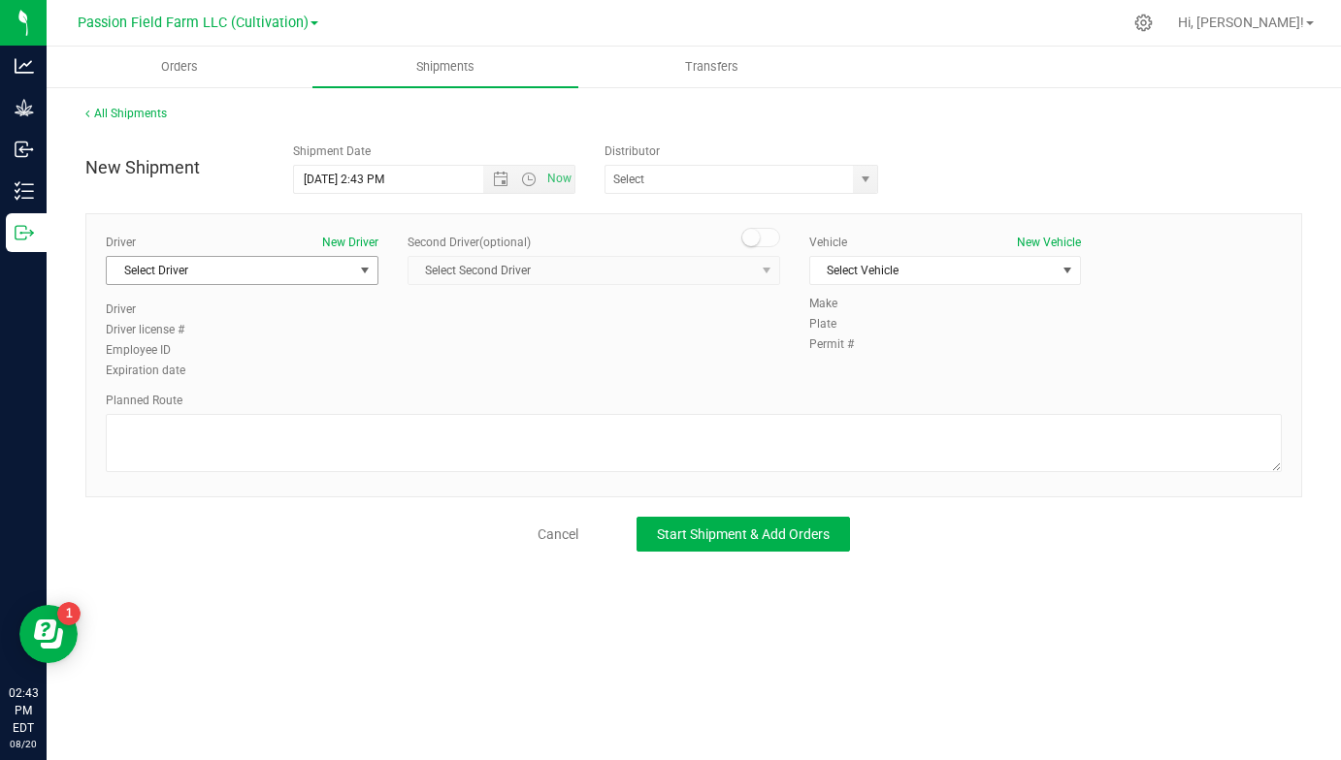
click at [325, 267] on span "Select Driver" at bounding box center [230, 270] width 246 height 27
click at [646, 356] on div "Driver New Driver Select Driver Select Driver [PERSON_NAME] [PERSON_NAME] [PERS…" at bounding box center [693, 308] width 1205 height 148
click at [607, 275] on span "Select Second Driver Select Second Driver [PERSON_NAME] [PERSON_NAME] [PERSON_N…" at bounding box center [593, 270] width 372 height 29
click at [728, 242] on div "Second Driver (optional)" at bounding box center [593, 242] width 372 height 17
click at [277, 275] on span "Select Driver" at bounding box center [230, 270] width 246 height 27
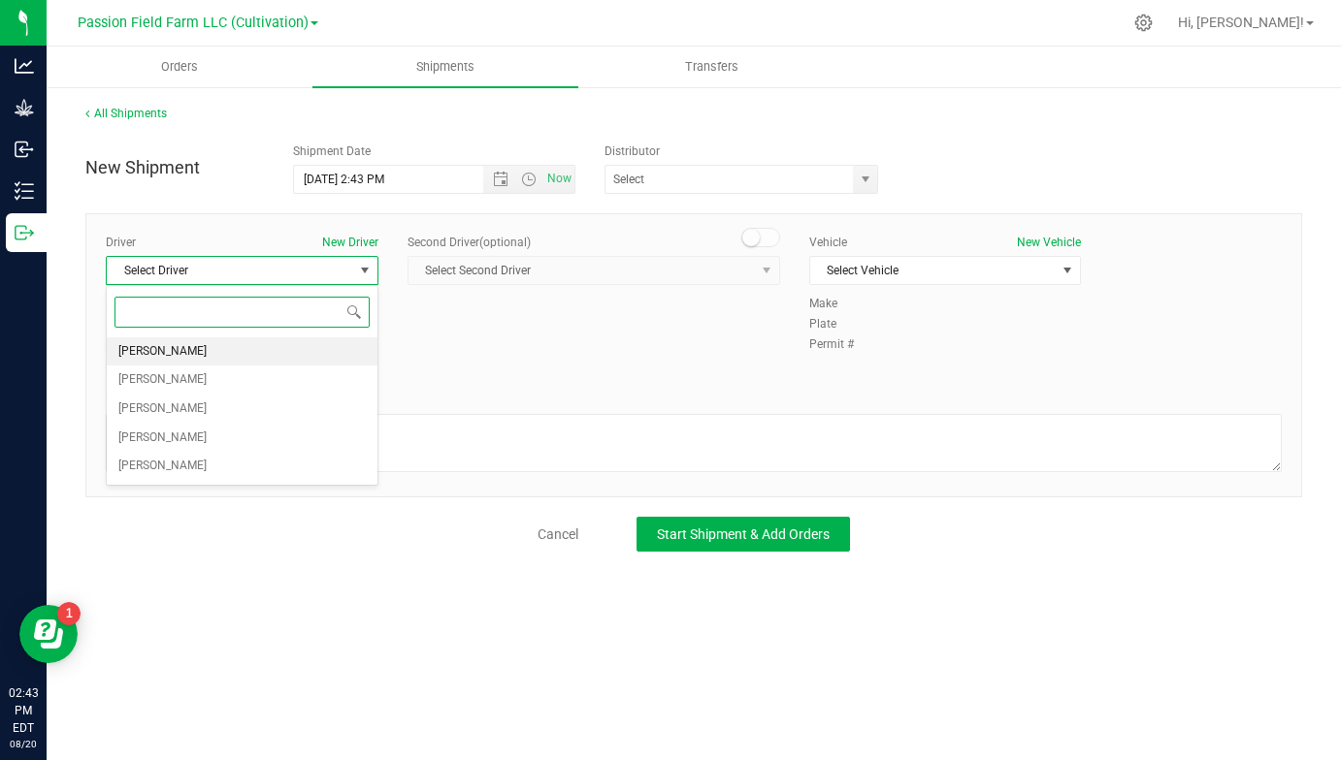
click at [222, 352] on li "[PERSON_NAME]" at bounding box center [242, 352] width 271 height 29
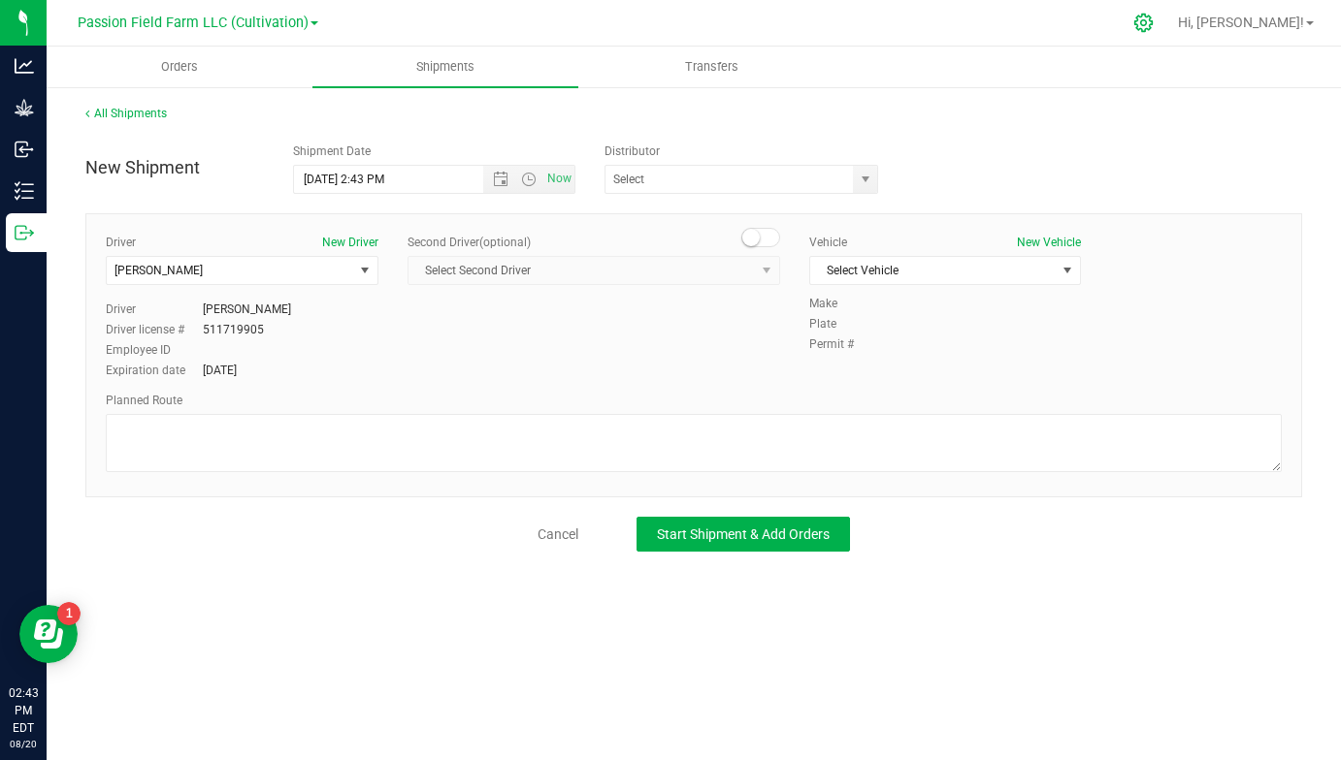
click at [1168, 13] on div at bounding box center [1143, 23] width 48 height 42
click at [1152, 22] on icon at bounding box center [1143, 23] width 18 height 18
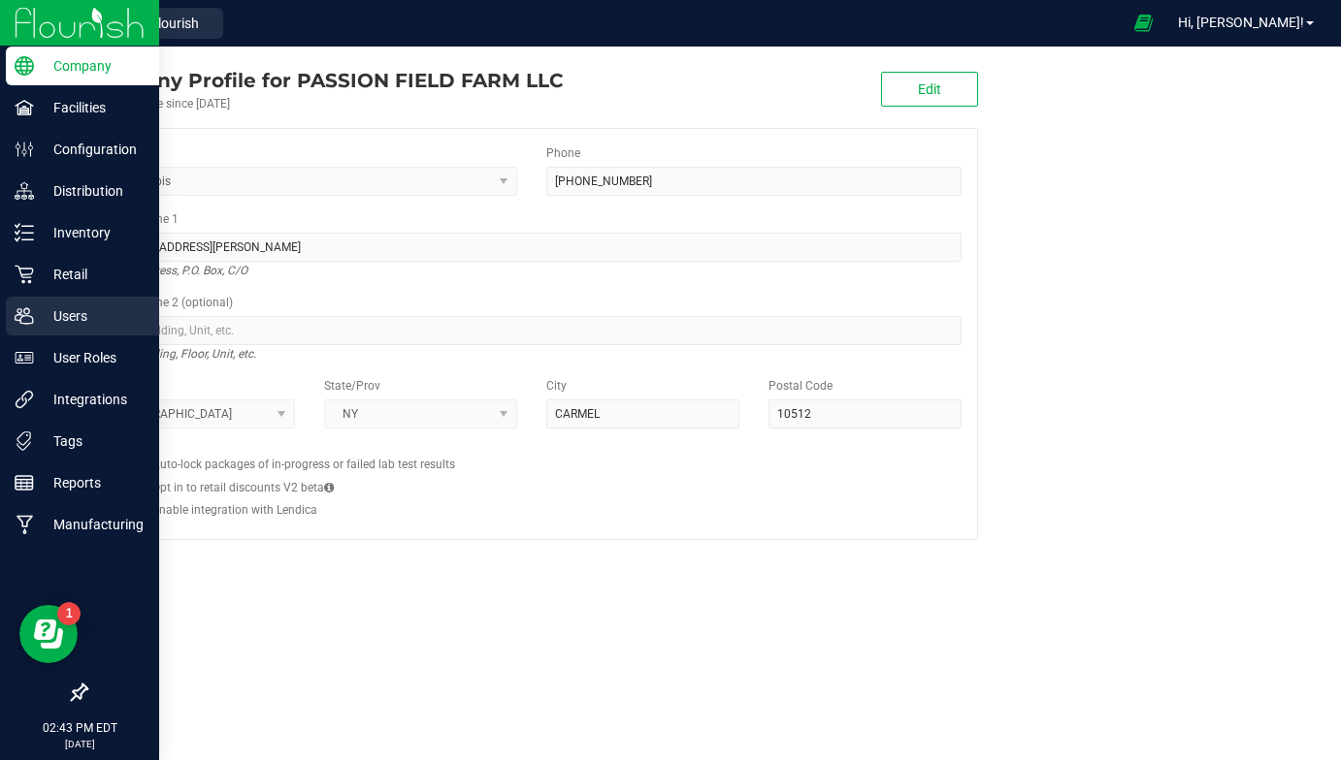
click at [71, 304] on div "Users" at bounding box center [82, 316] width 153 height 39
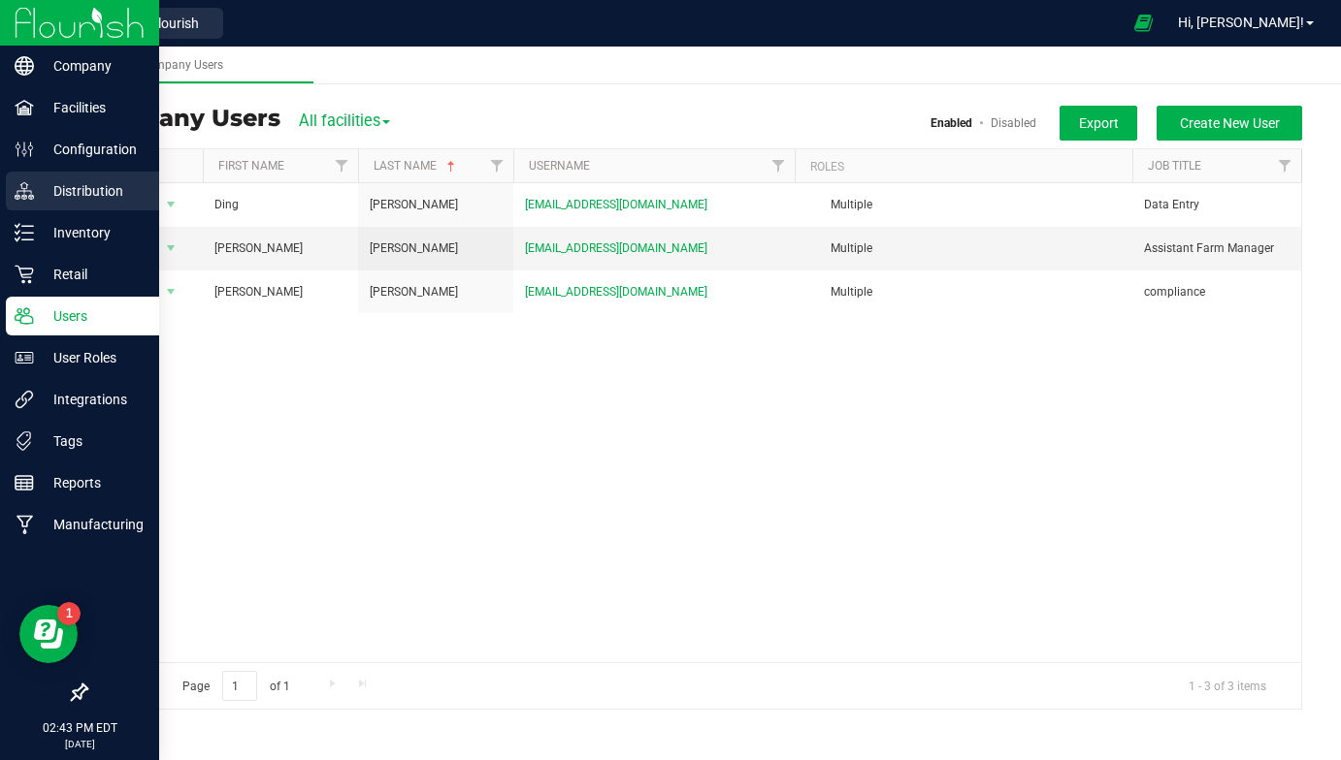
click at [100, 193] on p "Distribution" at bounding box center [92, 190] width 116 height 23
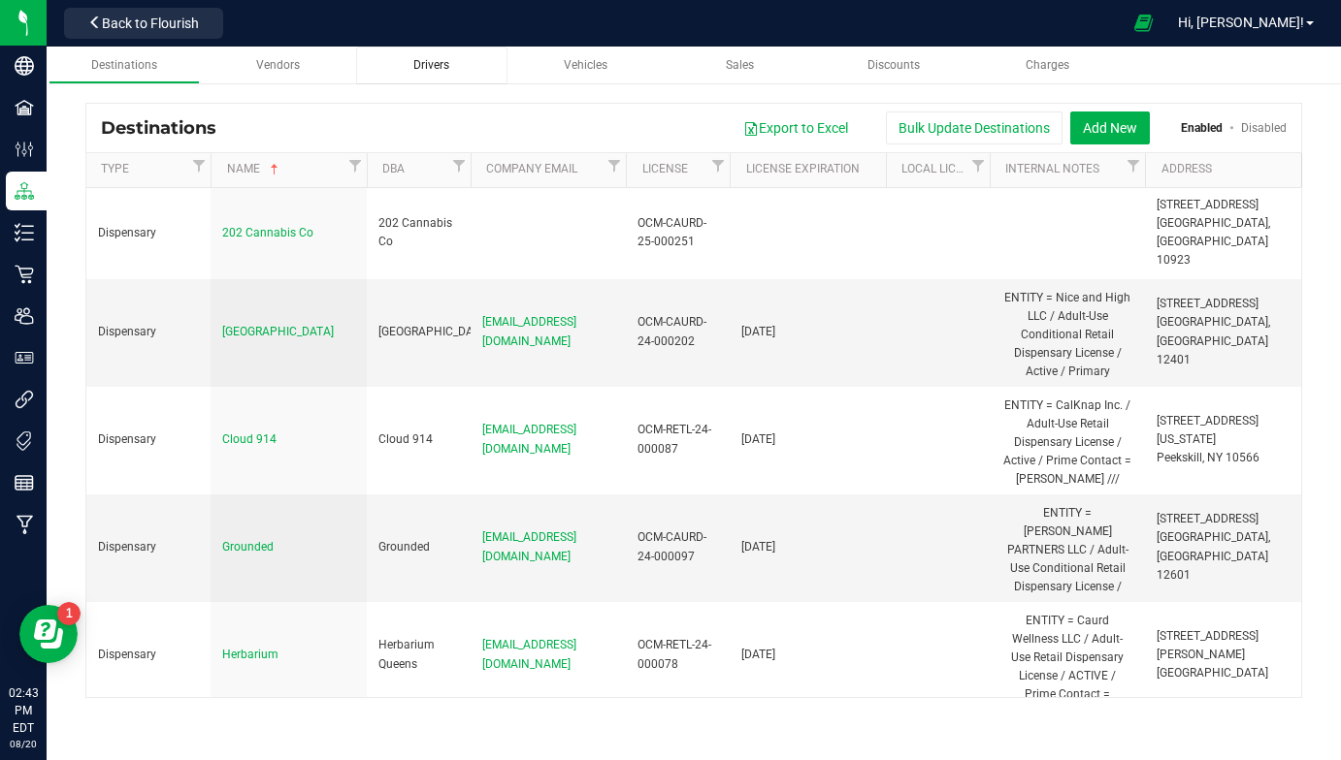
click at [450, 72] on div "Drivers" at bounding box center [432, 65] width 121 height 16
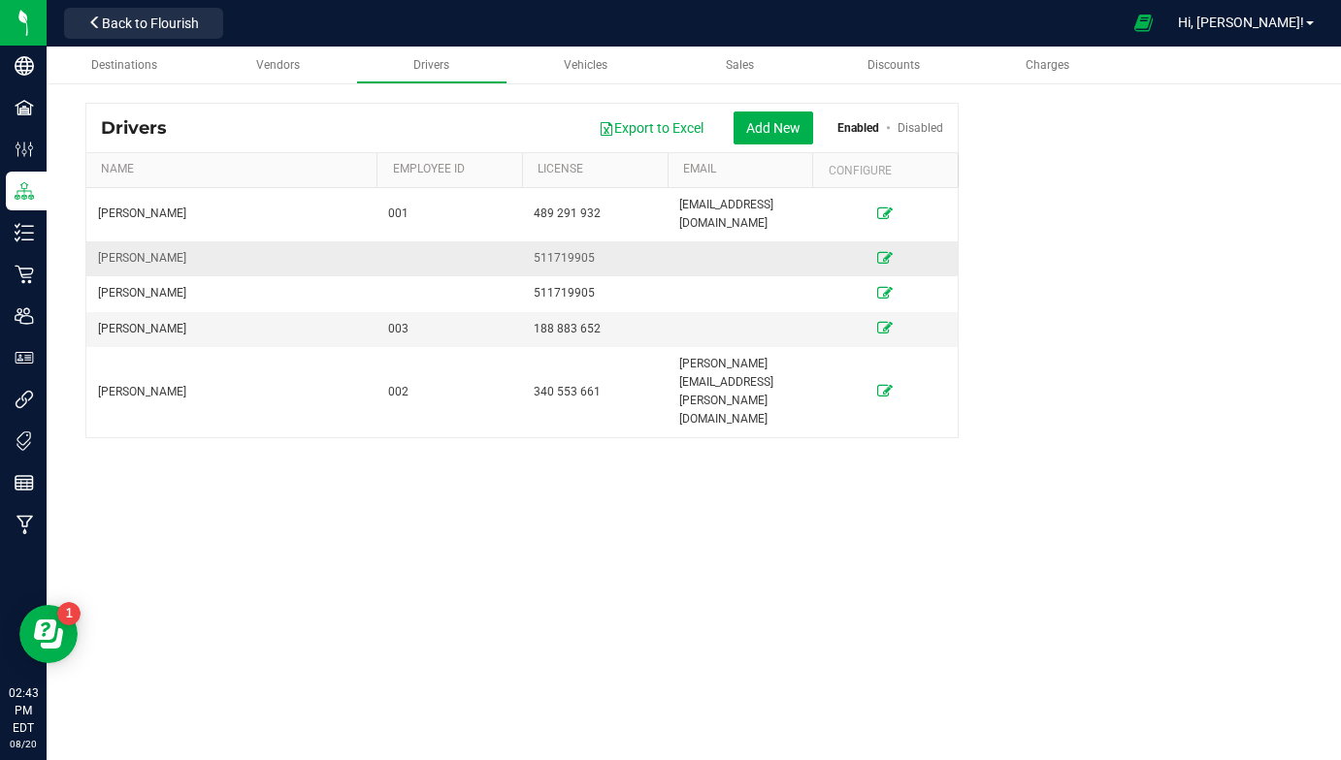
click at [889, 252] on icon at bounding box center [885, 258] width 16 height 12
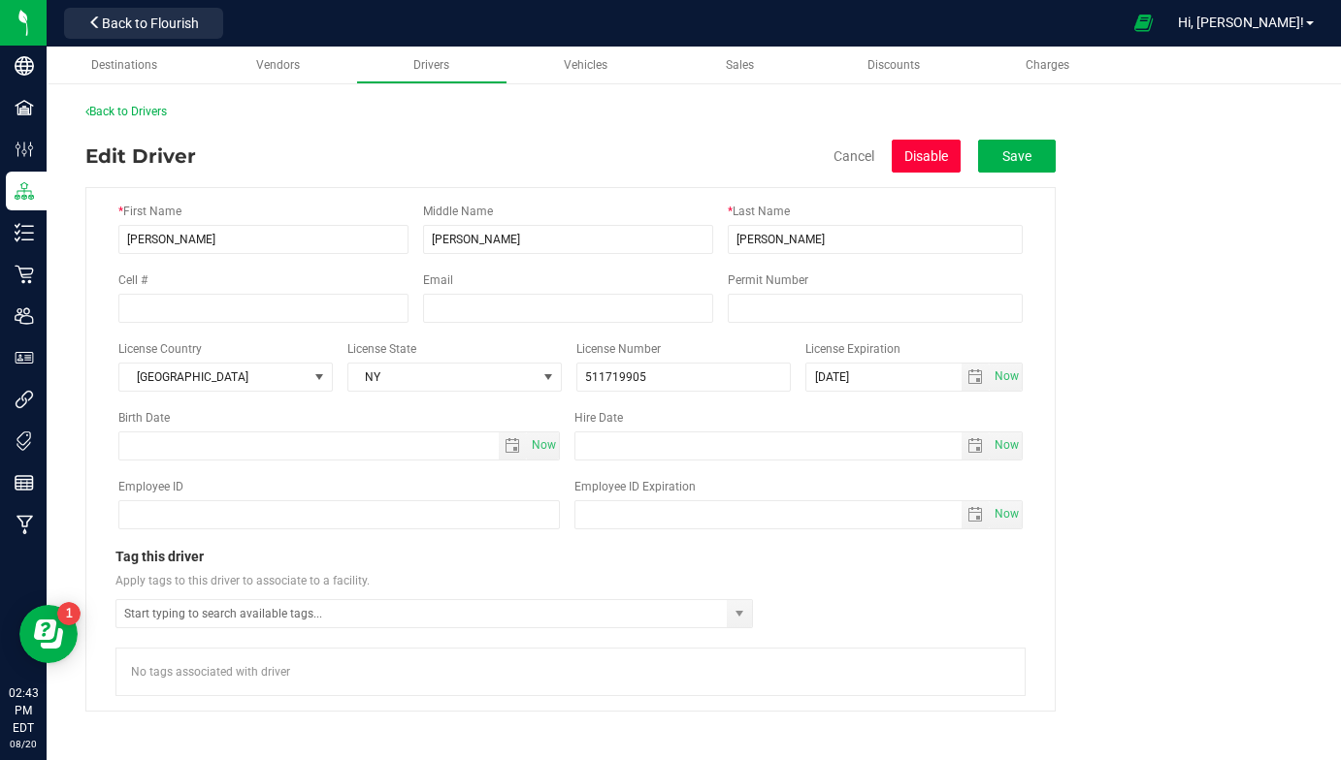
click at [937, 159] on button "Disable" at bounding box center [925, 156] width 69 height 33
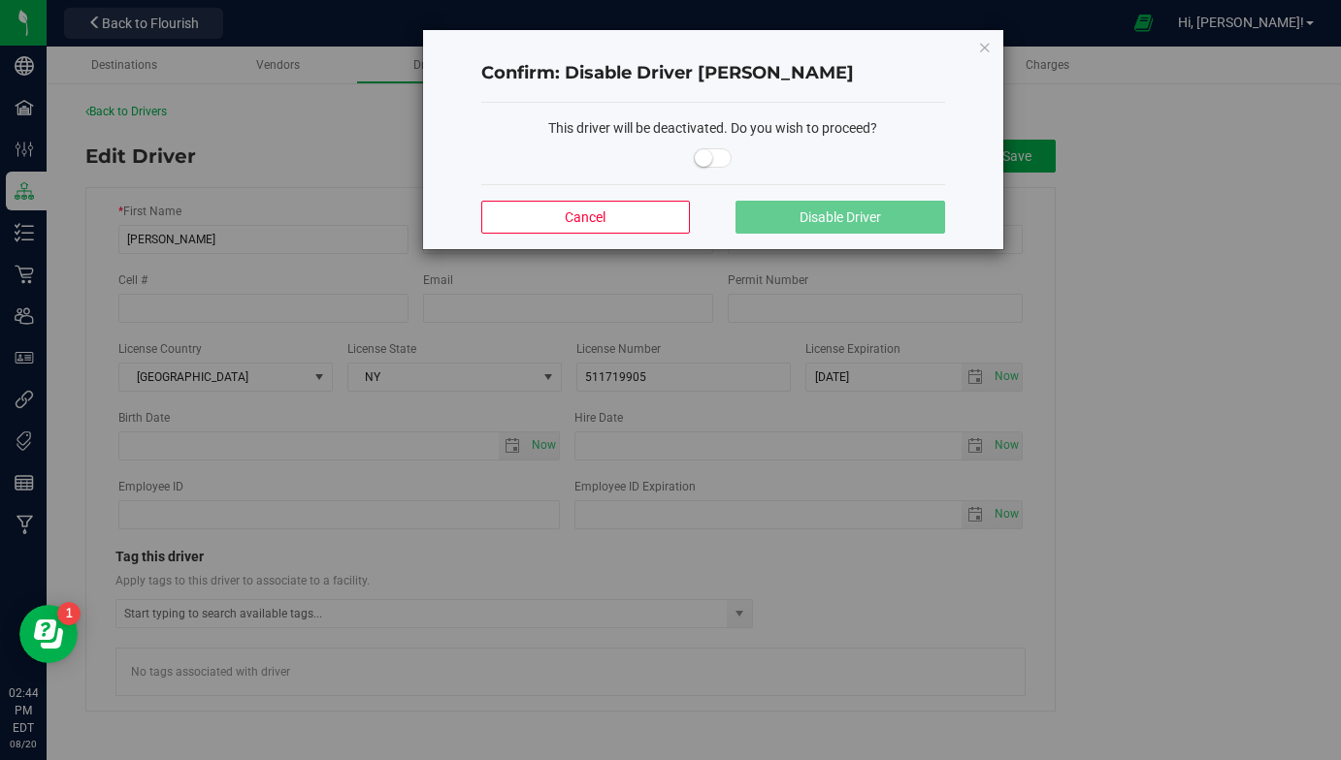
click at [694, 145] on span at bounding box center [713, 154] width 464 height 30
click at [705, 154] on small at bounding box center [703, 157] width 17 height 17
click at [835, 210] on span "Disable Driver" at bounding box center [839, 218] width 81 height 16
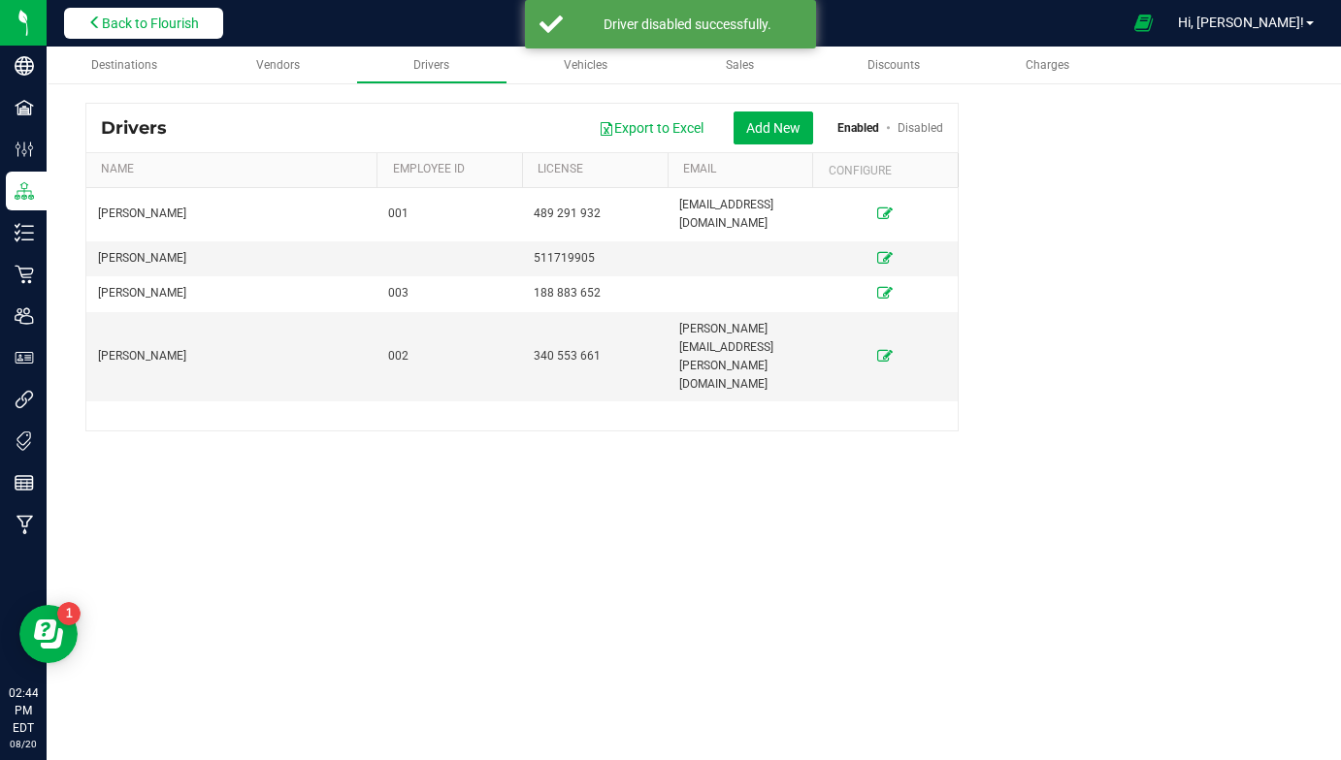
click at [192, 22] on span "Back to Flourish" at bounding box center [150, 24] width 97 height 16
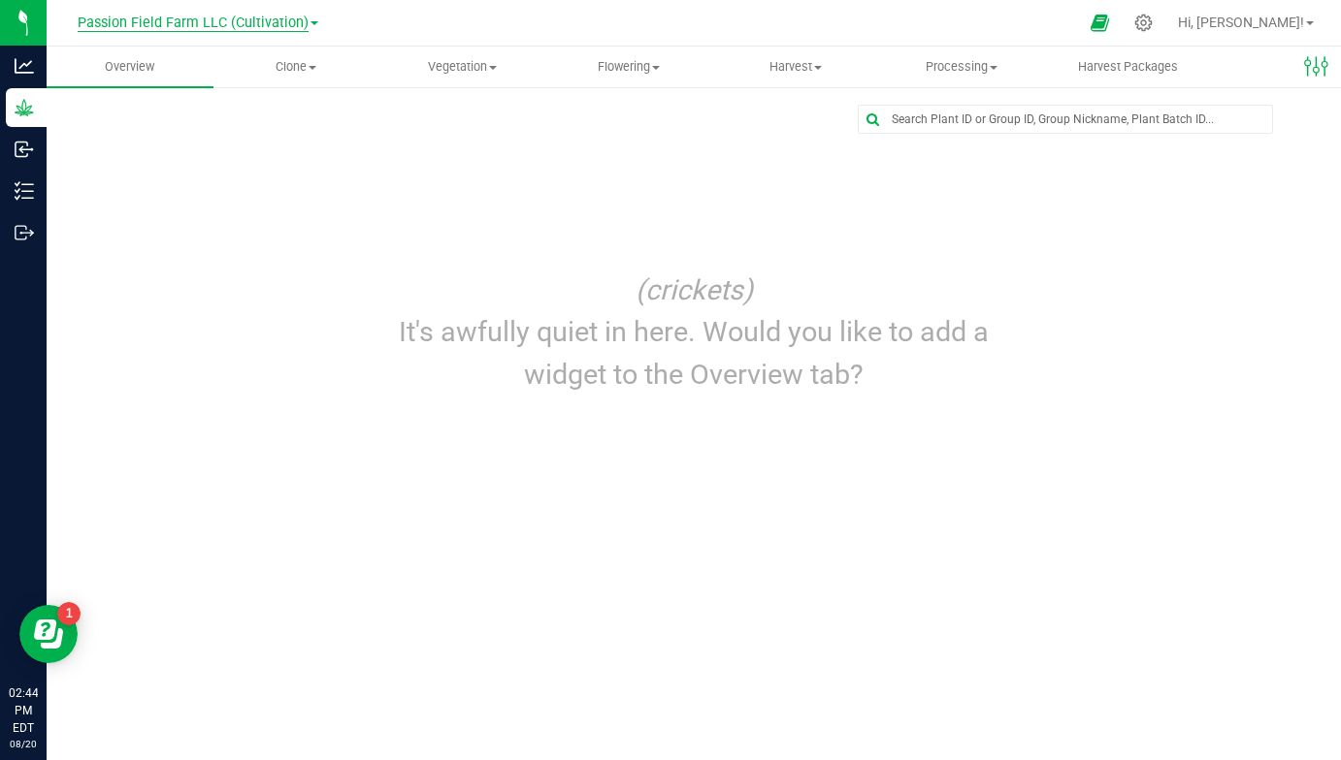
click at [246, 16] on span "Passion Field Farm LLC (Cultivation)" at bounding box center [193, 23] width 231 height 17
click at [224, 95] on link "Passion Field Farm LLC (Processing)" at bounding box center [197, 94] width 283 height 26
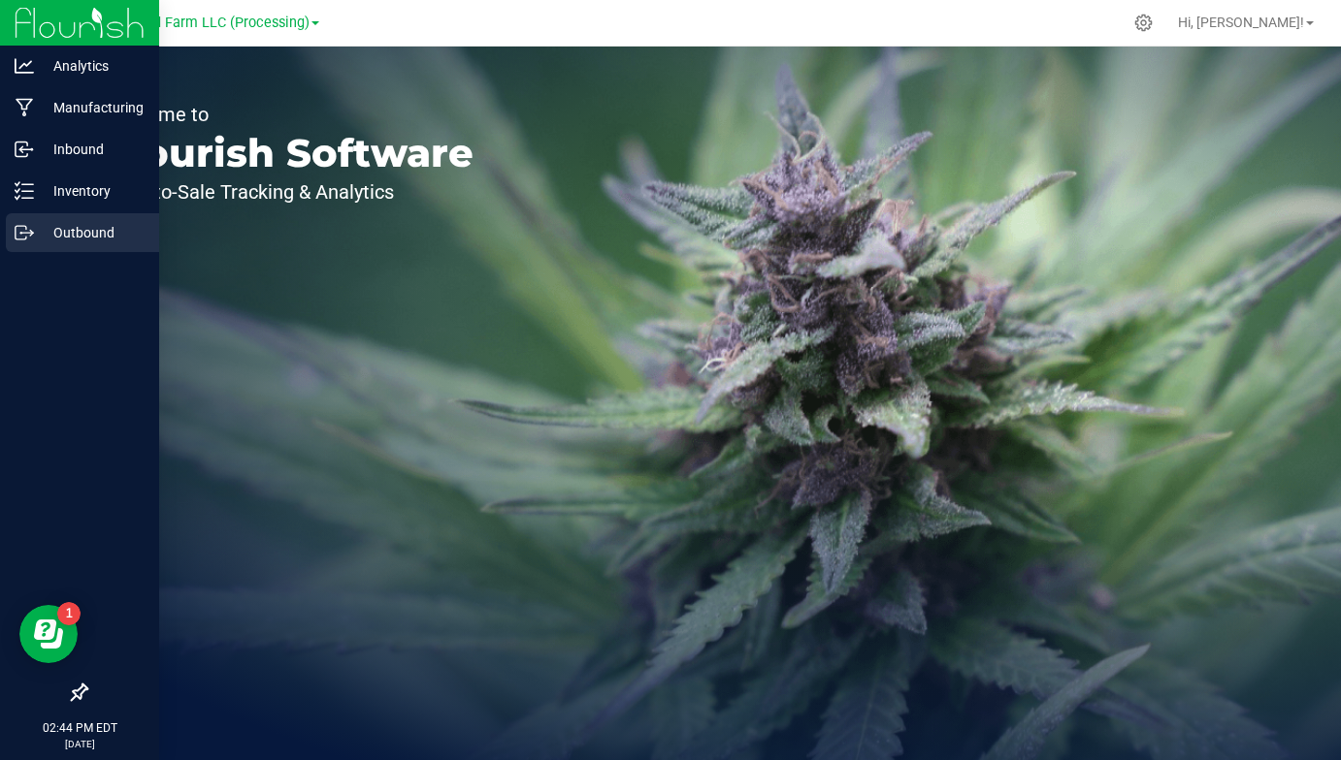
click at [40, 232] on p "Outbound" at bounding box center [92, 232] width 116 height 23
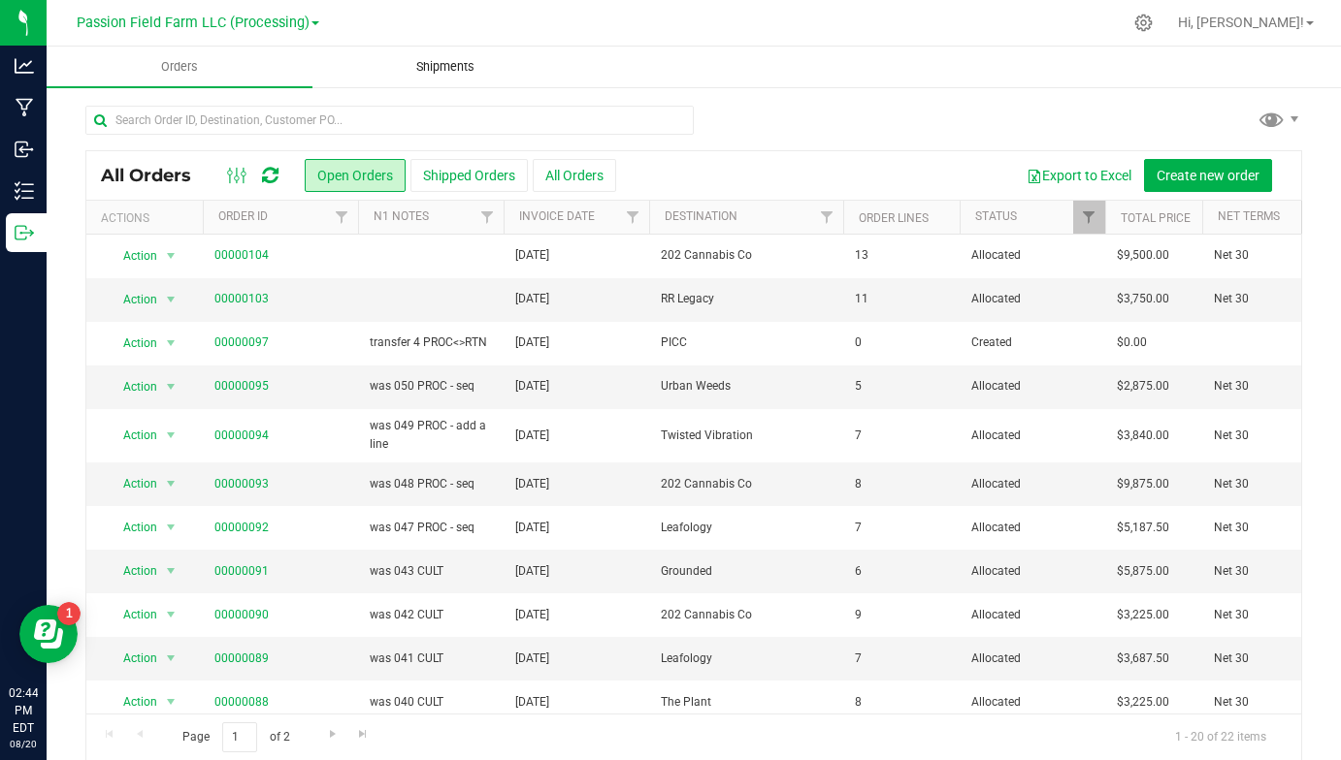
click at [434, 73] on span "Shipments" at bounding box center [445, 66] width 111 height 17
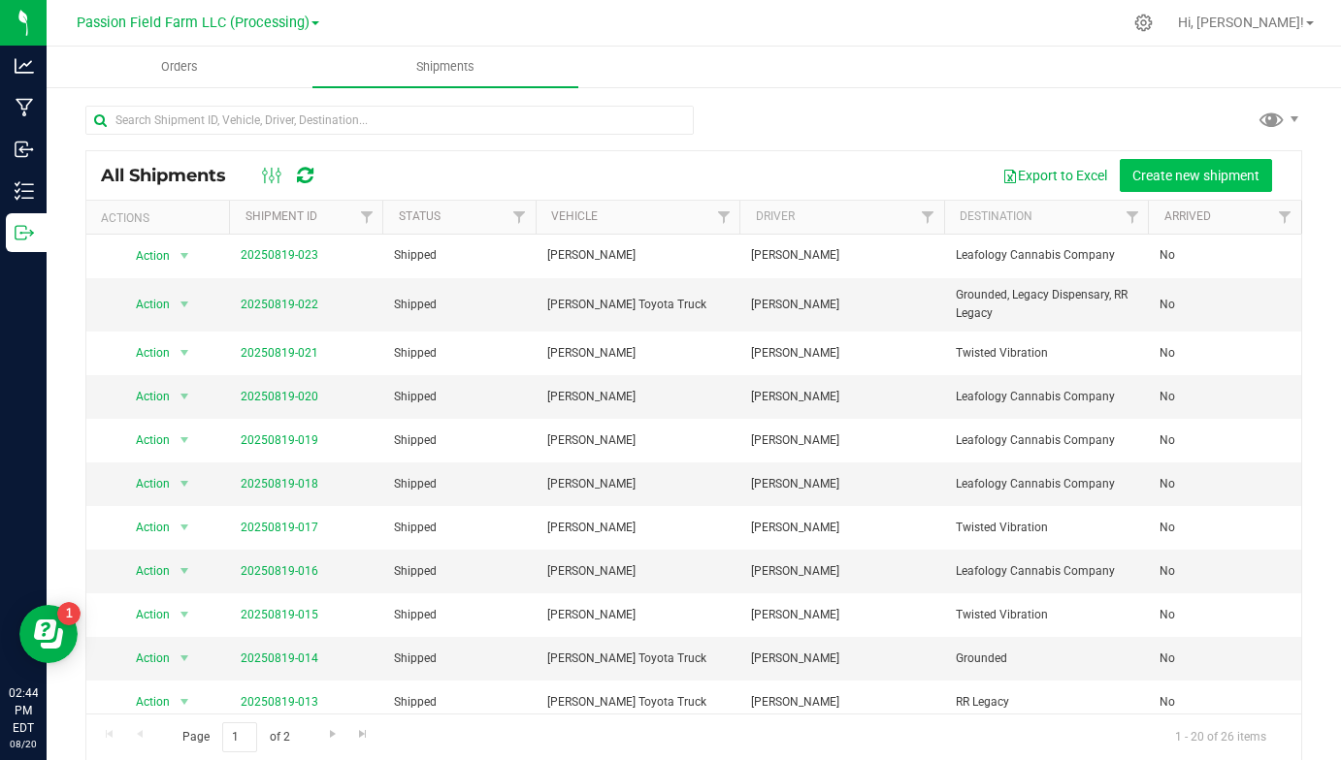
click at [1161, 176] on span "Create new shipment" at bounding box center [1195, 176] width 127 height 16
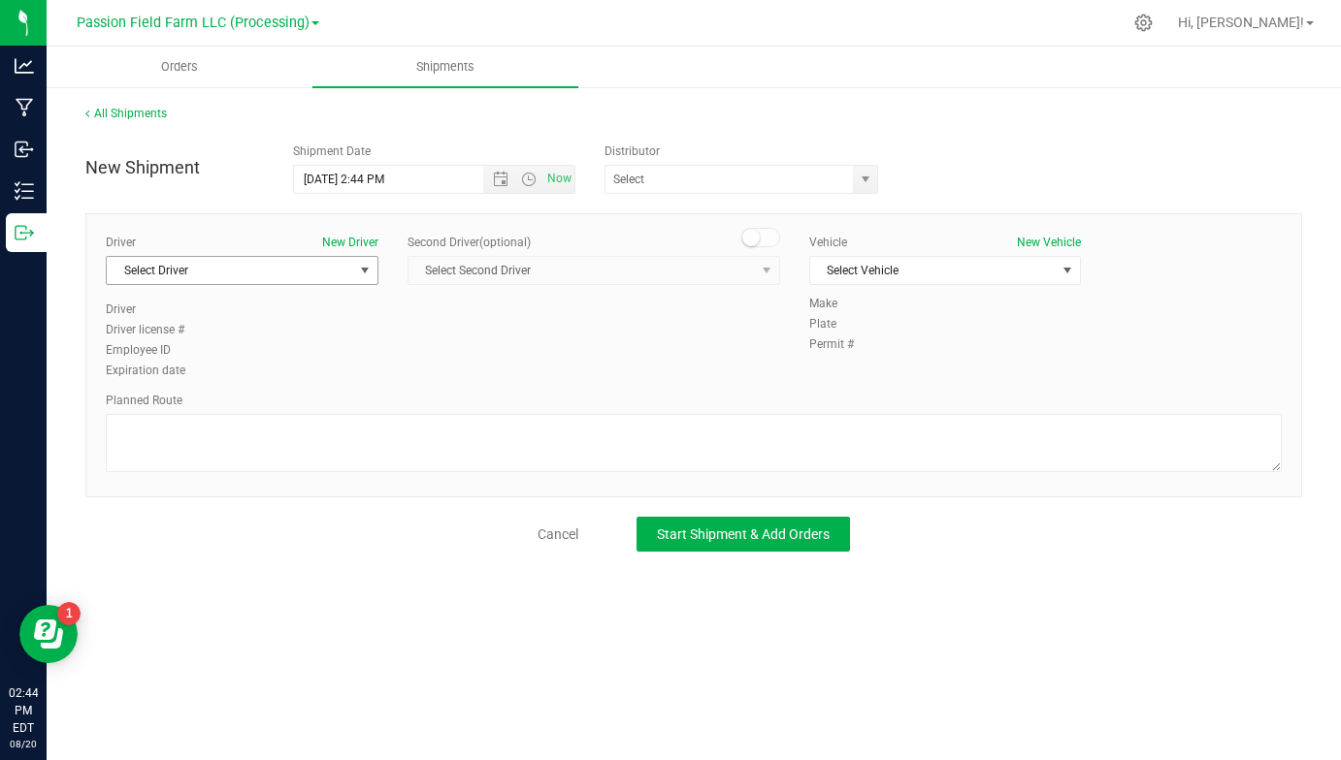
click at [296, 269] on span "Select Driver" at bounding box center [230, 270] width 246 height 27
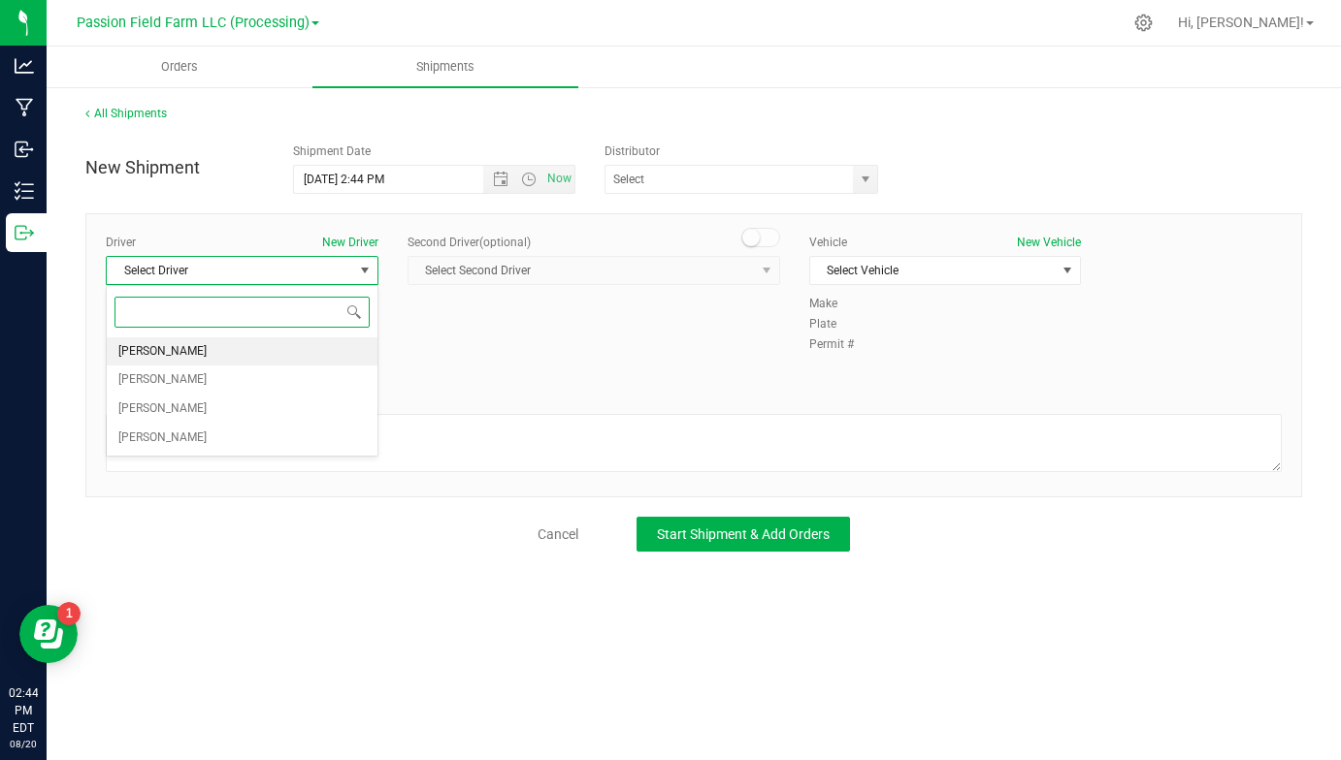
click at [258, 343] on li "[PERSON_NAME]" at bounding box center [242, 352] width 271 height 29
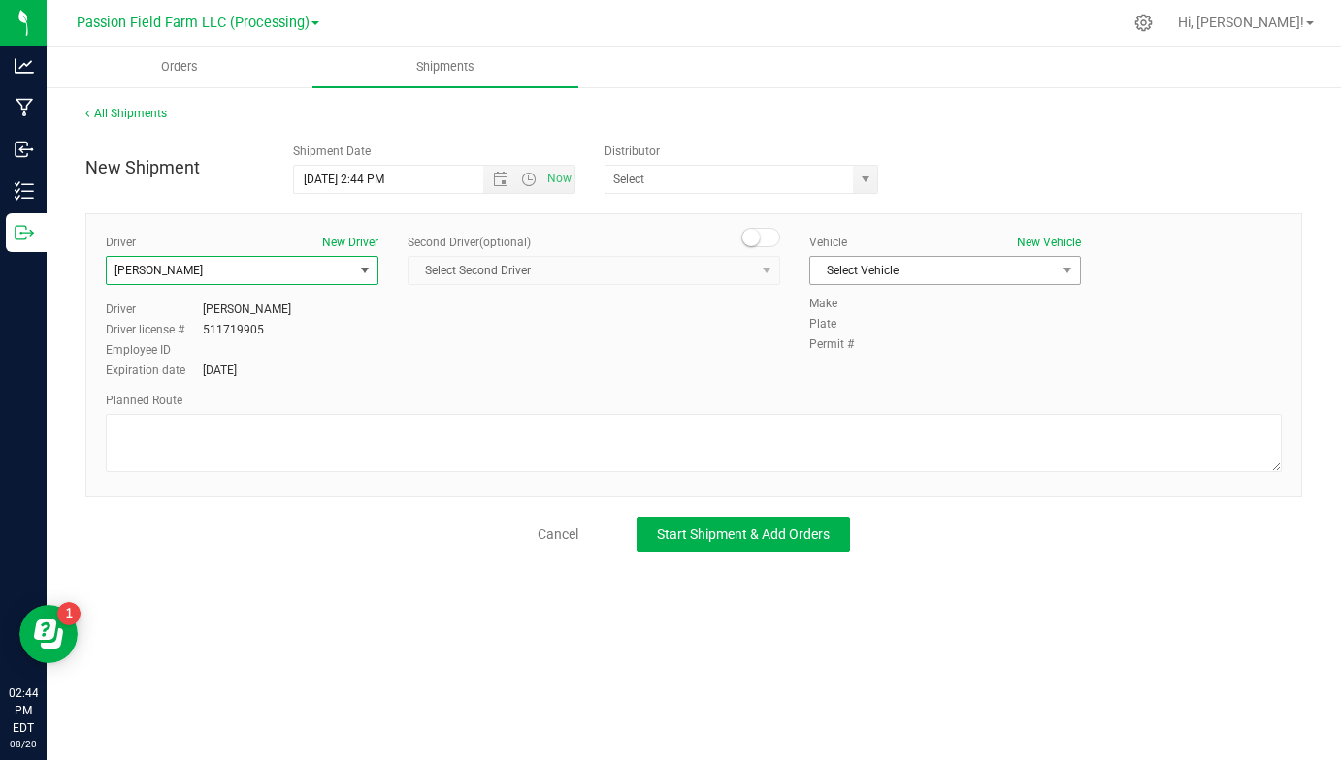
click at [919, 266] on span "Select Vehicle" at bounding box center [933, 270] width 246 height 27
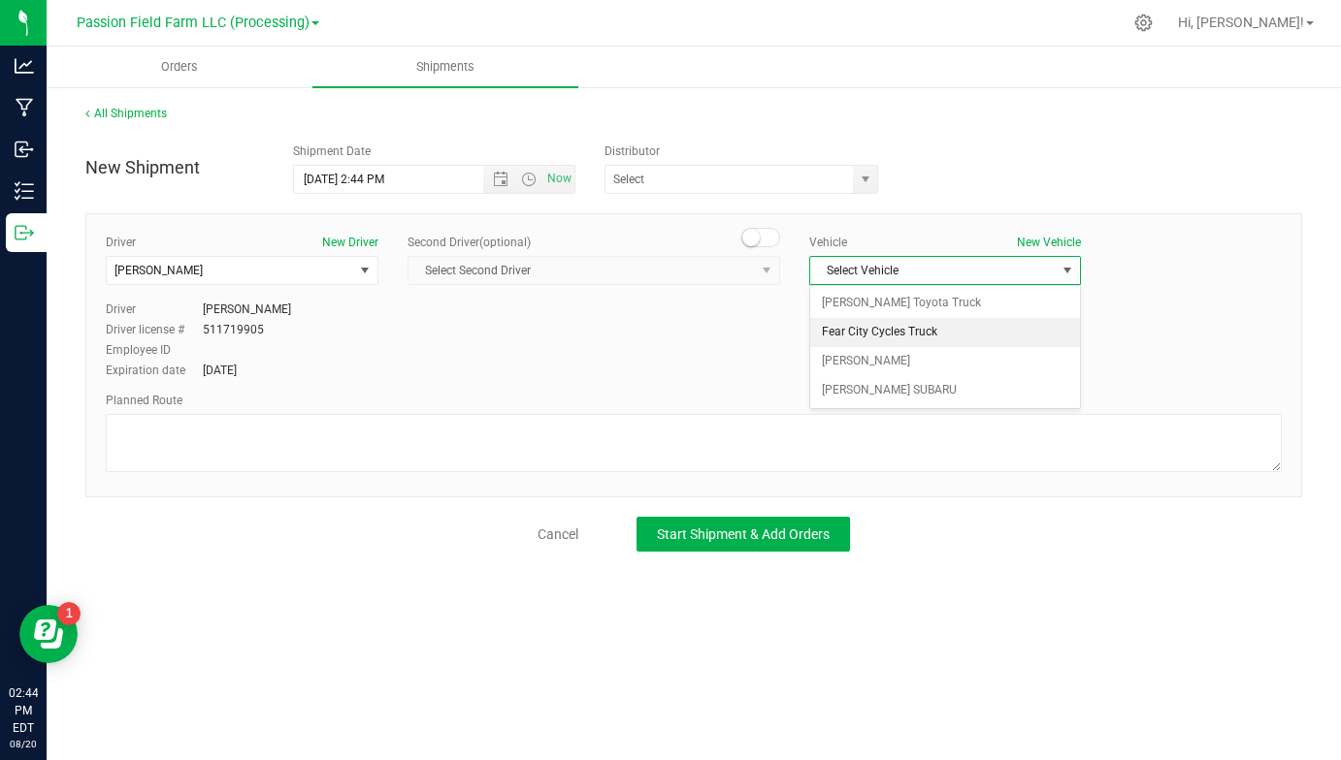
click at [910, 332] on li "Fear City Cycles Truck" at bounding box center [945, 332] width 271 height 29
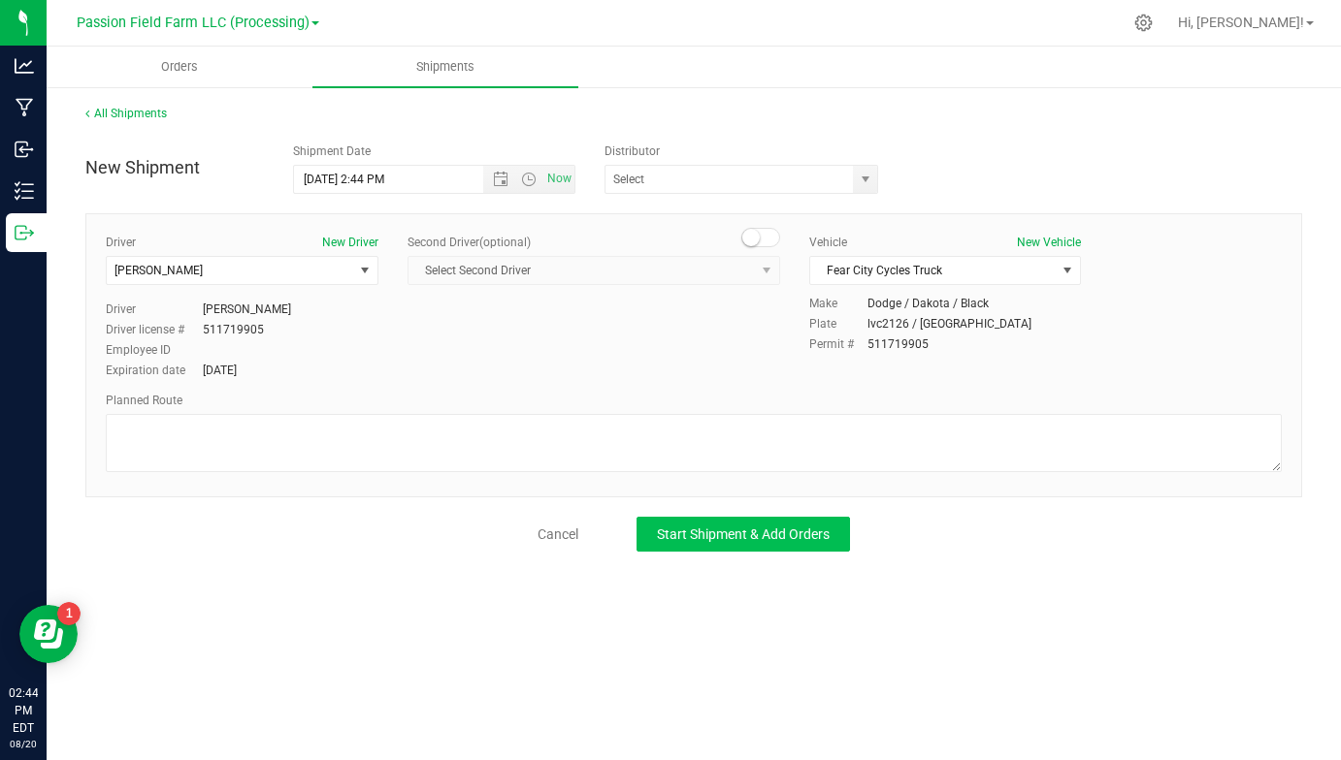
click at [777, 534] on span "Start Shipment & Add Orders" at bounding box center [743, 535] width 173 height 16
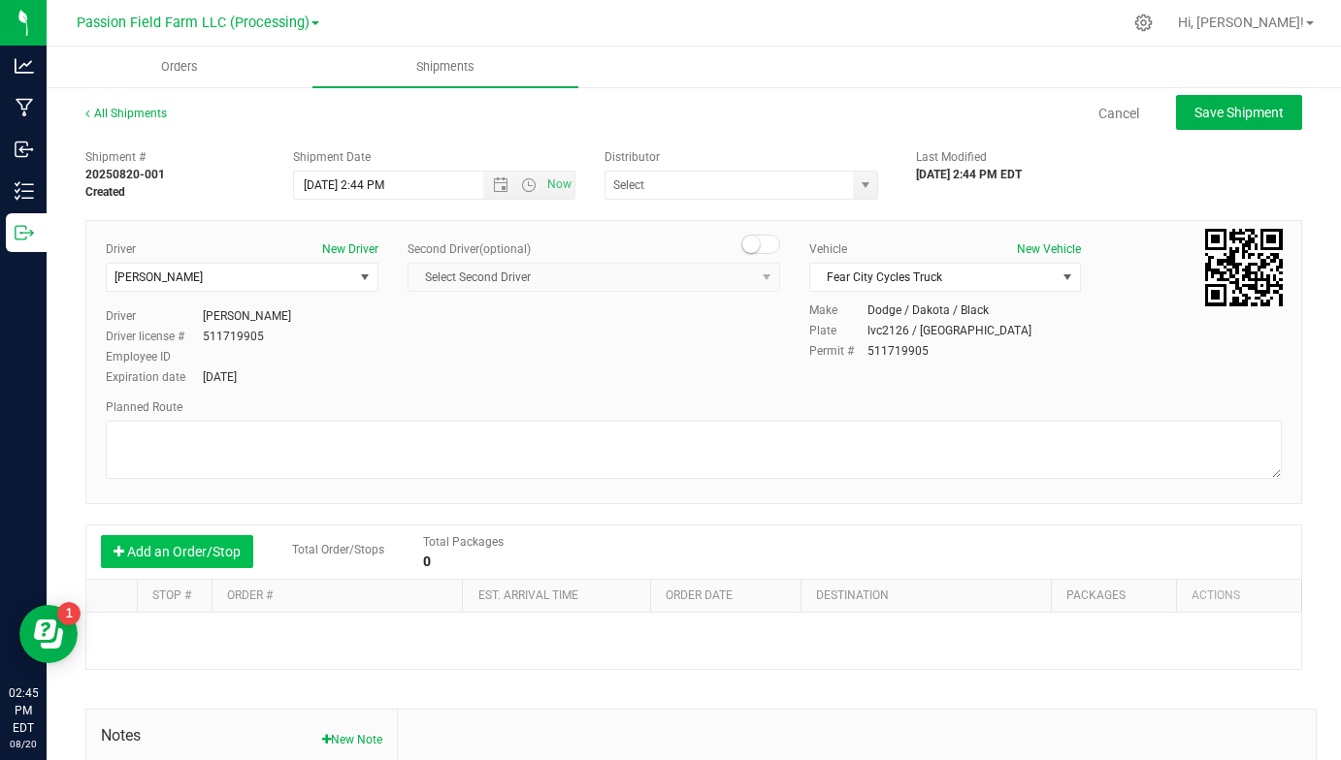
click at [183, 550] on button "Add an Order/Stop" at bounding box center [177, 551] width 152 height 33
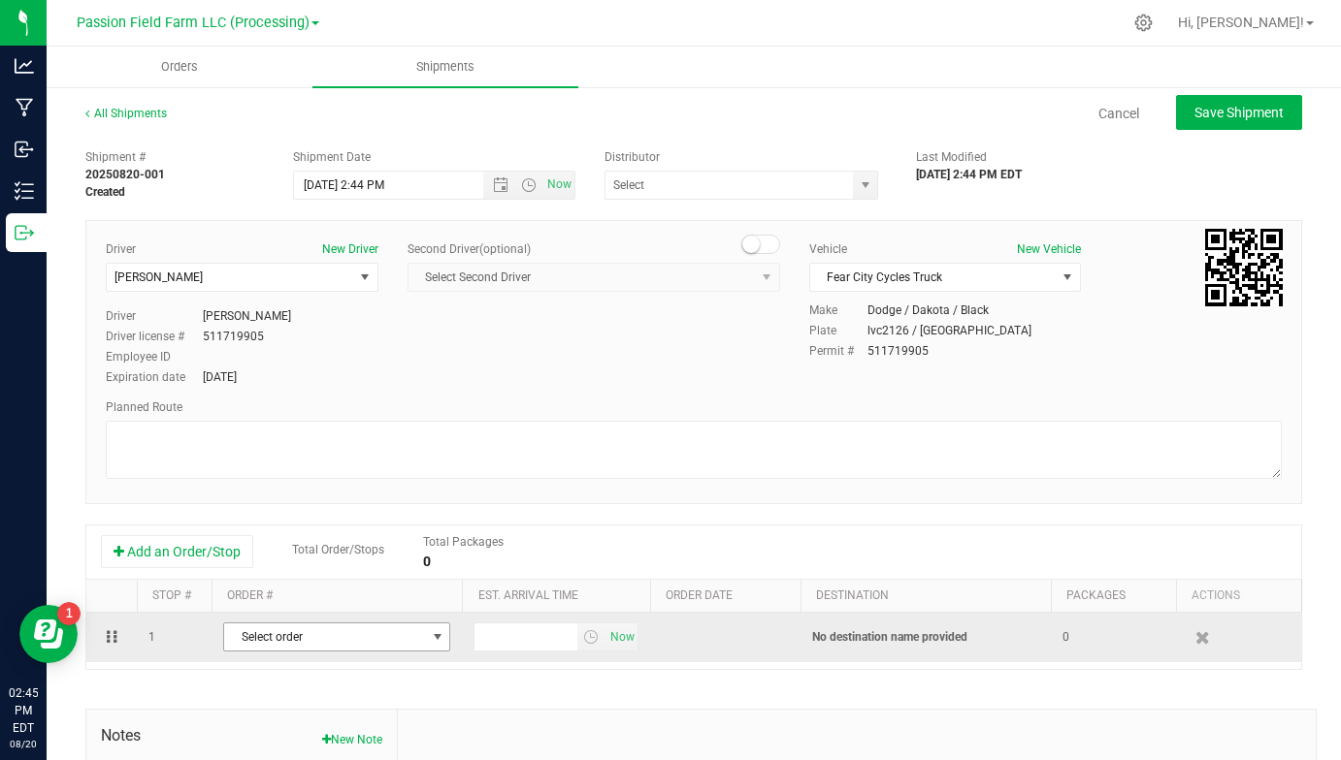
click at [315, 630] on span "Select order" at bounding box center [324, 637] width 201 height 27
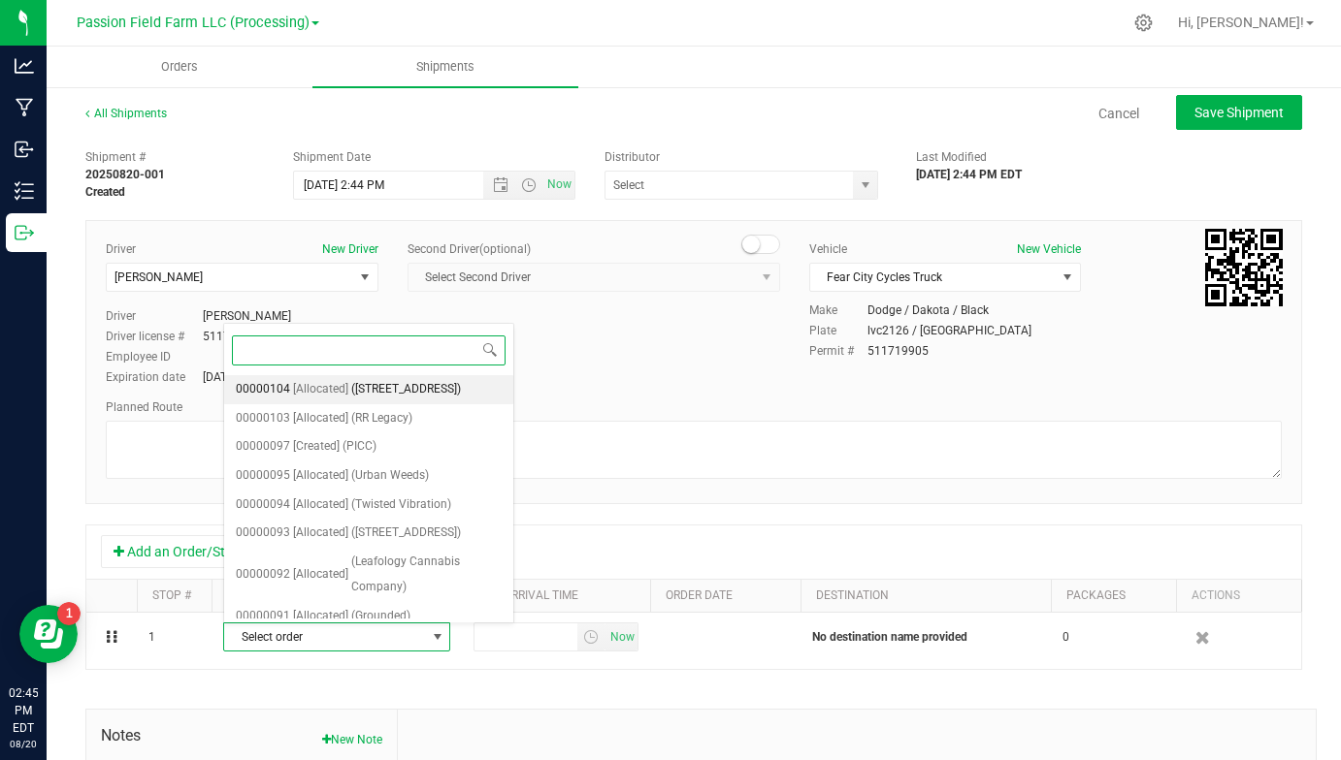
click at [387, 388] on span "([STREET_ADDRESS])" at bounding box center [406, 389] width 110 height 25
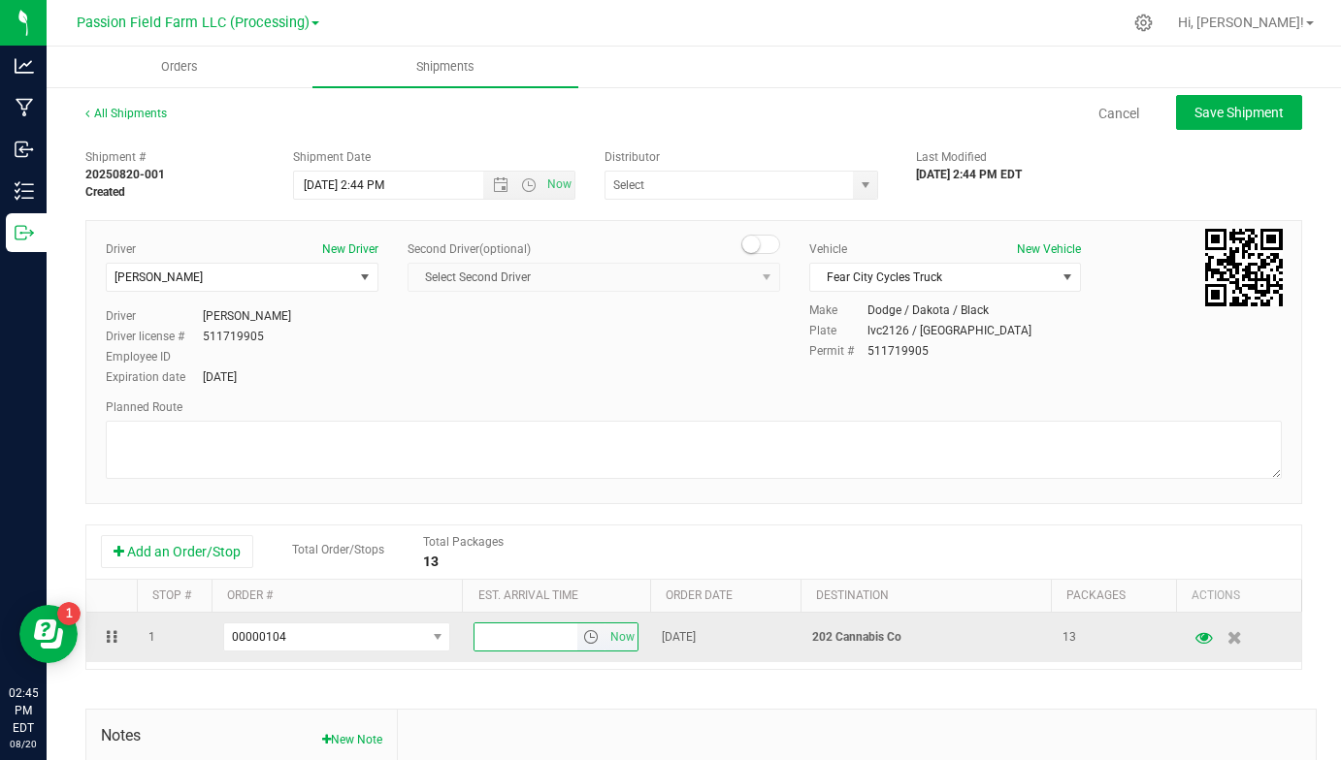
click at [520, 631] on input "text" at bounding box center [525, 637] width 103 height 27
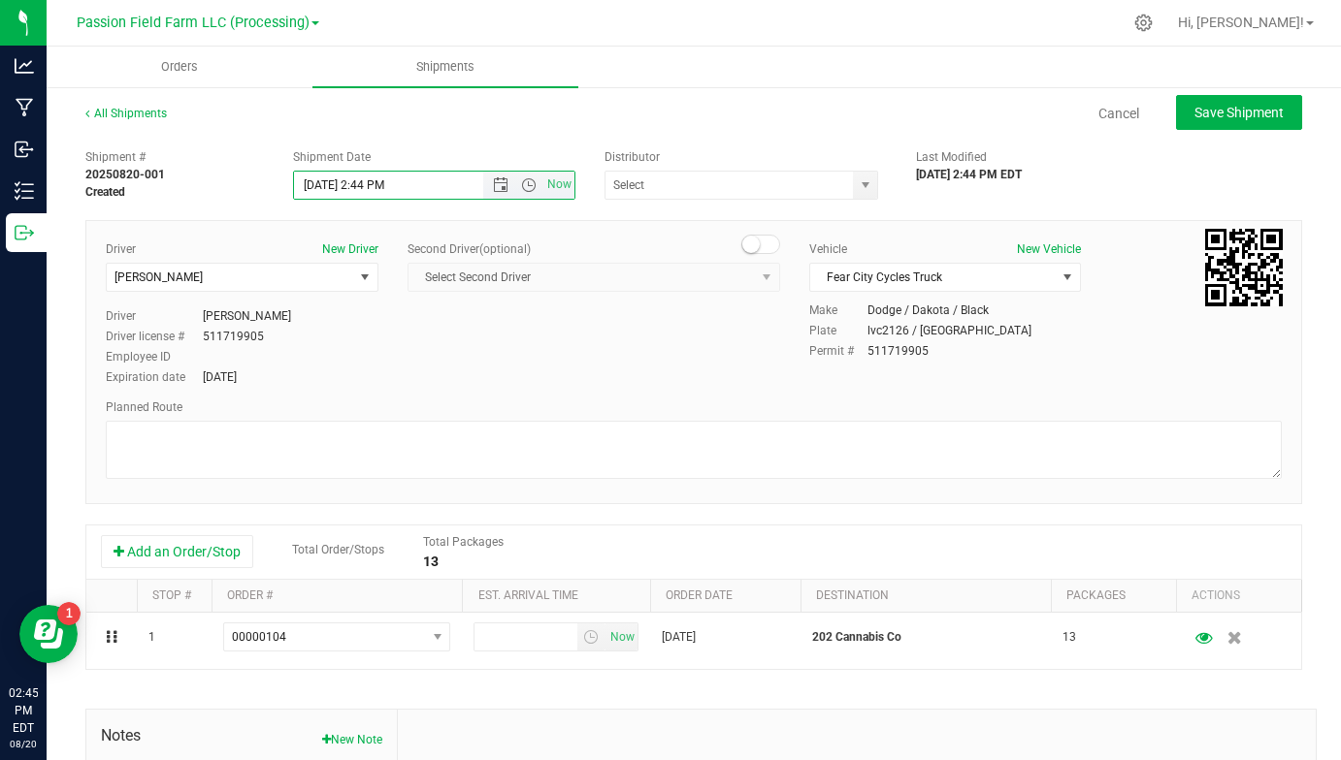
click at [378, 184] on input "[DATE] 2:44 PM" at bounding box center [405, 185] width 222 height 27
click at [364, 175] on input "[DATE] 2:00 PM" at bounding box center [405, 185] width 222 height 27
click at [364, 178] on input "[DATE] 2:00 PM" at bounding box center [405, 185] width 222 height 27
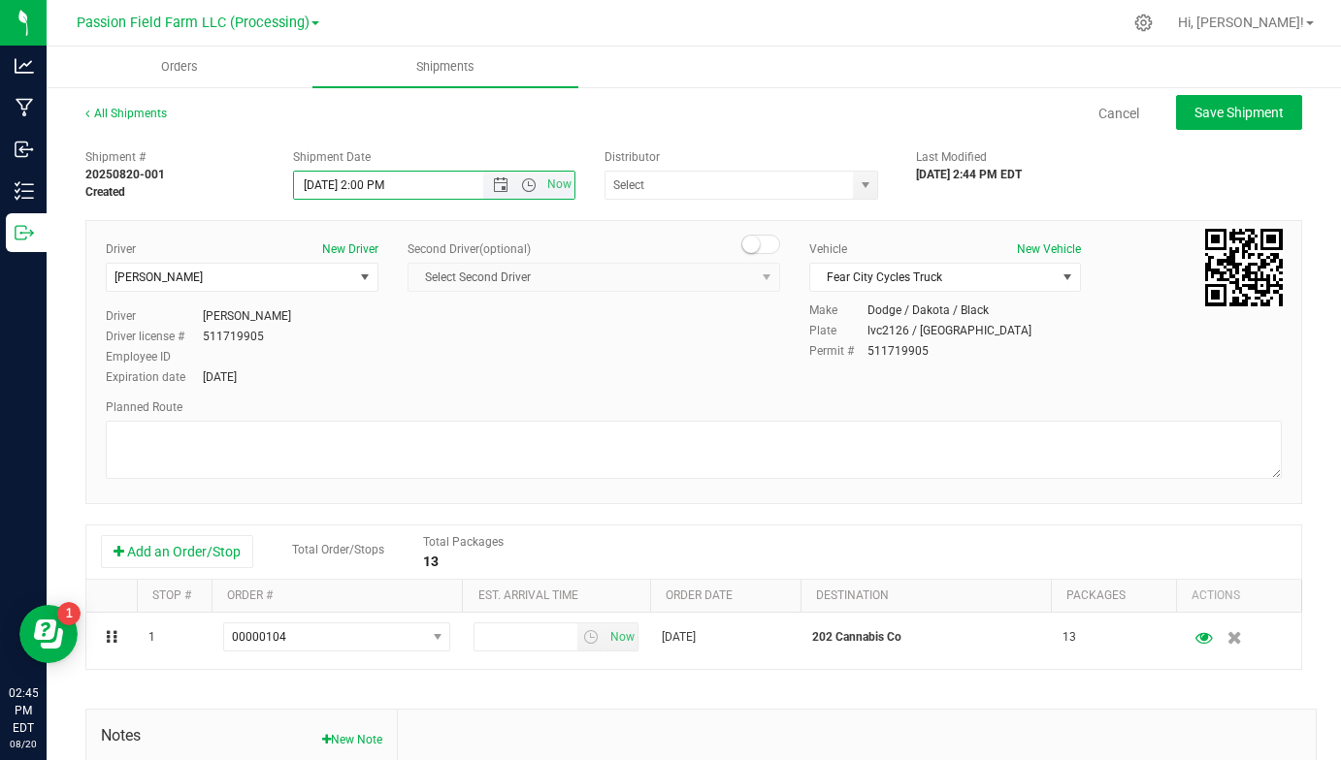
click at [364, 178] on input "[DATE] 2:00 PM" at bounding box center [405, 185] width 222 height 27
type input "[DATE] 4:00 PM"
click at [498, 357] on div "Driver New Driver [PERSON_NAME] Select Driver [PERSON_NAME] [PERSON_NAME] [PERS…" at bounding box center [693, 315] width 1205 height 148
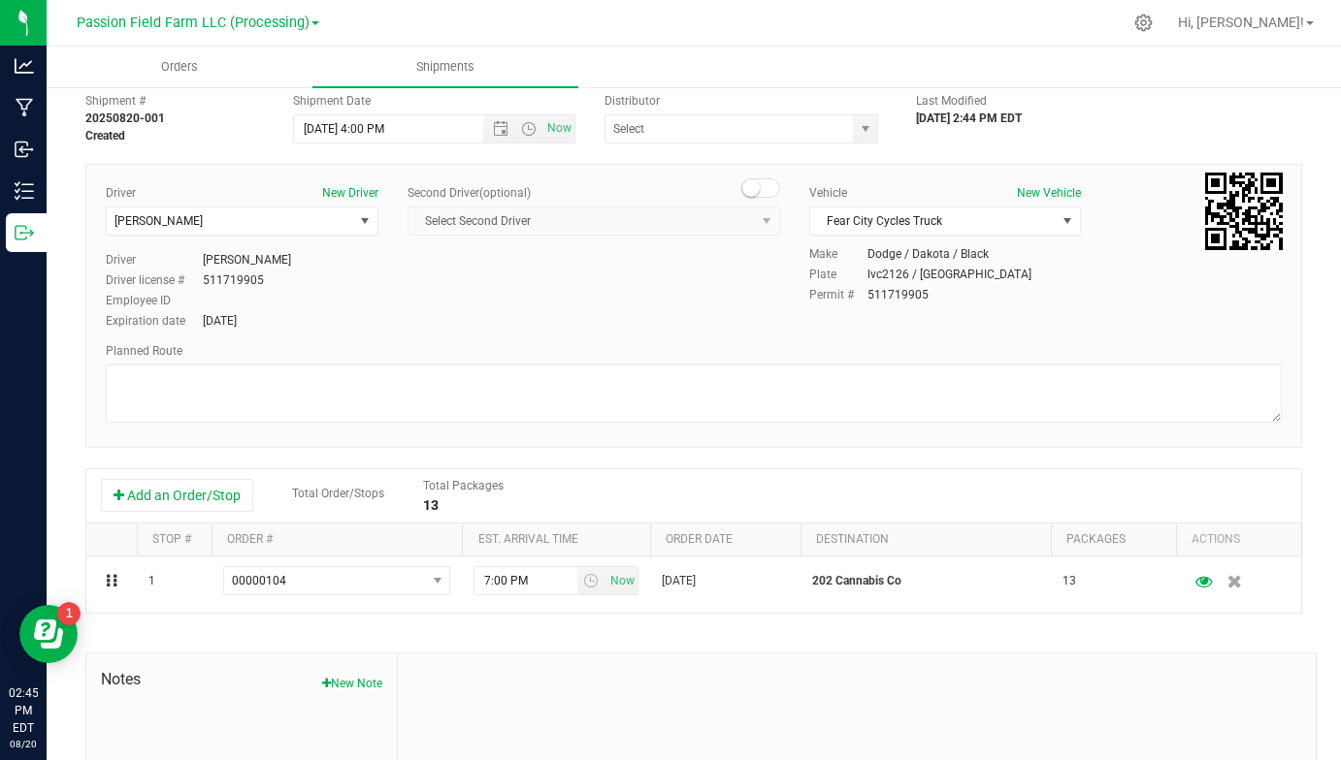
scroll to position [57, 0]
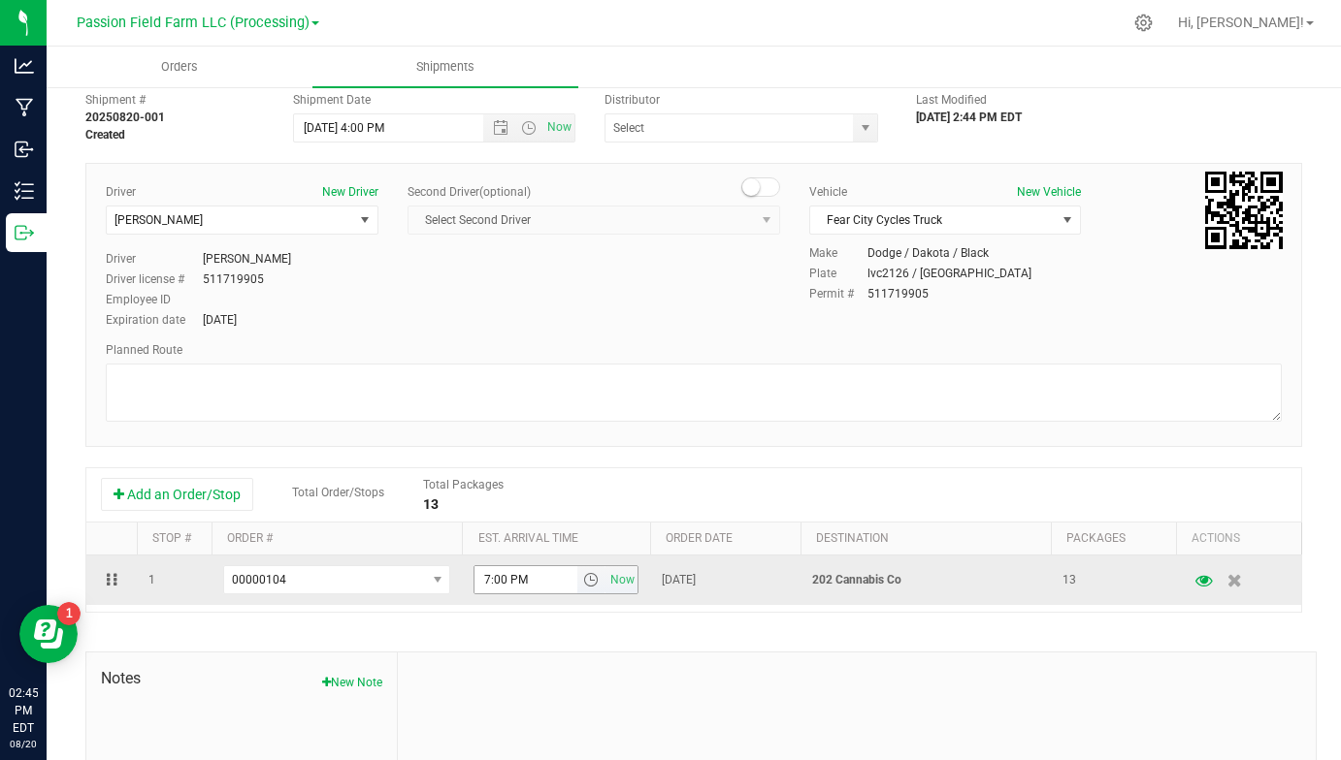
click at [487, 577] on input "7:00 PM" at bounding box center [525, 579] width 103 height 27
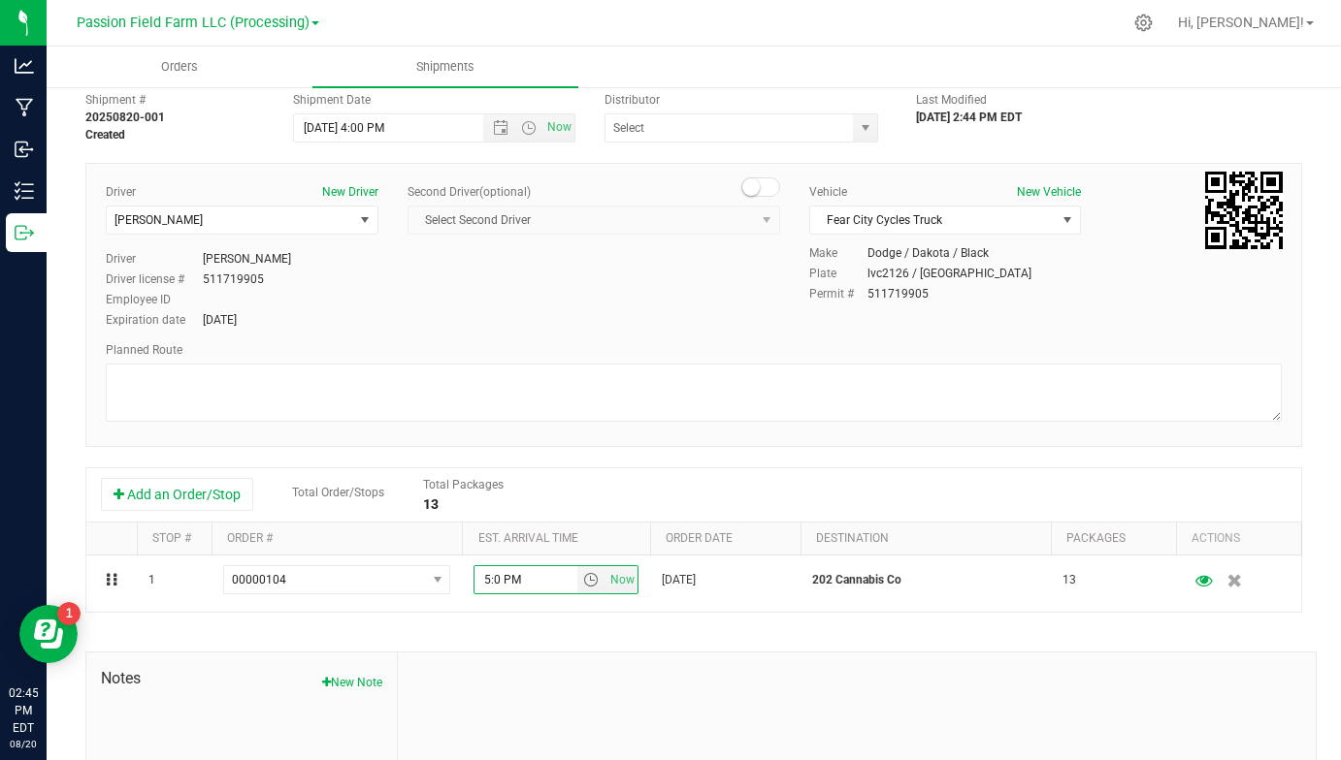
type input "5:30 PM"
click at [959, 645] on div "Shipment # 20250820-001 Created Shipment Date [DATE] 4:00 PM Now Distributor Ka…" at bounding box center [693, 497] width 1216 height 831
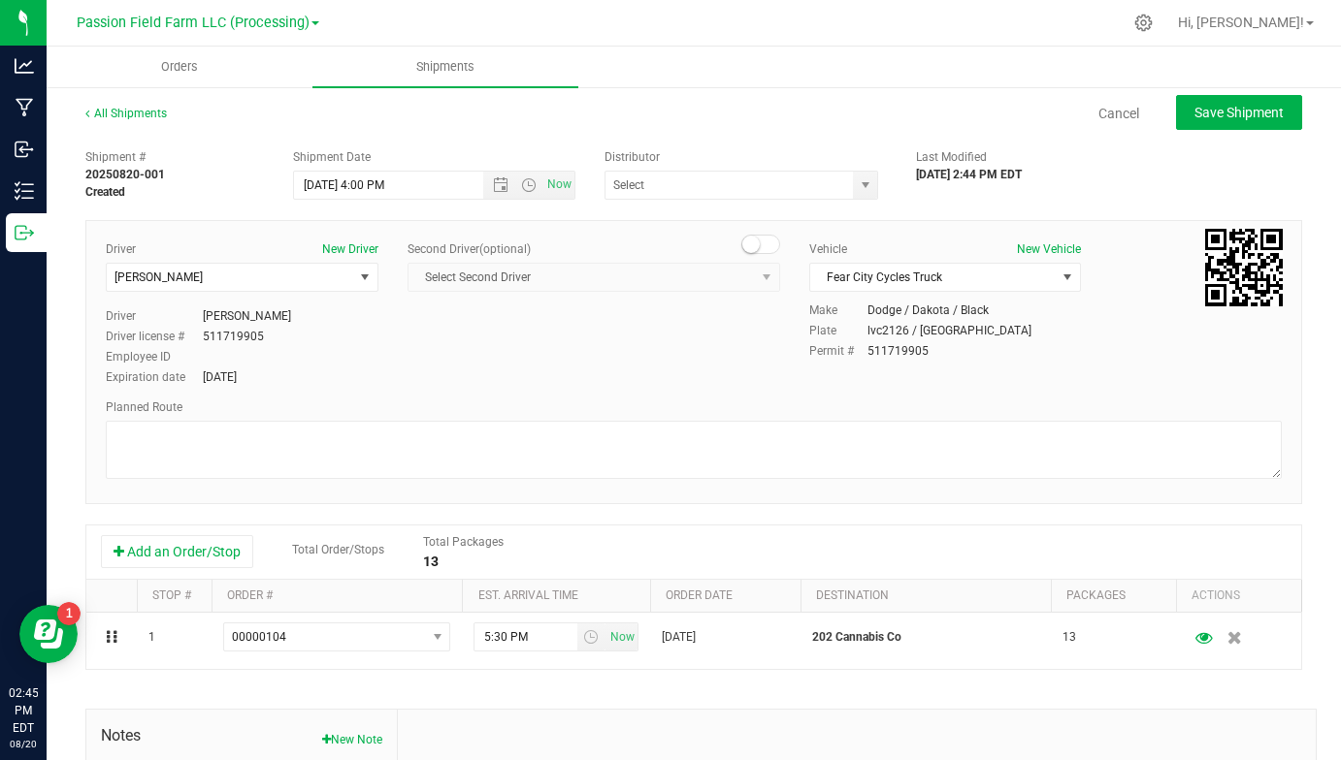
scroll to position [0, 0]
click at [1247, 110] on span "Save Shipment" at bounding box center [1238, 113] width 89 height 16
type input "[DATE] 8:00 PM"
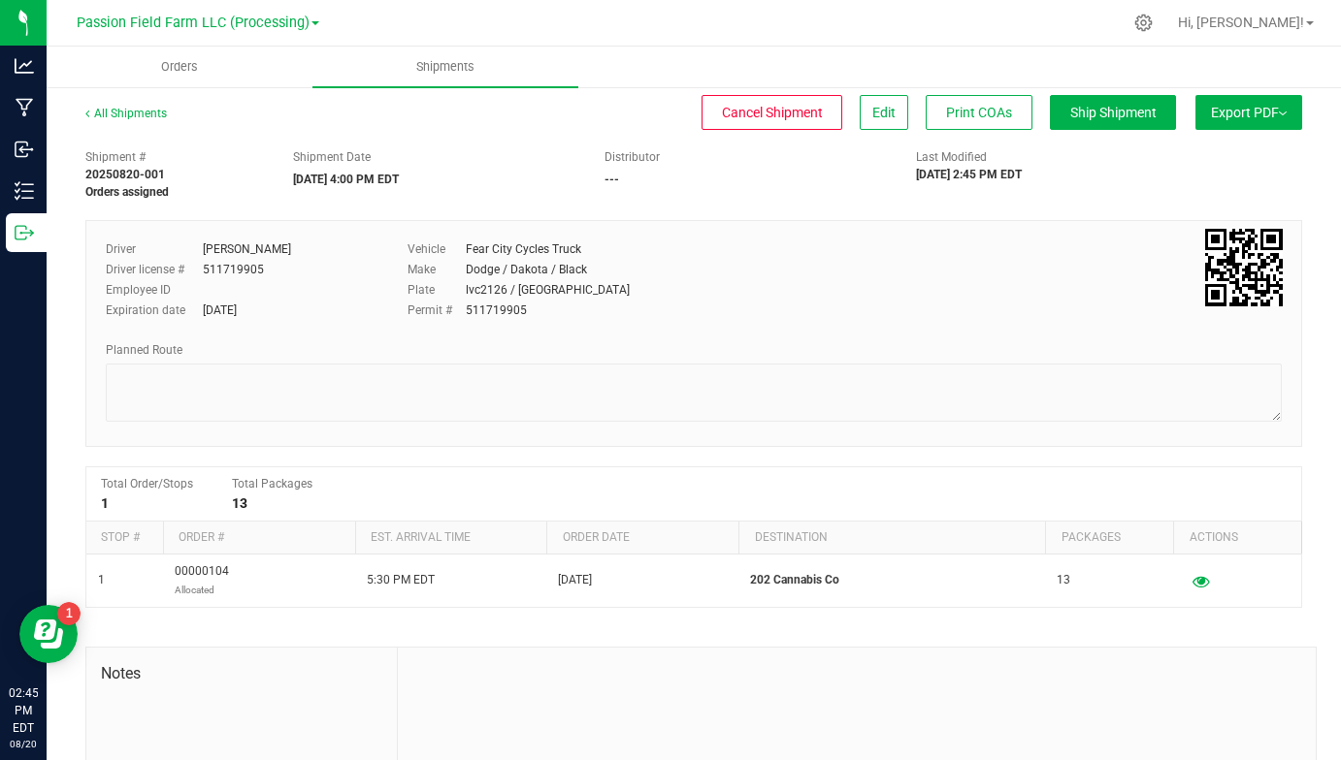
click at [1295, 108] on button "Export PDF" at bounding box center [1248, 112] width 107 height 35
click at [1224, 217] on div "NY Manifest" at bounding box center [1247, 214] width 178 height 14
click at [1178, 213] on span "NY Manifest" at bounding box center [1190, 214] width 64 height 14
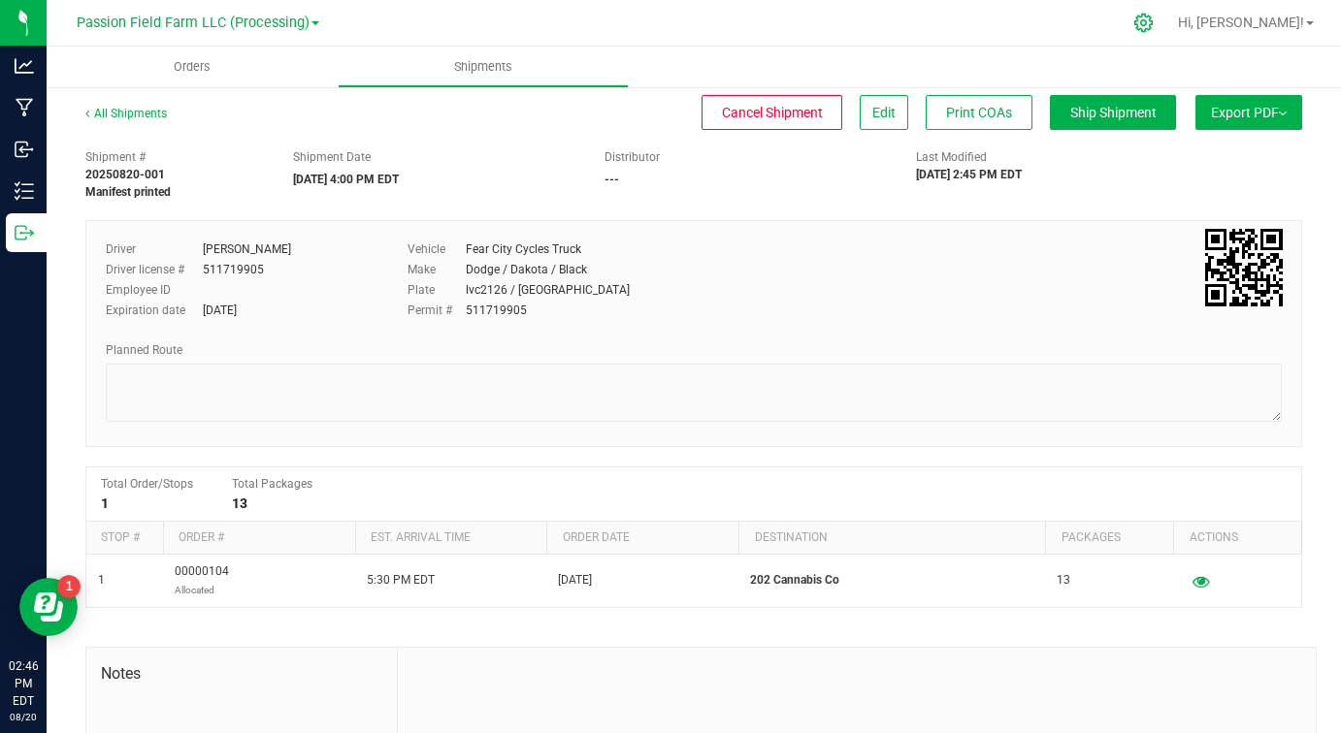
click at [1153, 26] on icon at bounding box center [1143, 23] width 20 height 20
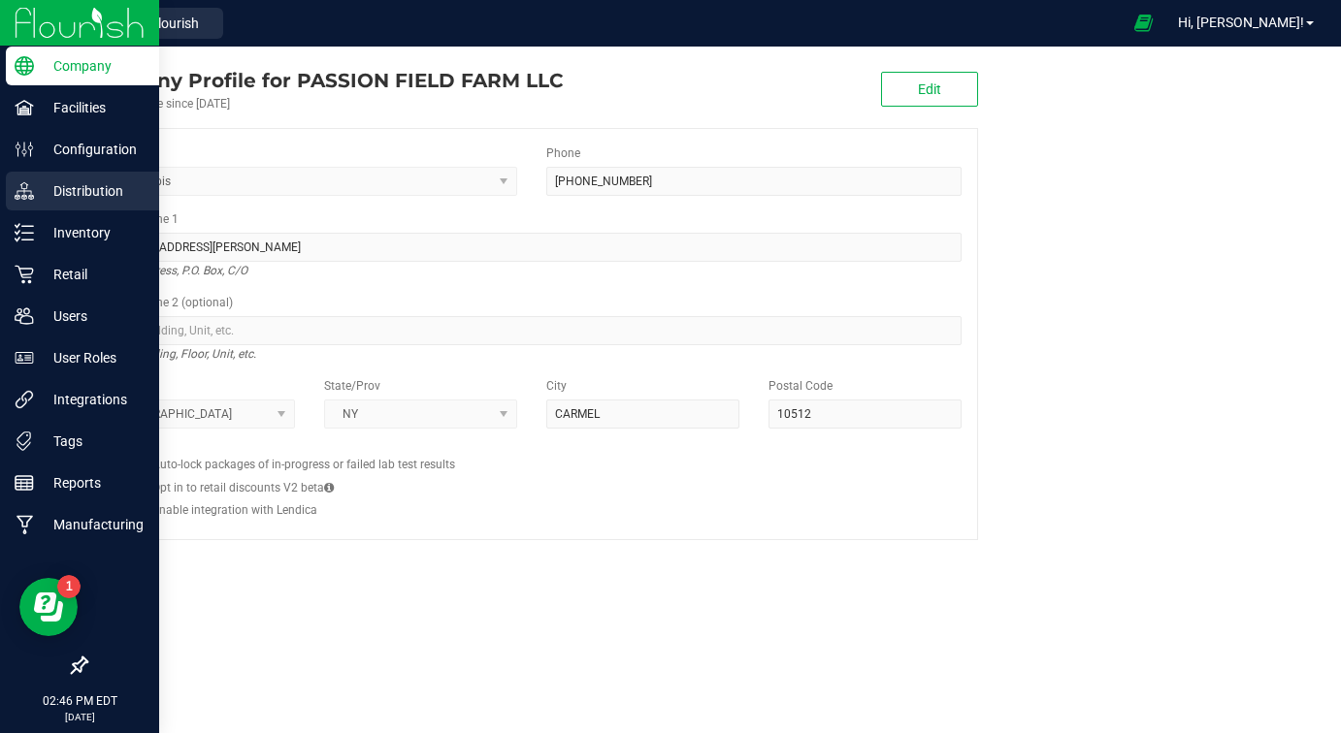
click at [51, 199] on p "Distribution" at bounding box center [92, 190] width 116 height 23
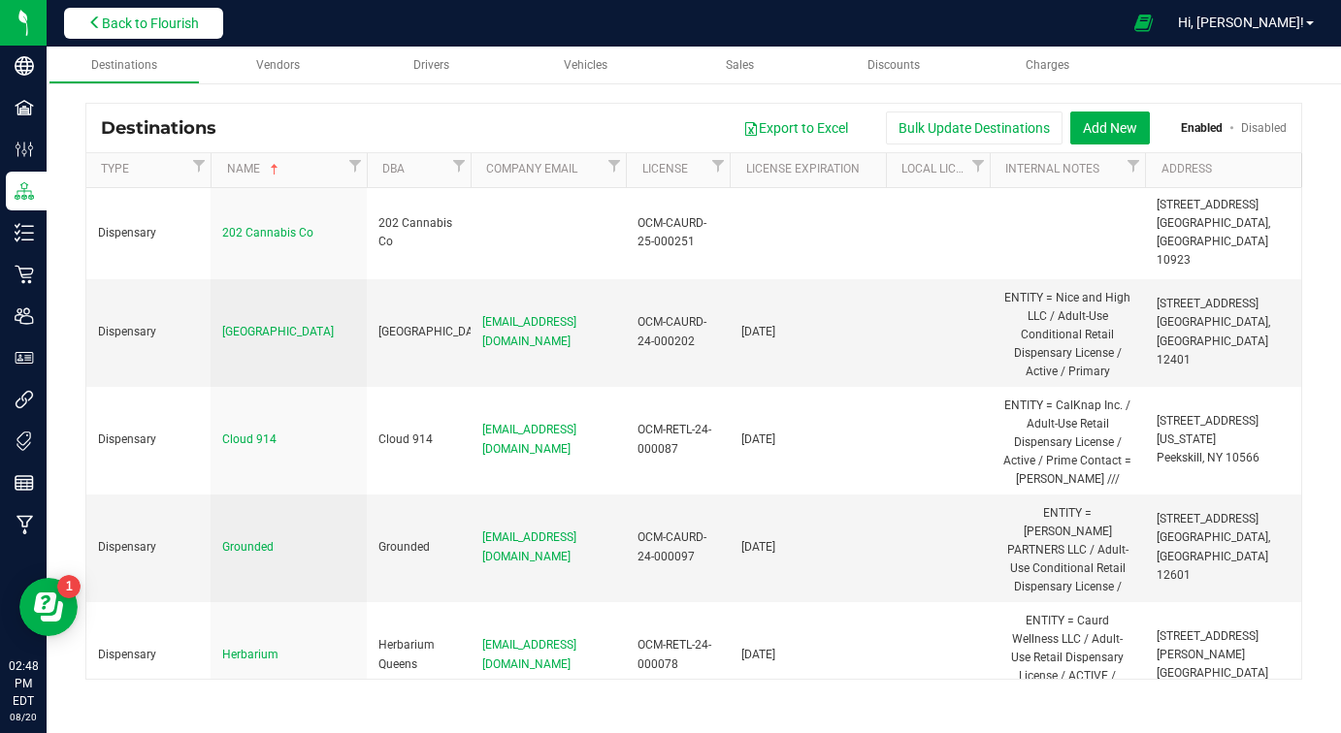
click at [170, 31] on button "Back to Flourish" at bounding box center [143, 23] width 159 height 31
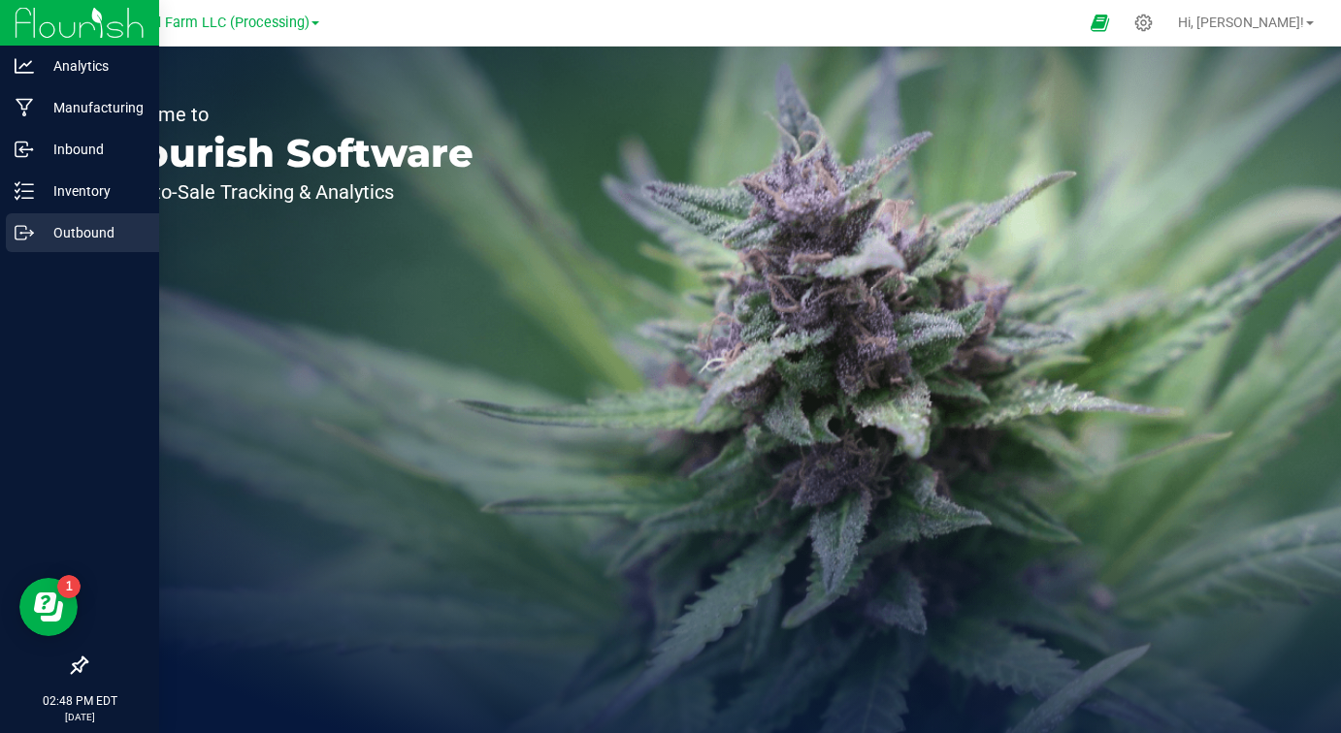
click at [64, 238] on p "Outbound" at bounding box center [92, 232] width 116 height 23
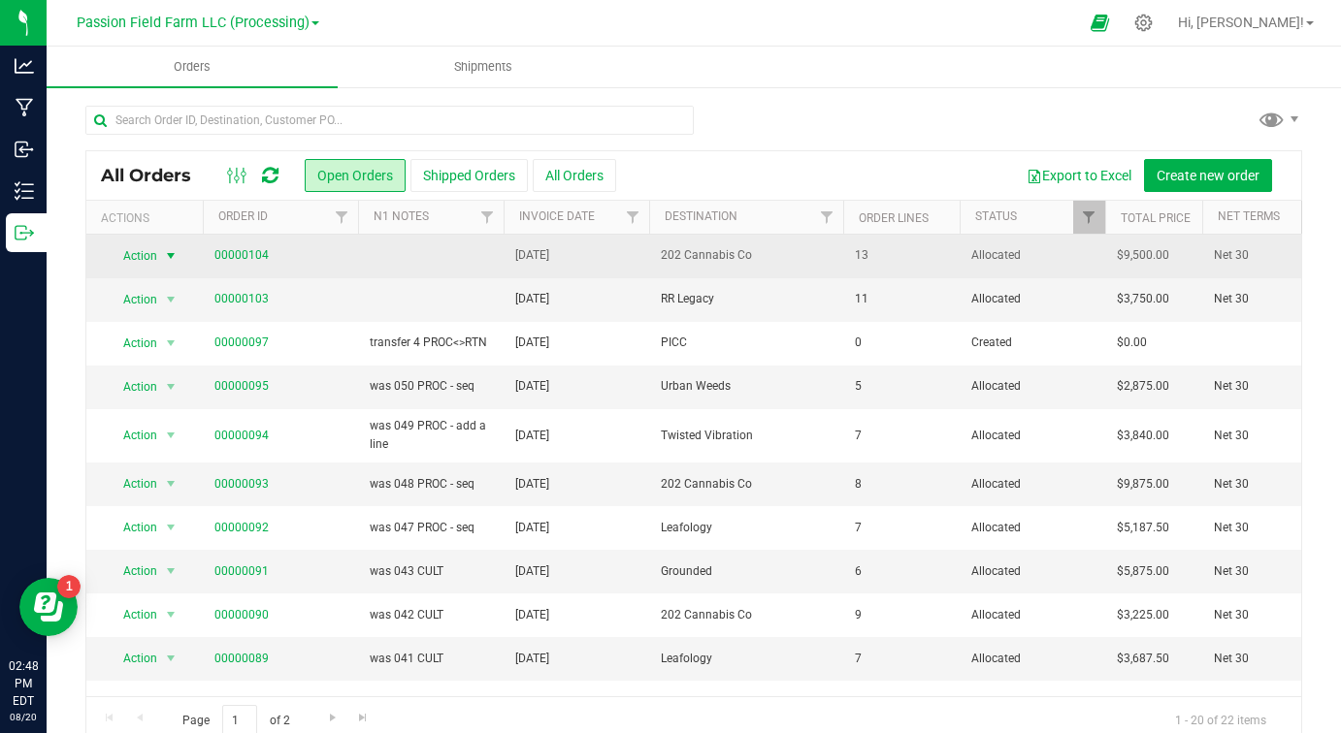
click at [177, 258] on span "select" at bounding box center [171, 256] width 16 height 16
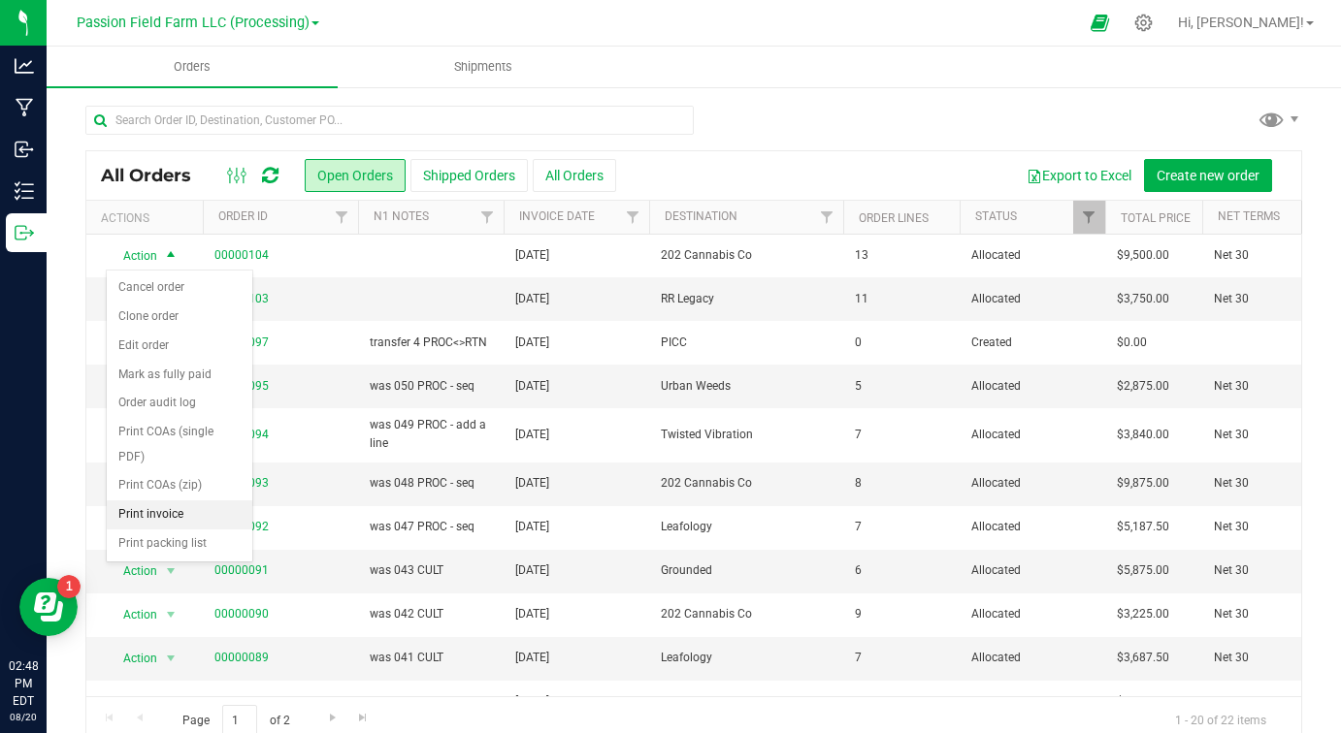
click at [158, 512] on li "Print invoice" at bounding box center [179, 515] width 145 height 29
